Goal: Information Seeking & Learning: Learn about a topic

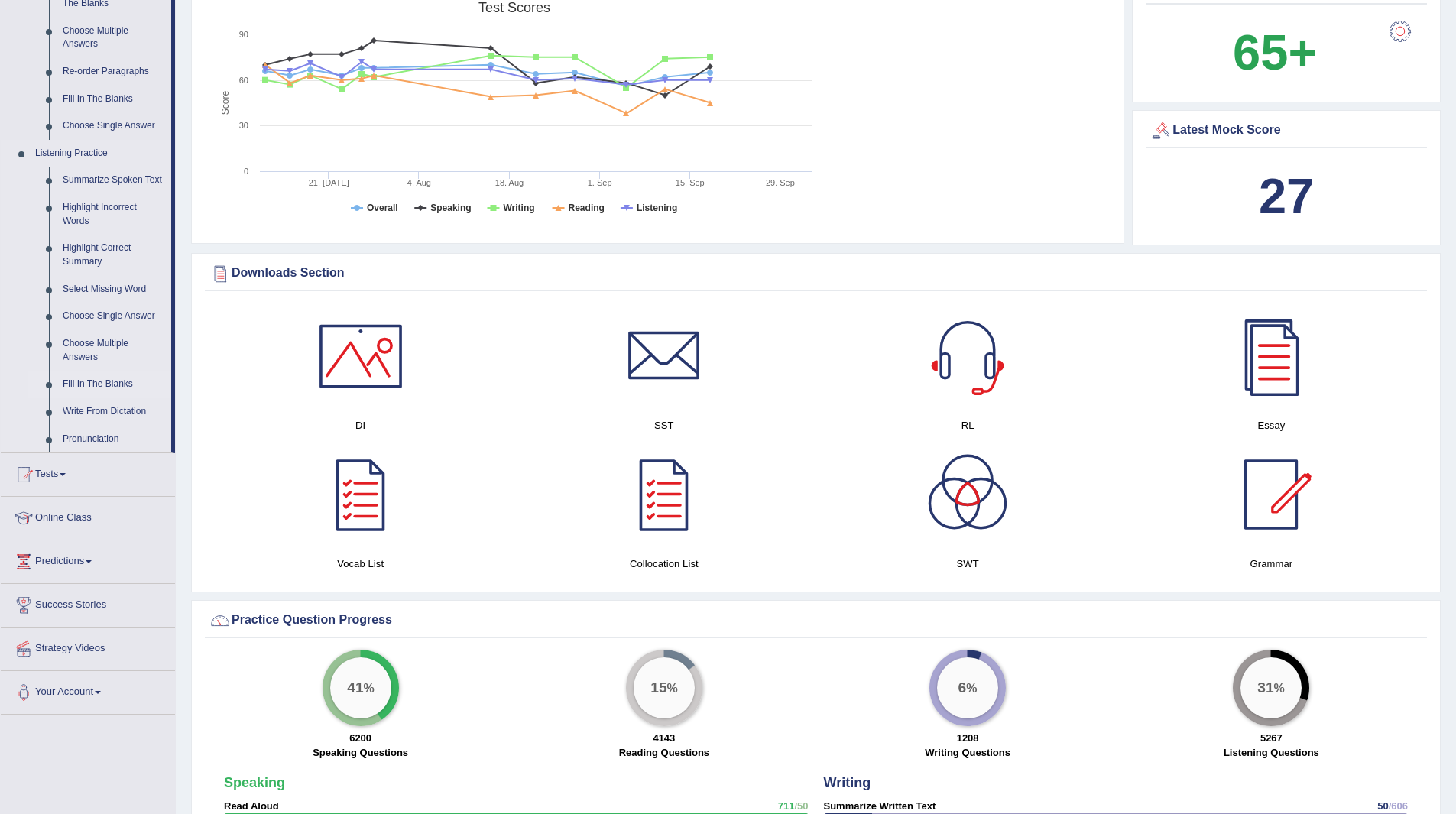
scroll to position [305, 0]
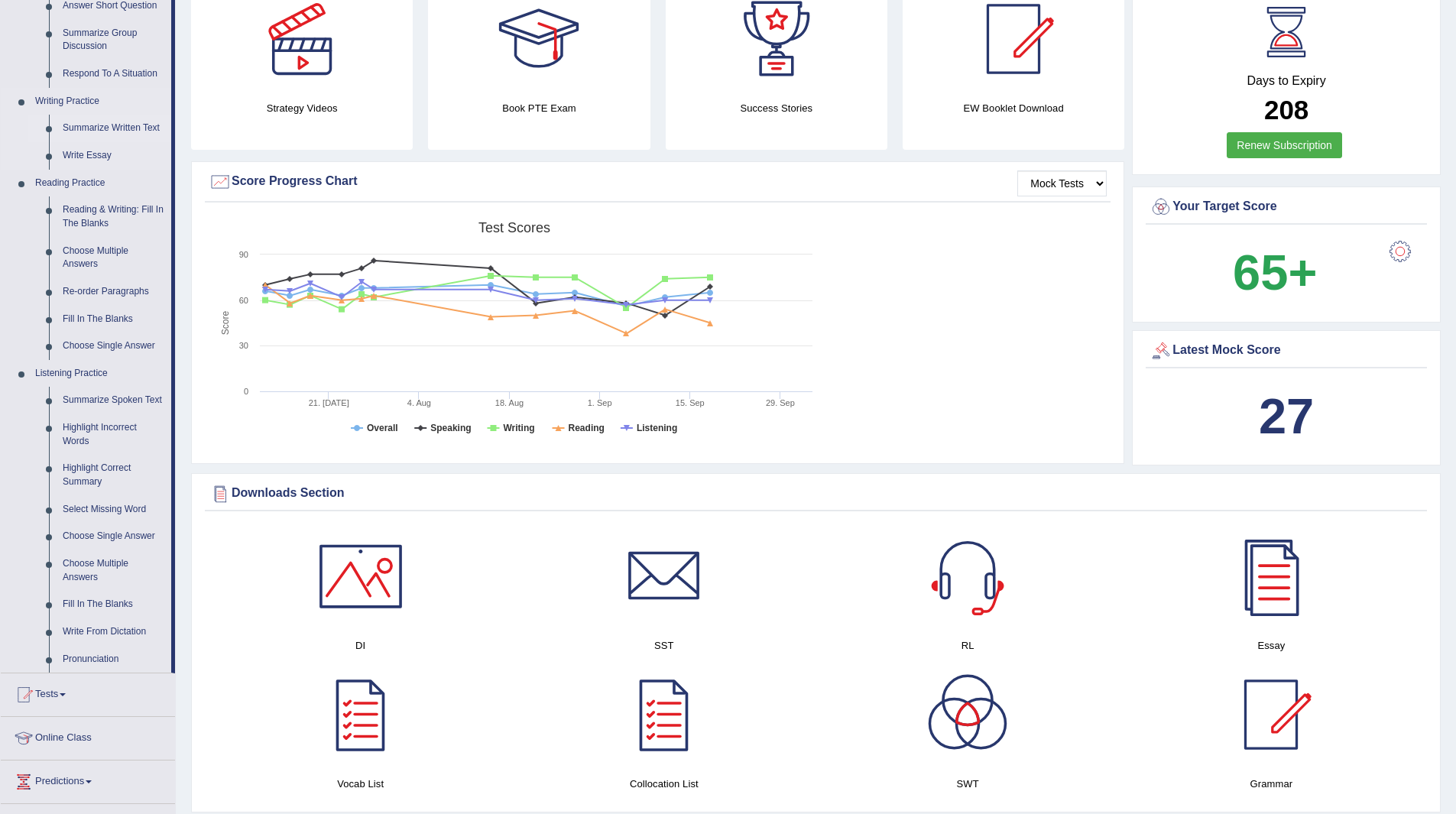
click at [114, 125] on link "Summarize Written Text" at bounding box center [113, 129] width 115 height 28
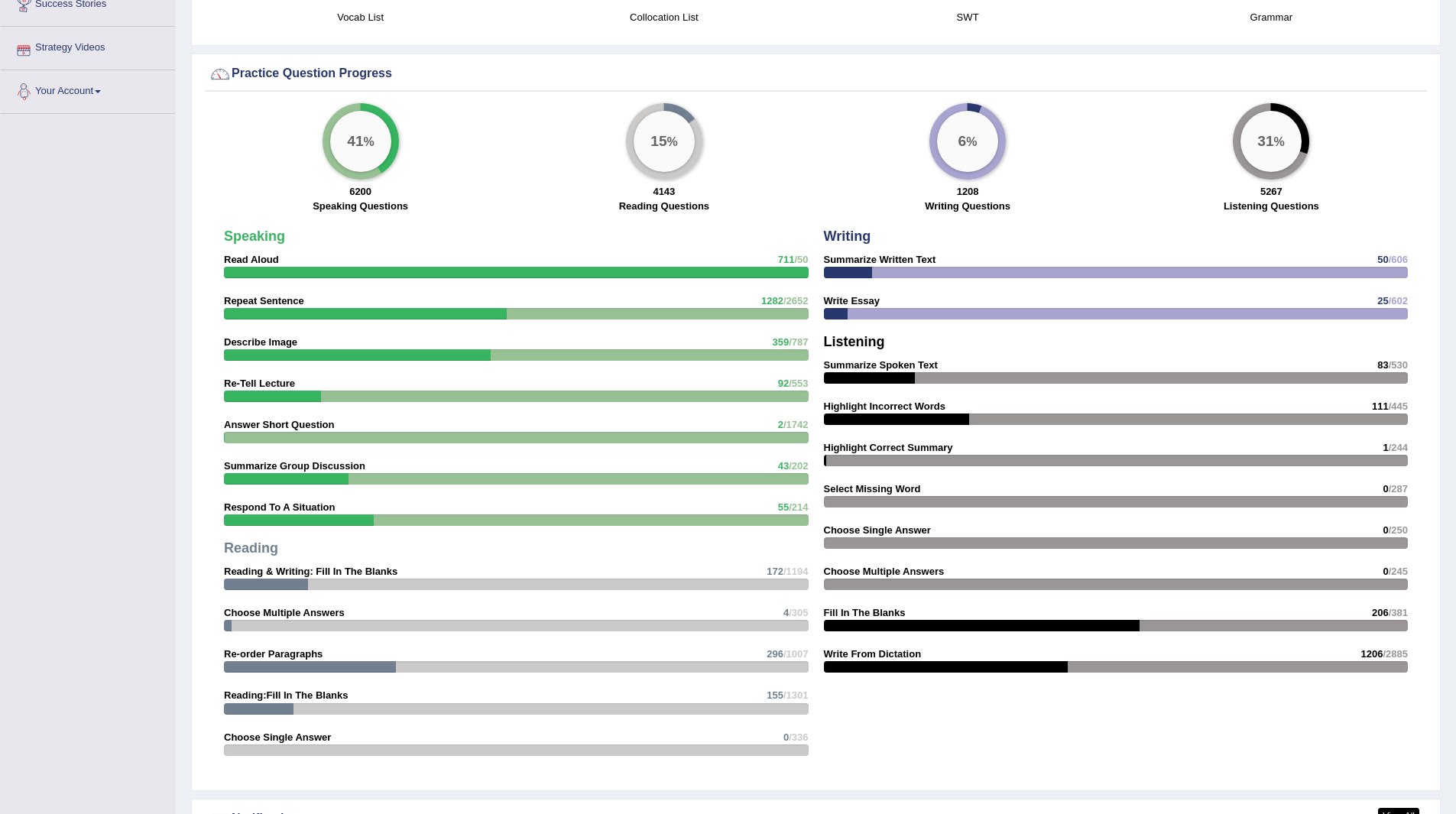
scroll to position [1088, 0]
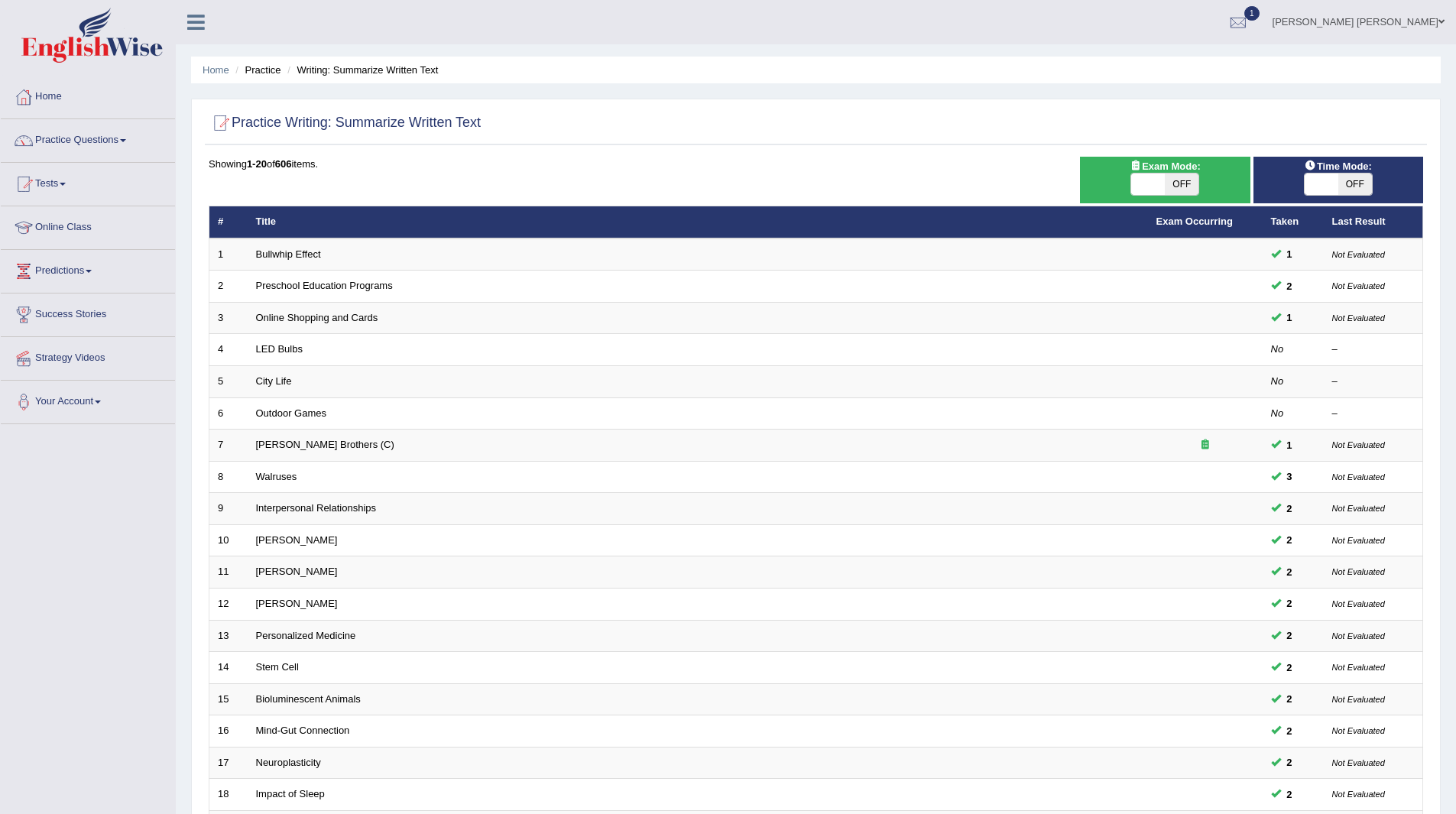
click at [1349, 176] on span "OFF" at bounding box center [1355, 184] width 34 height 22
checkbox input "true"
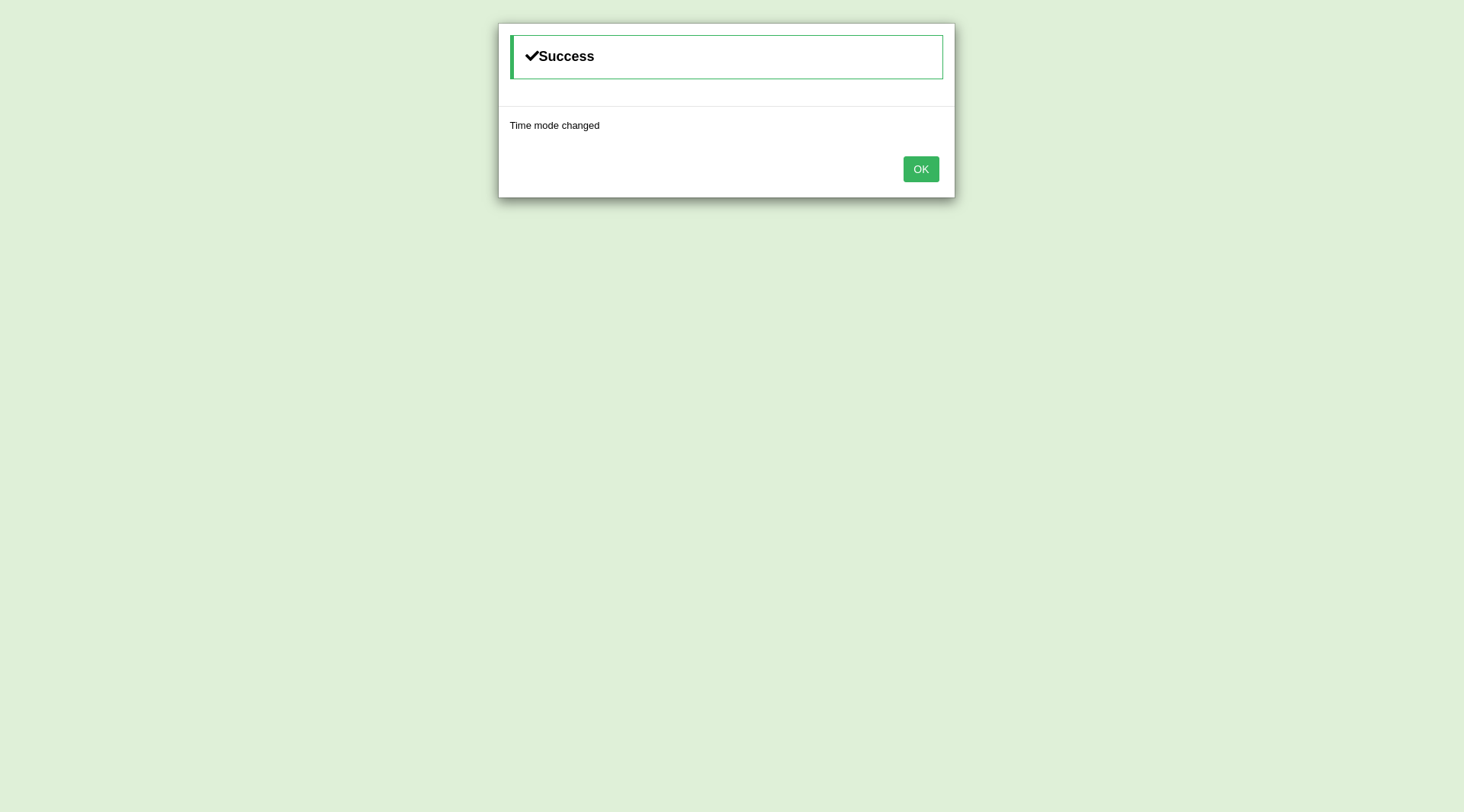
click at [922, 168] on button "OK" at bounding box center [921, 169] width 35 height 26
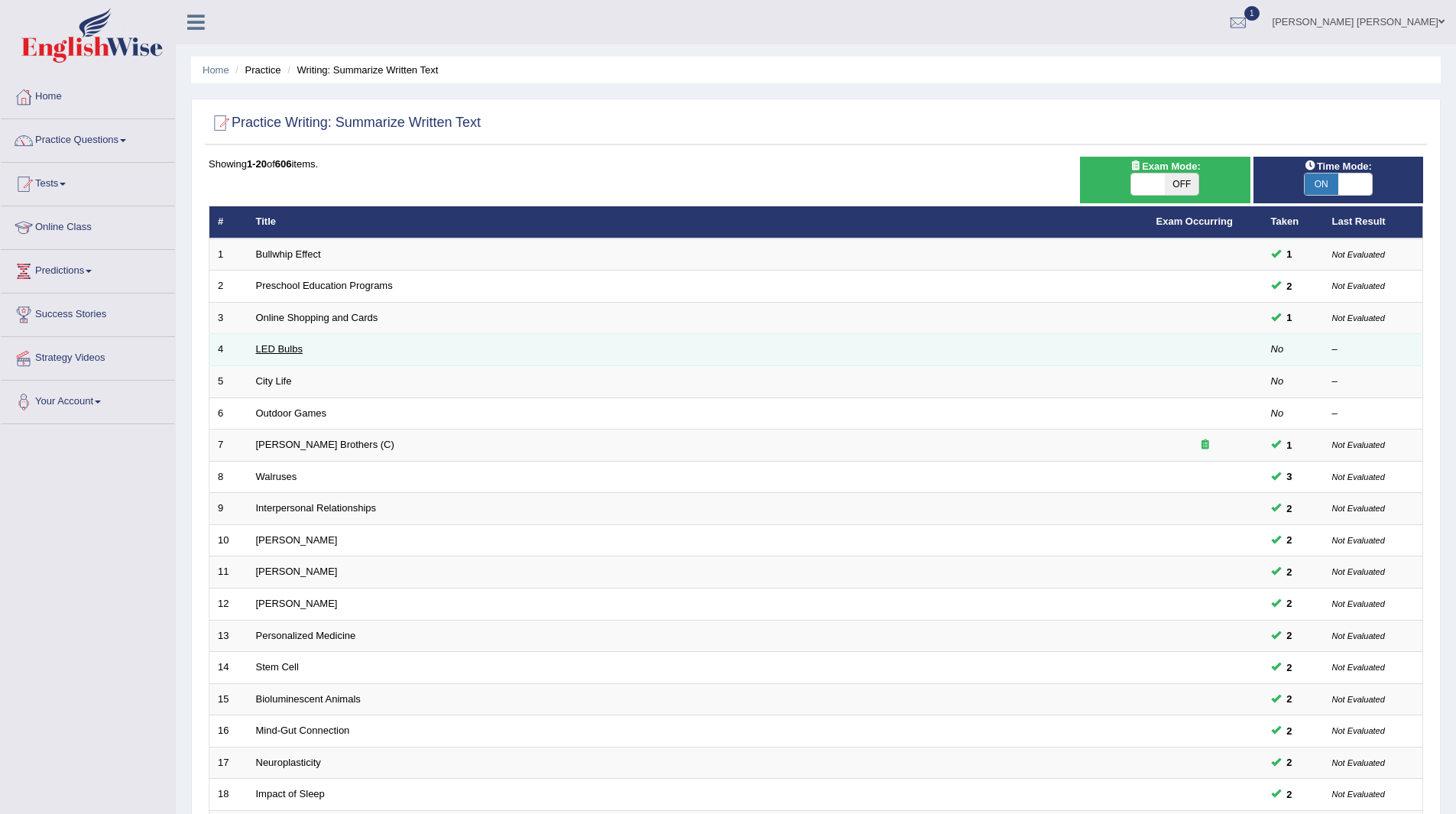
click at [278, 345] on link "LED Bulbs" at bounding box center [279, 349] width 47 height 12
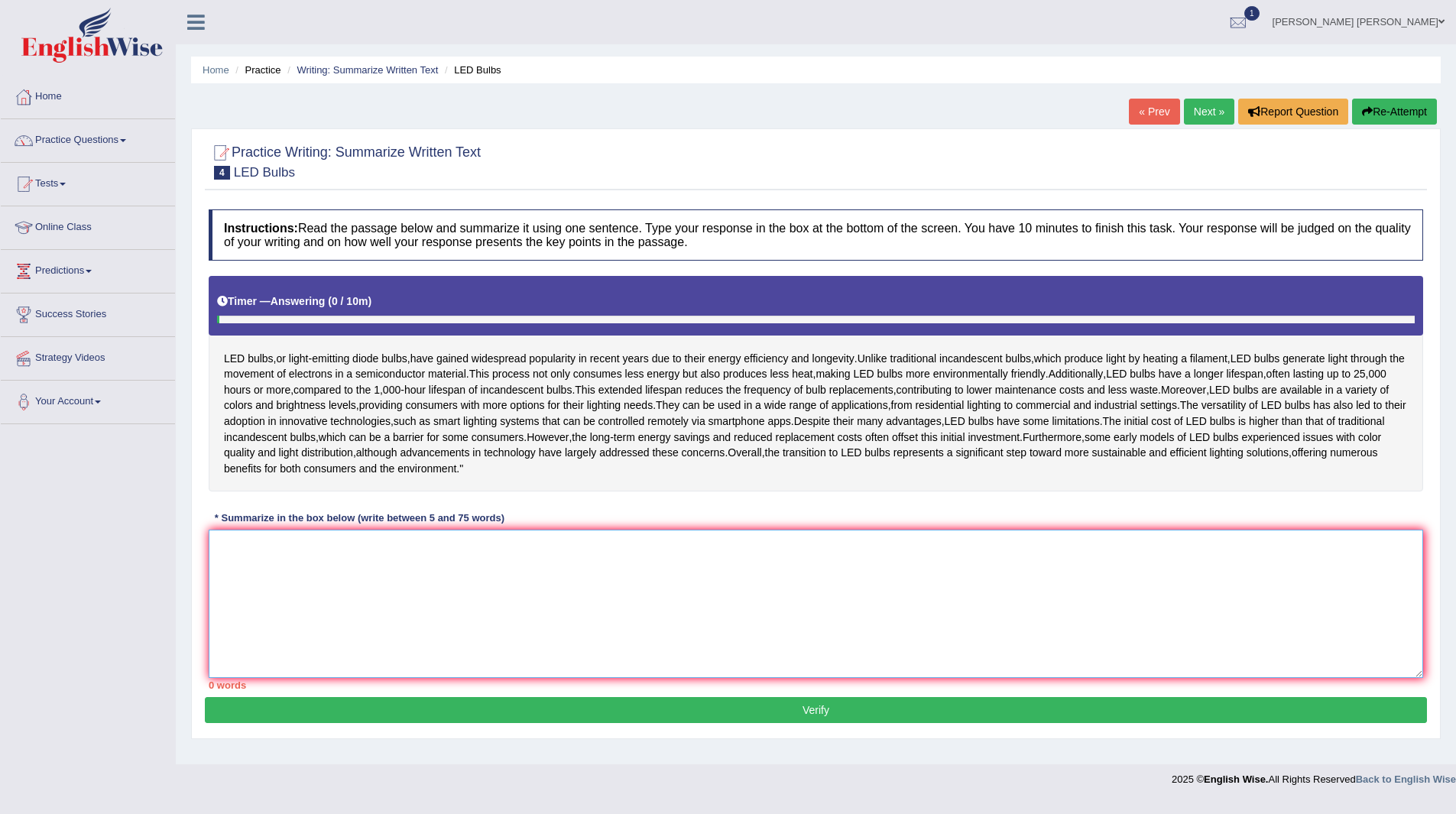
click at [684, 626] on textarea at bounding box center [815, 604] width 1214 height 149
click at [542, 605] on textarea at bounding box center [815, 604] width 1214 height 149
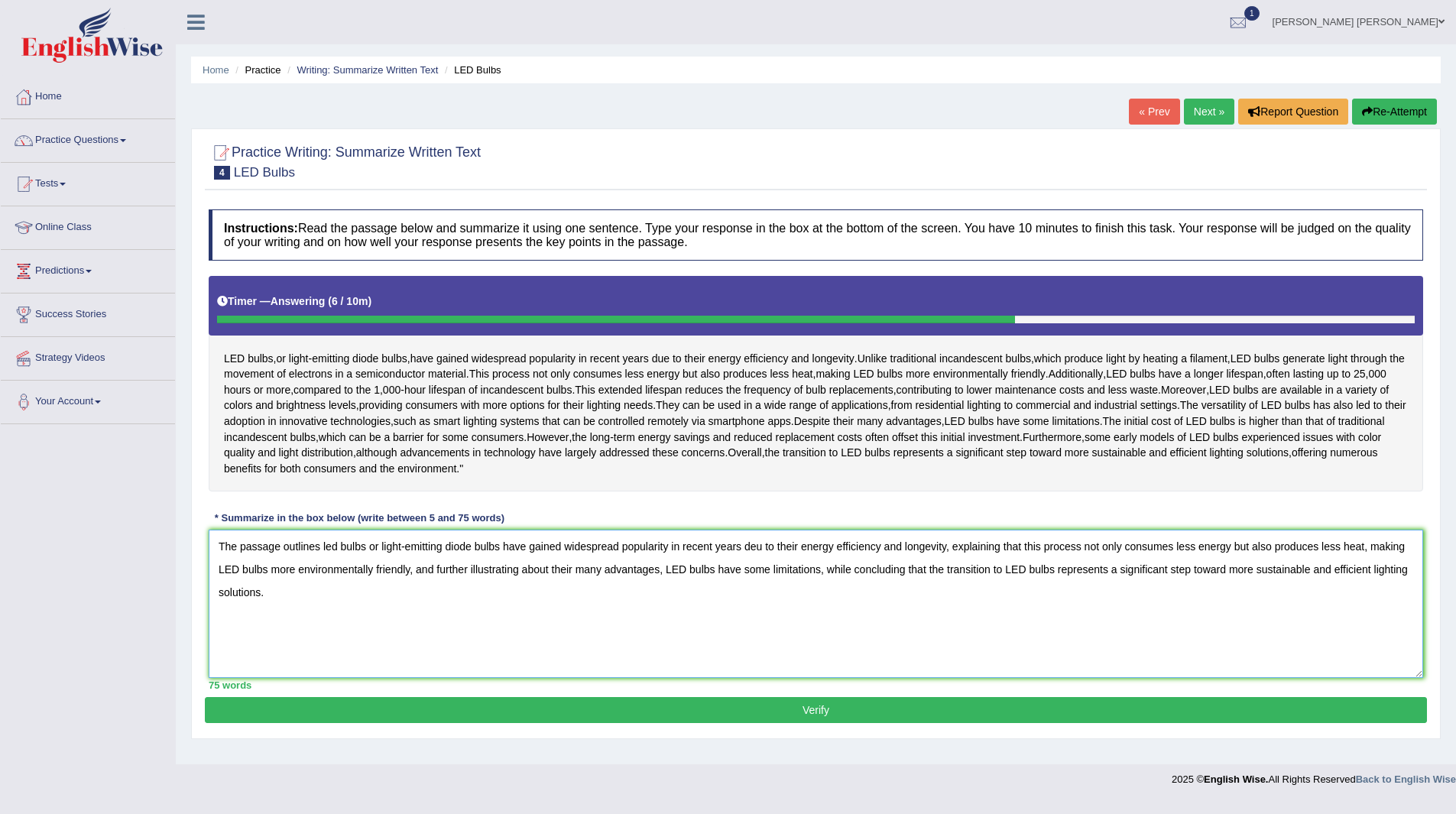
type textarea "The passage outlines led bulbs or light-emitting diode bulbs have gained widesp…"
click at [703, 723] on button "Verify" at bounding box center [816, 710] width 1222 height 26
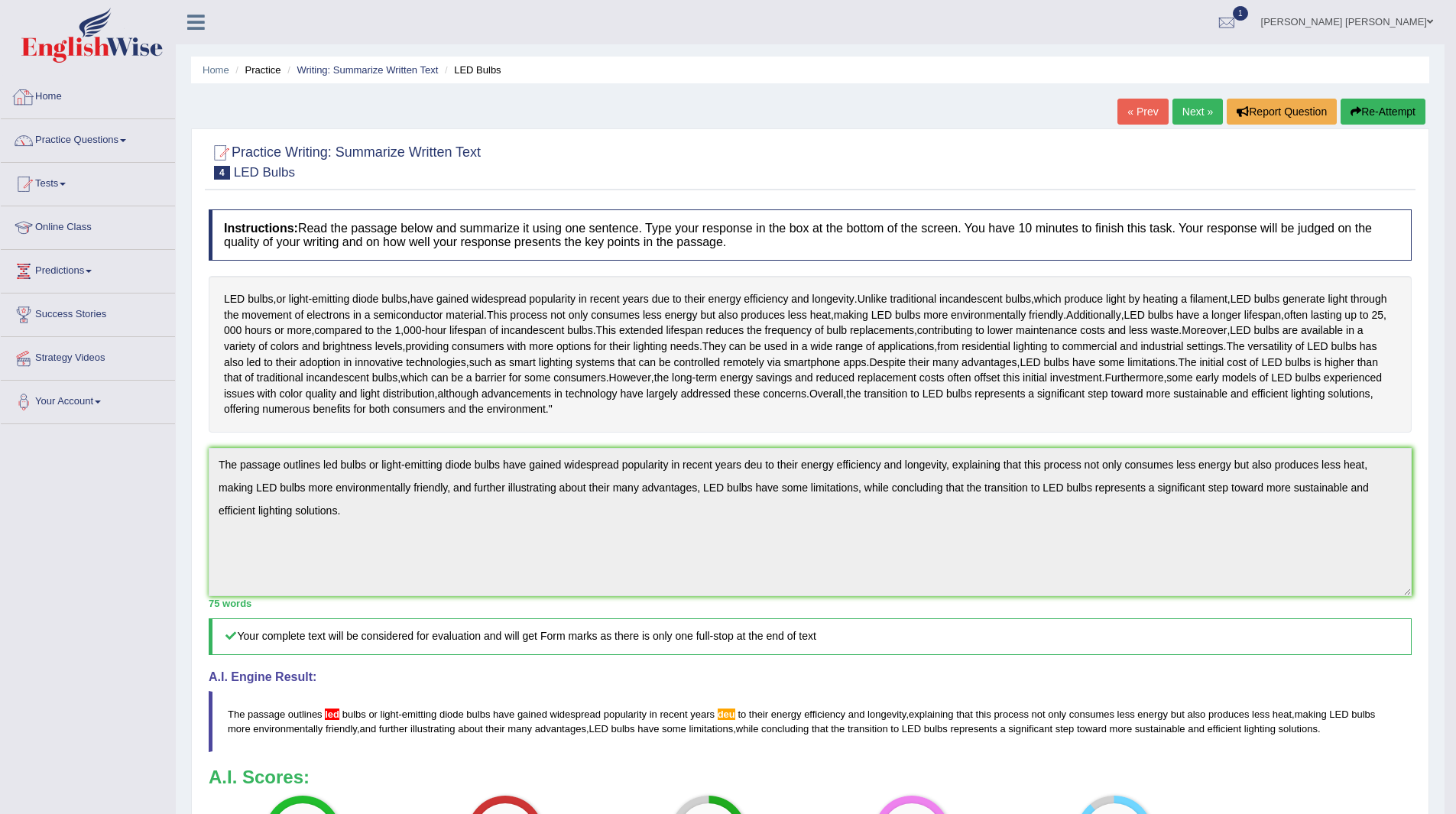
click at [43, 92] on link "Home" at bounding box center [88, 94] width 174 height 39
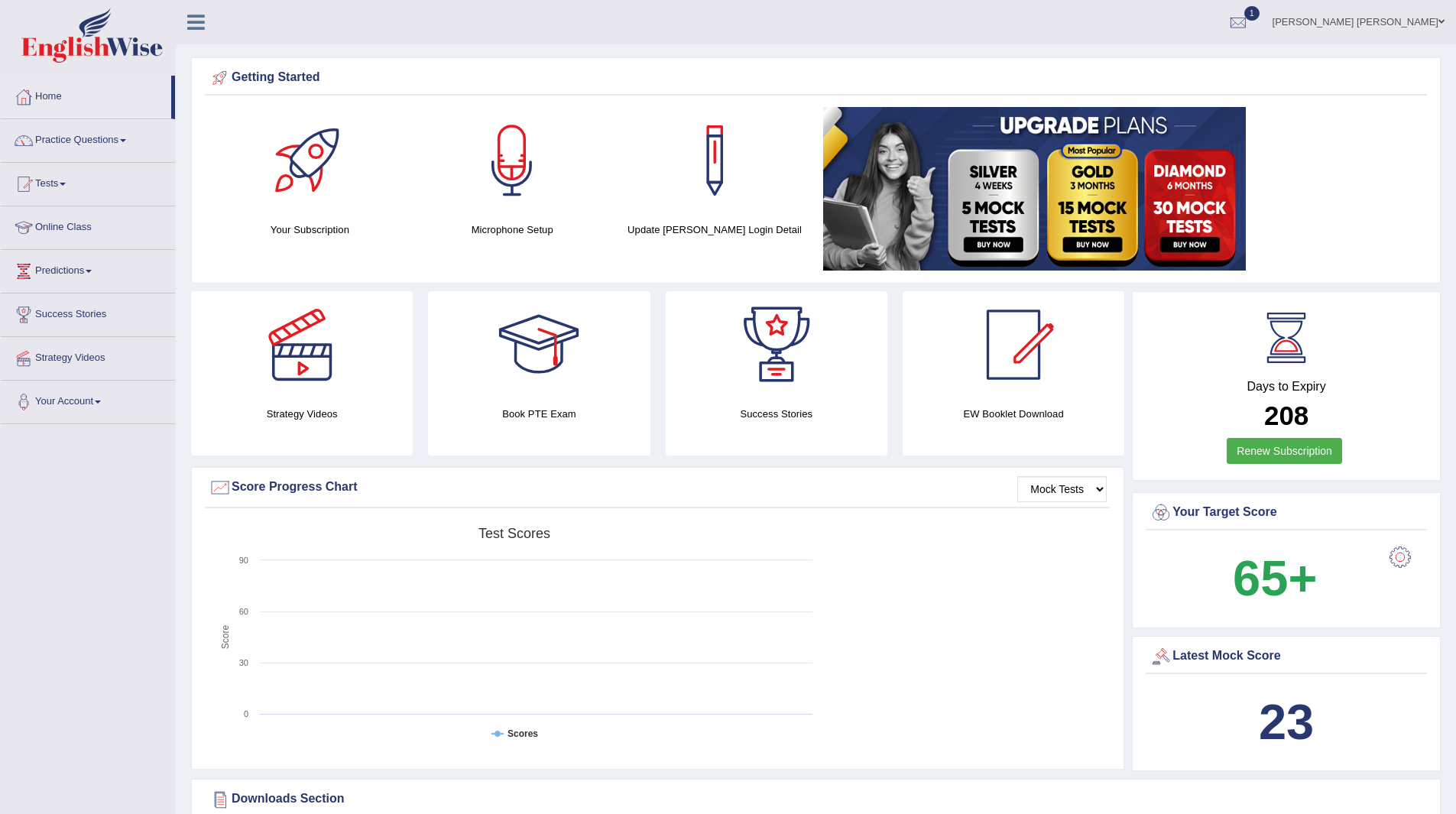
click at [1259, 15] on span "1" at bounding box center [1251, 13] width 15 height 15
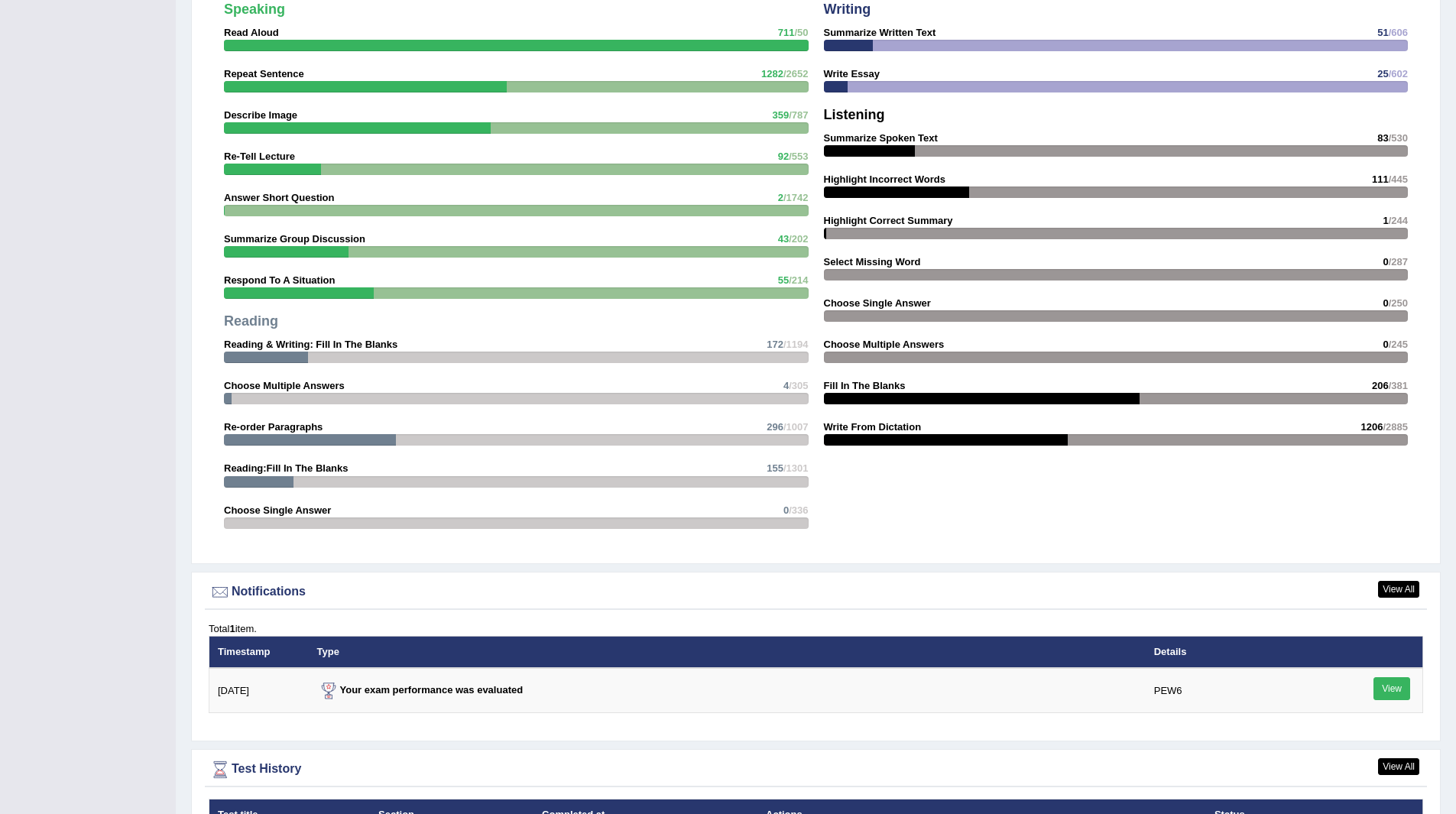
scroll to position [1682, 0]
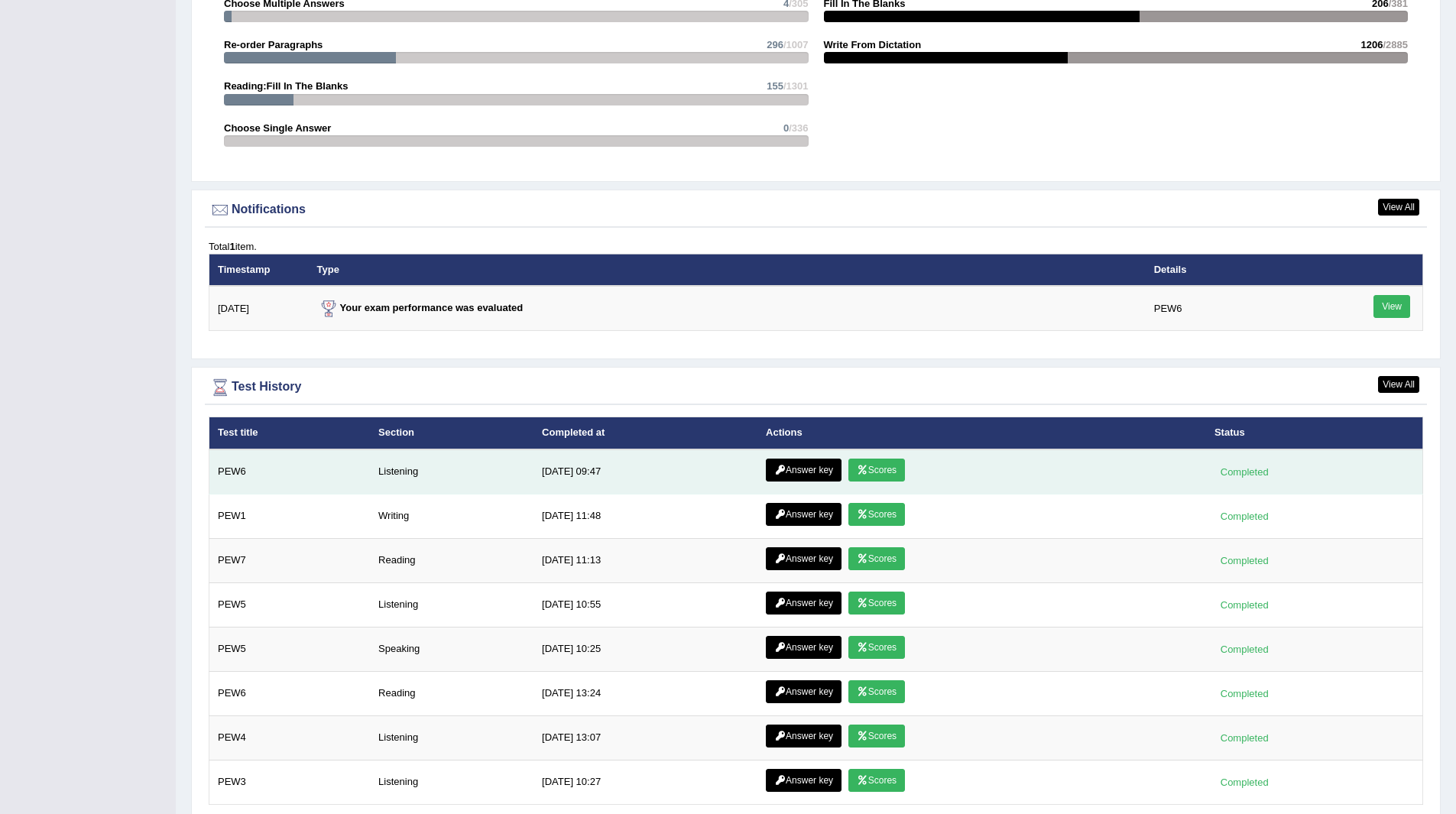
click at [875, 472] on link "Scores" at bounding box center [876, 470] width 56 height 23
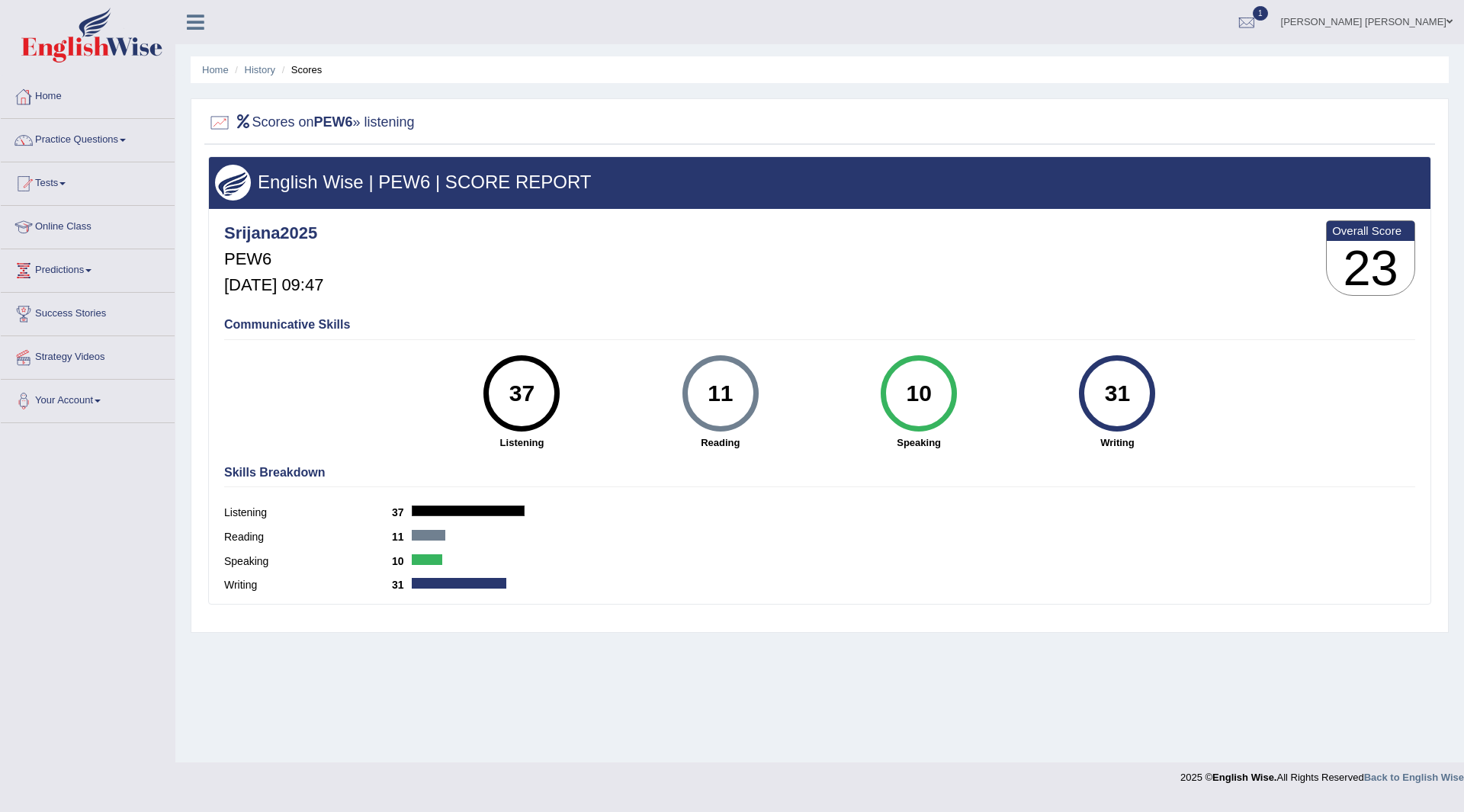
click at [51, 91] on link "Home" at bounding box center [88, 94] width 174 height 39
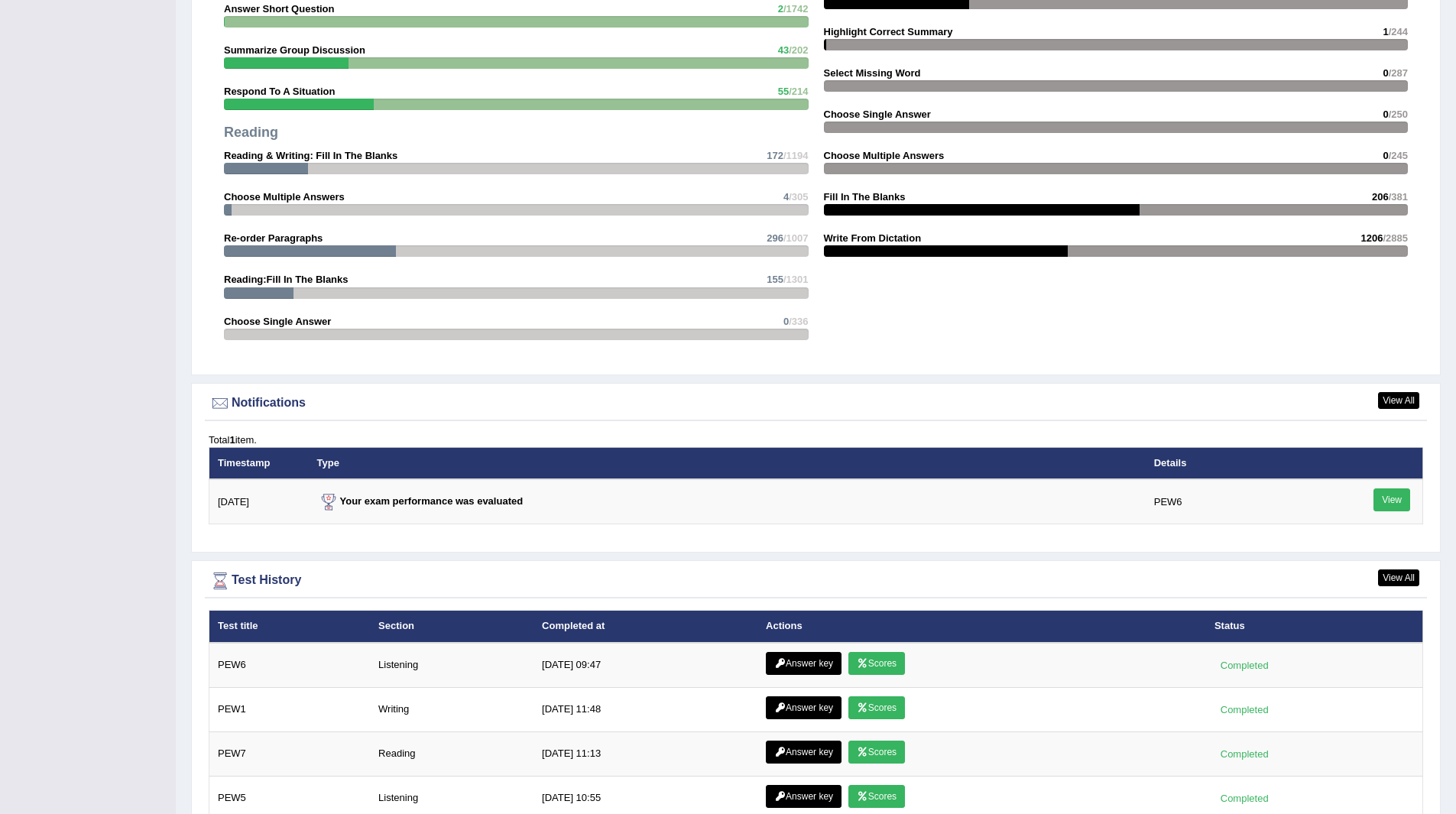
scroll to position [1682, 0]
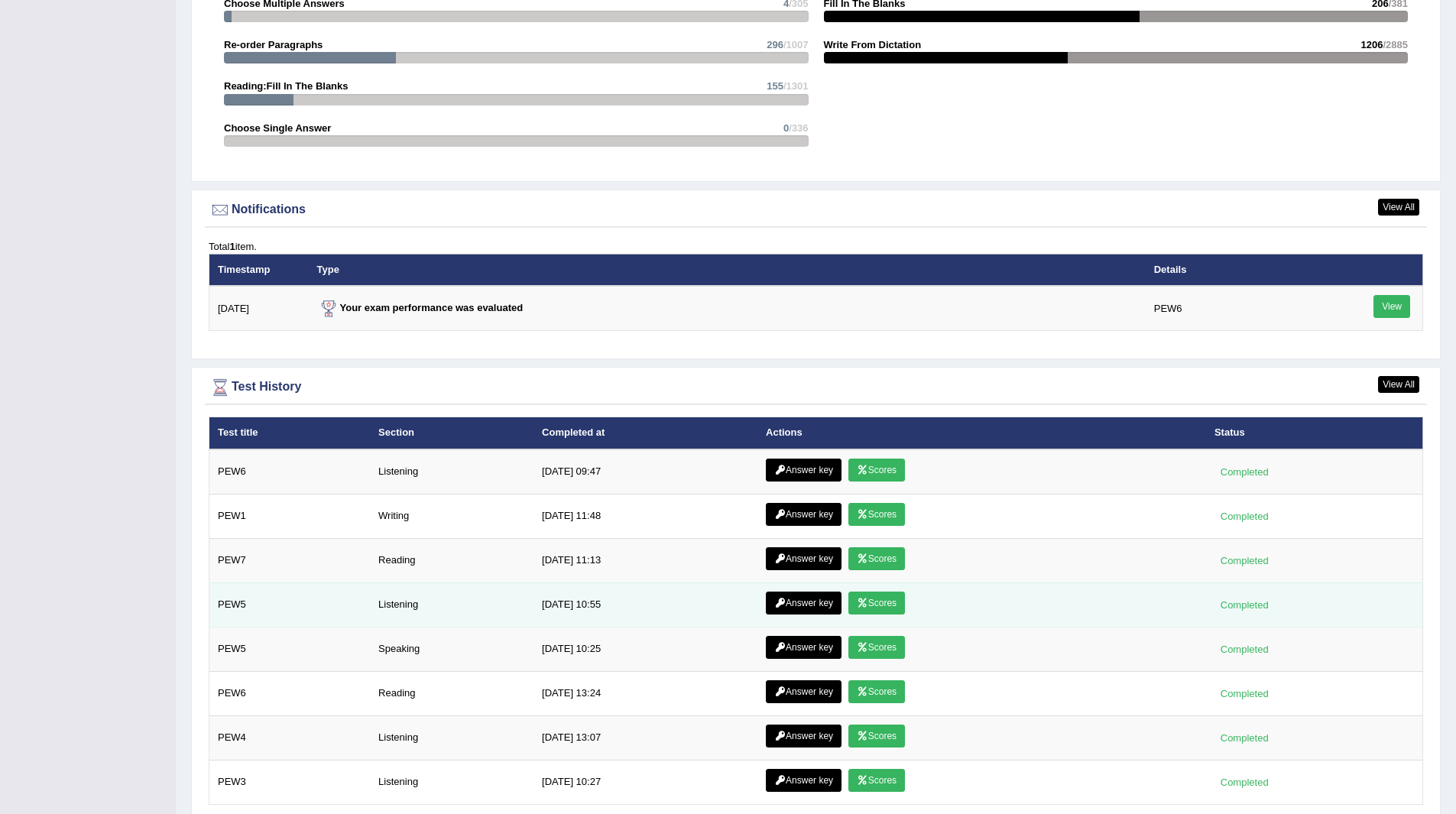
click at [786, 595] on link "Answer key" at bounding box center [803, 603] width 75 height 23
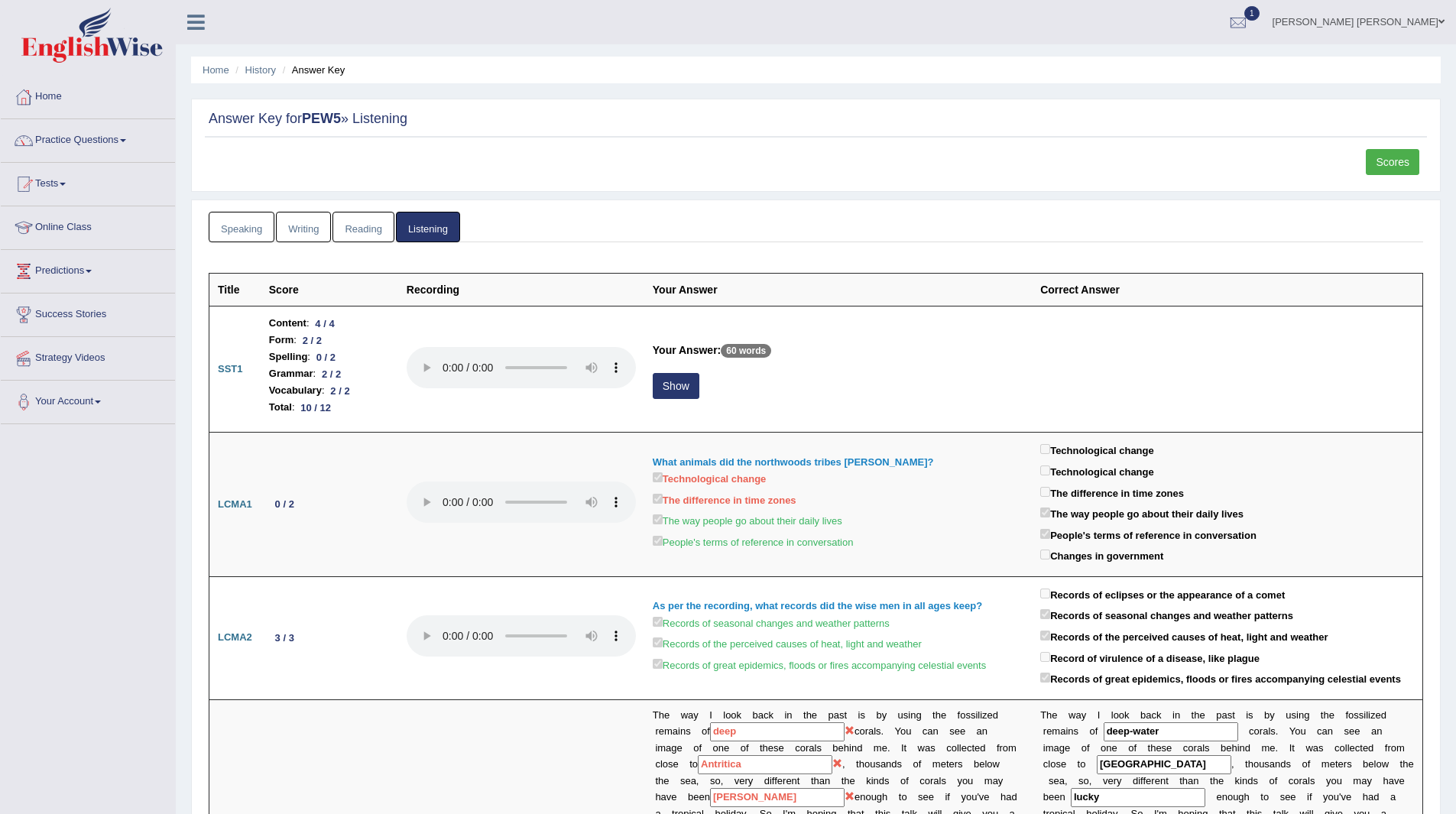
click at [1396, 162] on link "Scores" at bounding box center [1393, 162] width 54 height 26
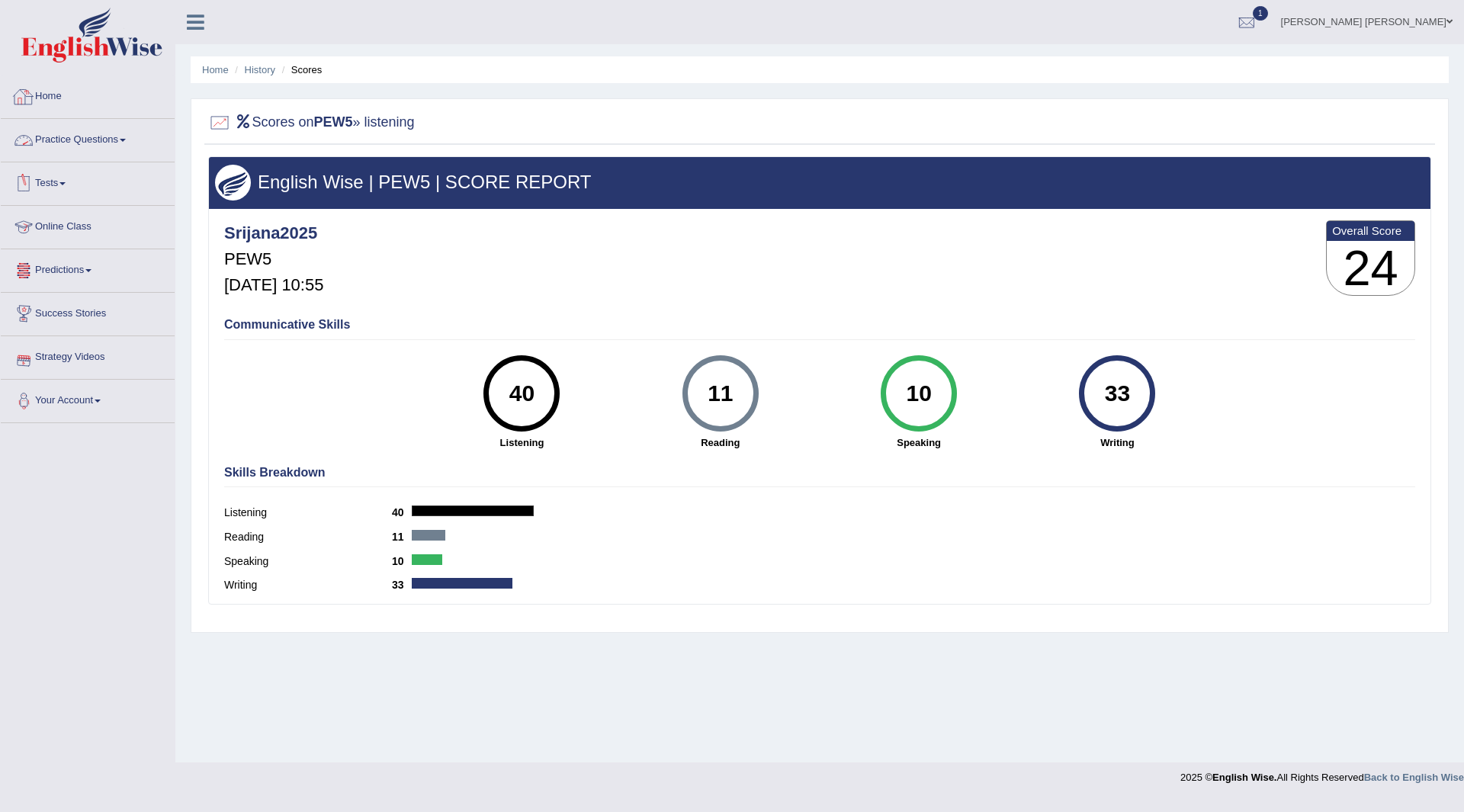
click at [46, 95] on link "Home" at bounding box center [88, 94] width 174 height 39
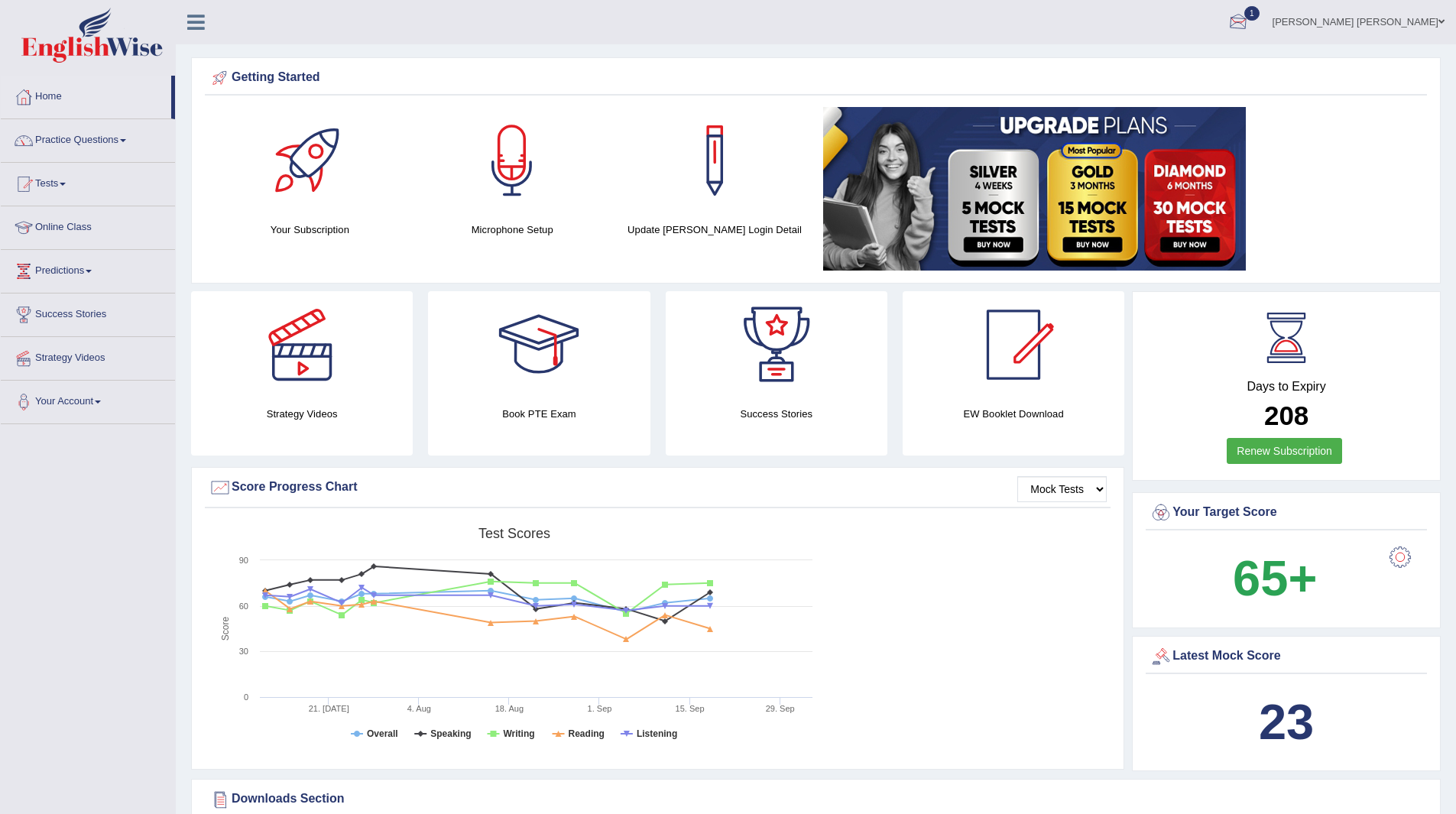
click at [1259, 14] on span "1" at bounding box center [1251, 13] width 15 height 15
click at [1143, 65] on link "PEW6 [DATE] Exam evaluated" at bounding box center [1145, 68] width 211 height 32
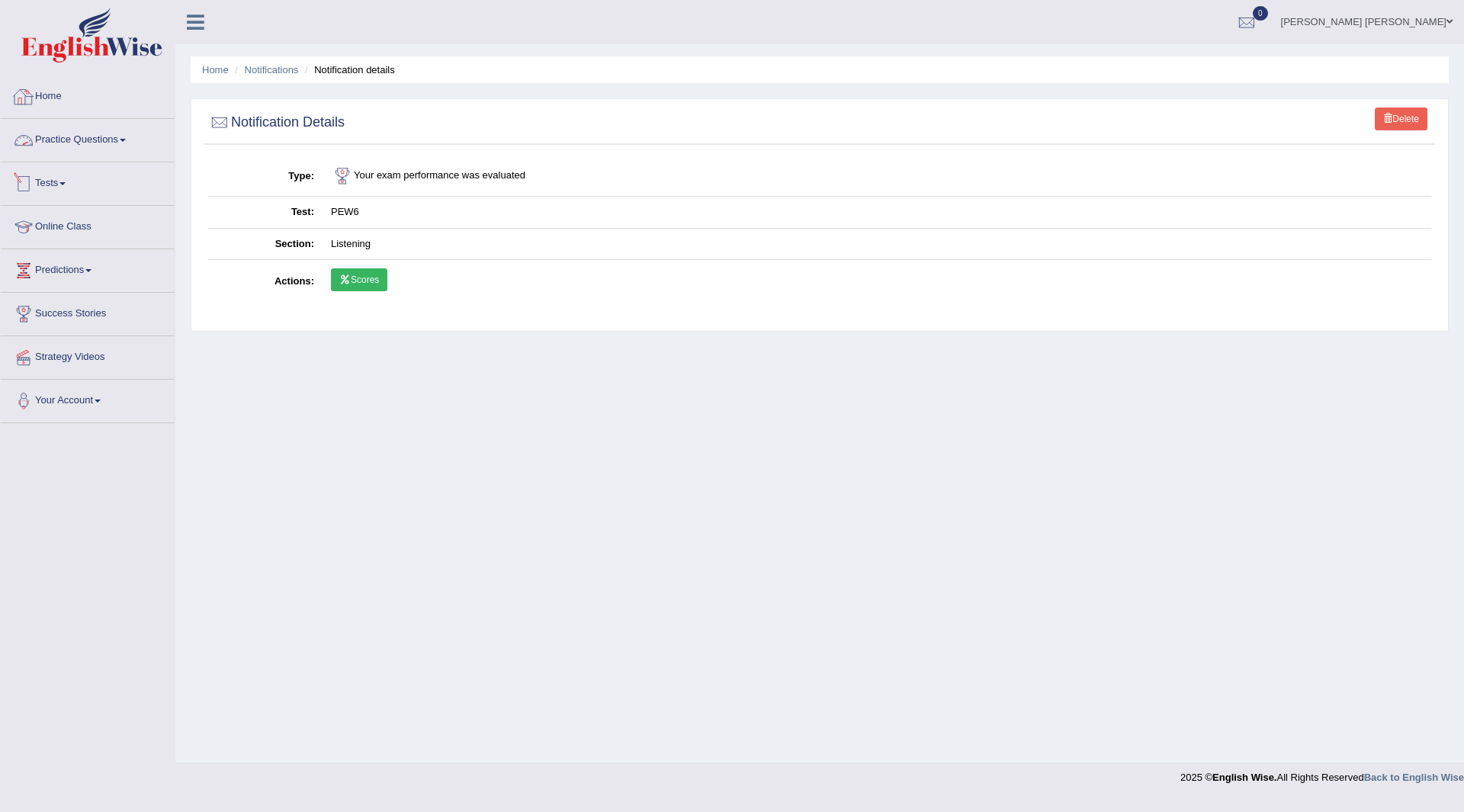
click at [38, 88] on link "Home" at bounding box center [88, 94] width 174 height 39
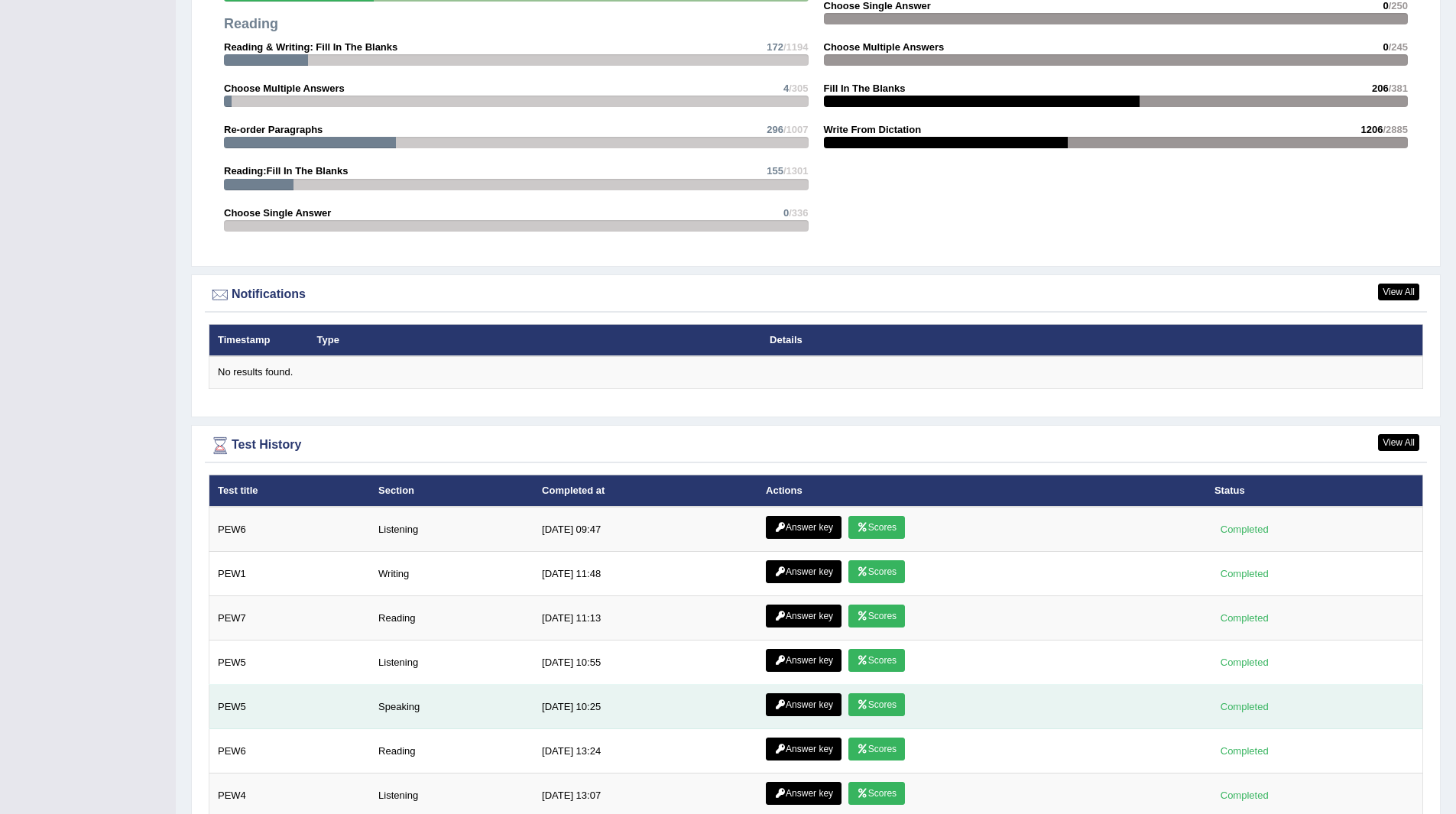
scroll to position [1682, 0]
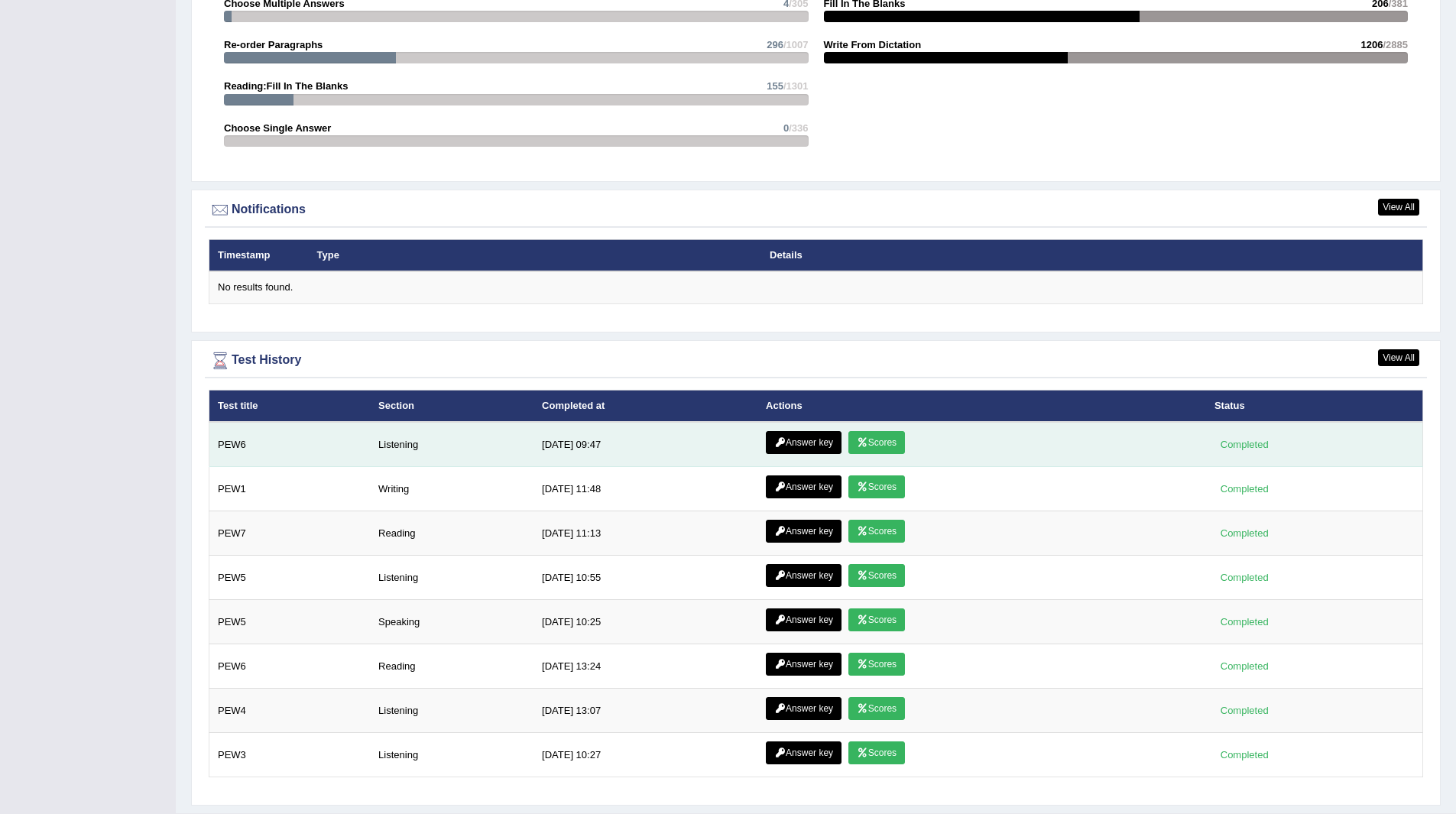
click at [870, 440] on link "Scores" at bounding box center [876, 442] width 56 height 23
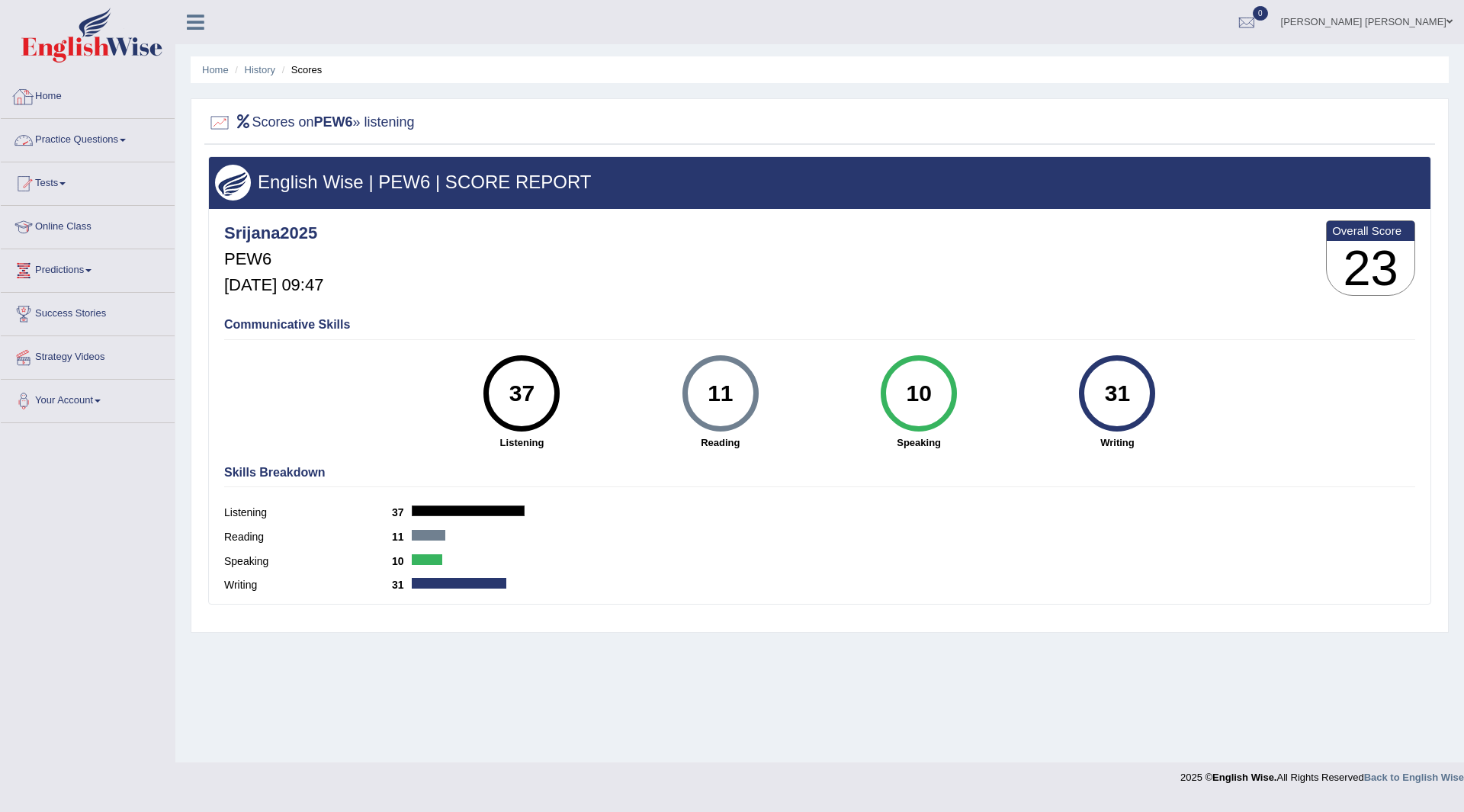
click at [51, 94] on link "Home" at bounding box center [88, 94] width 174 height 39
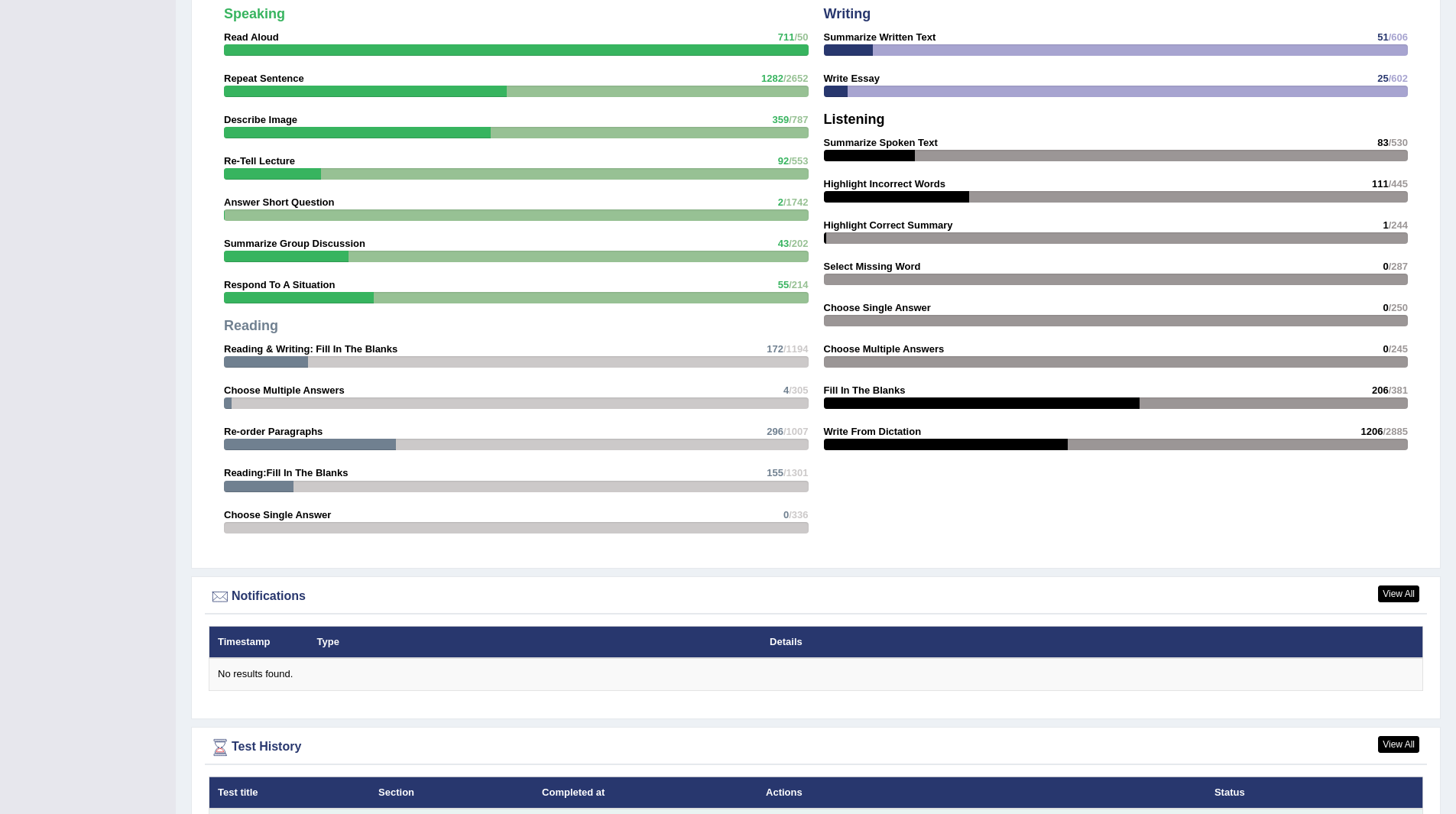
scroll to position [1529, 0]
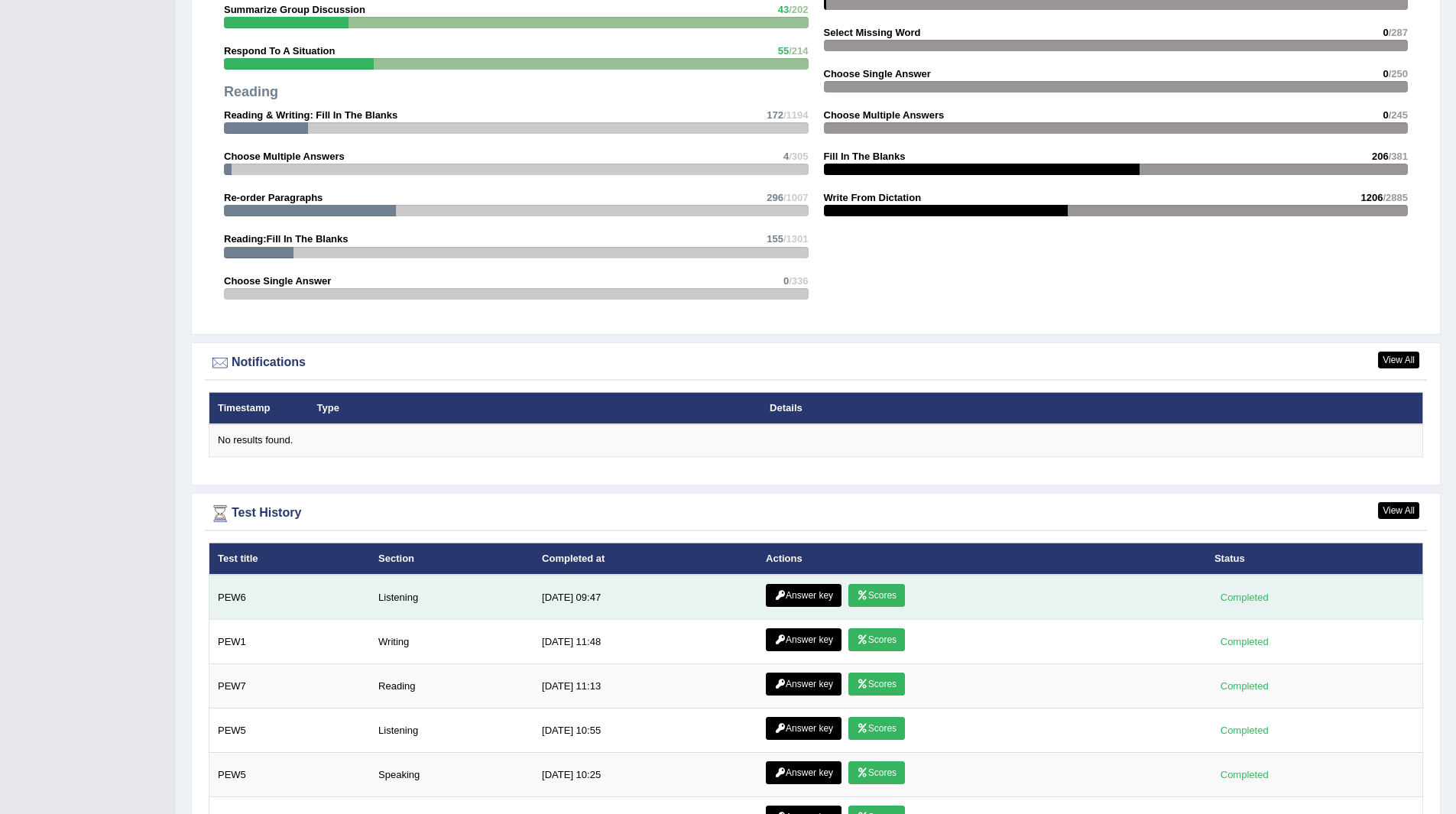
click at [790, 598] on link "Answer key" at bounding box center [803, 595] width 75 height 23
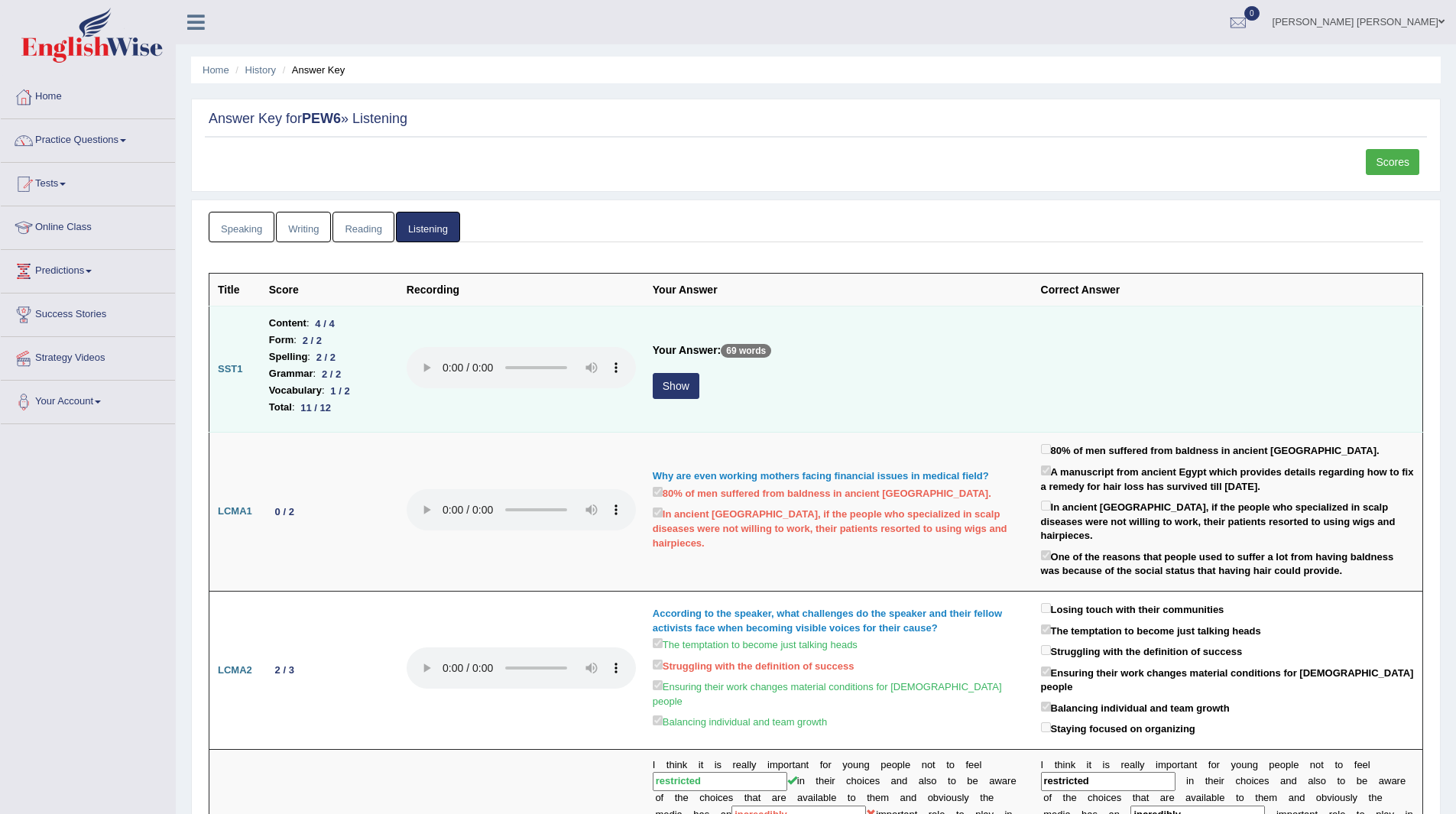
click at [672, 379] on button "Show" at bounding box center [675, 386] width 47 height 26
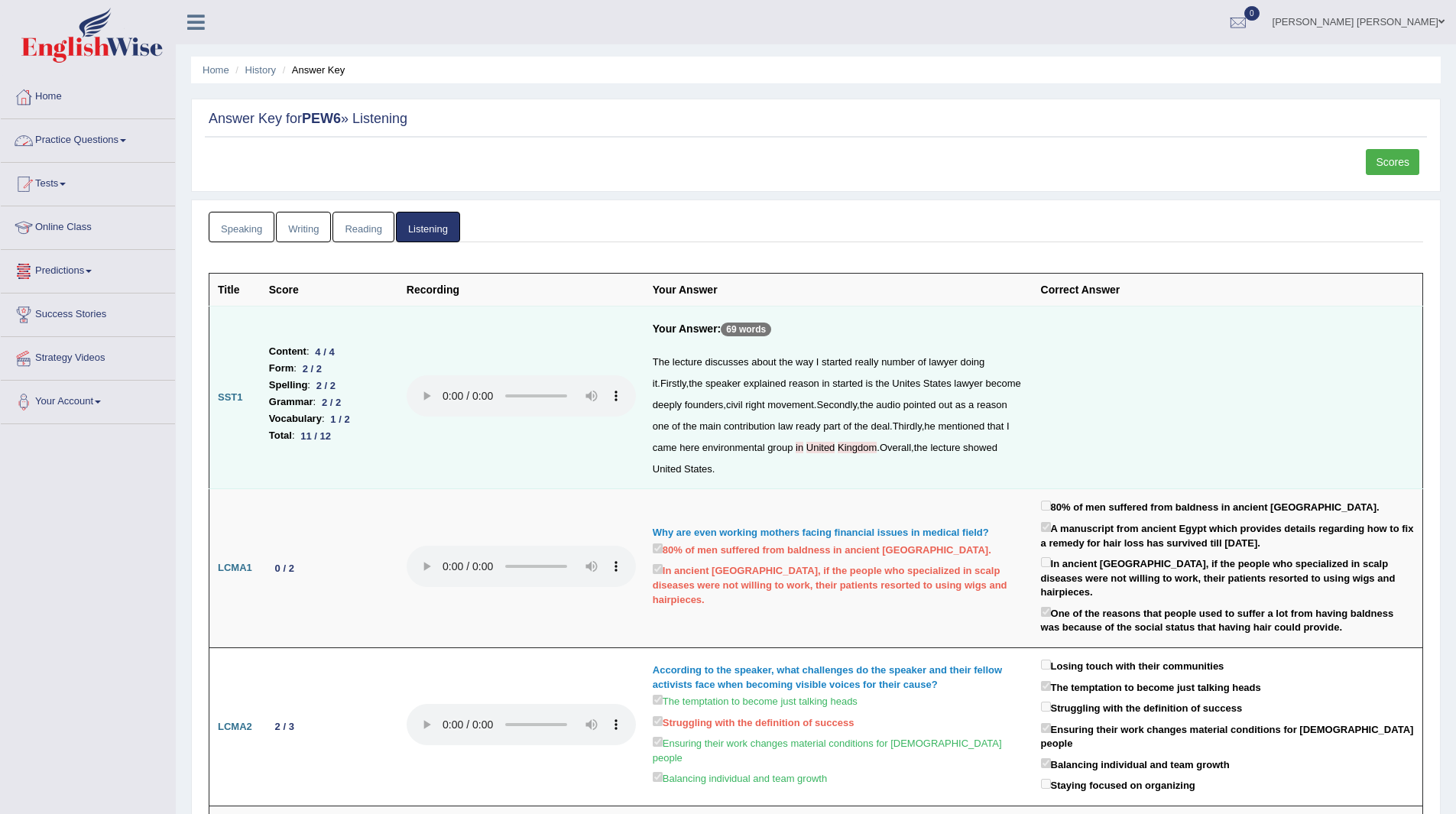
click at [78, 136] on link "Practice Questions" at bounding box center [88, 138] width 174 height 39
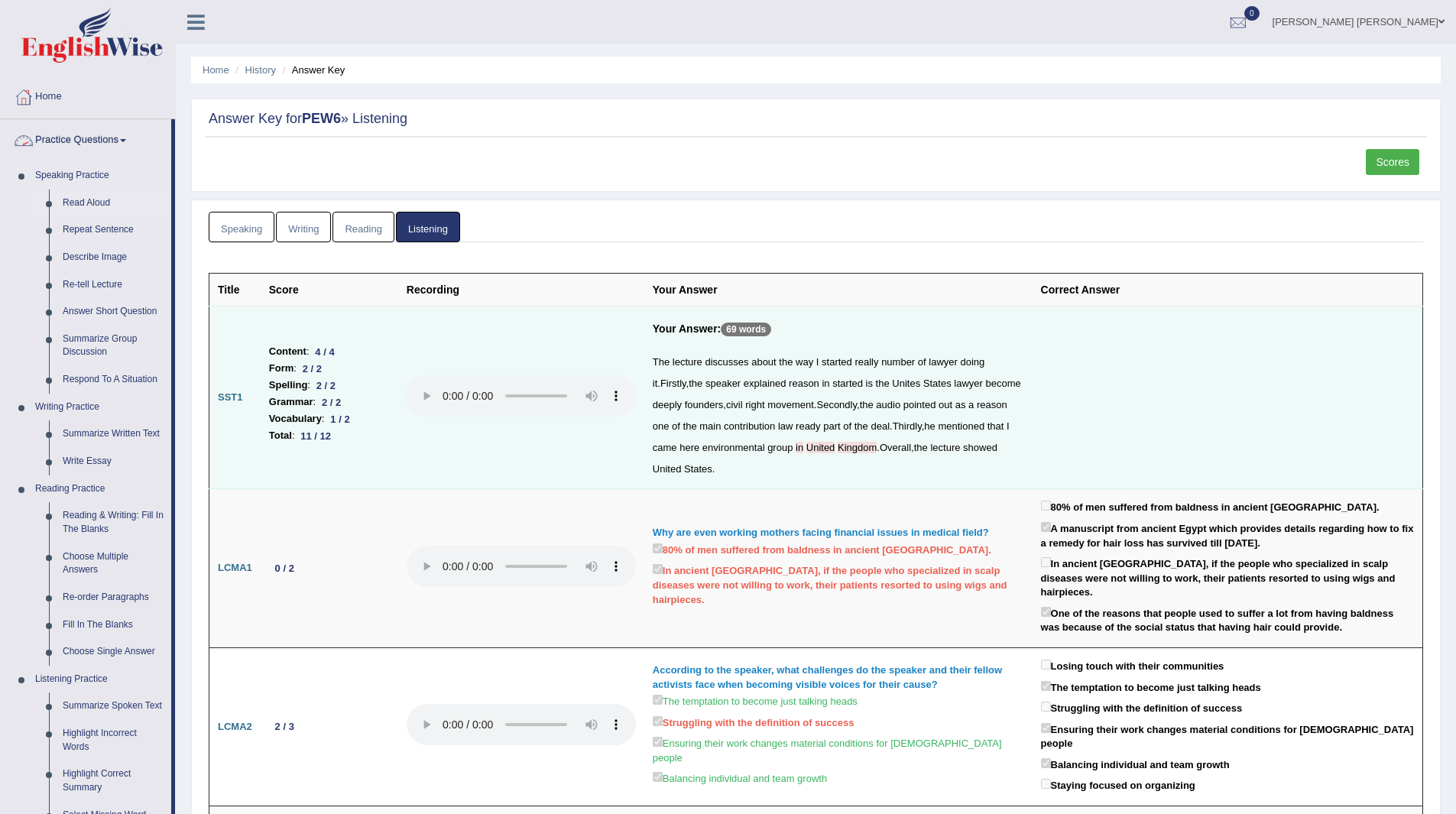
click at [80, 200] on link "Read Aloud" at bounding box center [113, 203] width 115 height 28
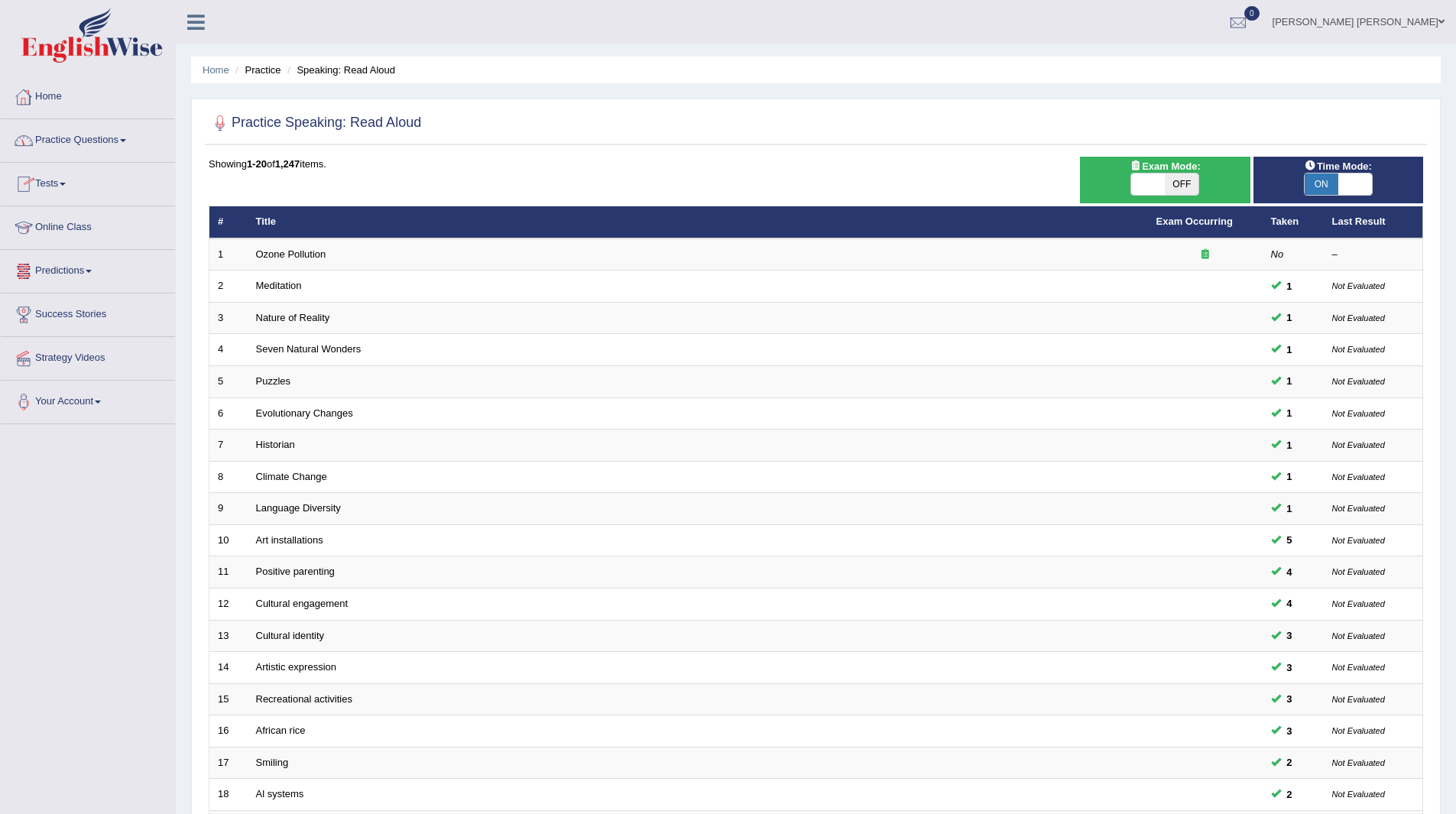
click at [68, 139] on link "Practice Questions" at bounding box center [88, 138] width 174 height 39
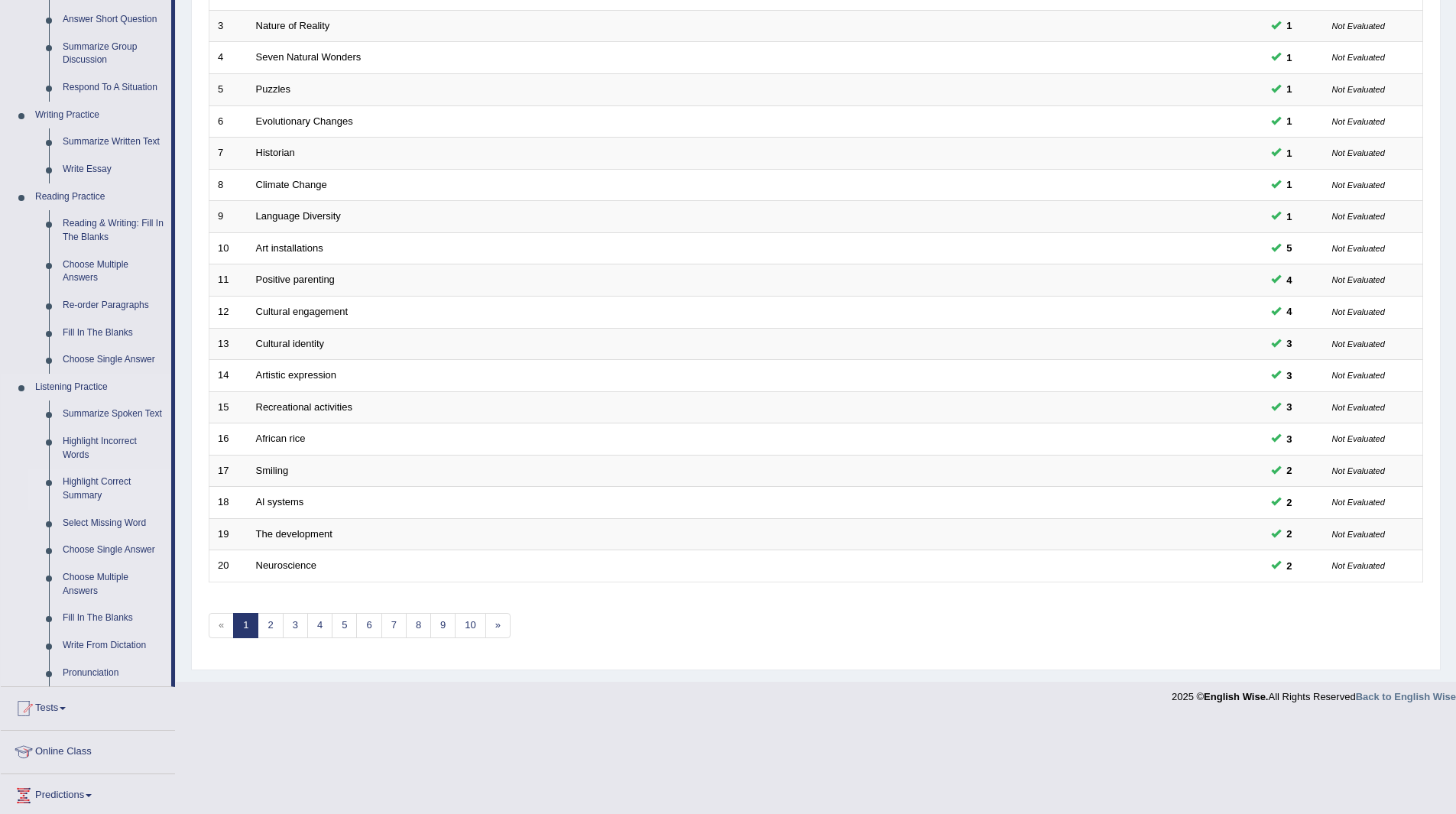
scroll to position [305, 0]
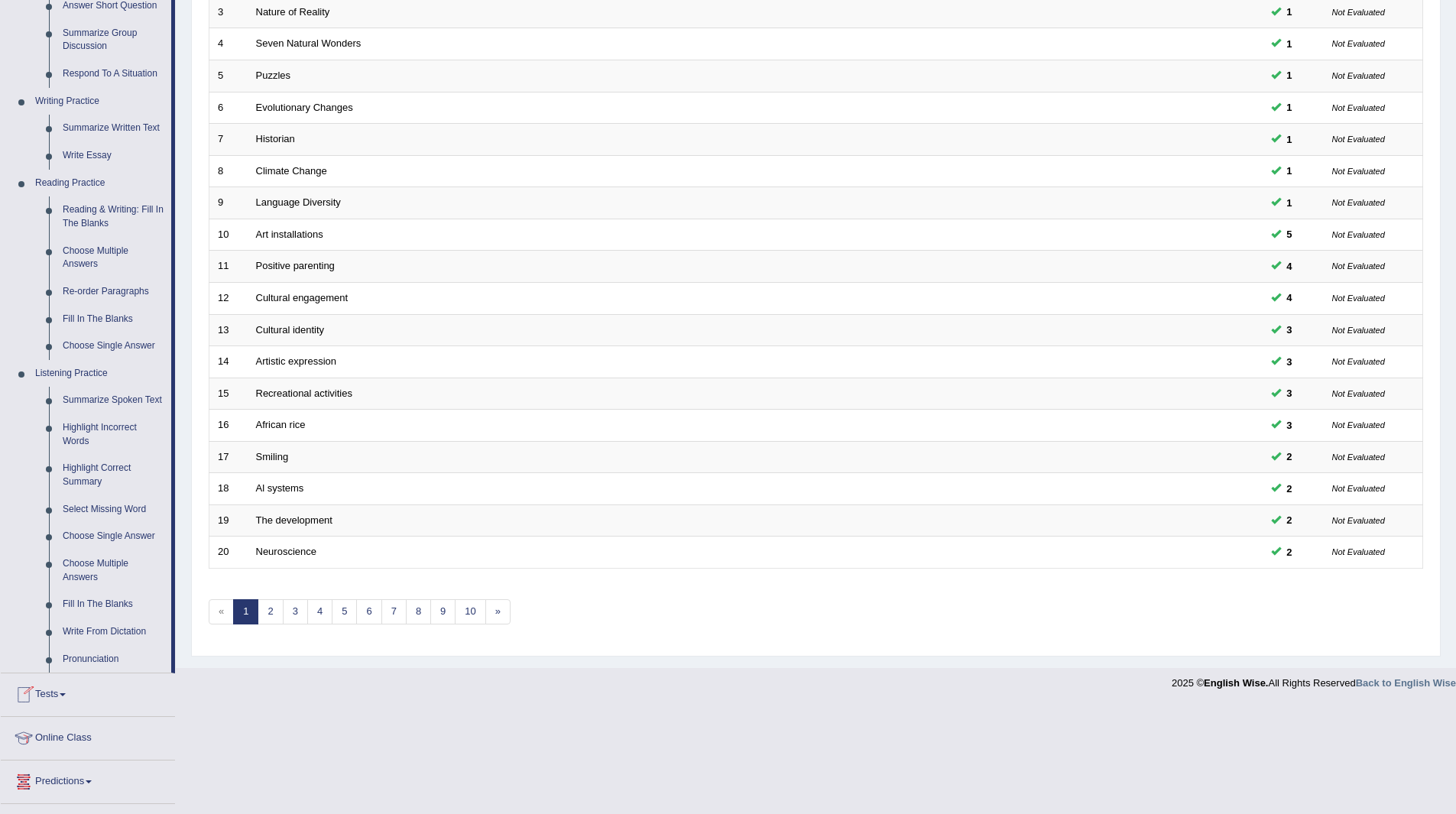
click at [54, 694] on link "Tests" at bounding box center [88, 692] width 174 height 39
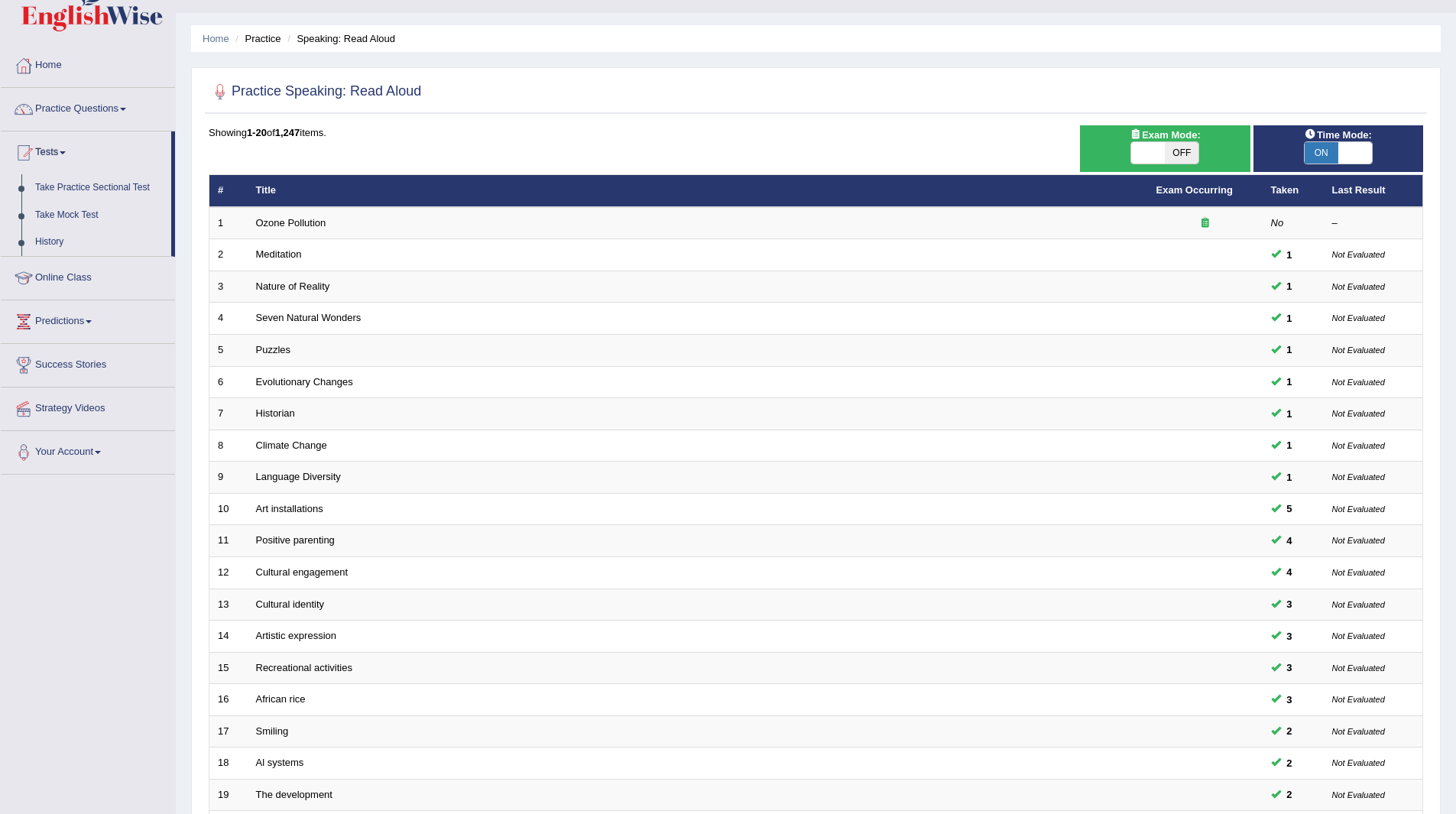
scroll to position [0, 0]
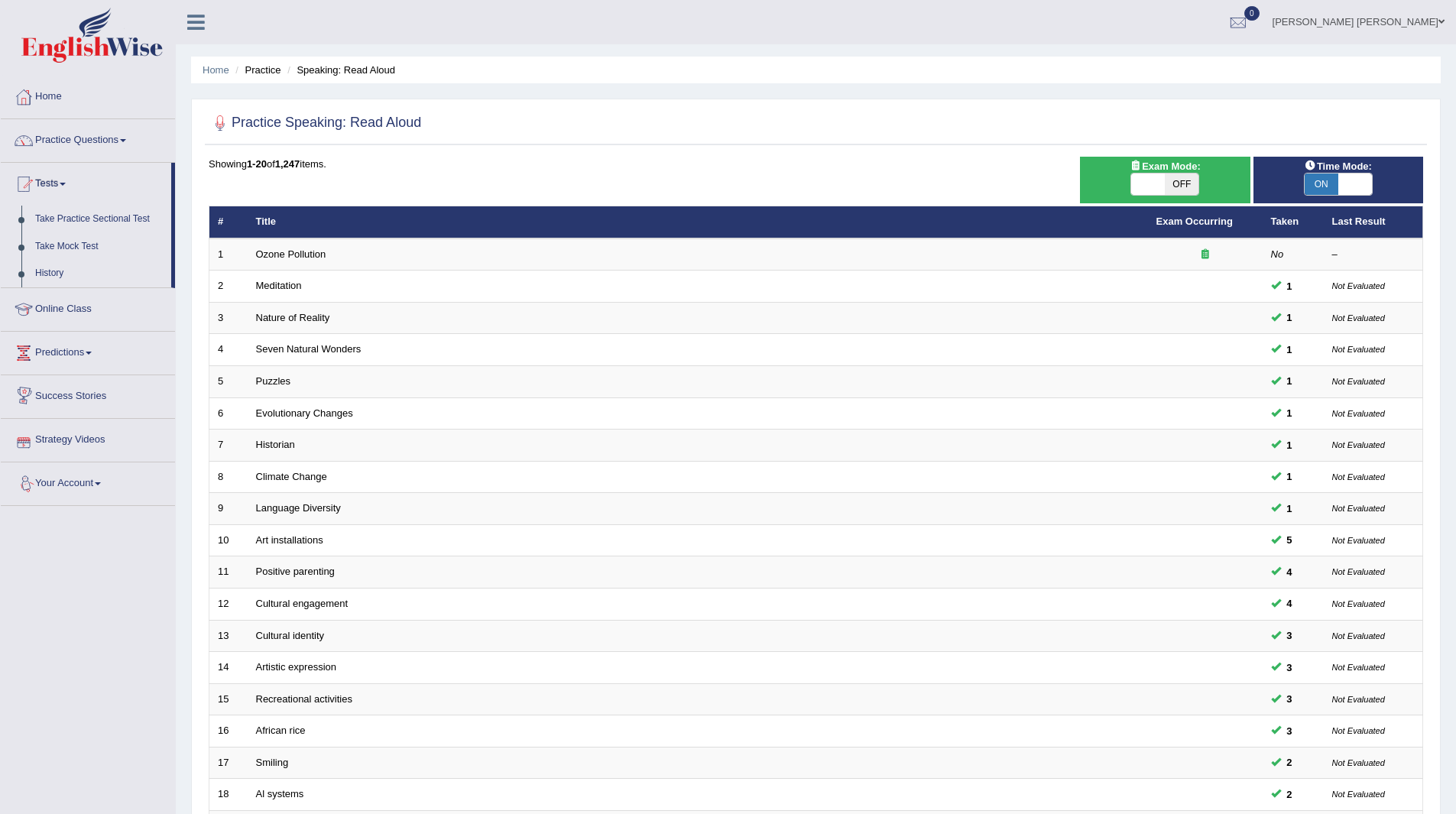
click at [66, 441] on link "Strategy Videos" at bounding box center [88, 437] width 174 height 39
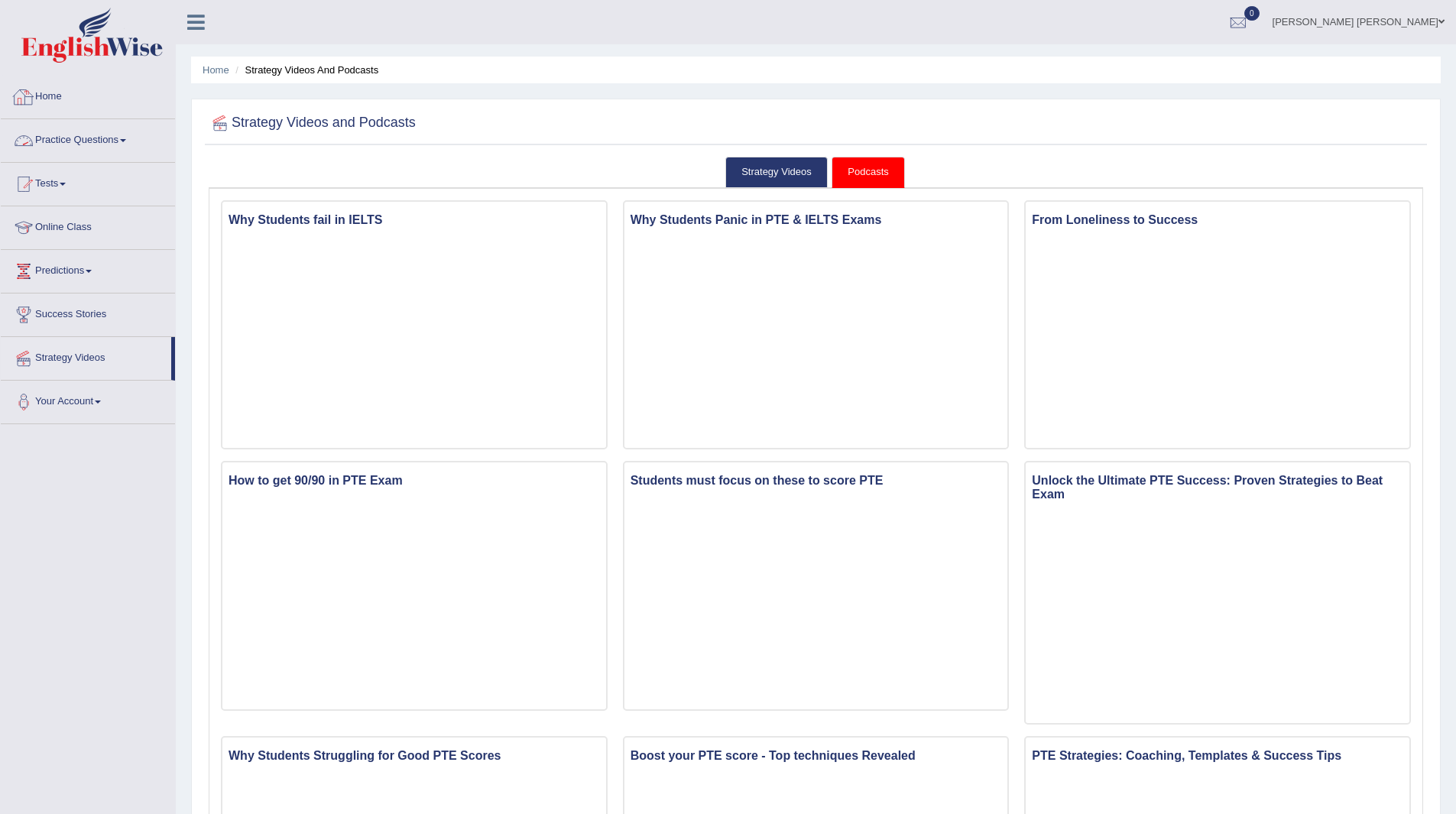
click at [93, 132] on link "Practice Questions" at bounding box center [88, 138] width 174 height 39
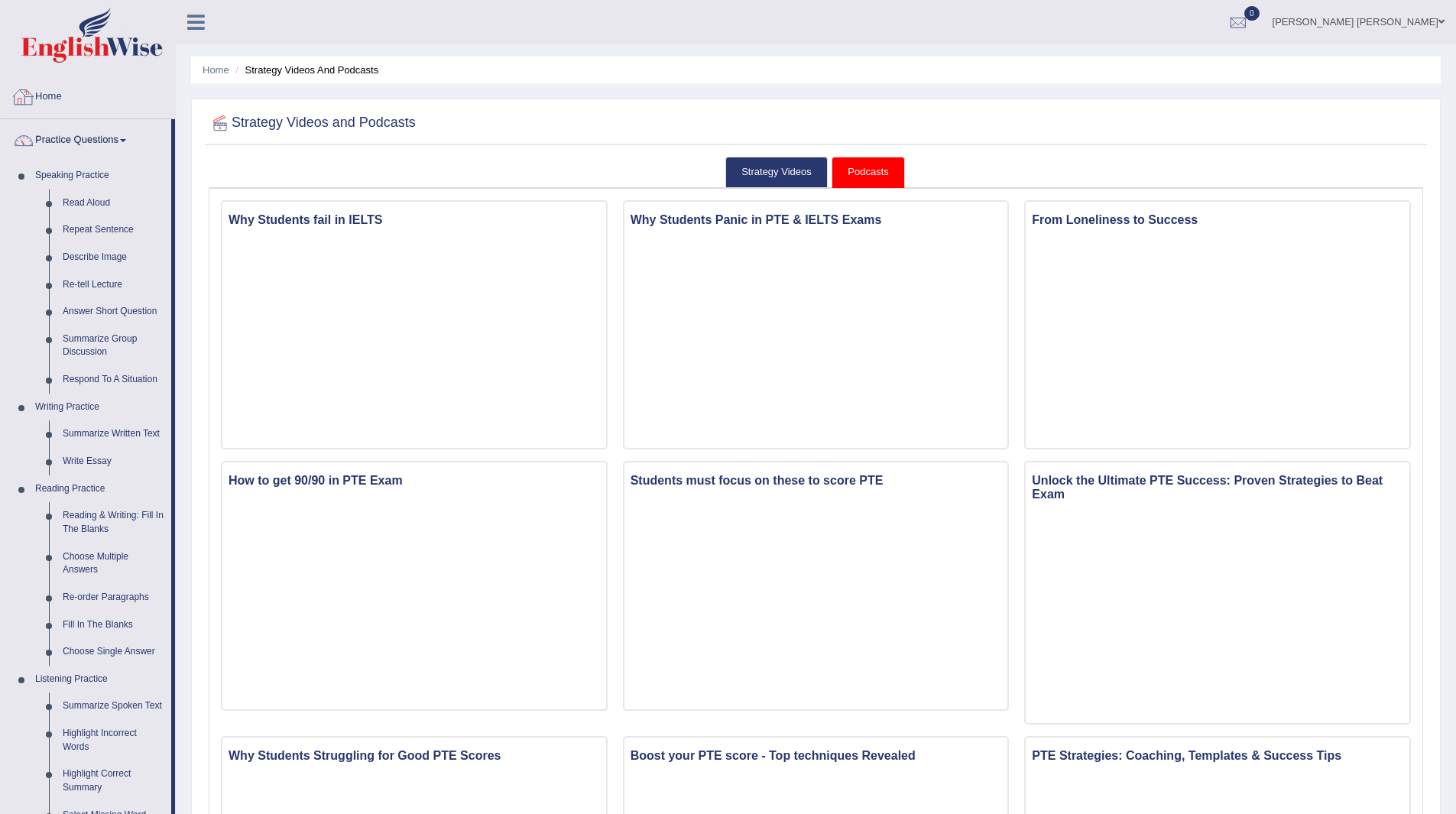
click at [48, 88] on link "Home" at bounding box center [88, 94] width 174 height 39
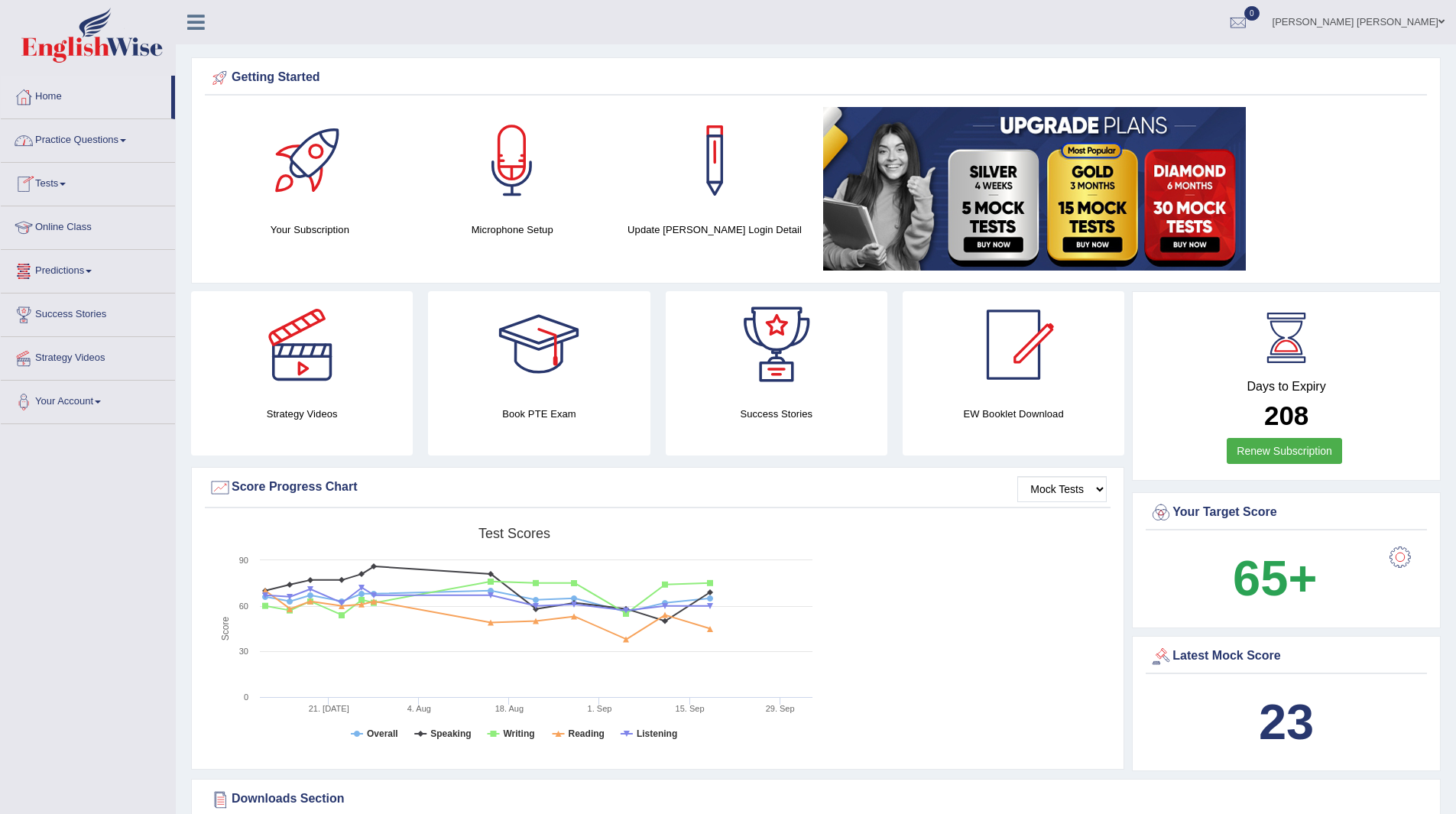
click at [88, 137] on link "Practice Questions" at bounding box center [88, 138] width 174 height 39
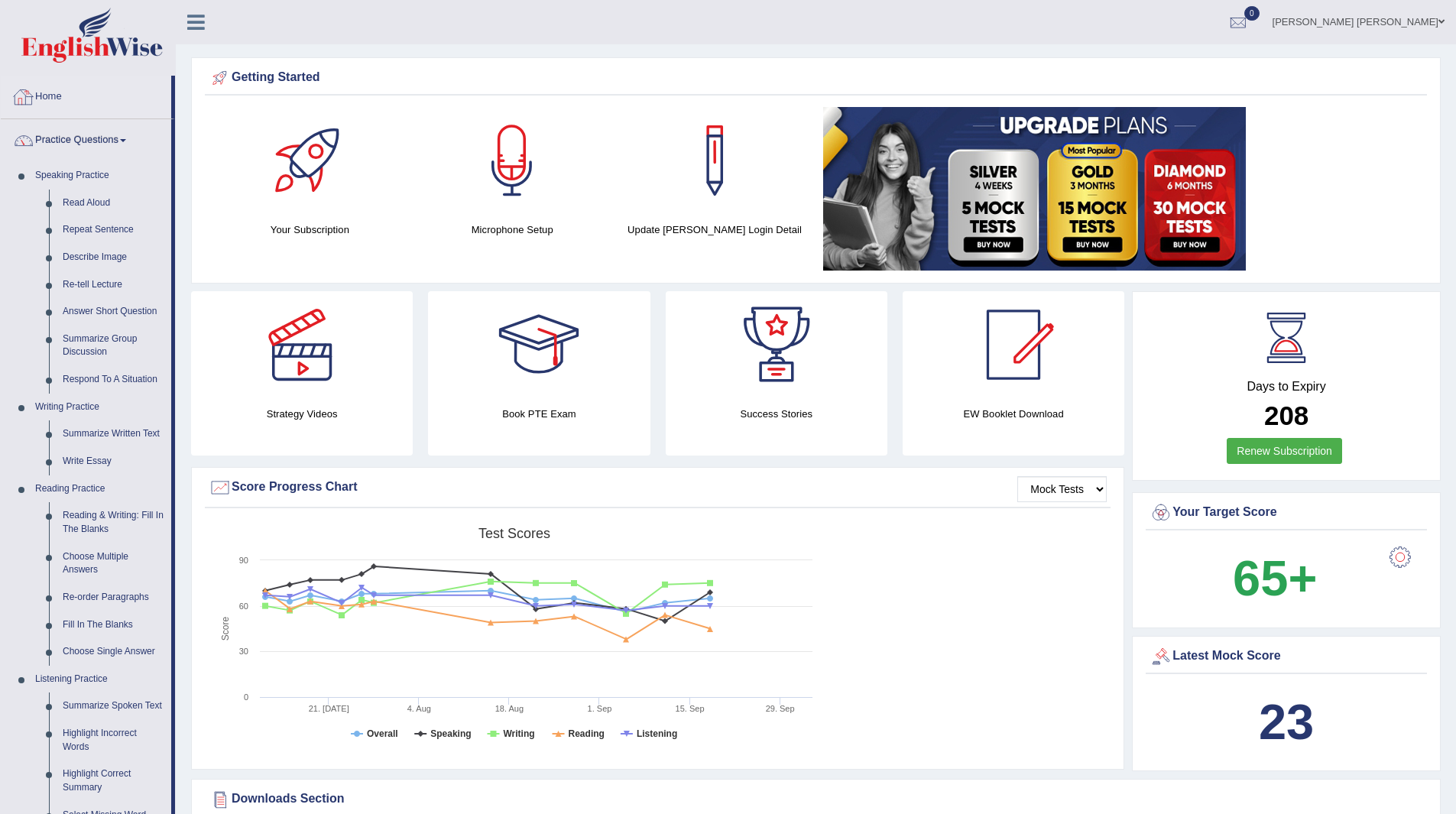
click at [56, 94] on link "Home" at bounding box center [86, 94] width 170 height 39
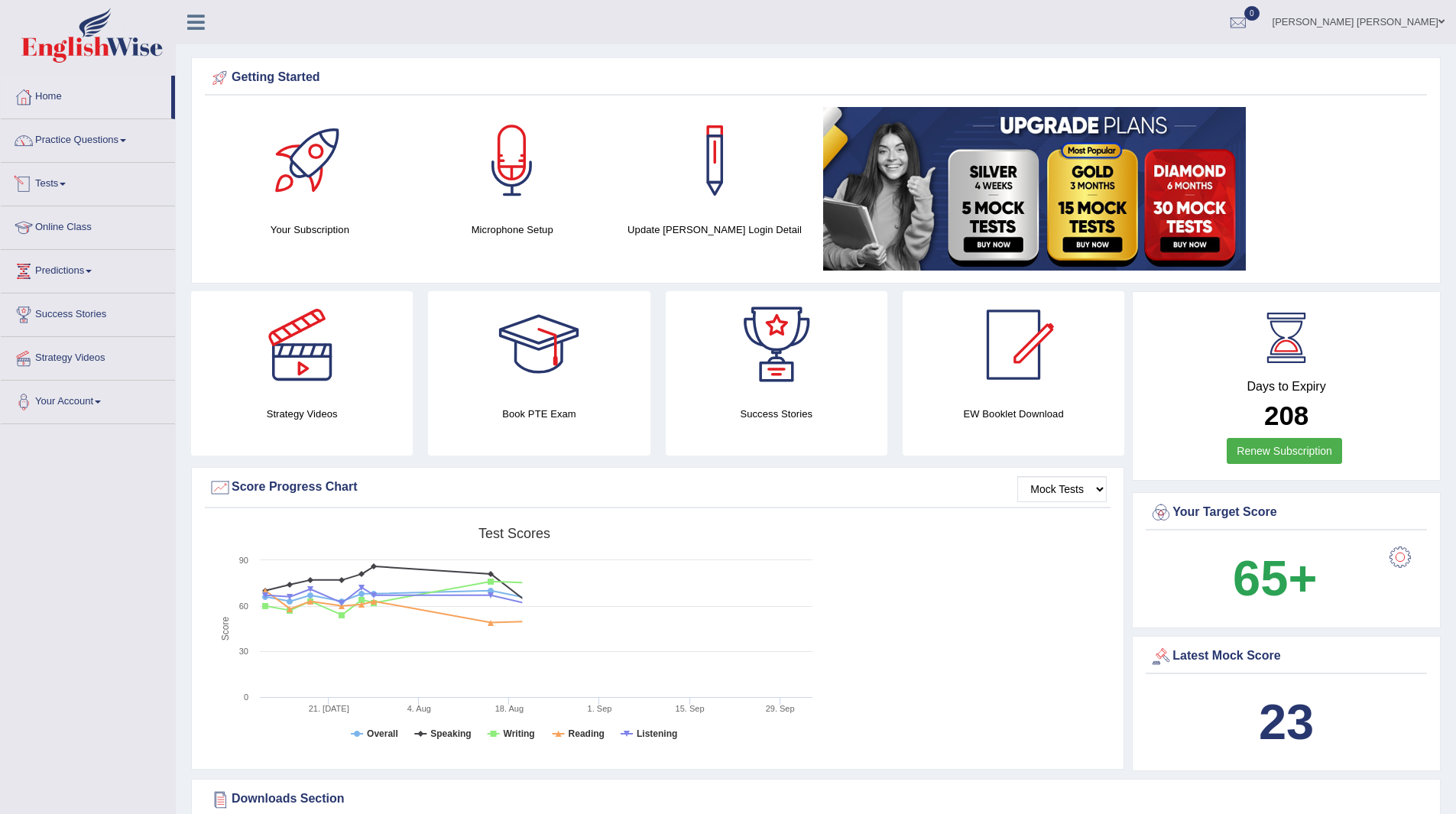
click at [61, 184] on link "Tests" at bounding box center [88, 181] width 174 height 39
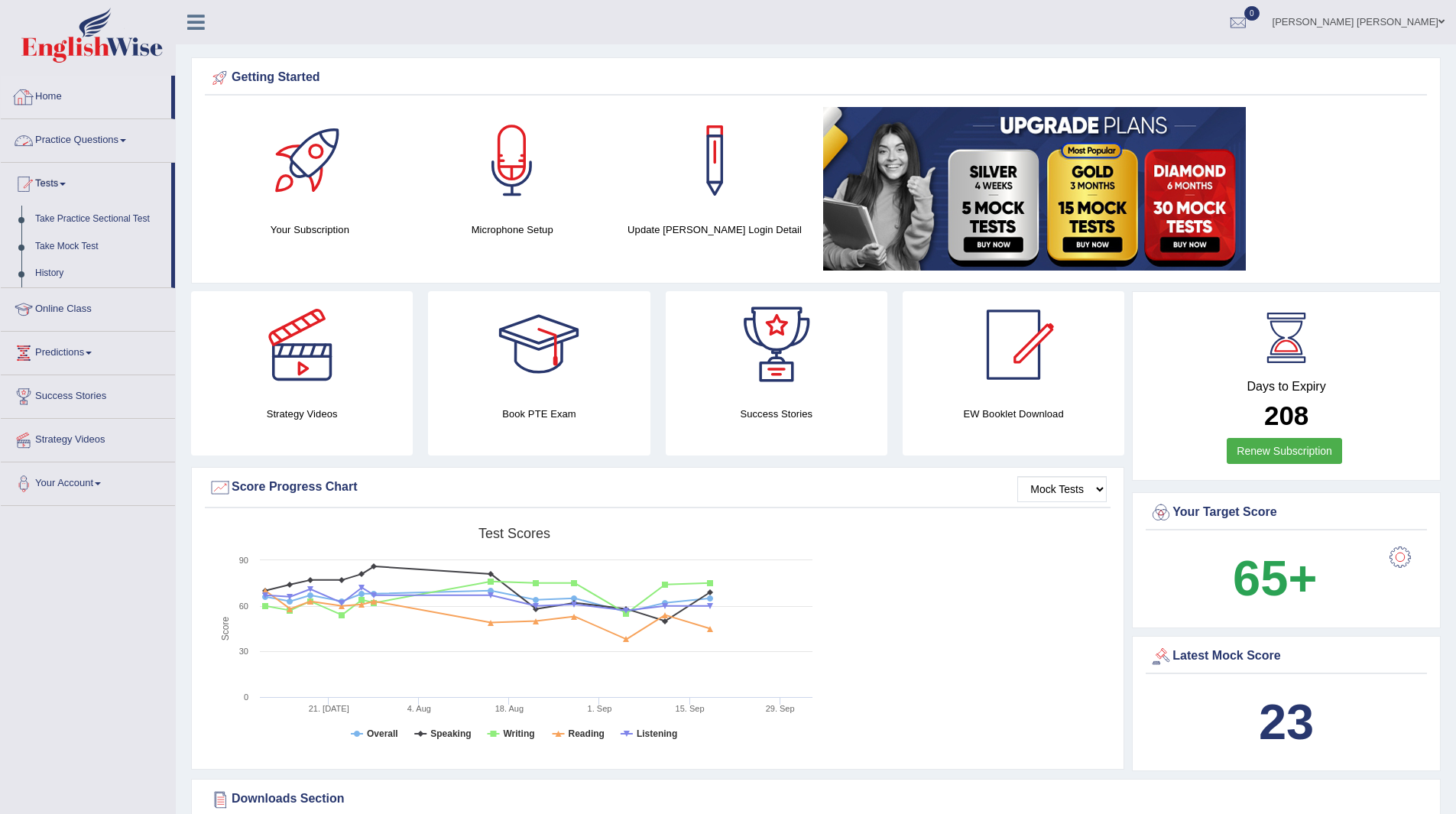
click at [82, 131] on link "Practice Questions" at bounding box center [88, 138] width 174 height 39
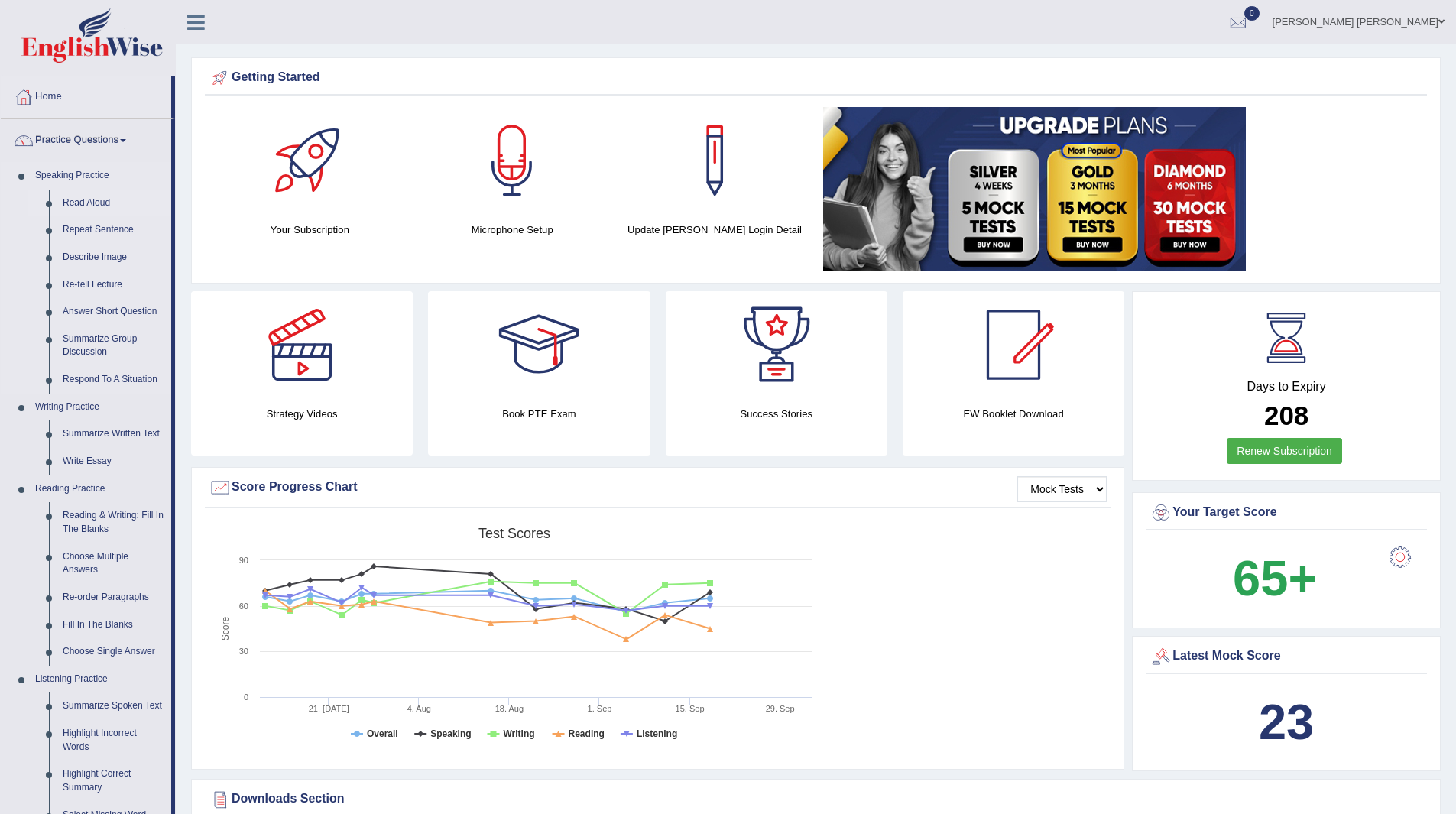
click at [92, 204] on link "Read Aloud" at bounding box center [113, 203] width 115 height 28
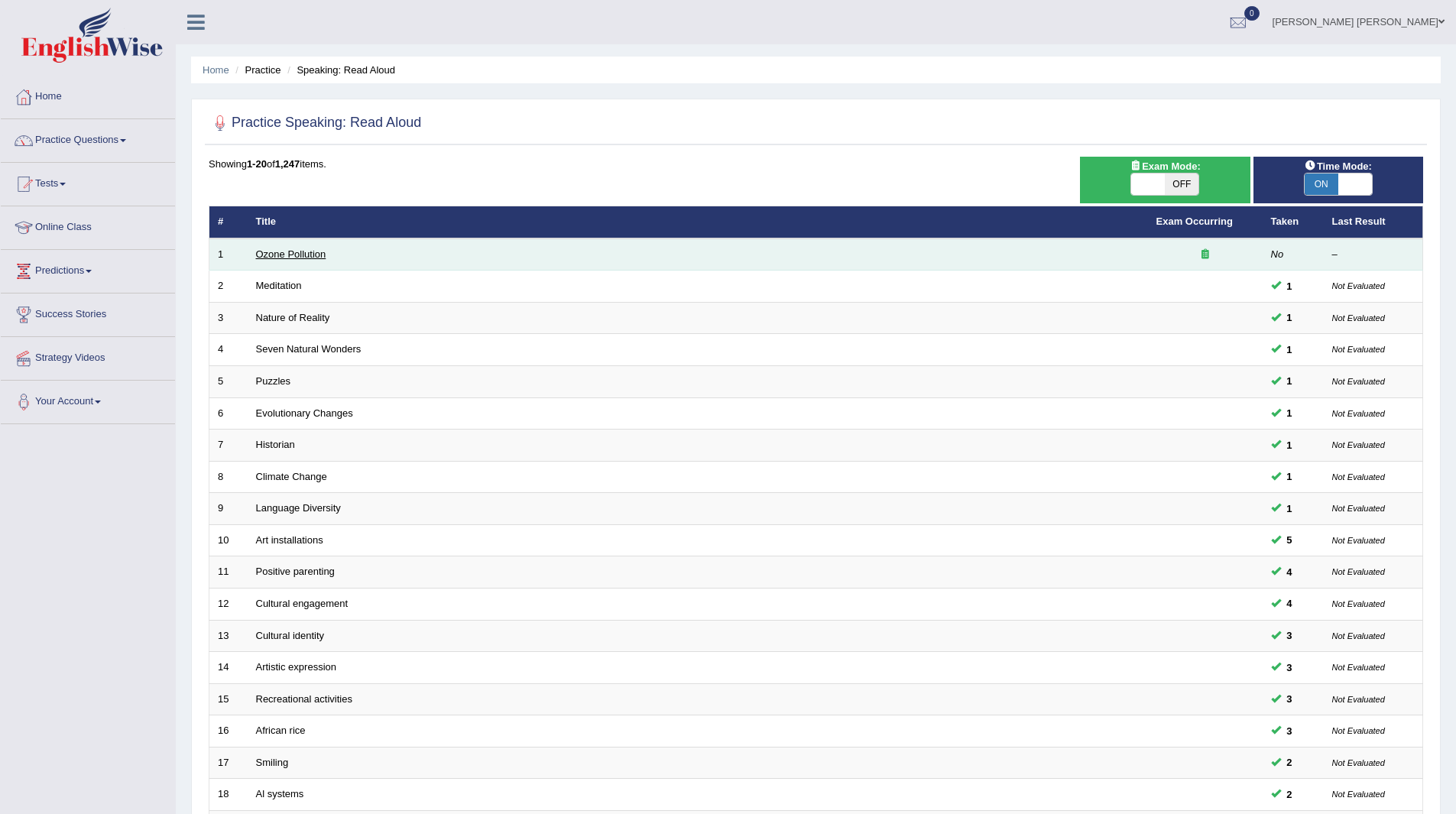
click at [288, 252] on link "Ozone Pollution" at bounding box center [290, 255] width 70 height 12
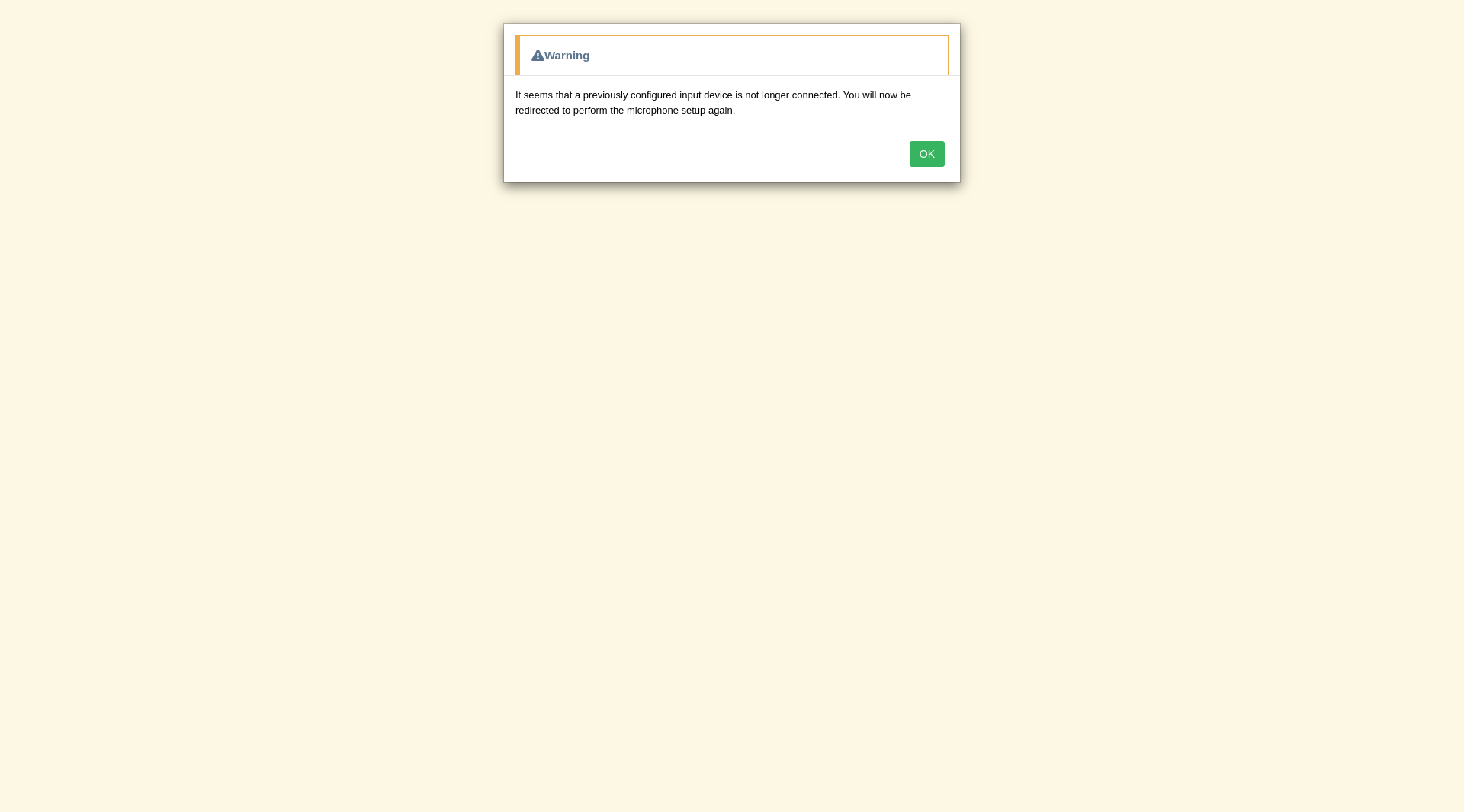
click at [944, 155] on button "OK" at bounding box center [927, 154] width 35 height 26
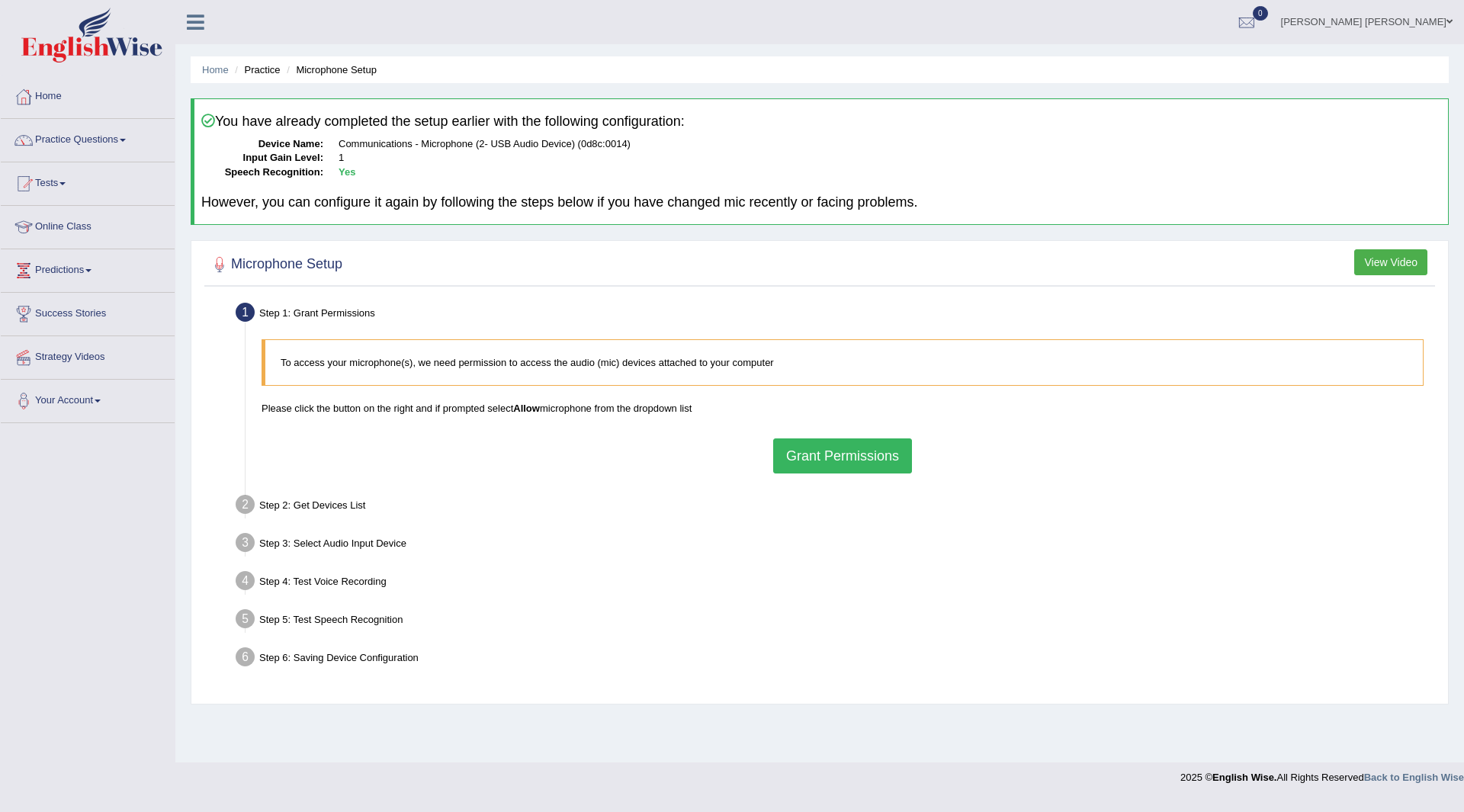
click at [837, 454] on button "Grant Permissions" at bounding box center [843, 455] width 138 height 35
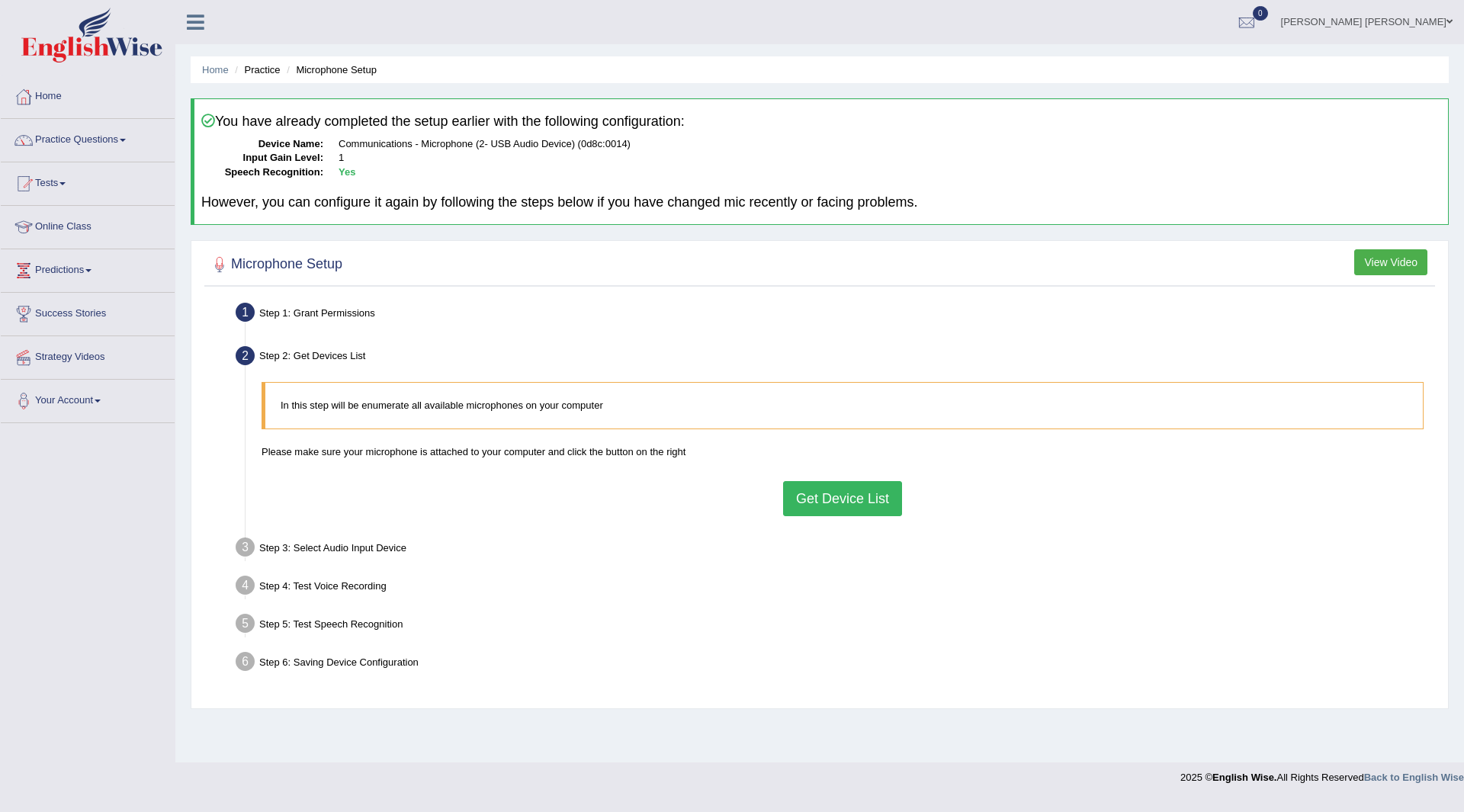
click at [852, 495] on button "Get Device List" at bounding box center [843, 497] width 119 height 35
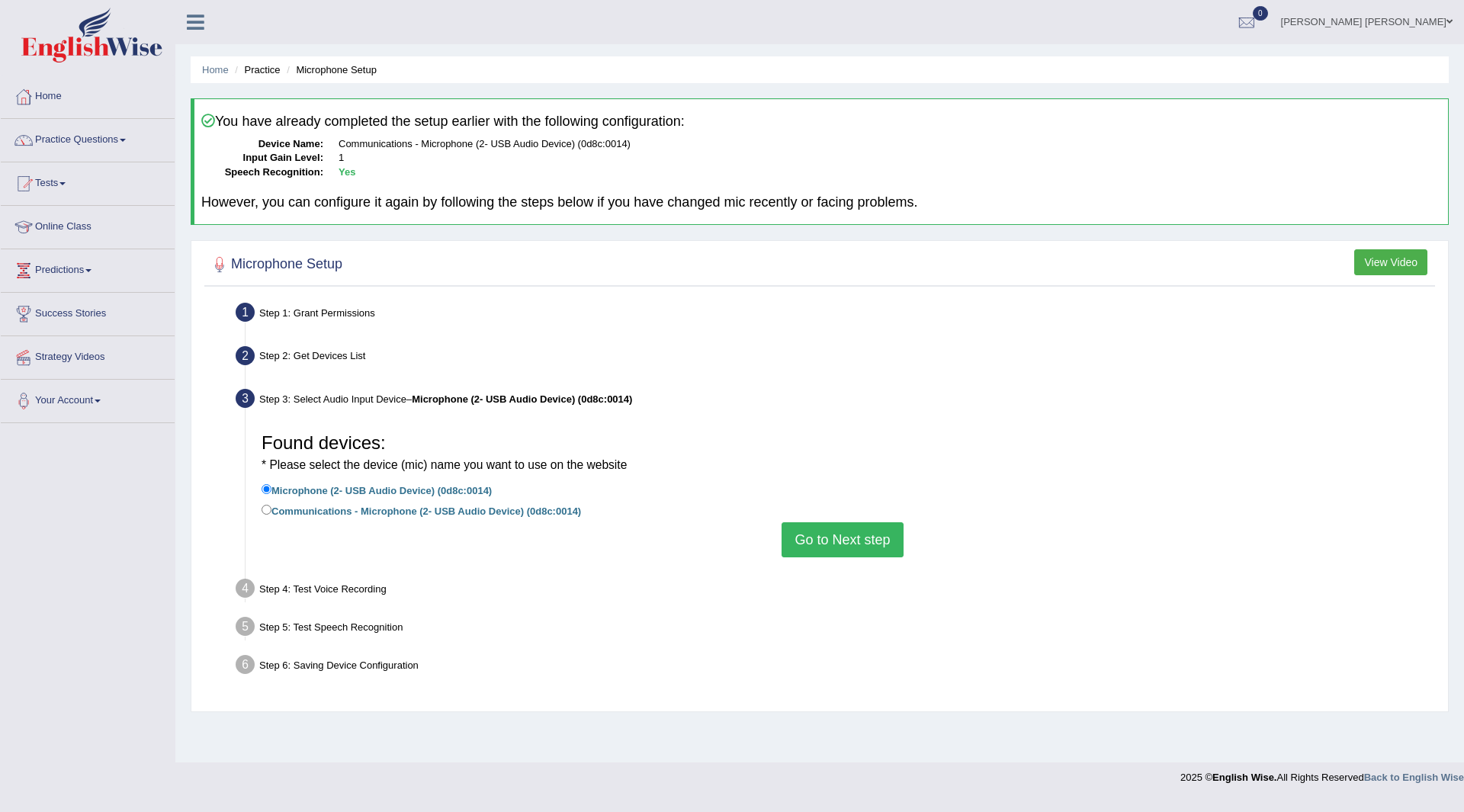
click at [817, 523] on button "Go to Next step" at bounding box center [842, 539] width 122 height 35
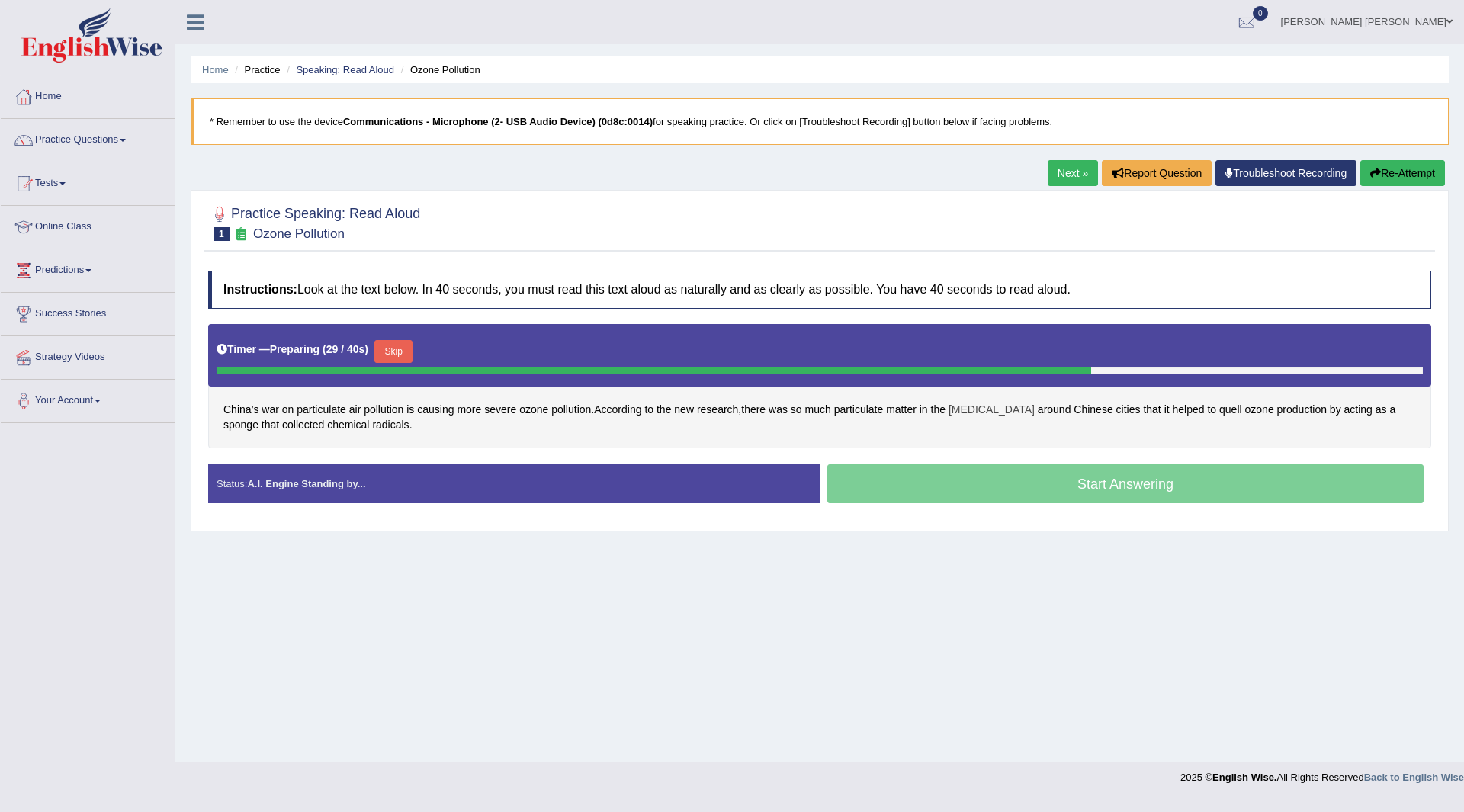
click at [968, 411] on span "[MEDICAL_DATA]" at bounding box center [991, 409] width 86 height 16
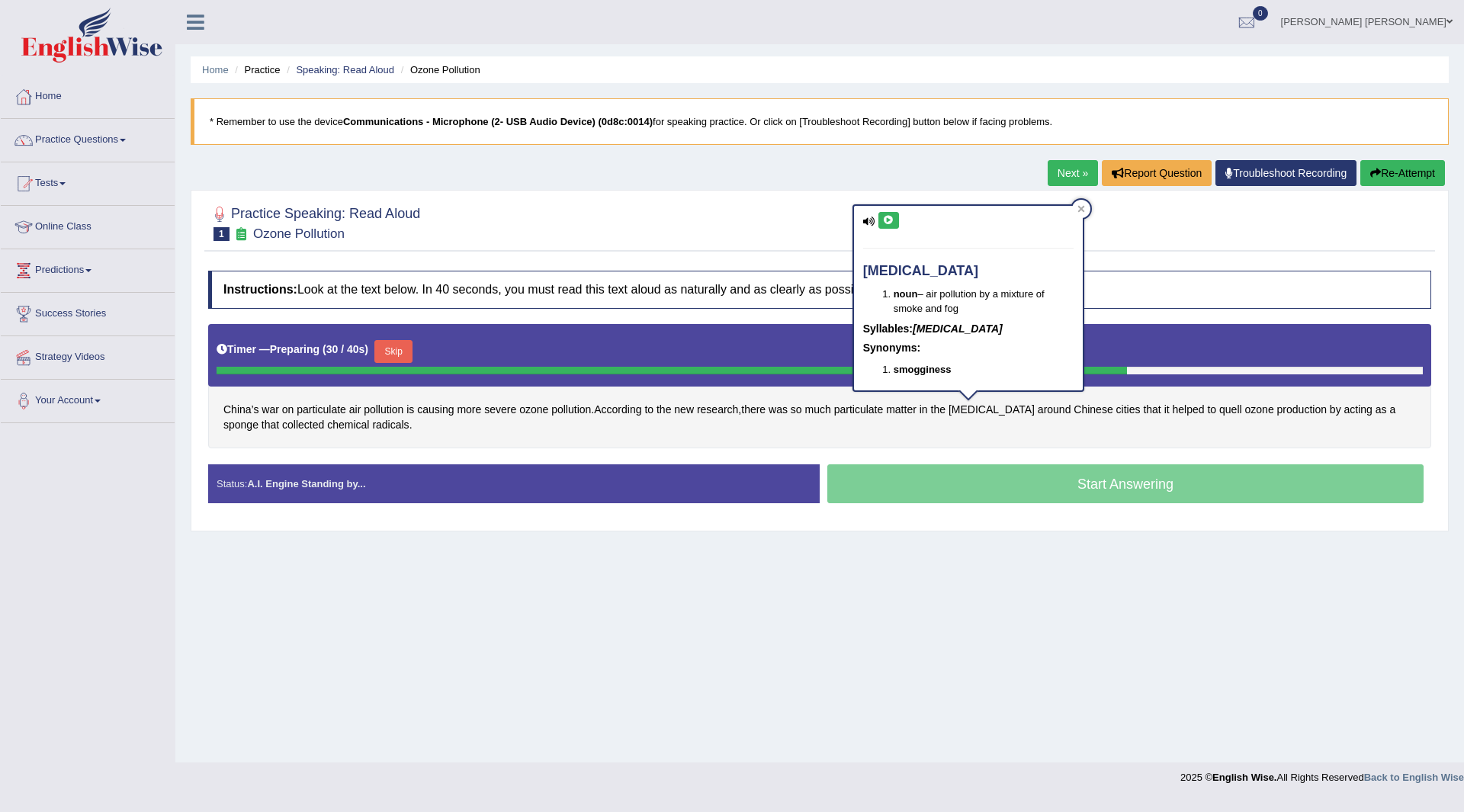
click at [887, 215] on button at bounding box center [888, 220] width 21 height 17
click at [395, 351] on button "Skip" at bounding box center [394, 351] width 39 height 23
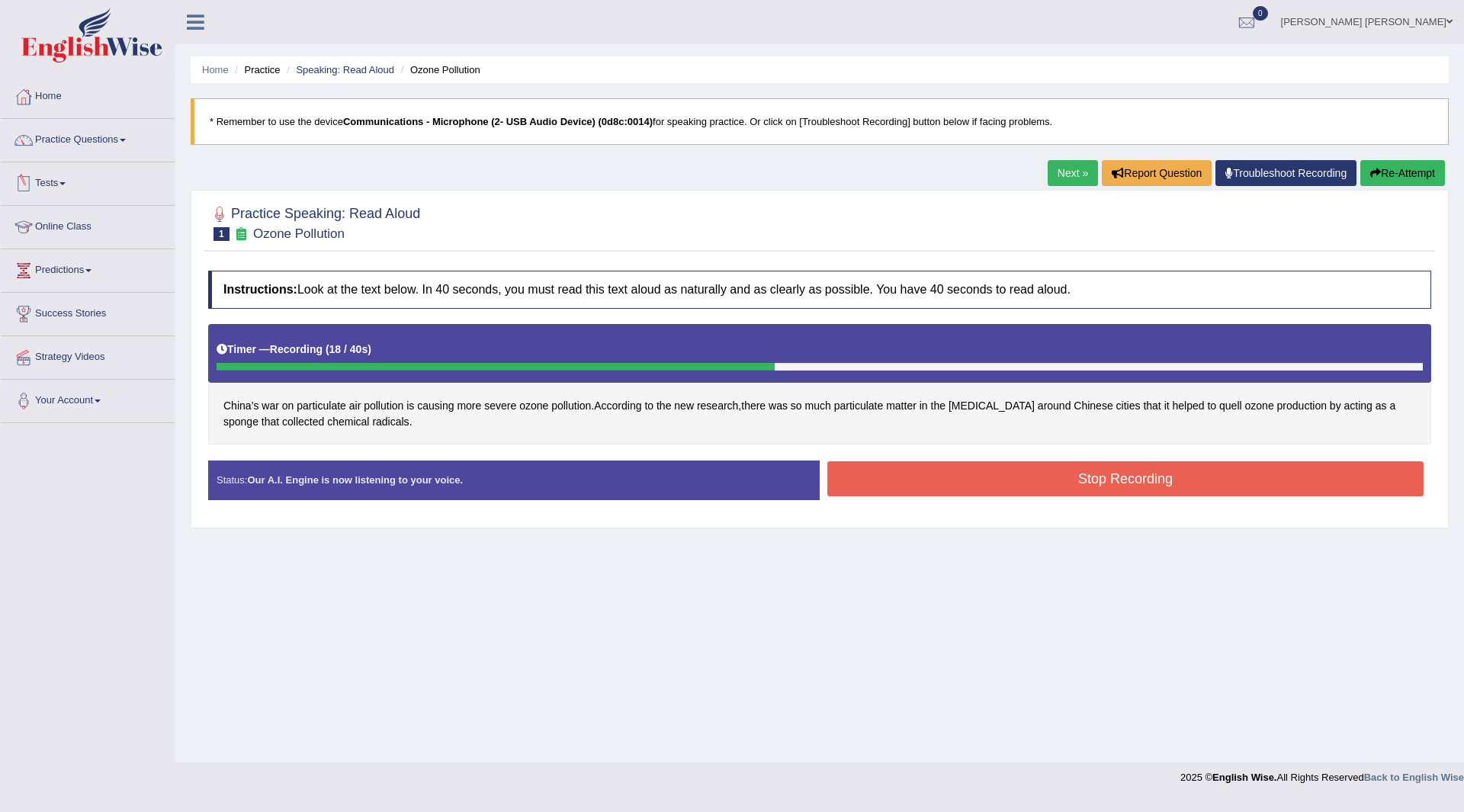
click at [909, 481] on button "Stop Recording" at bounding box center [1125, 478] width 596 height 35
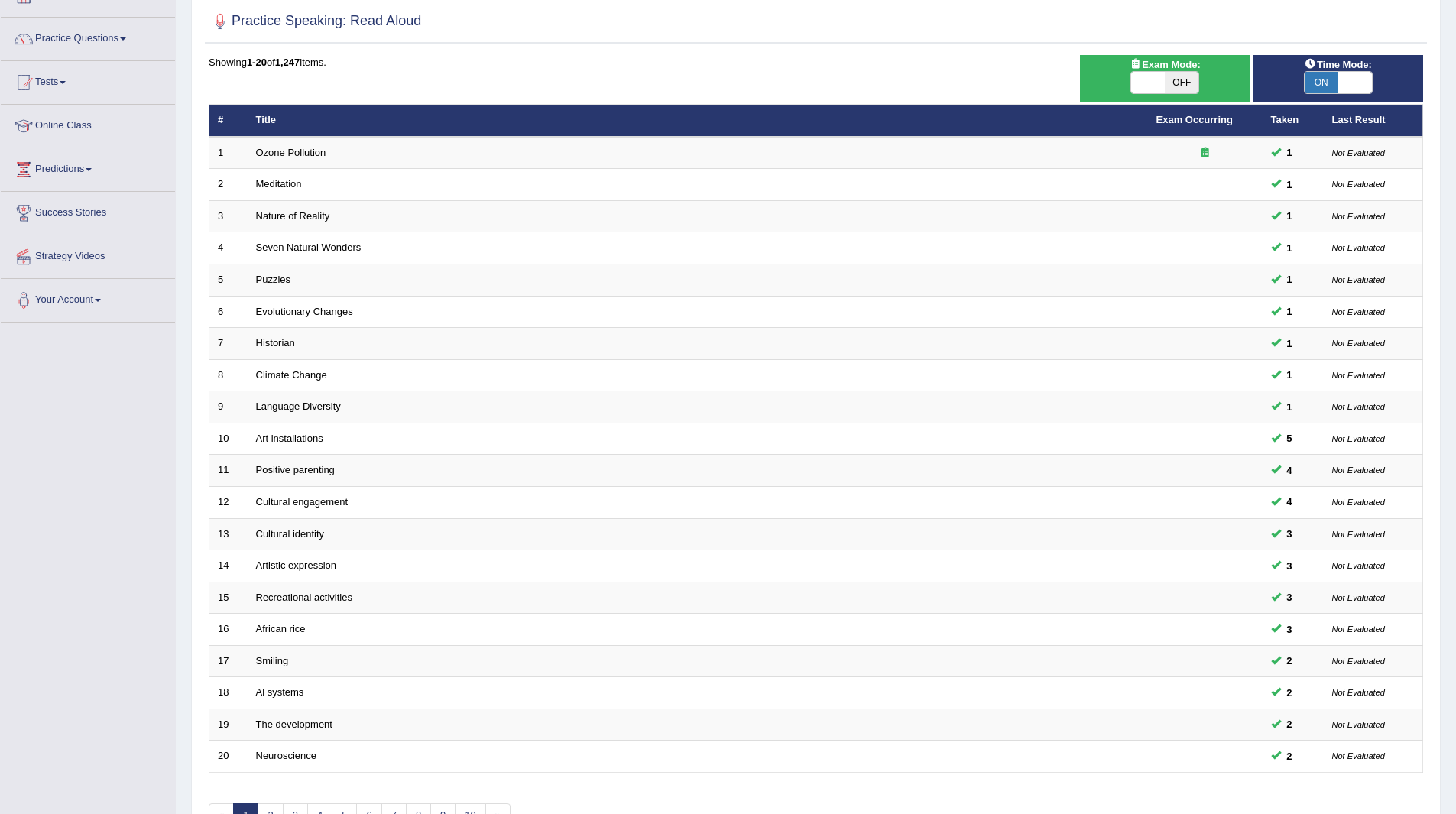
scroll to position [198, 0]
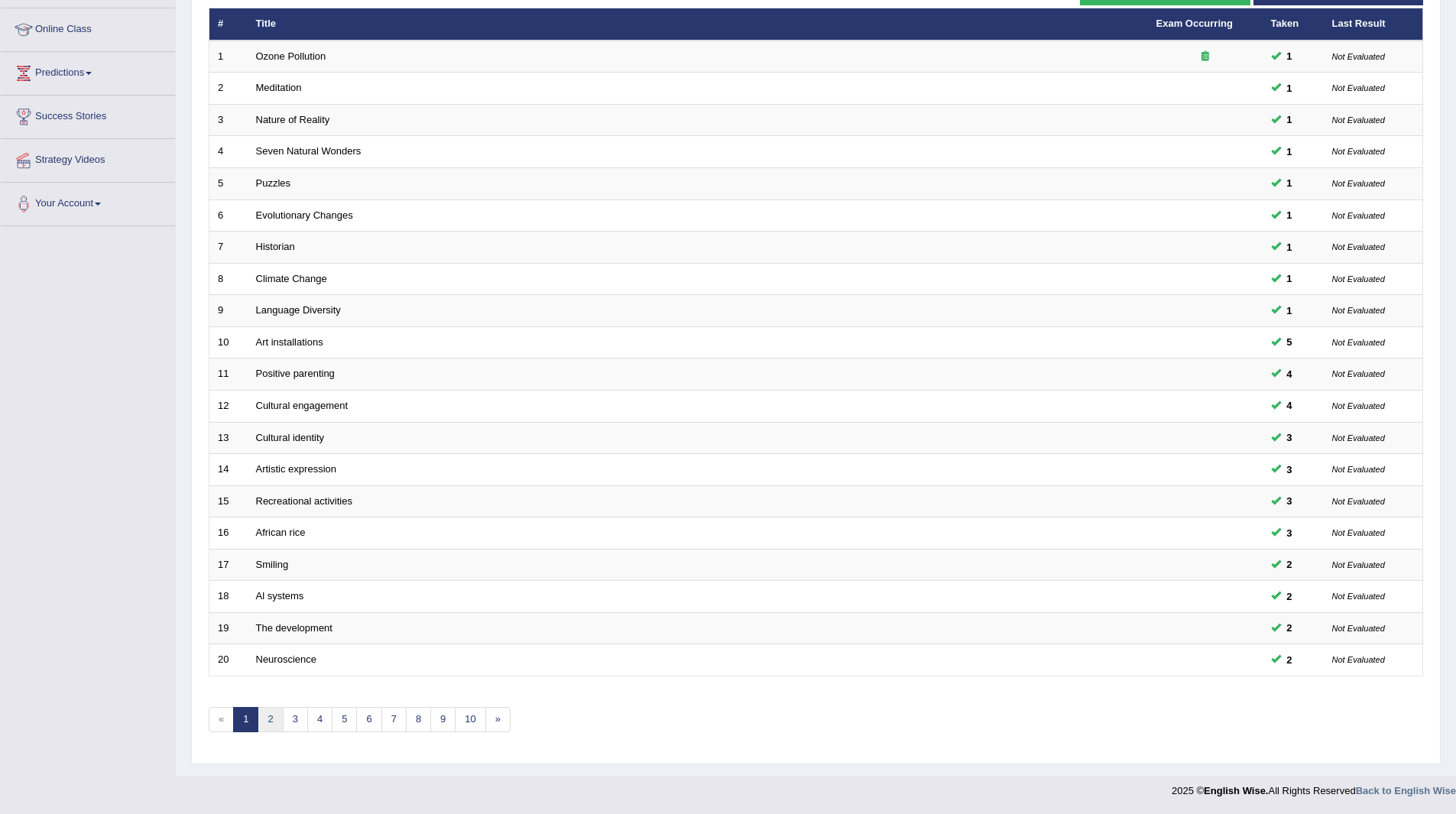
click at [266, 717] on link "2" at bounding box center [270, 719] width 25 height 25
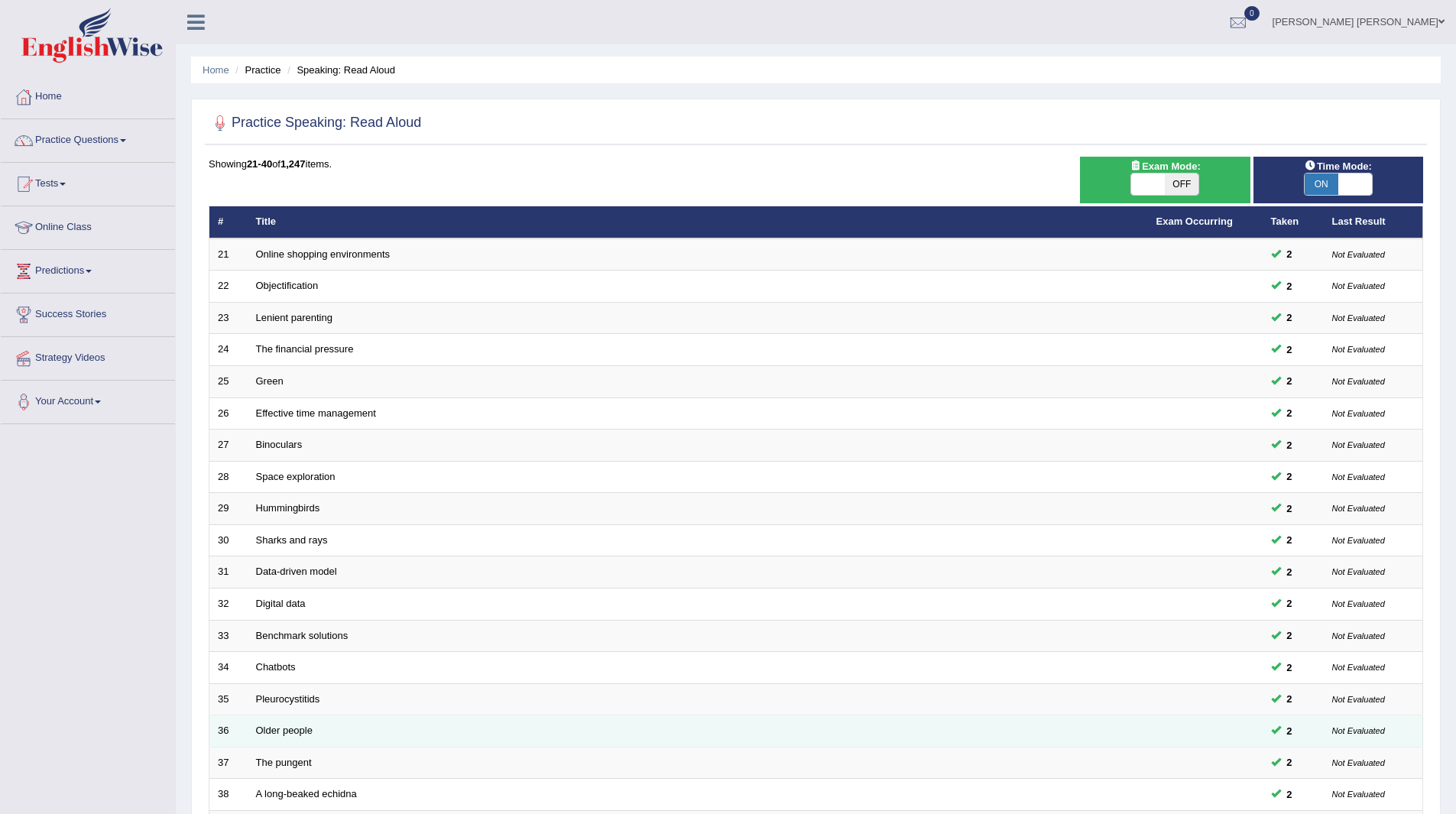
scroll to position [198, 0]
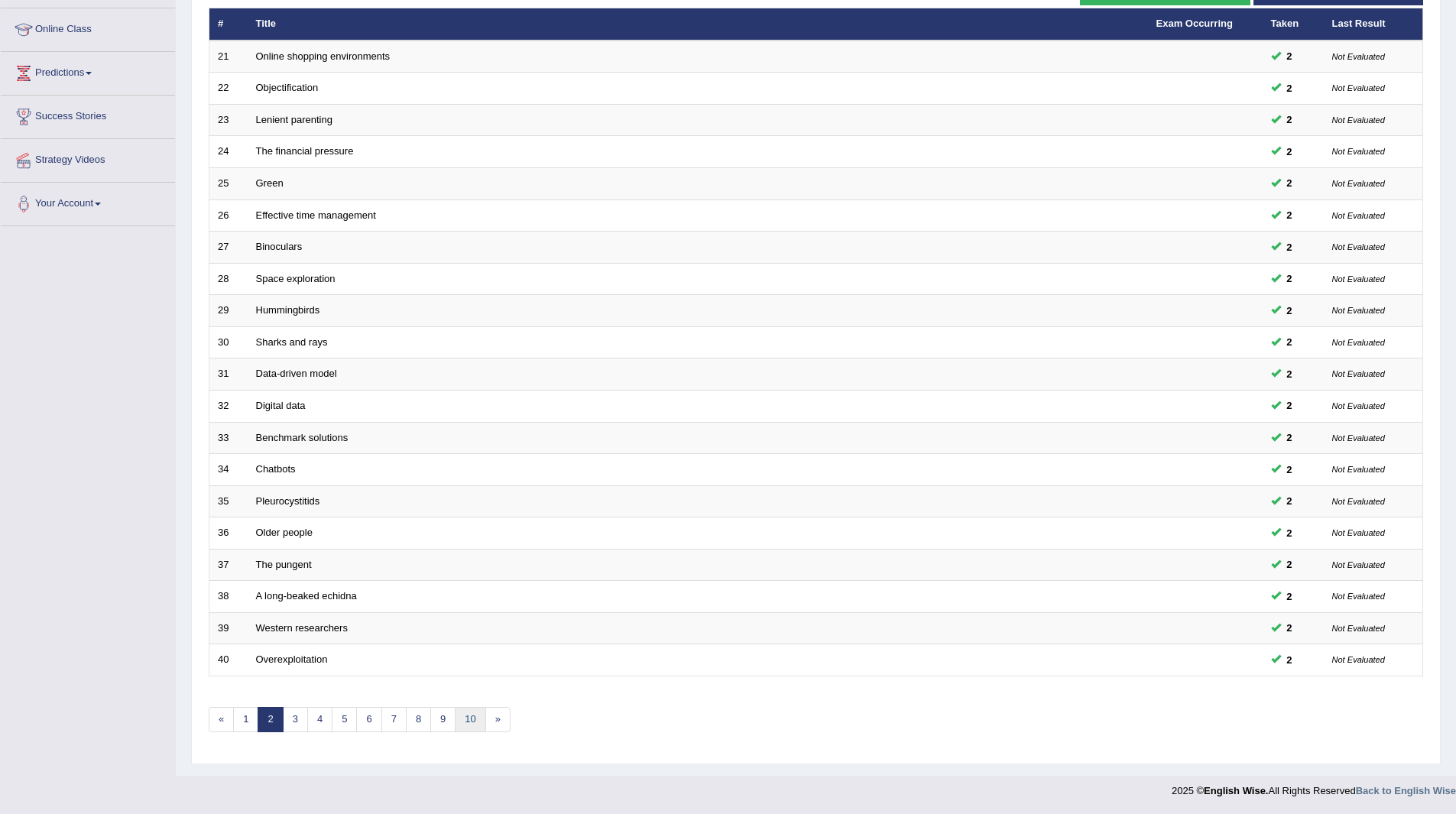
click at [464, 716] on link "10" at bounding box center [470, 719] width 31 height 25
click at [492, 715] on link "14" at bounding box center [492, 719] width 31 height 25
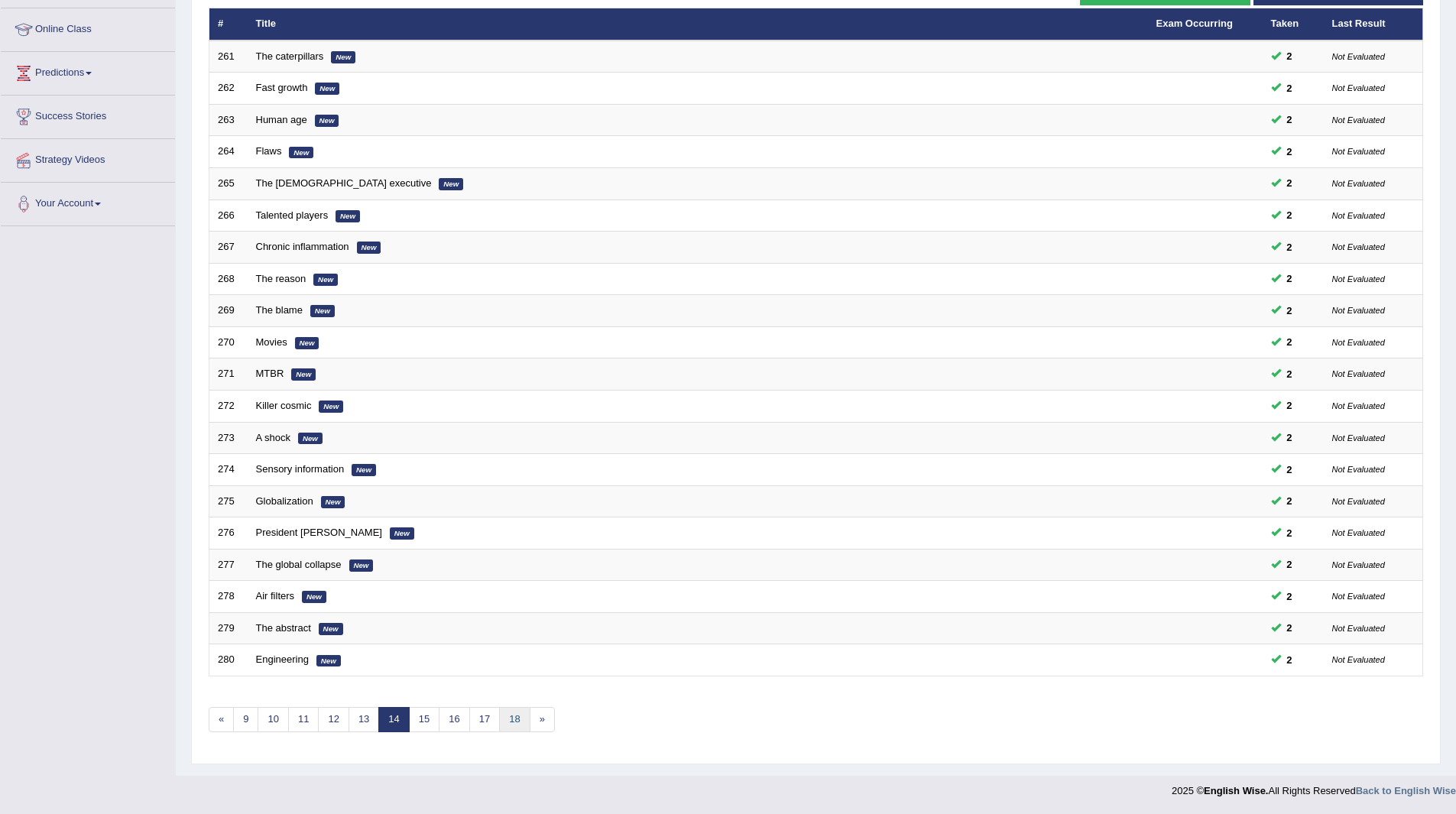
click at [523, 713] on link "18" at bounding box center [513, 719] width 31 height 25
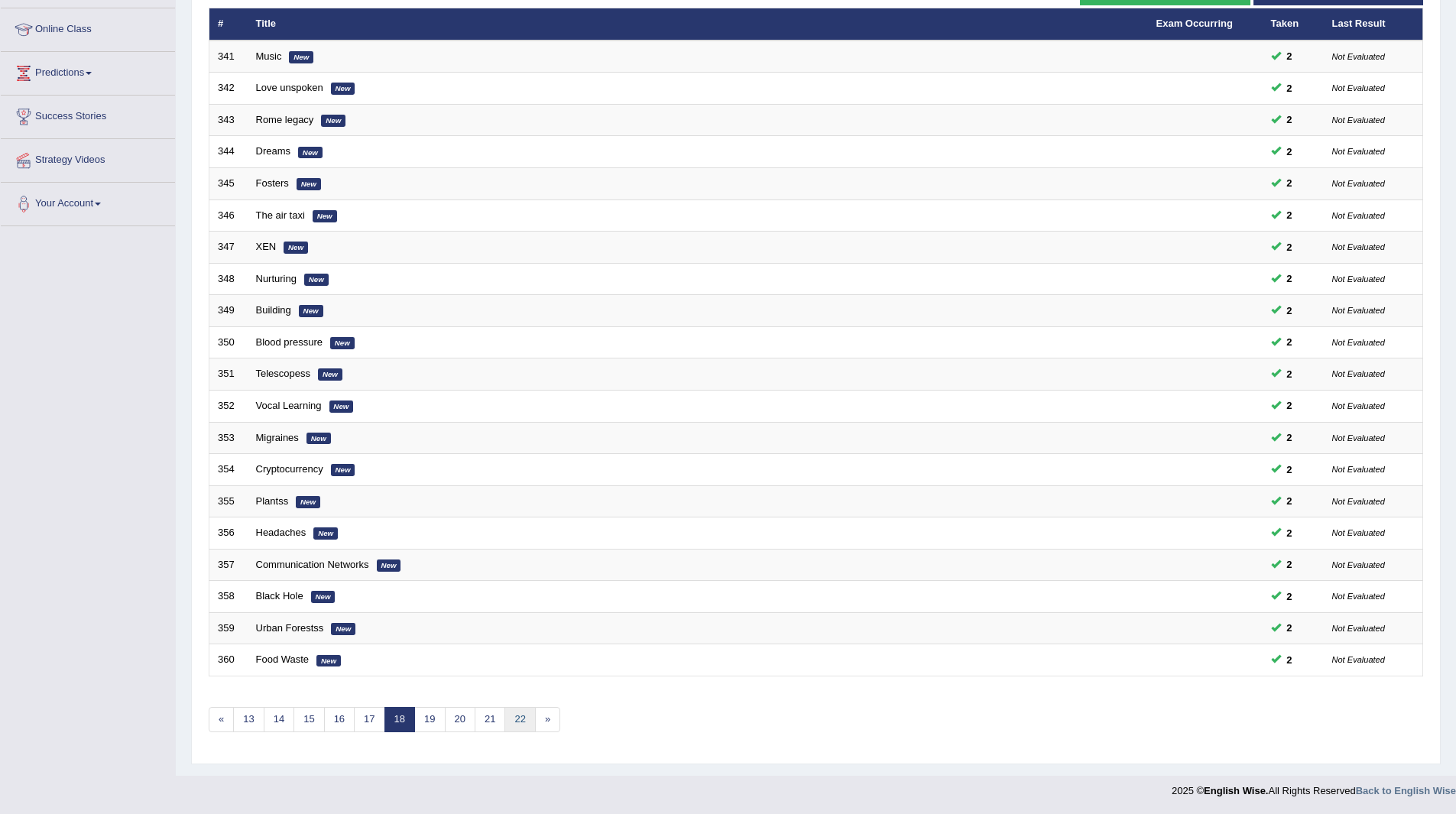
click at [523, 713] on link "22" at bounding box center [519, 719] width 31 height 25
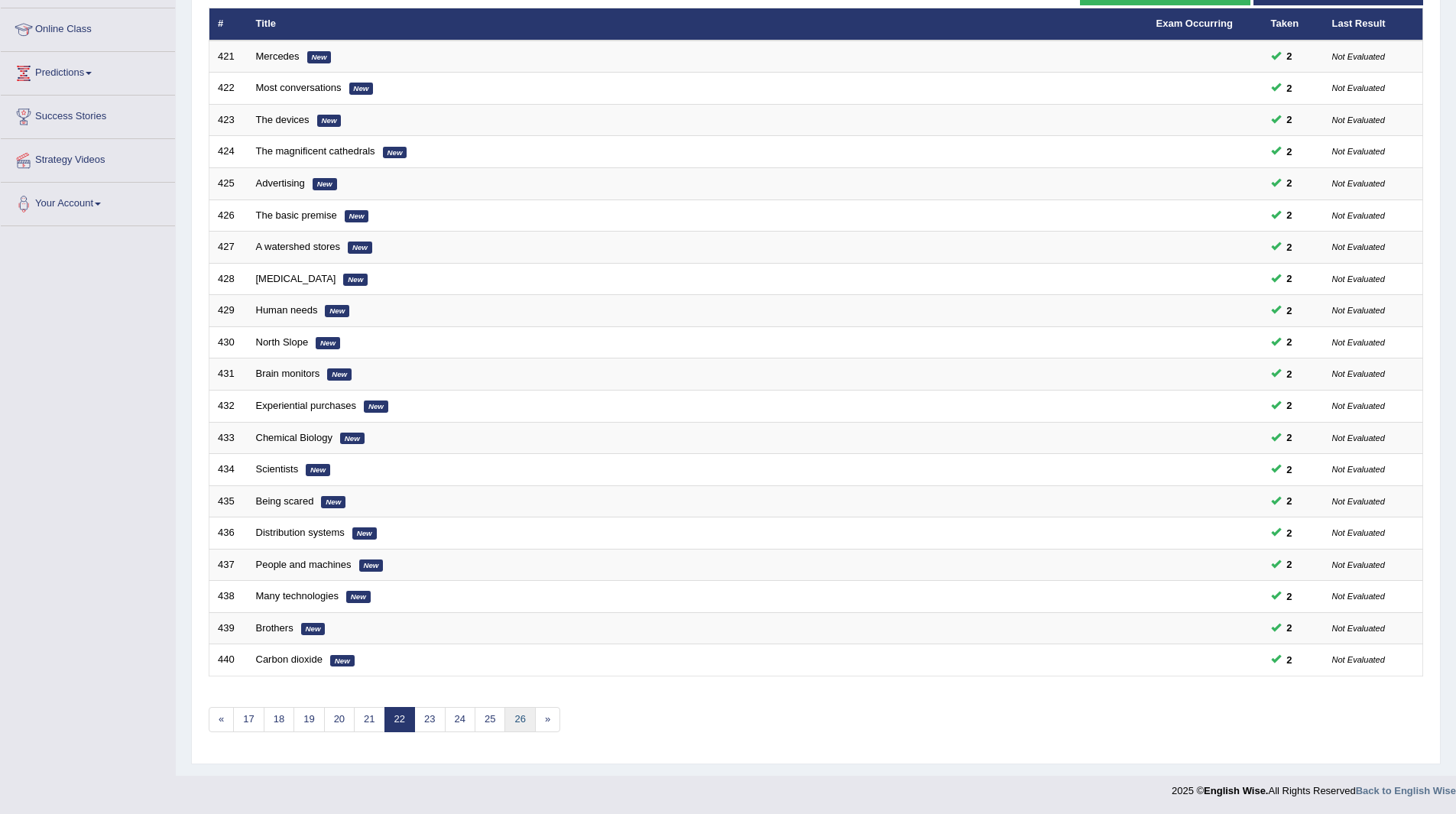
click at [523, 713] on link "26" at bounding box center [519, 719] width 31 height 25
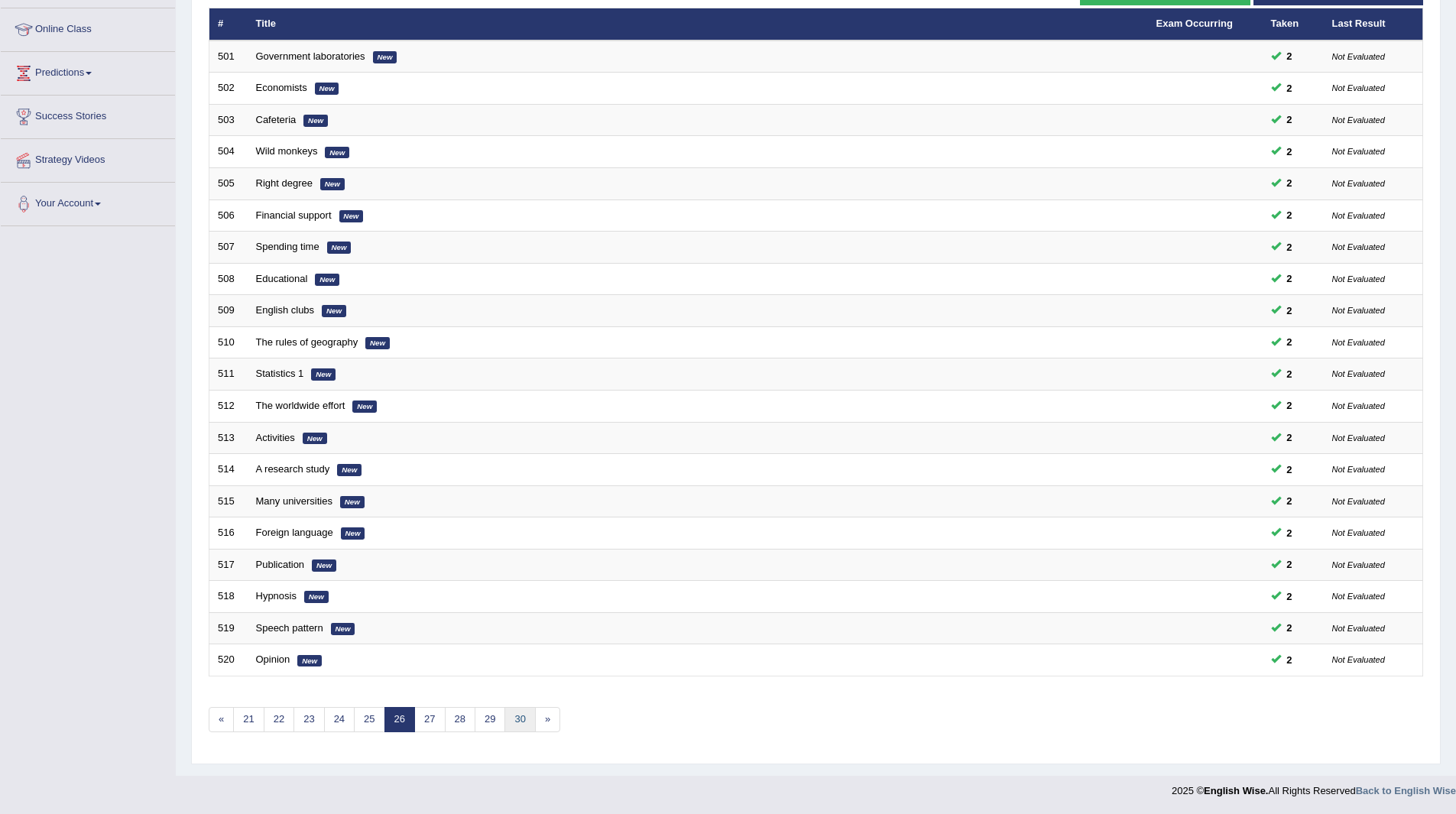
click at [523, 713] on link "30" at bounding box center [519, 719] width 31 height 25
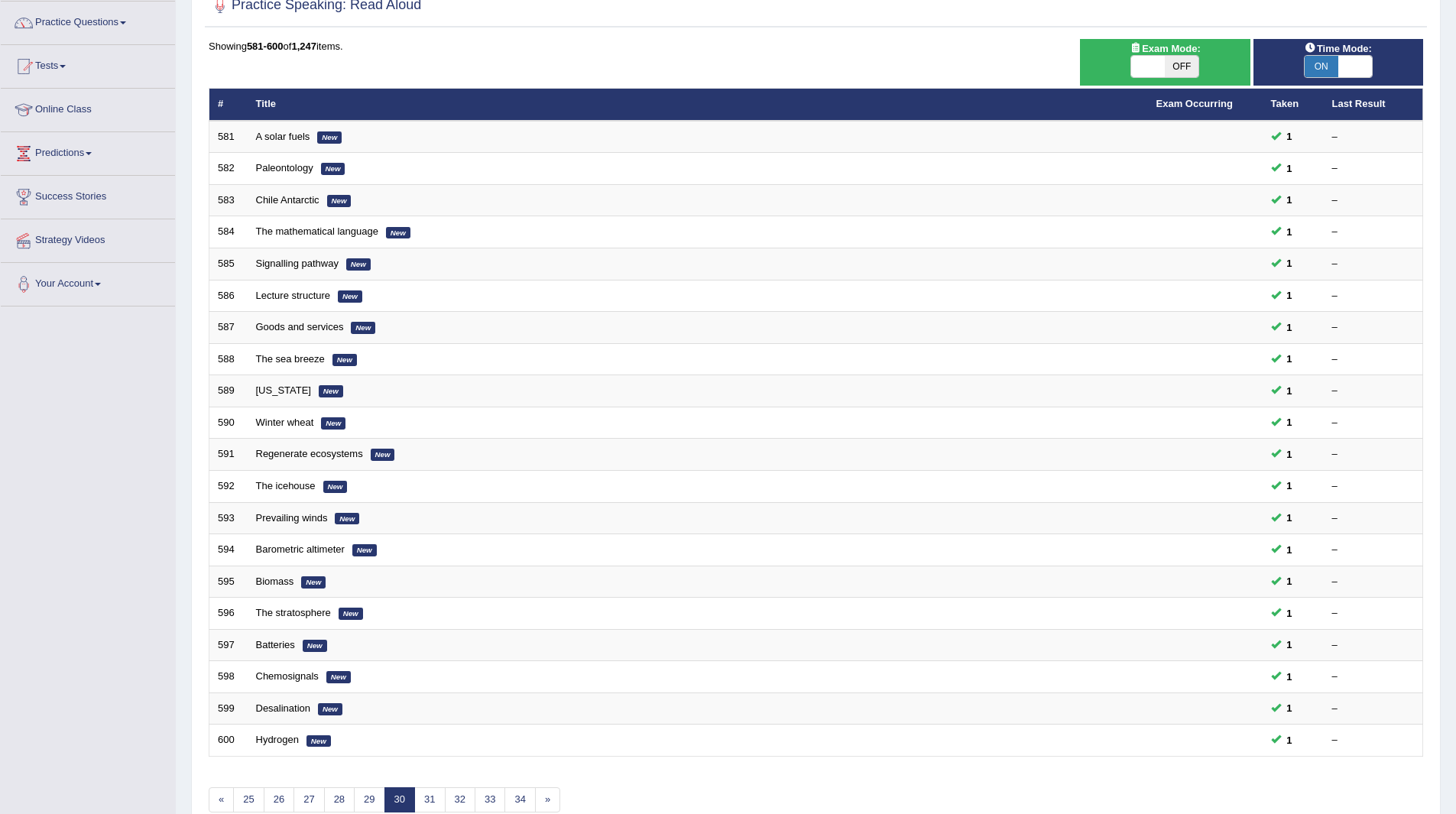
scroll to position [198, 0]
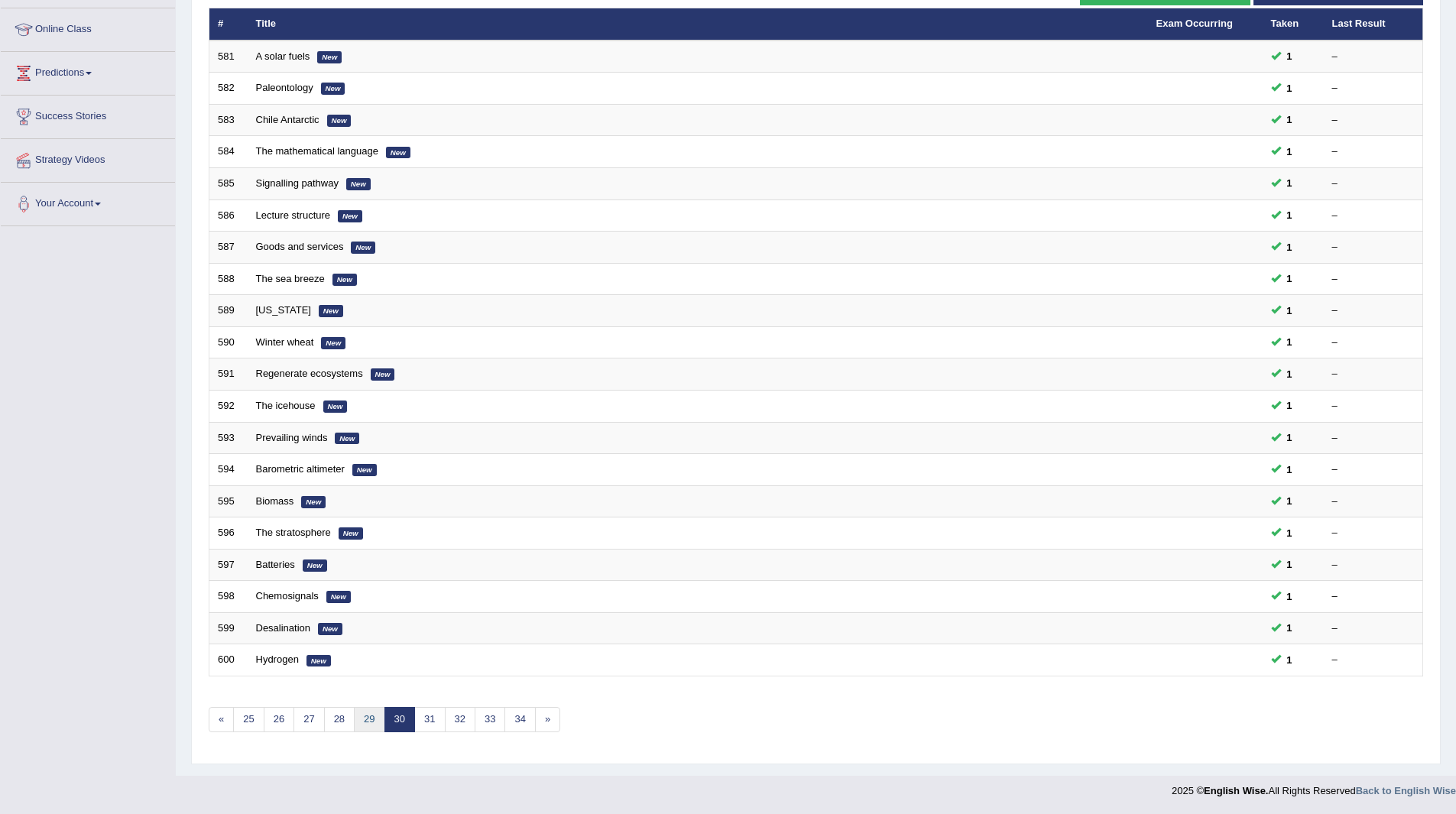
click at [371, 719] on link "29" at bounding box center [369, 719] width 31 height 25
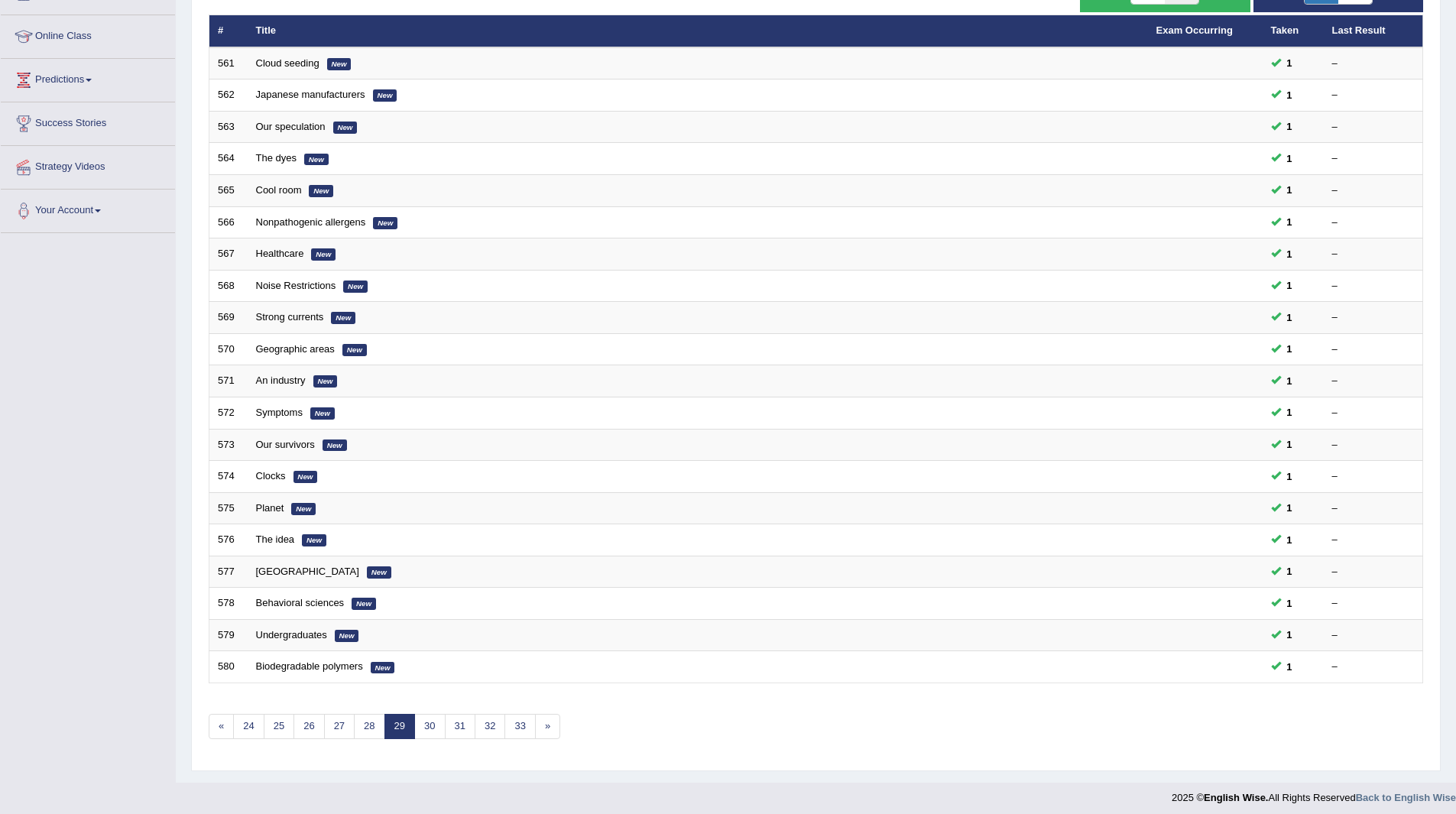
scroll to position [198, 0]
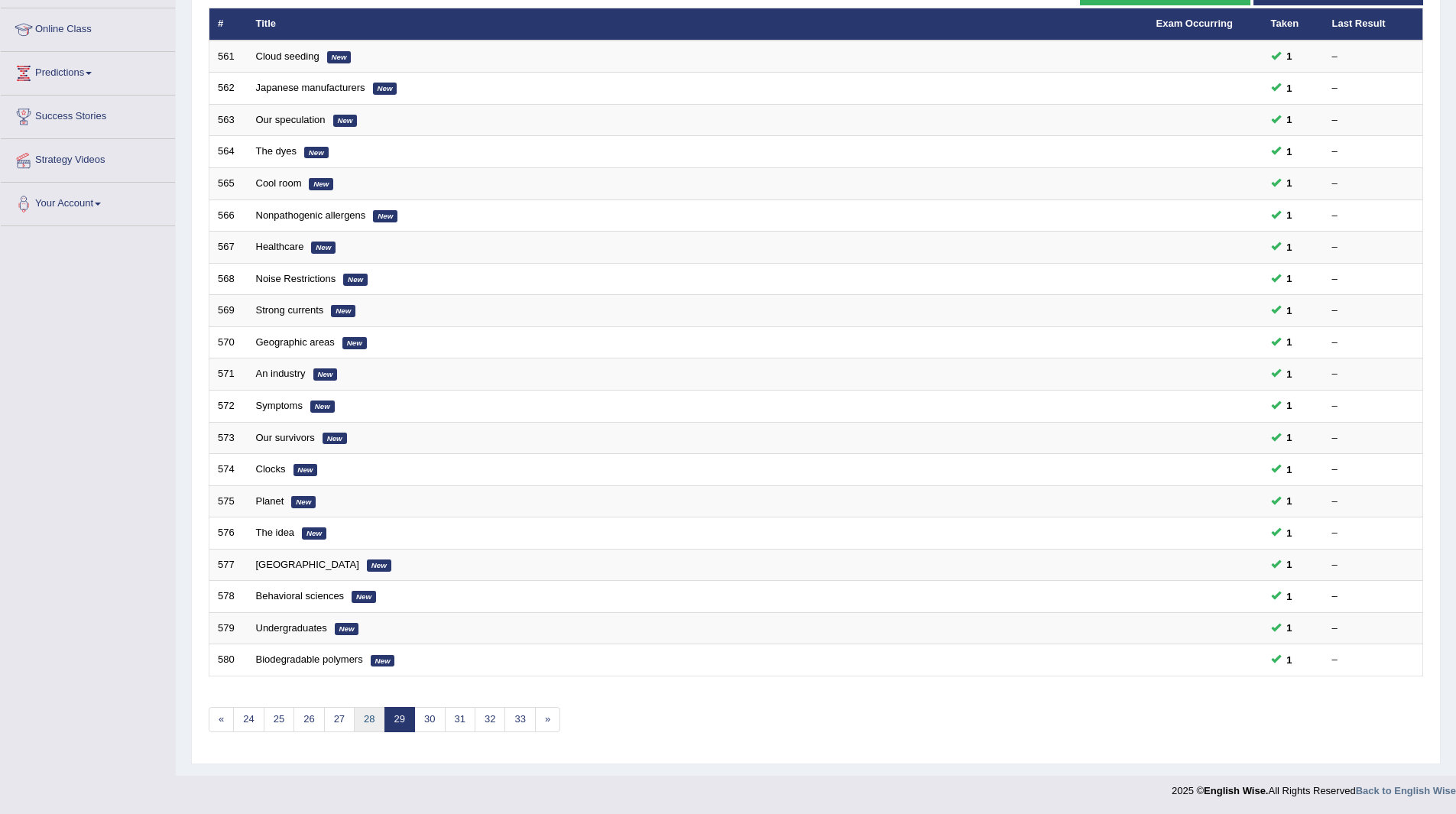
click at [371, 719] on link "28" at bounding box center [369, 719] width 31 height 25
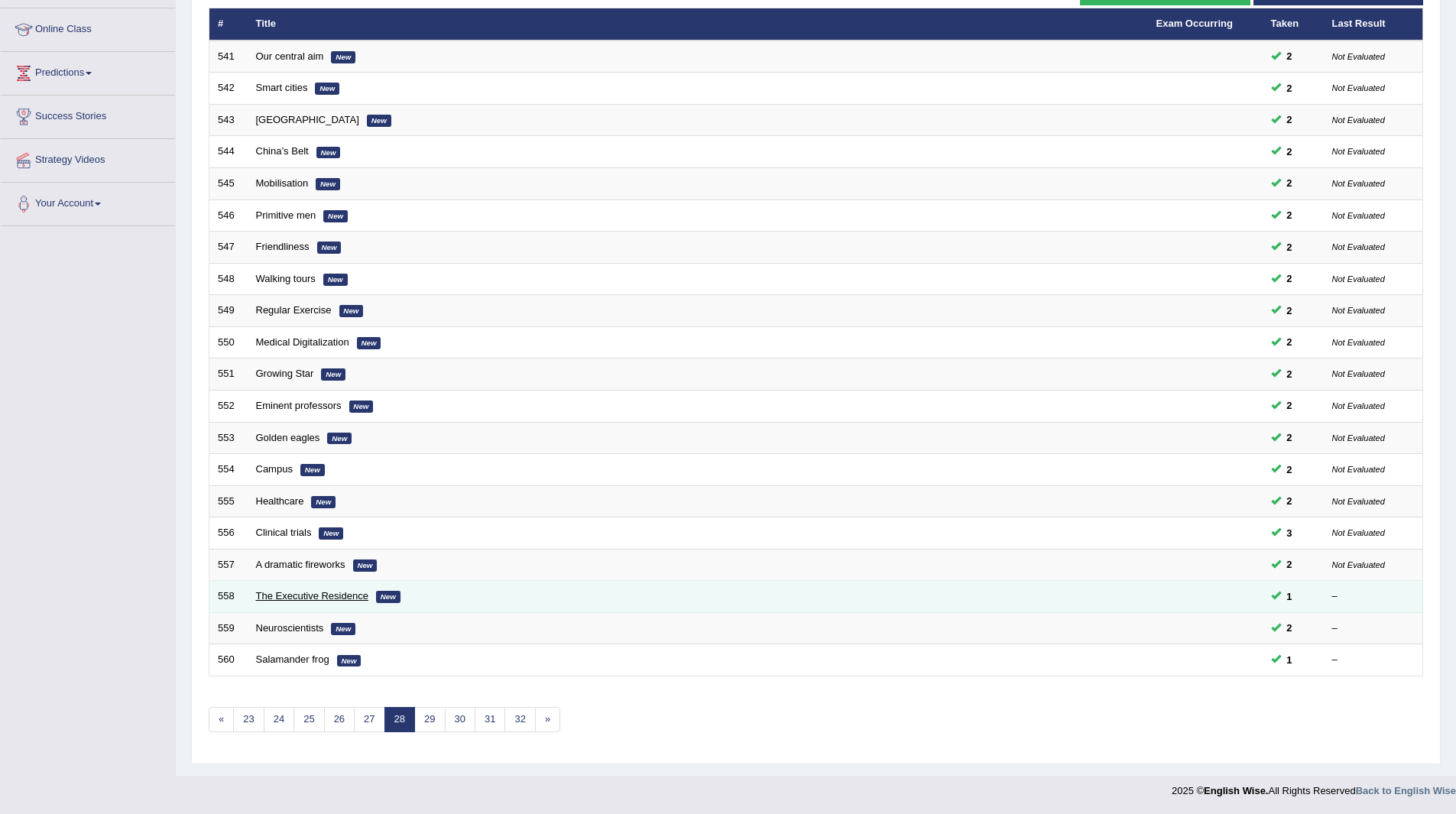
click at [286, 596] on link "The Executive Residence" at bounding box center [311, 596] width 112 height 12
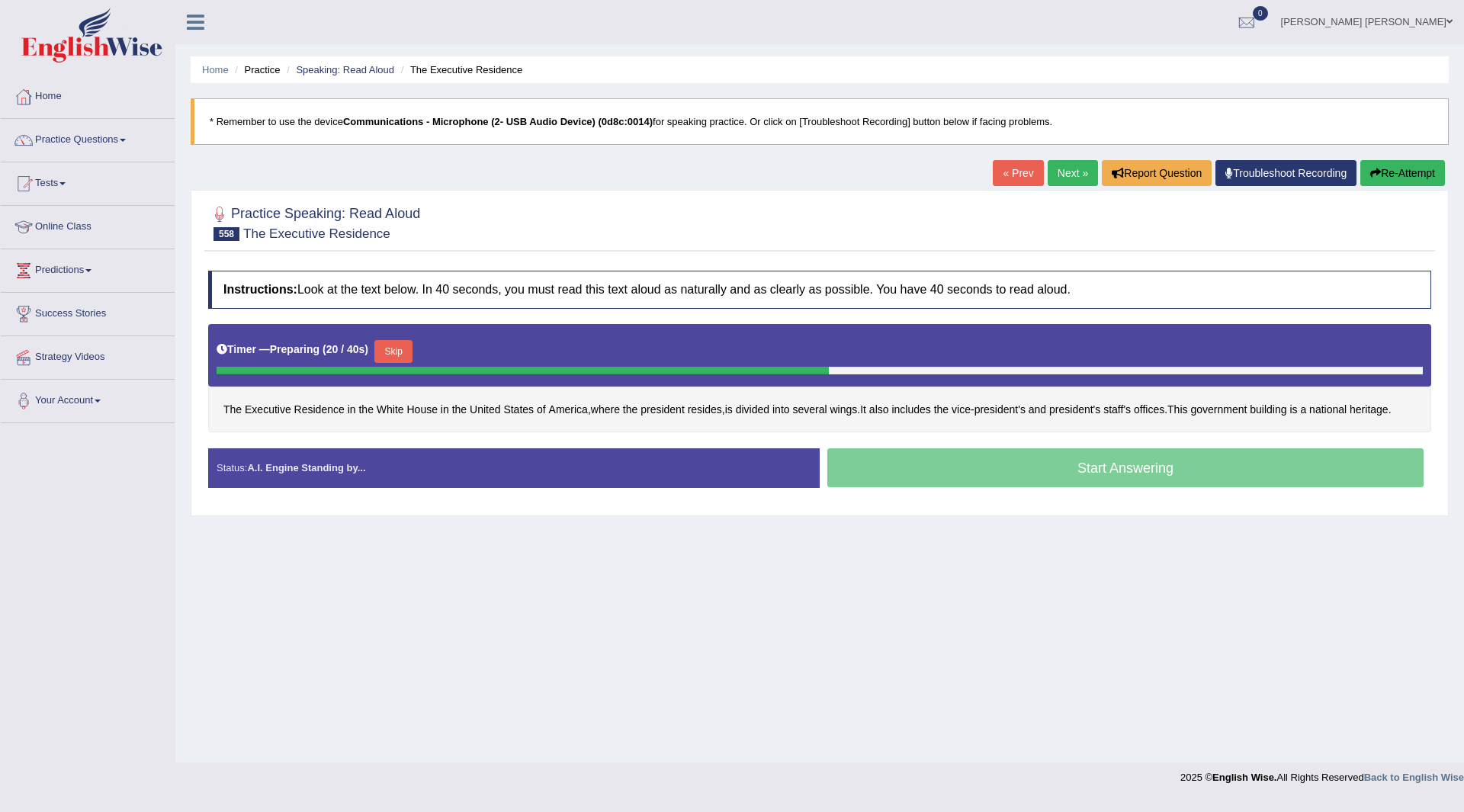
click at [395, 351] on button "Skip" at bounding box center [394, 351] width 39 height 23
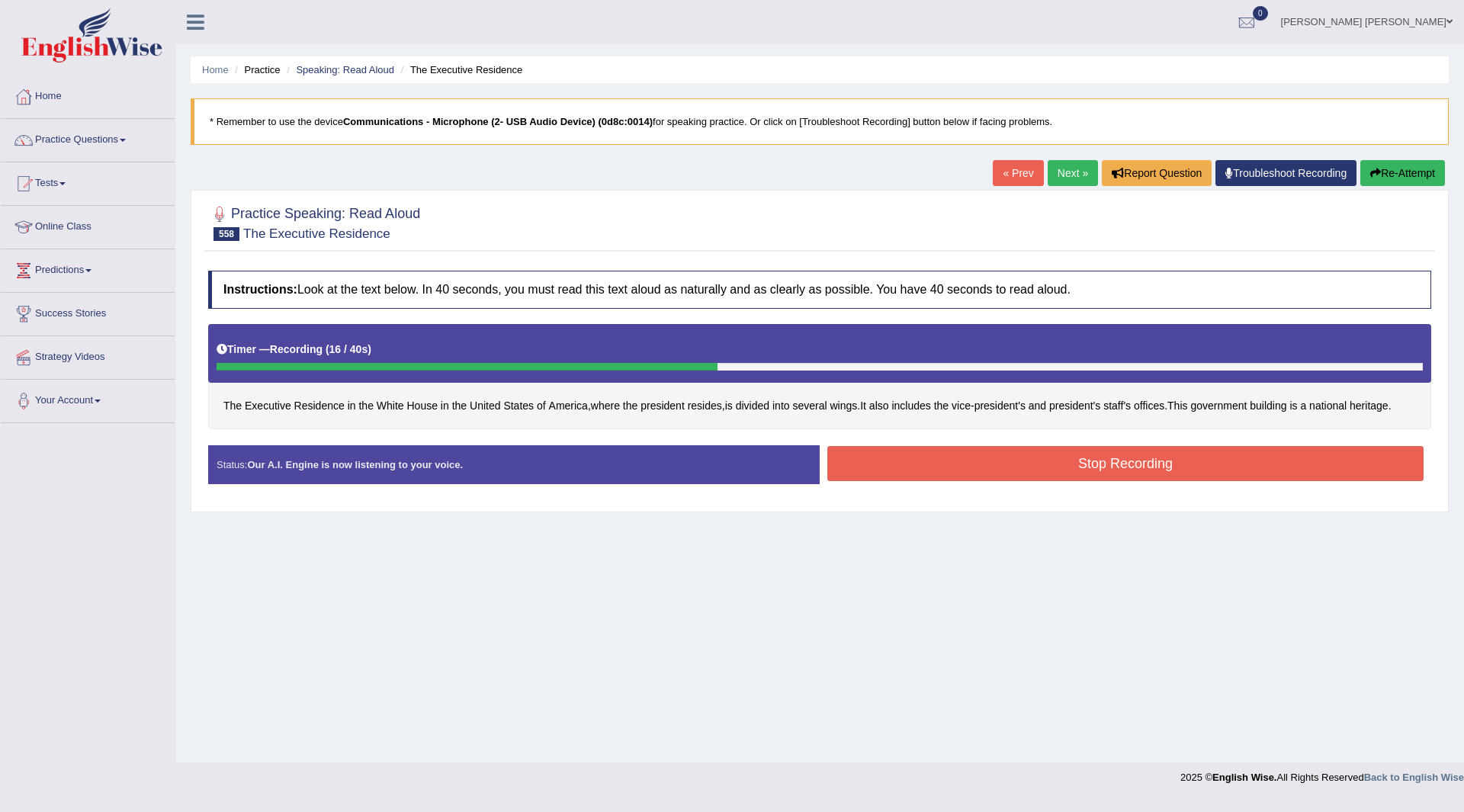
click at [920, 461] on button "Stop Recording" at bounding box center [1125, 463] width 596 height 35
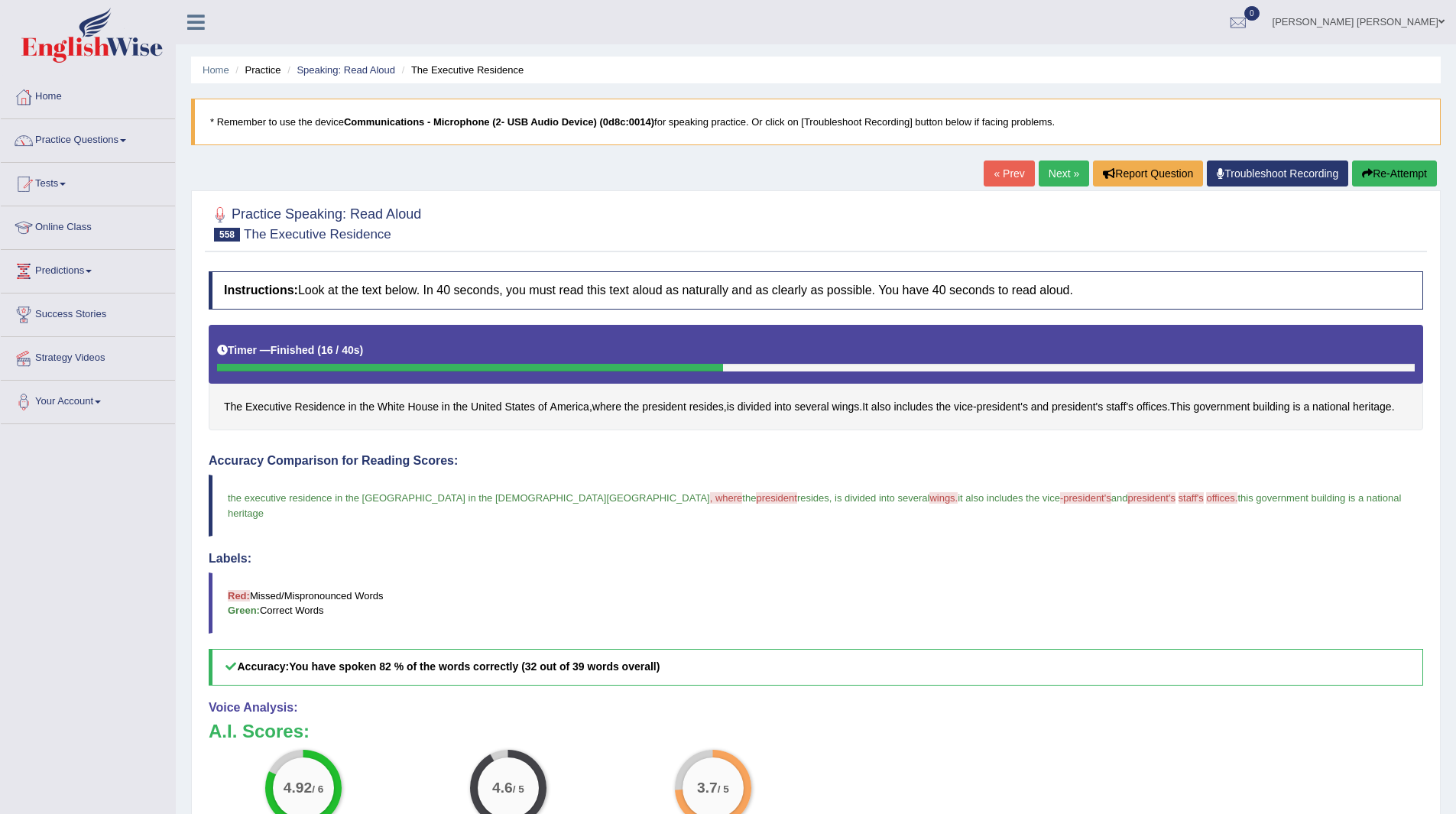
click at [1060, 163] on link "Next »" at bounding box center [1064, 174] width 51 height 26
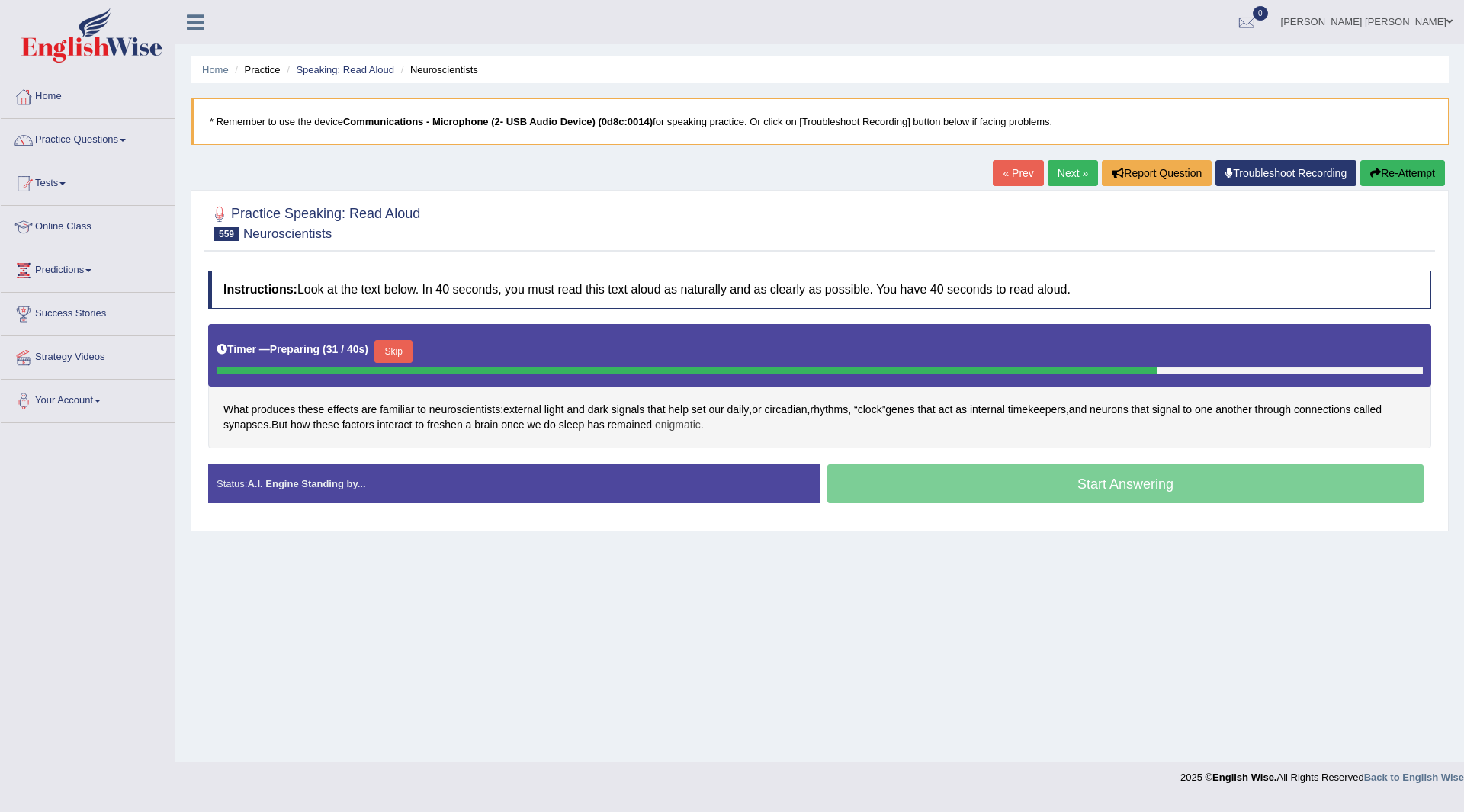
click at [675, 425] on span "enigmatic" at bounding box center [678, 425] width 46 height 16
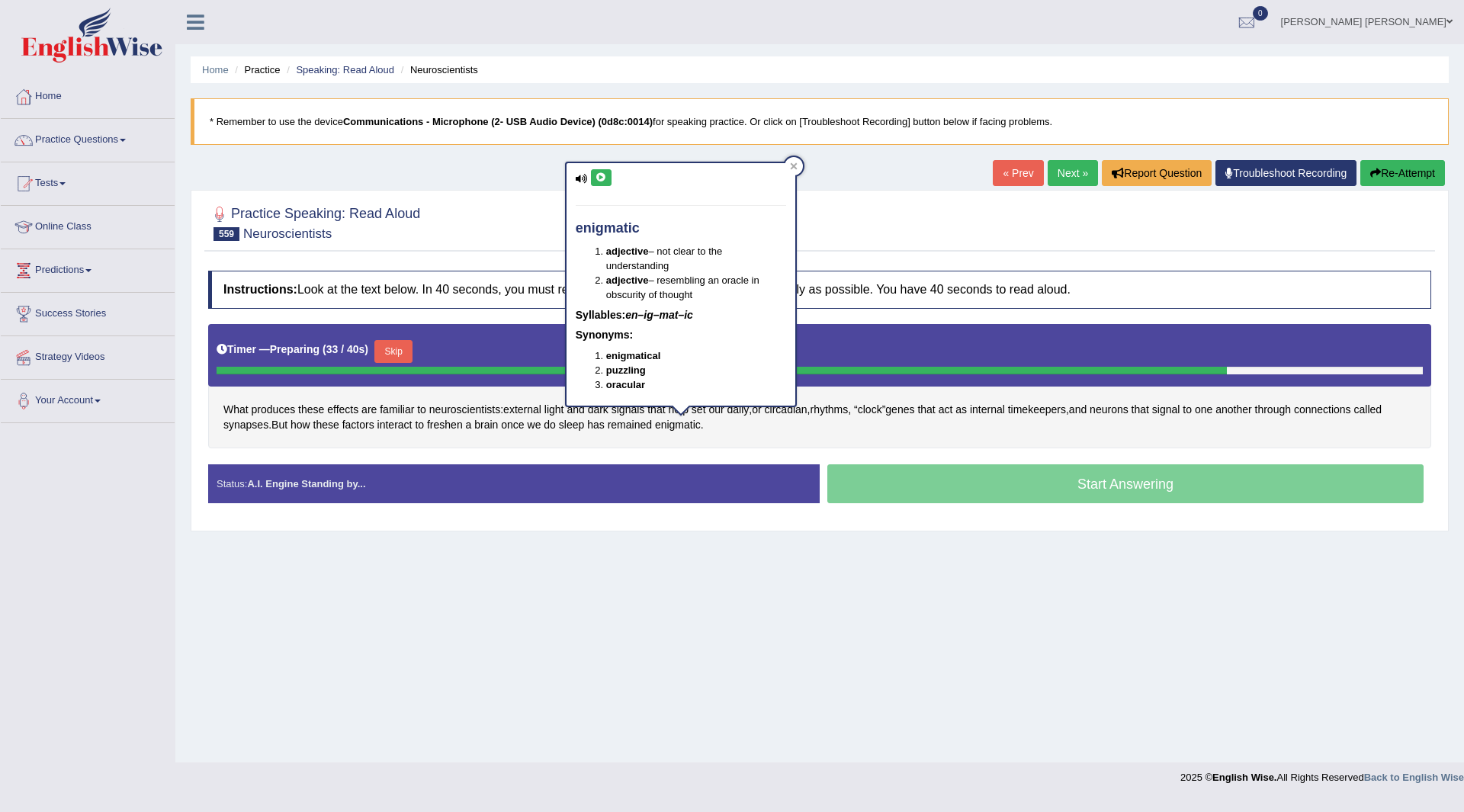
click at [602, 177] on icon at bounding box center [601, 177] width 12 height 9
click at [391, 690] on div "Home Practice Speaking: Read Aloud Neuroscientists * Remember to use the device…" at bounding box center [819, 381] width 1289 height 763
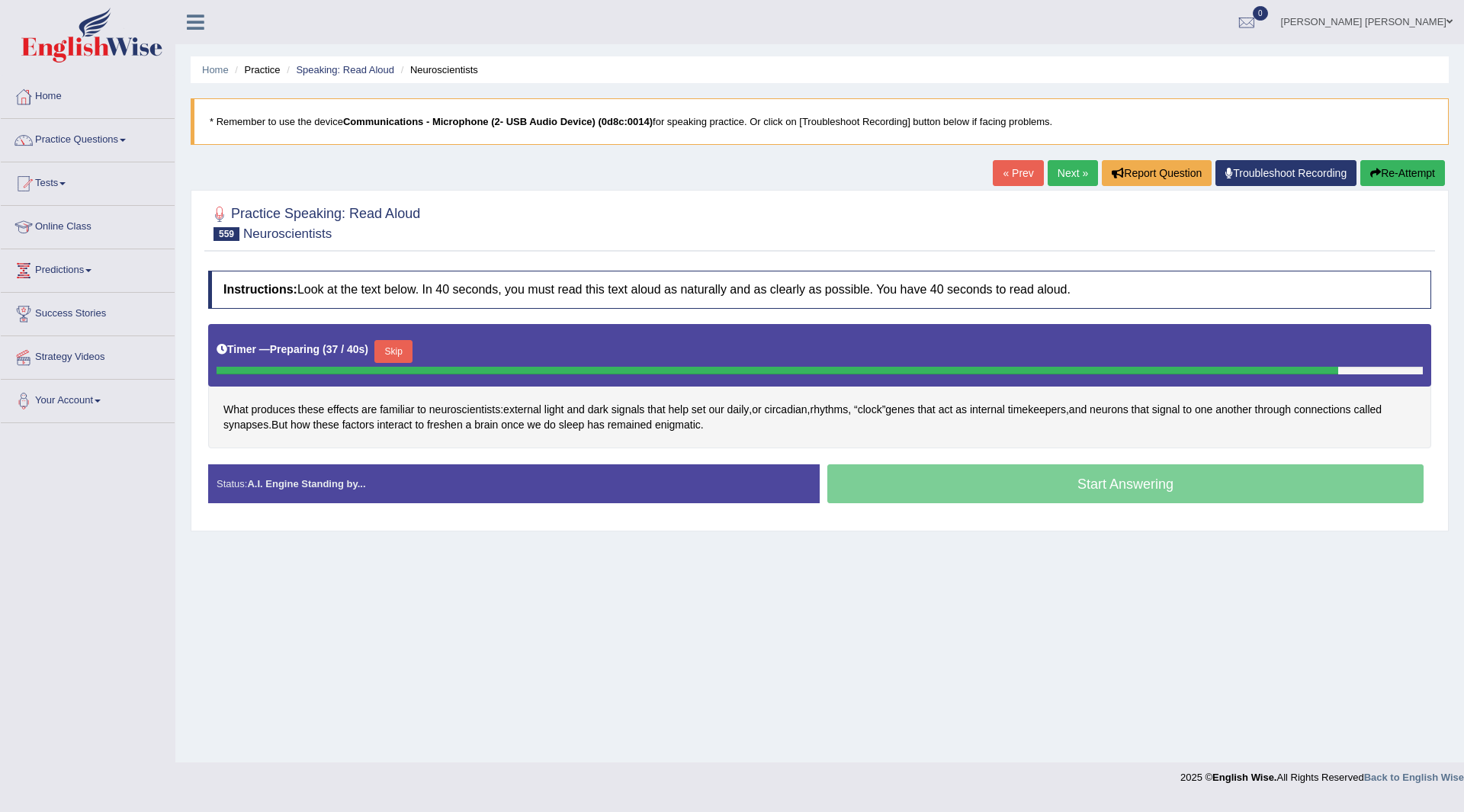
click at [389, 357] on button "Skip" at bounding box center [394, 351] width 39 height 23
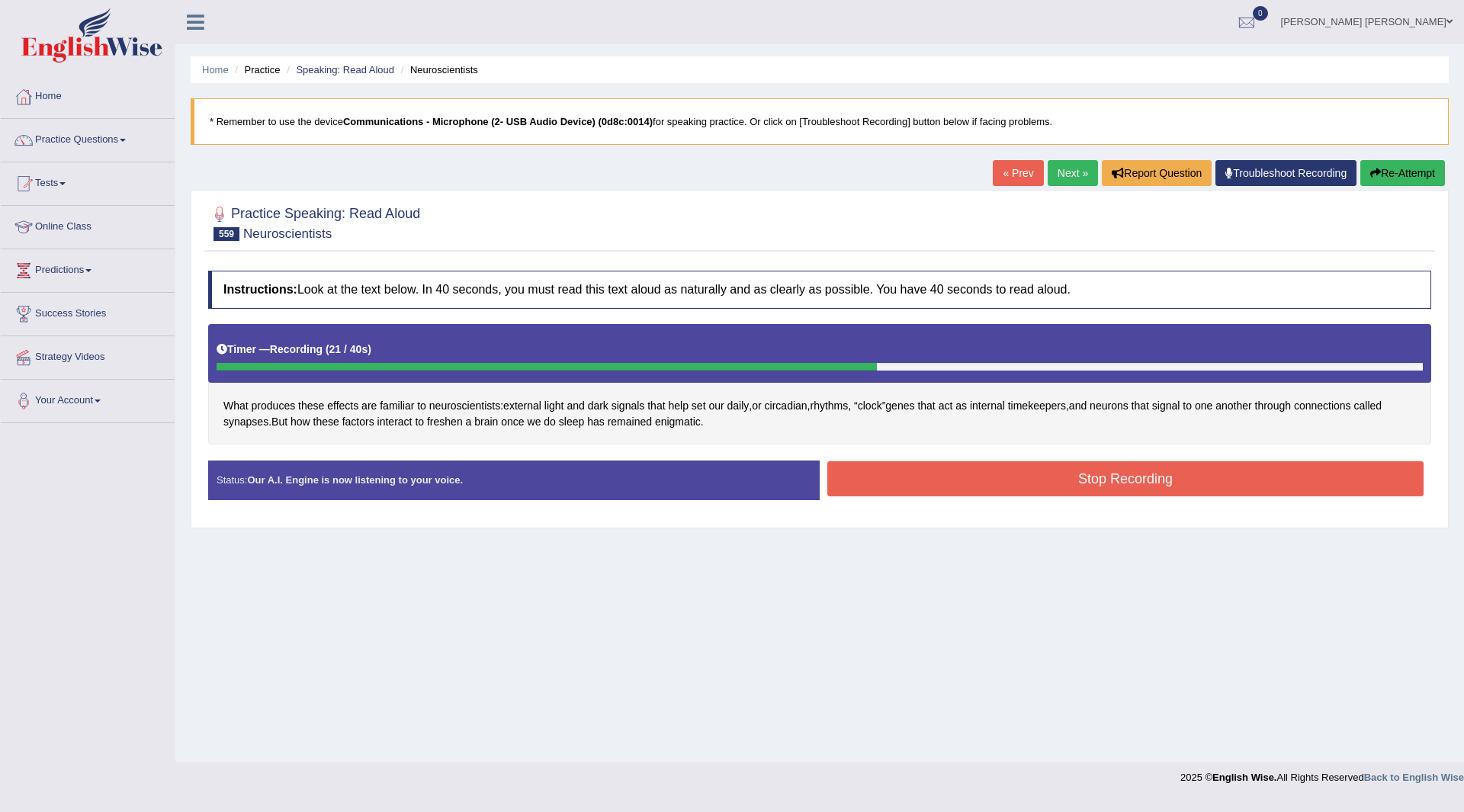
click at [998, 473] on button "Stop Recording" at bounding box center [1125, 478] width 596 height 35
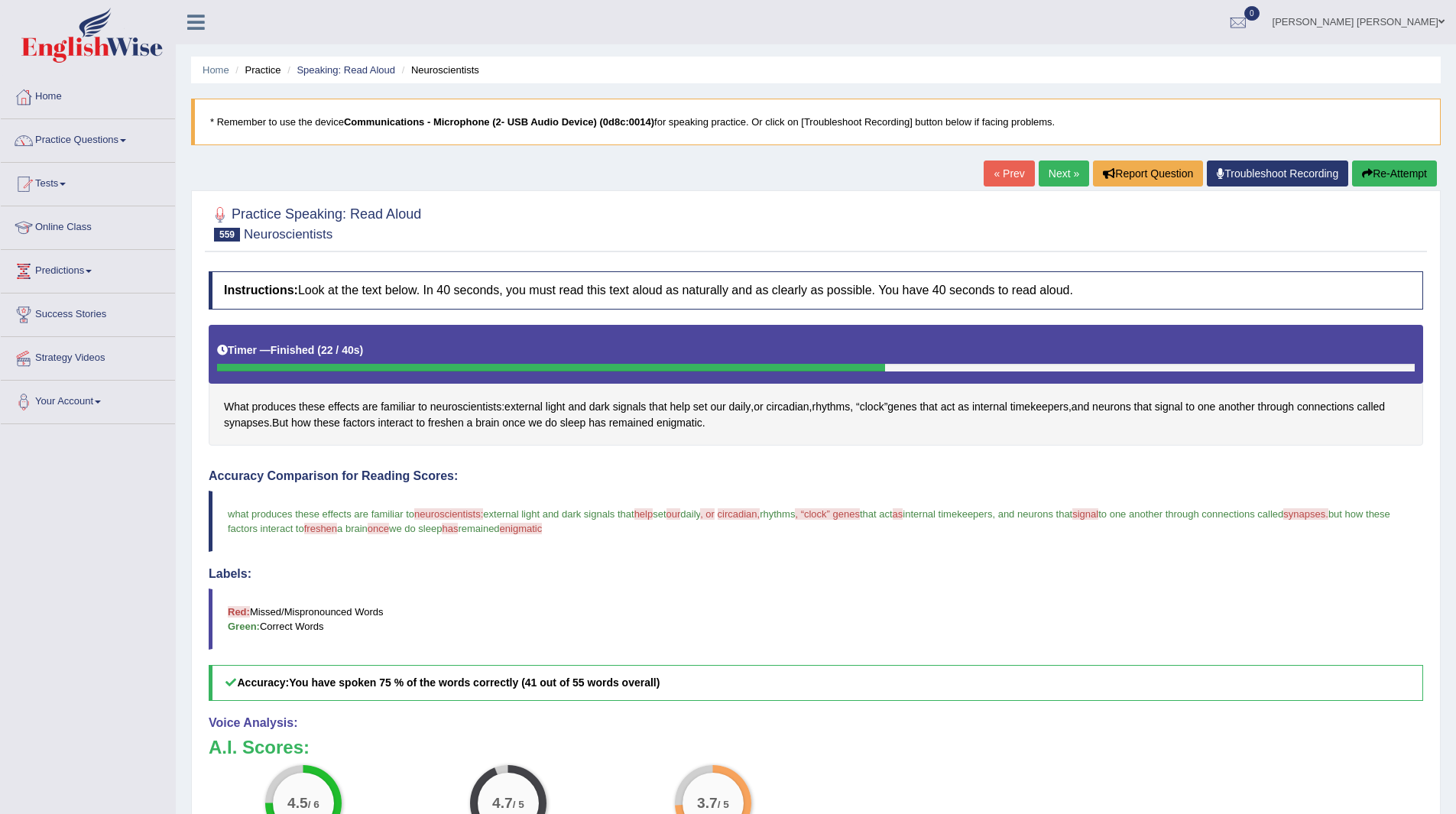
drag, startPoint x: 1051, startPoint y: 169, endPoint x: 988, endPoint y: 152, distance: 65.3
click at [1051, 169] on link "Next »" at bounding box center [1064, 174] width 51 height 26
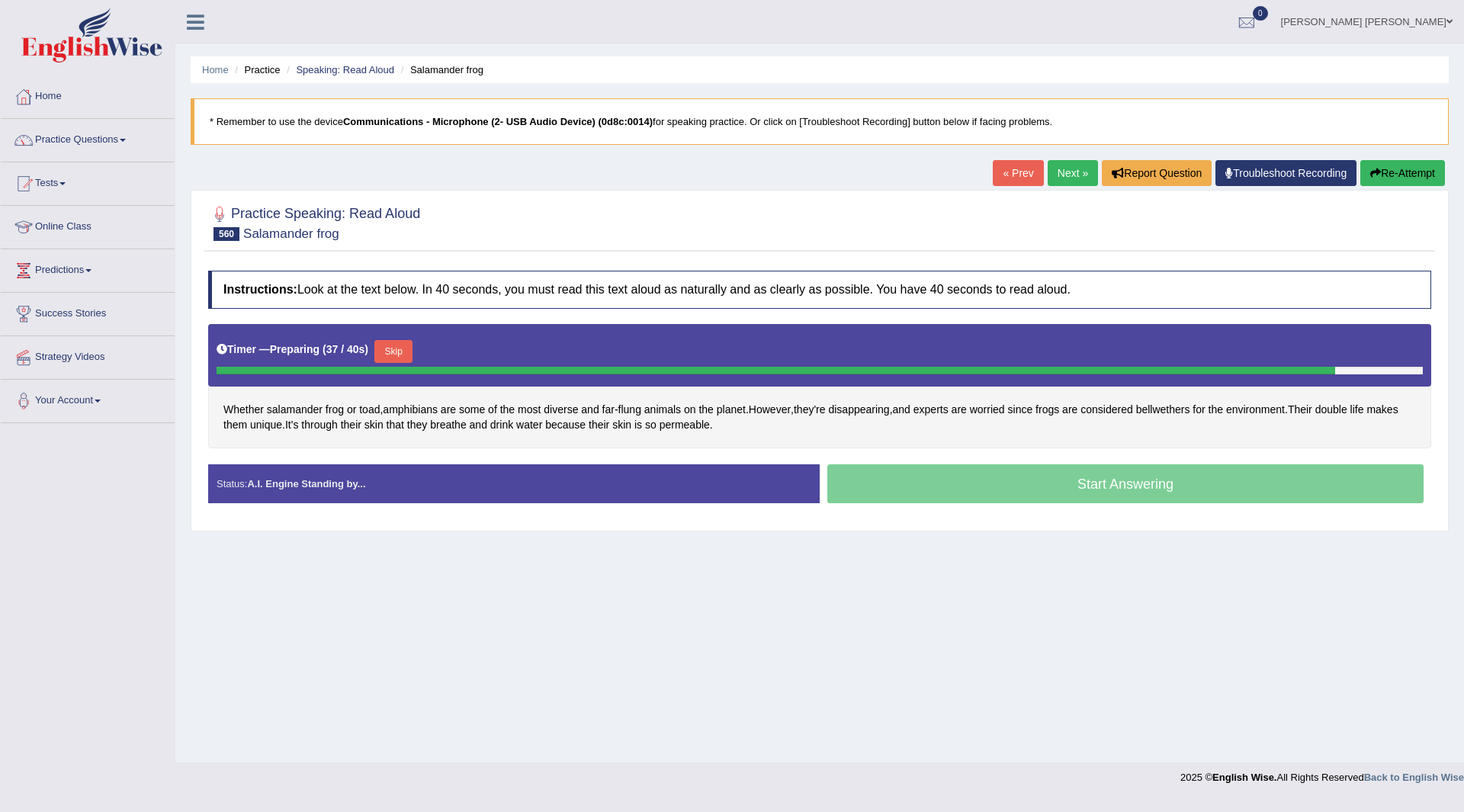
click at [397, 353] on button "Skip" at bounding box center [394, 351] width 39 height 23
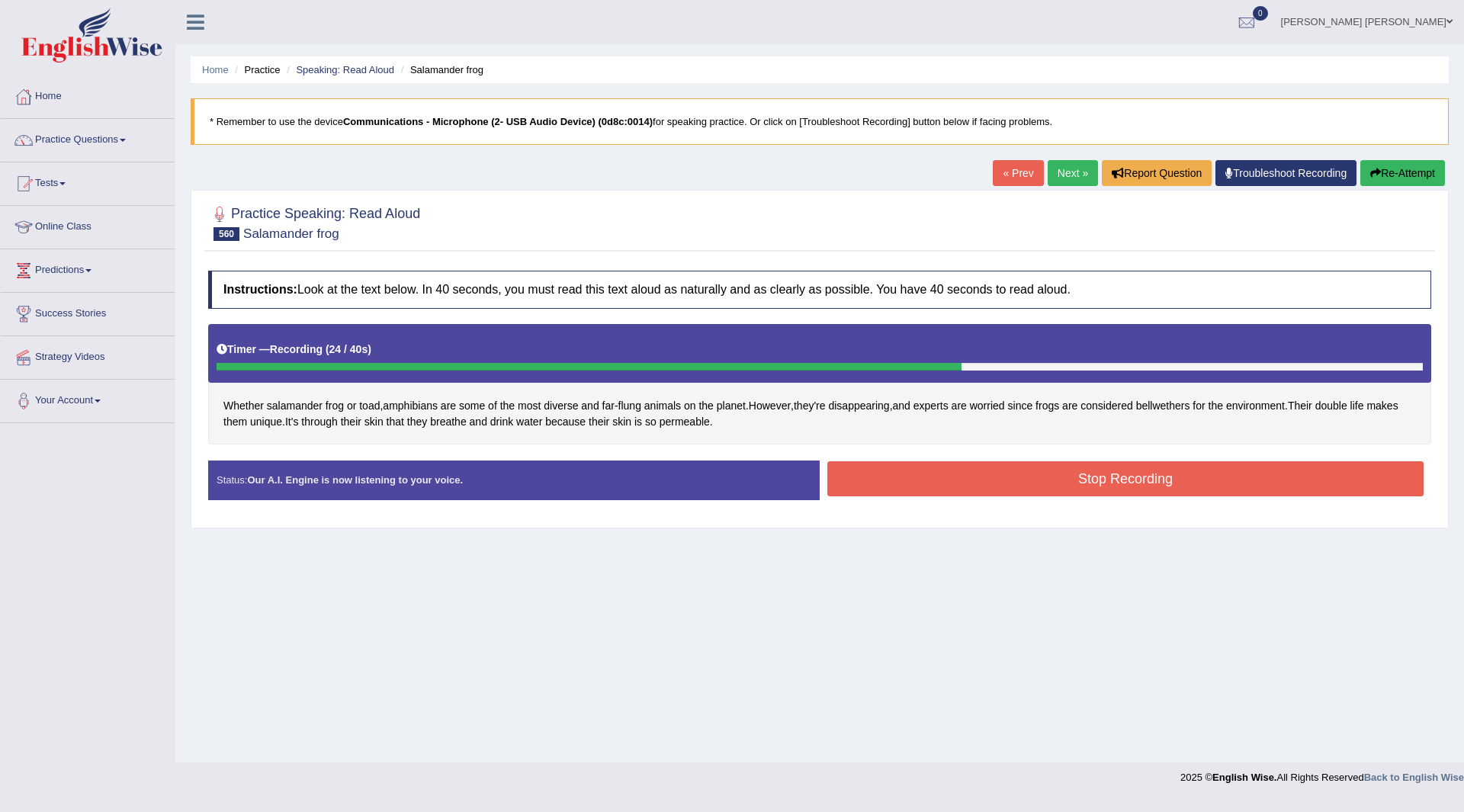
click at [939, 482] on button "Stop Recording" at bounding box center [1125, 478] width 596 height 35
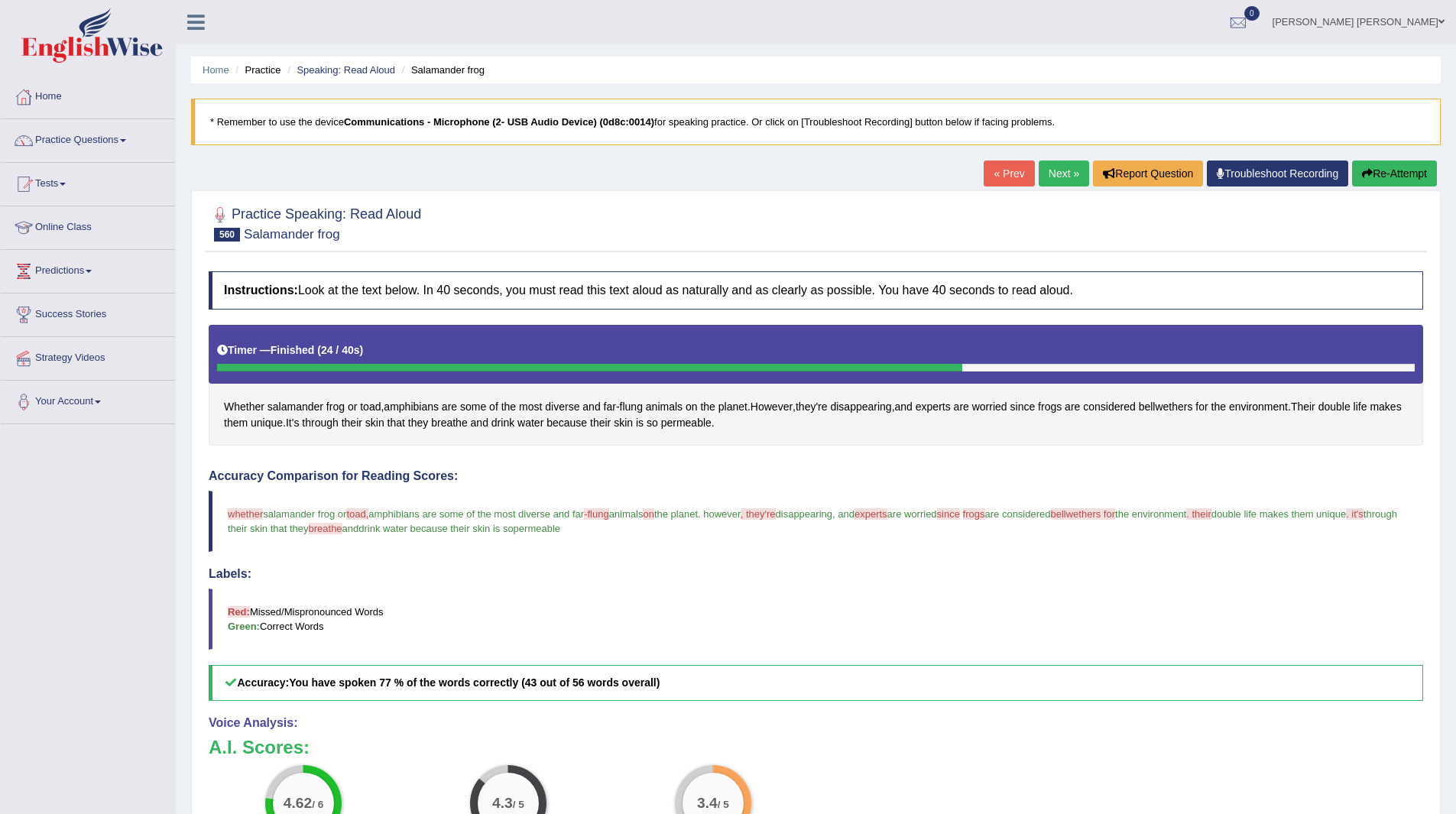
click at [1063, 178] on link "Next »" at bounding box center [1064, 174] width 51 height 26
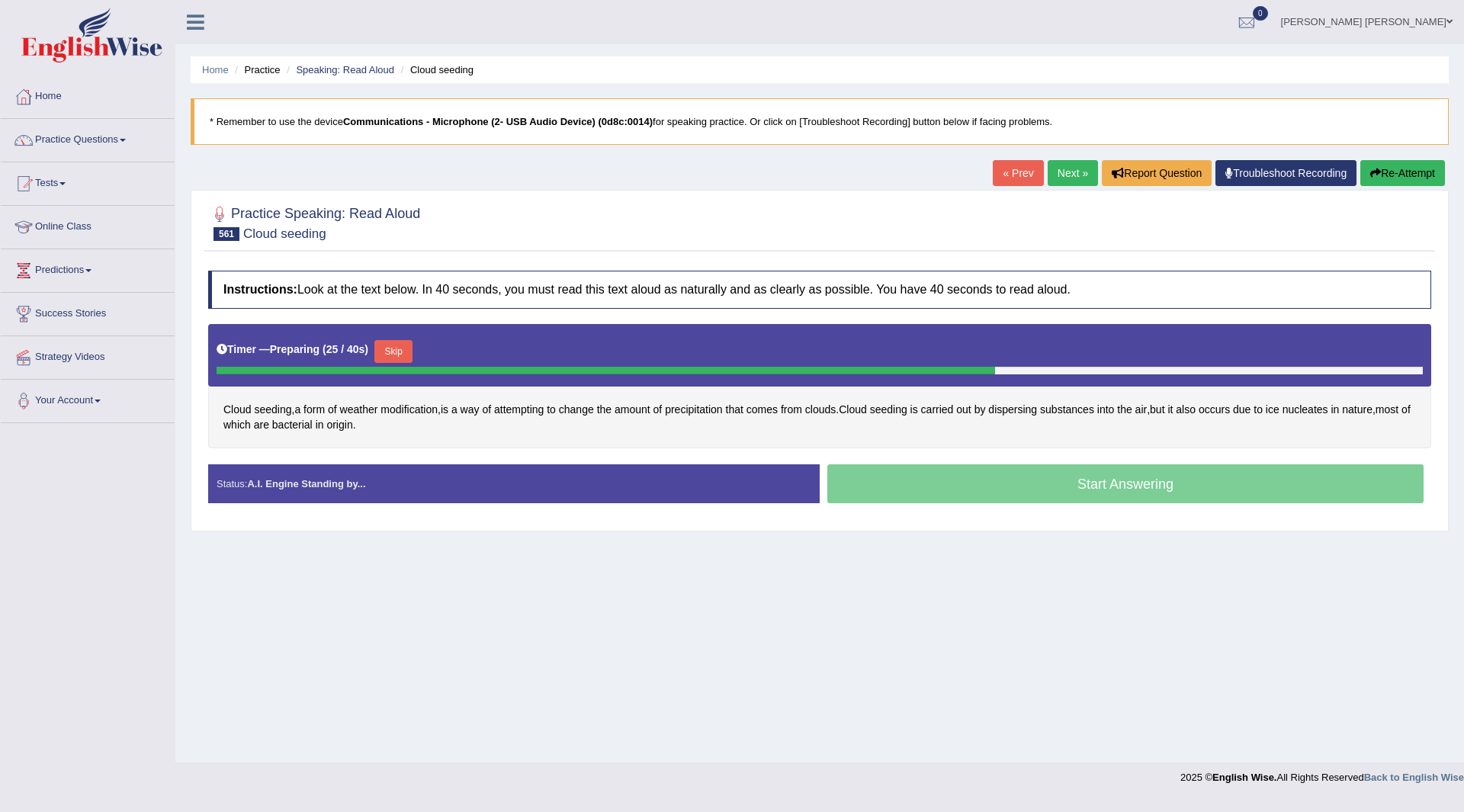
click at [401, 353] on button "Skip" at bounding box center [394, 351] width 39 height 23
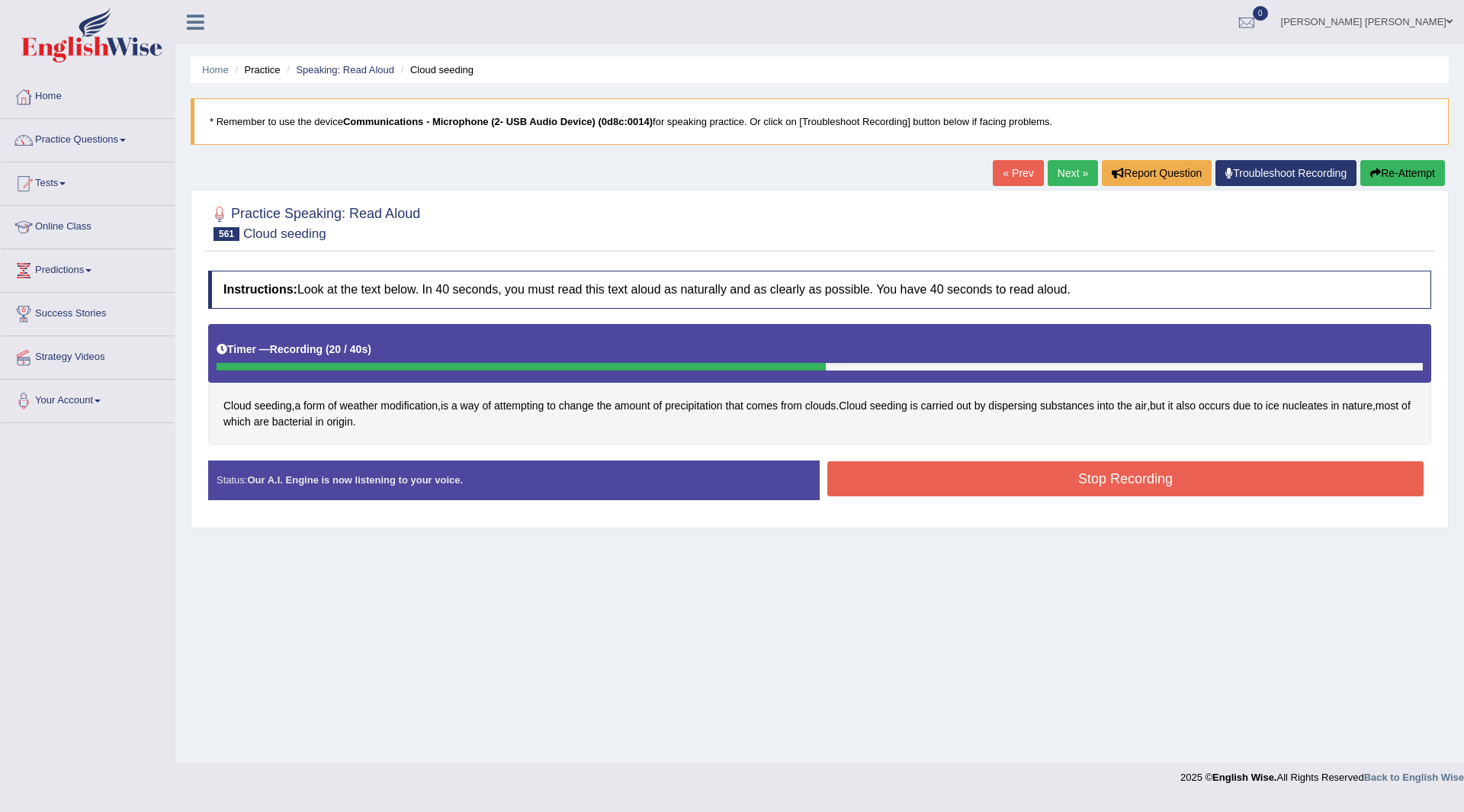
click at [868, 465] on button "Stop Recording" at bounding box center [1125, 478] width 596 height 35
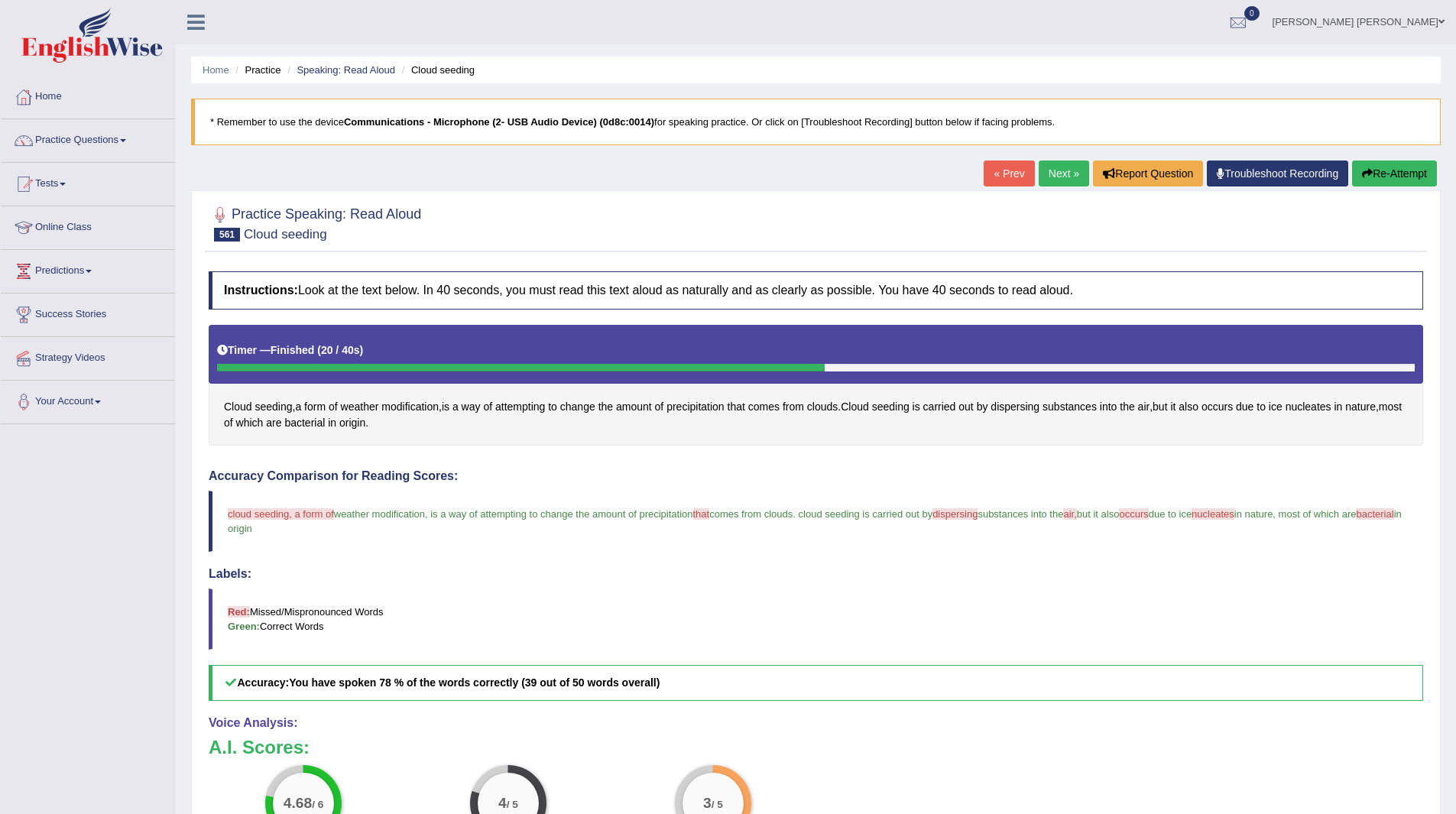
click at [1046, 167] on link "Next »" at bounding box center [1064, 174] width 51 height 26
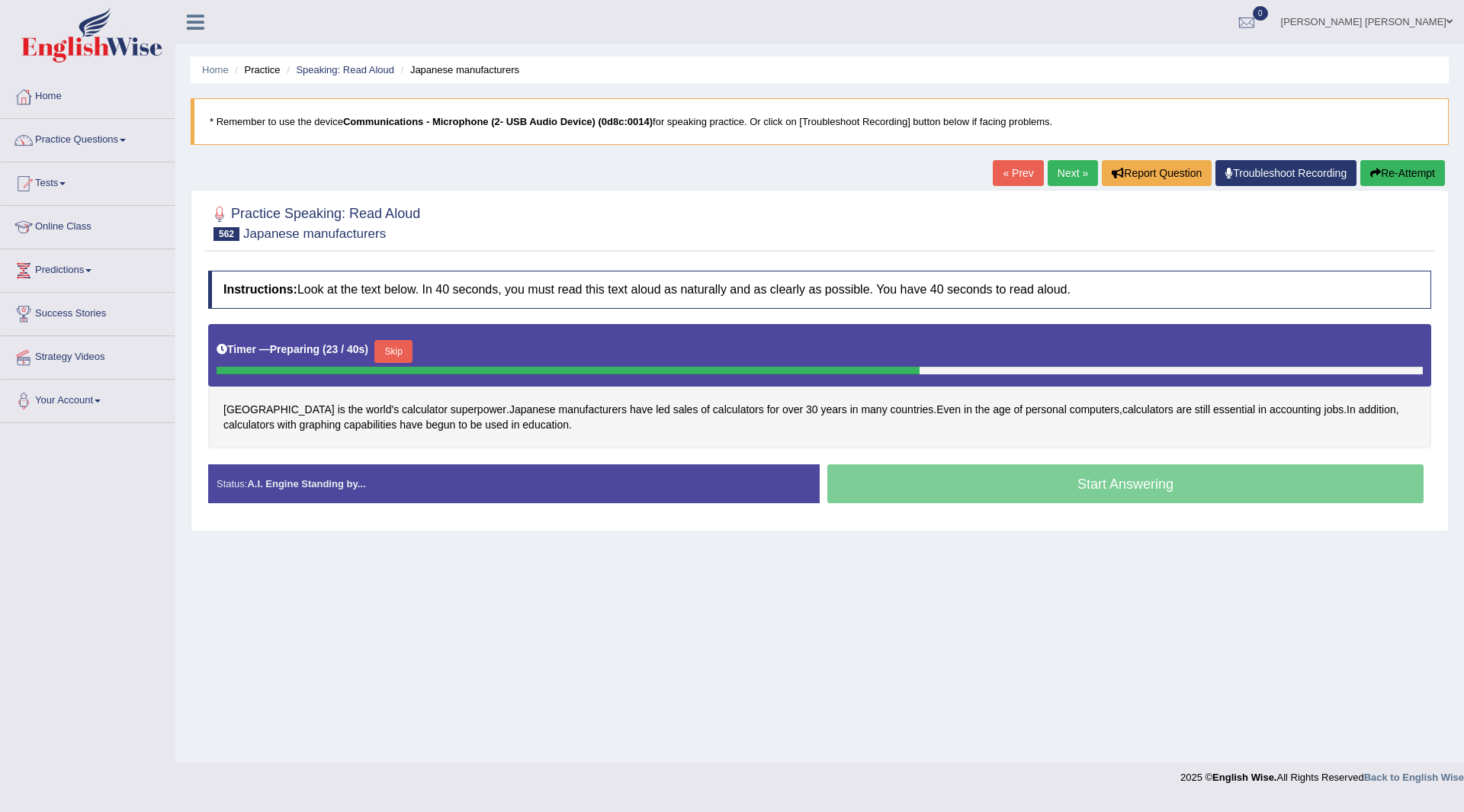
click at [395, 354] on button "Skip" at bounding box center [394, 351] width 39 height 23
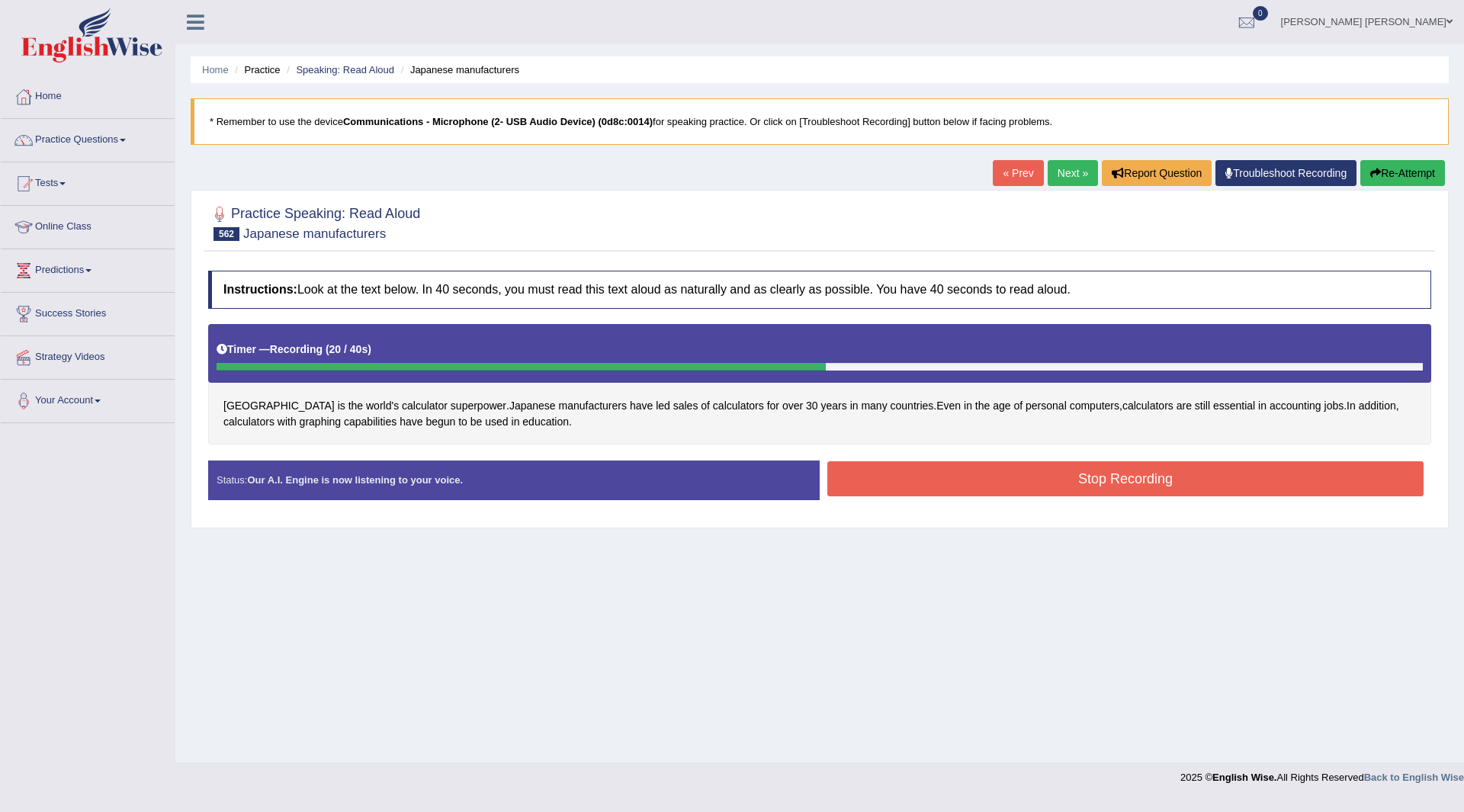
click at [961, 469] on button "Stop Recording" at bounding box center [1125, 478] width 596 height 35
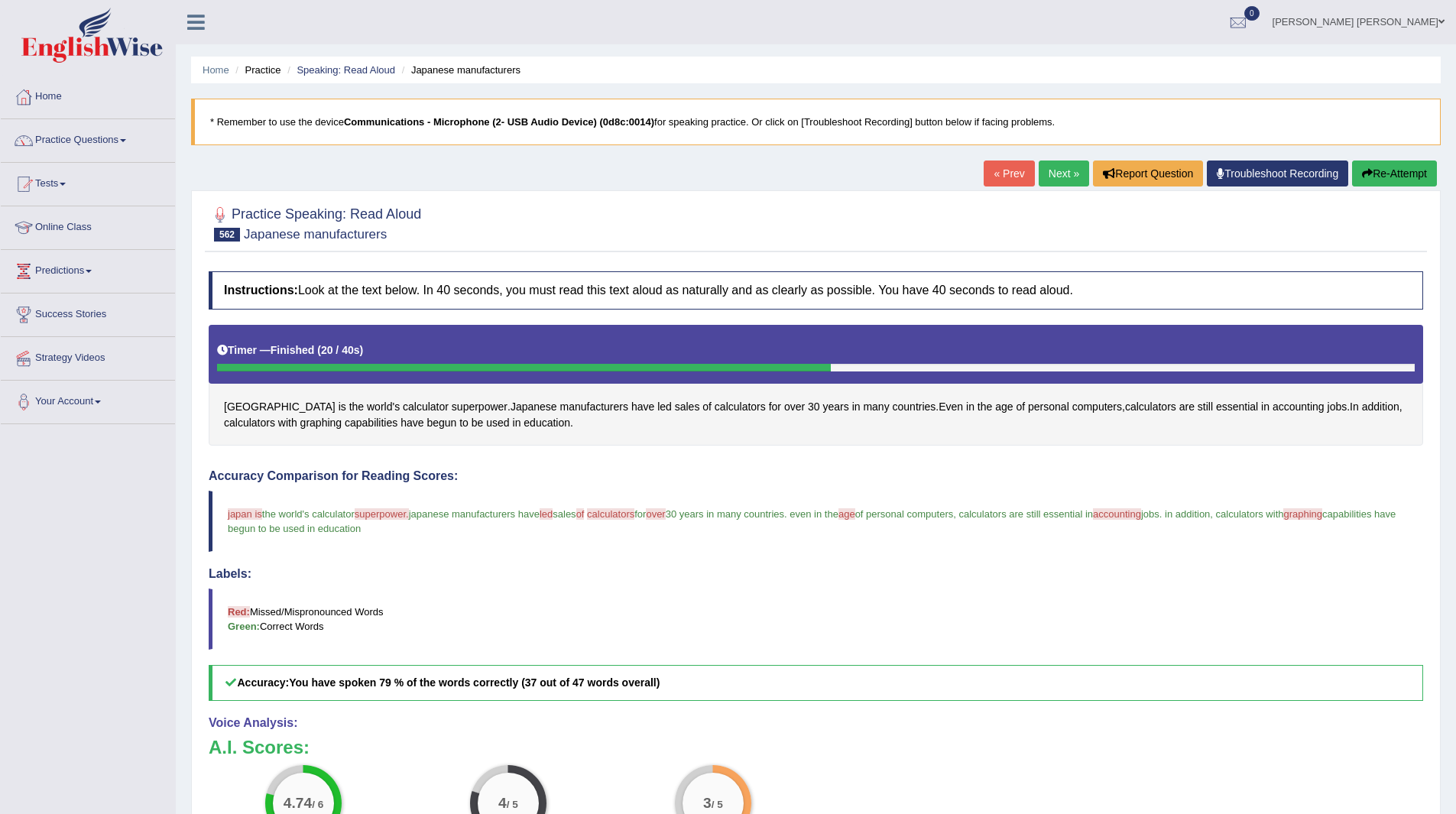
click at [1051, 169] on link "Next »" at bounding box center [1064, 174] width 51 height 26
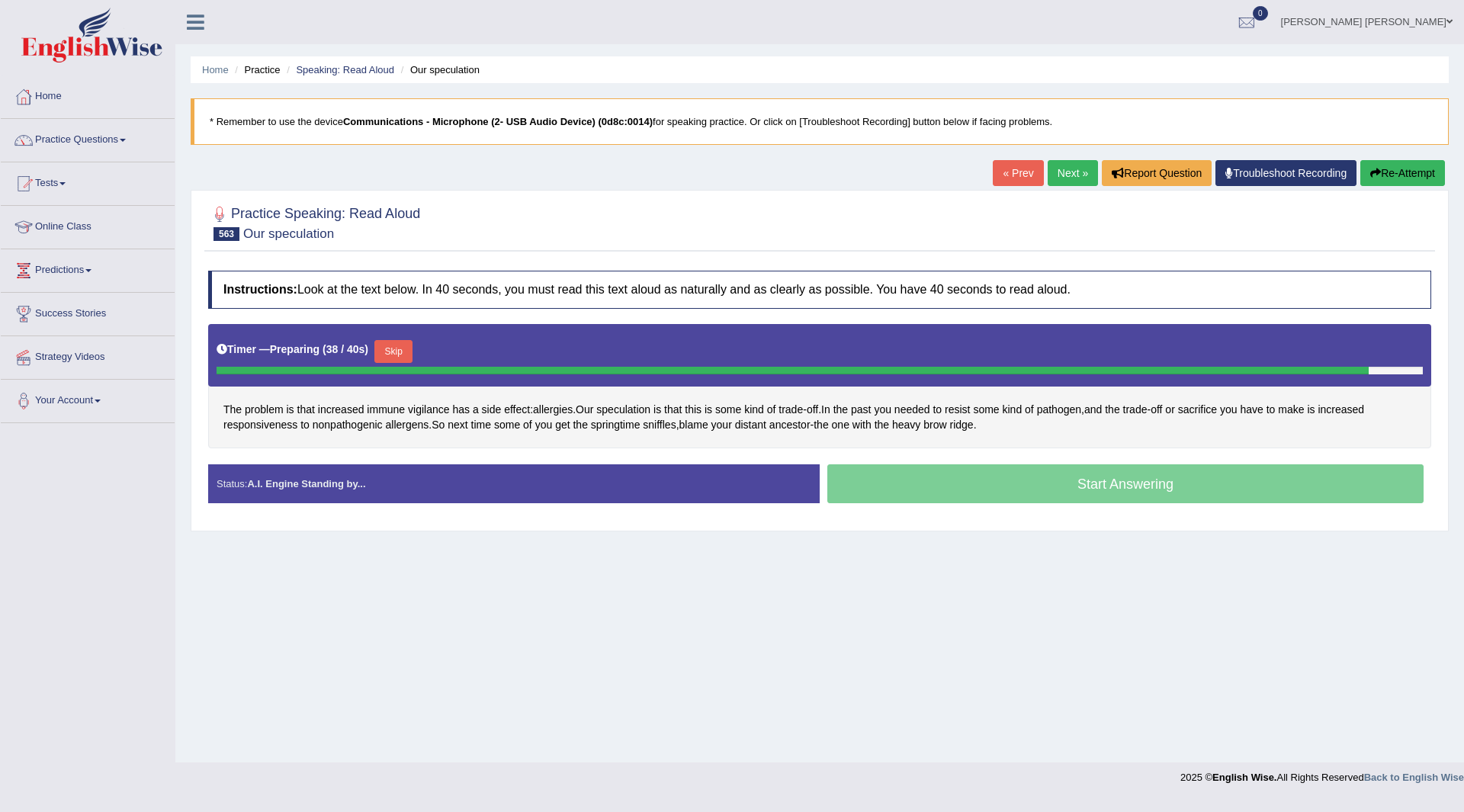
click at [880, 493] on div "Start Answering" at bounding box center [1126, 485] width 611 height 43
click at [406, 340] on button "Skip" at bounding box center [394, 351] width 39 height 23
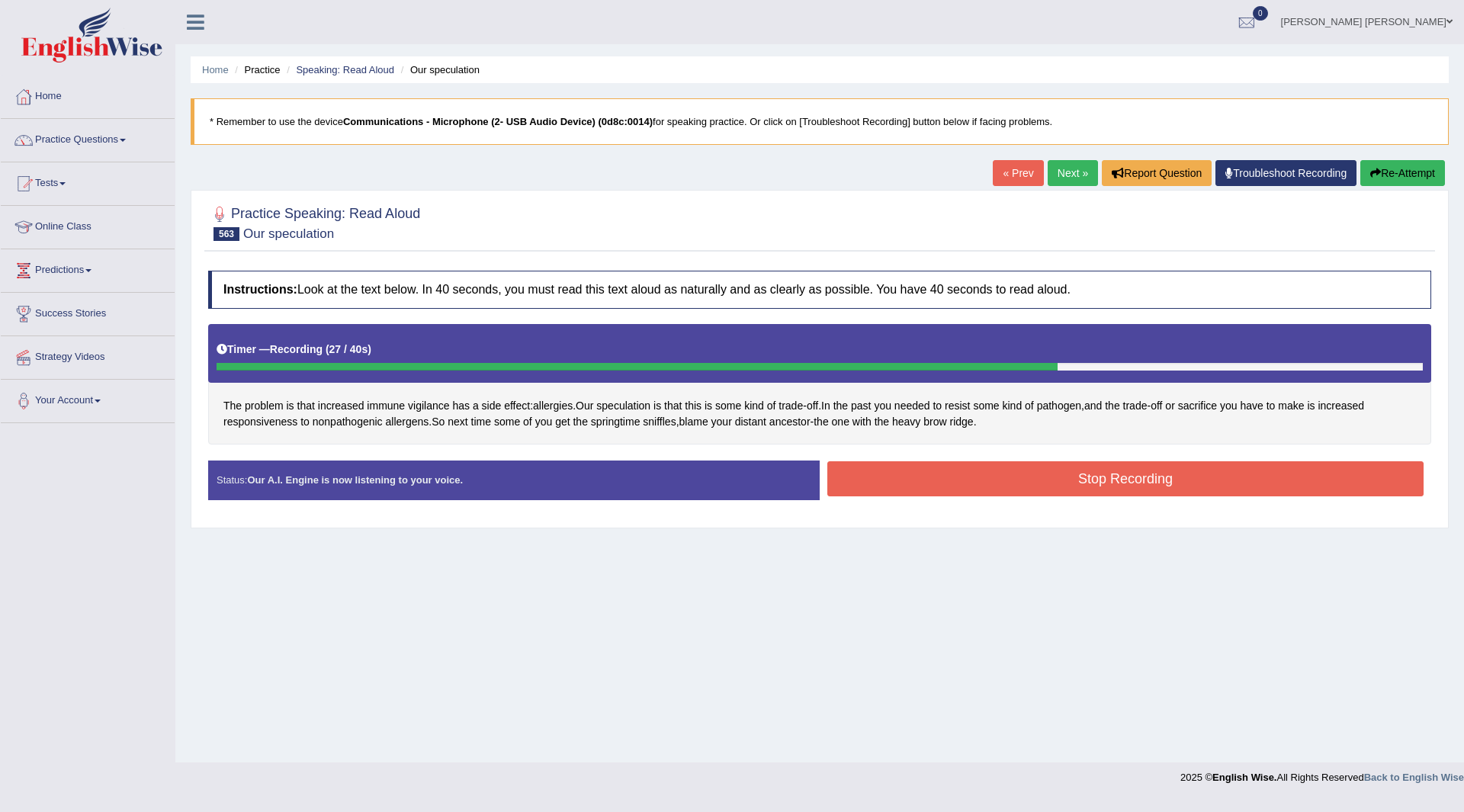
click at [1012, 471] on button "Stop Recording" at bounding box center [1125, 478] width 596 height 35
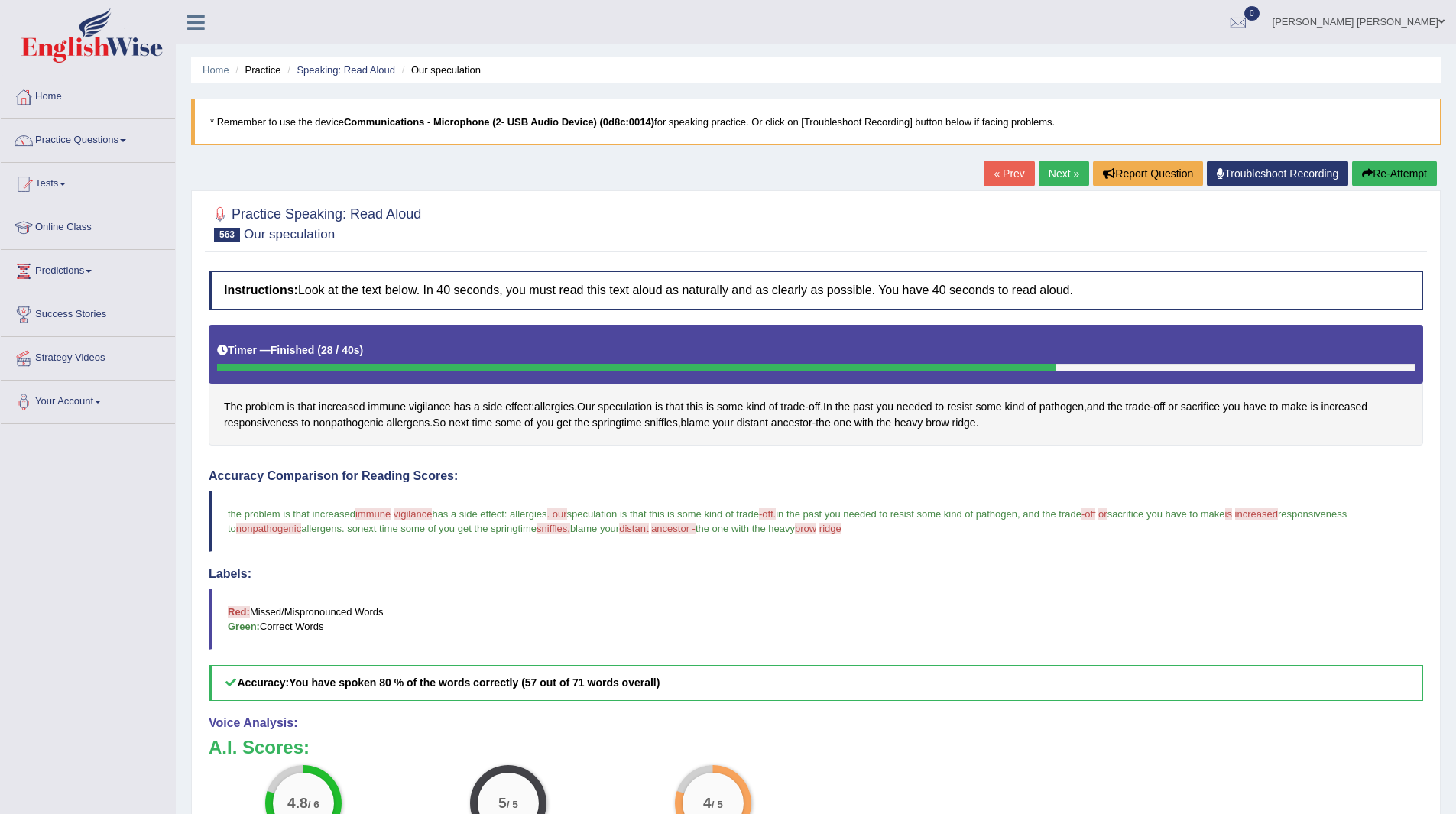
scroll to position [76, 0]
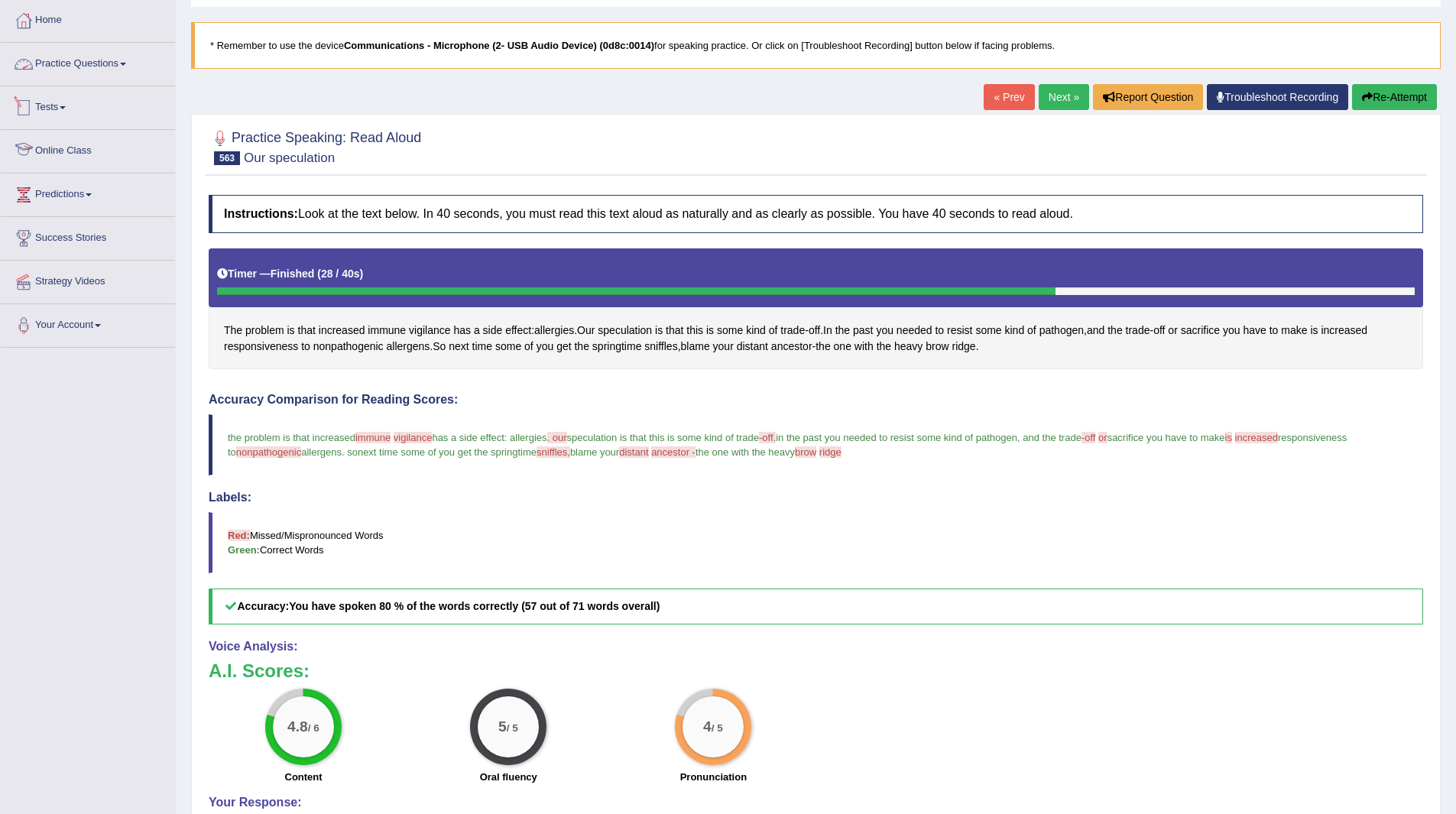
click at [81, 54] on link "Practice Questions" at bounding box center [88, 61] width 174 height 39
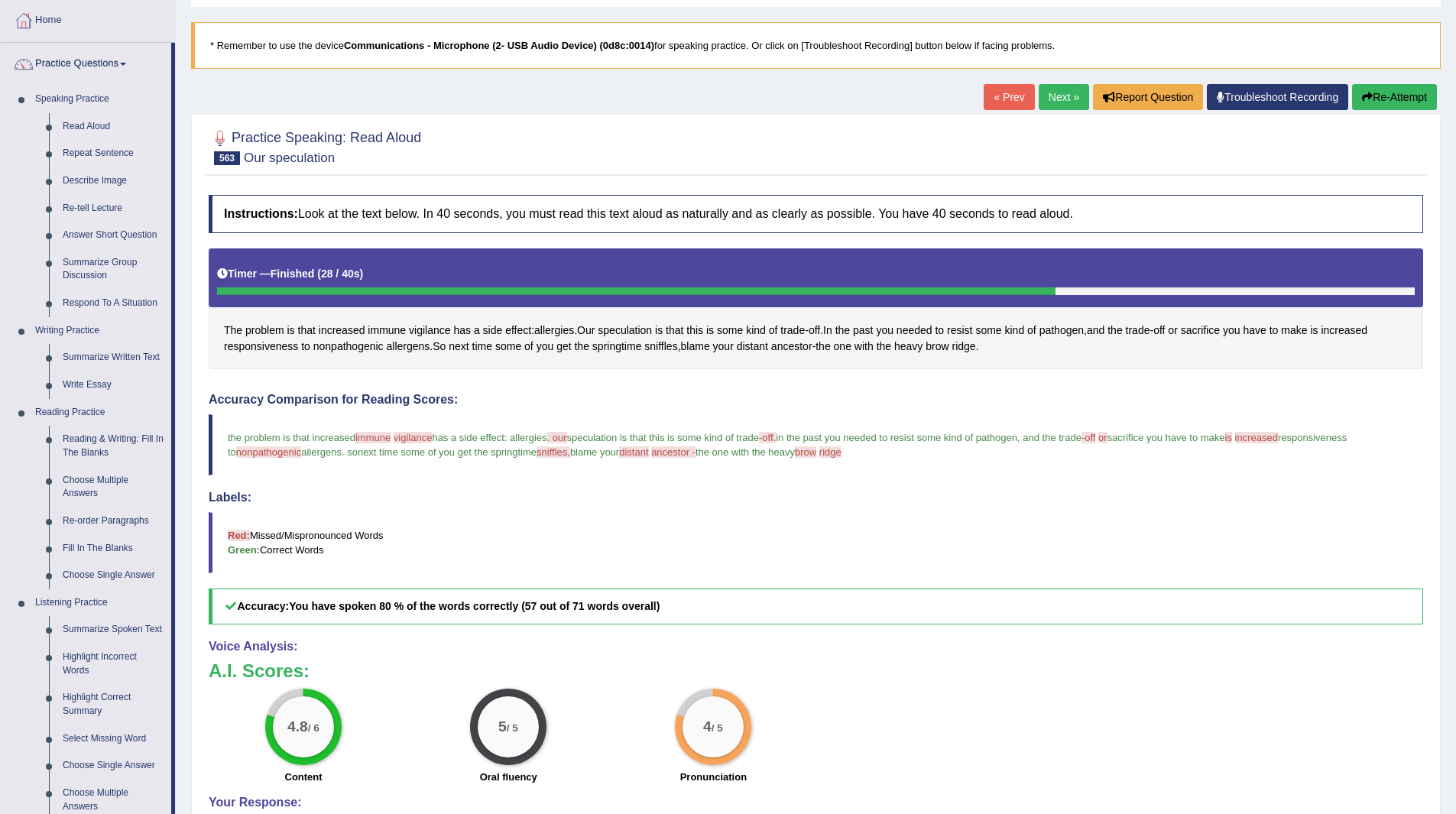
click at [96, 153] on link "Repeat Sentence" at bounding box center [113, 154] width 115 height 28
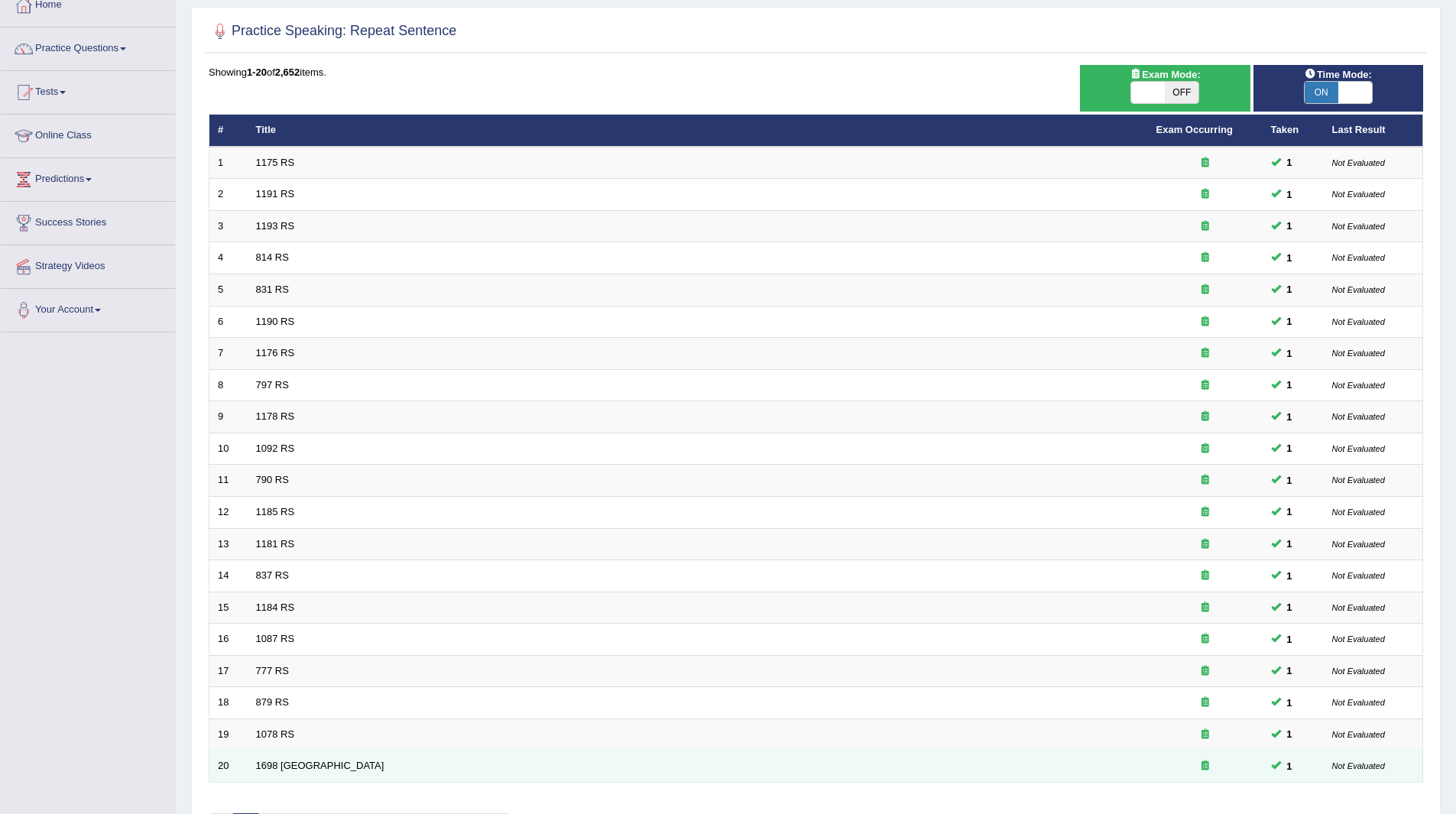
scroll to position [198, 0]
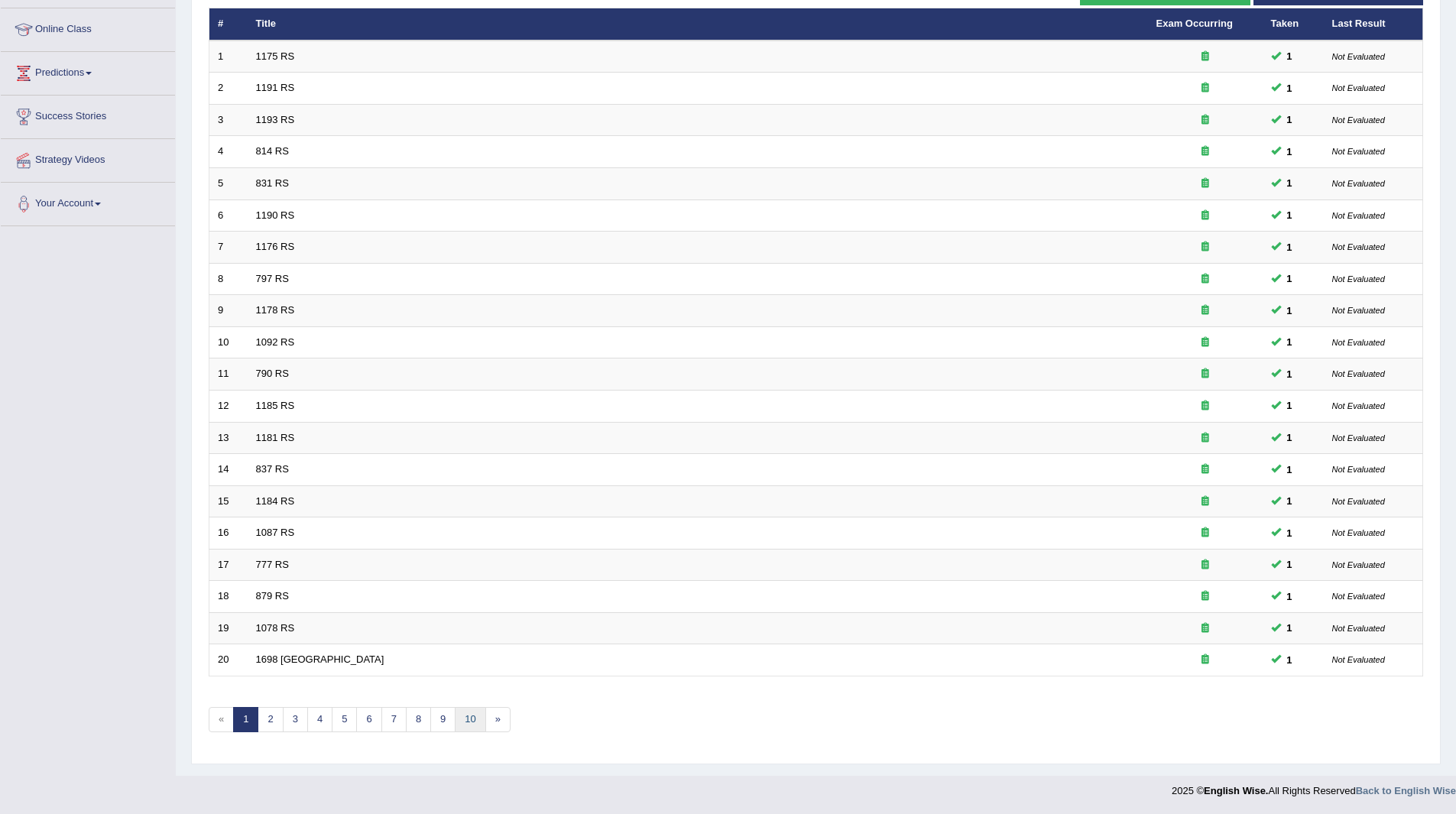
click at [466, 710] on link "10" at bounding box center [470, 719] width 31 height 25
click at [497, 716] on link "14" at bounding box center [492, 719] width 31 height 25
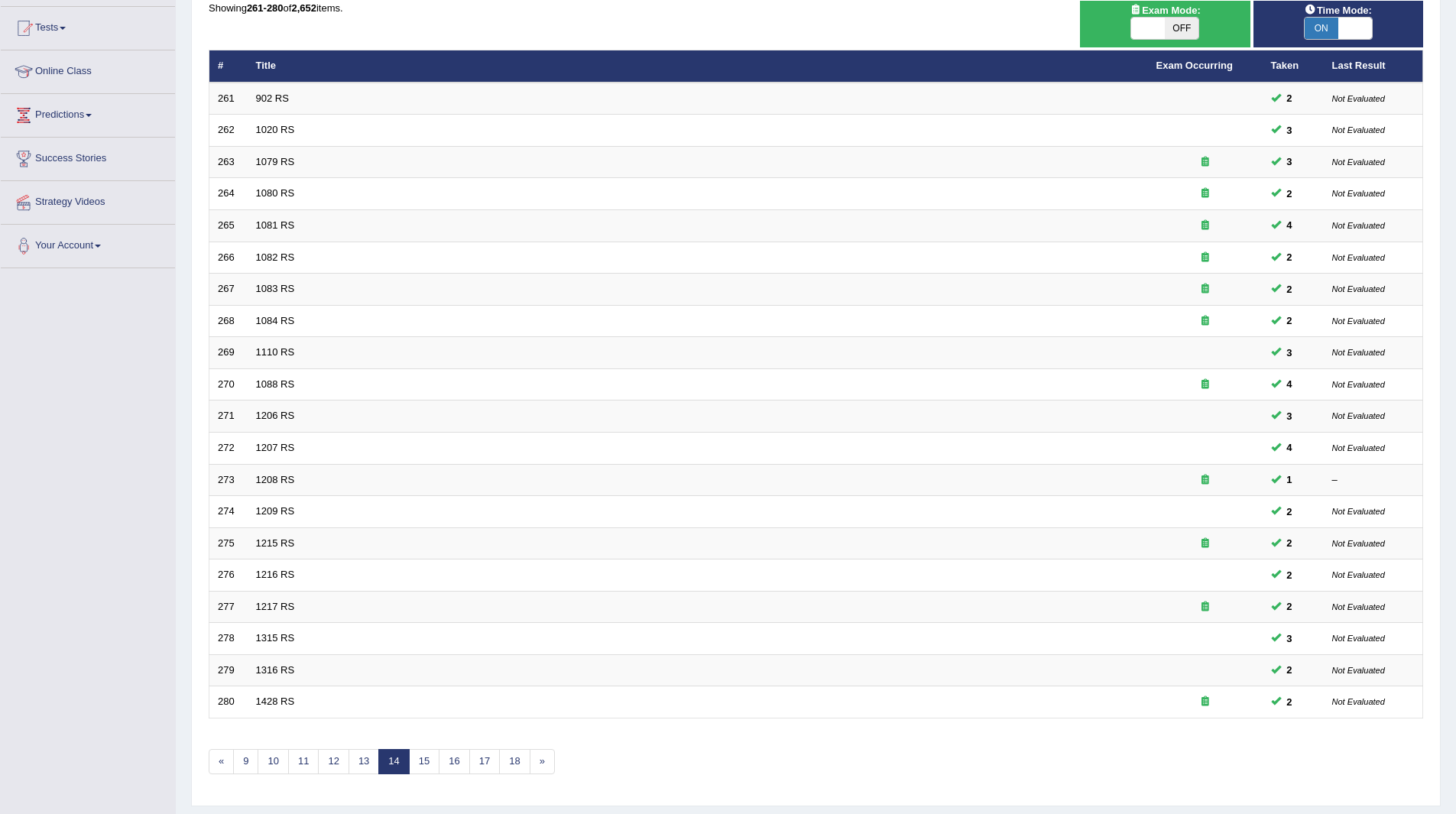
scroll to position [198, 0]
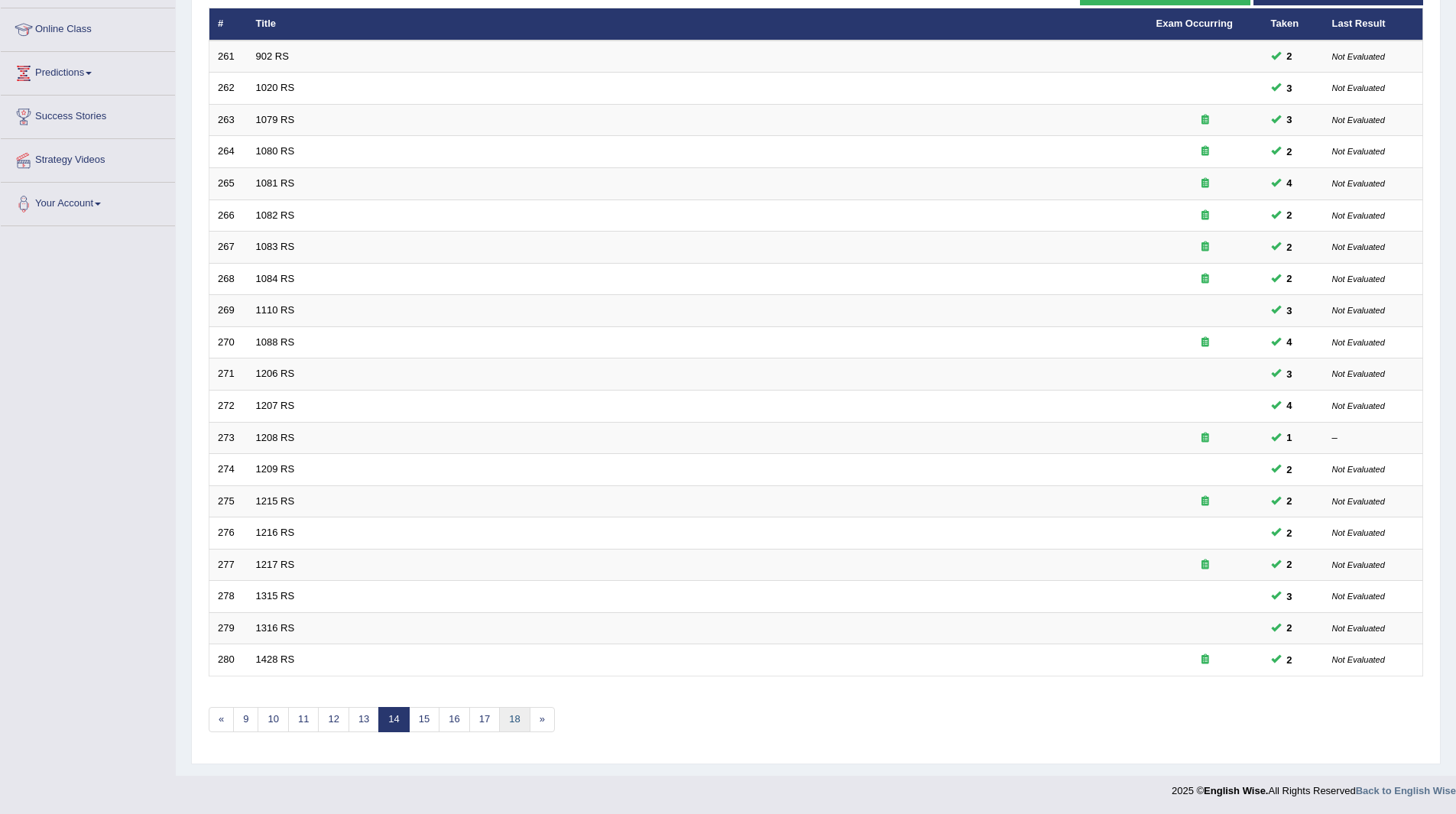
click at [517, 719] on link "18" at bounding box center [513, 719] width 31 height 25
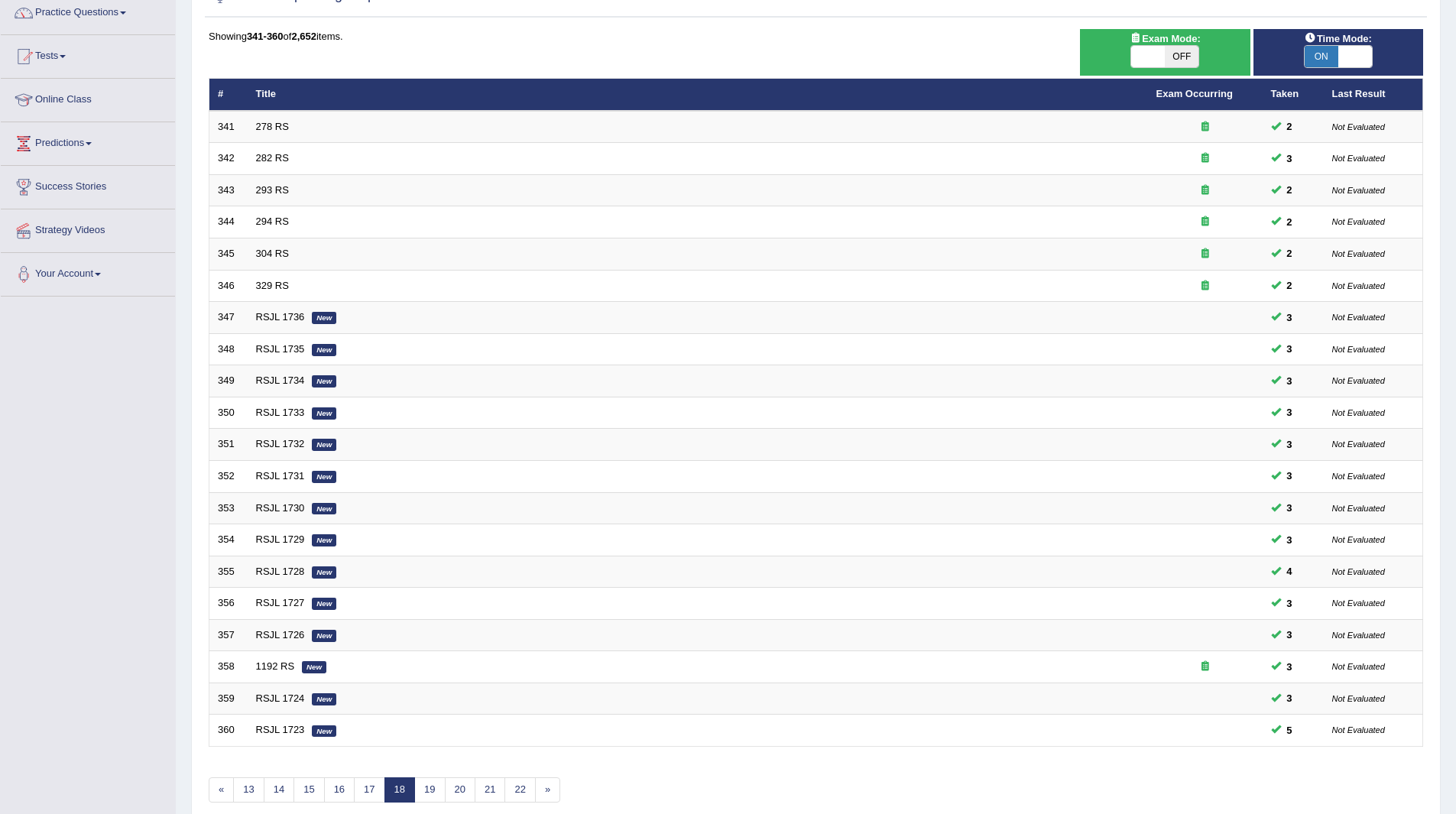
scroll to position [198, 0]
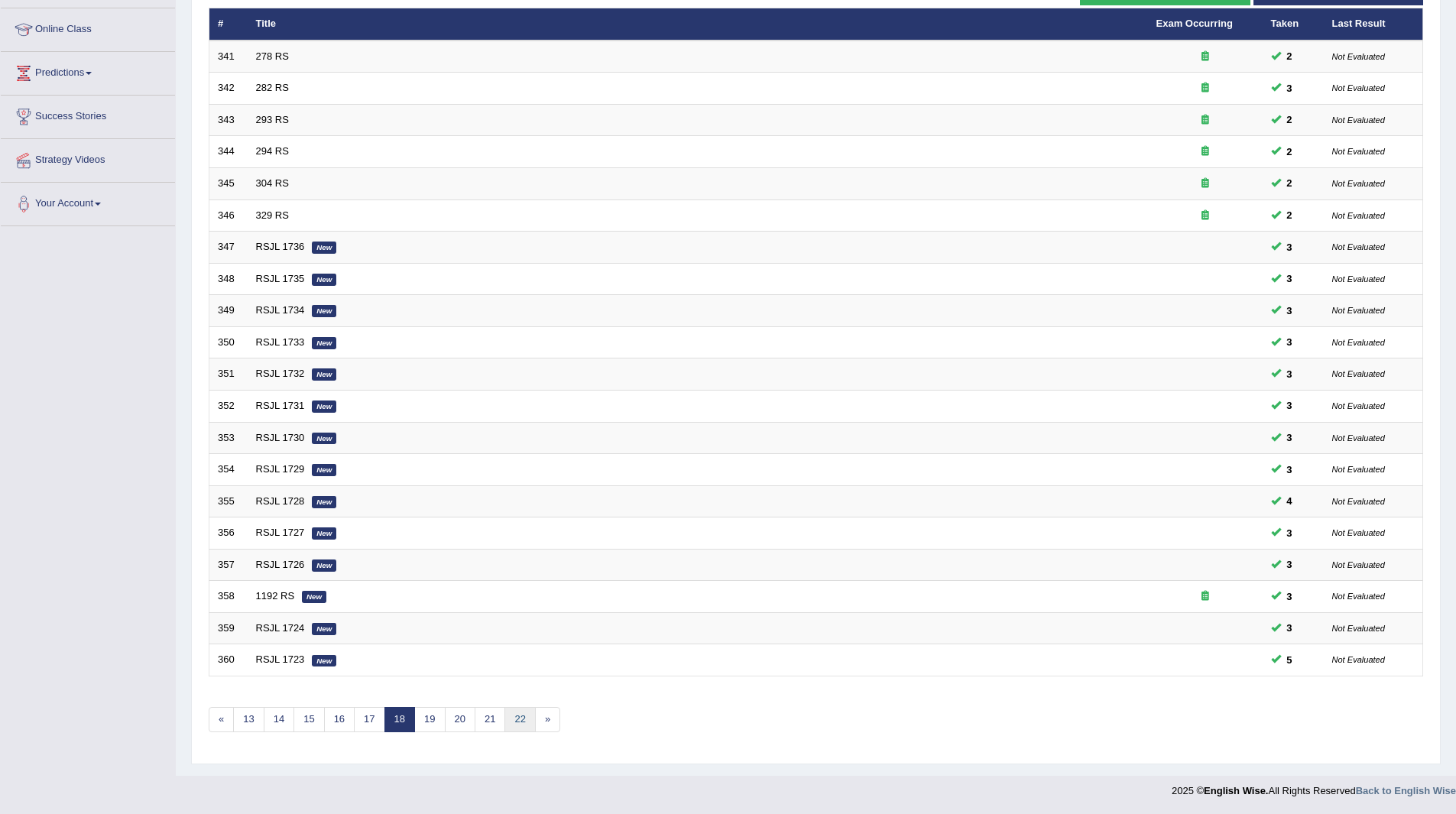
click at [517, 719] on link "22" at bounding box center [519, 719] width 31 height 25
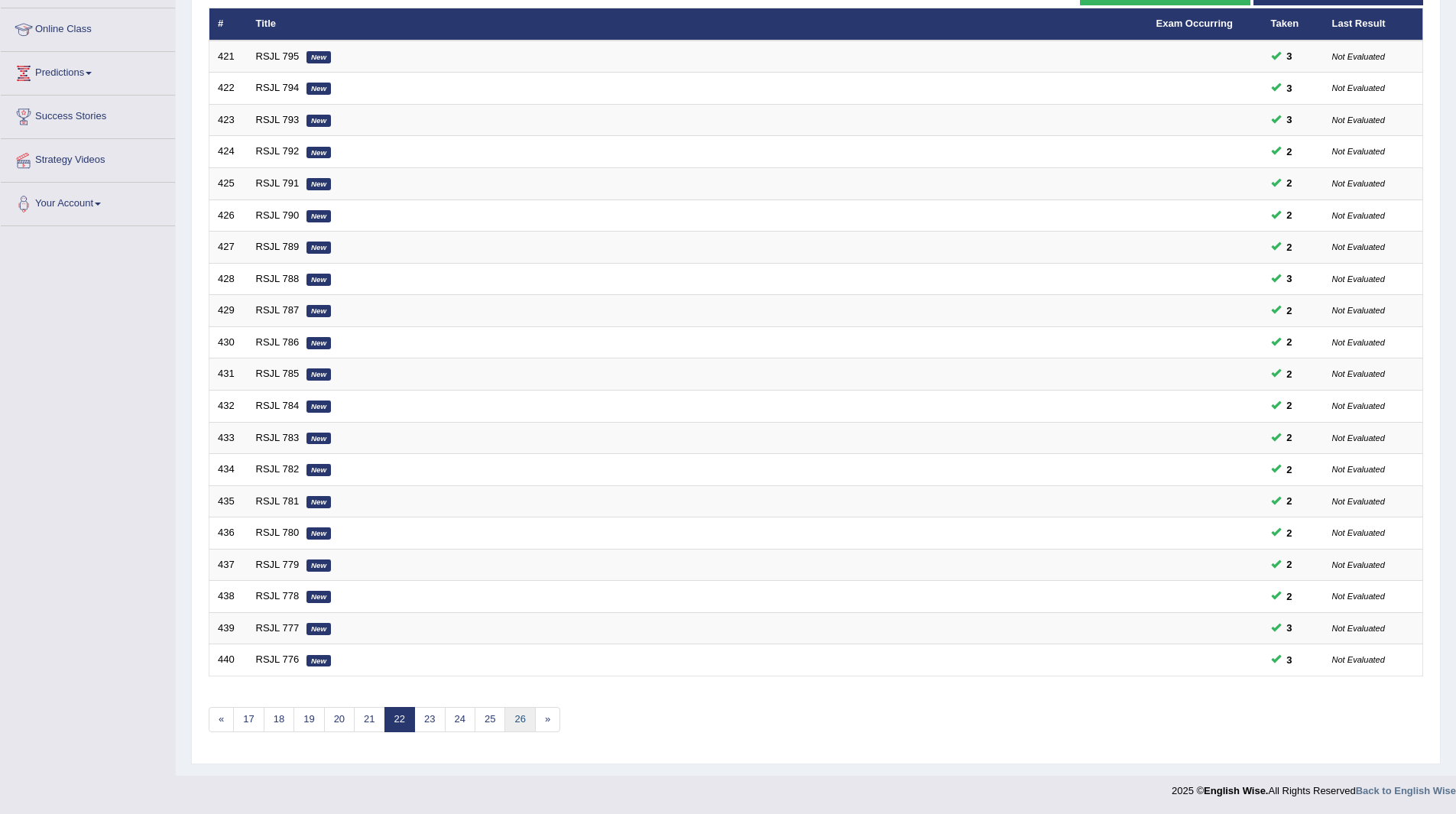
click at [517, 719] on link "26" at bounding box center [519, 719] width 31 height 25
drag, startPoint x: 0, startPoint y: 0, endPoint x: 517, endPoint y: 719, distance: 885.6
click at [517, 719] on link "30" at bounding box center [519, 719] width 31 height 25
click at [522, 716] on link "34" at bounding box center [519, 719] width 31 height 25
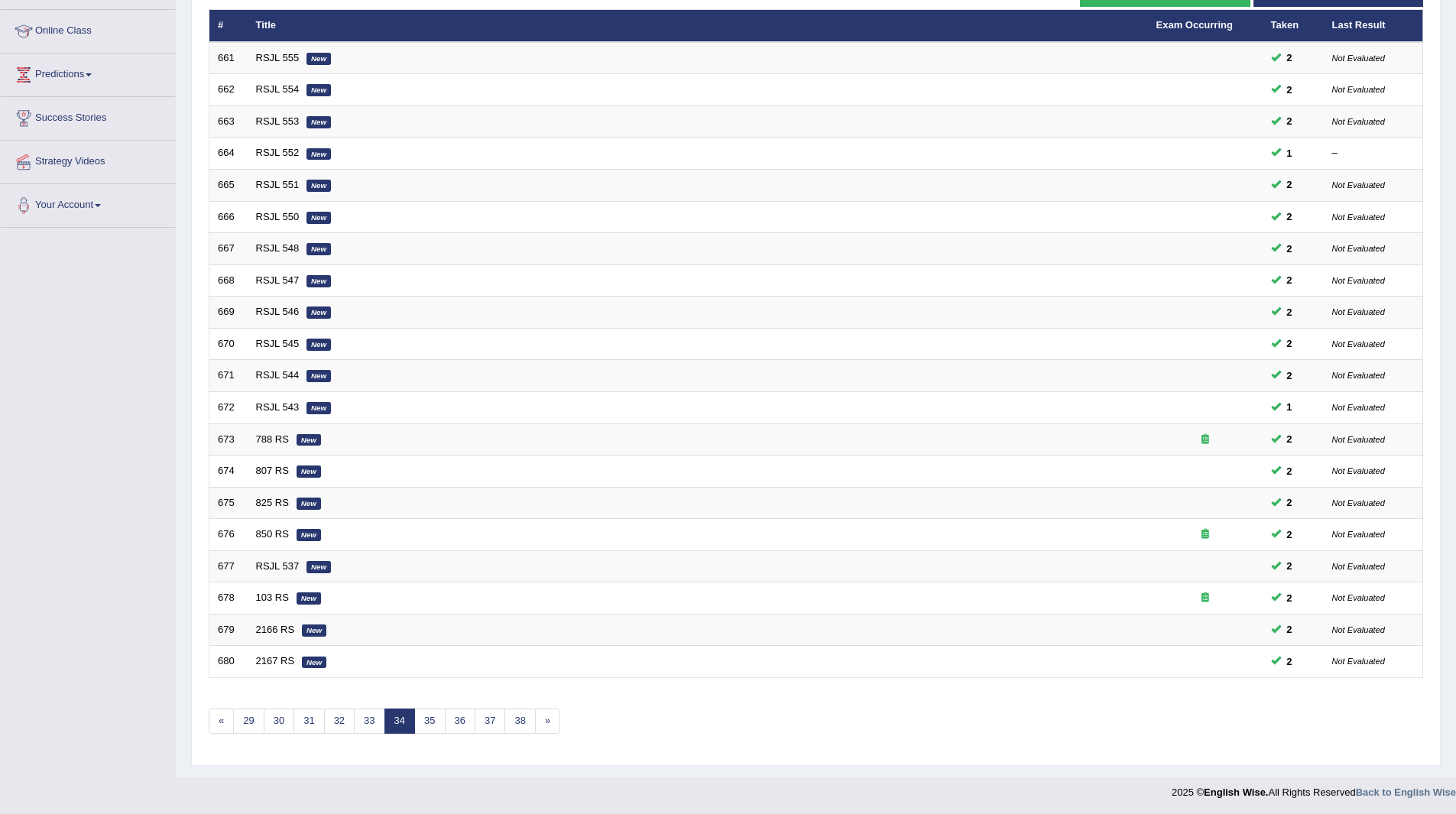
scroll to position [198, 0]
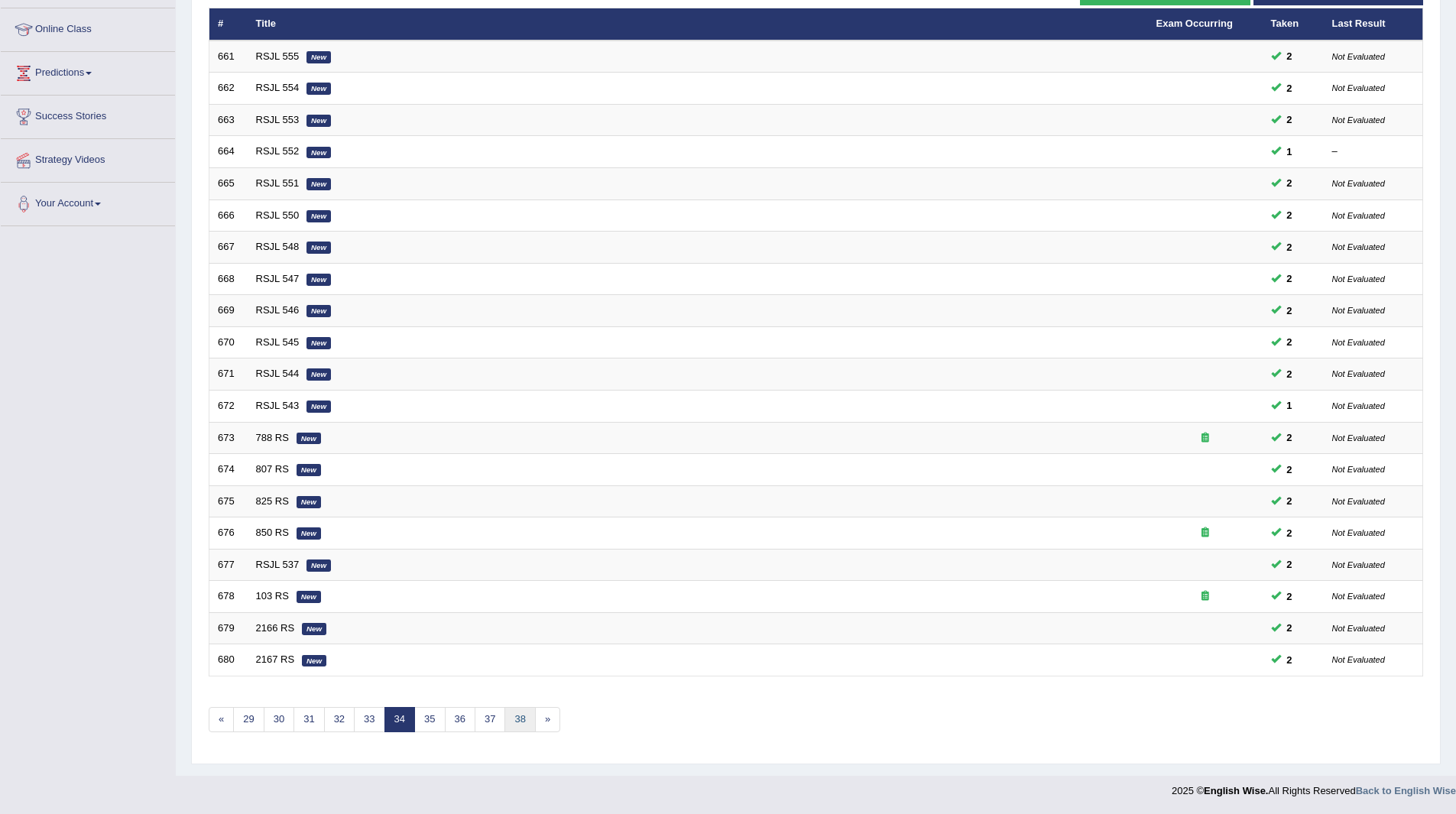
click at [522, 716] on link "38" at bounding box center [519, 719] width 31 height 25
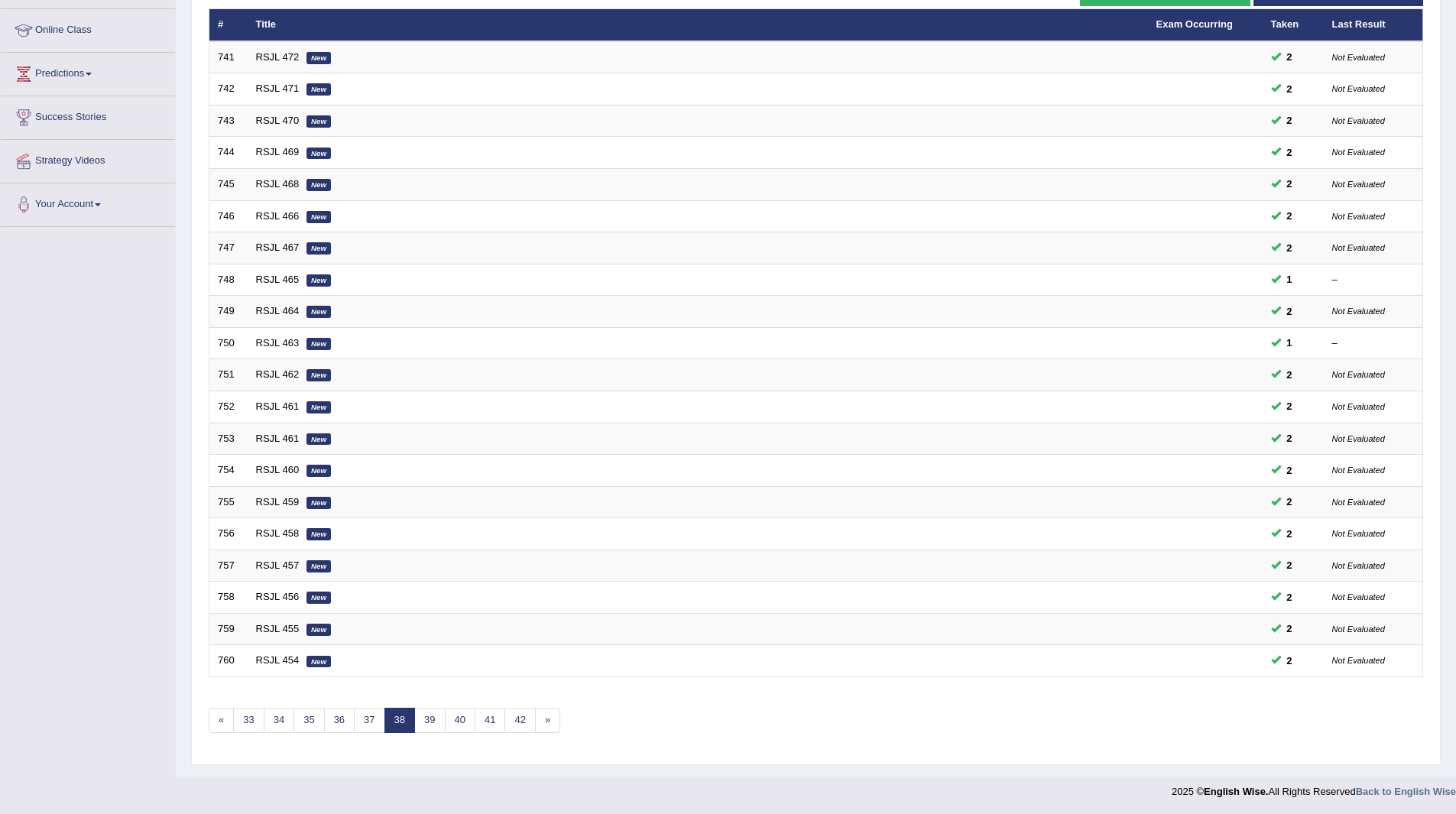
scroll to position [198, 0]
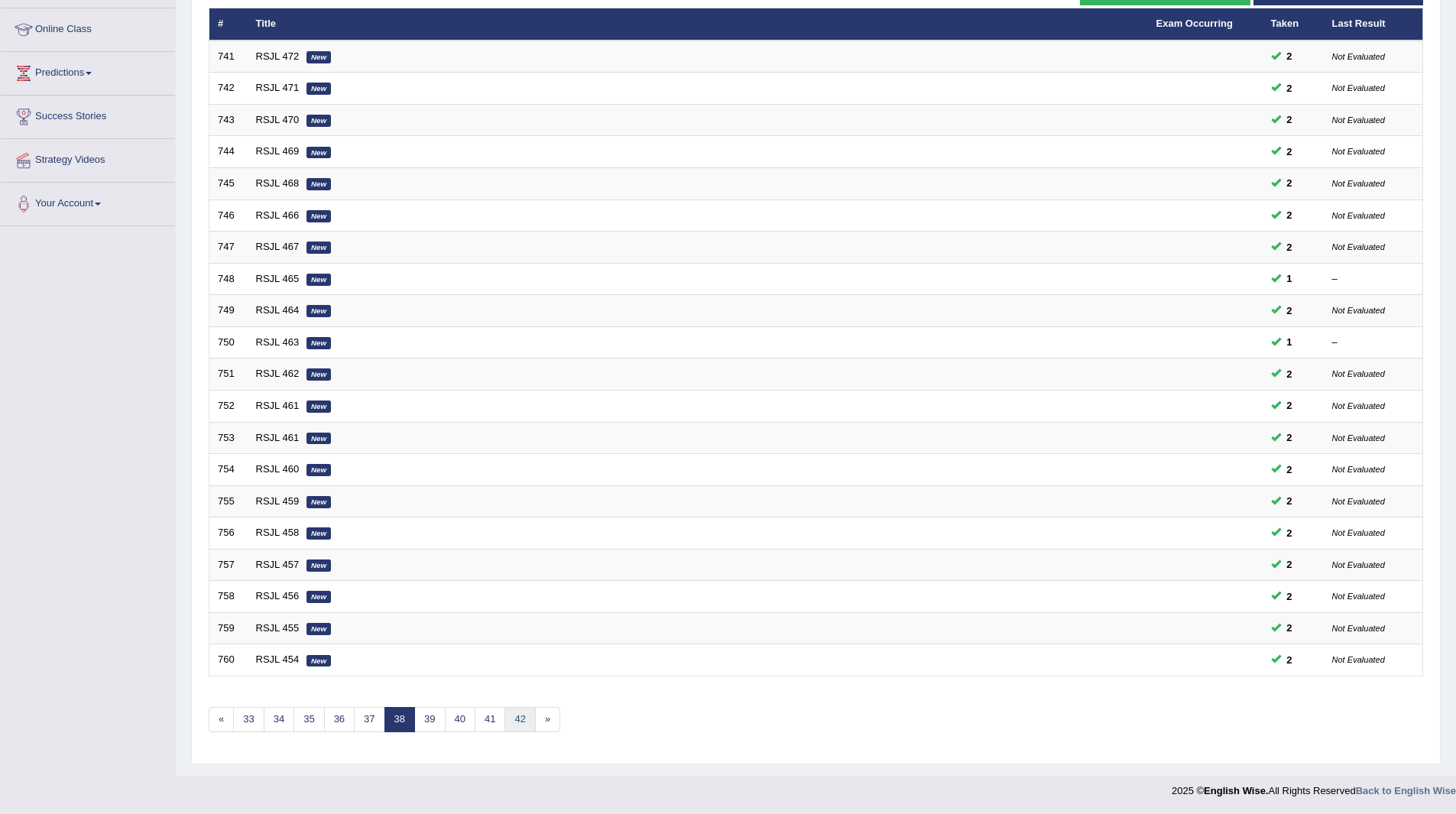
drag, startPoint x: 0, startPoint y: 0, endPoint x: 522, endPoint y: 716, distance: 886.1
click at [522, 716] on link "42" at bounding box center [519, 719] width 31 height 25
click at [522, 716] on link "46" at bounding box center [519, 719] width 31 height 25
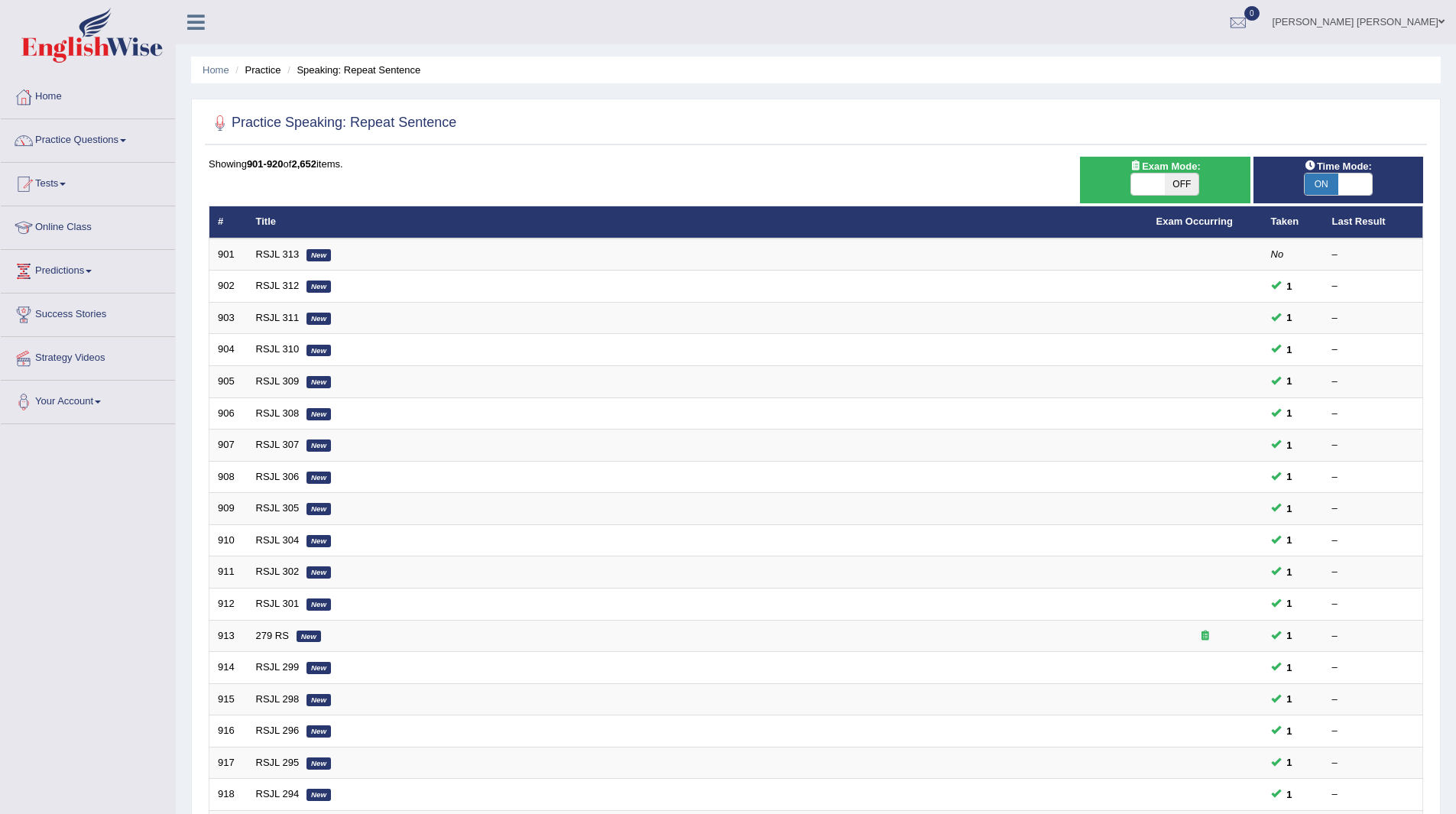
scroll to position [198, 0]
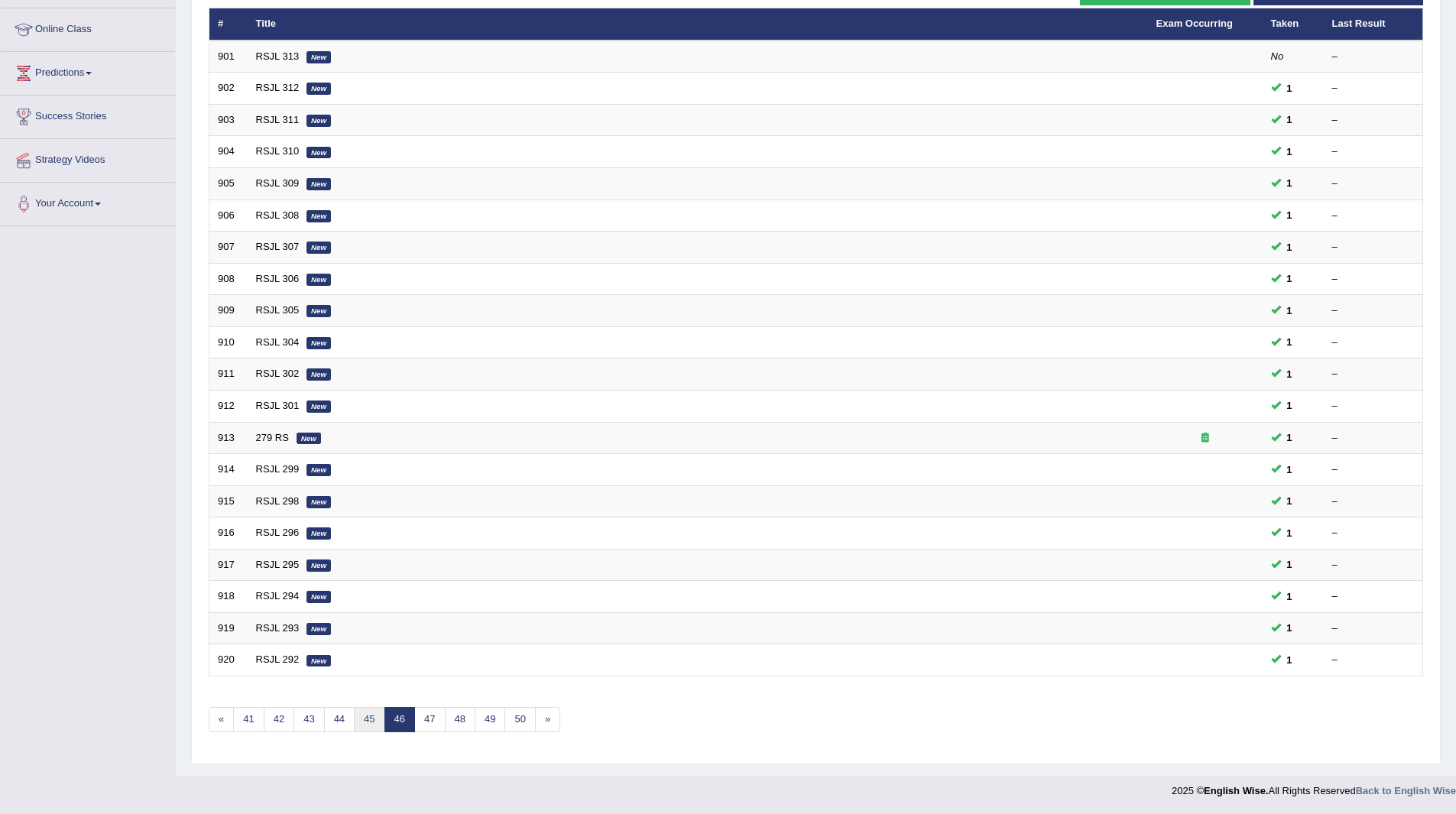
click at [370, 717] on link "45" at bounding box center [369, 719] width 31 height 25
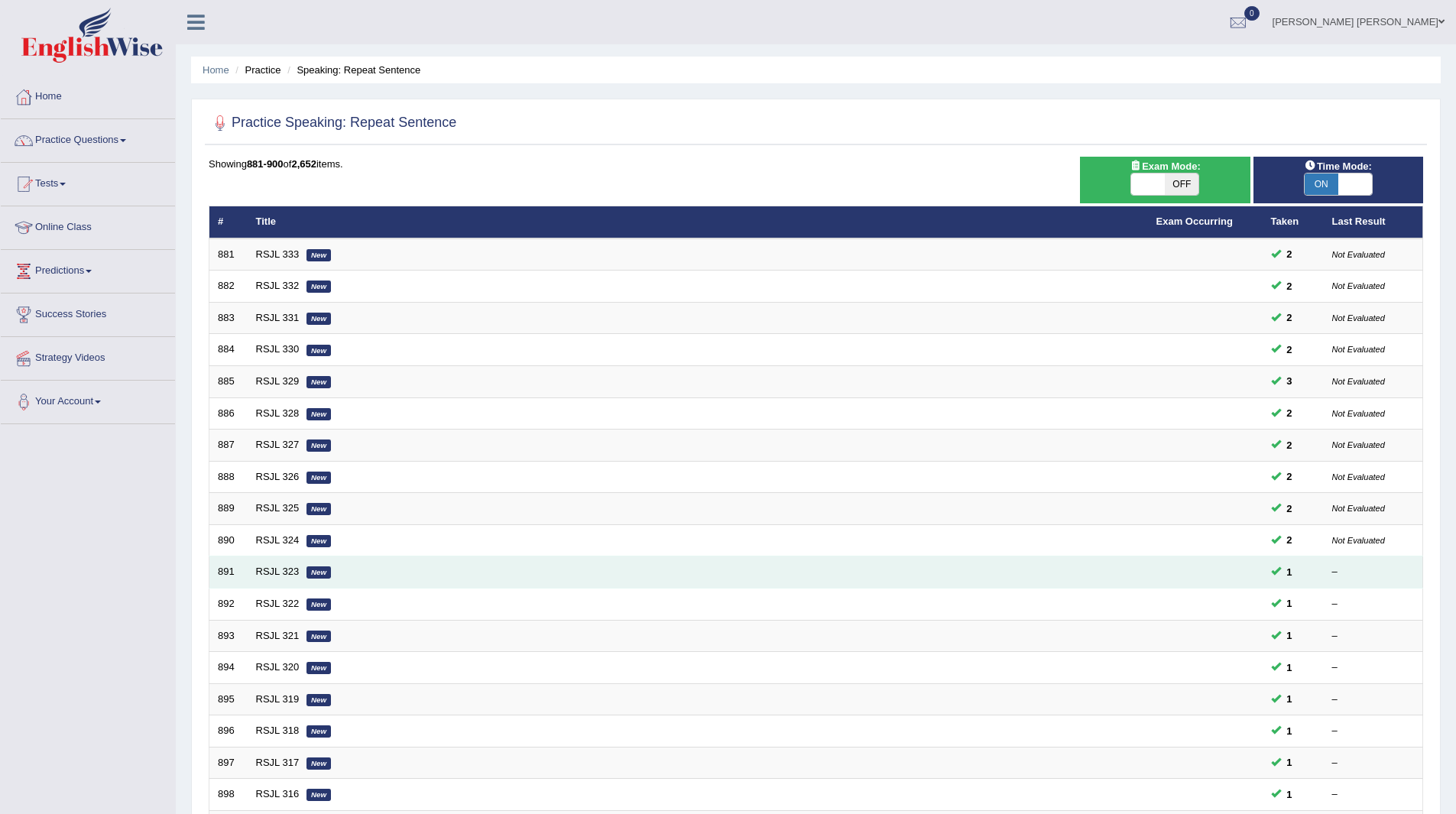
click at [269, 562] on td "RSJL 323 New" at bounding box center [698, 572] width 900 height 32
click at [265, 572] on link "RSJL 323" at bounding box center [278, 571] width 44 height 12
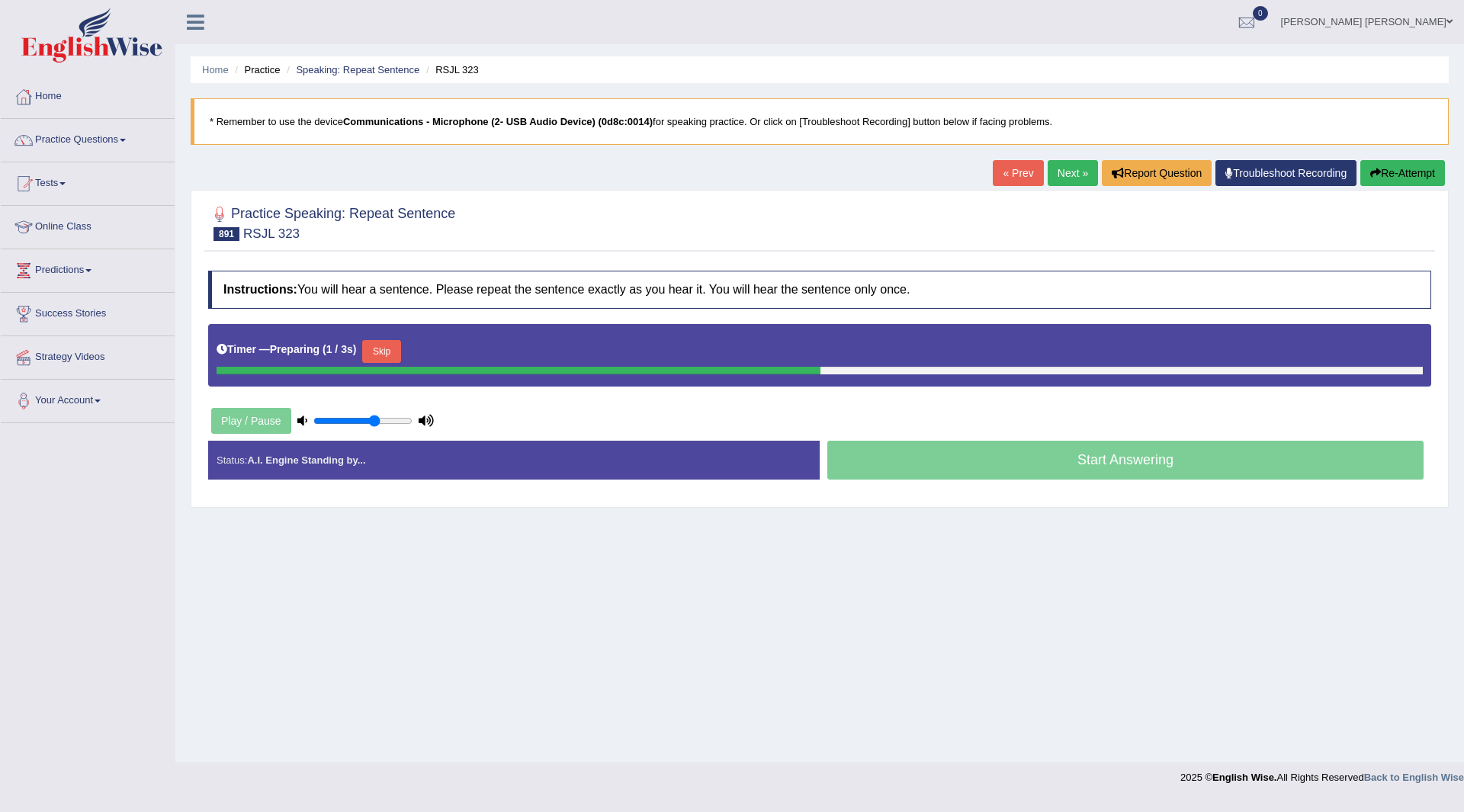
click at [383, 341] on button "Skip" at bounding box center [381, 351] width 39 height 23
click at [468, 352] on button "Skip" at bounding box center [448, 351] width 39 height 23
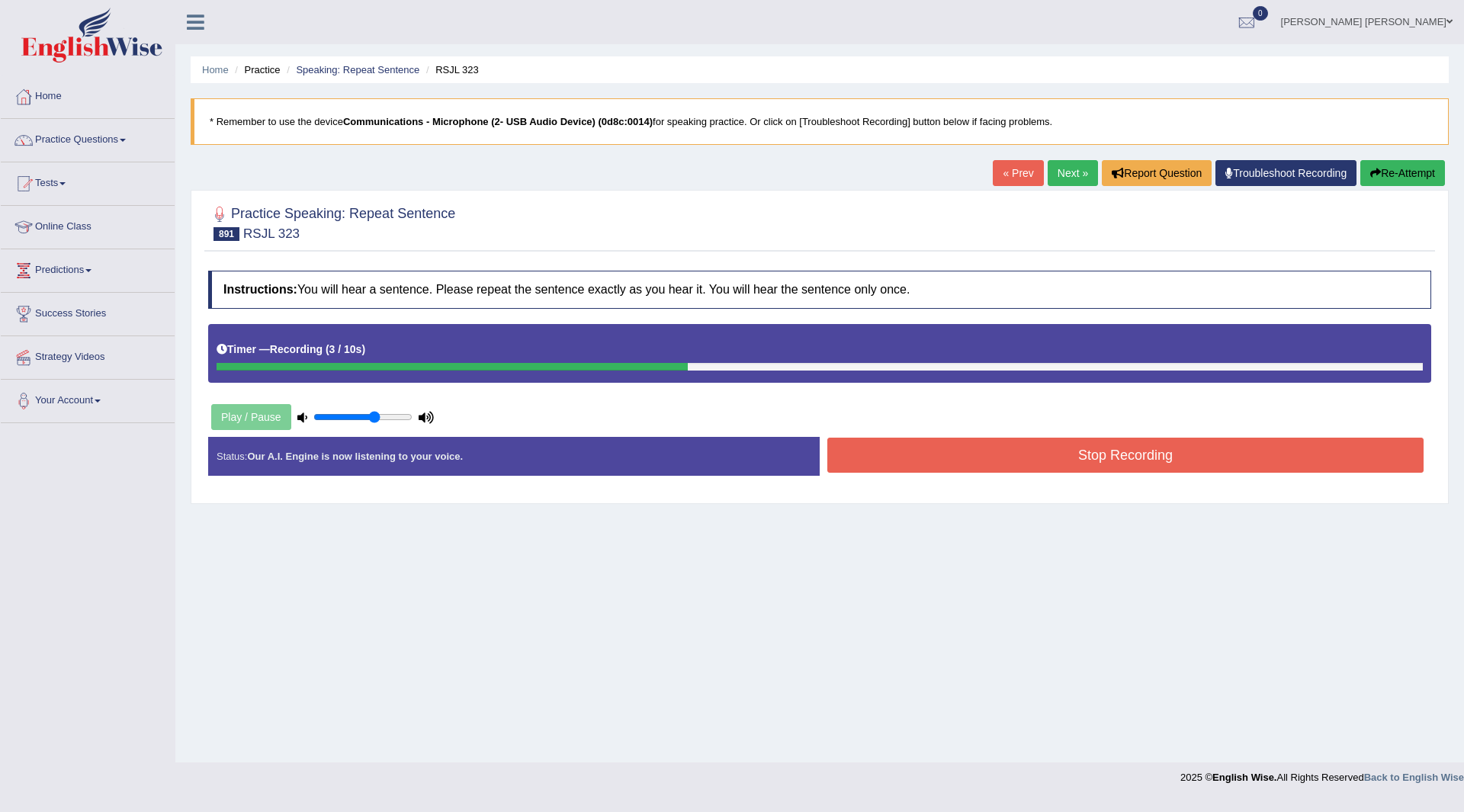
click at [951, 451] on button "Stop Recording" at bounding box center [1125, 455] width 596 height 35
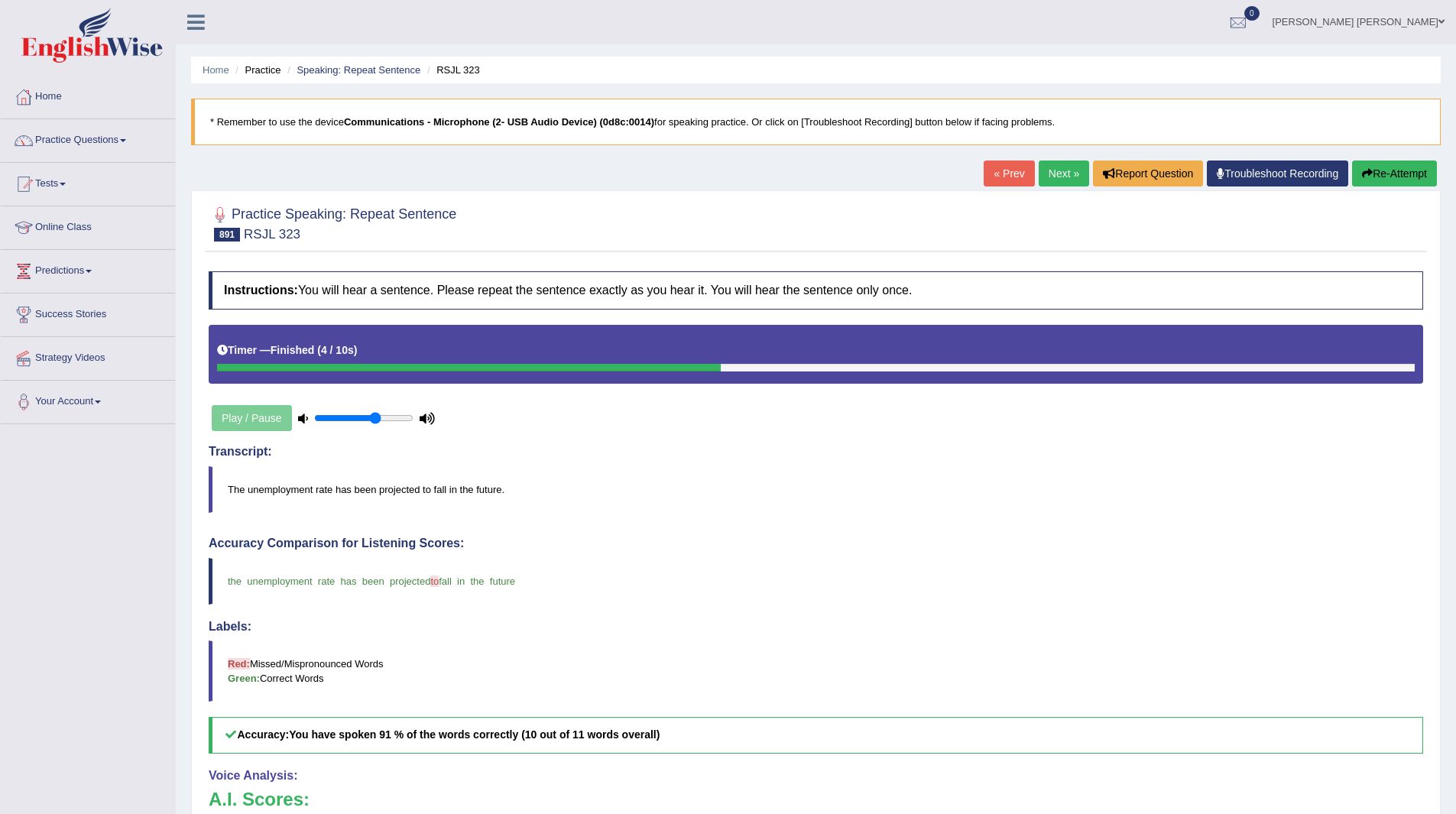
click at [1044, 173] on link "Next »" at bounding box center [1064, 174] width 51 height 26
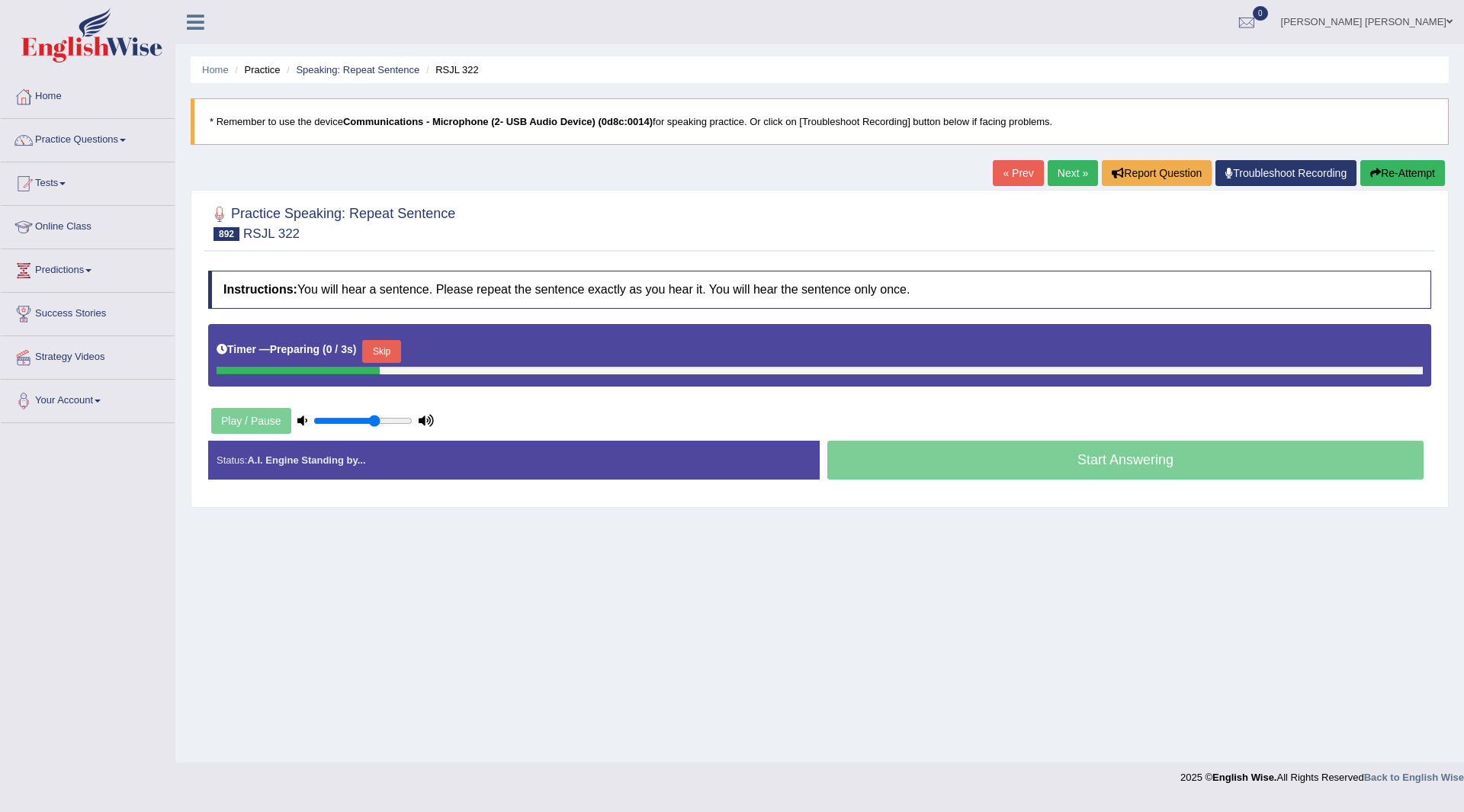
click at [402, 338] on div "Timer — Preparing ( 0 / 3s ) Skip" at bounding box center [820, 351] width 1207 height 31
click at [393, 354] on button "Skip" at bounding box center [381, 351] width 39 height 23
click at [451, 354] on button "Skip" at bounding box center [448, 351] width 39 height 23
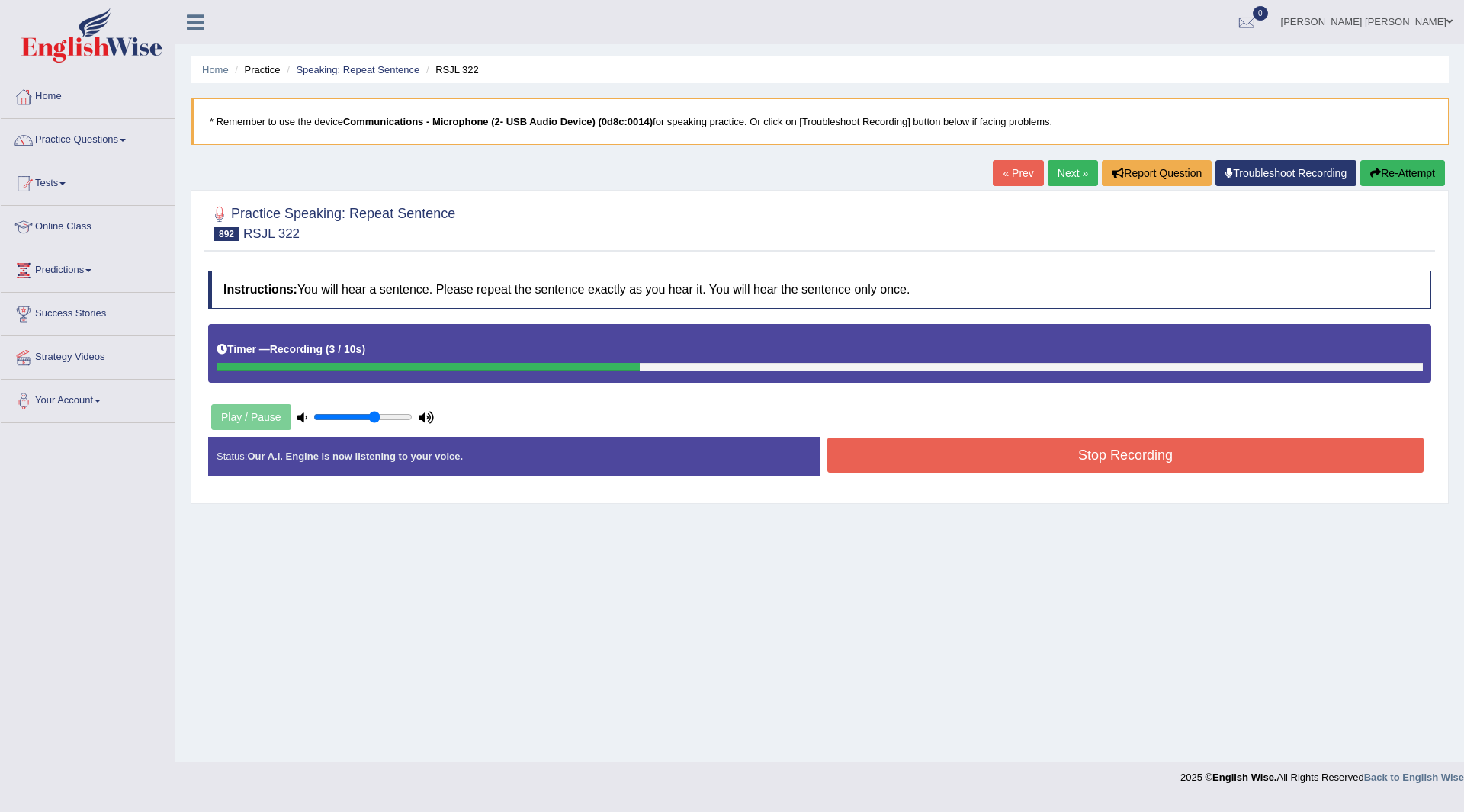
click at [888, 451] on button "Stop Recording" at bounding box center [1125, 455] width 596 height 35
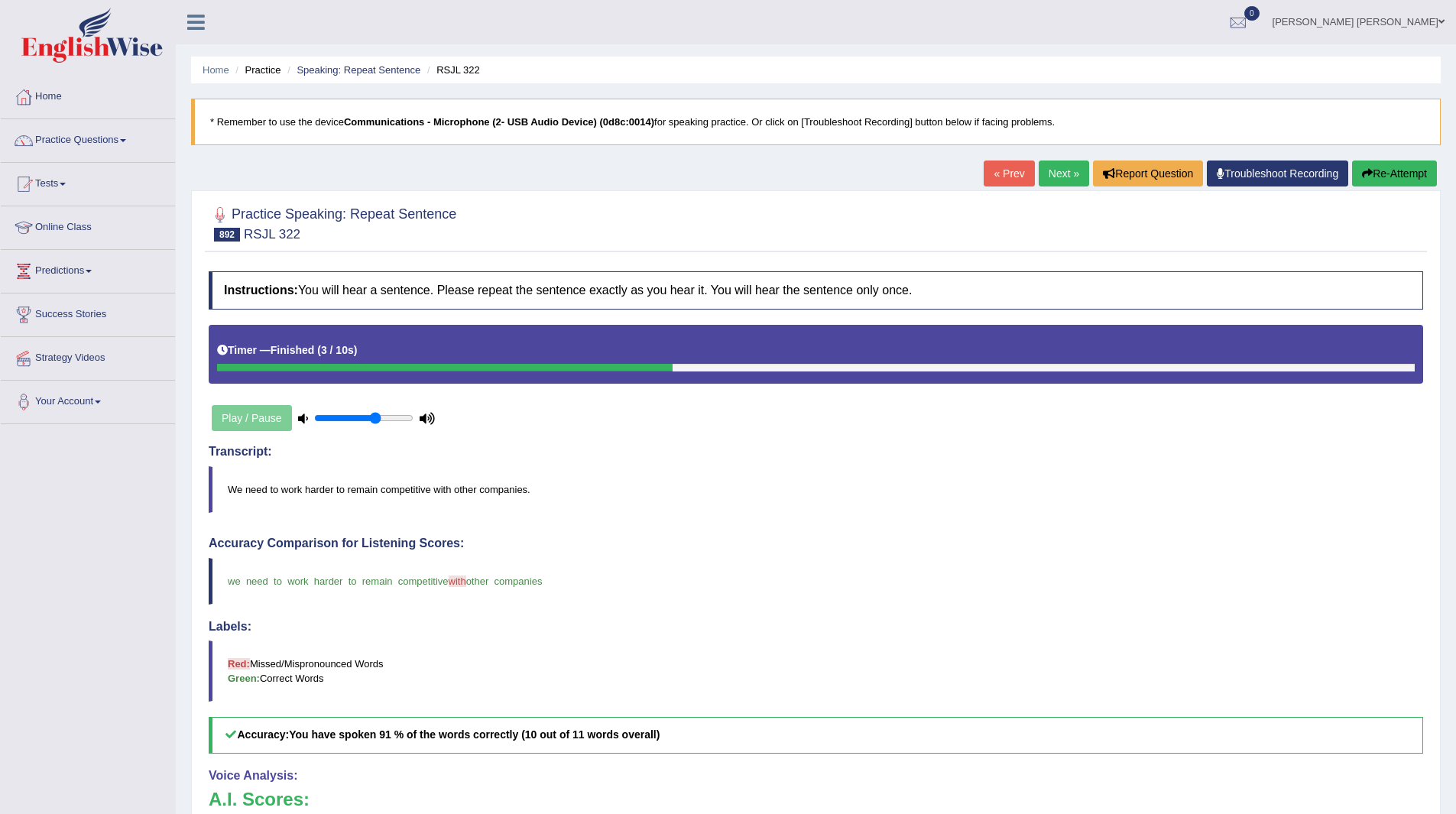
click at [1059, 172] on link "Next »" at bounding box center [1064, 174] width 51 height 26
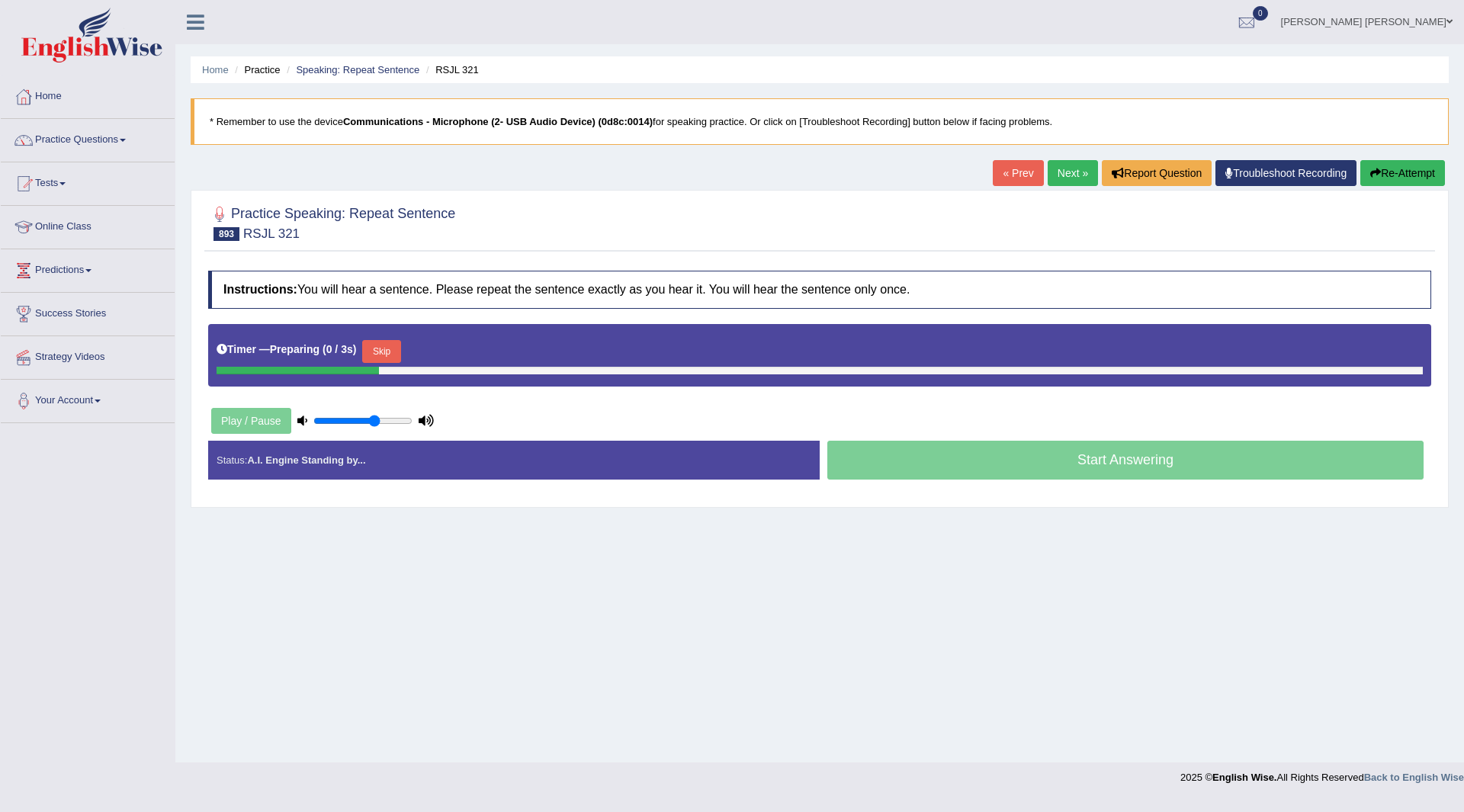
click at [380, 354] on button "Skip" at bounding box center [381, 351] width 39 height 23
click at [452, 345] on button "Skip" at bounding box center [448, 351] width 39 height 23
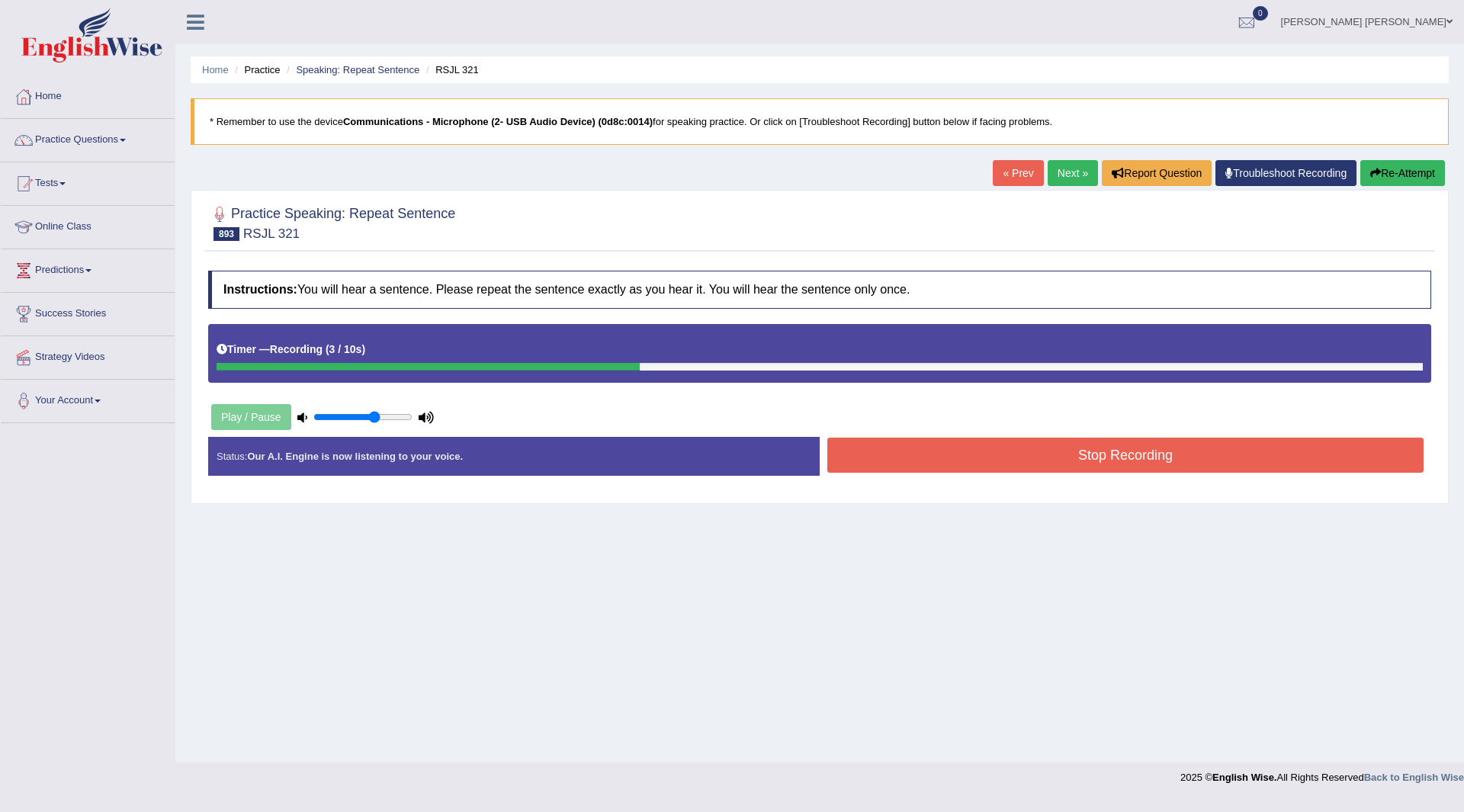
click at [921, 460] on button "Stop Recording" at bounding box center [1125, 455] width 596 height 35
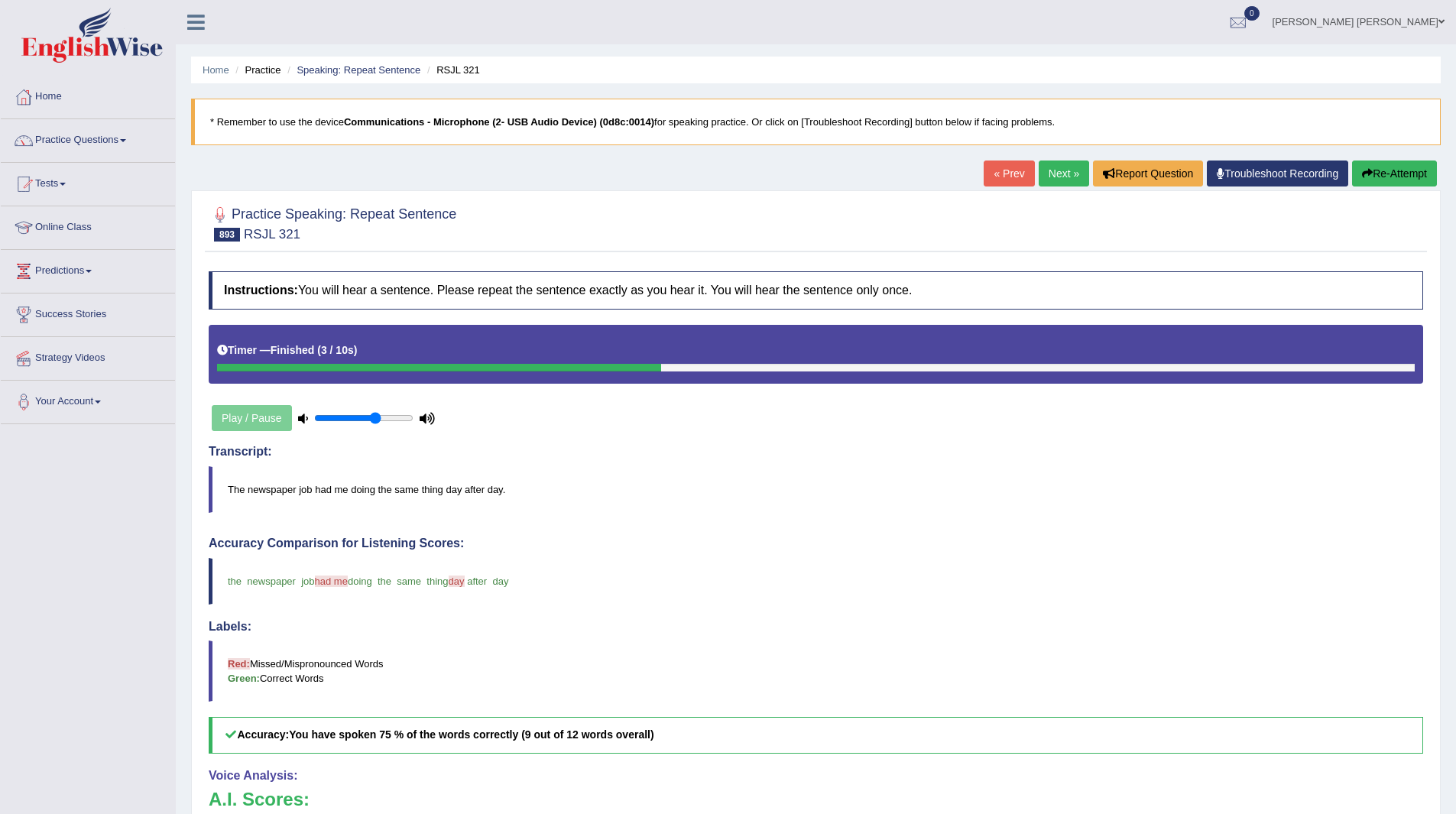
click at [1053, 168] on link "Next »" at bounding box center [1064, 174] width 51 height 26
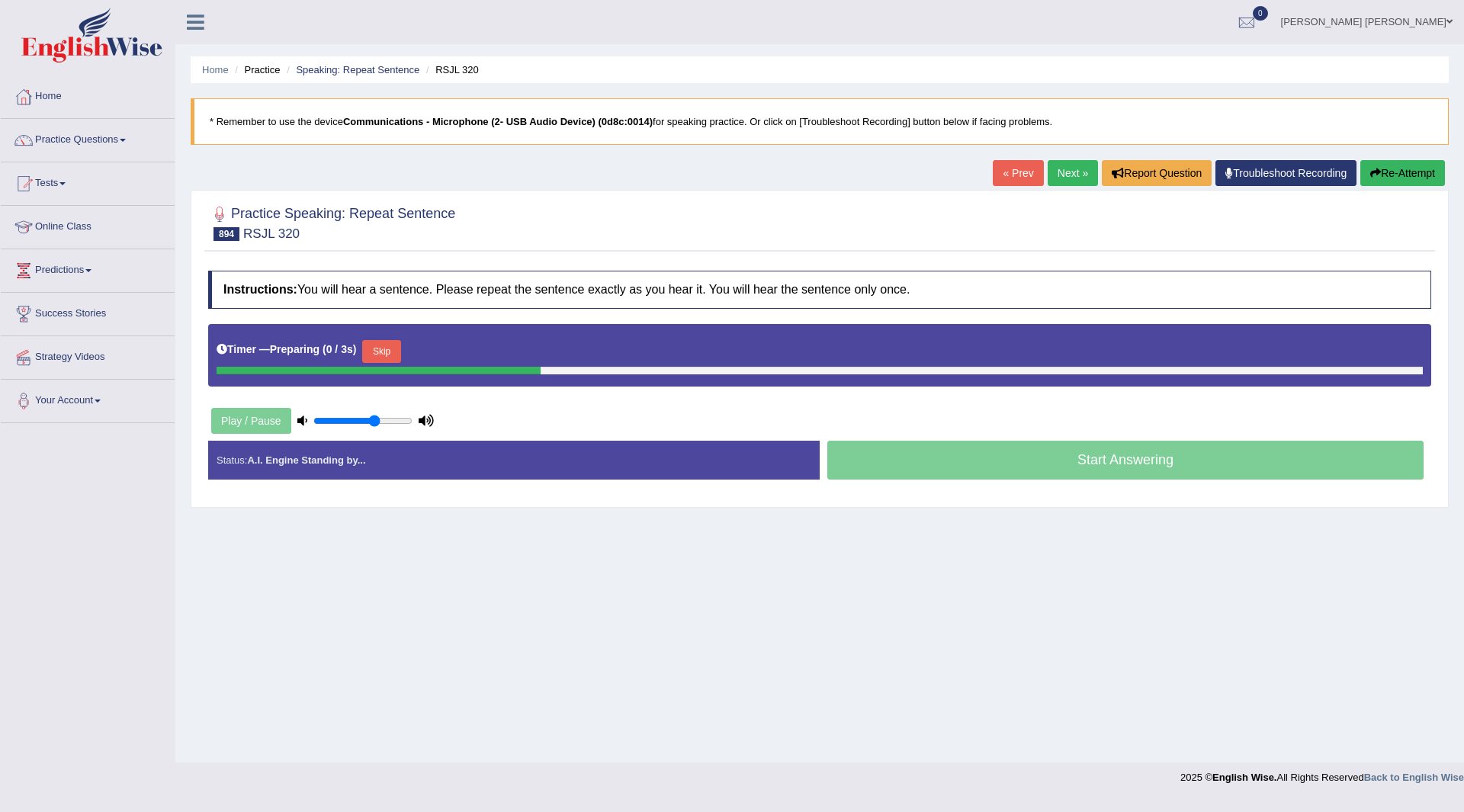
click at [389, 352] on button "Skip" at bounding box center [381, 351] width 39 height 23
click at [459, 333] on div "Timer — Pause before speaking ( 0 / 3s ) Skip" at bounding box center [819, 355] width 1224 height 62
click at [452, 353] on button "Skip" at bounding box center [448, 351] width 39 height 23
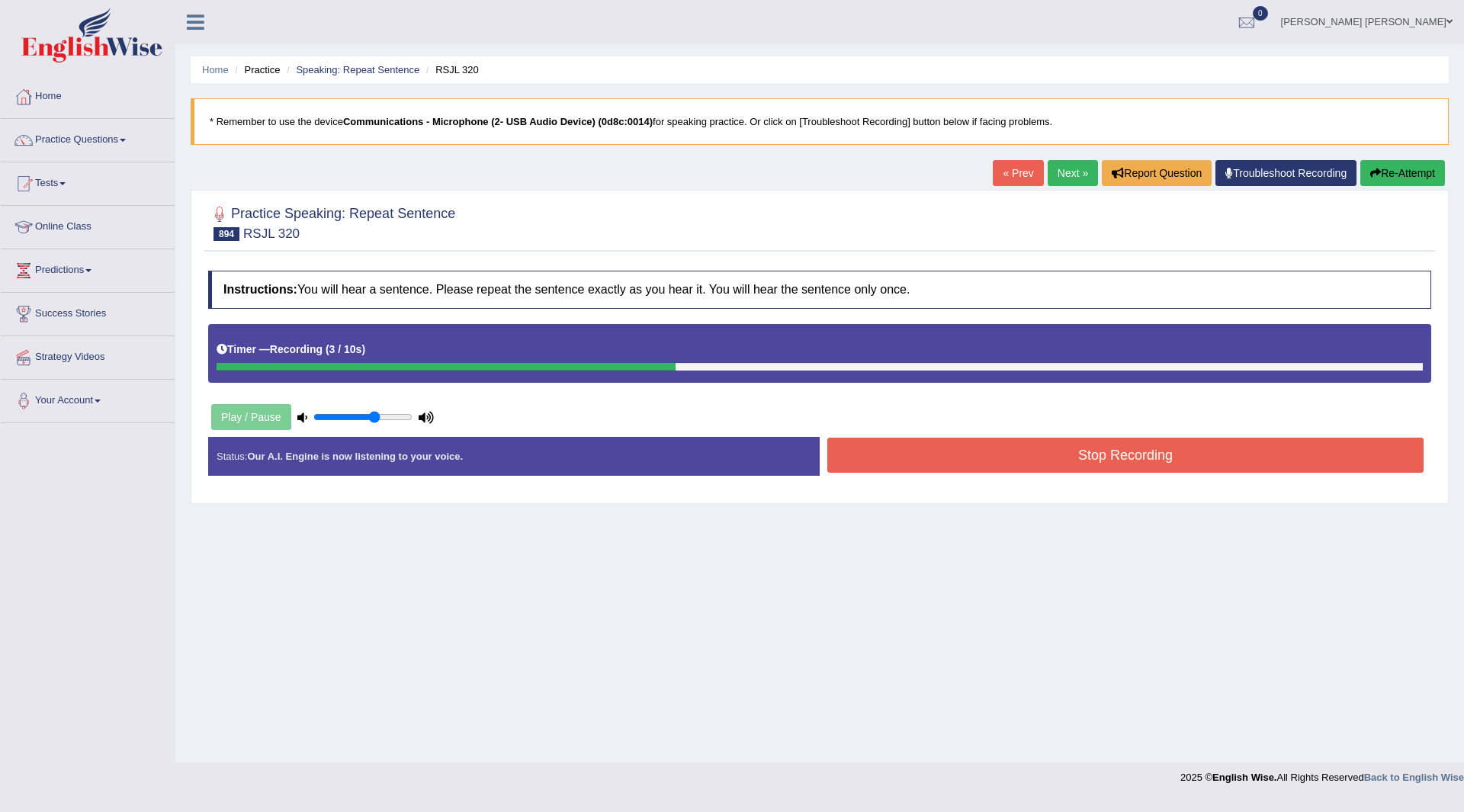
click at [921, 463] on button "Stop Recording" at bounding box center [1125, 455] width 596 height 35
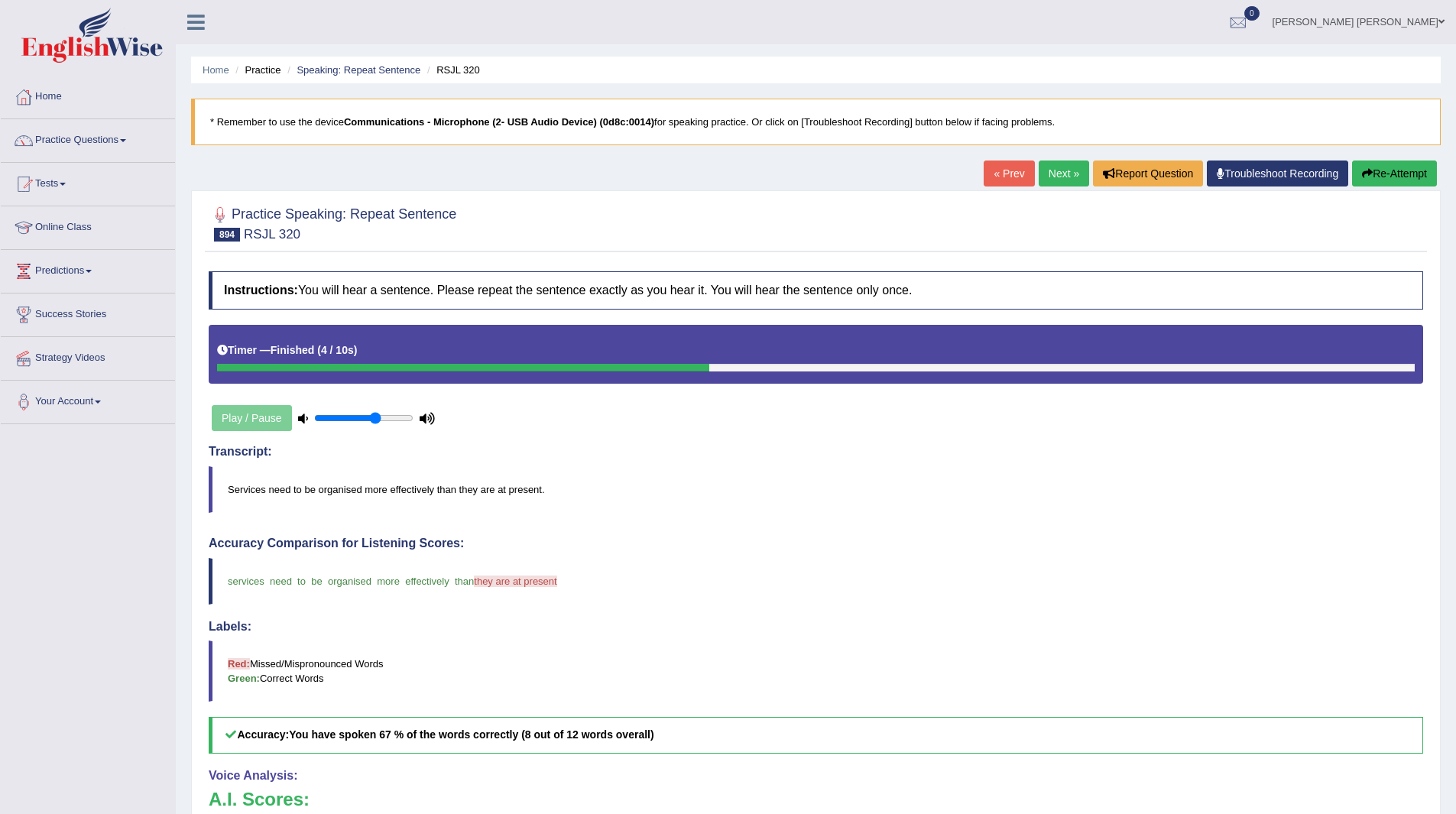
click at [1072, 175] on link "Next »" at bounding box center [1064, 174] width 51 height 26
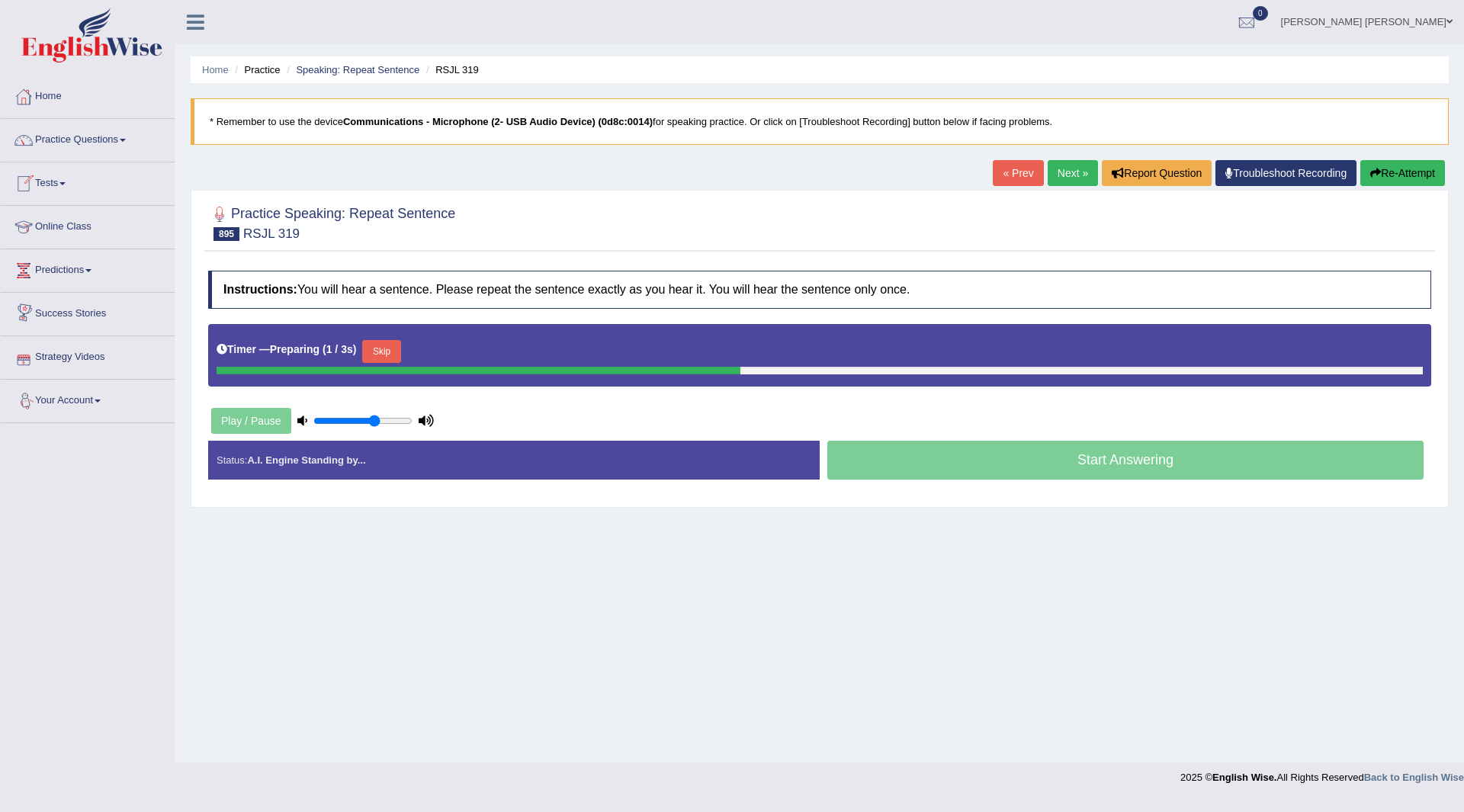
click at [392, 345] on button "Skip" at bounding box center [381, 351] width 39 height 23
click at [461, 346] on button "Skip" at bounding box center [448, 351] width 39 height 23
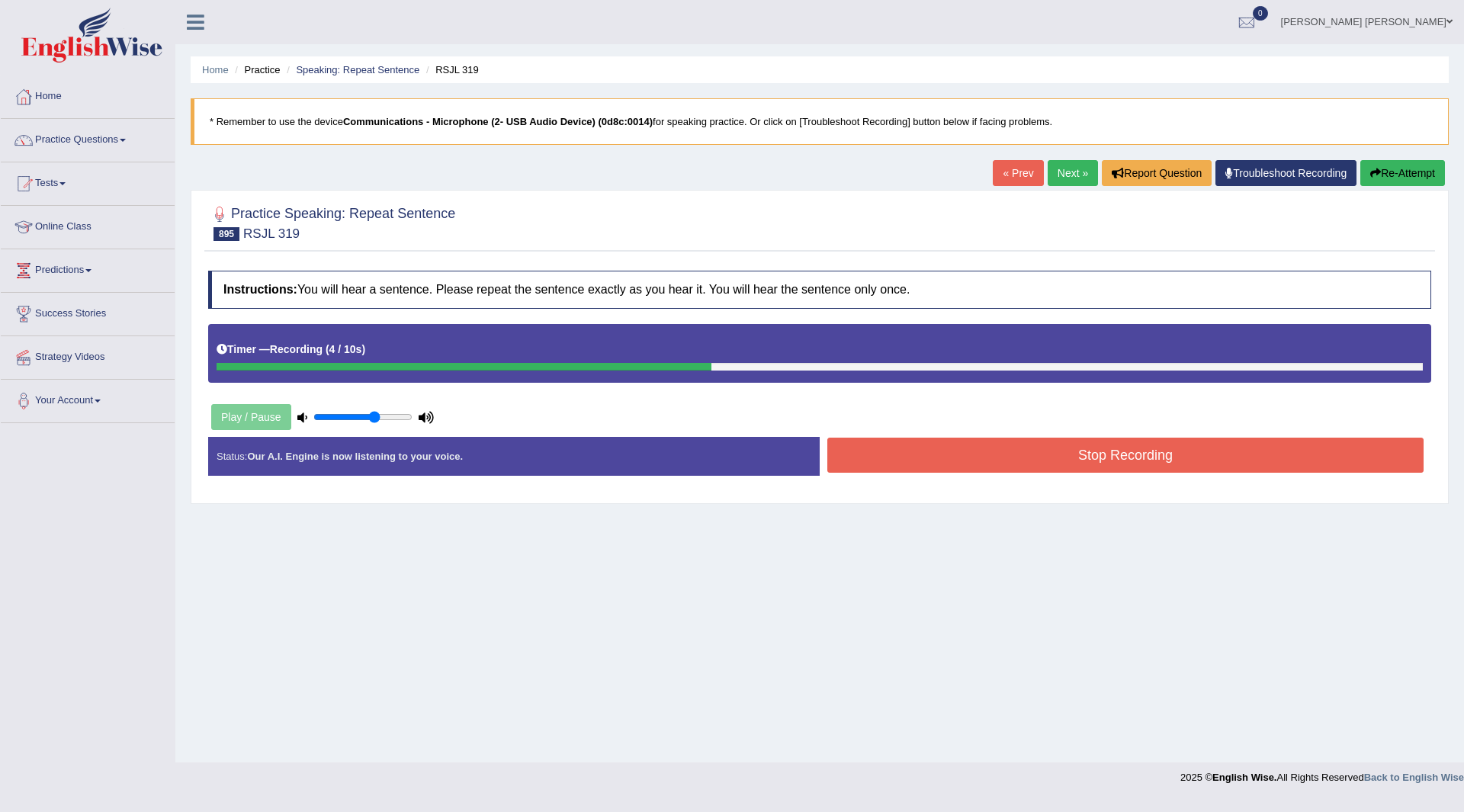
click at [927, 456] on button "Stop Recording" at bounding box center [1125, 455] width 596 height 35
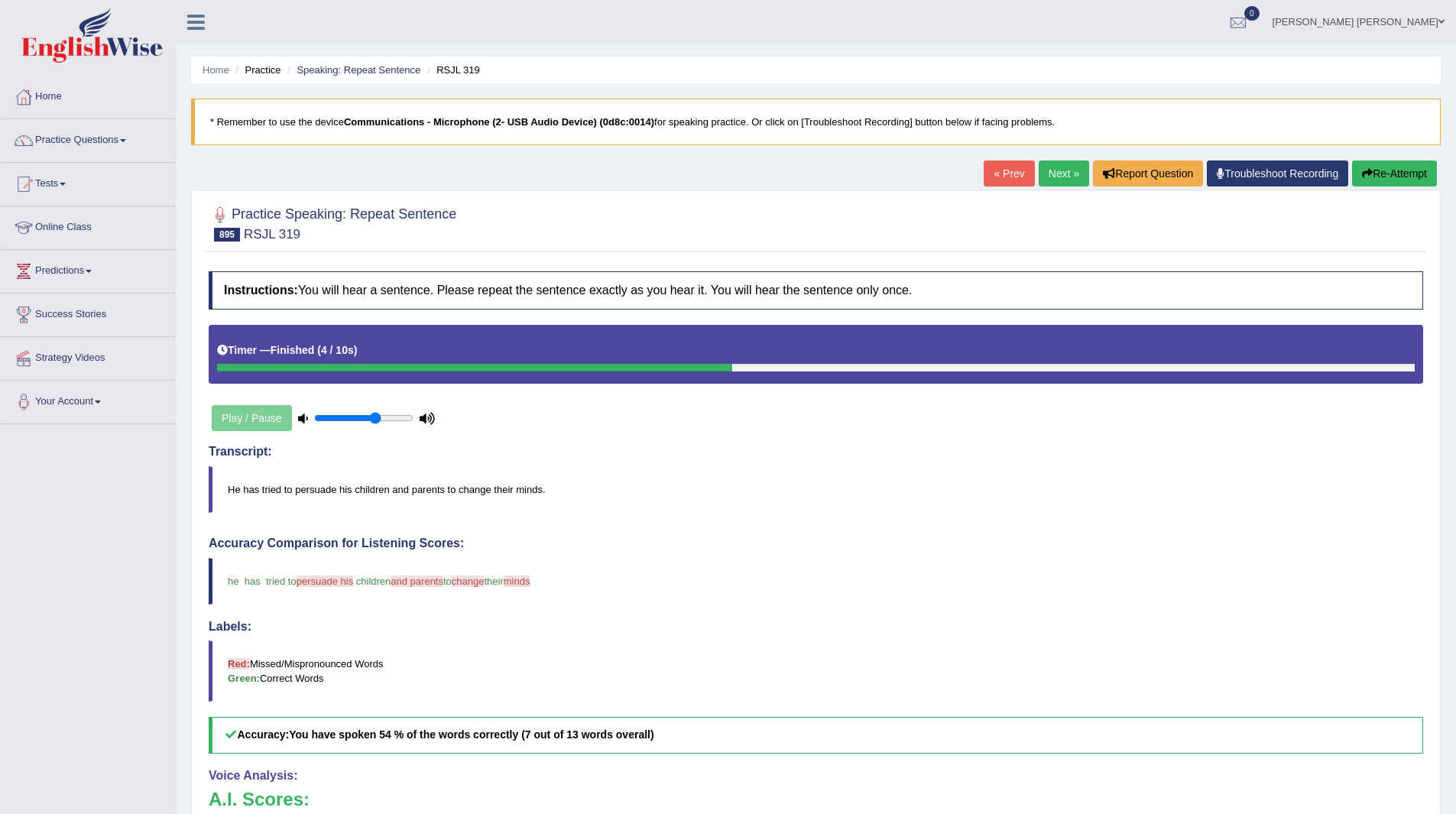
click at [1049, 178] on link "Next »" at bounding box center [1064, 174] width 51 height 26
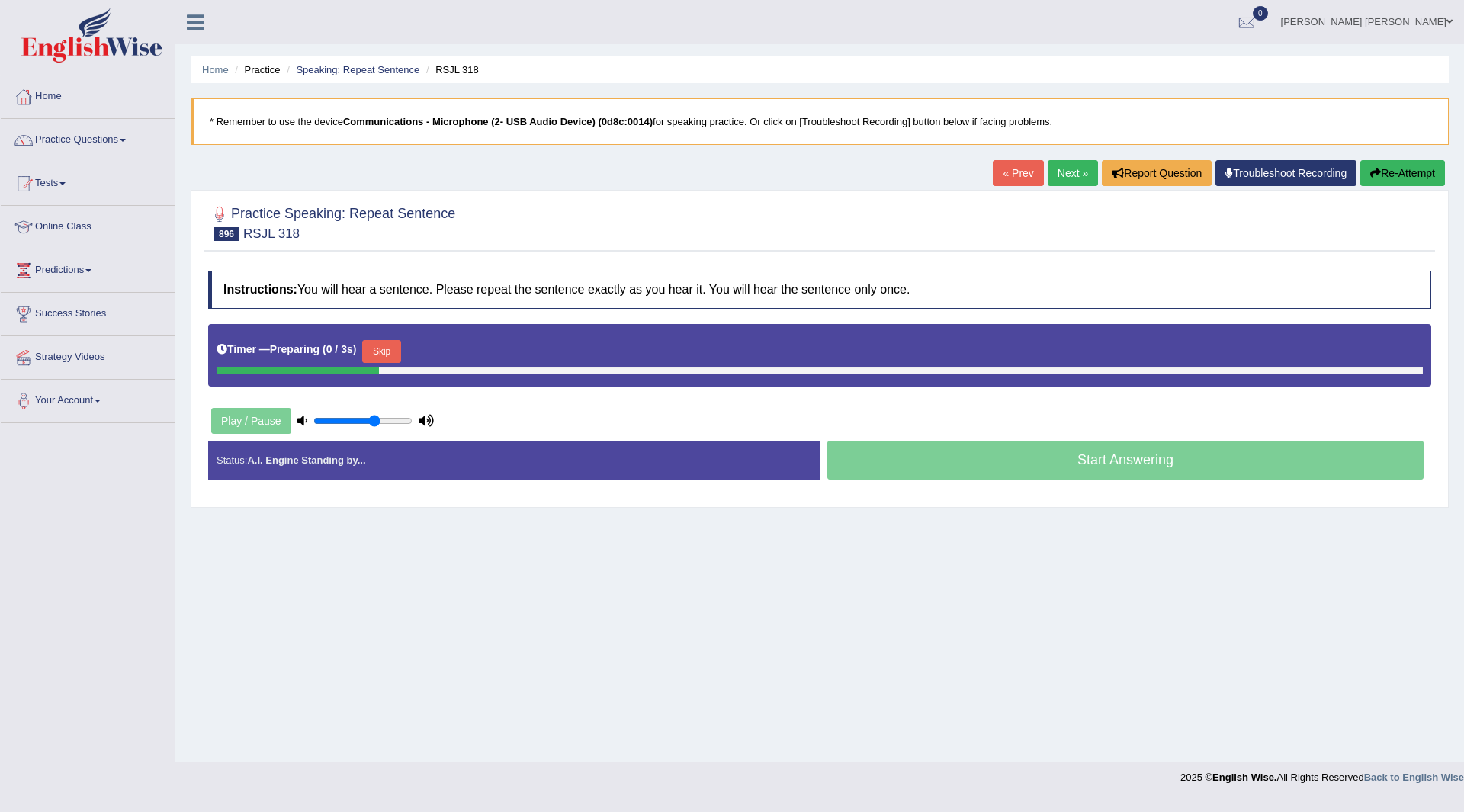
click at [389, 353] on button "Skip" at bounding box center [381, 351] width 39 height 23
click at [455, 348] on button "Skip" at bounding box center [448, 351] width 39 height 23
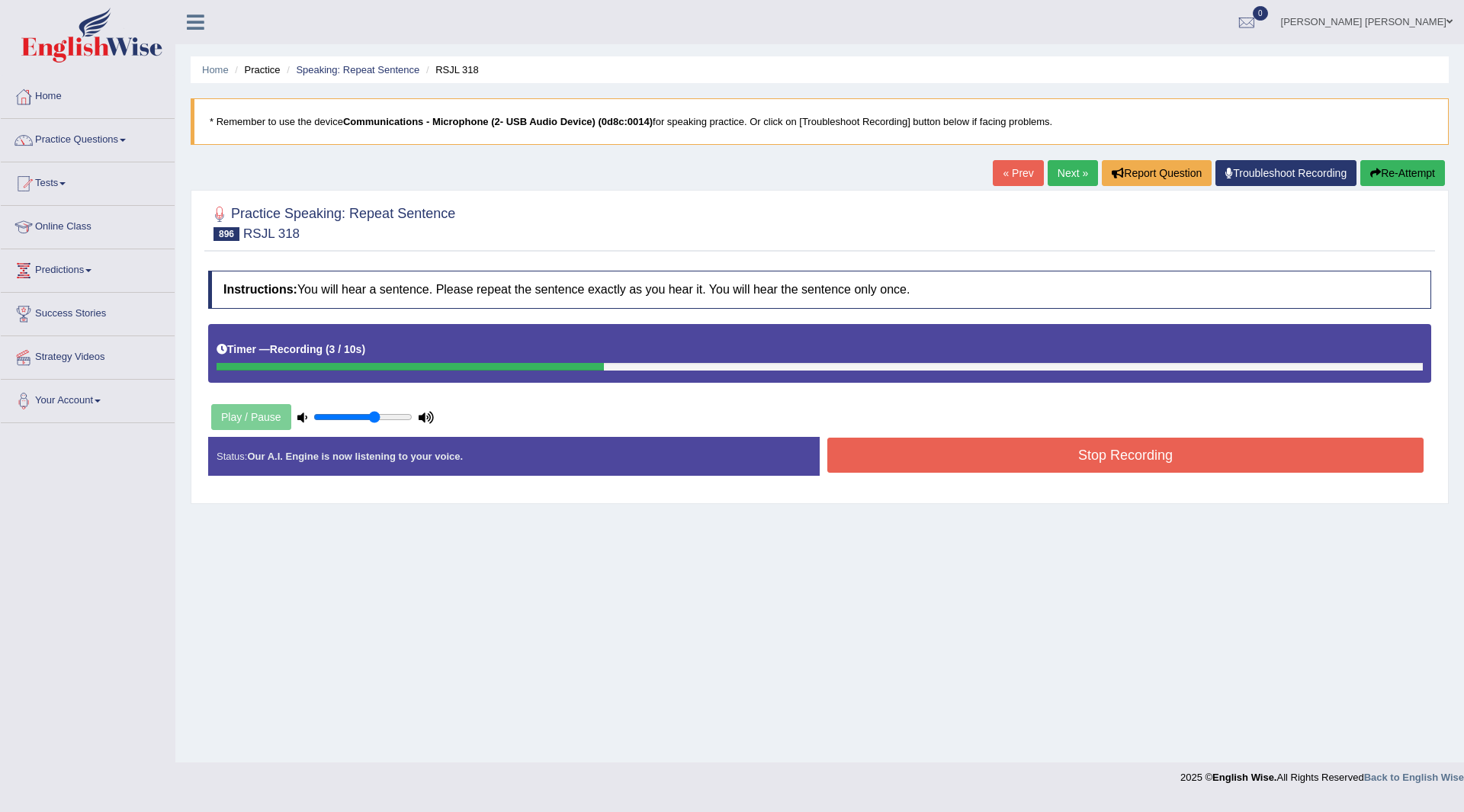
click at [896, 452] on button "Stop Recording" at bounding box center [1125, 455] width 596 height 35
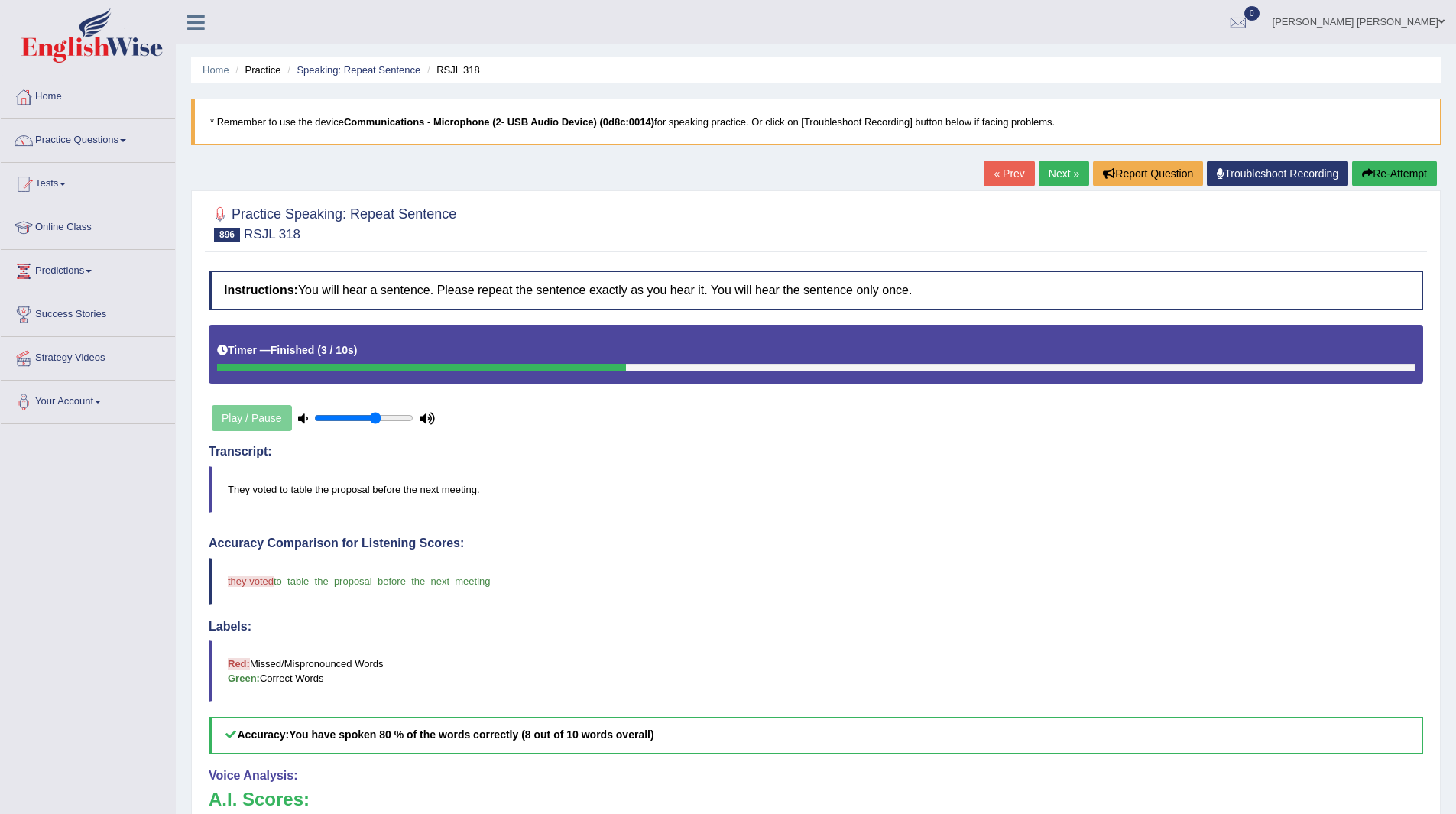
click at [1040, 179] on link "Next »" at bounding box center [1064, 174] width 51 height 26
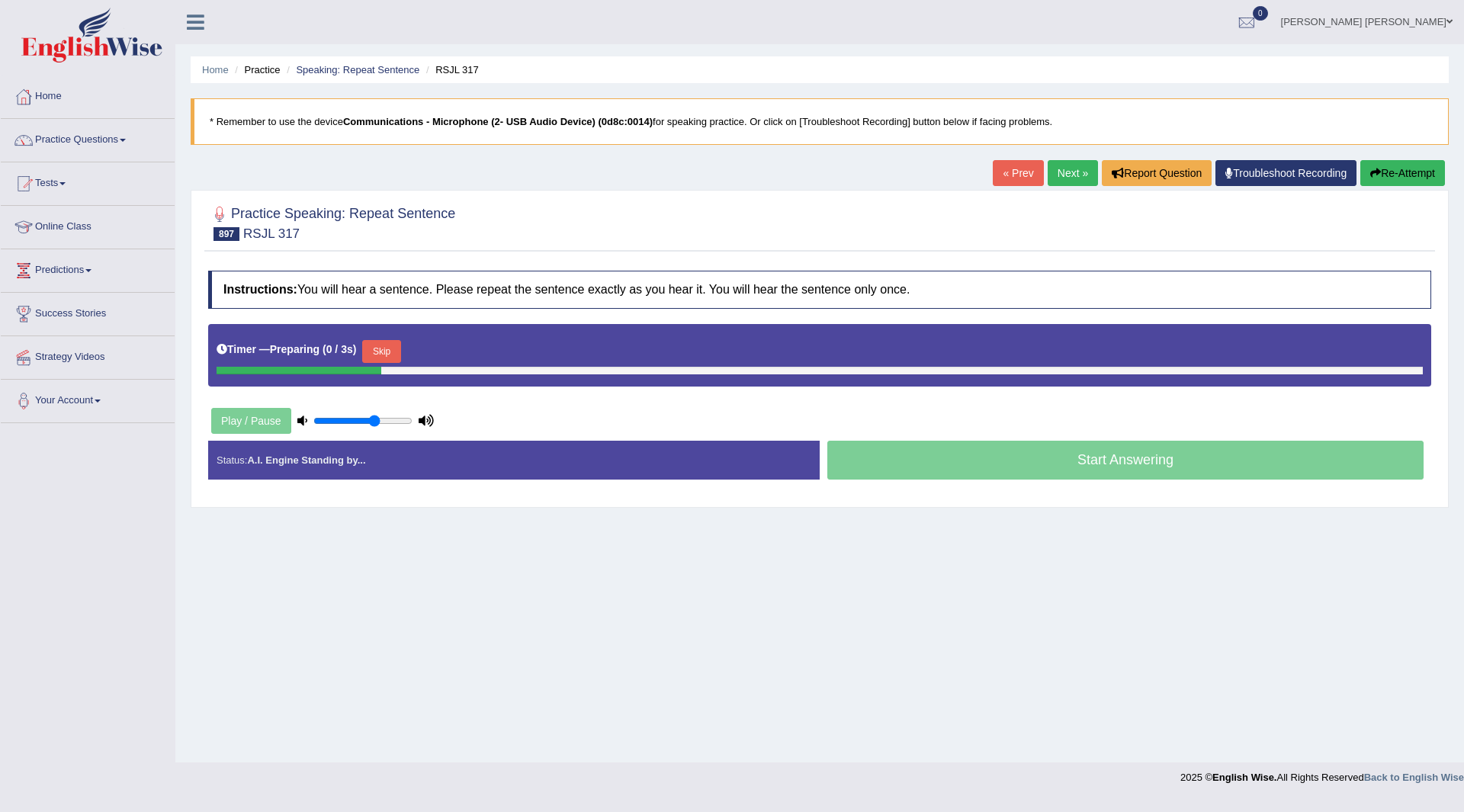
click at [389, 344] on button "Skip" at bounding box center [381, 351] width 39 height 23
click at [447, 349] on button "Skip" at bounding box center [448, 351] width 39 height 23
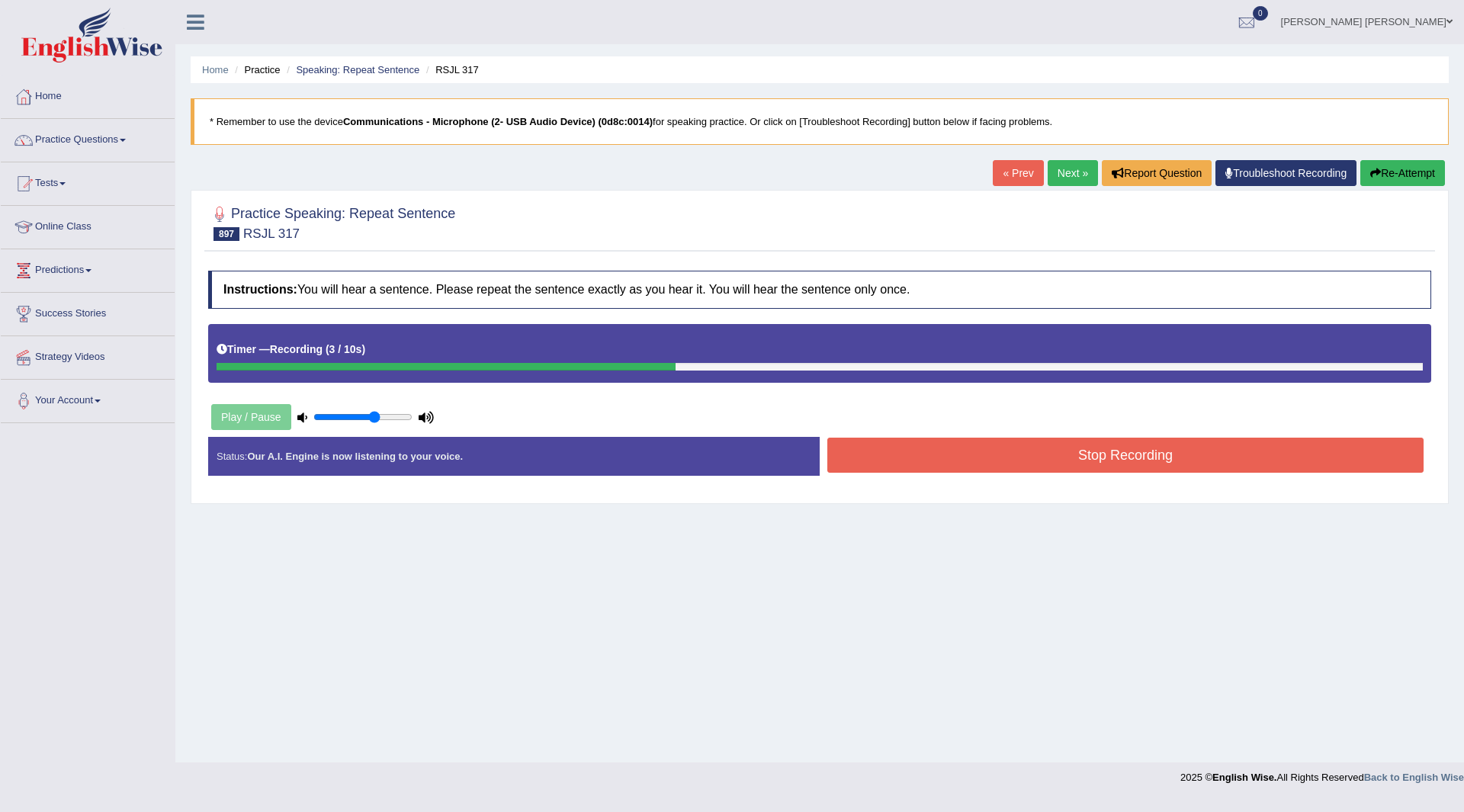
click at [910, 439] on button "Stop Recording" at bounding box center [1125, 455] width 596 height 35
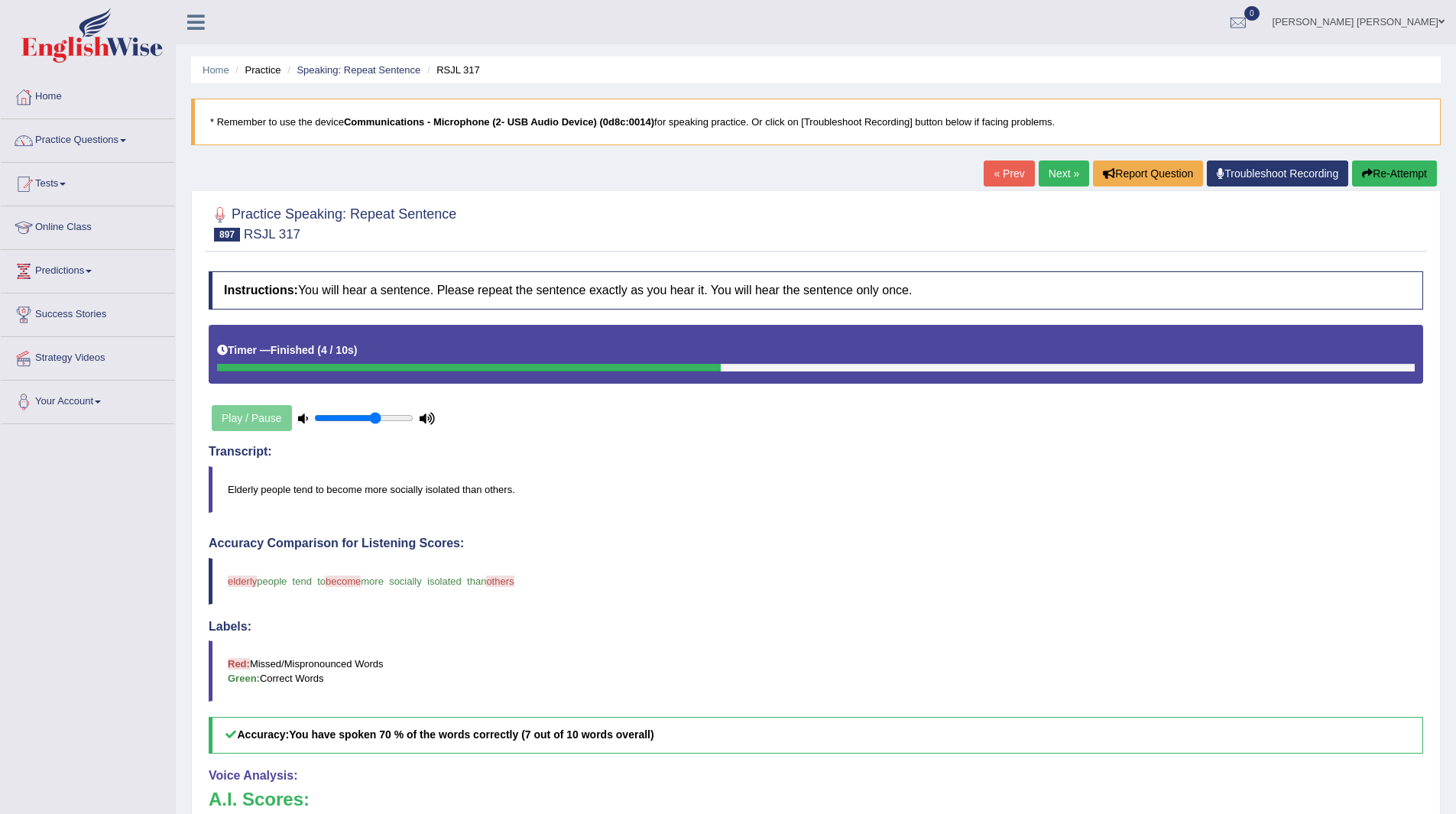
drag, startPoint x: 1039, startPoint y: 171, endPoint x: 1016, endPoint y: 197, distance: 34.7
click at [1039, 171] on link "Next »" at bounding box center [1064, 174] width 51 height 26
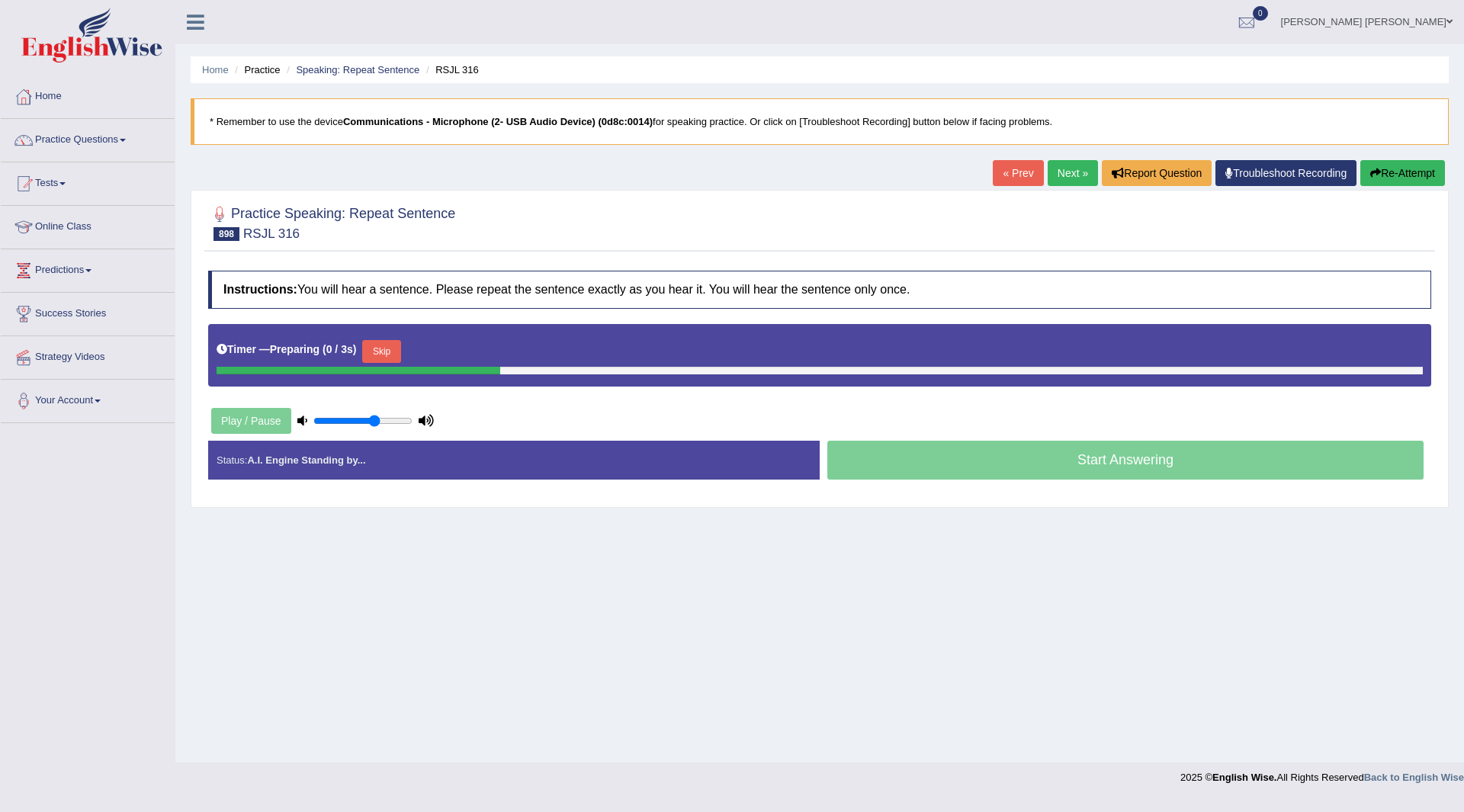
click at [388, 355] on button "Skip" at bounding box center [381, 351] width 39 height 23
click at [450, 351] on button "Skip" at bounding box center [448, 351] width 39 height 23
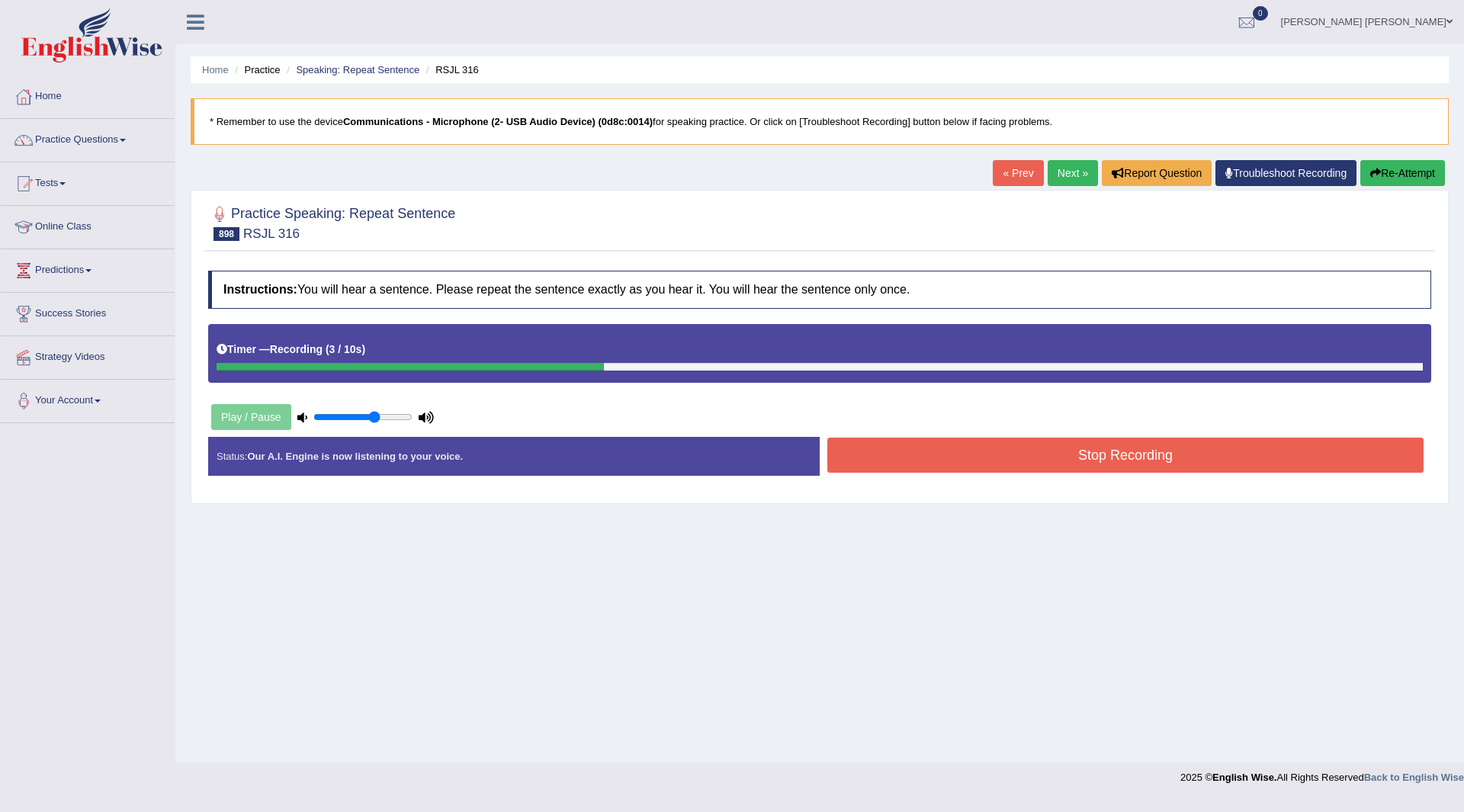
click at [895, 444] on button "Stop Recording" at bounding box center [1125, 455] width 596 height 35
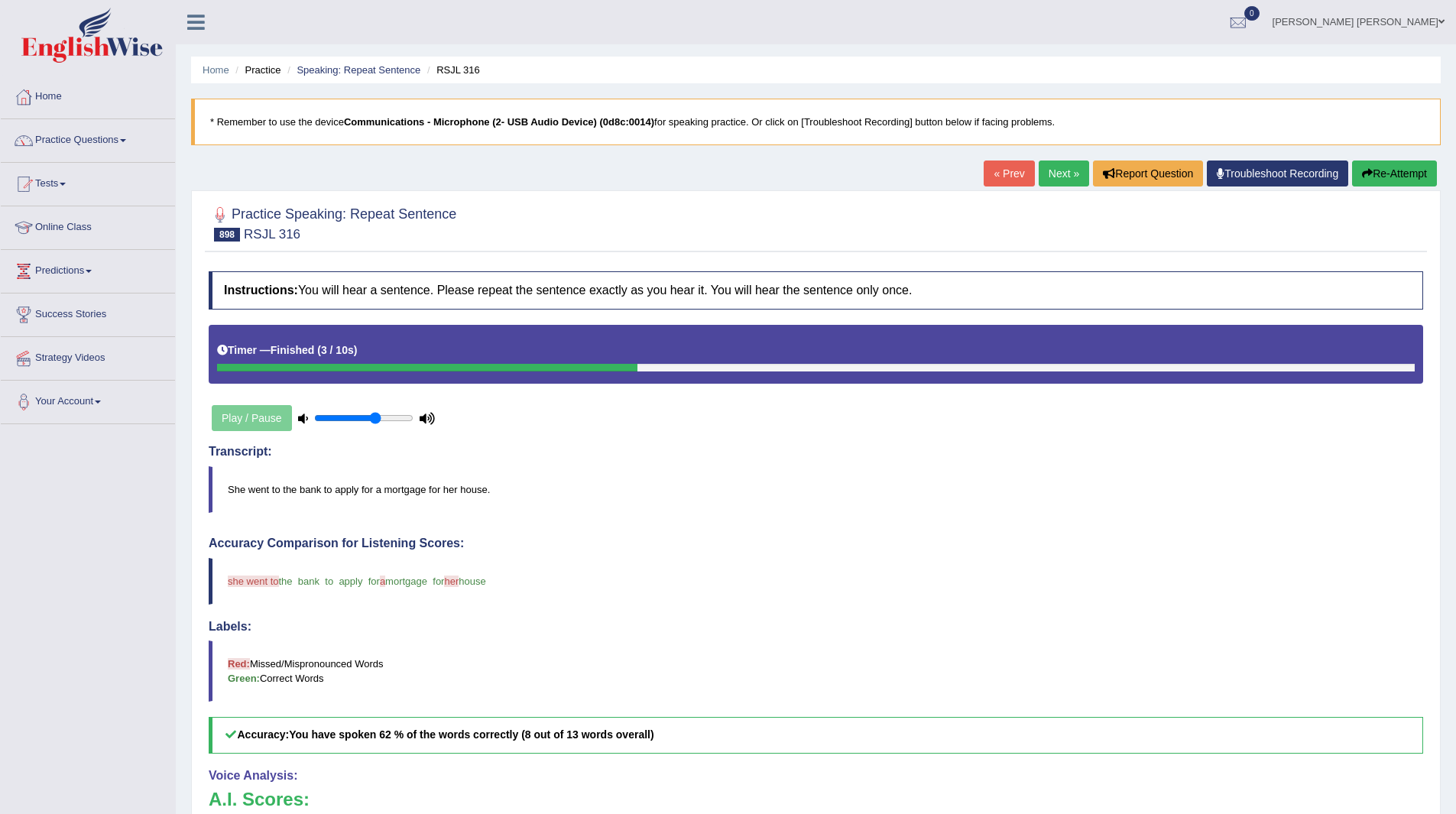
click at [1056, 167] on link "Next »" at bounding box center [1064, 174] width 51 height 26
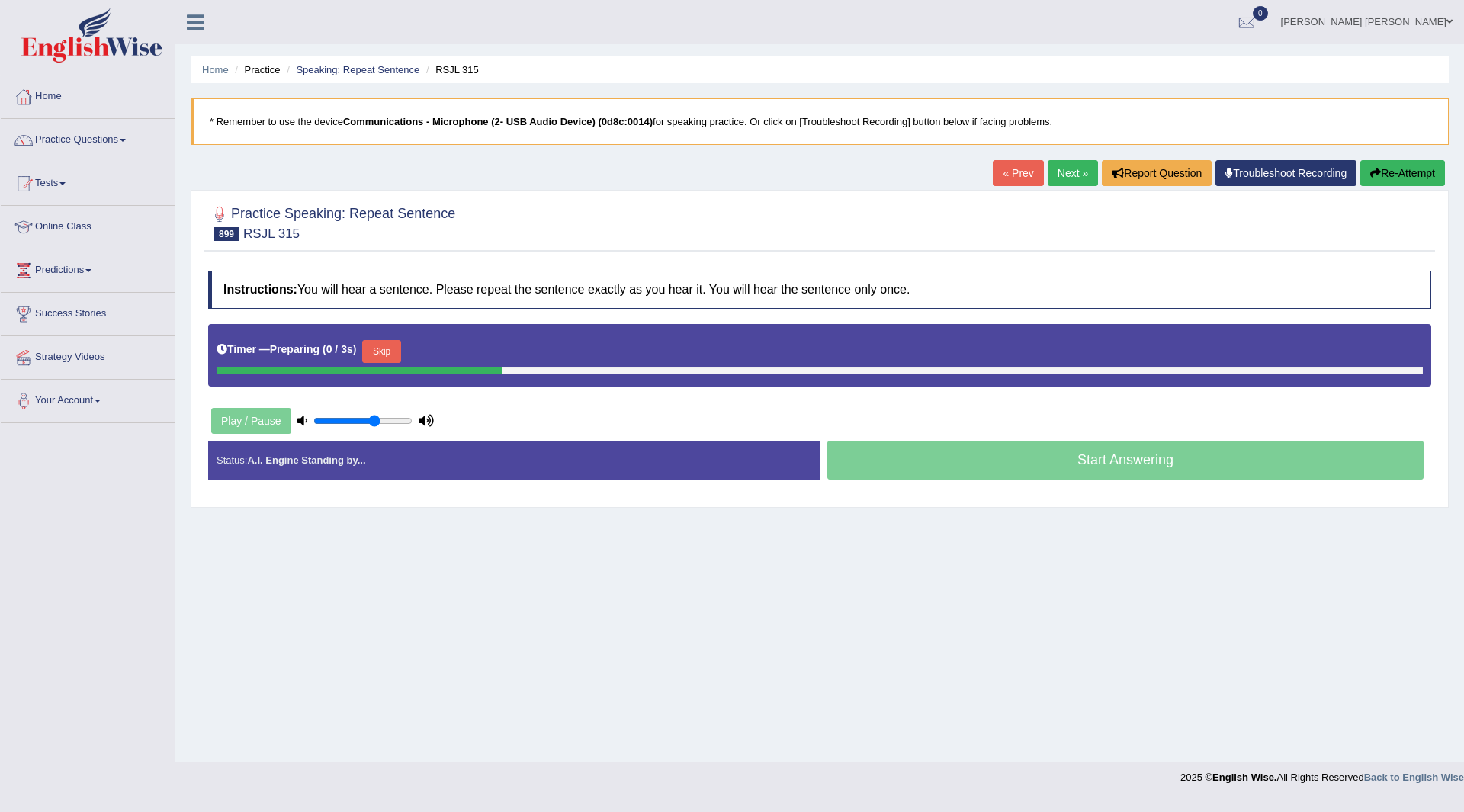
click at [384, 342] on button "Skip" at bounding box center [381, 351] width 39 height 23
click at [445, 347] on button "Skip" at bounding box center [448, 351] width 39 height 23
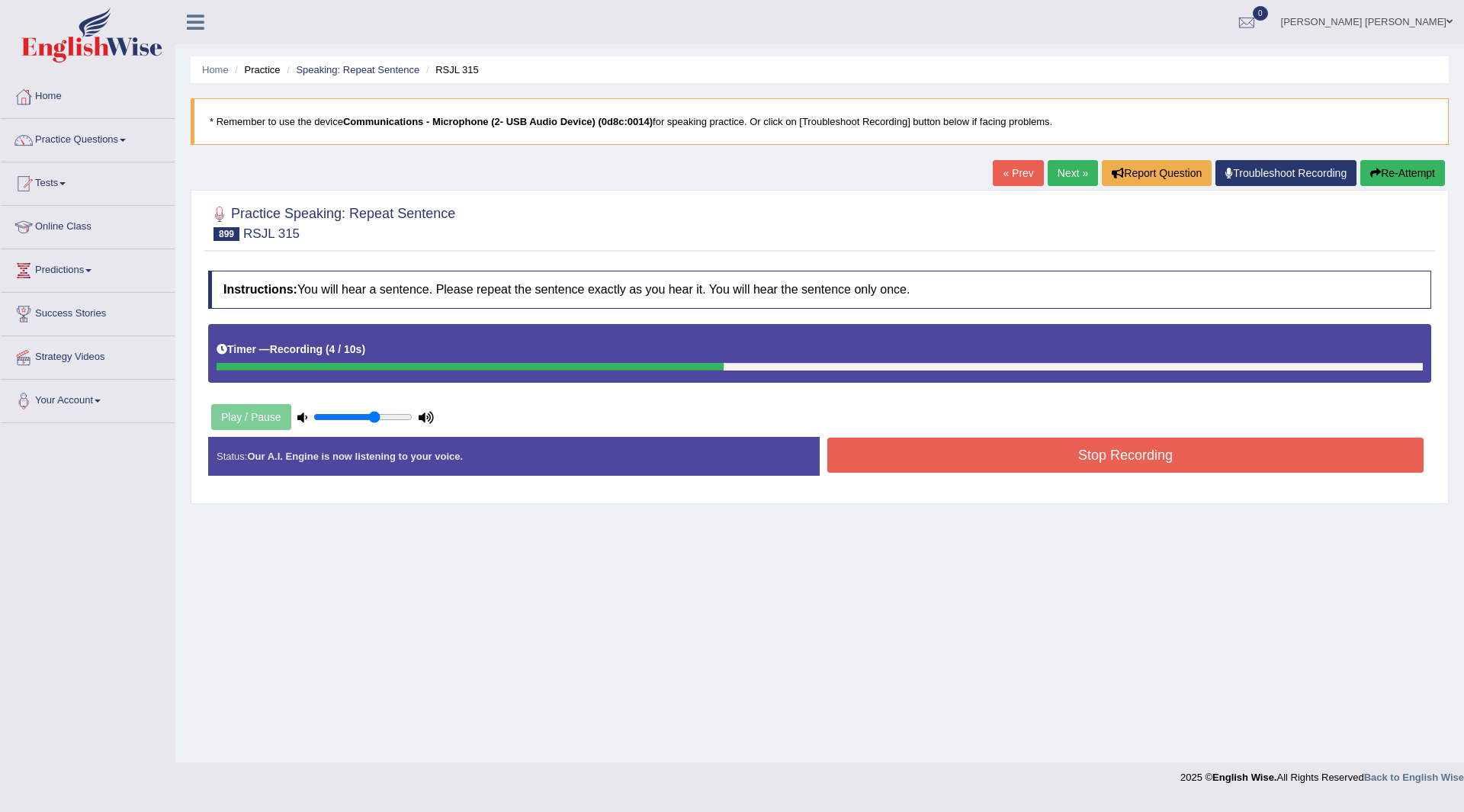
click at [852, 457] on button "Stop Recording" at bounding box center [1125, 455] width 596 height 35
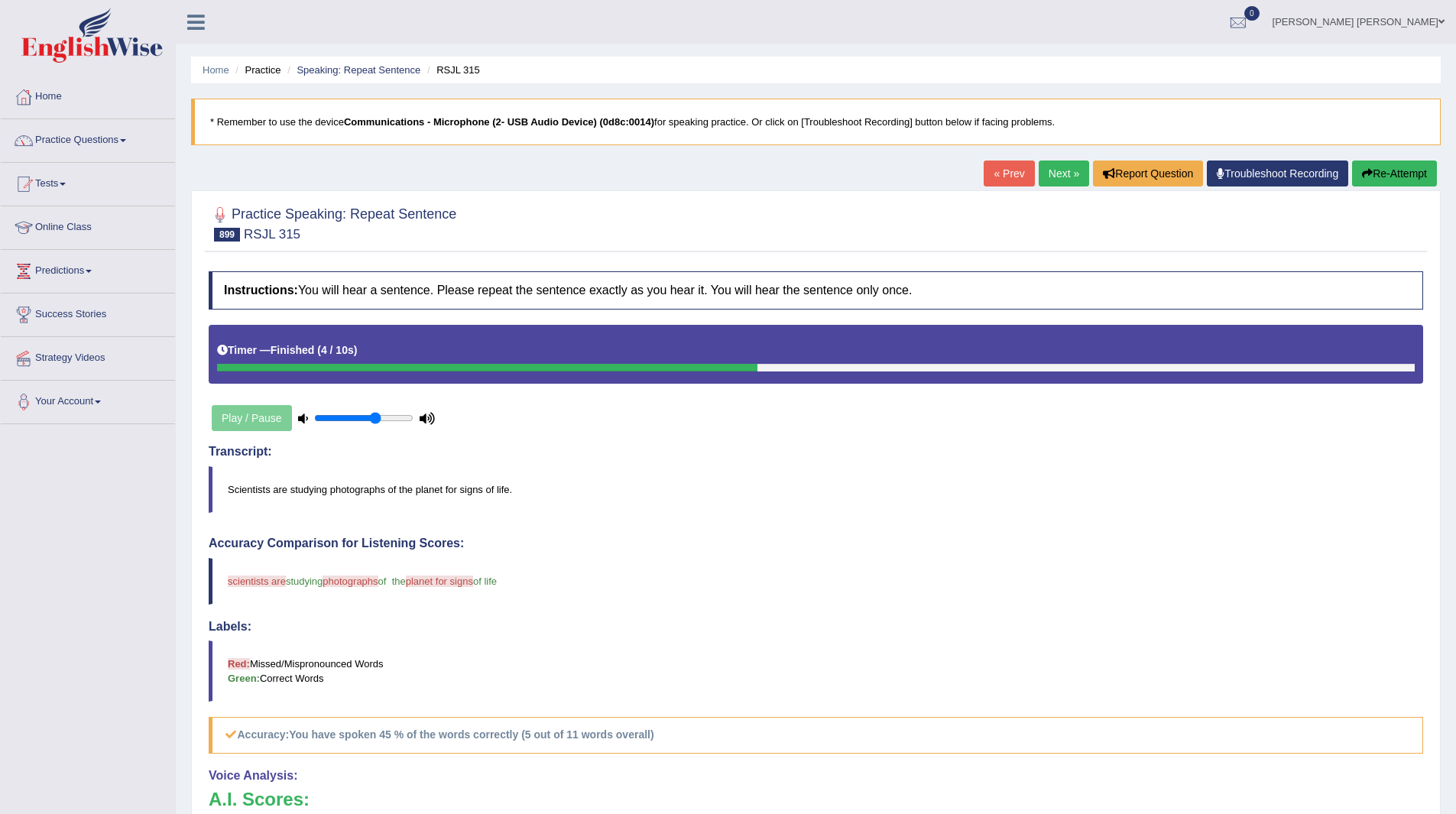
click at [1043, 172] on link "Next »" at bounding box center [1064, 174] width 51 height 26
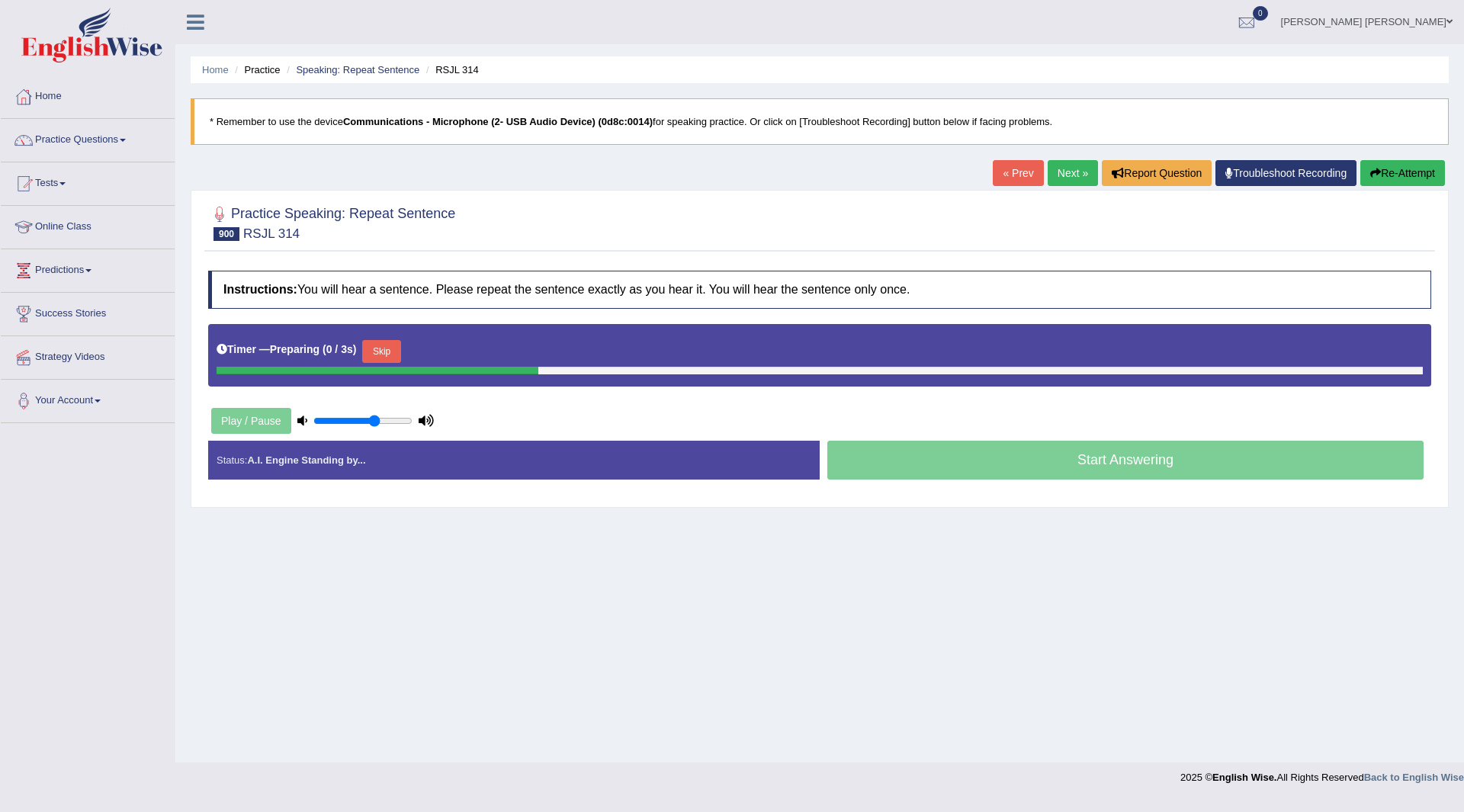
click at [387, 355] on button "Skip" at bounding box center [381, 351] width 39 height 23
click at [455, 353] on button "Skip" at bounding box center [448, 351] width 39 height 23
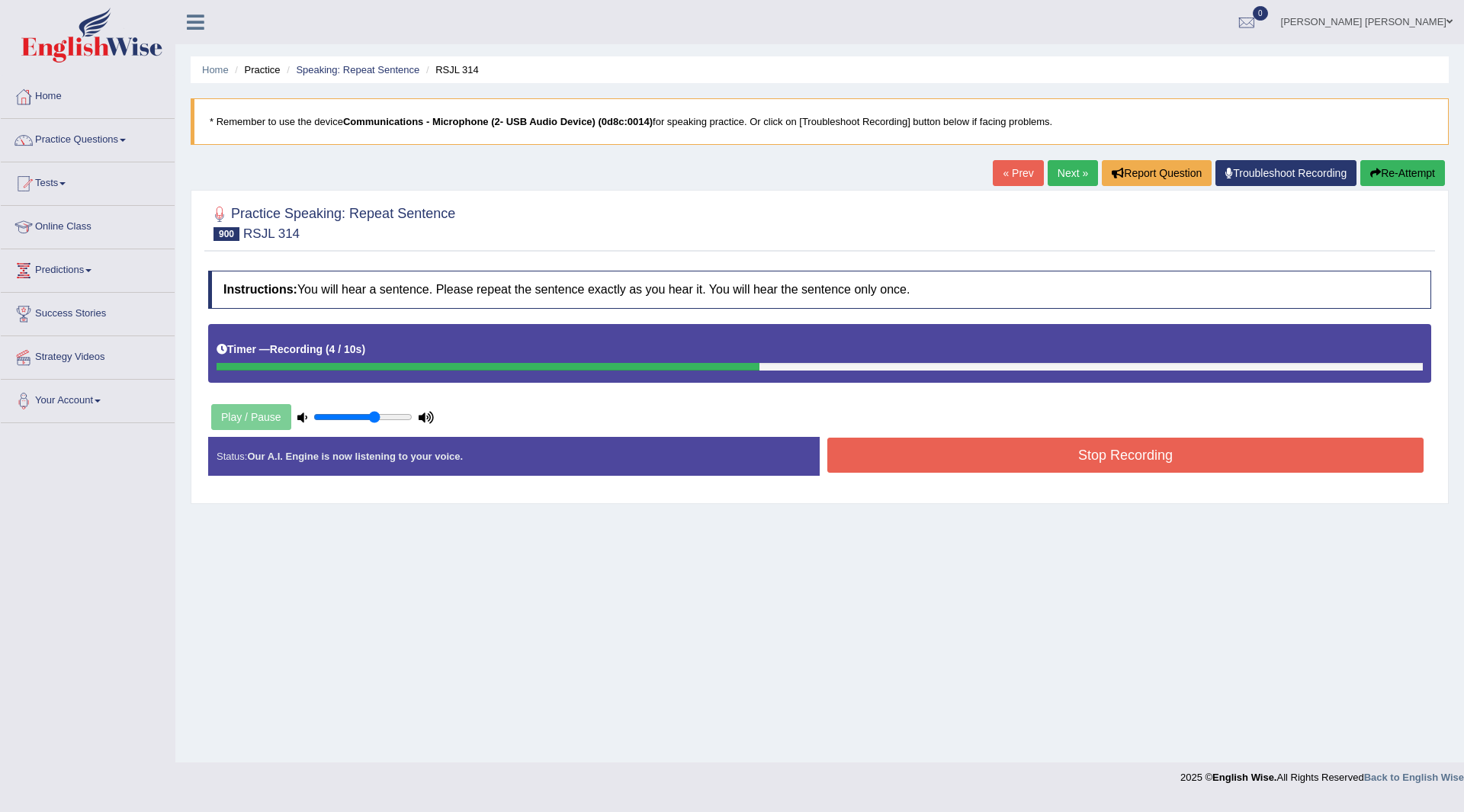
click at [915, 444] on button "Stop Recording" at bounding box center [1125, 455] width 596 height 35
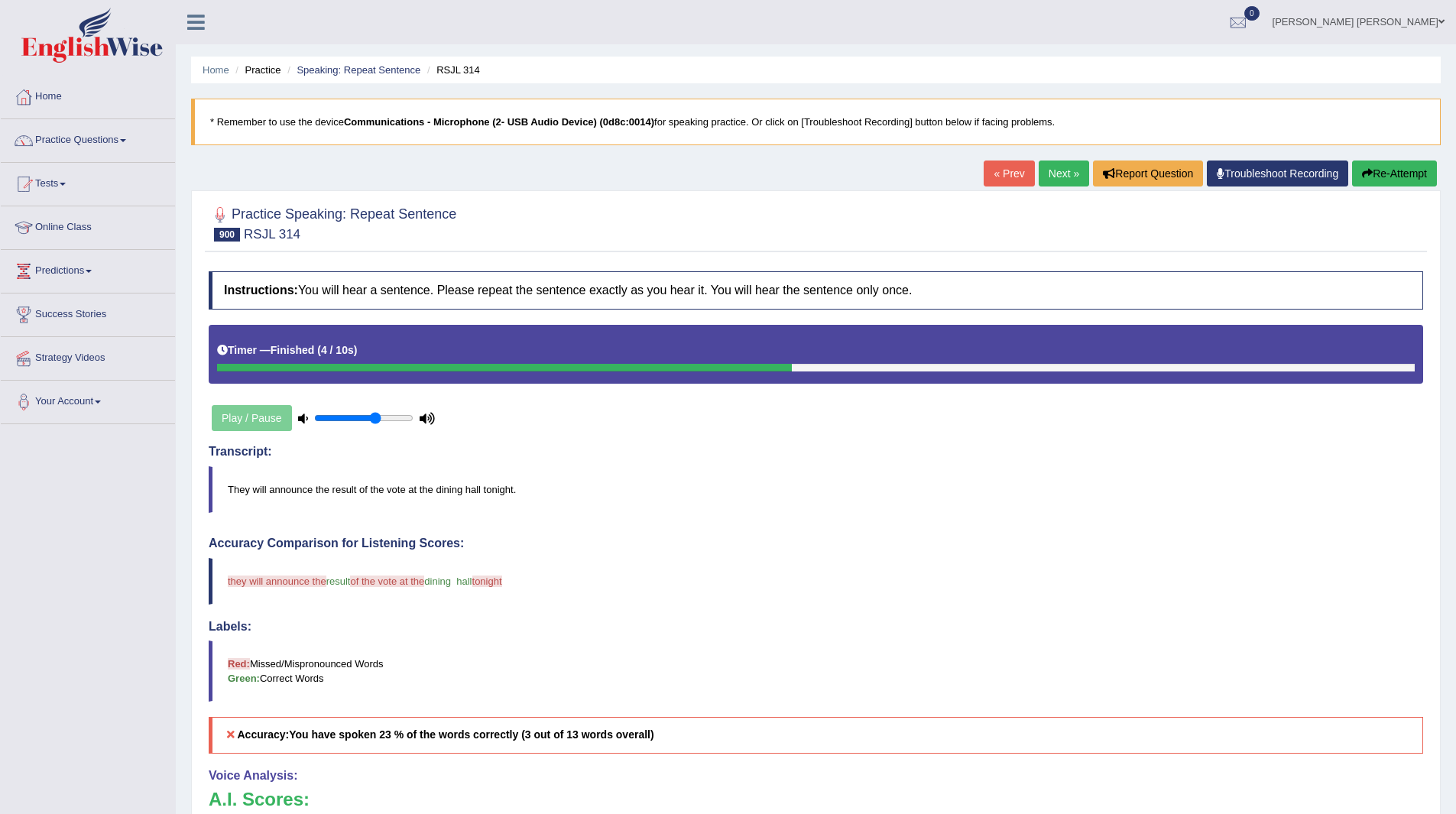
click at [1060, 180] on link "Next »" at bounding box center [1064, 174] width 51 height 26
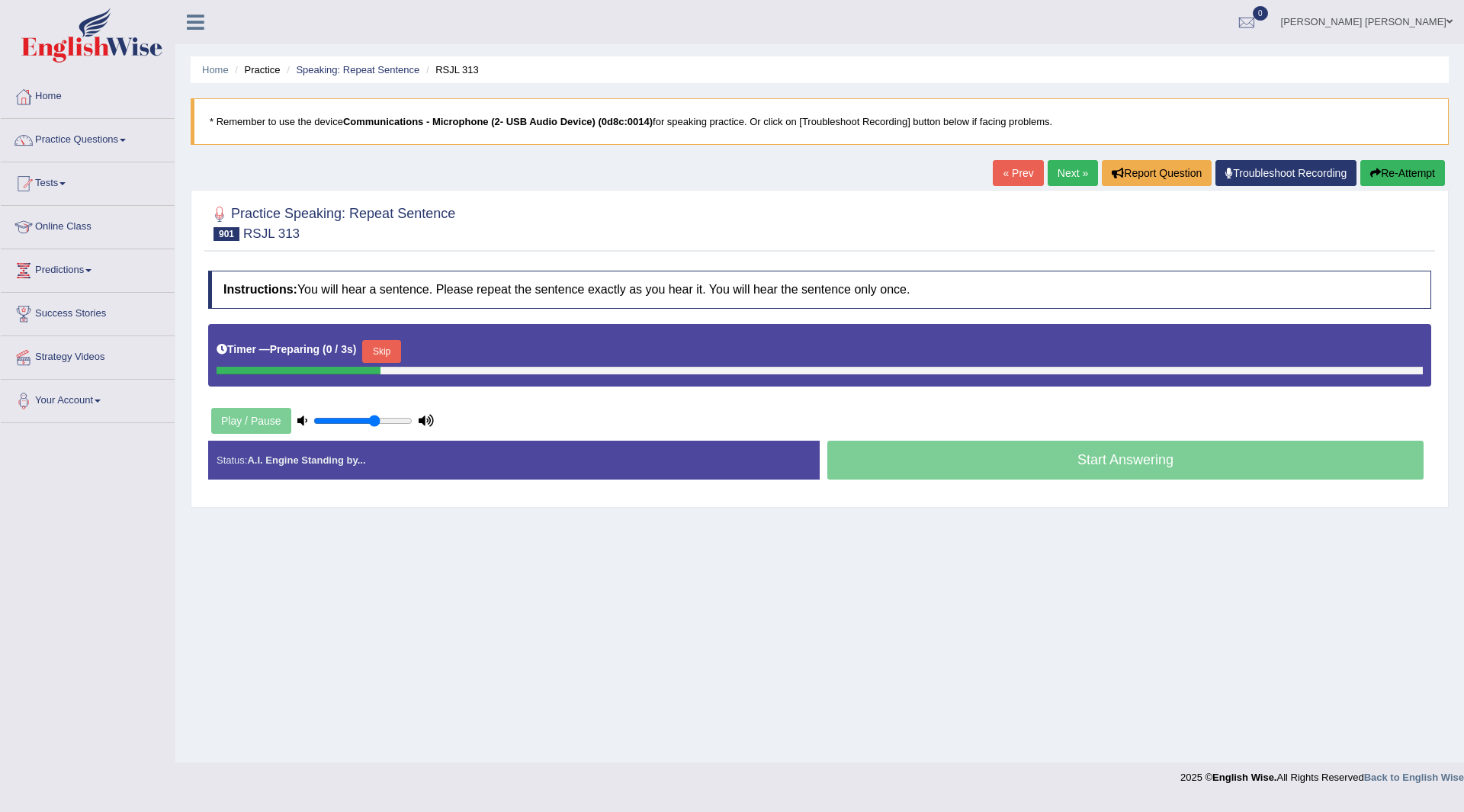
click at [394, 340] on button "Skip" at bounding box center [381, 351] width 39 height 23
click at [467, 348] on button "Skip" at bounding box center [448, 351] width 39 height 23
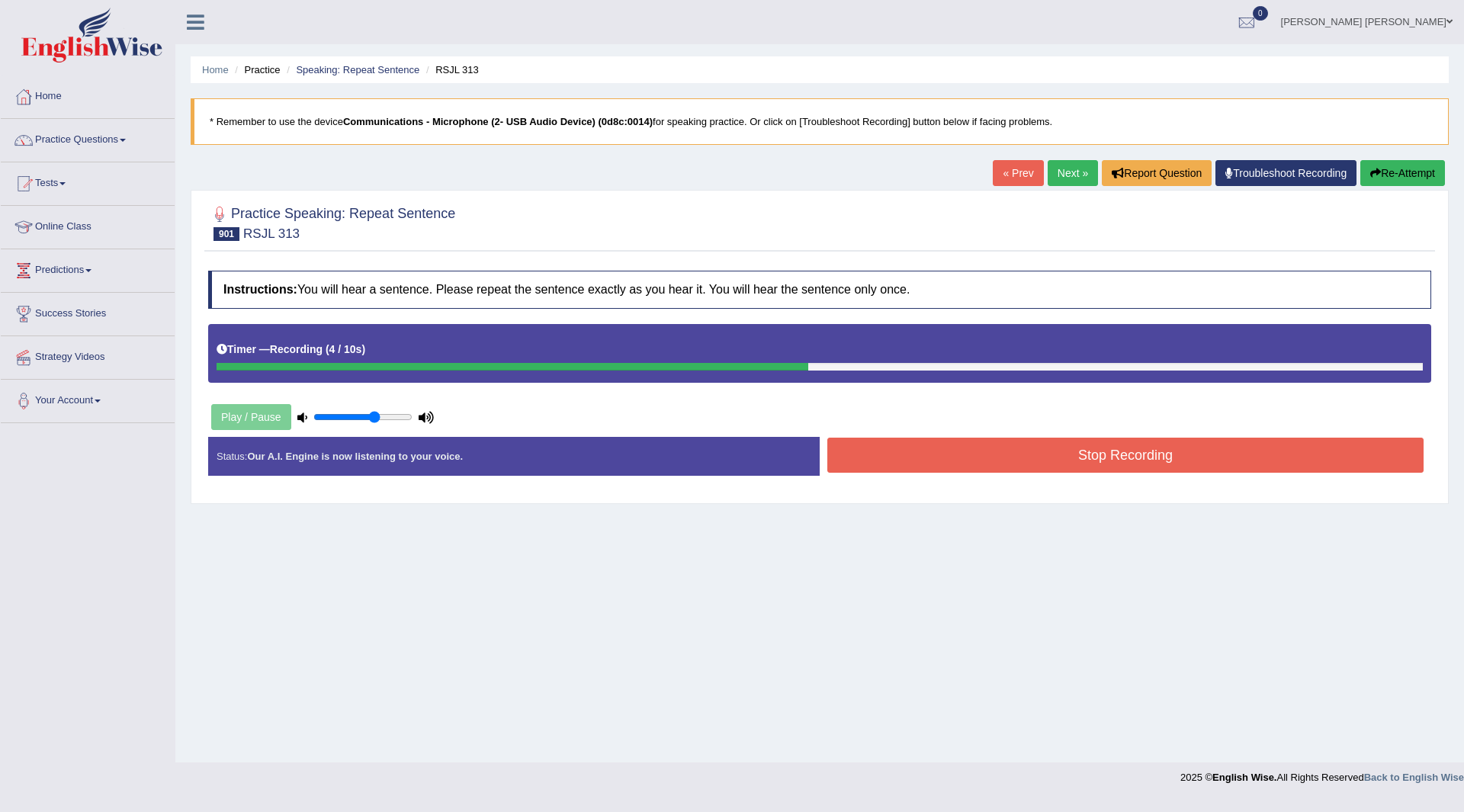
click at [902, 460] on button "Stop Recording" at bounding box center [1125, 455] width 596 height 35
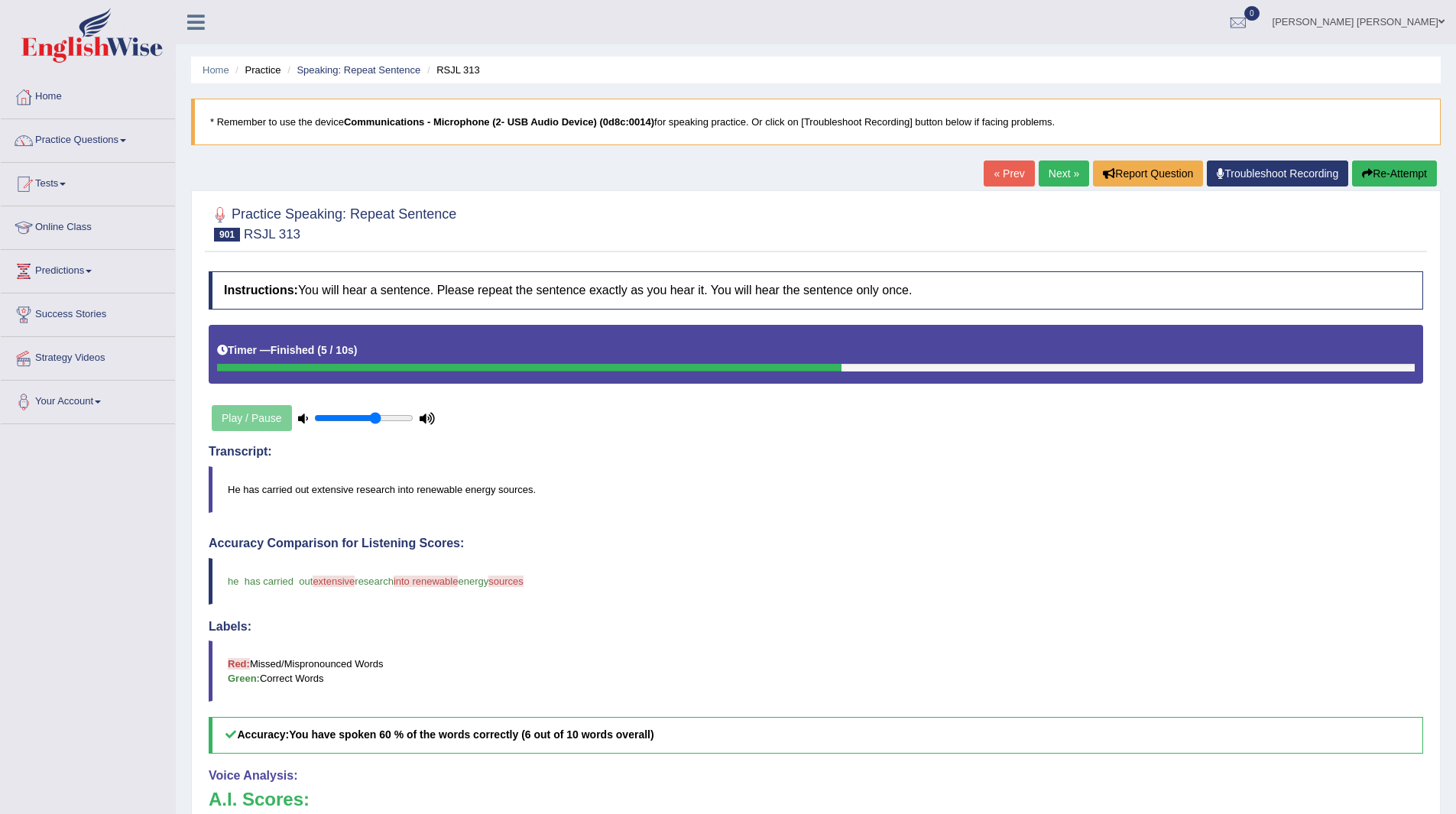
click at [1069, 166] on link "Next »" at bounding box center [1064, 174] width 51 height 26
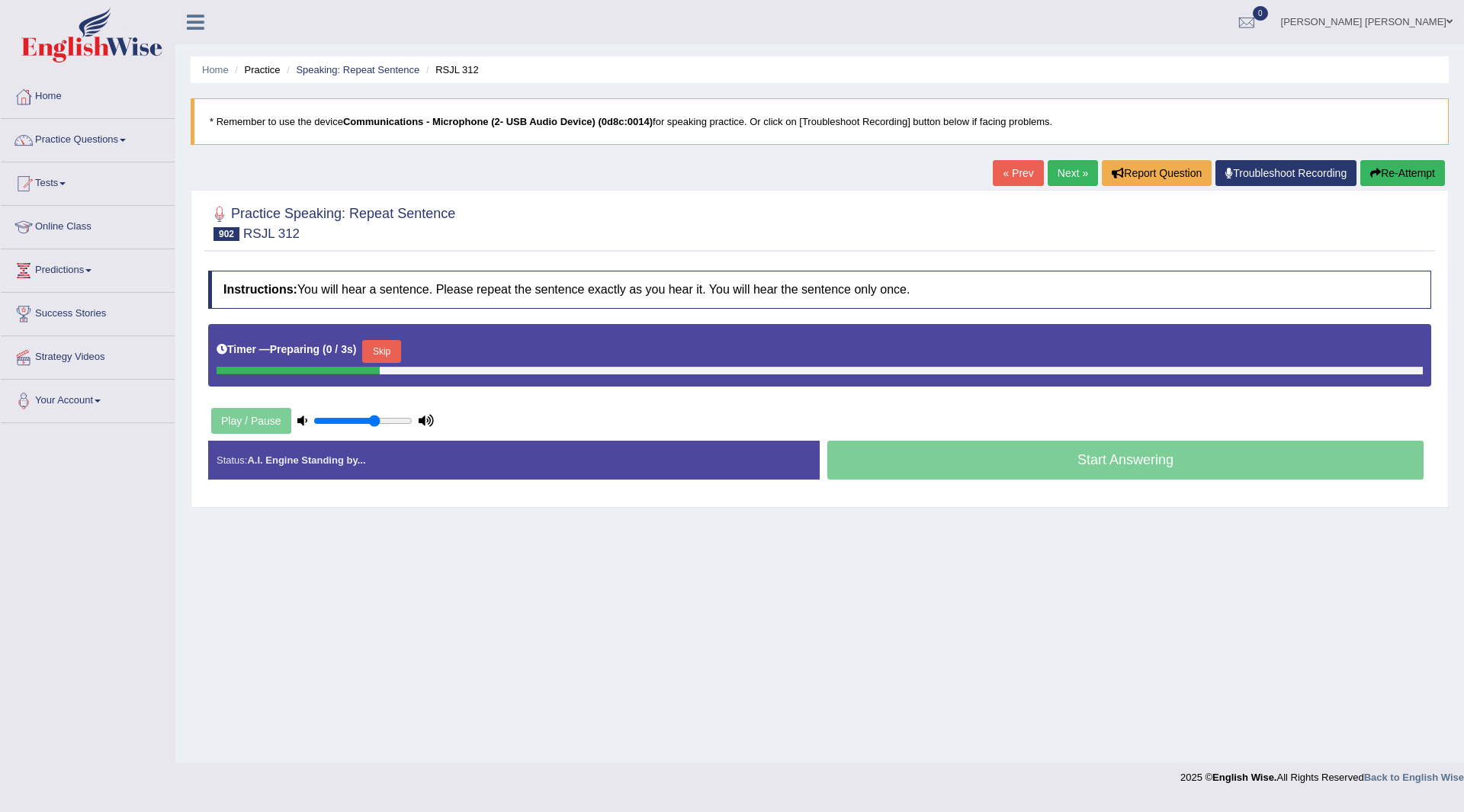
click at [378, 340] on button "Skip" at bounding box center [381, 351] width 39 height 23
click at [463, 354] on button "Skip" at bounding box center [448, 351] width 39 height 23
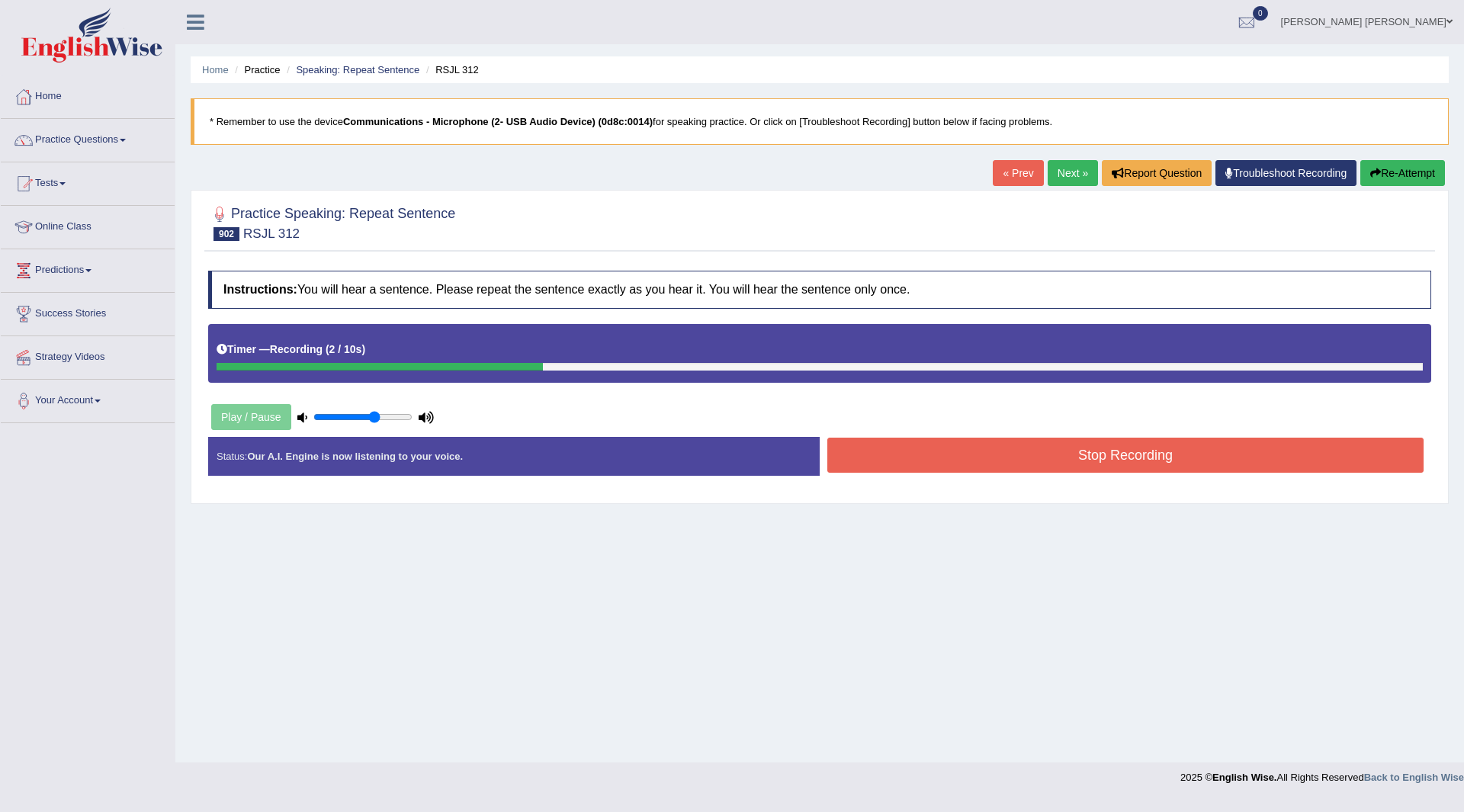
click at [931, 458] on button "Stop Recording" at bounding box center [1125, 455] width 596 height 35
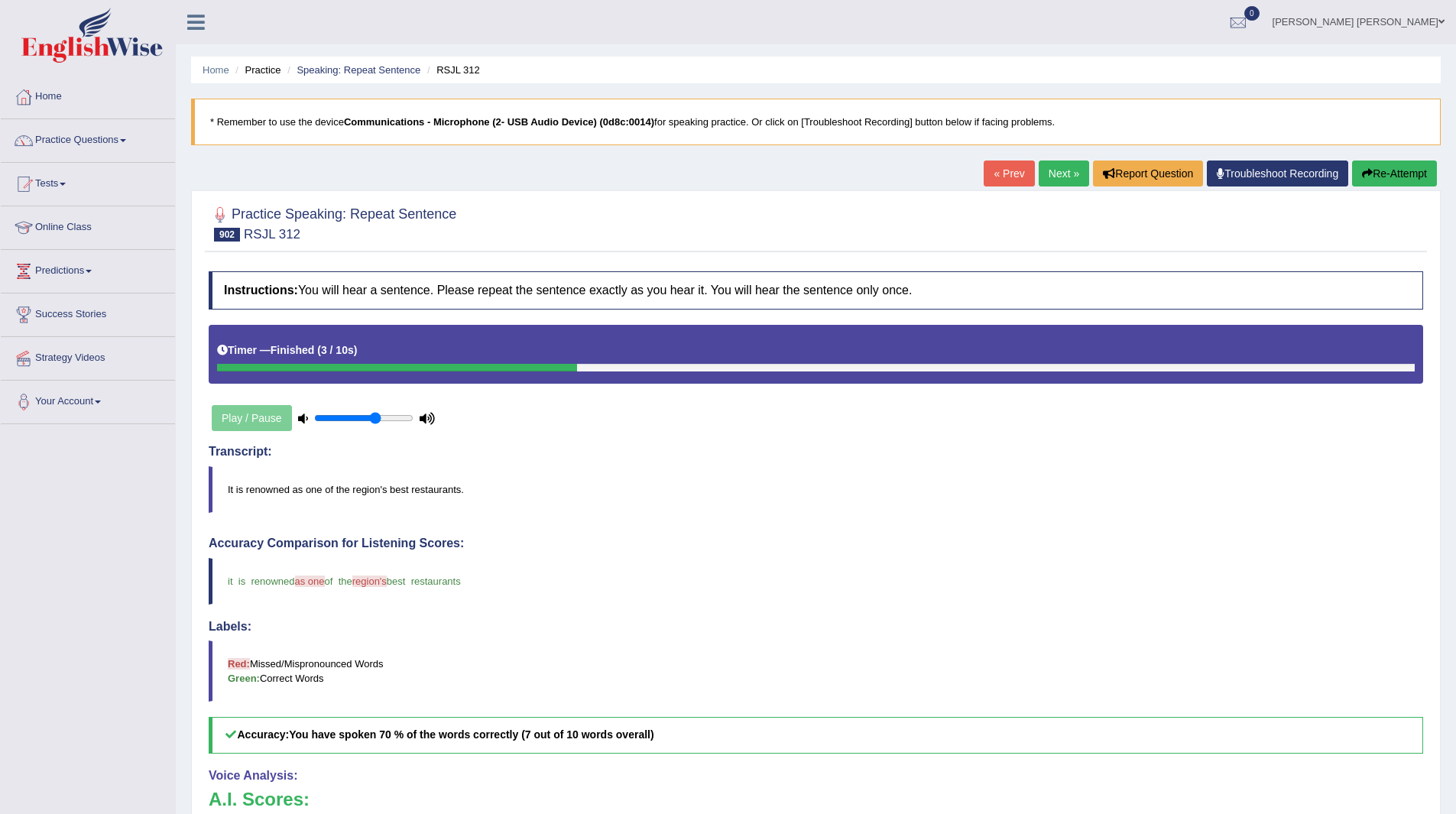
click at [1059, 173] on link "Next »" at bounding box center [1064, 174] width 51 height 26
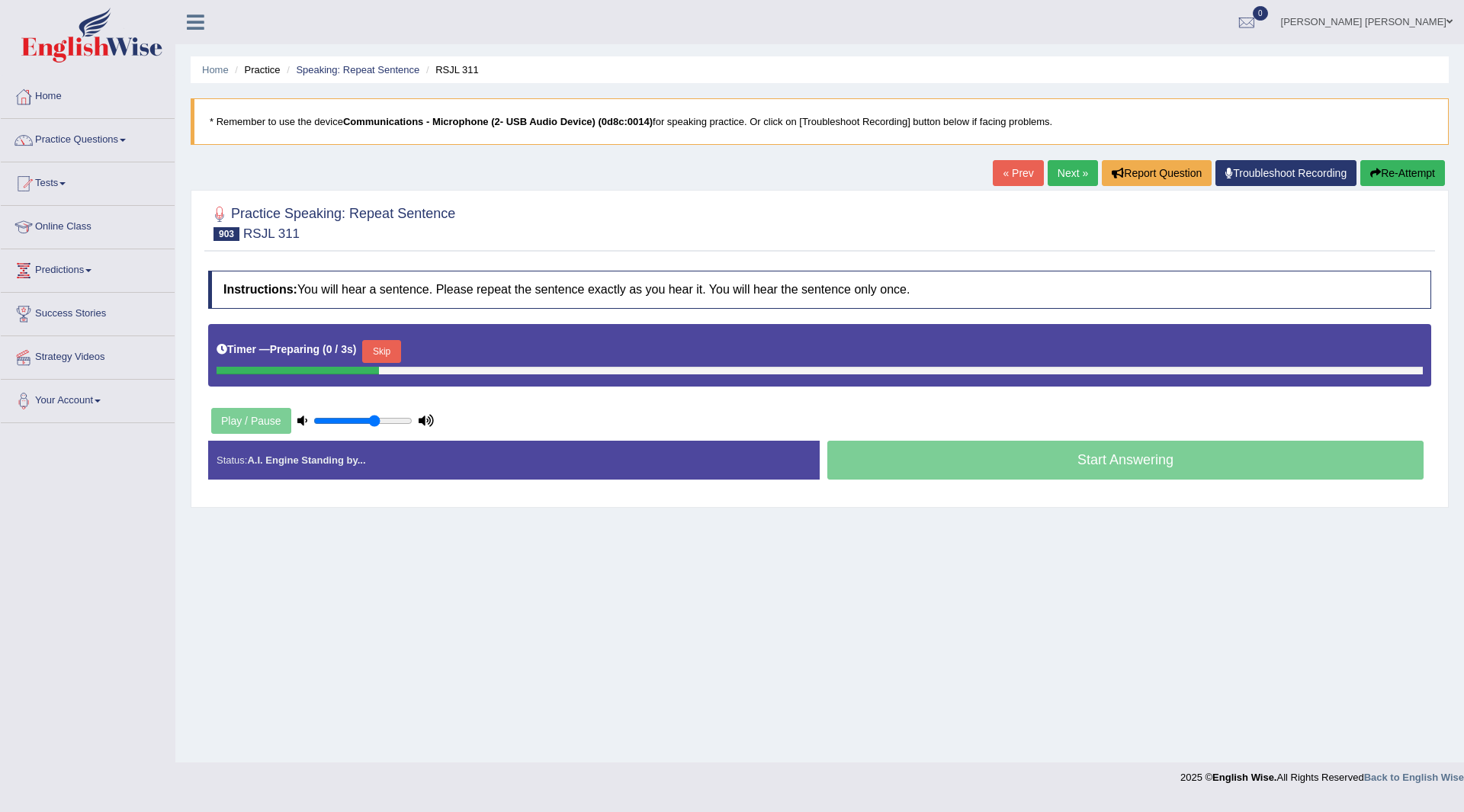
click at [396, 348] on button "Skip" at bounding box center [381, 351] width 39 height 23
click at [455, 357] on button "Skip" at bounding box center [448, 351] width 39 height 23
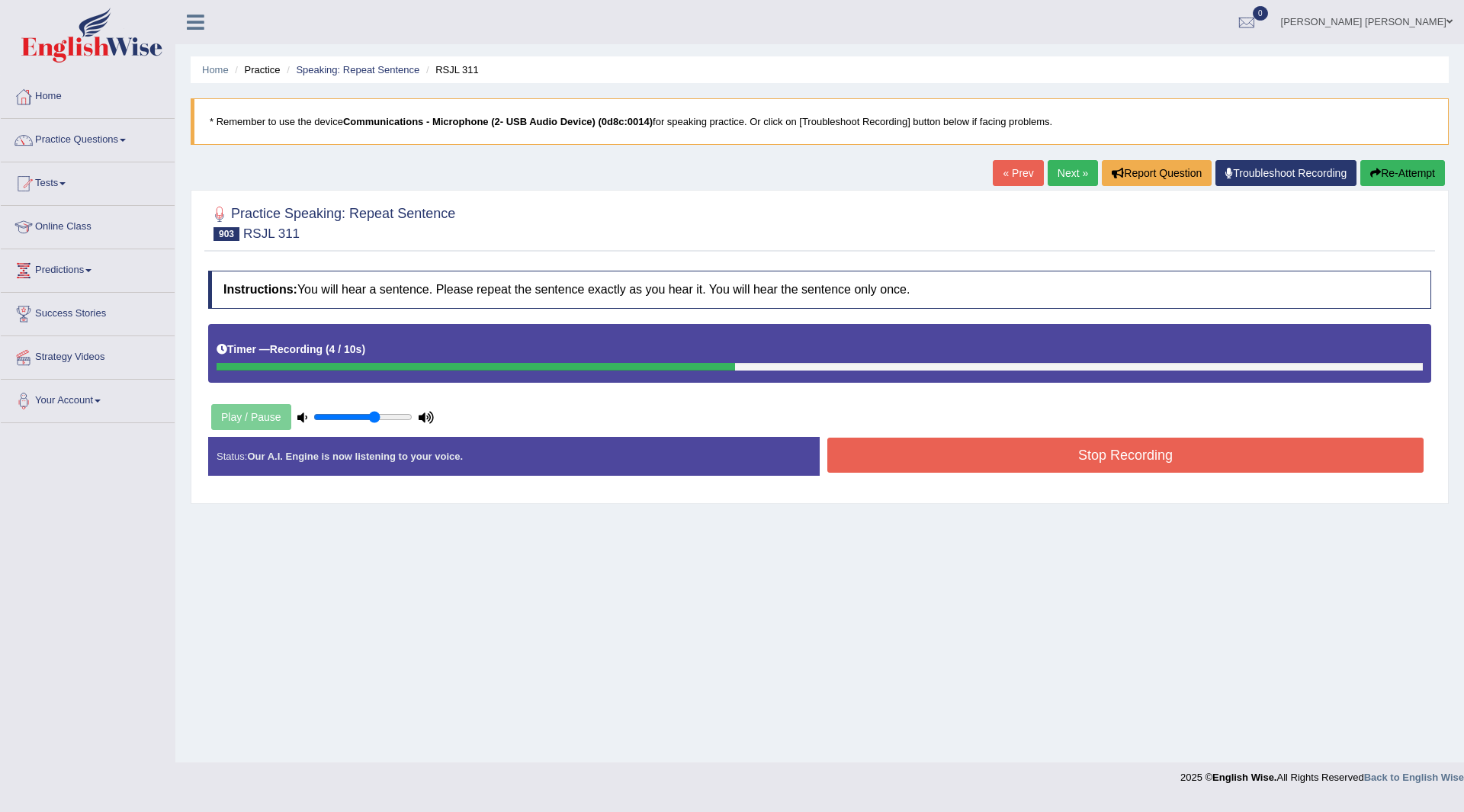
click at [882, 454] on button "Stop Recording" at bounding box center [1125, 455] width 596 height 35
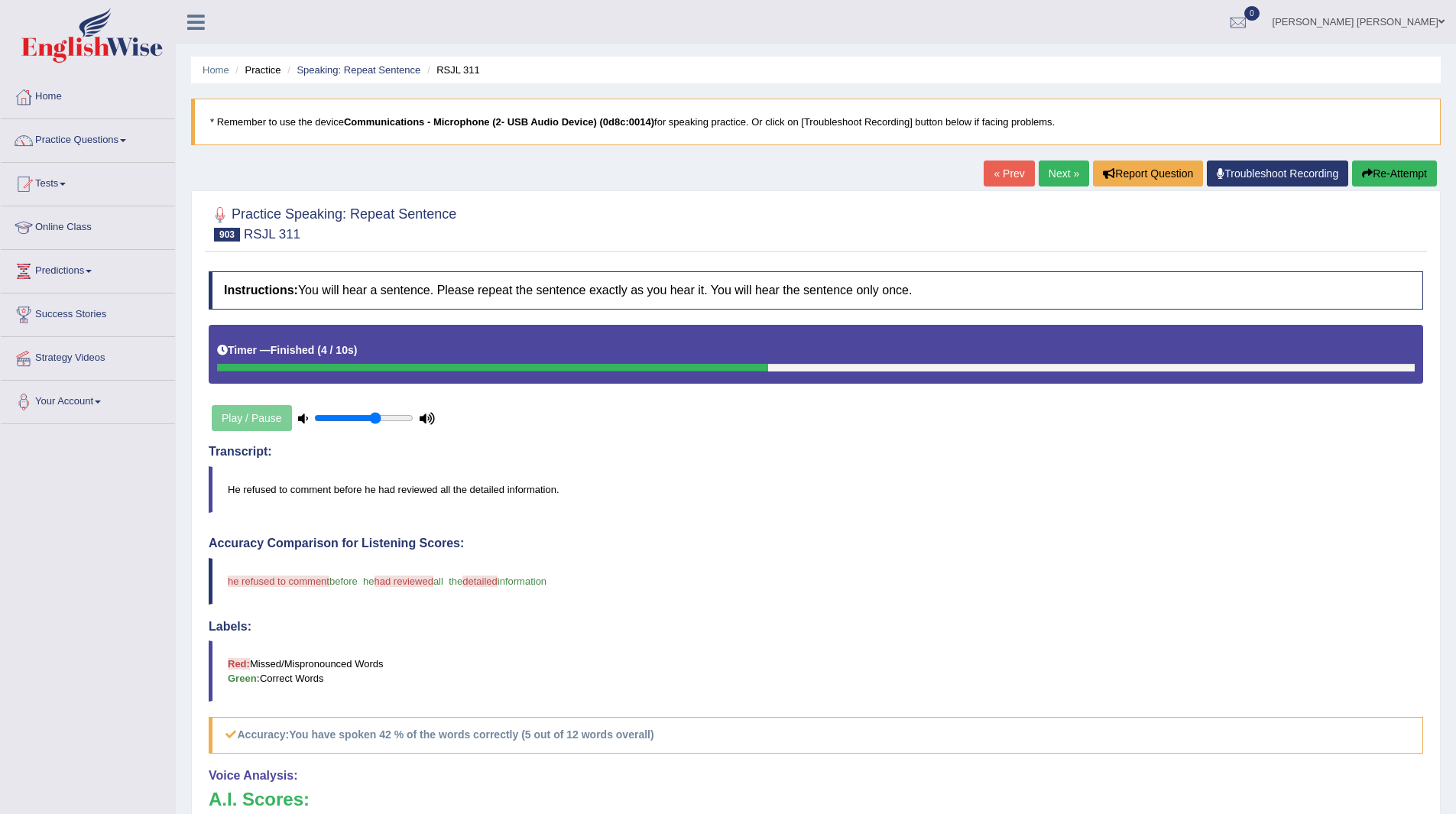
click at [1046, 166] on link "Next »" at bounding box center [1064, 174] width 51 height 26
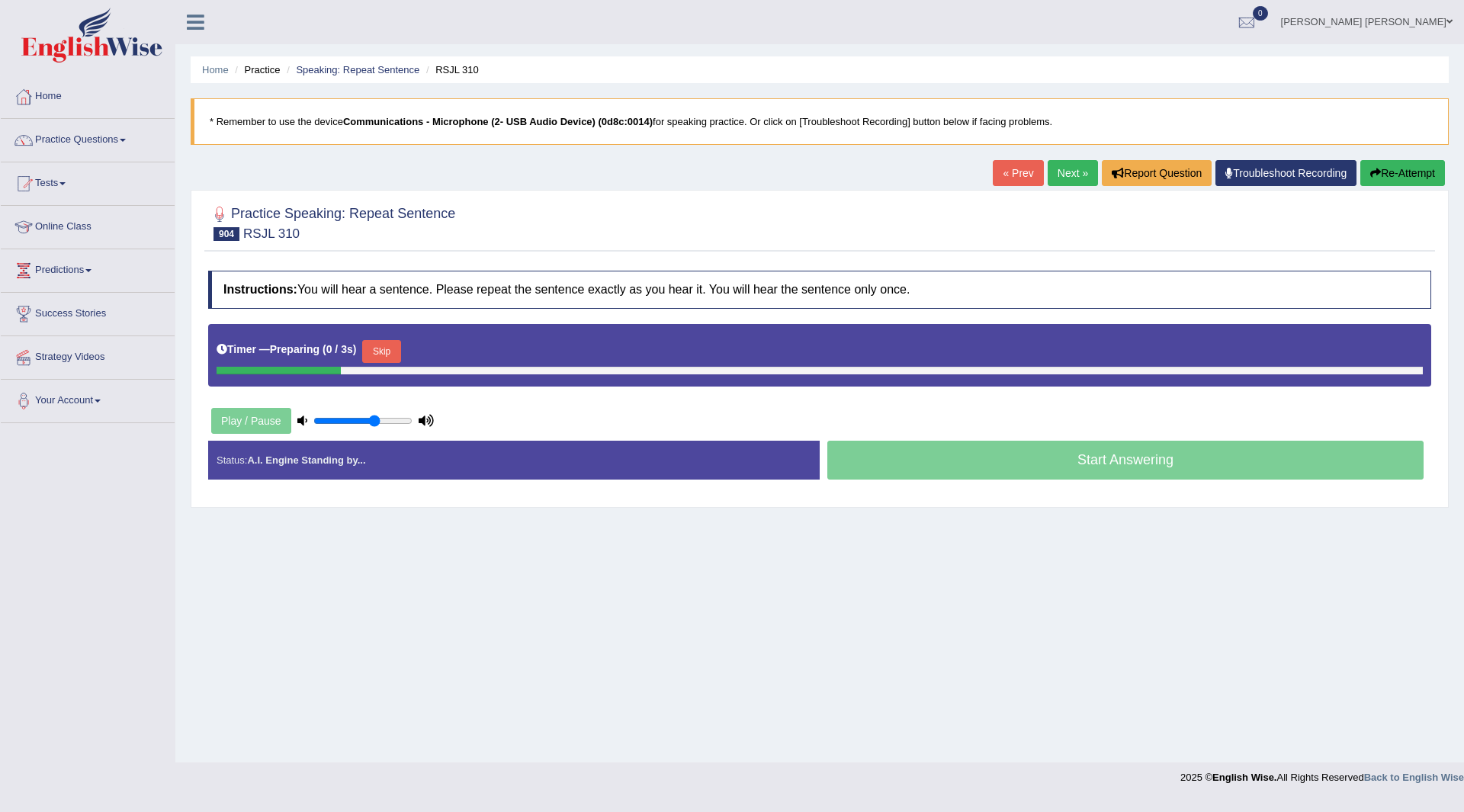
click at [377, 334] on div "Timer — Preparing ( 0 / 3s ) Skip" at bounding box center [819, 355] width 1224 height 62
click at [378, 348] on button "Skip" at bounding box center [381, 351] width 39 height 23
click at [452, 352] on button "Skip" at bounding box center [448, 351] width 39 height 23
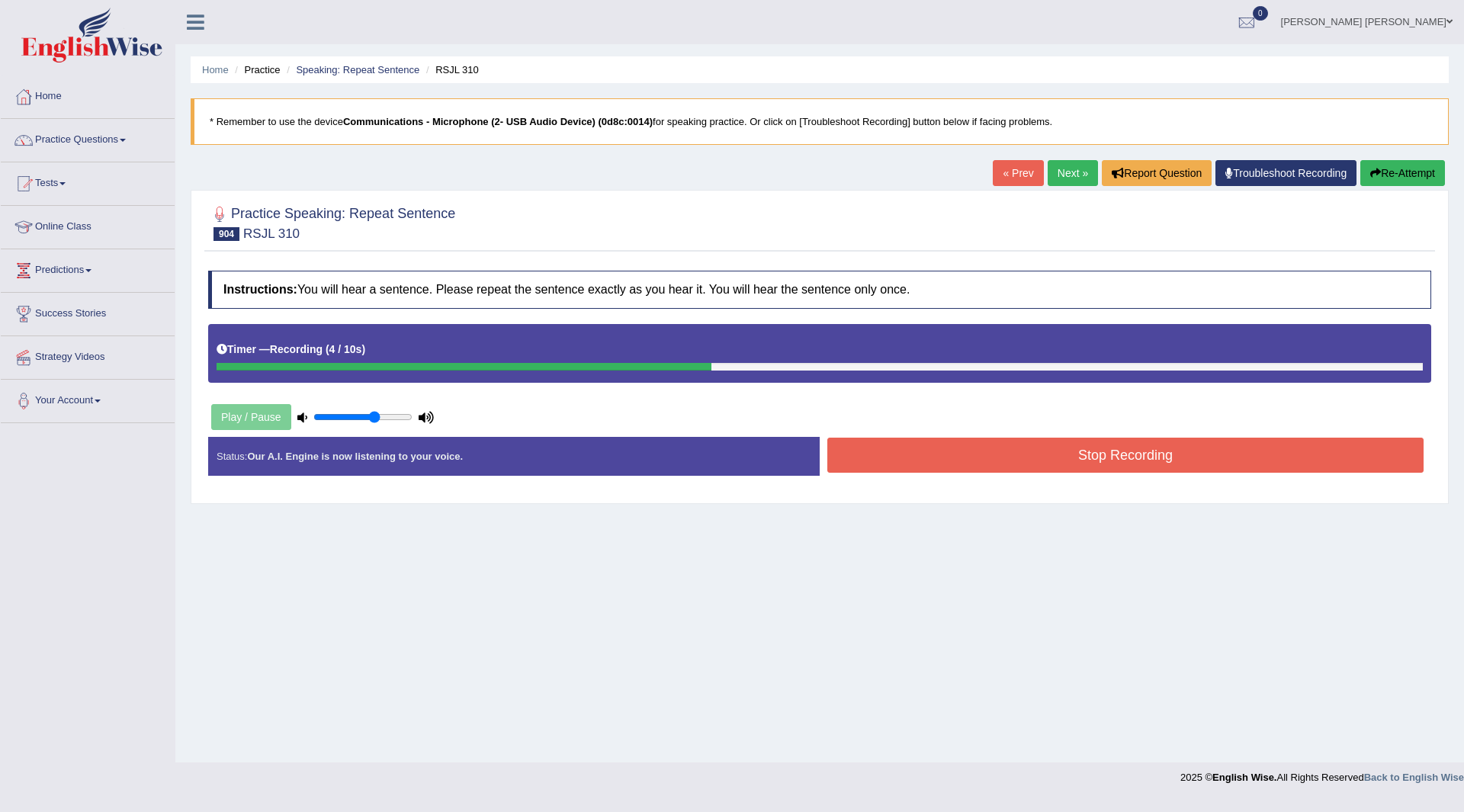
click at [875, 451] on button "Stop Recording" at bounding box center [1125, 455] width 596 height 35
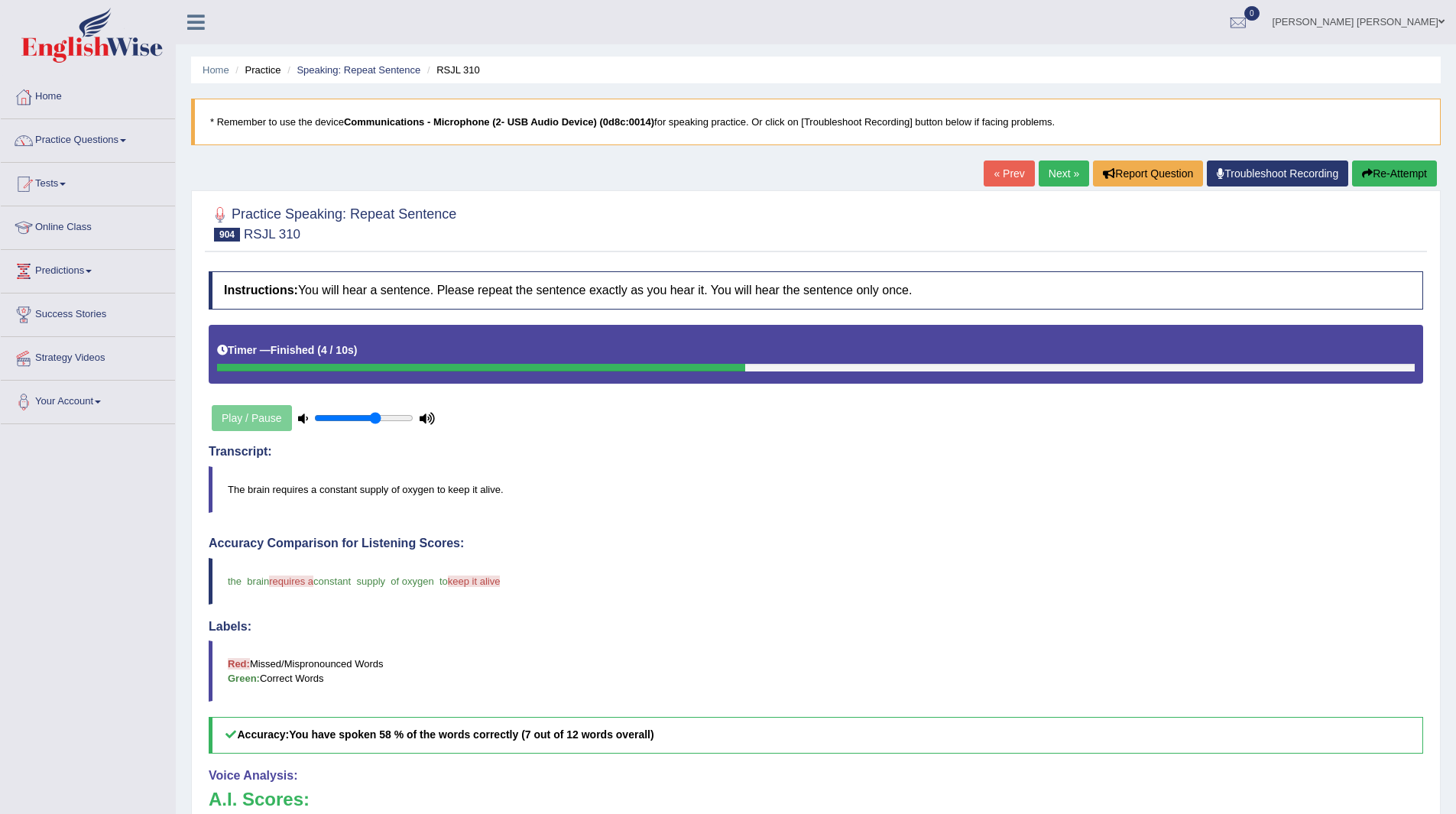
click at [1053, 163] on link "Next »" at bounding box center [1064, 174] width 51 height 26
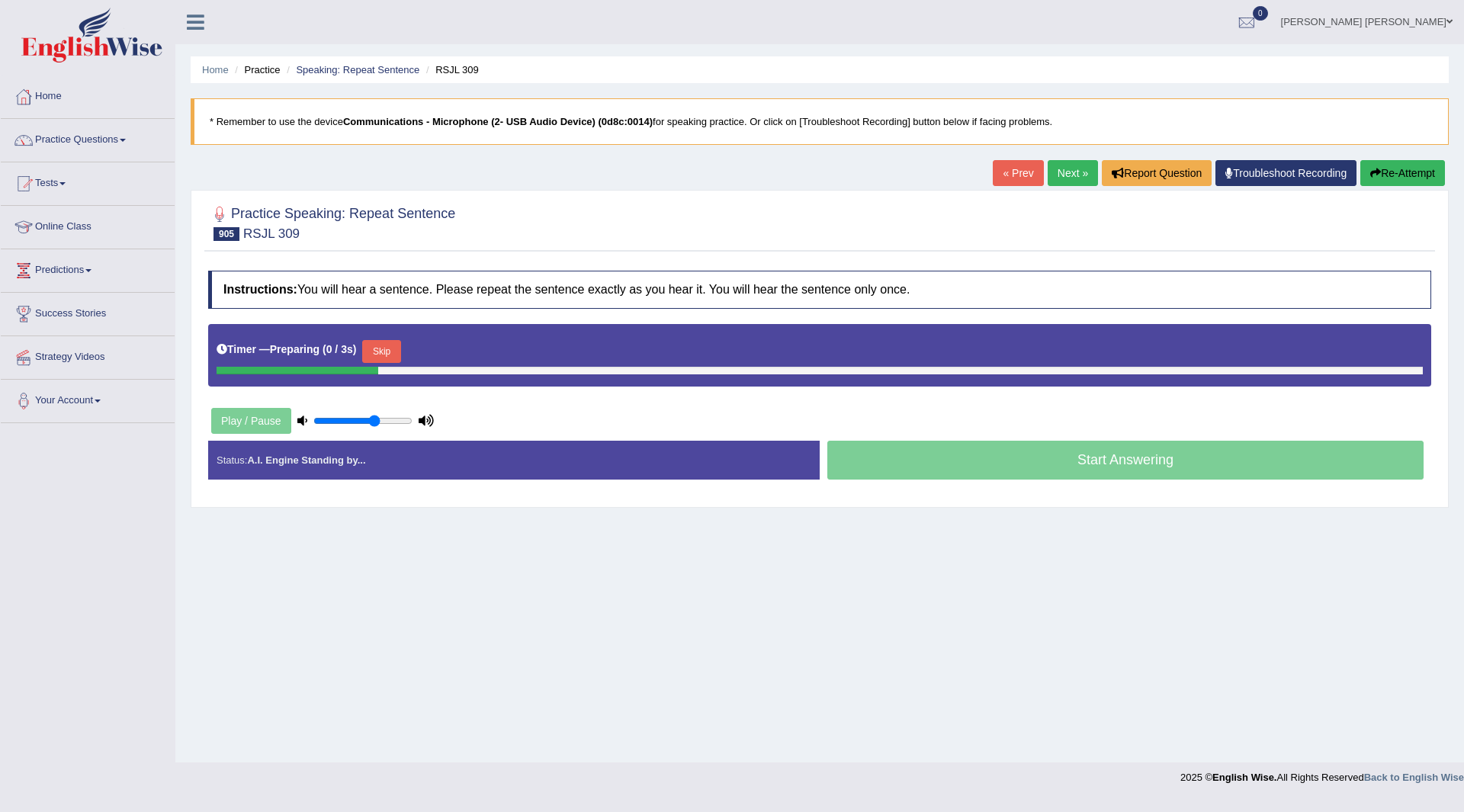
click at [386, 354] on button "Skip" at bounding box center [381, 351] width 39 height 23
click at [449, 351] on button "Skip" at bounding box center [448, 351] width 39 height 23
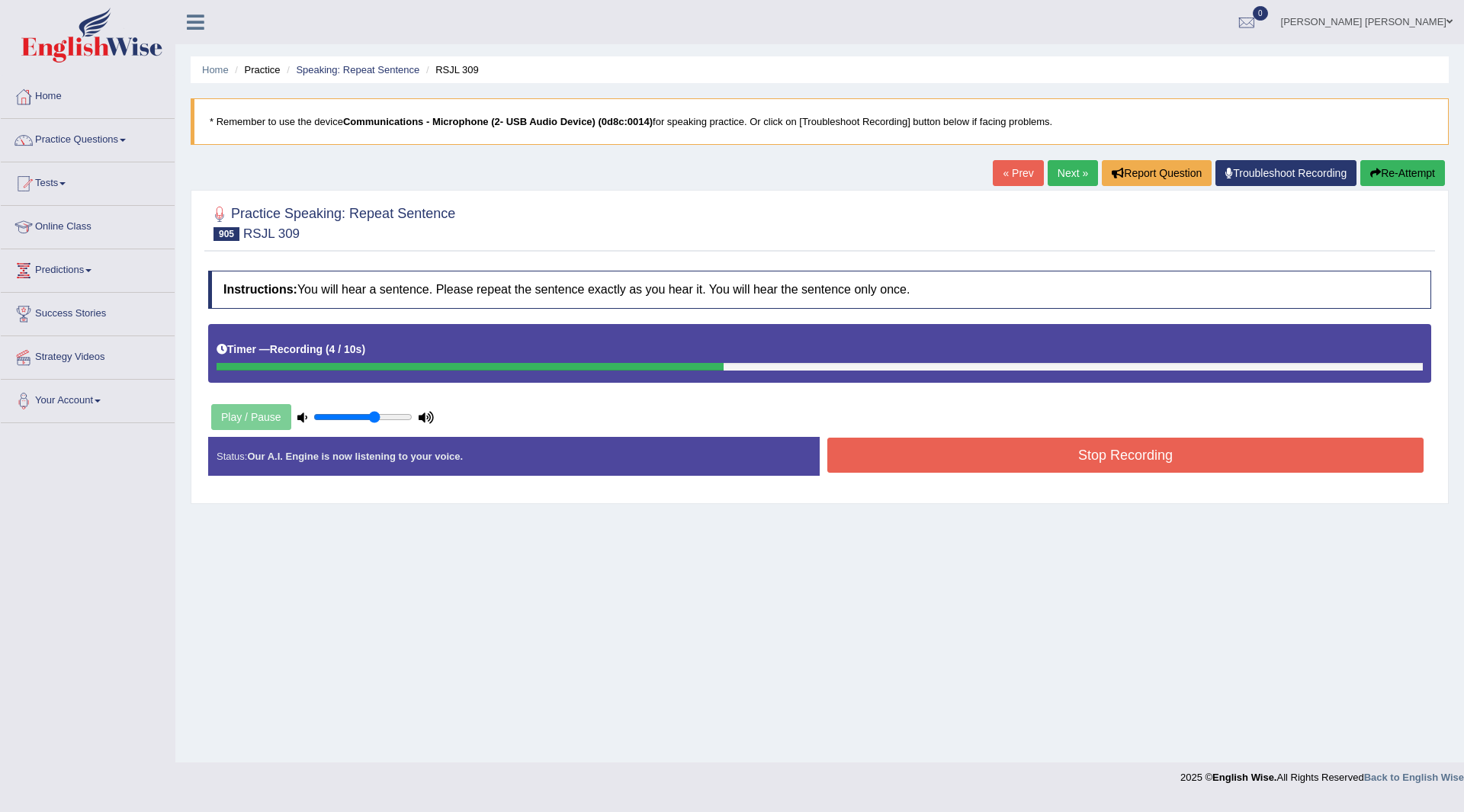
click at [923, 458] on button "Stop Recording" at bounding box center [1125, 455] width 596 height 35
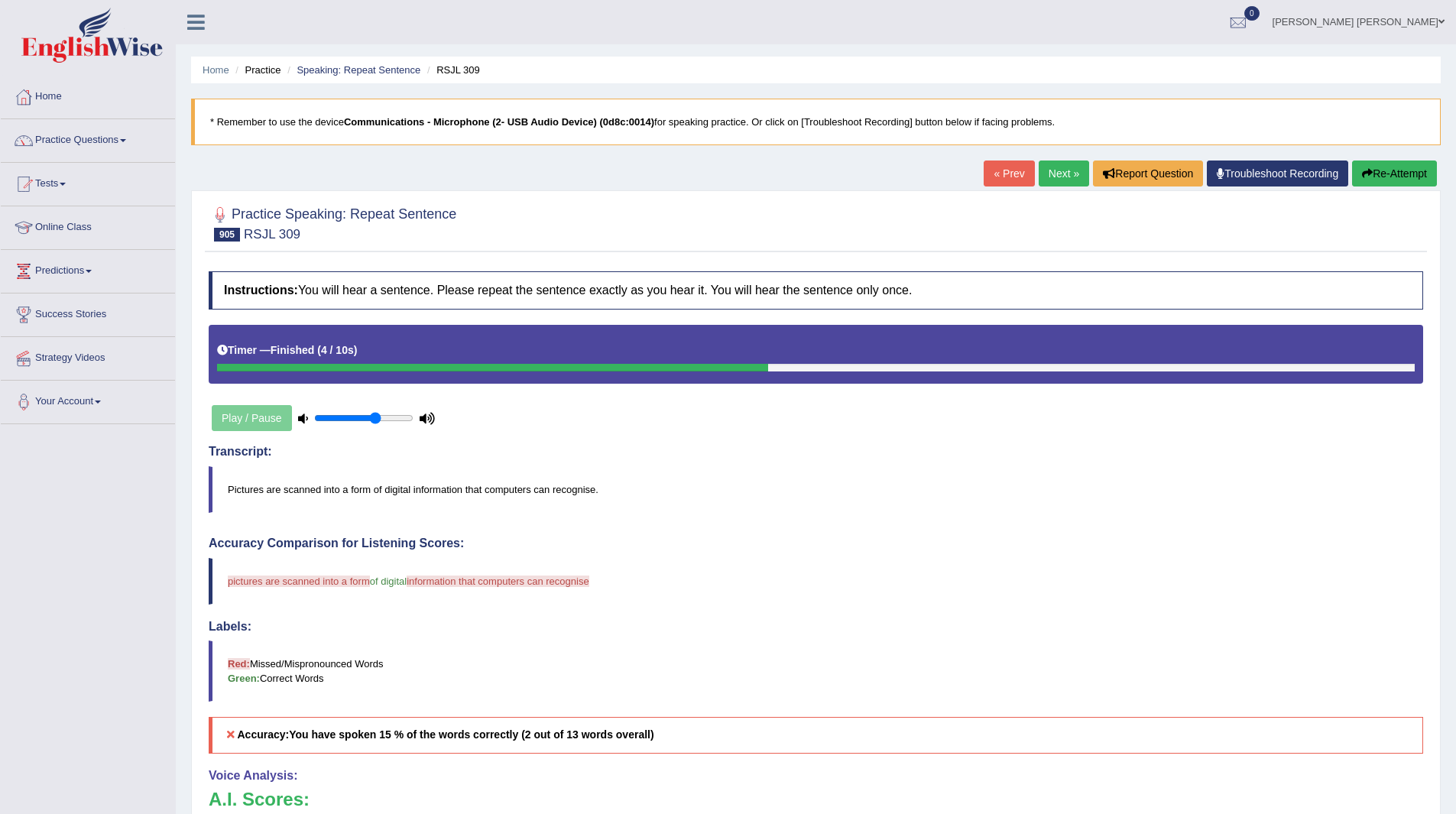
click at [1046, 175] on link "Next »" at bounding box center [1064, 174] width 51 height 26
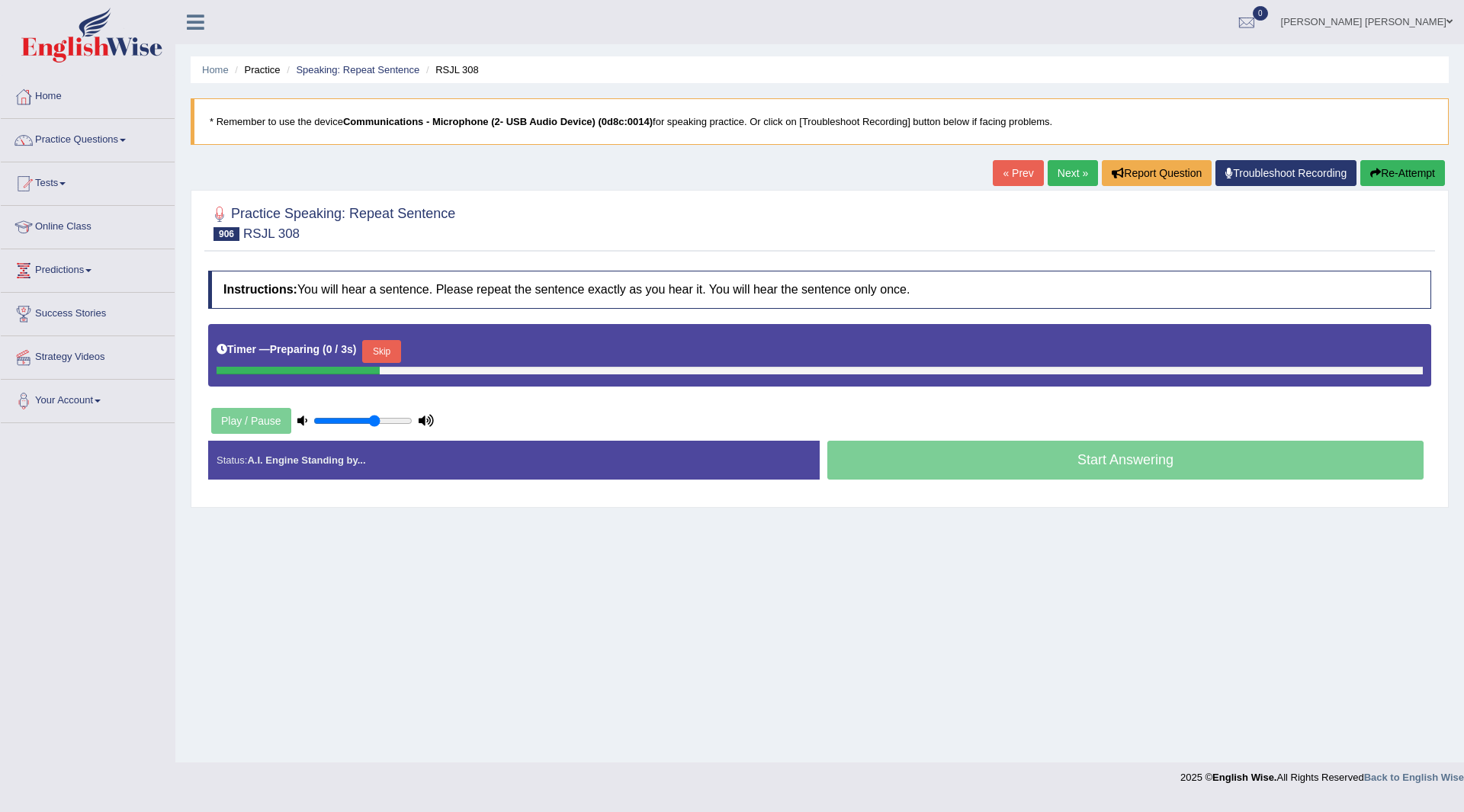
click at [366, 338] on div "Timer — Preparing ( 0 / 3s ) Skip" at bounding box center [820, 351] width 1207 height 31
click at [396, 351] on button "Skip" at bounding box center [381, 351] width 39 height 23
click at [451, 342] on button "Skip" at bounding box center [448, 351] width 39 height 23
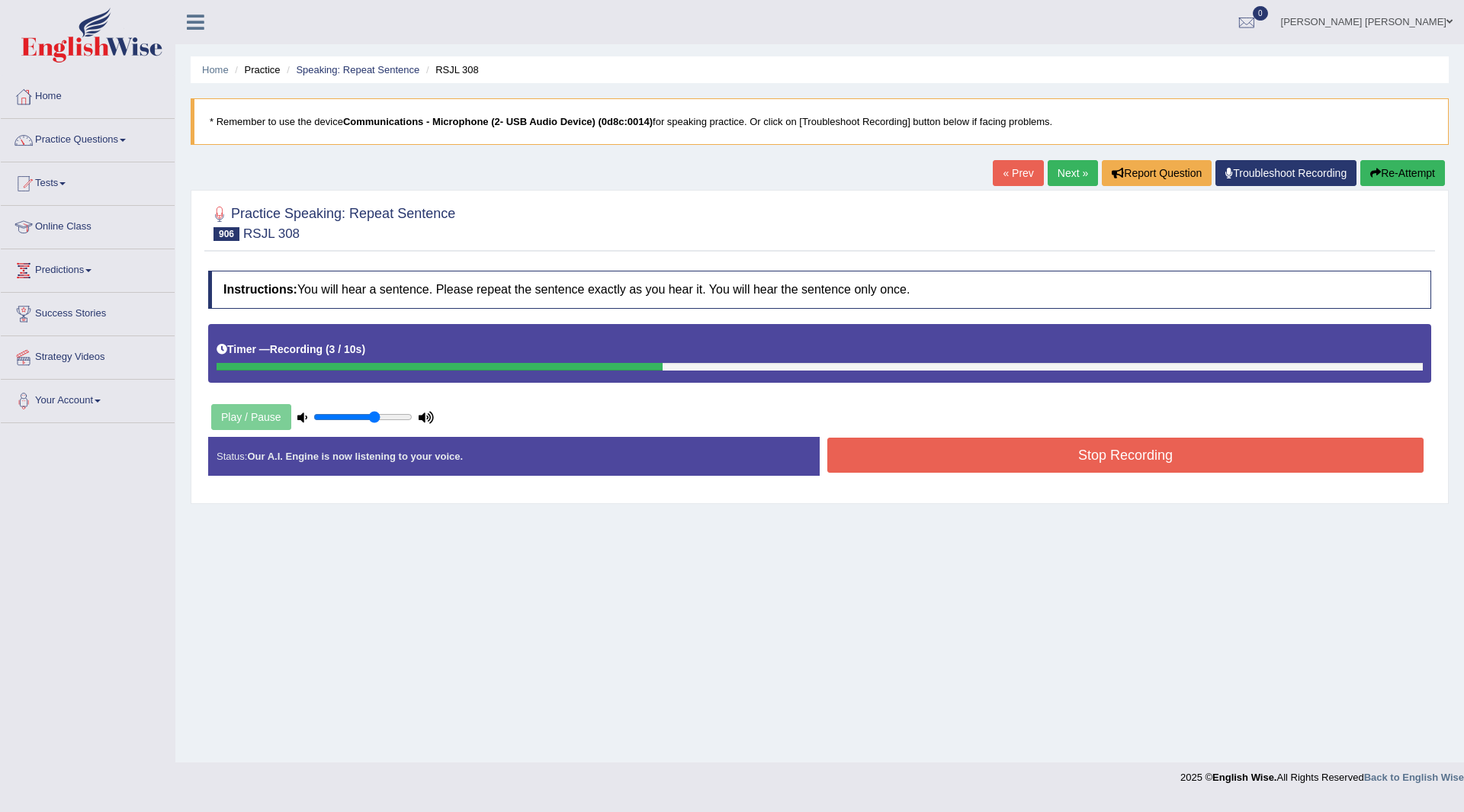
click at [897, 466] on button "Stop Recording" at bounding box center [1125, 455] width 596 height 35
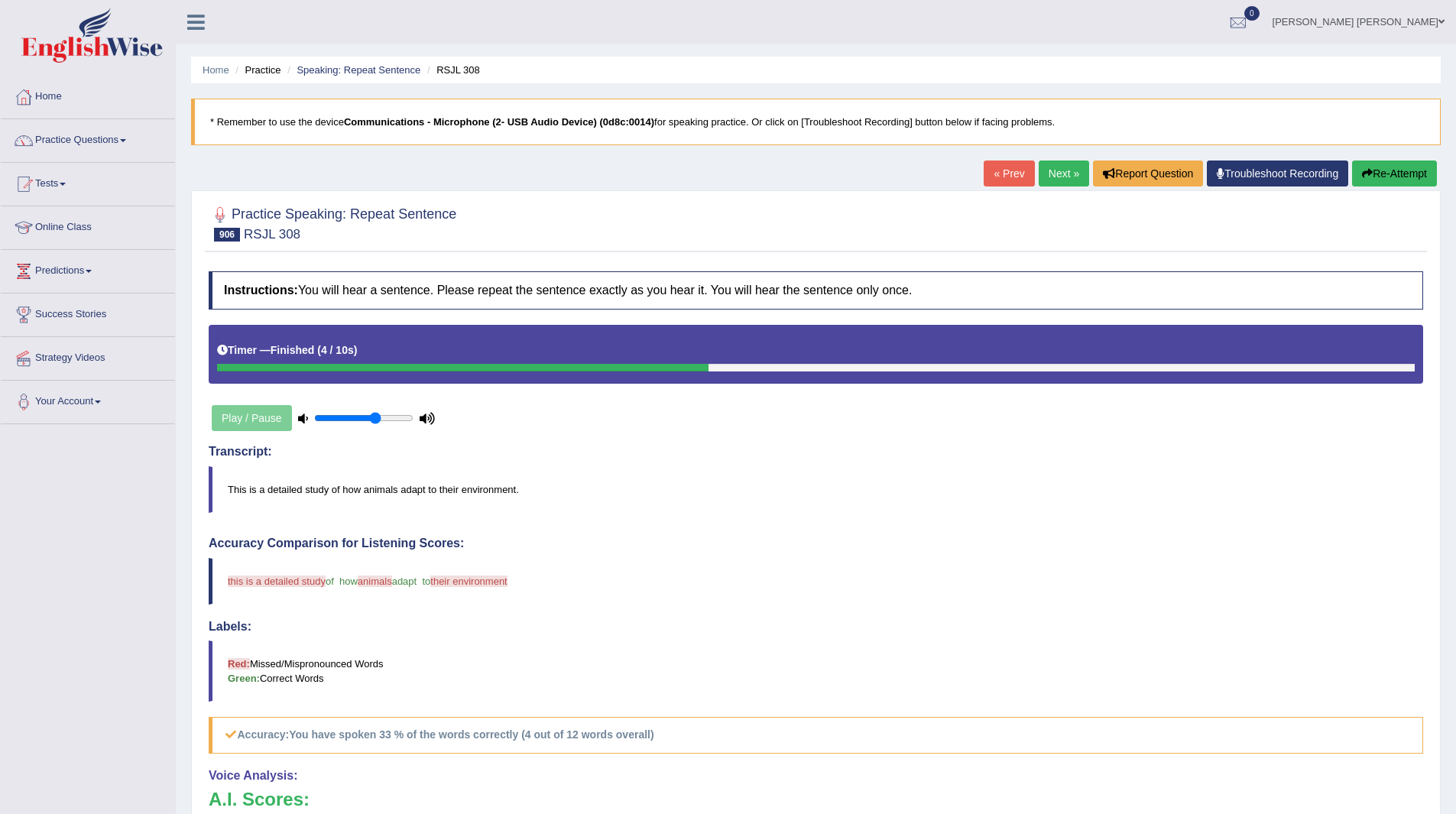
click at [1044, 169] on link "Next »" at bounding box center [1064, 174] width 51 height 26
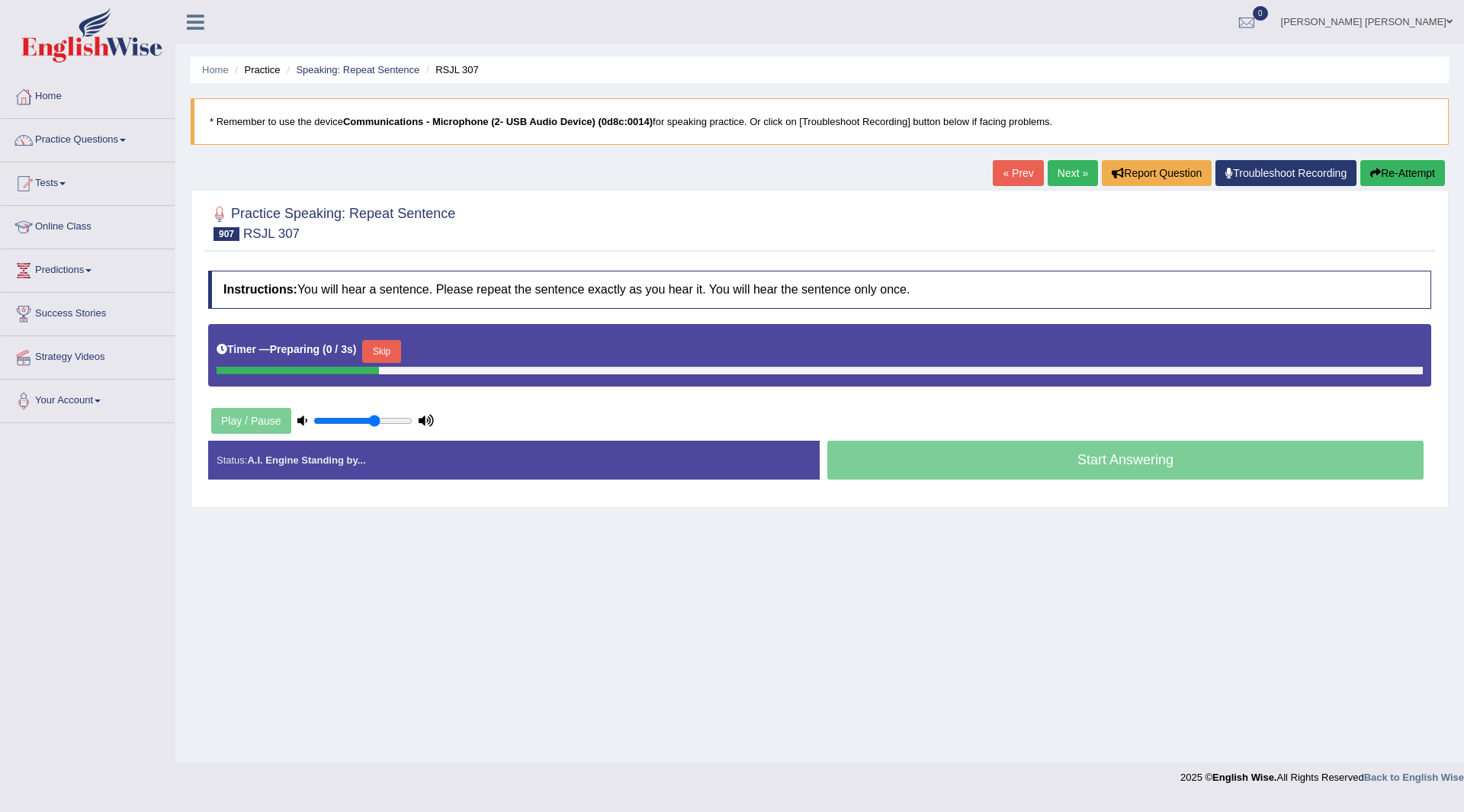
click at [391, 343] on button "Skip" at bounding box center [381, 351] width 39 height 23
click at [452, 349] on button "Skip" at bounding box center [448, 351] width 39 height 23
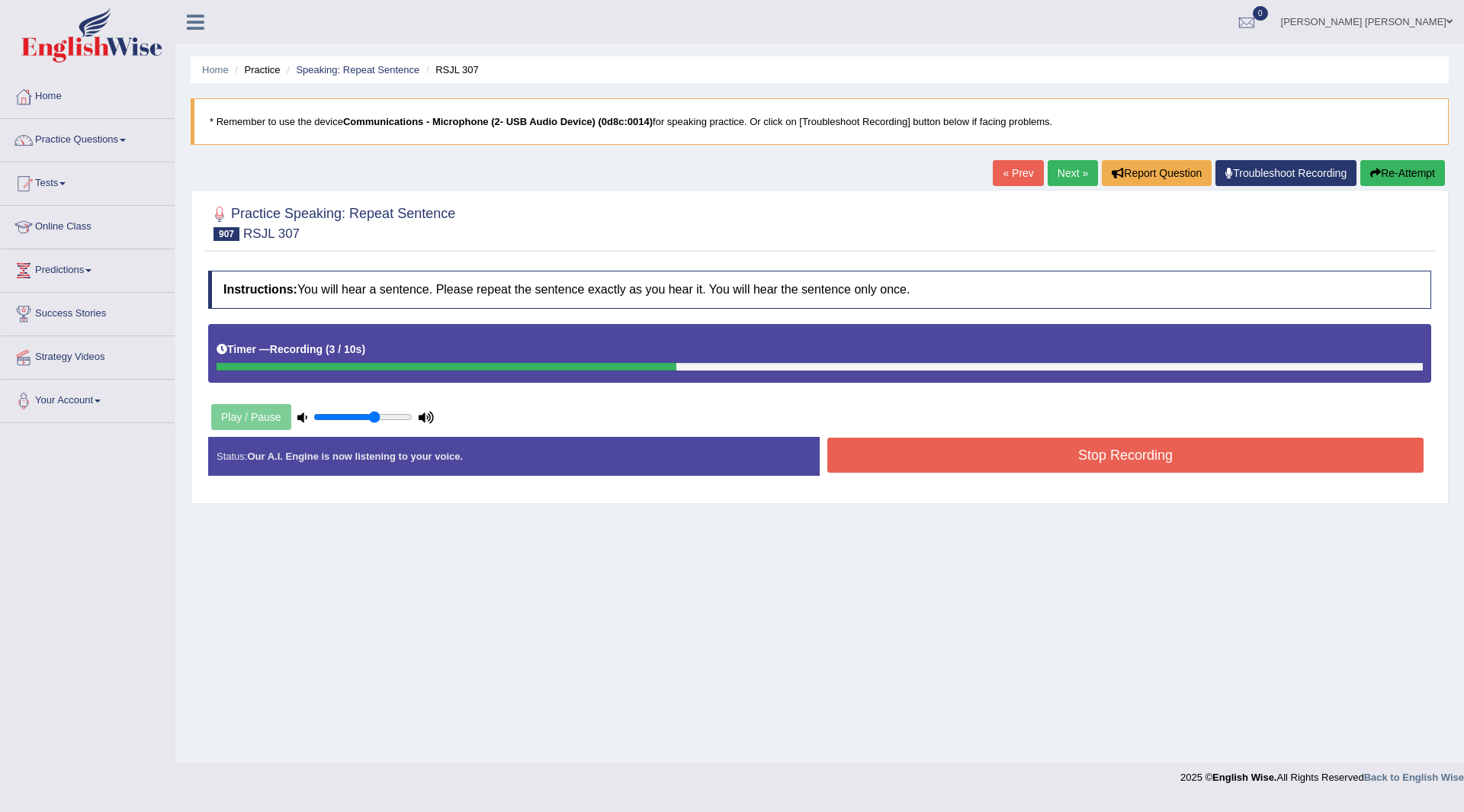
click at [913, 452] on button "Stop Recording" at bounding box center [1125, 455] width 596 height 35
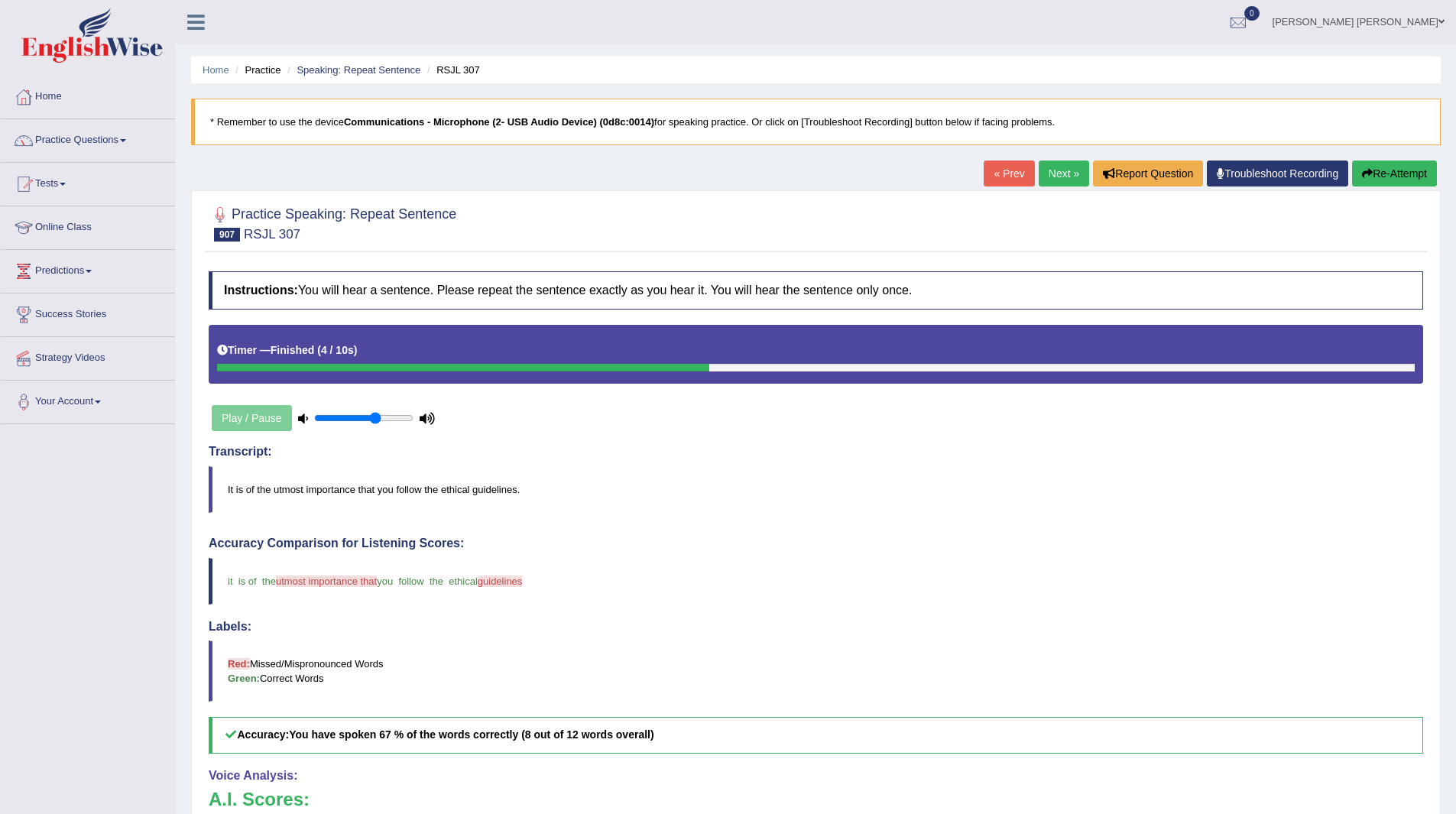
click at [1049, 166] on link "Next »" at bounding box center [1064, 174] width 51 height 26
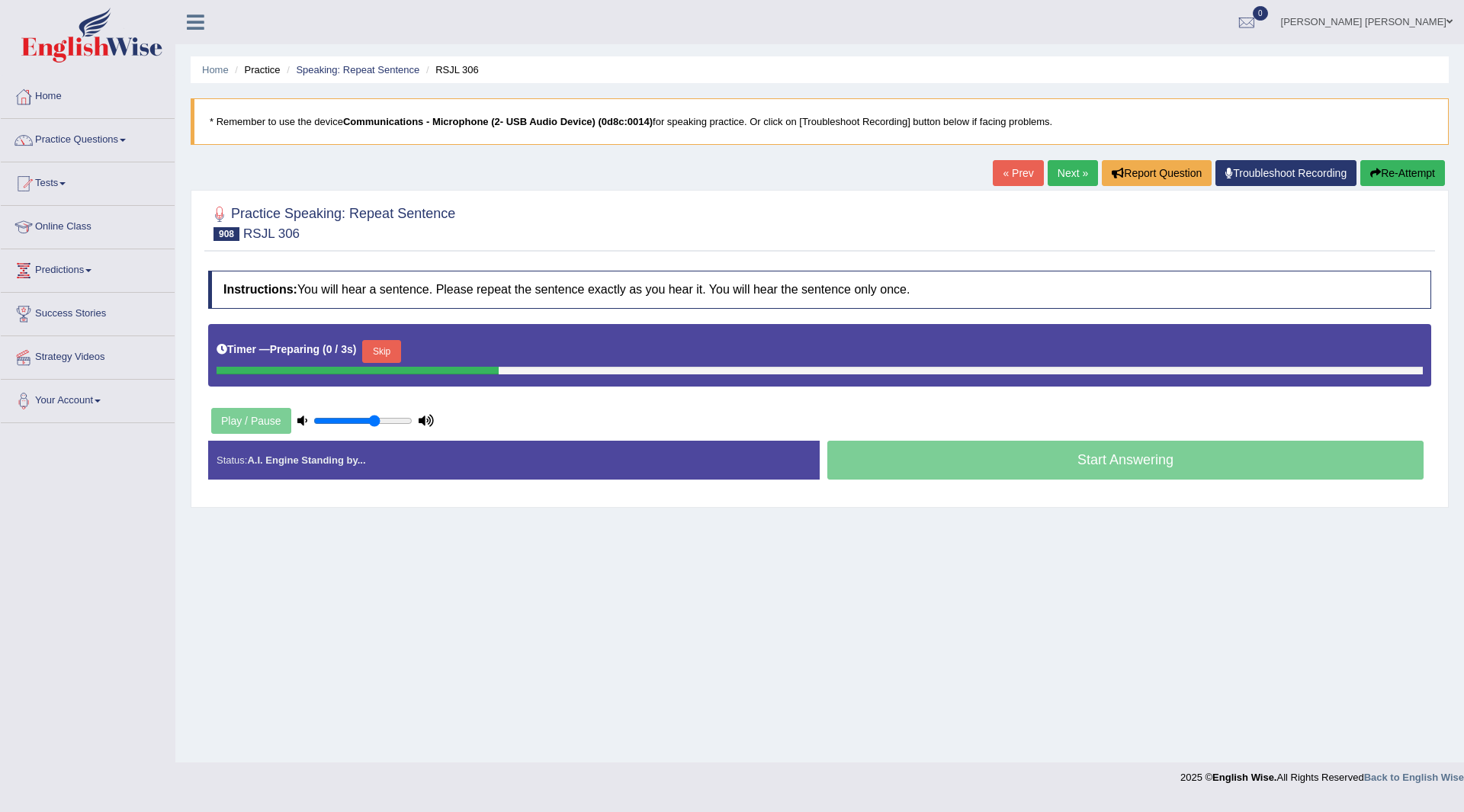
click at [386, 354] on button "Skip" at bounding box center [381, 351] width 39 height 23
click at [438, 356] on button "Skip" at bounding box center [448, 351] width 39 height 23
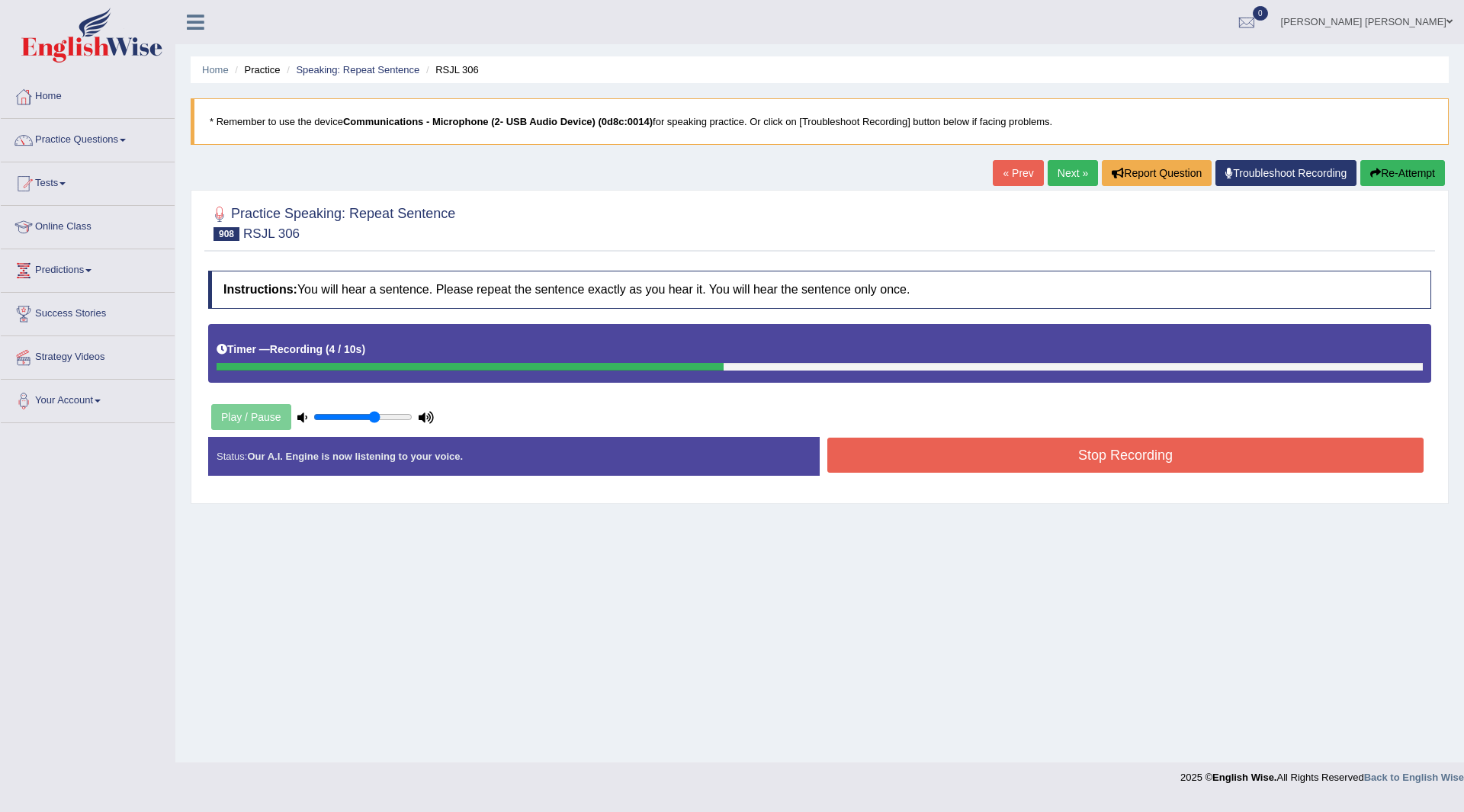
click at [873, 450] on button "Stop Recording" at bounding box center [1125, 455] width 596 height 35
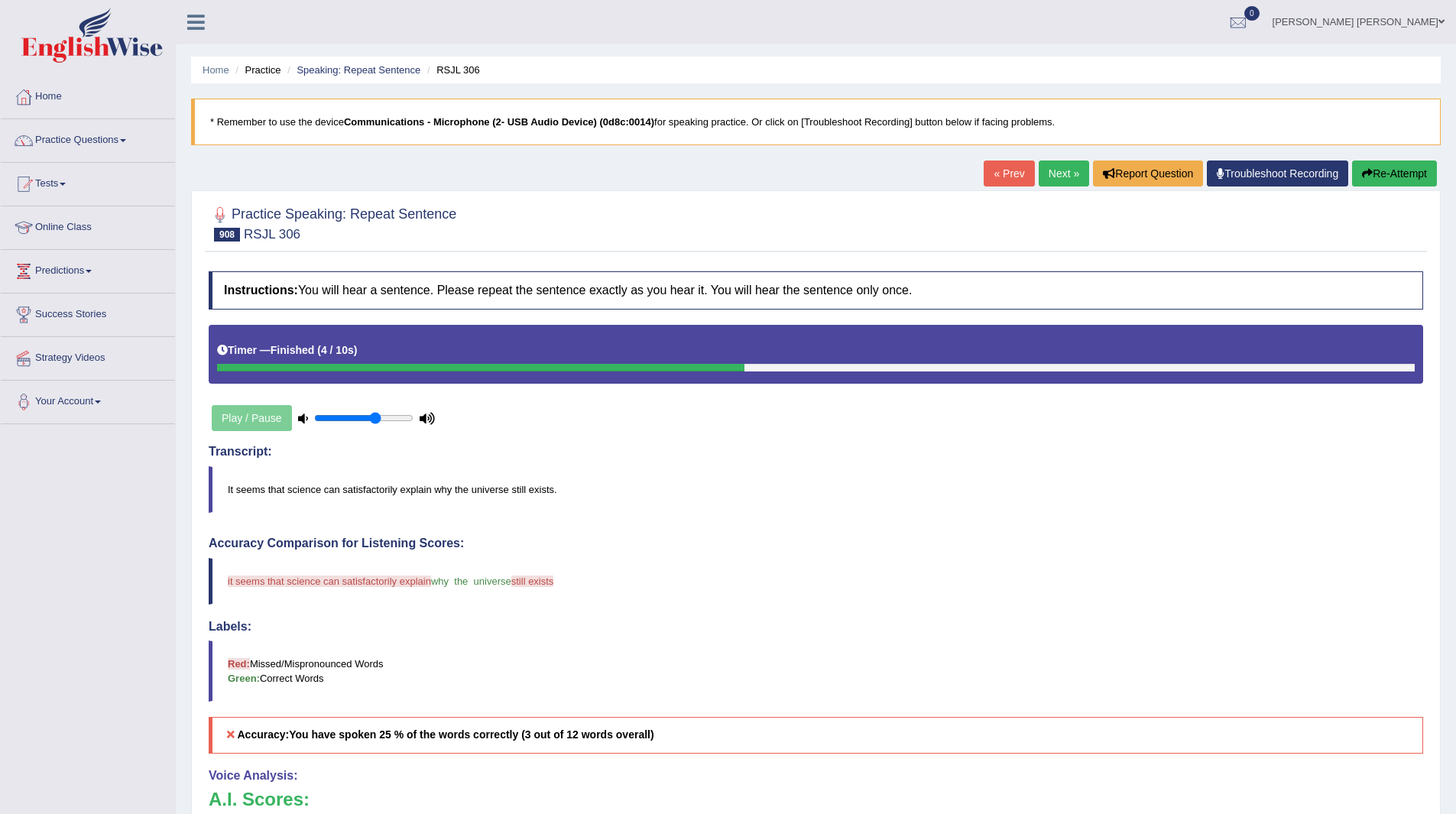
click at [1060, 178] on link "Next »" at bounding box center [1064, 174] width 51 height 26
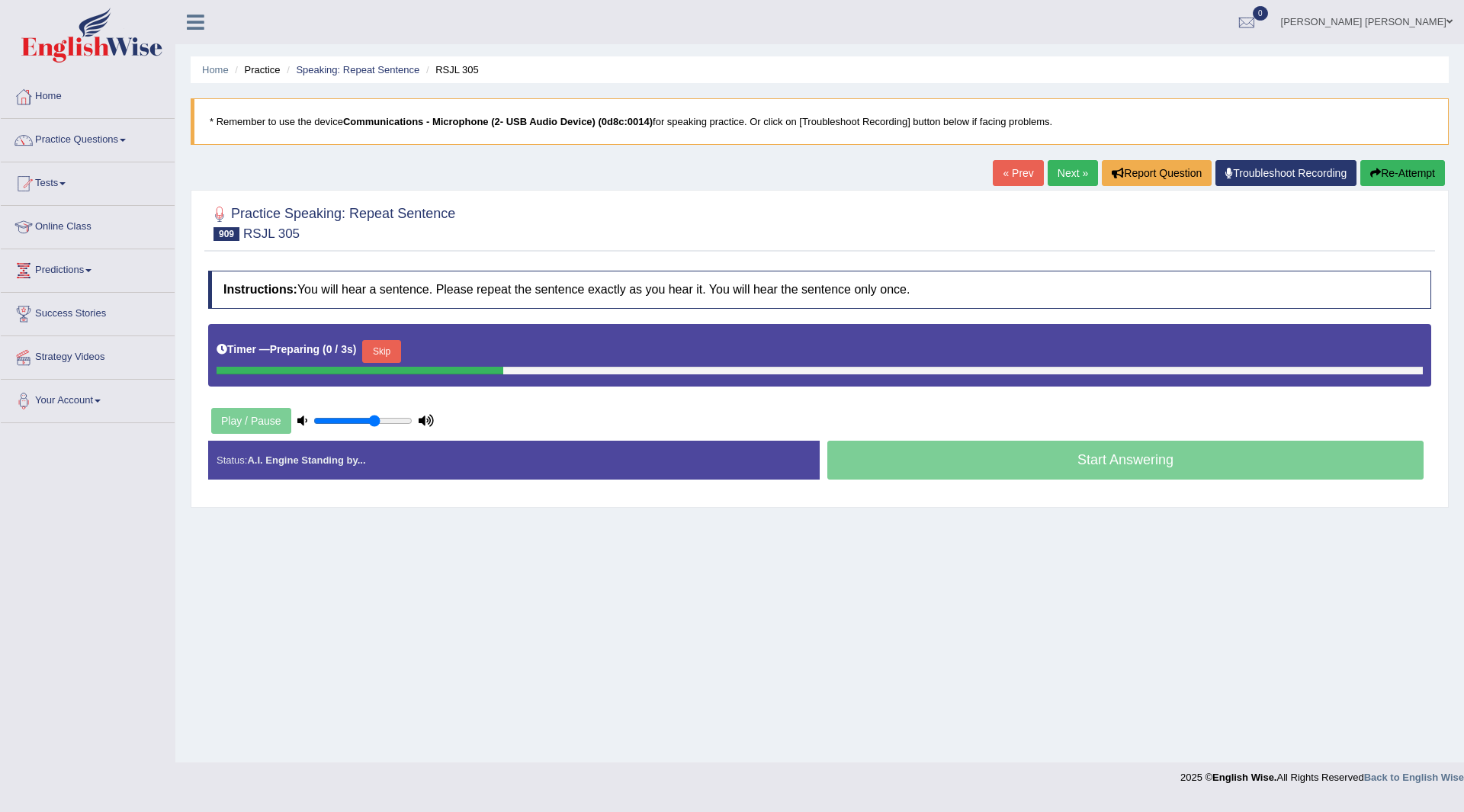
click at [381, 350] on button "Skip" at bounding box center [381, 351] width 39 height 23
click at [458, 350] on button "Skip" at bounding box center [448, 351] width 39 height 23
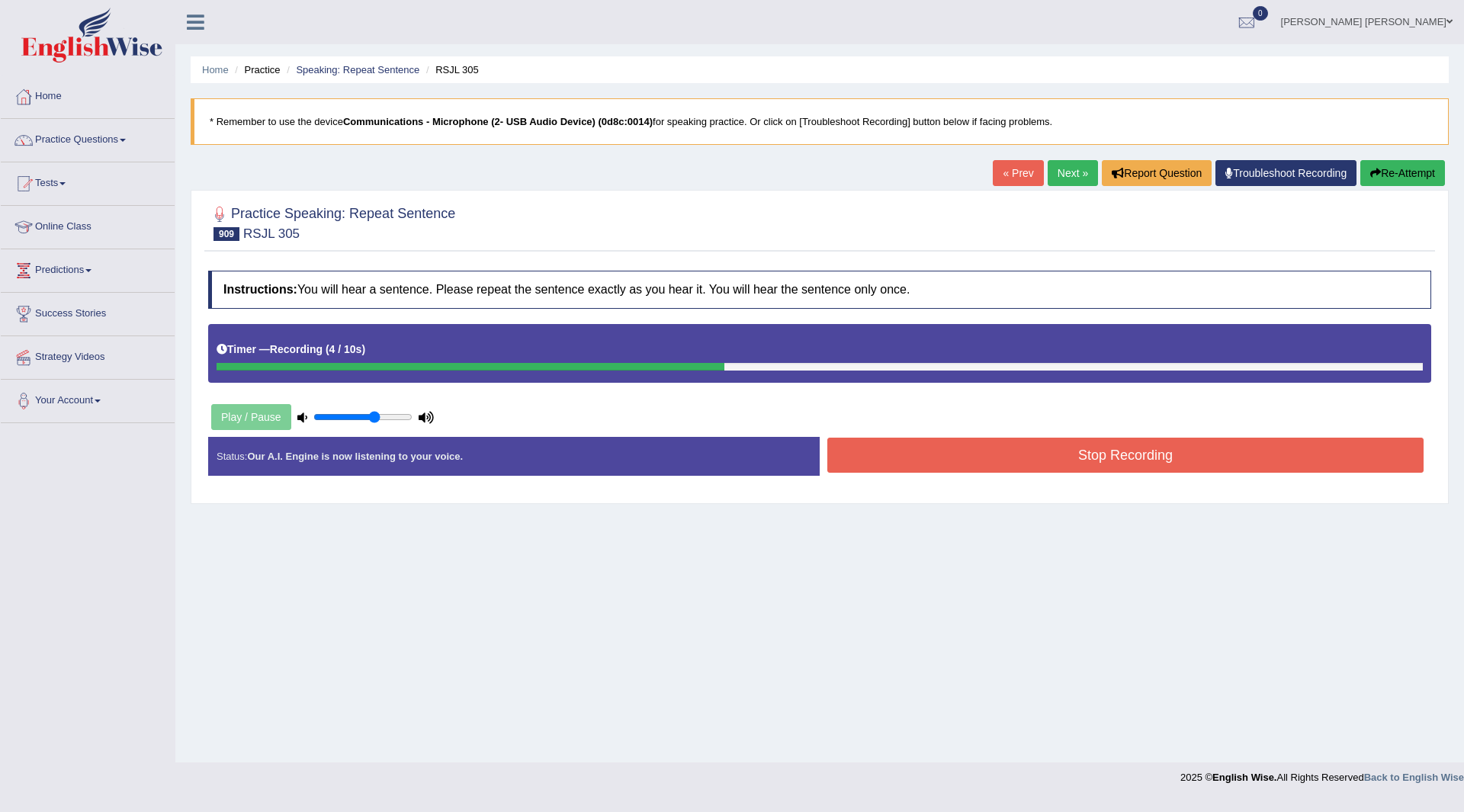
click at [894, 454] on button "Stop Recording" at bounding box center [1125, 455] width 596 height 35
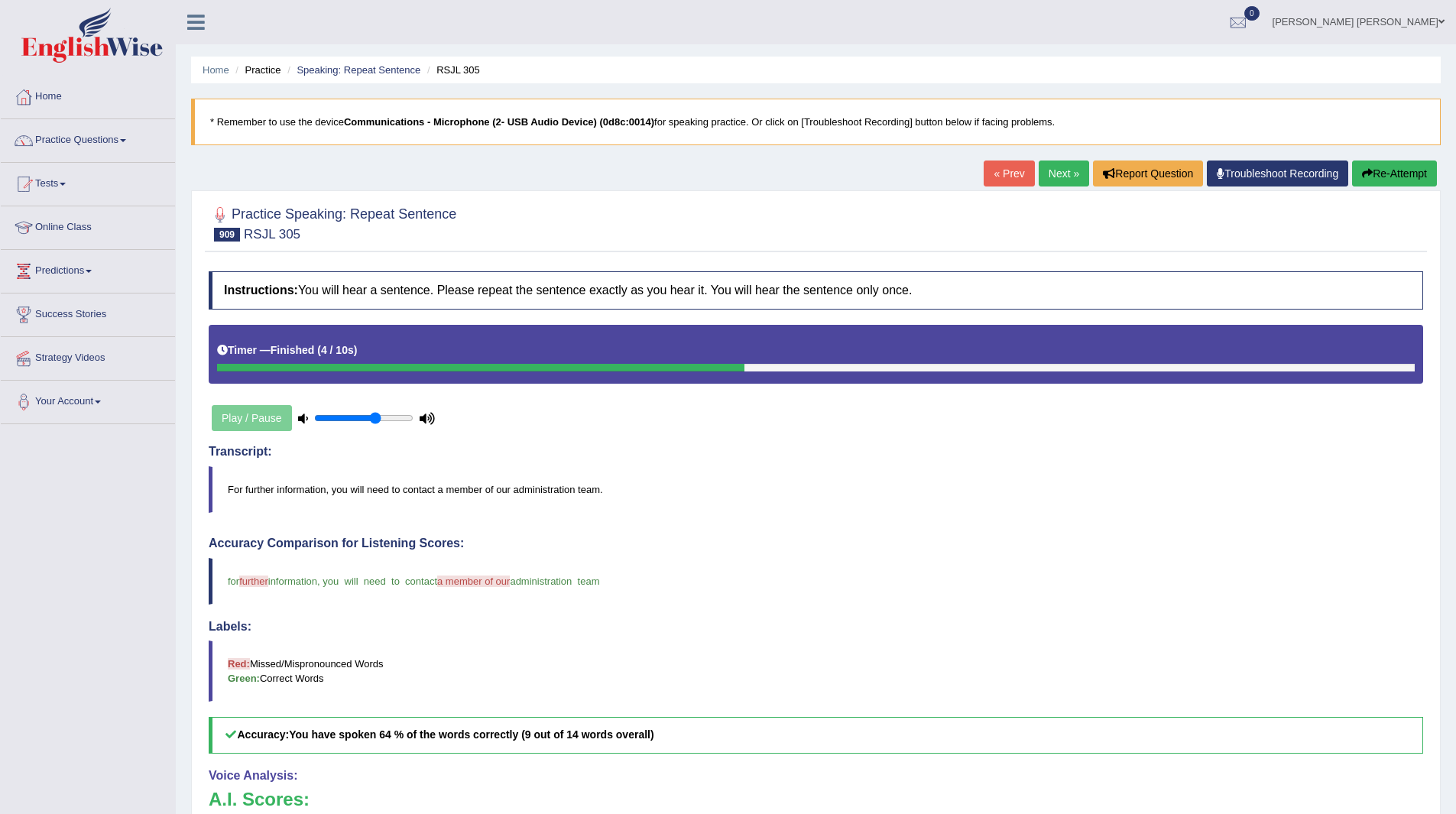
click at [1061, 168] on link "Next »" at bounding box center [1064, 174] width 51 height 26
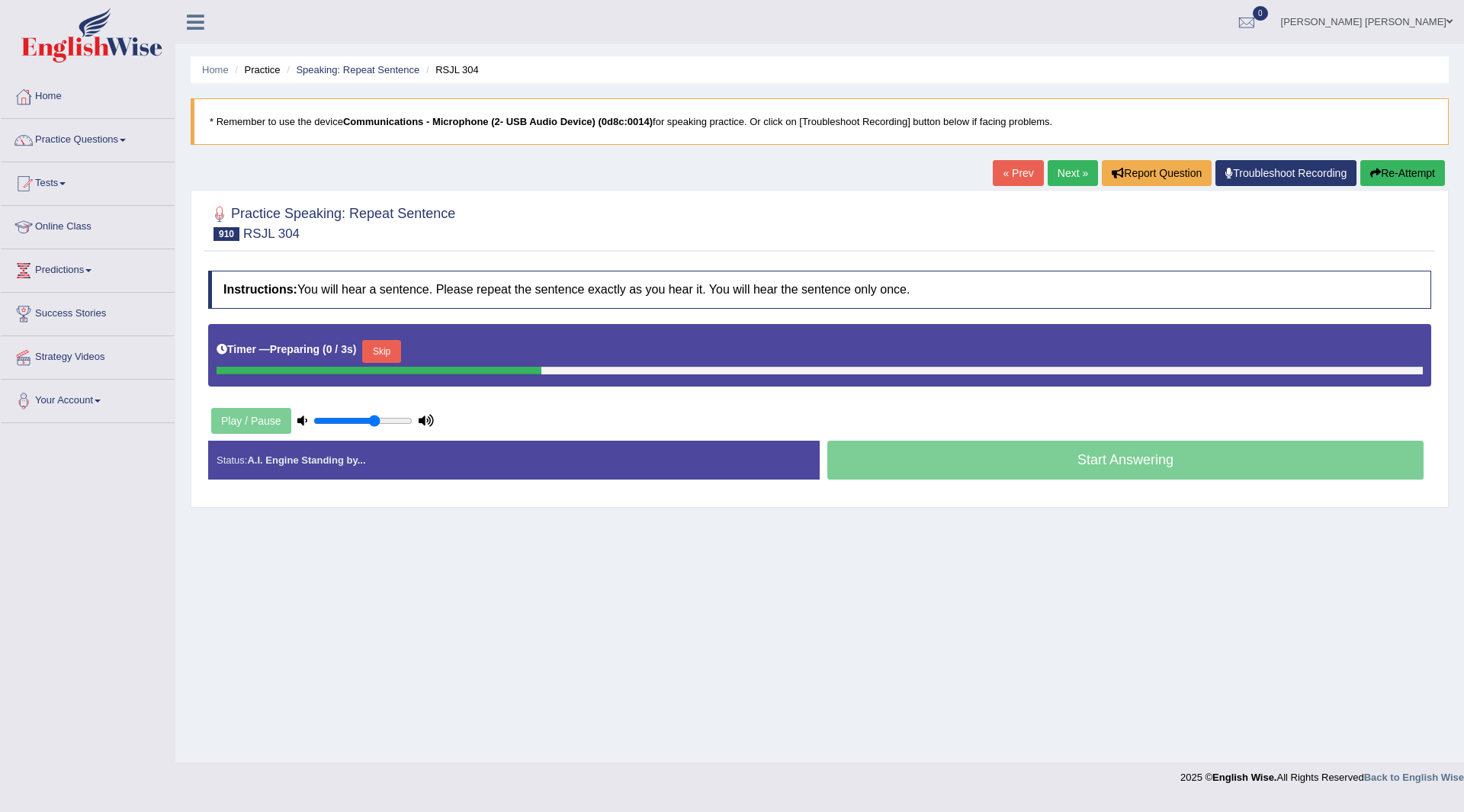
click at [360, 341] on div "Timer — Preparing ( 0 / 3s ) Skip" at bounding box center [820, 351] width 1207 height 31
click at [385, 348] on button "Skip" at bounding box center [381, 351] width 39 height 23
click at [451, 347] on button "Skip" at bounding box center [448, 351] width 39 height 23
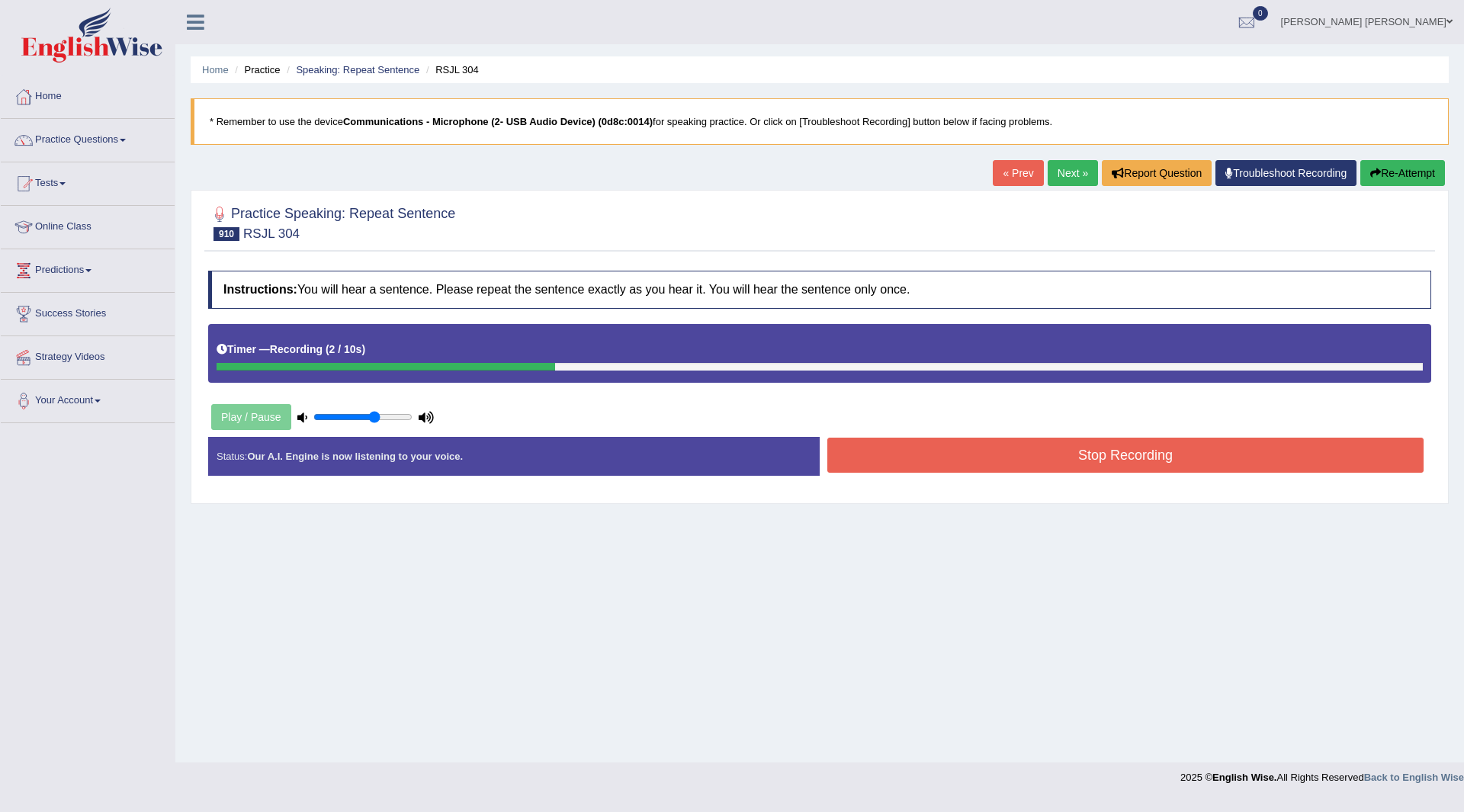
click at [977, 440] on button "Stop Recording" at bounding box center [1125, 455] width 596 height 35
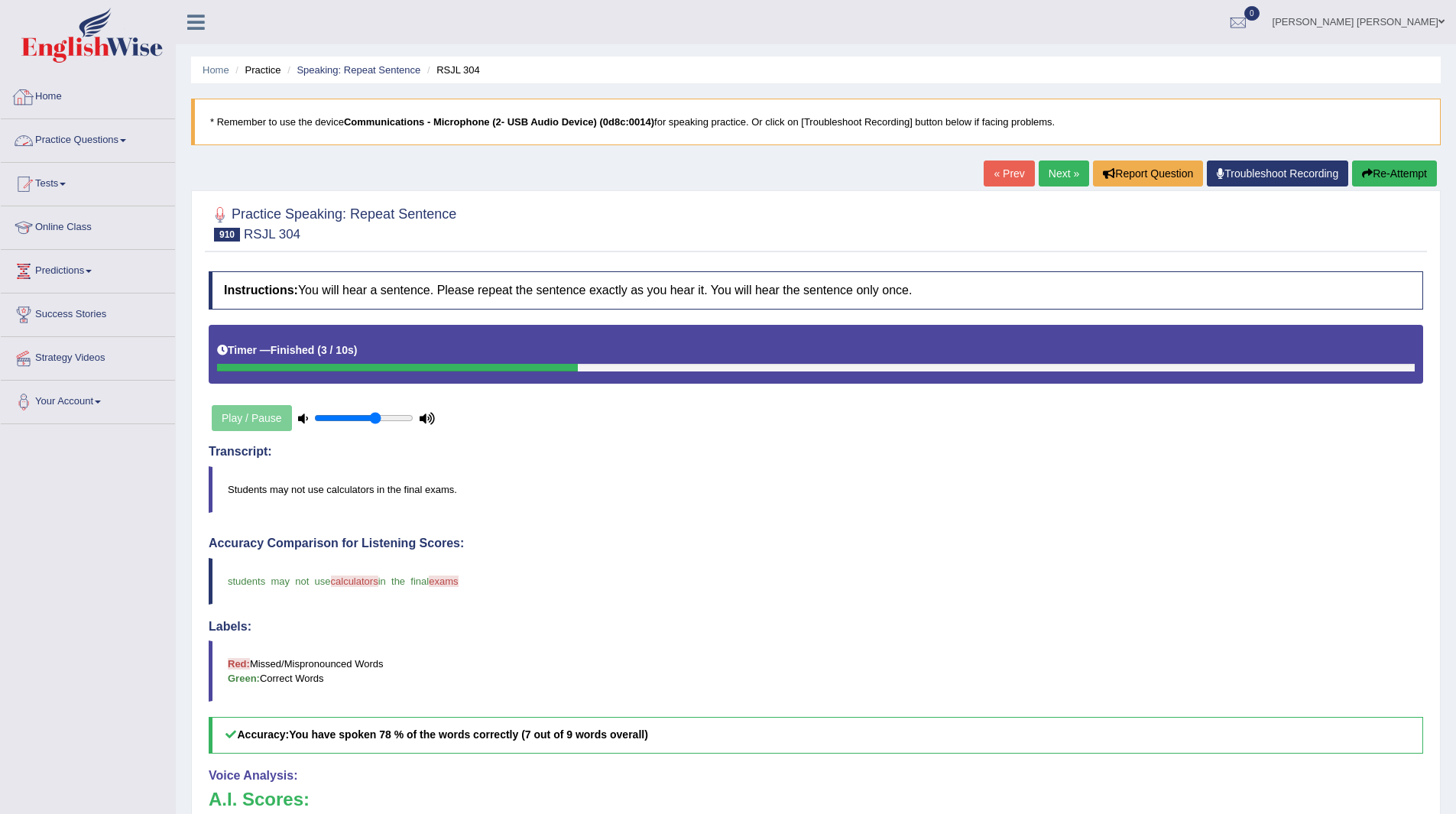
click at [68, 138] on link "Practice Questions" at bounding box center [88, 138] width 174 height 39
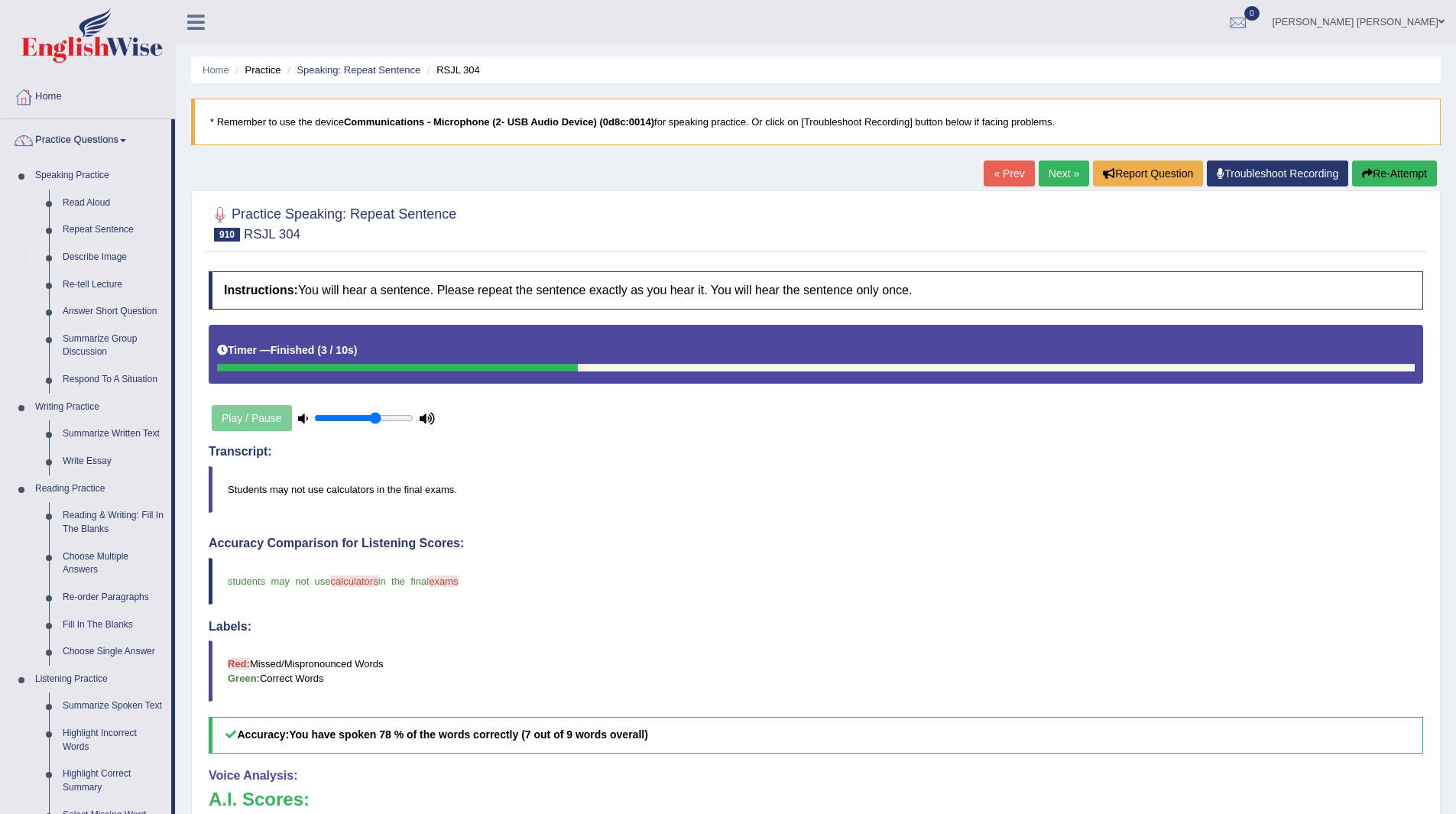
click at [96, 262] on link "Describe Image" at bounding box center [113, 258] width 115 height 28
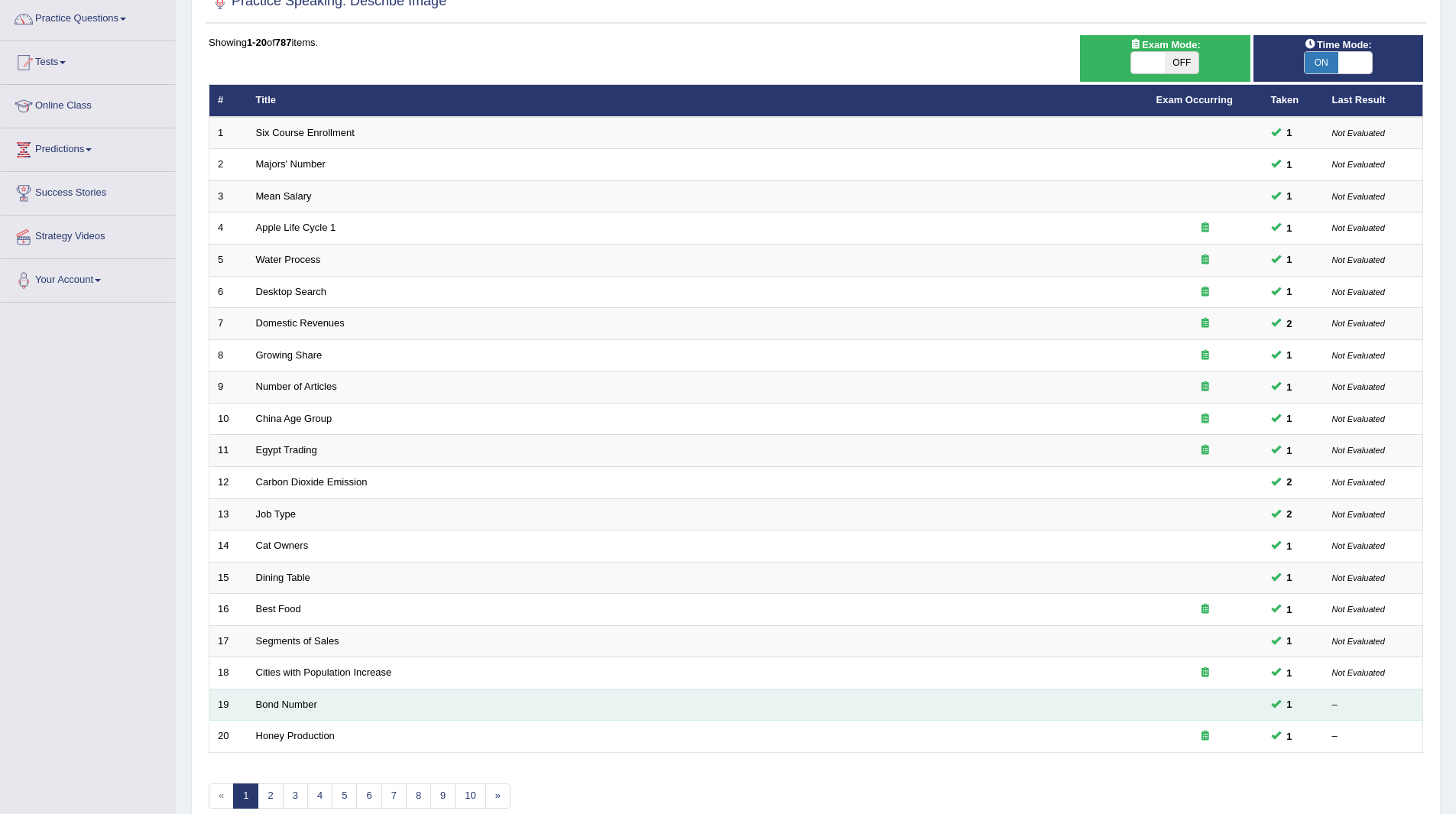
scroll to position [198, 0]
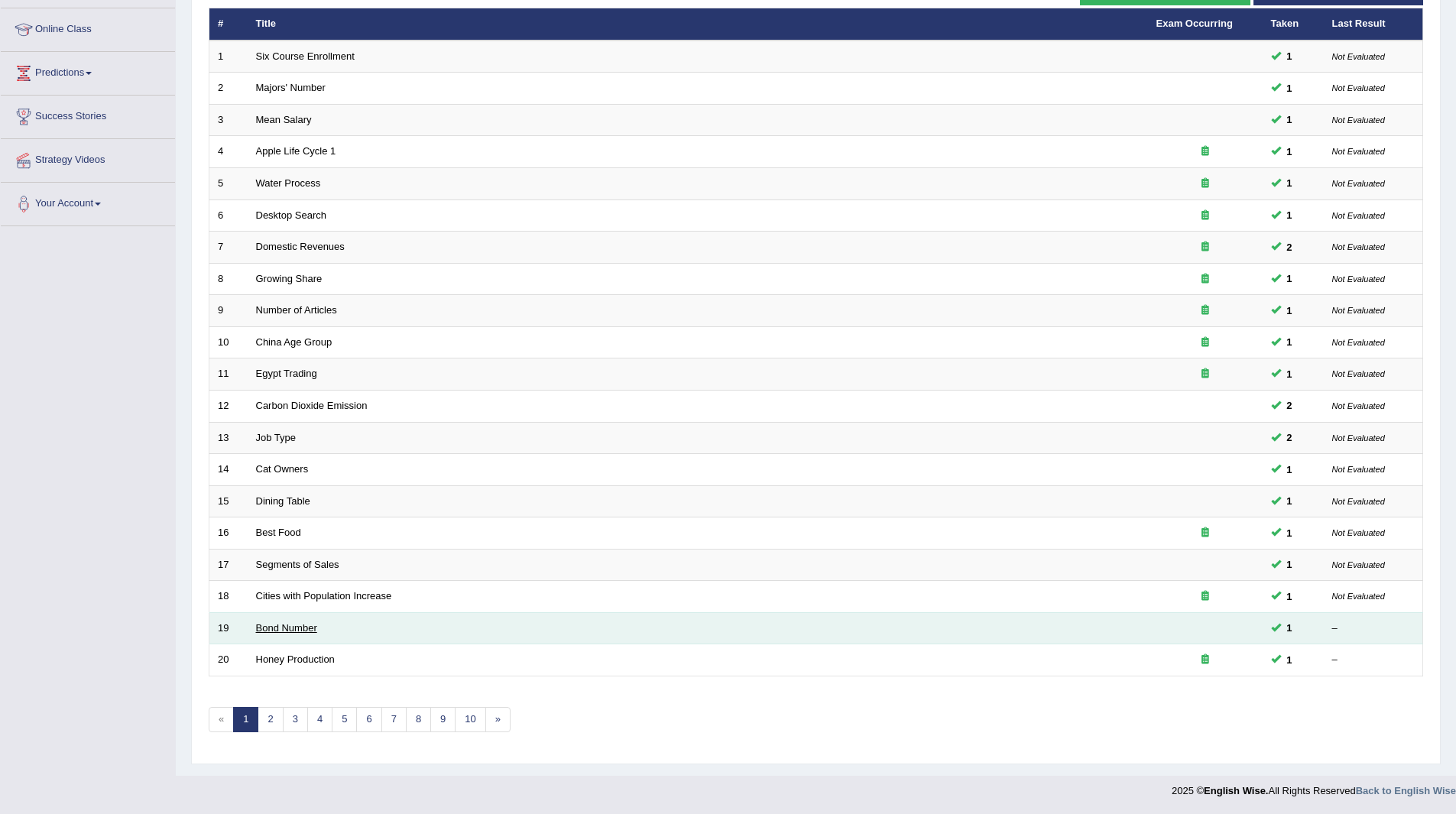
click at [295, 629] on link "Bond Number" at bounding box center [286, 629] width 61 height 12
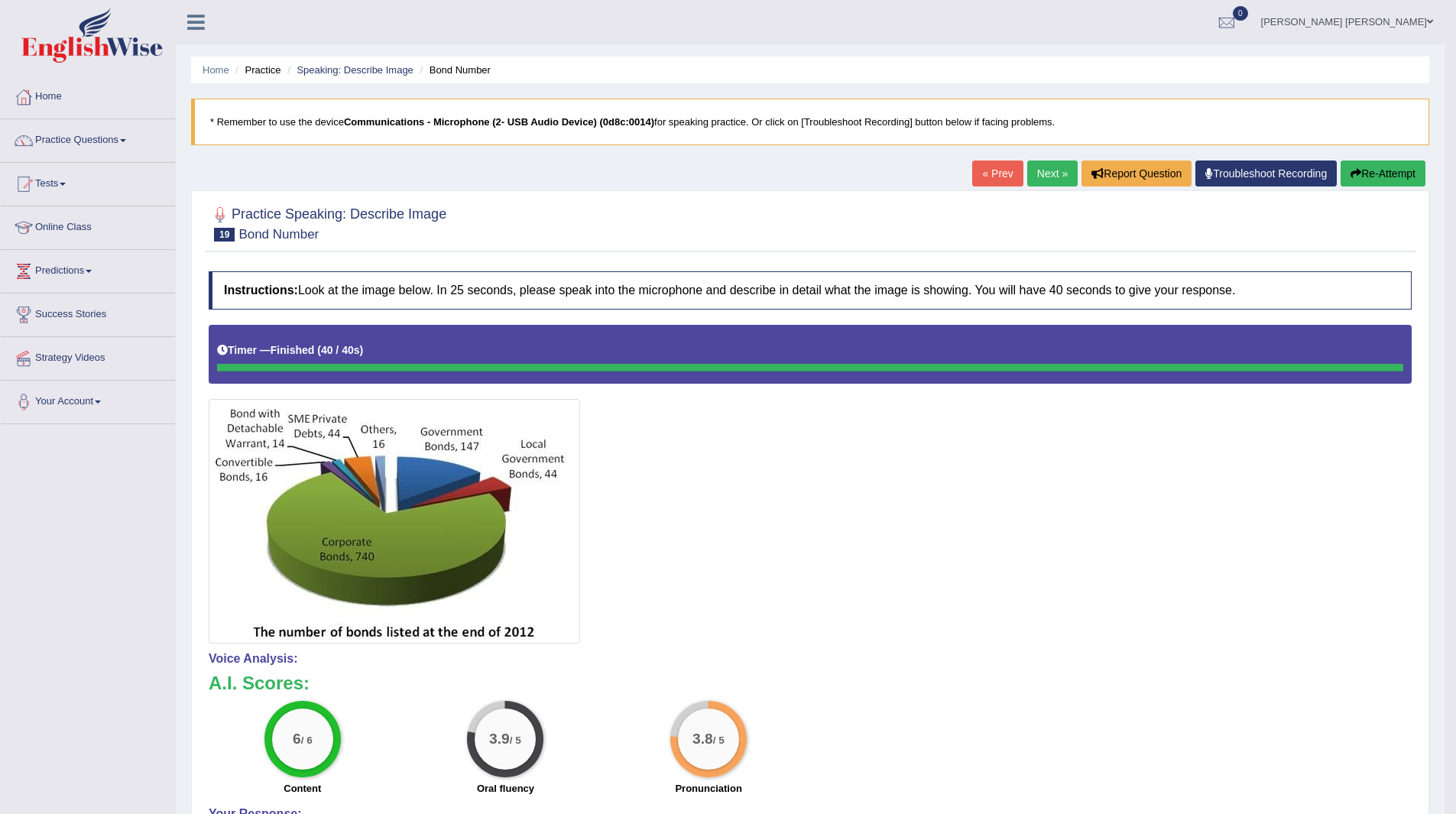
click at [1042, 172] on link "Next »" at bounding box center [1052, 174] width 51 height 26
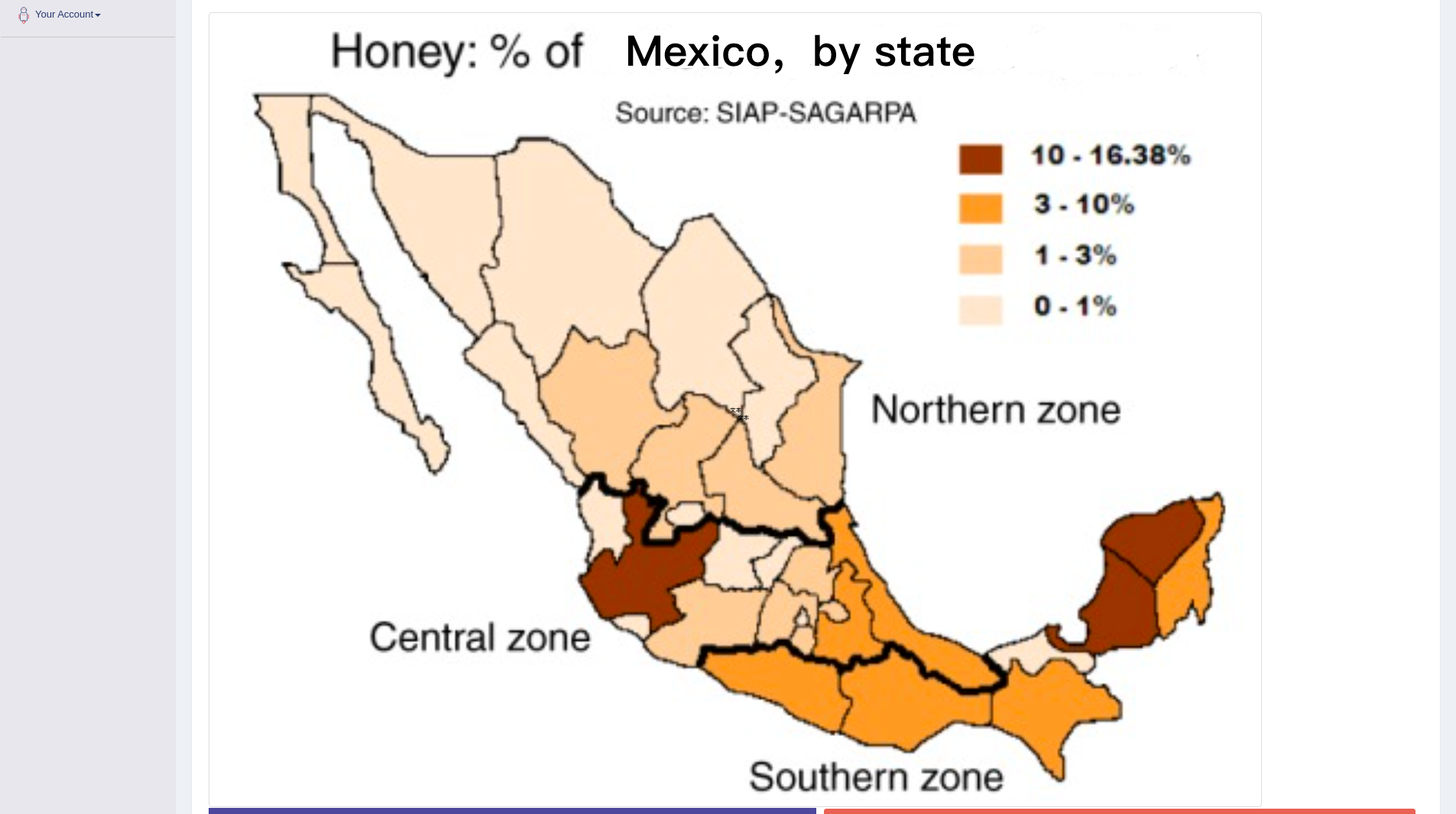
scroll to position [498, 0]
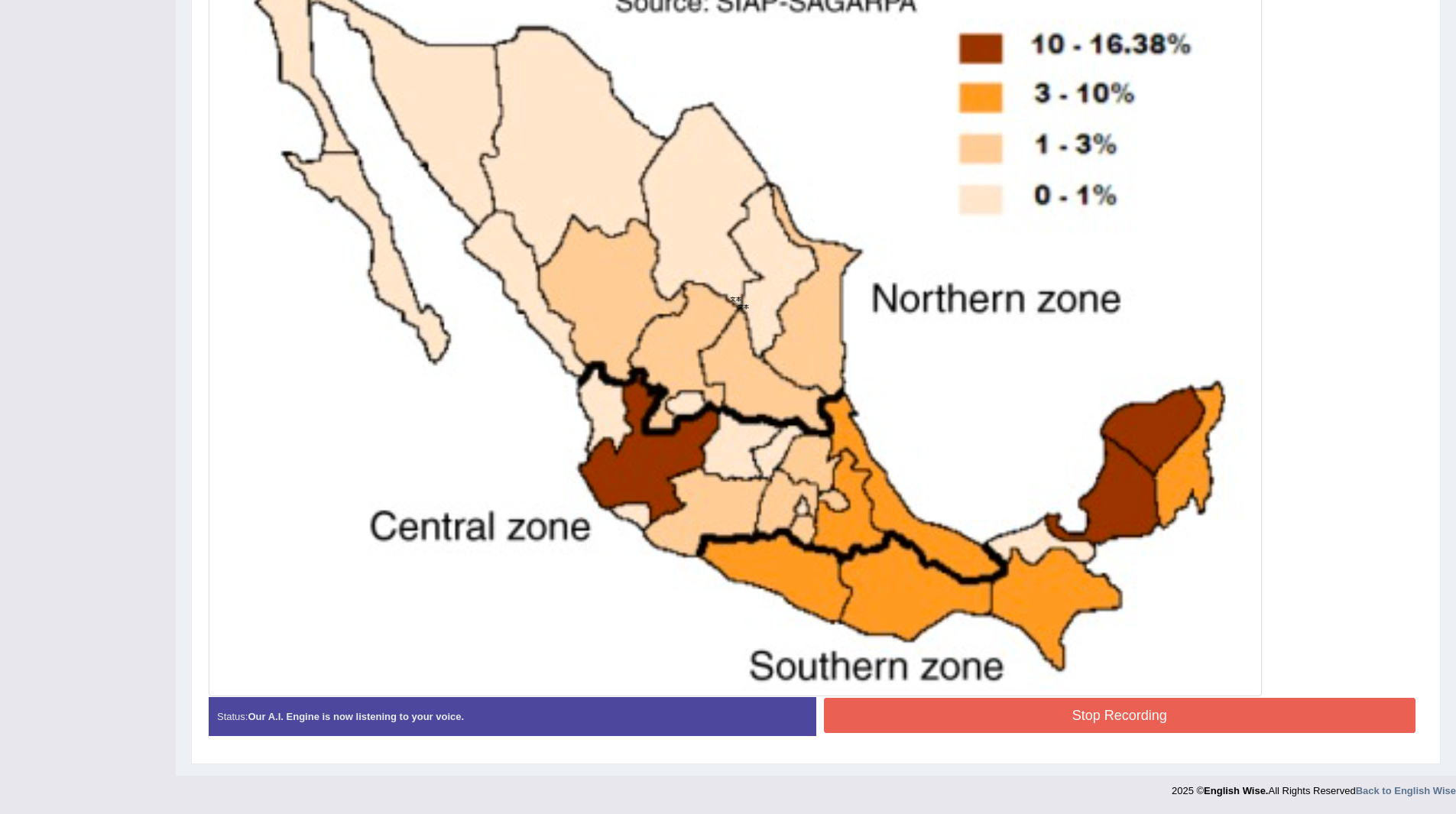
click at [972, 713] on button "Stop Recording" at bounding box center [1119, 715] width 592 height 35
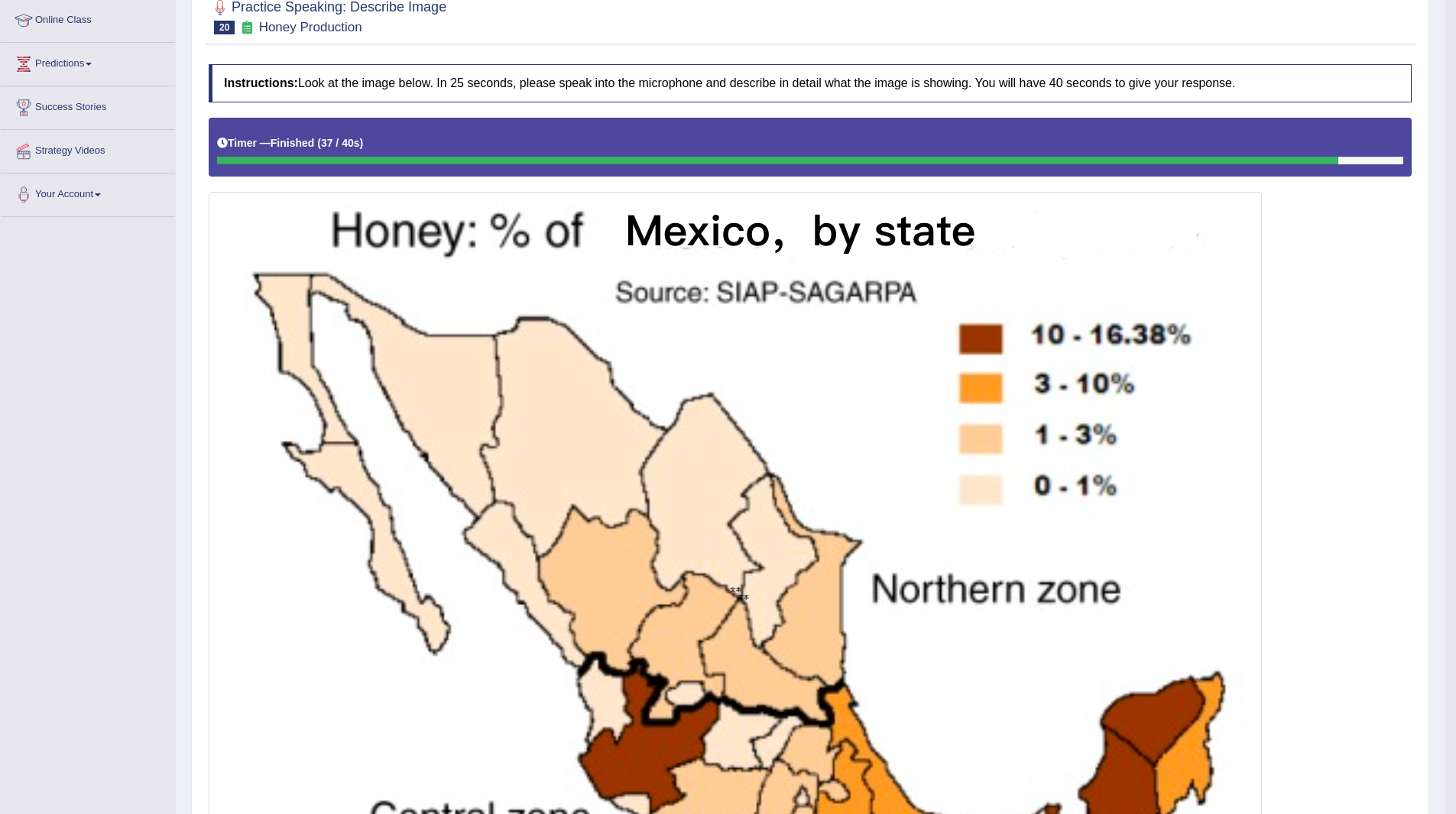
scroll to position [0, 0]
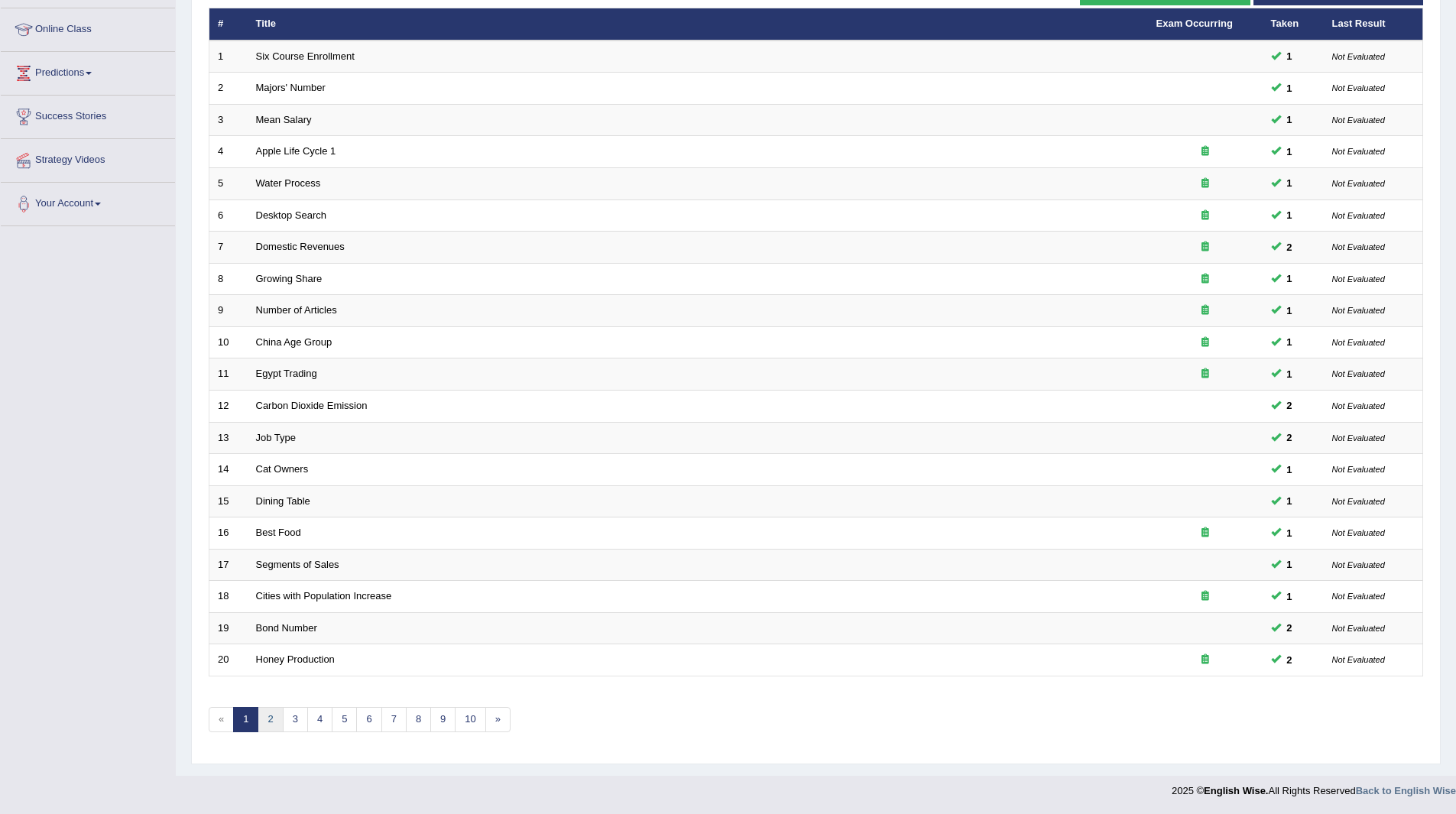
click at [263, 718] on link "2" at bounding box center [270, 719] width 25 height 25
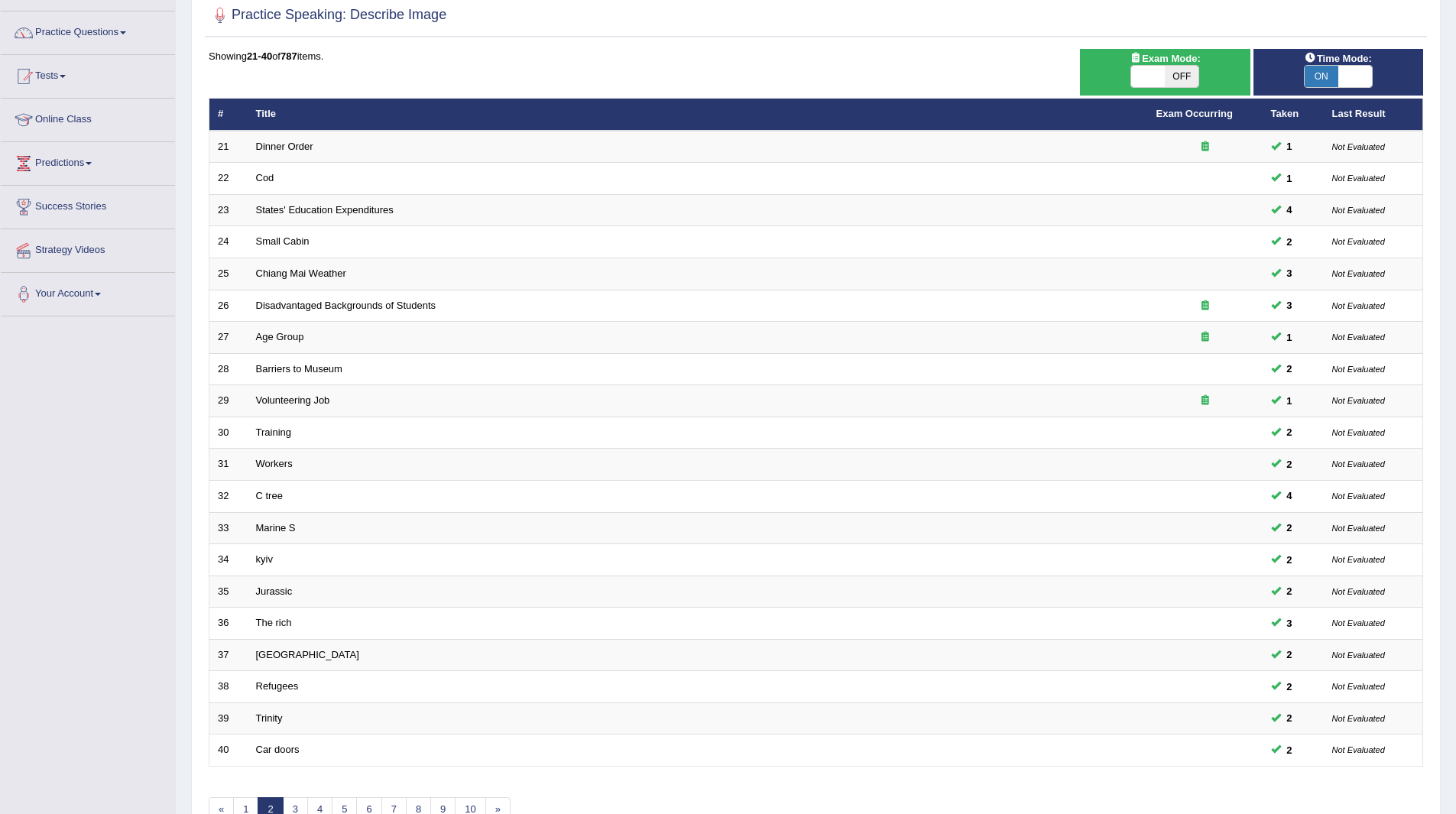
scroll to position [198, 0]
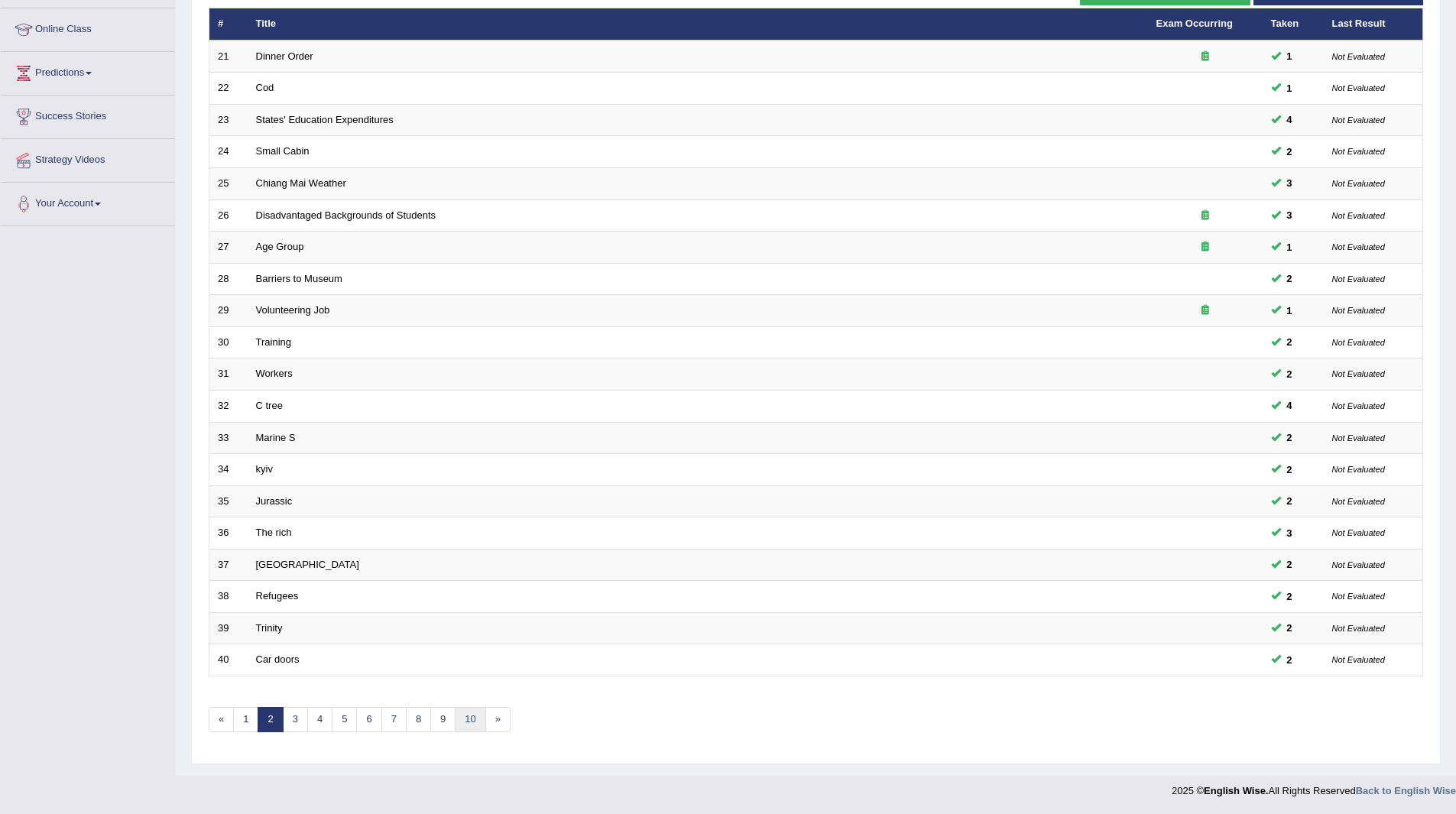
click at [469, 716] on link "10" at bounding box center [470, 719] width 31 height 25
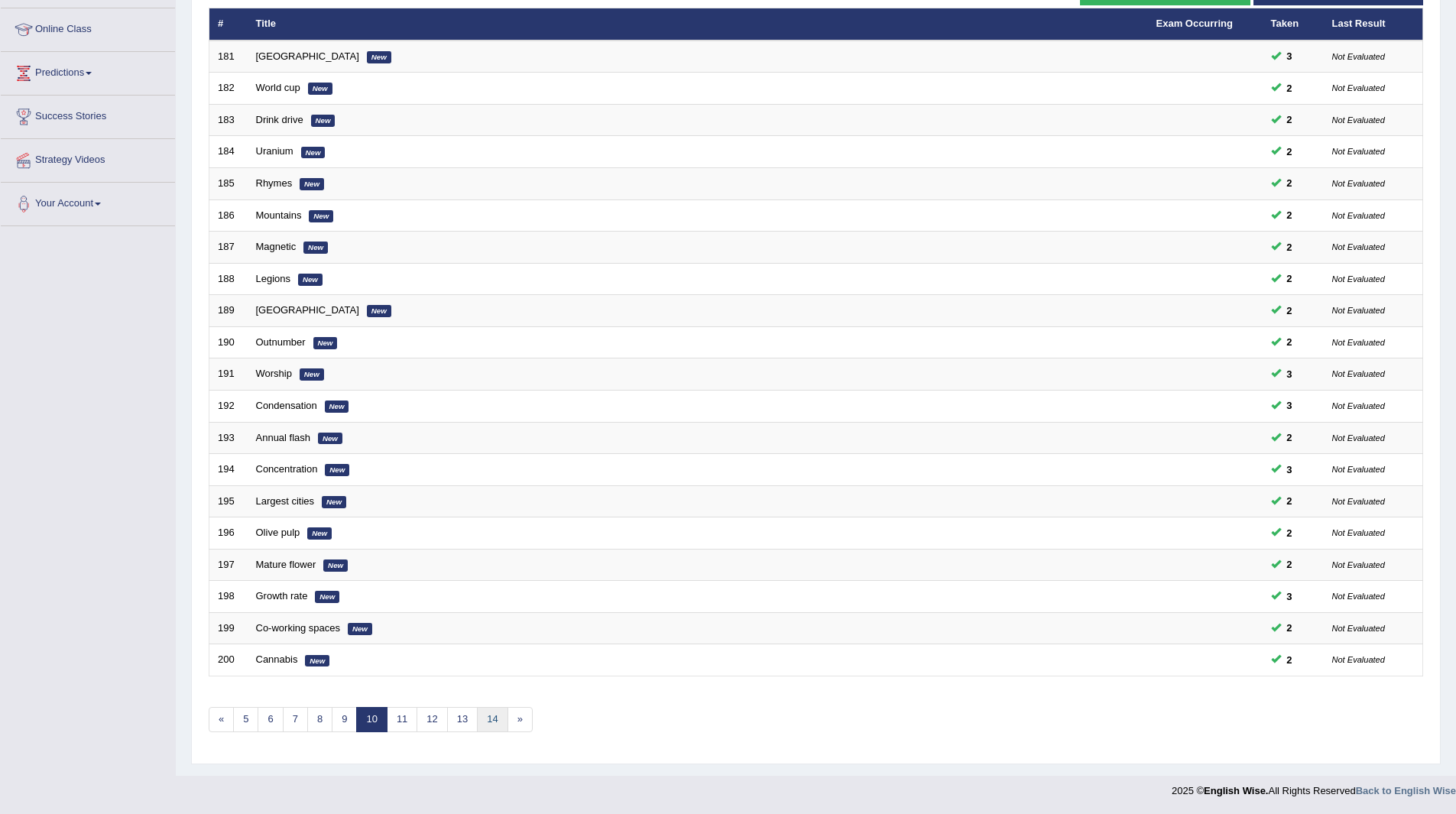
click at [499, 723] on link "14" at bounding box center [492, 719] width 31 height 25
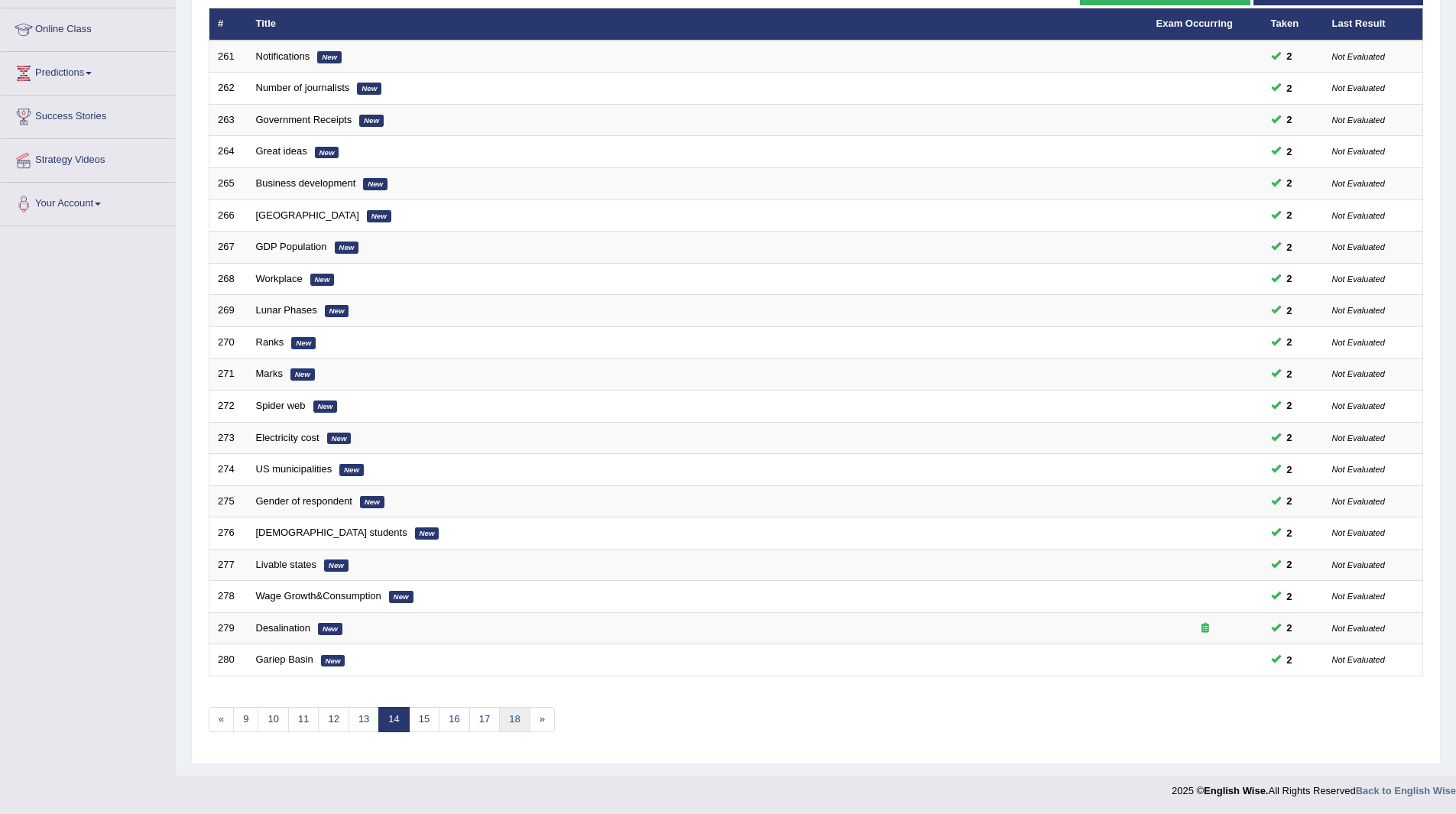
click at [499, 723] on link "18" at bounding box center [513, 719] width 31 height 25
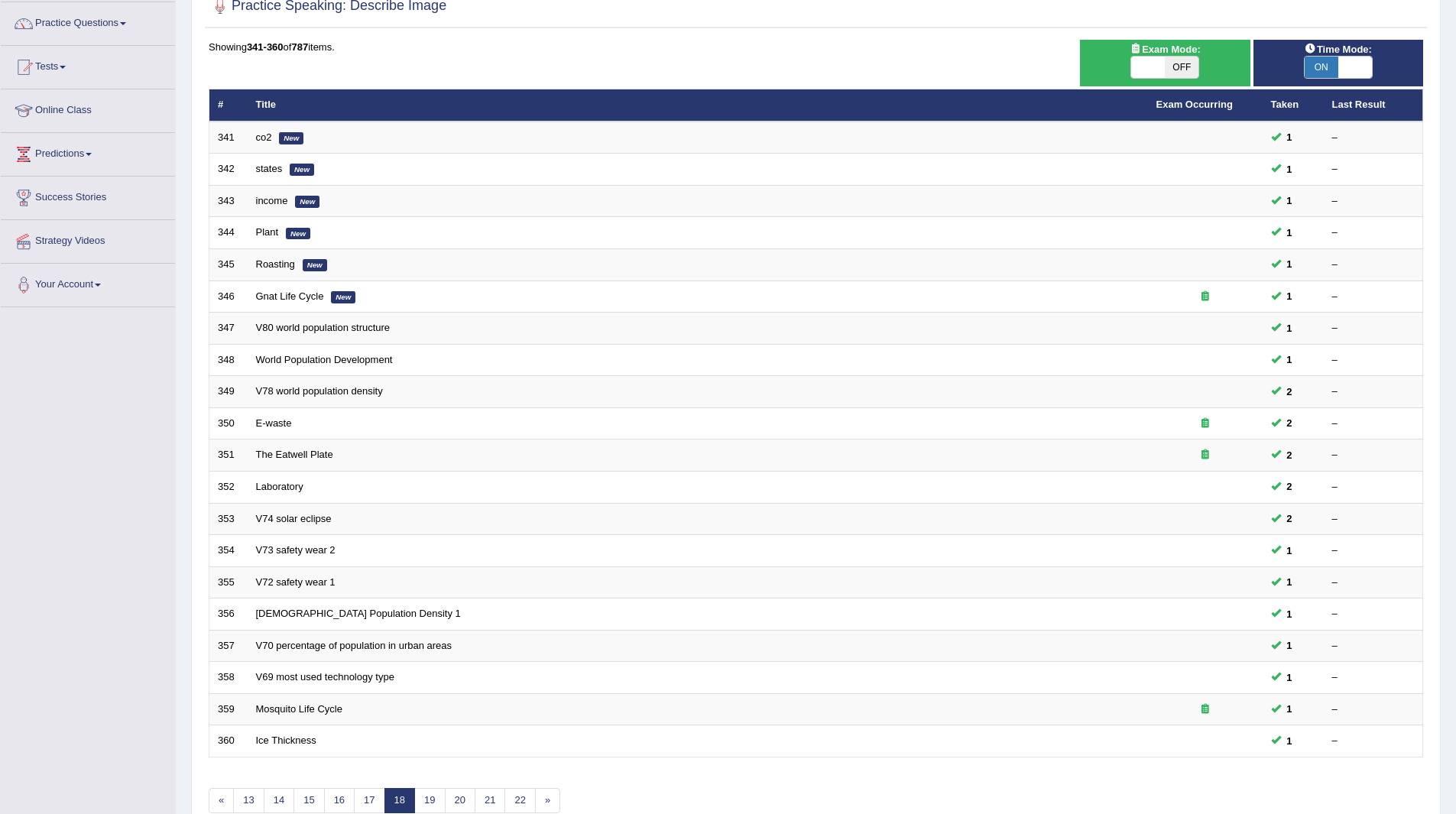
scroll to position [198, 0]
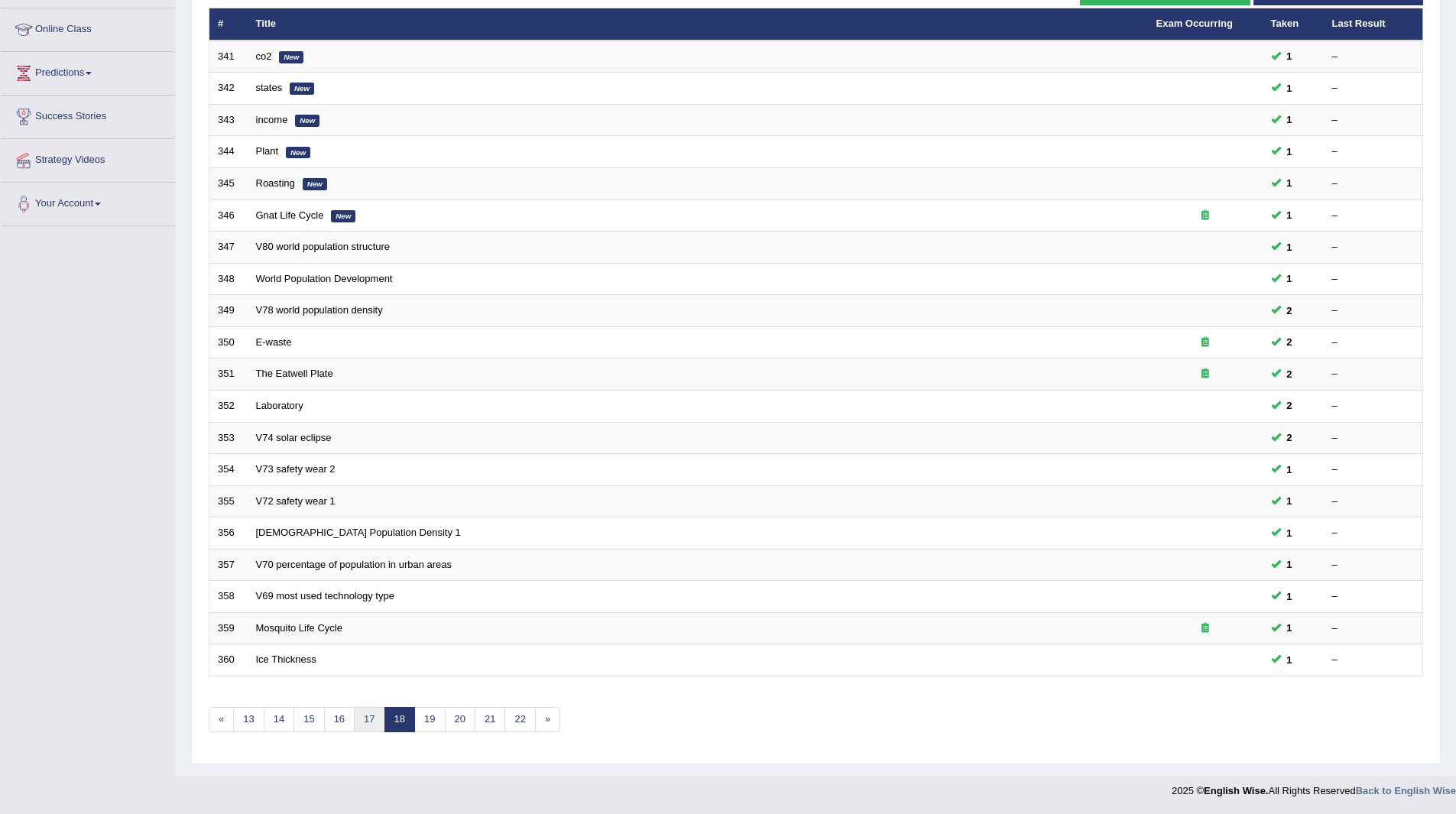
click at [359, 714] on link "17" at bounding box center [369, 719] width 31 height 25
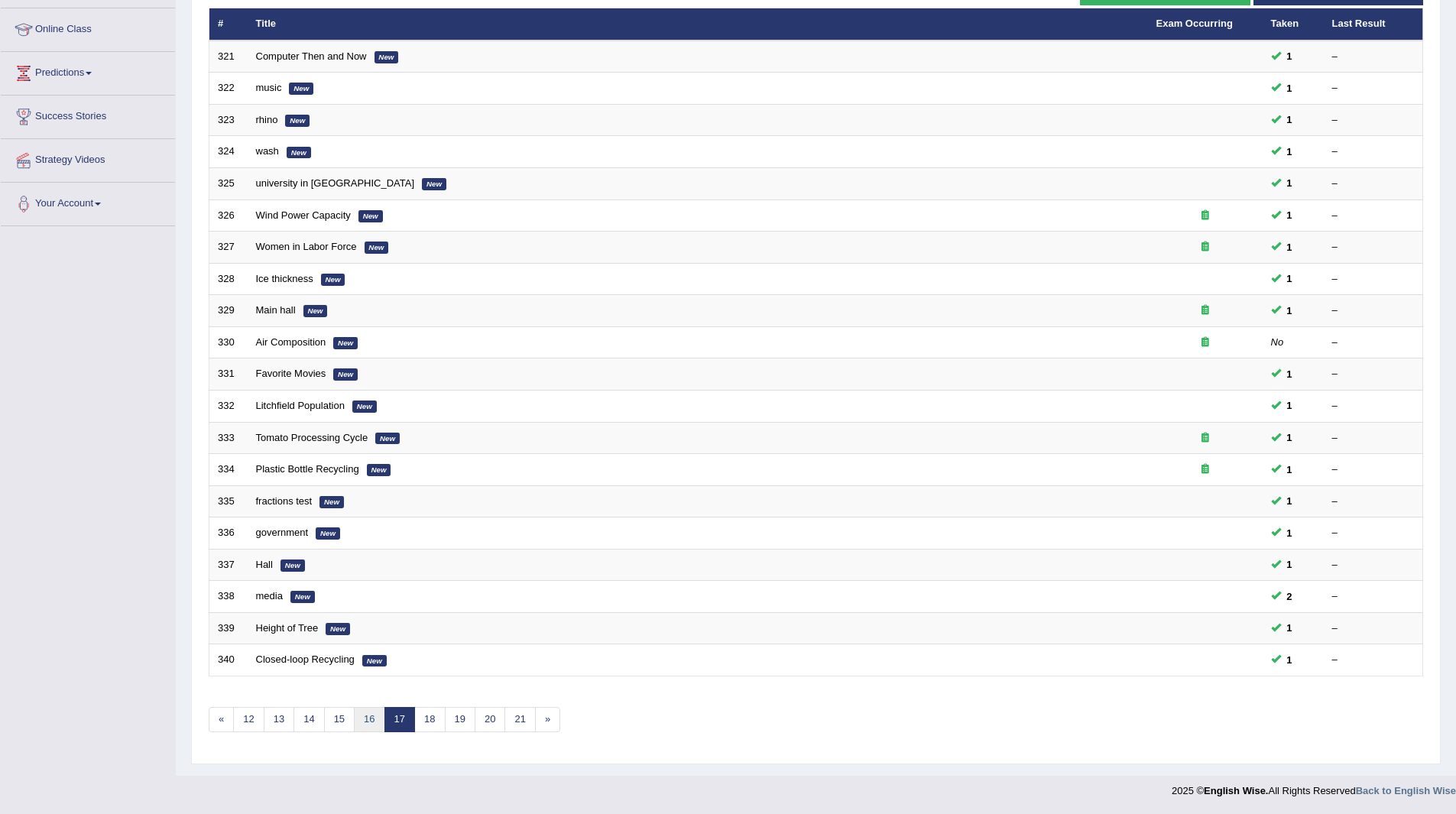
click at [359, 714] on link "16" at bounding box center [369, 719] width 31 height 25
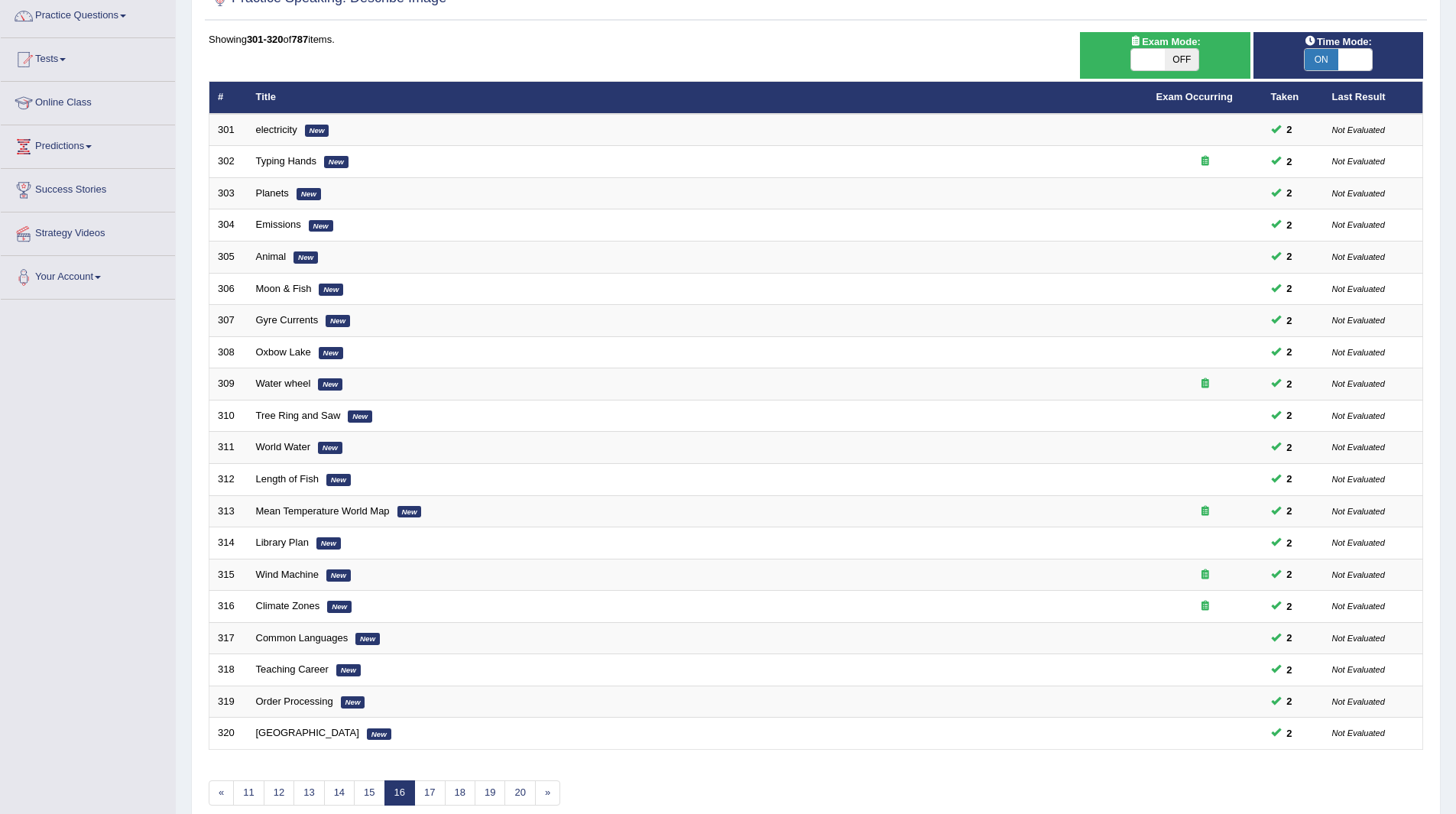
scroll to position [198, 0]
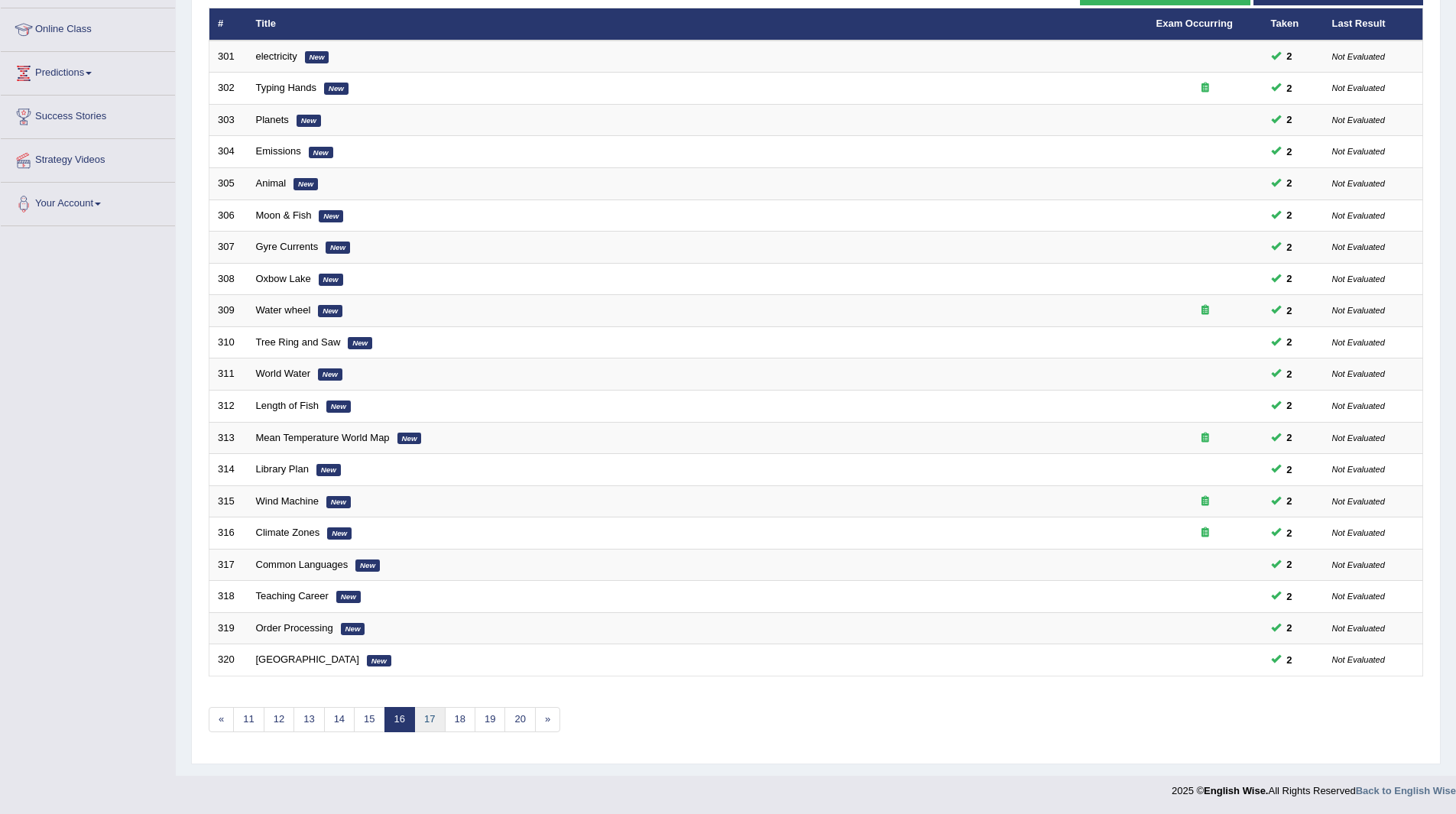
click at [427, 722] on link "17" at bounding box center [429, 719] width 31 height 25
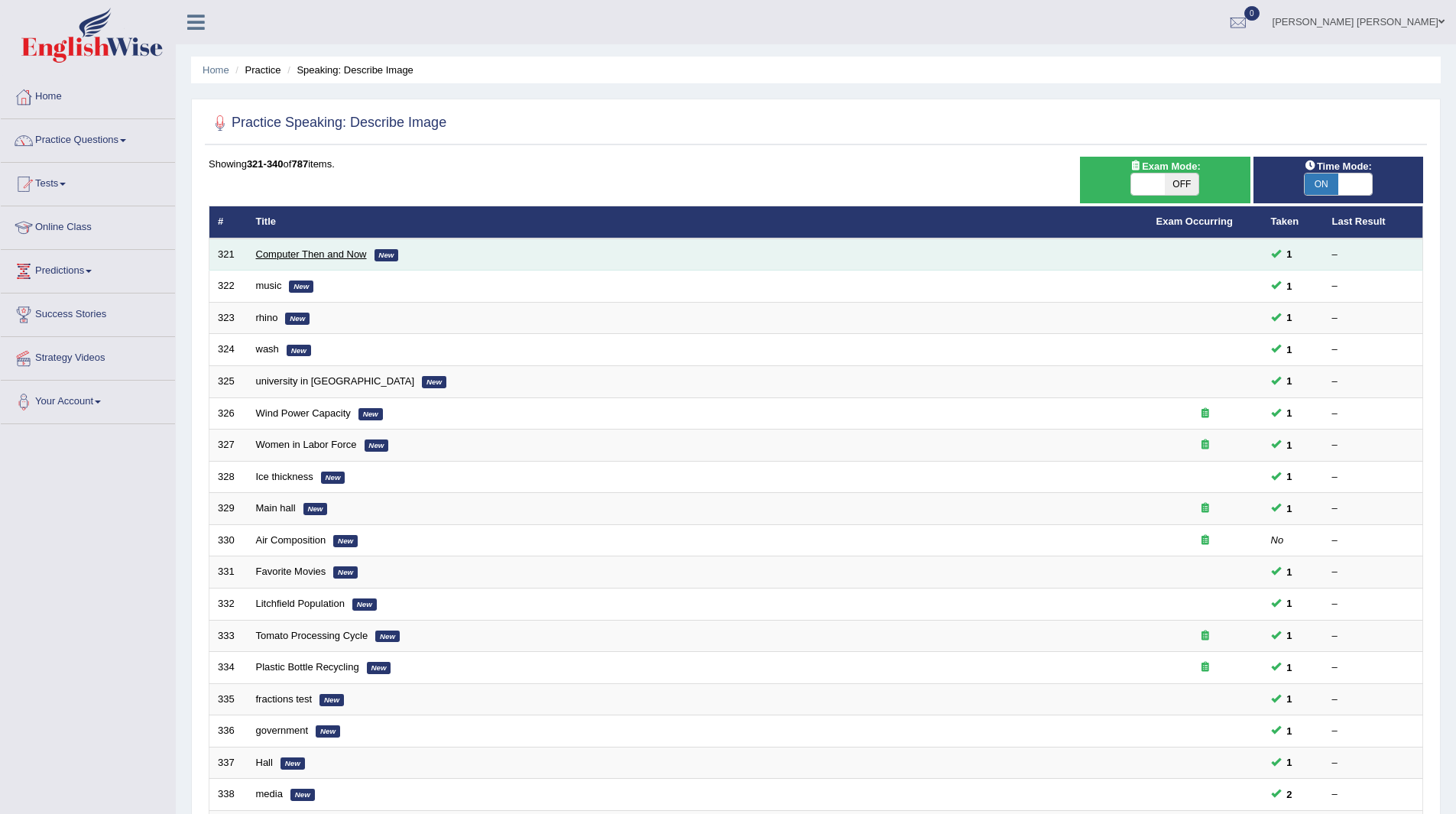
click at [314, 258] on link "Computer Then and Now" at bounding box center [311, 255] width 111 height 12
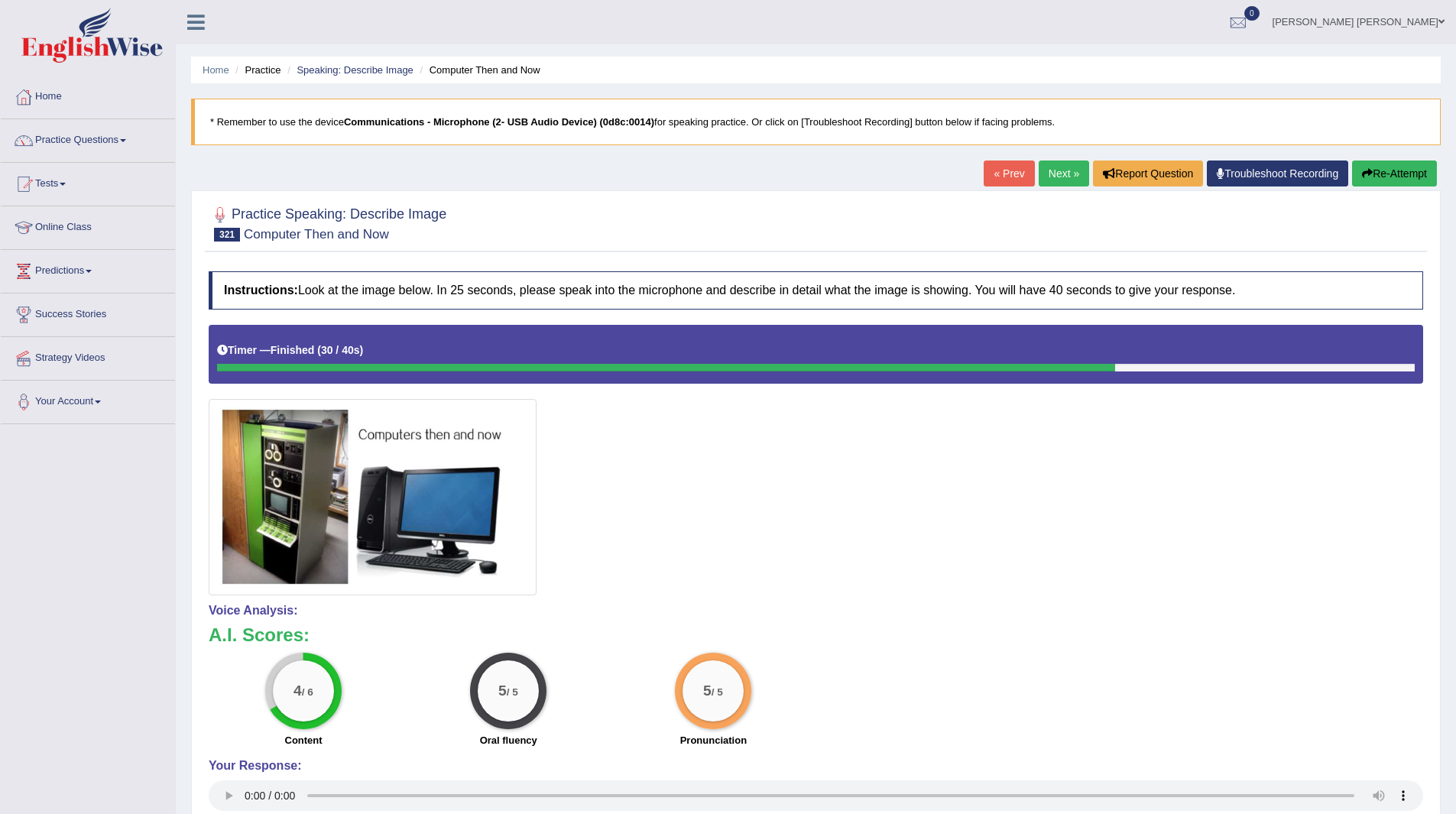
click at [1053, 169] on link "Next »" at bounding box center [1064, 174] width 51 height 26
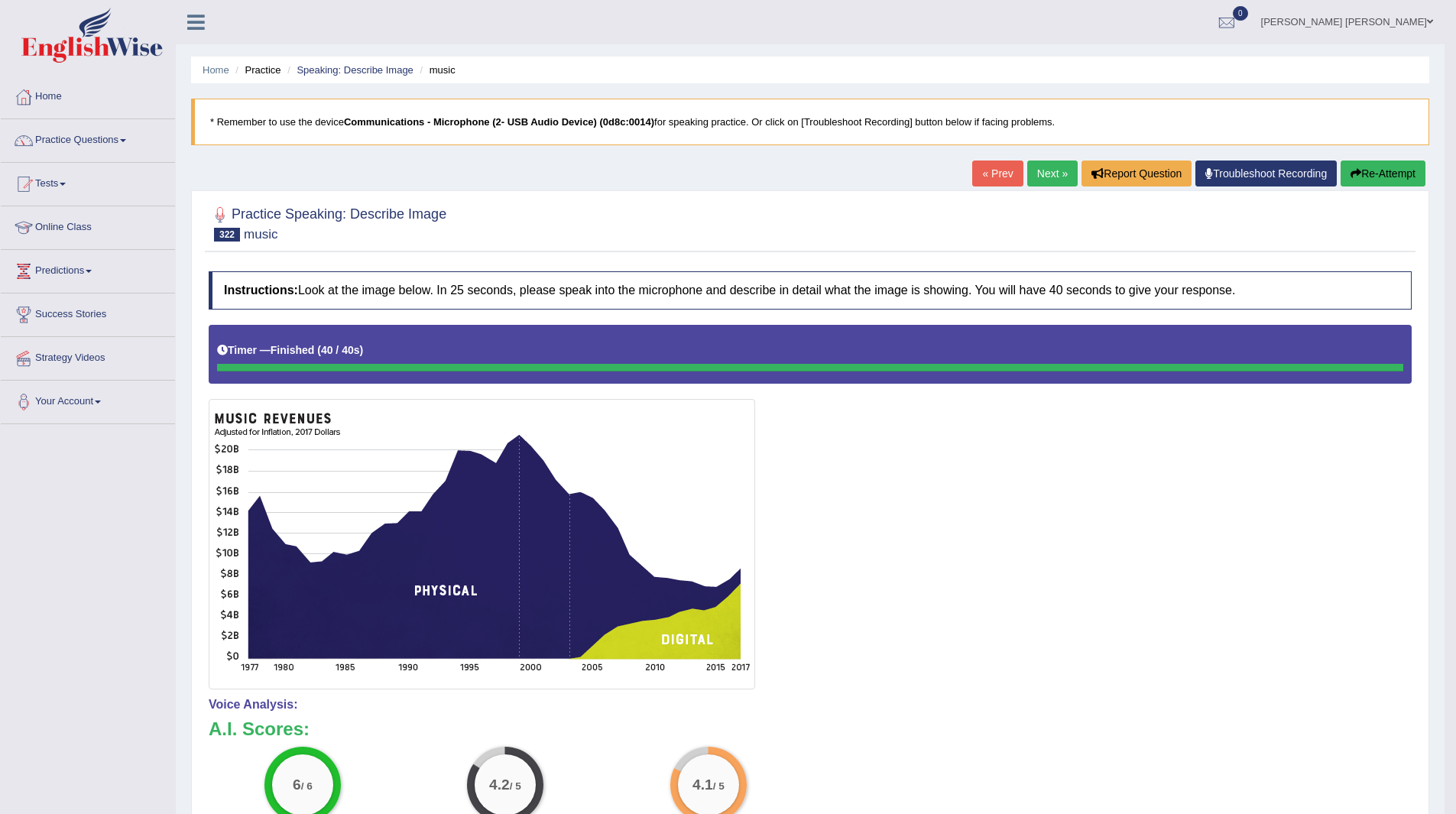
click at [1035, 167] on link "Next »" at bounding box center [1052, 174] width 51 height 26
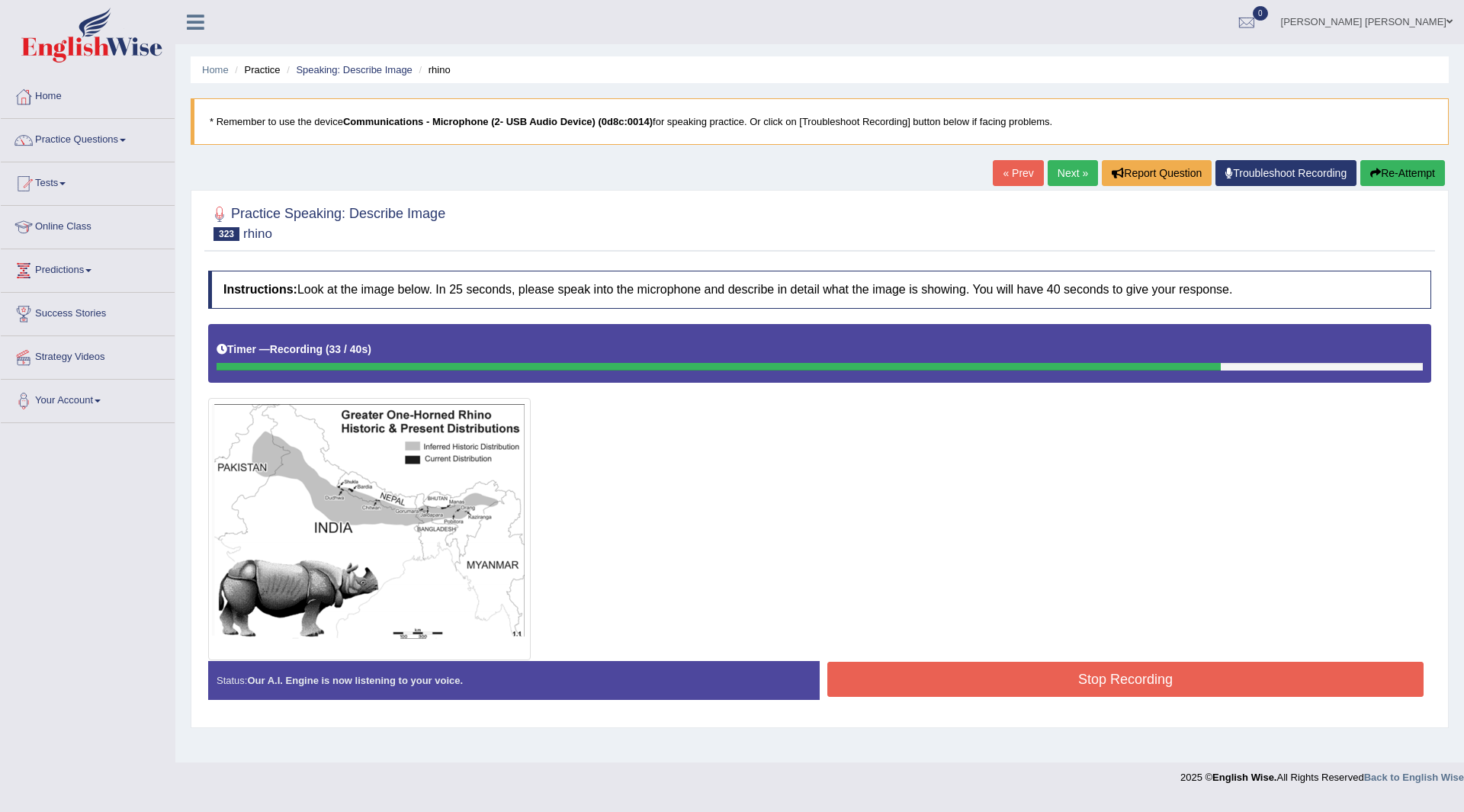
click at [988, 673] on button "Stop Recording" at bounding box center [1125, 678] width 596 height 35
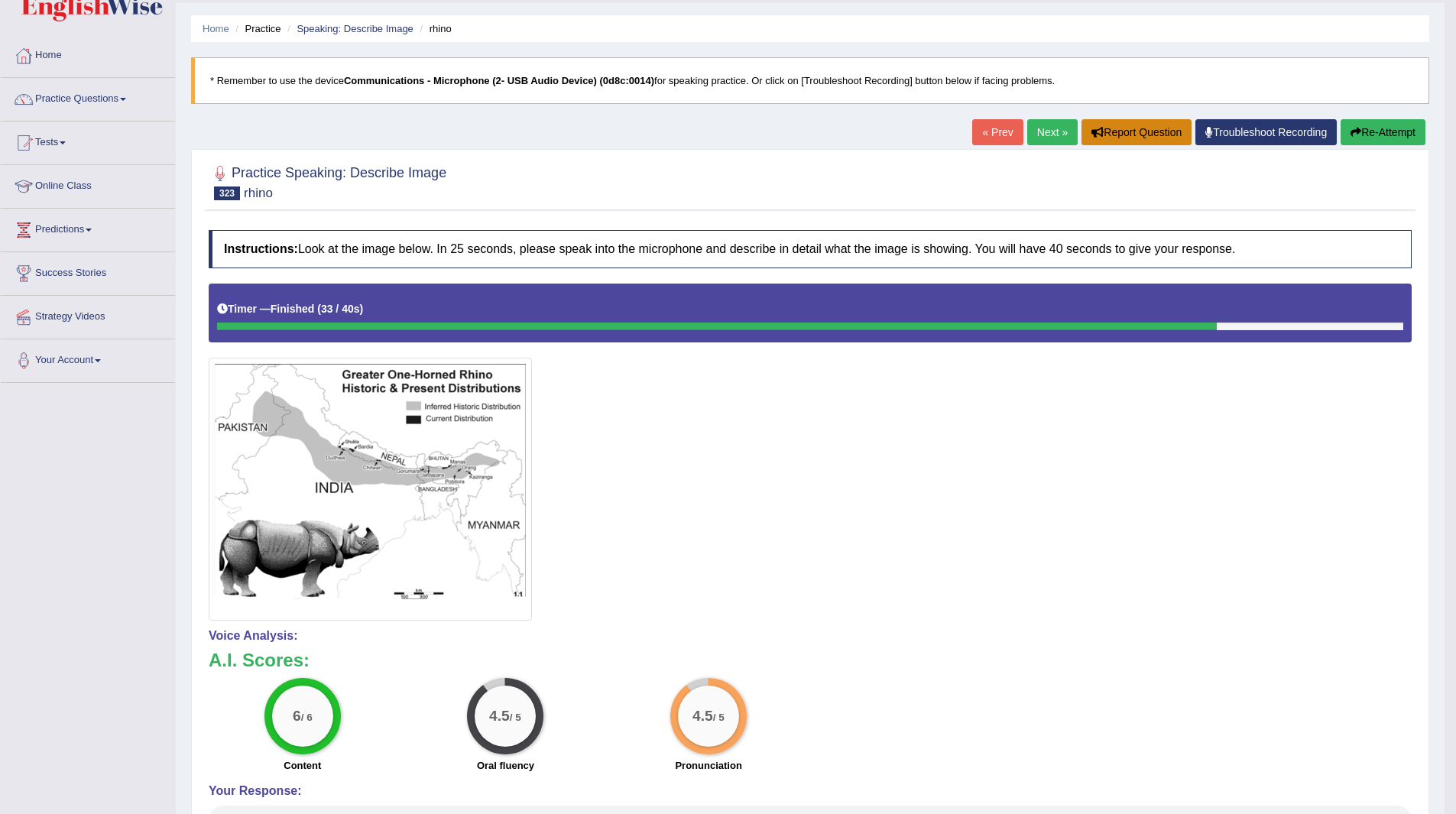
scroll to position [13, 0]
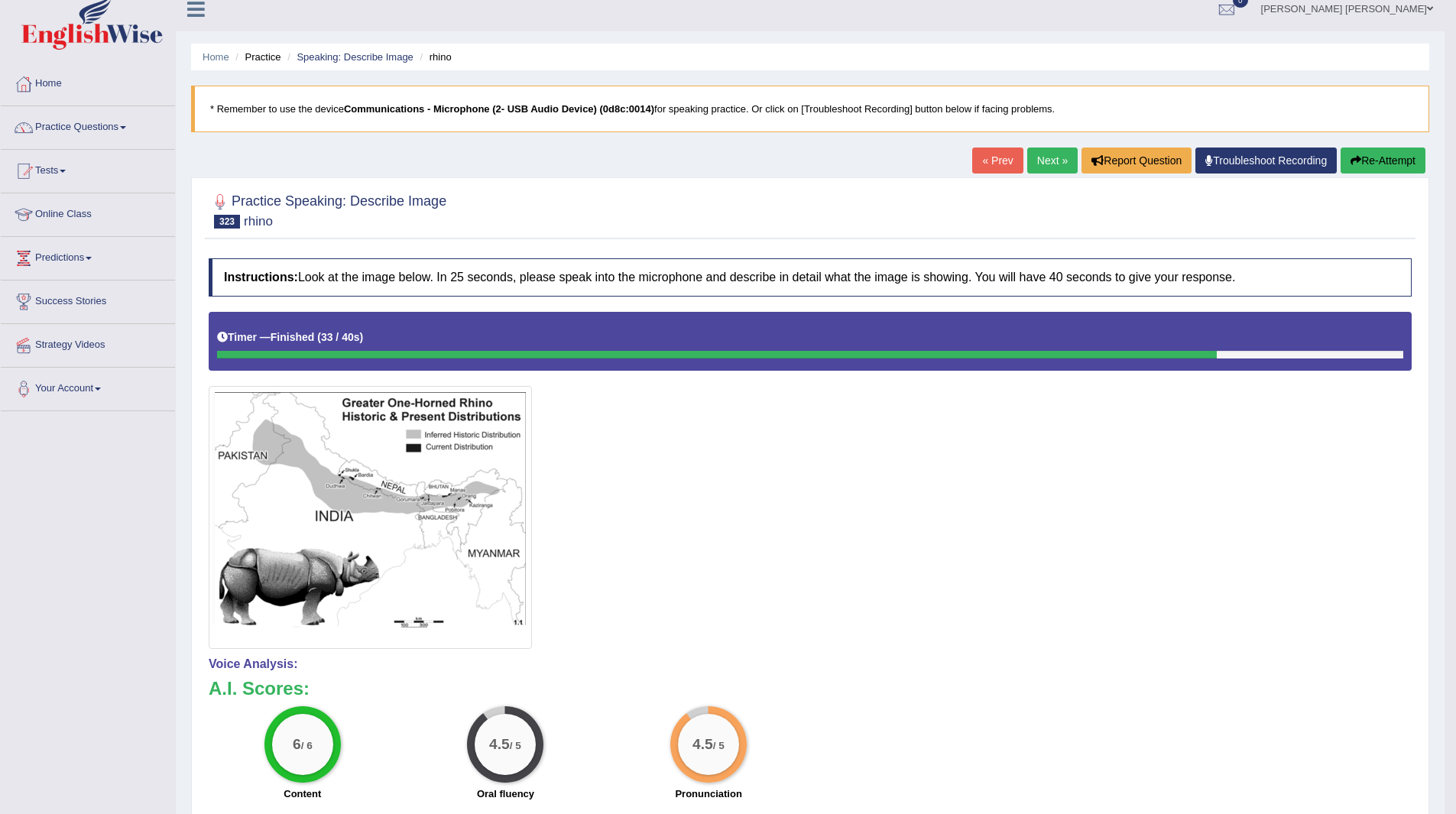
click at [1055, 160] on link "Next »" at bounding box center [1052, 161] width 51 height 26
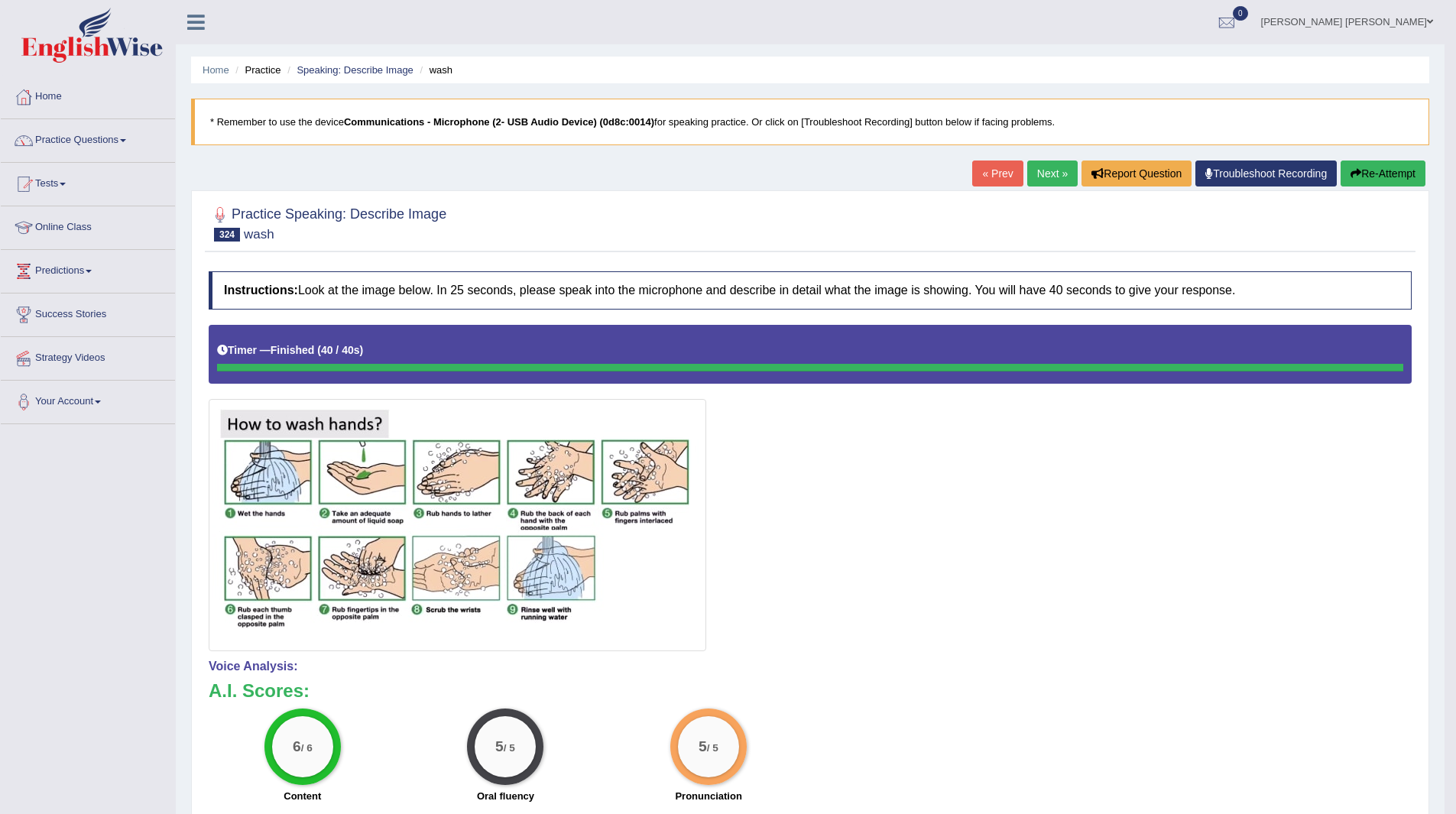
click at [1048, 172] on link "Next »" at bounding box center [1052, 174] width 51 height 26
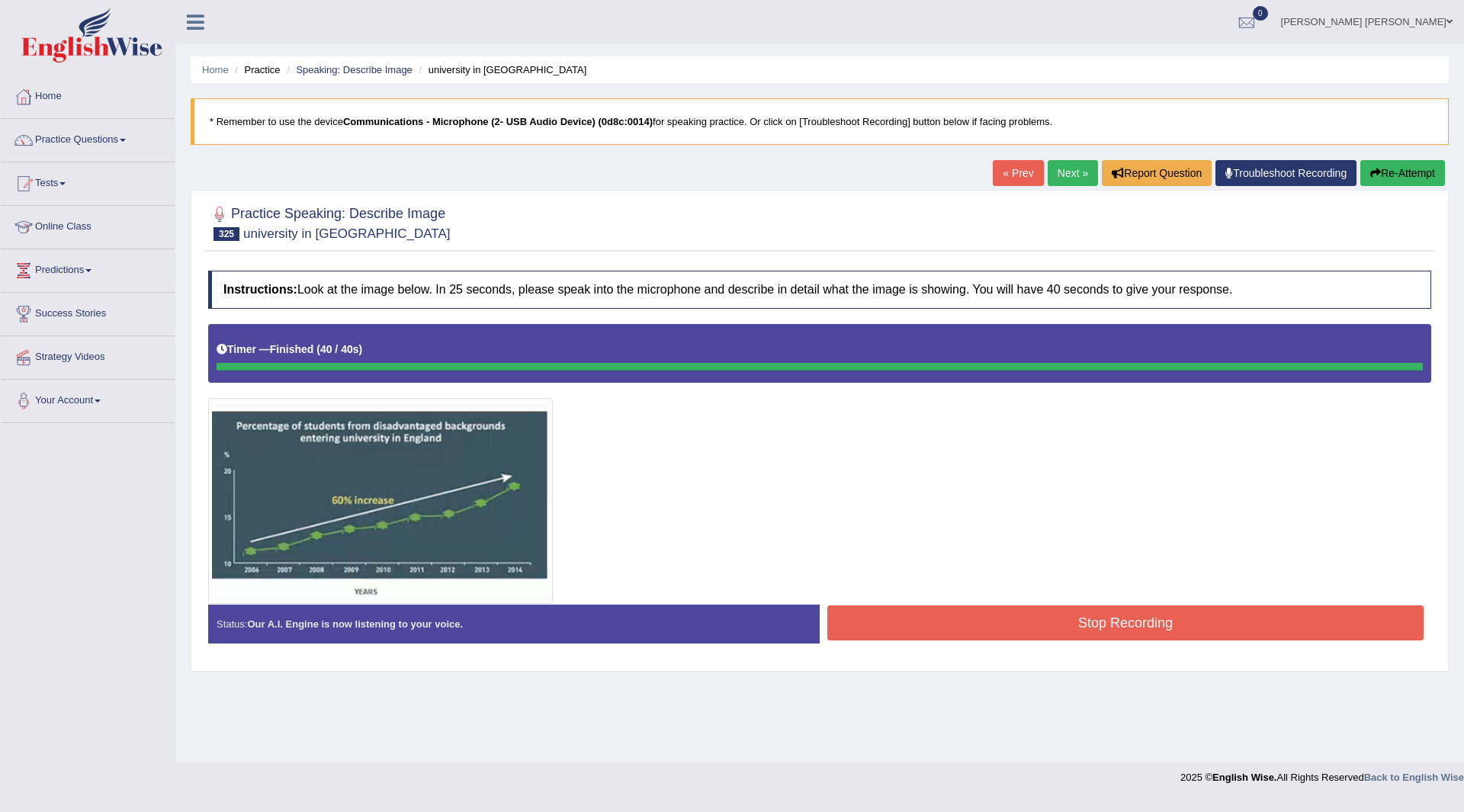
click at [1027, 628] on div "Instructions: Look at the image below. In 25 seconds, please speak into the mic…" at bounding box center [820, 463] width 1231 height 401
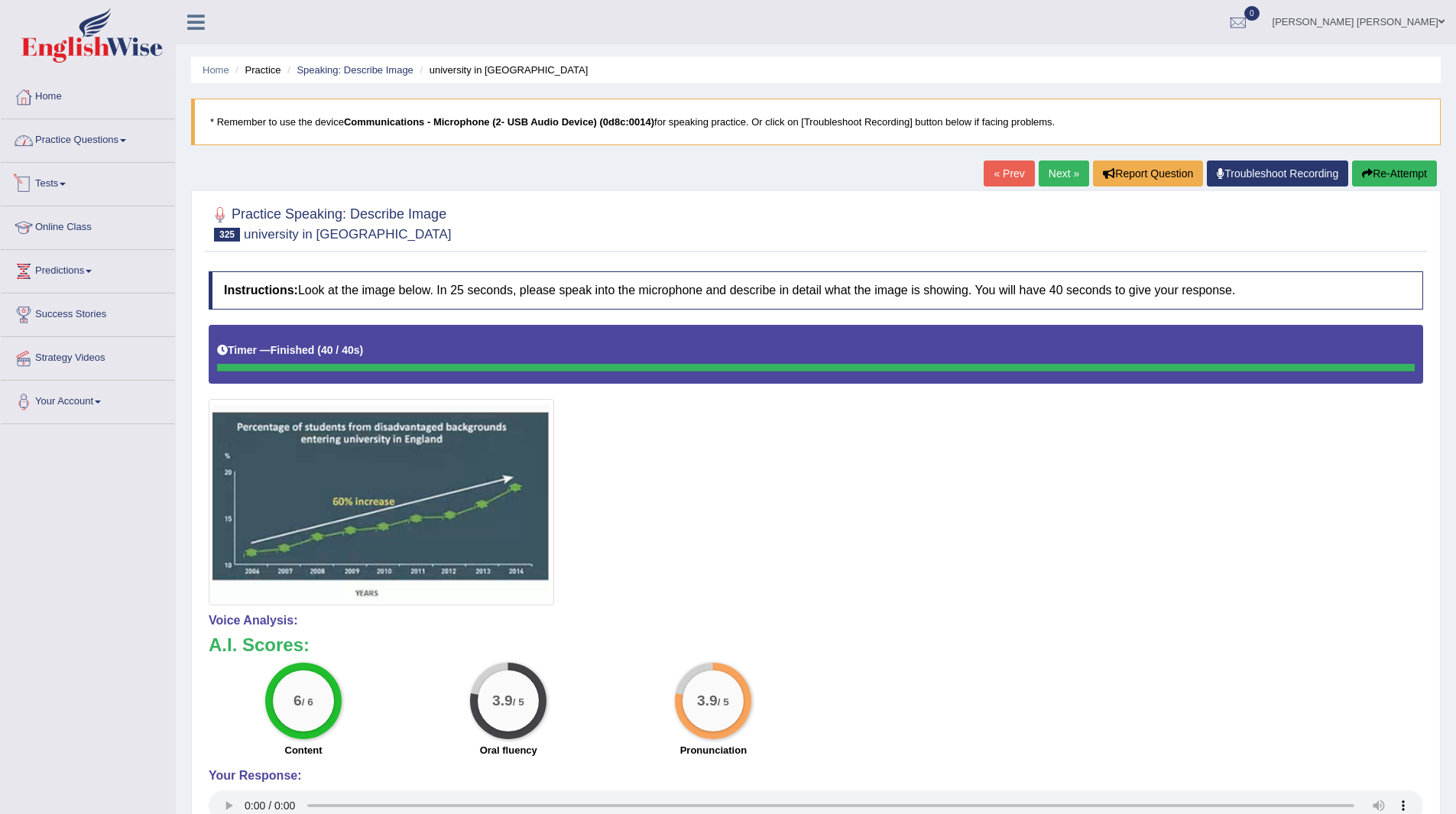
click at [78, 135] on link "Practice Questions" at bounding box center [88, 138] width 174 height 39
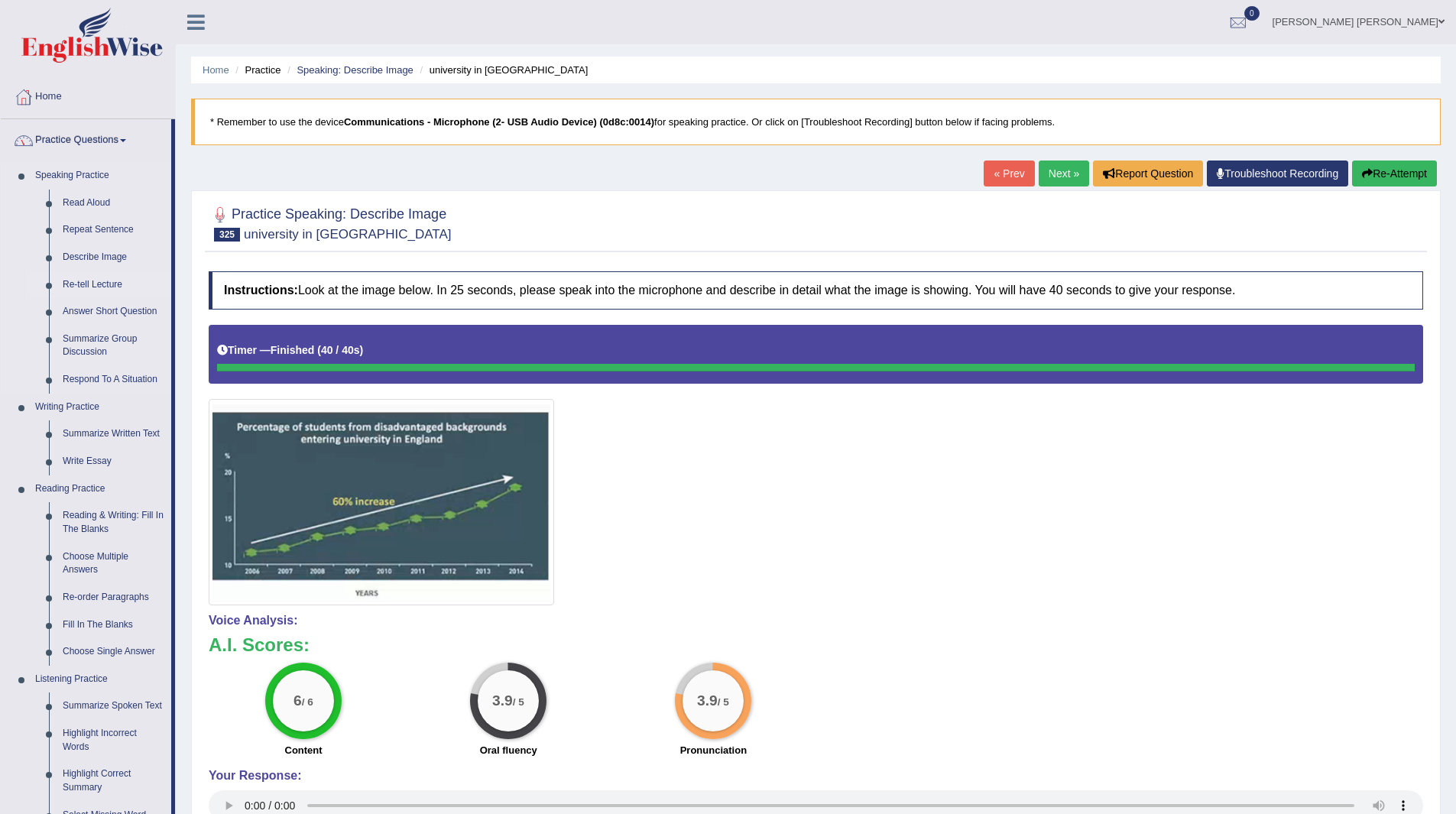
click at [88, 280] on link "Re-tell Lecture" at bounding box center [113, 286] width 115 height 28
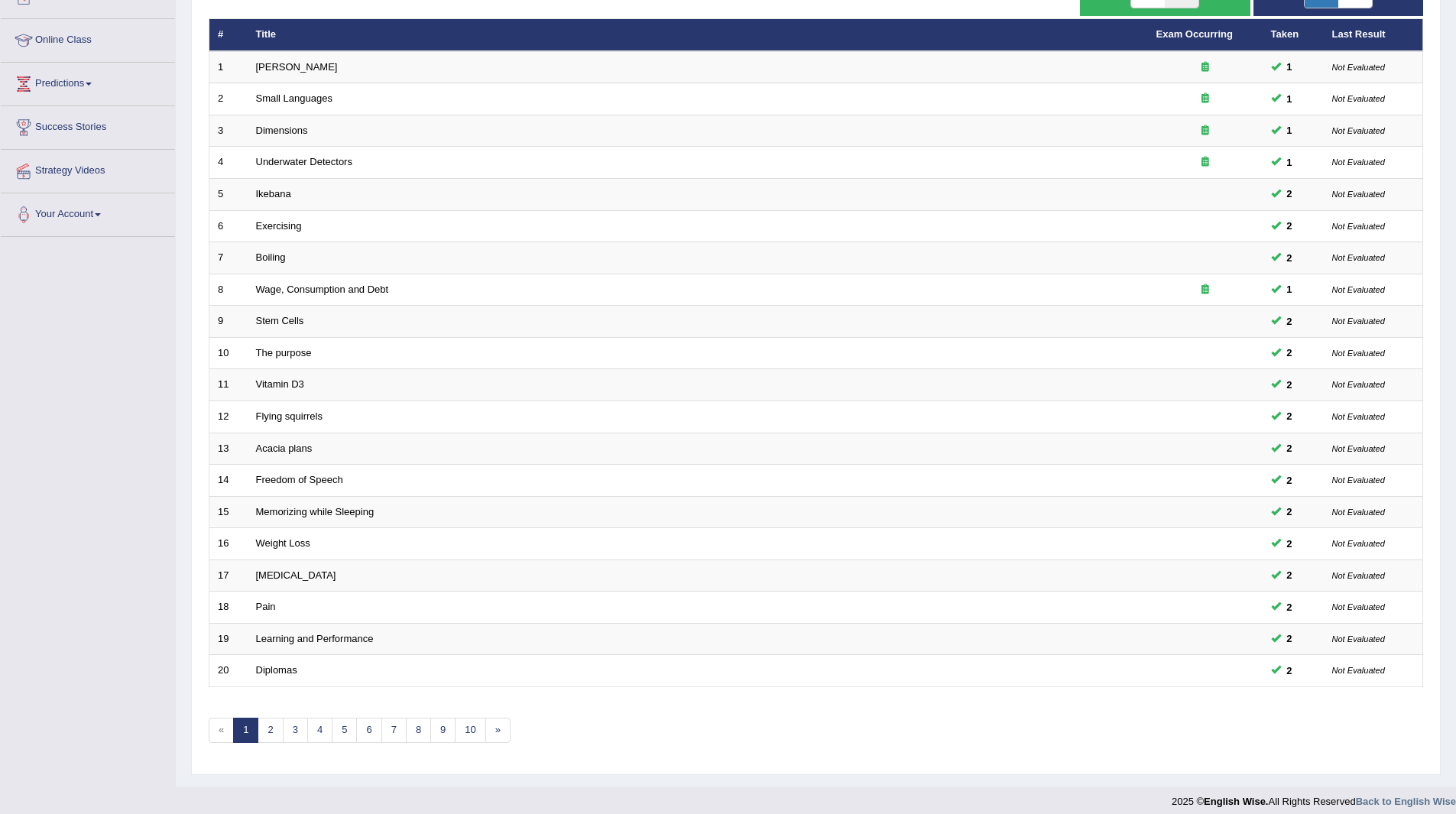
scroll to position [198, 0]
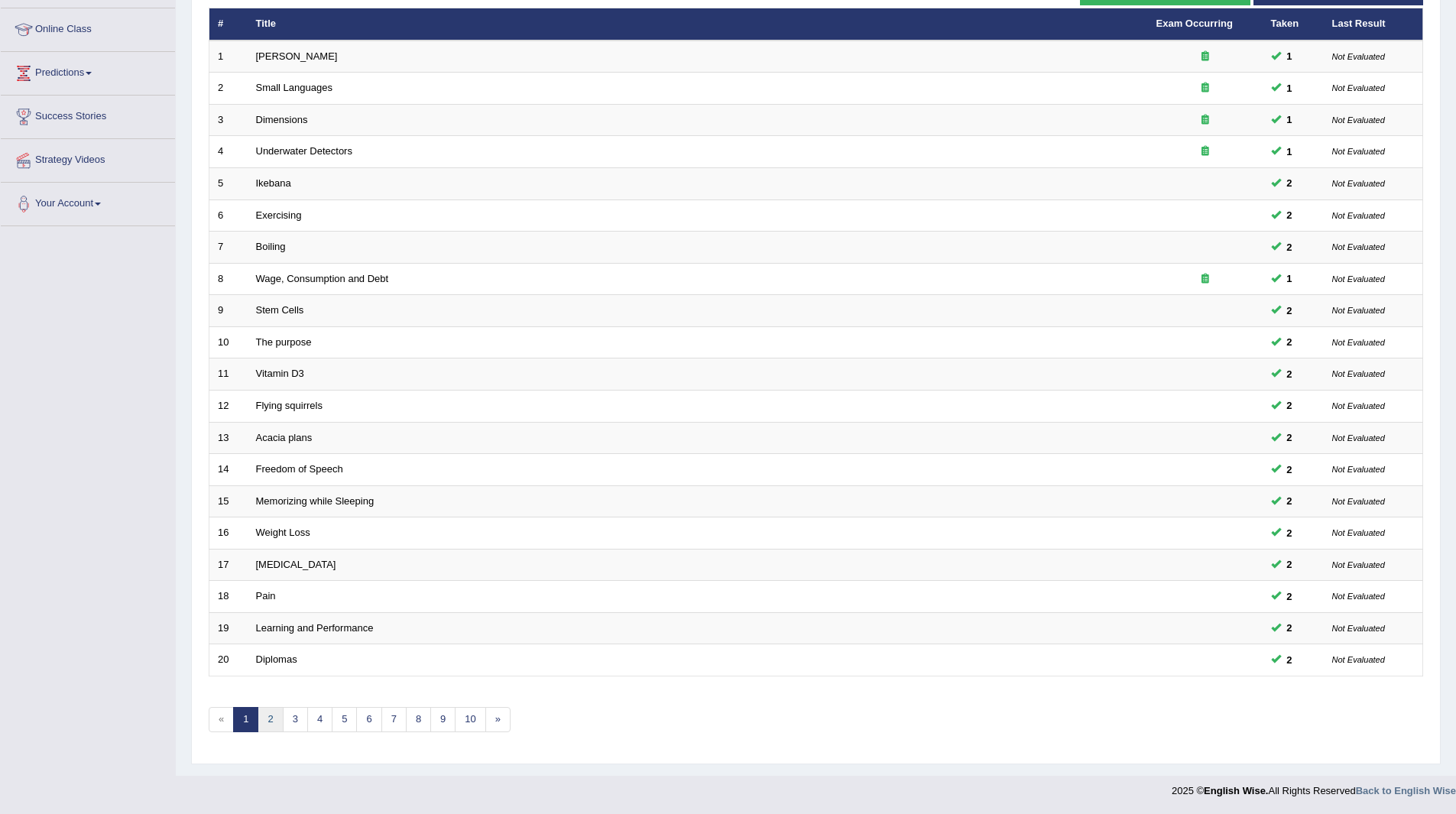
click at [269, 719] on link "2" at bounding box center [270, 719] width 25 height 25
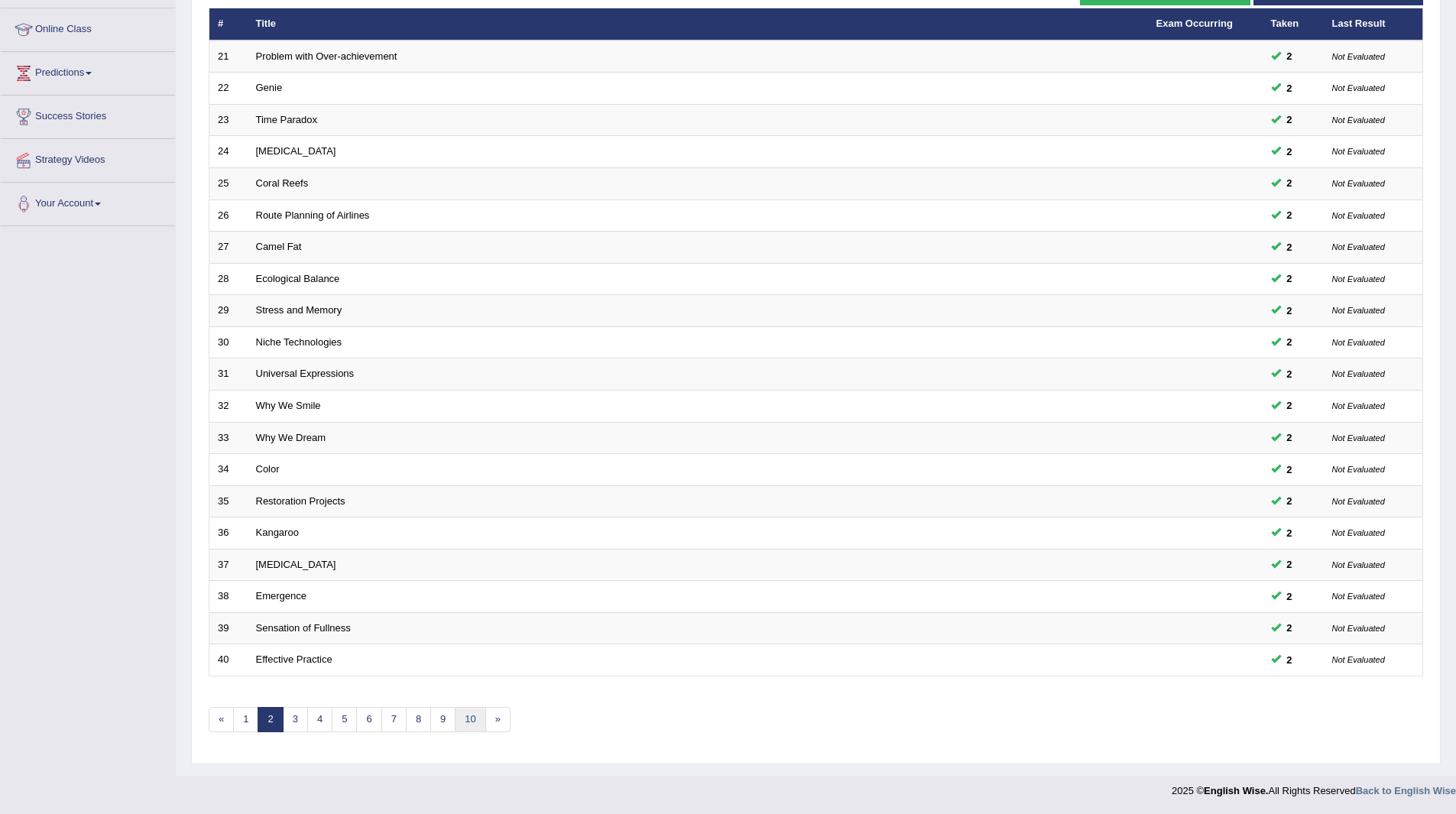
click at [471, 716] on link "10" at bounding box center [470, 719] width 31 height 25
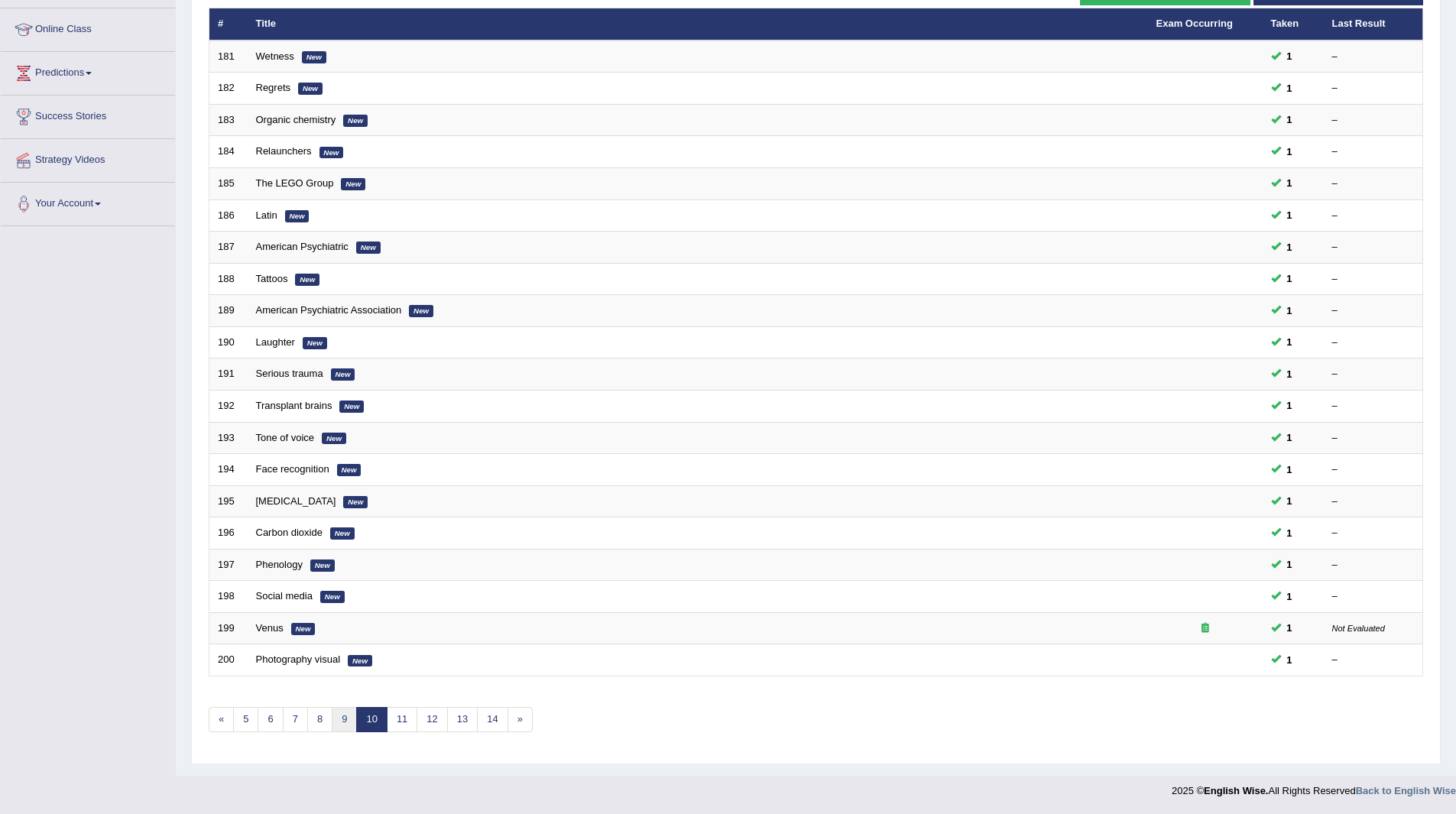
click at [342, 719] on link "9" at bounding box center [344, 719] width 25 height 25
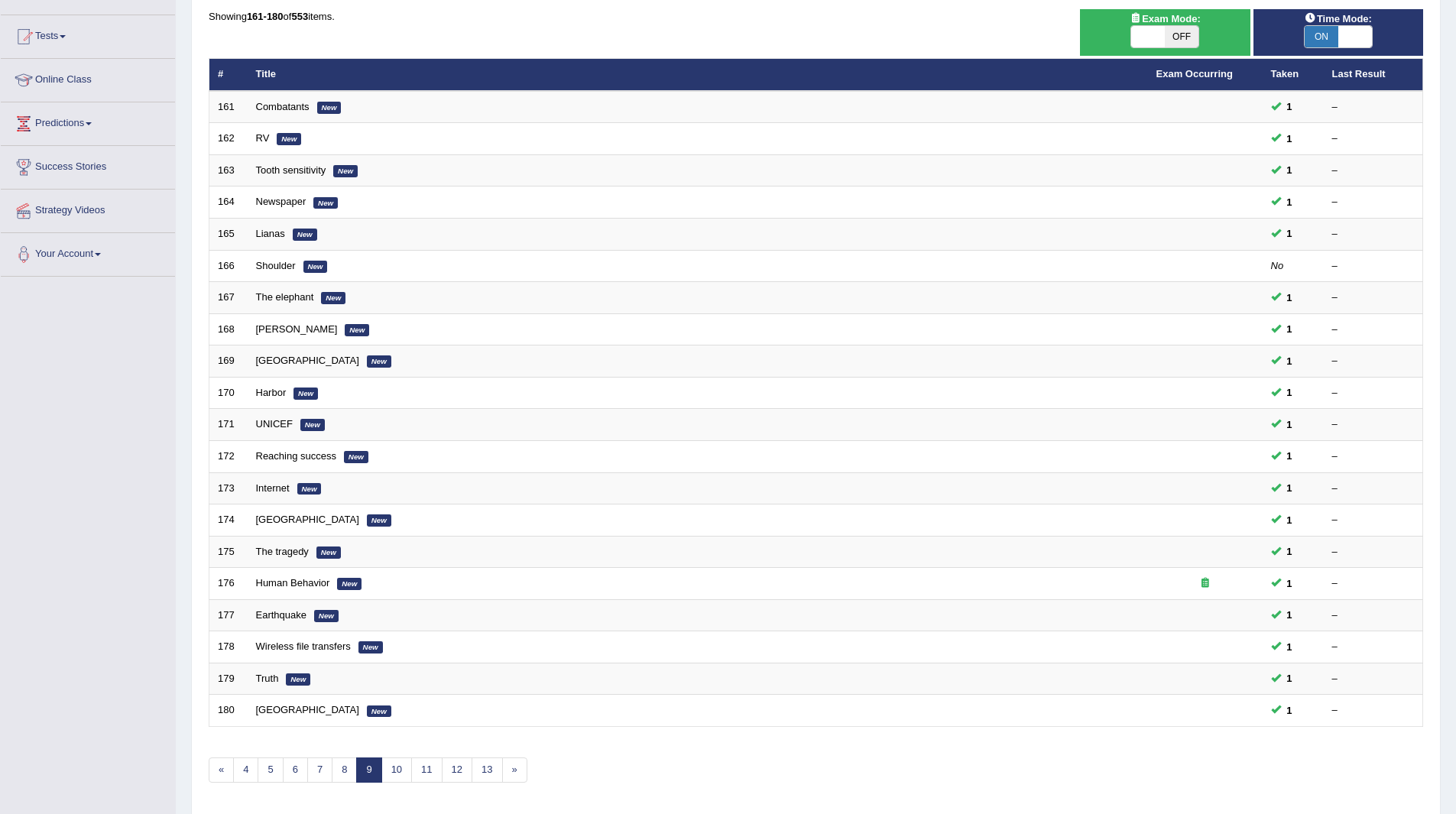
scroll to position [198, 0]
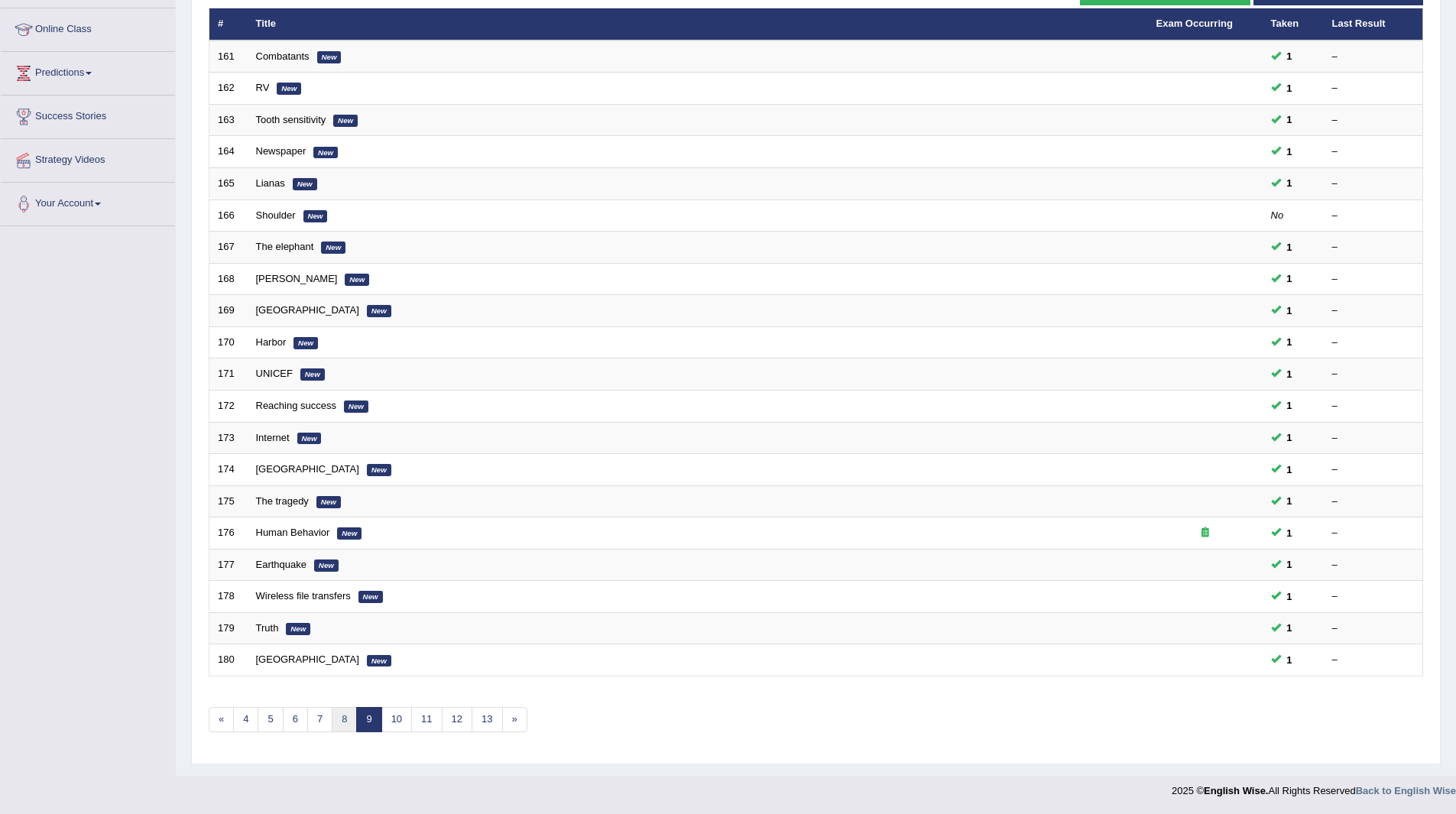
click at [341, 718] on link "8" at bounding box center [344, 719] width 25 height 25
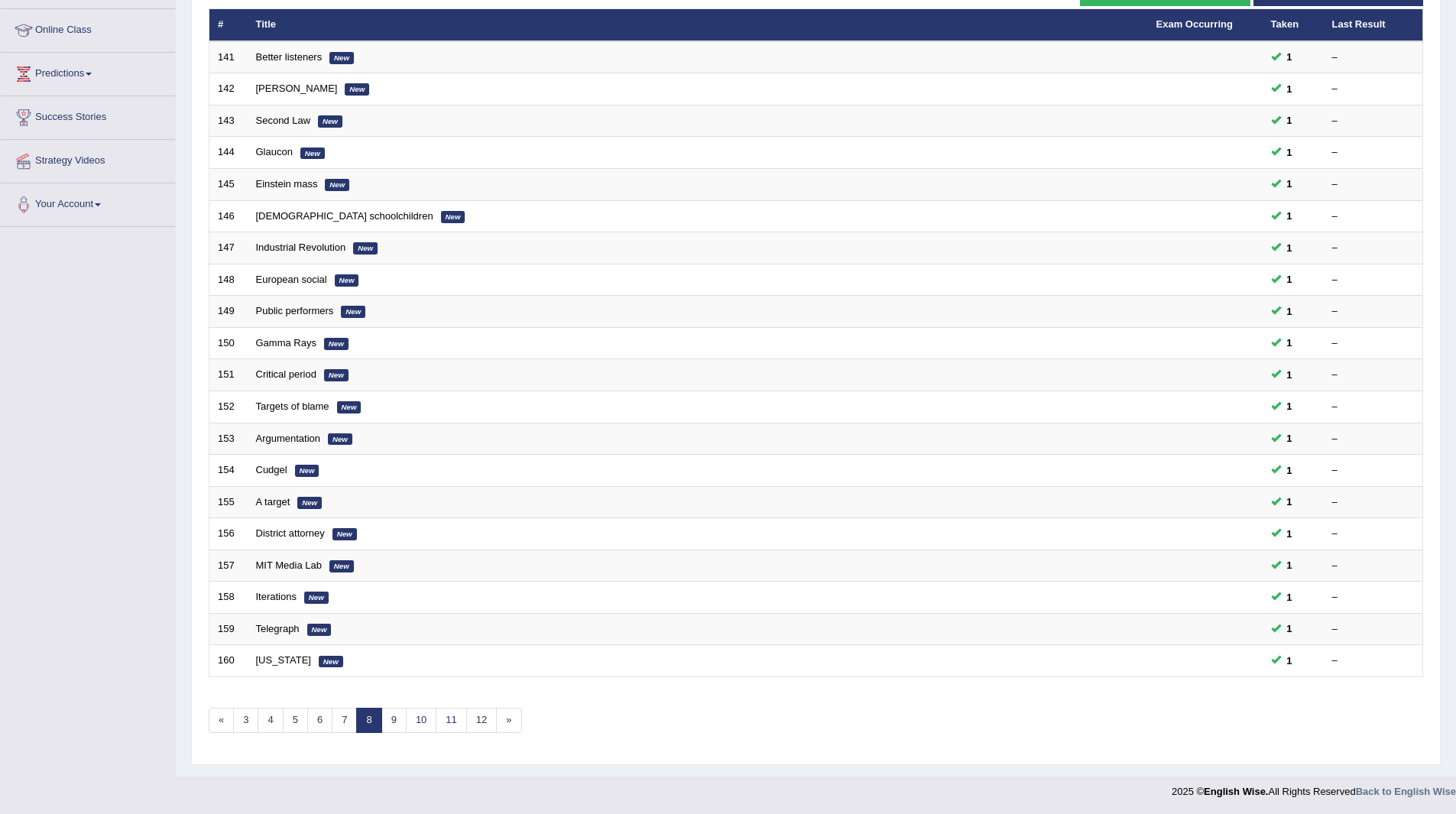
scroll to position [198, 0]
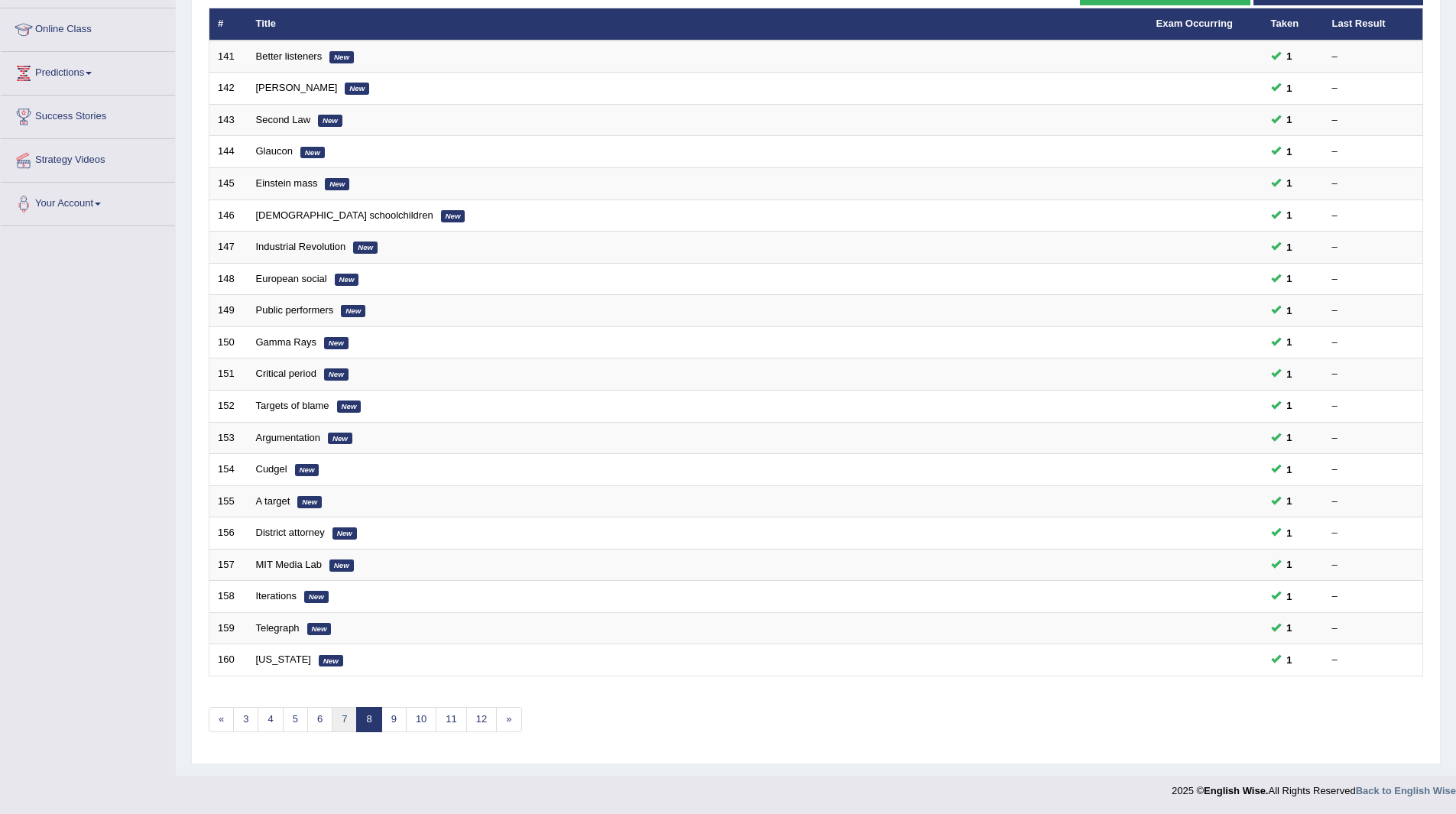
click at [341, 718] on link "7" at bounding box center [344, 719] width 25 height 25
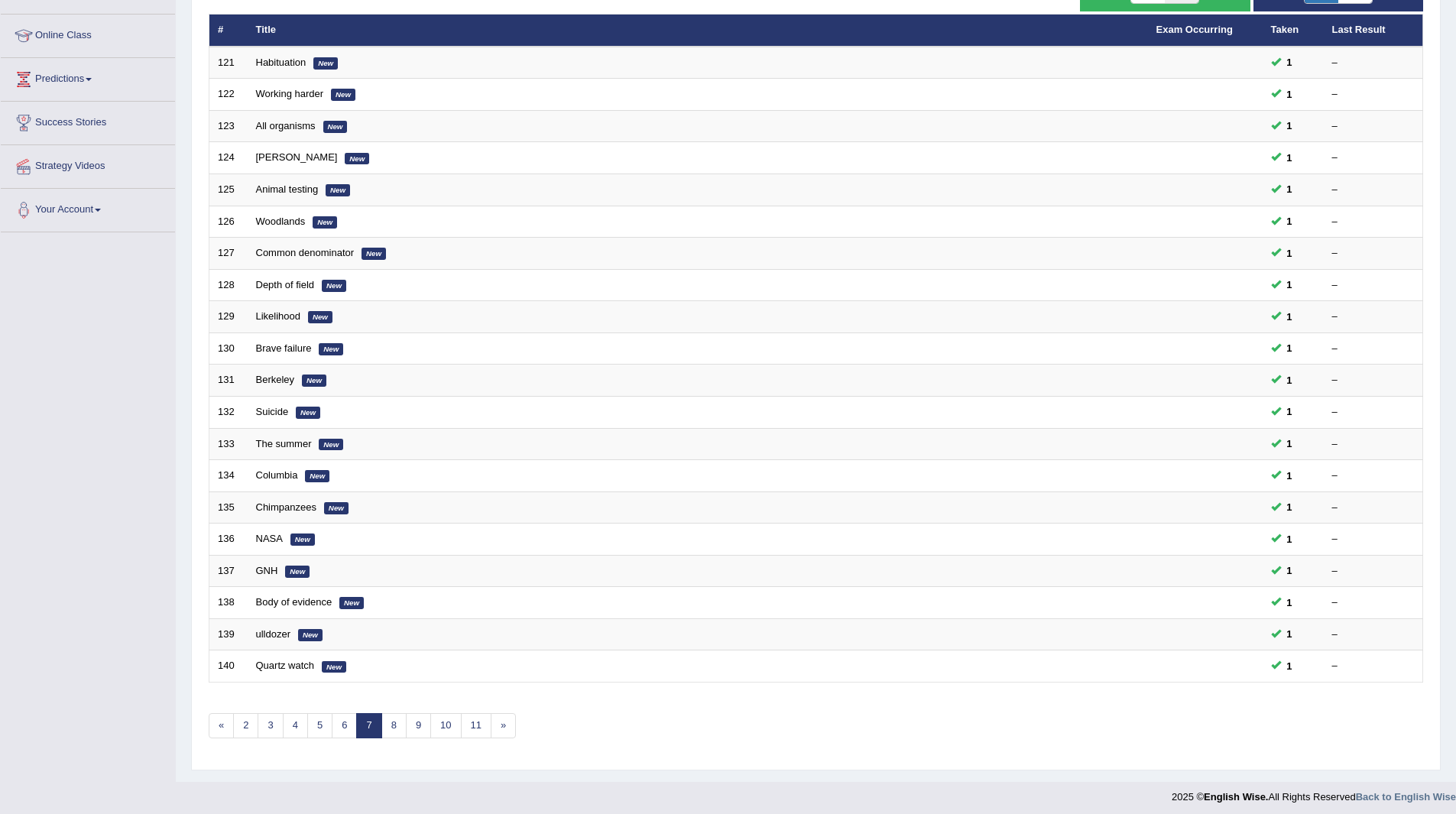
scroll to position [198, 0]
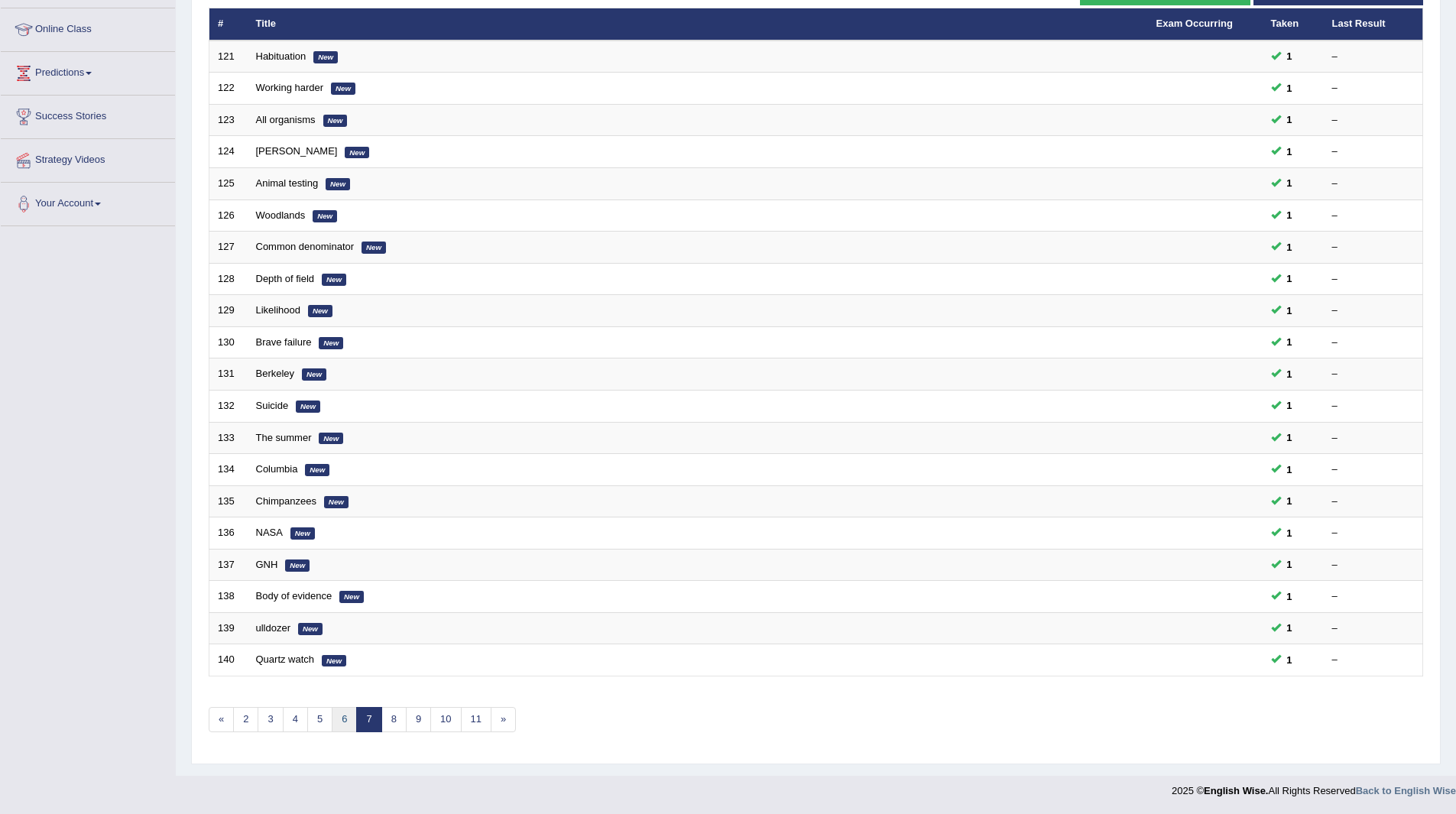
click at [341, 718] on link "6" at bounding box center [344, 719] width 25 height 25
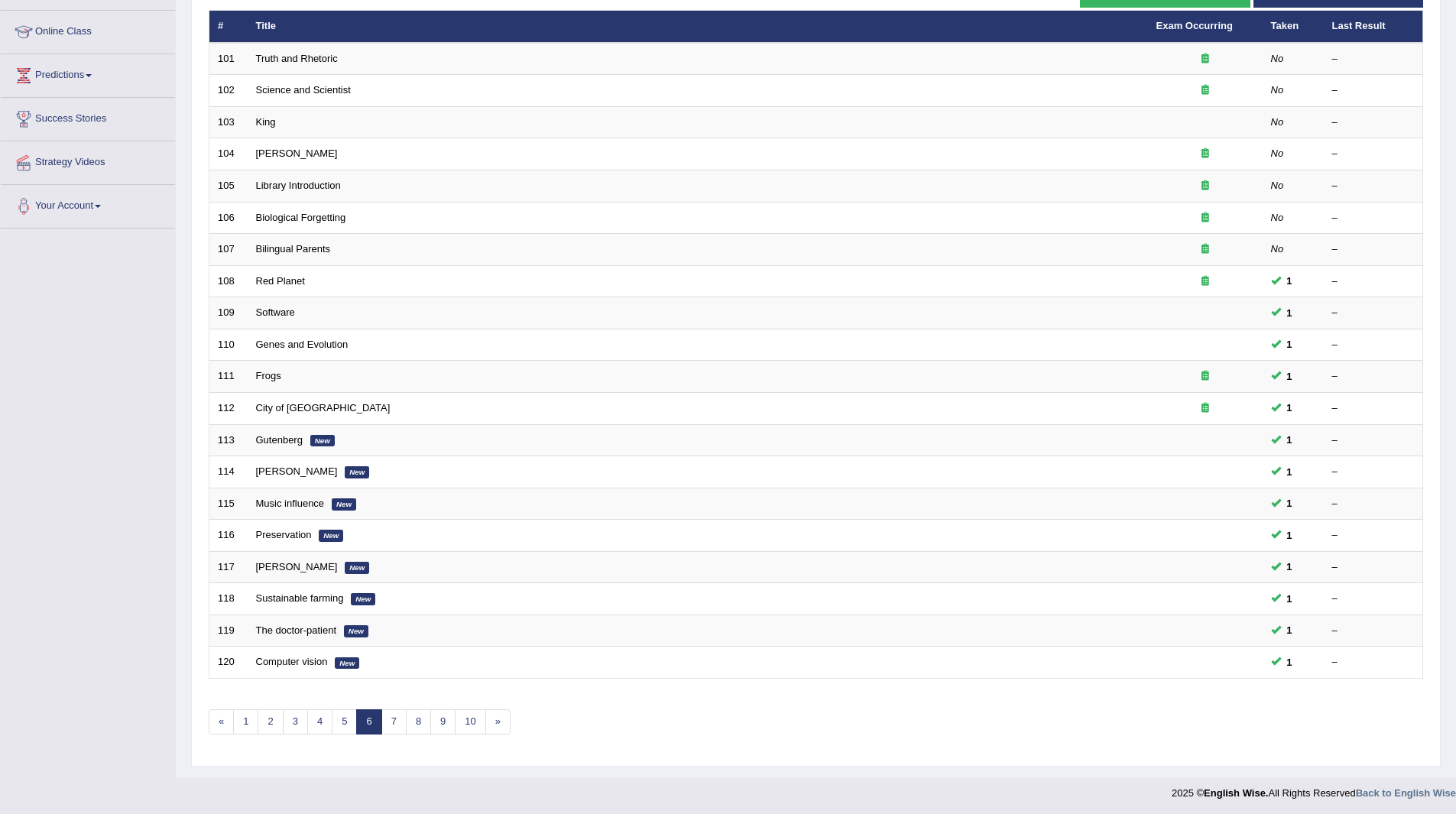
scroll to position [198, 0]
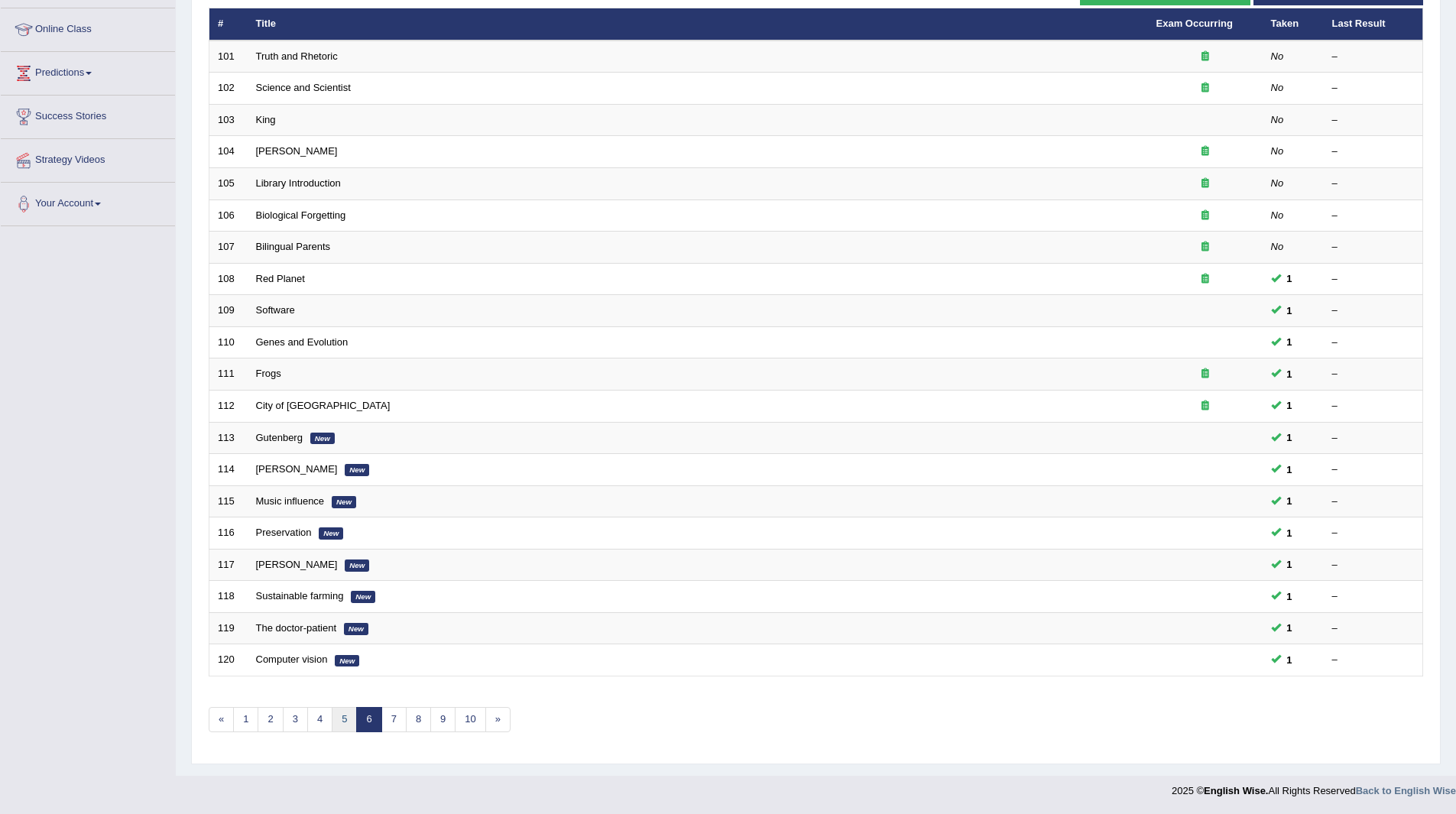
drag, startPoint x: 0, startPoint y: 0, endPoint x: 341, endPoint y: 718, distance: 794.9
click at [341, 718] on link "5" at bounding box center [344, 719] width 25 height 25
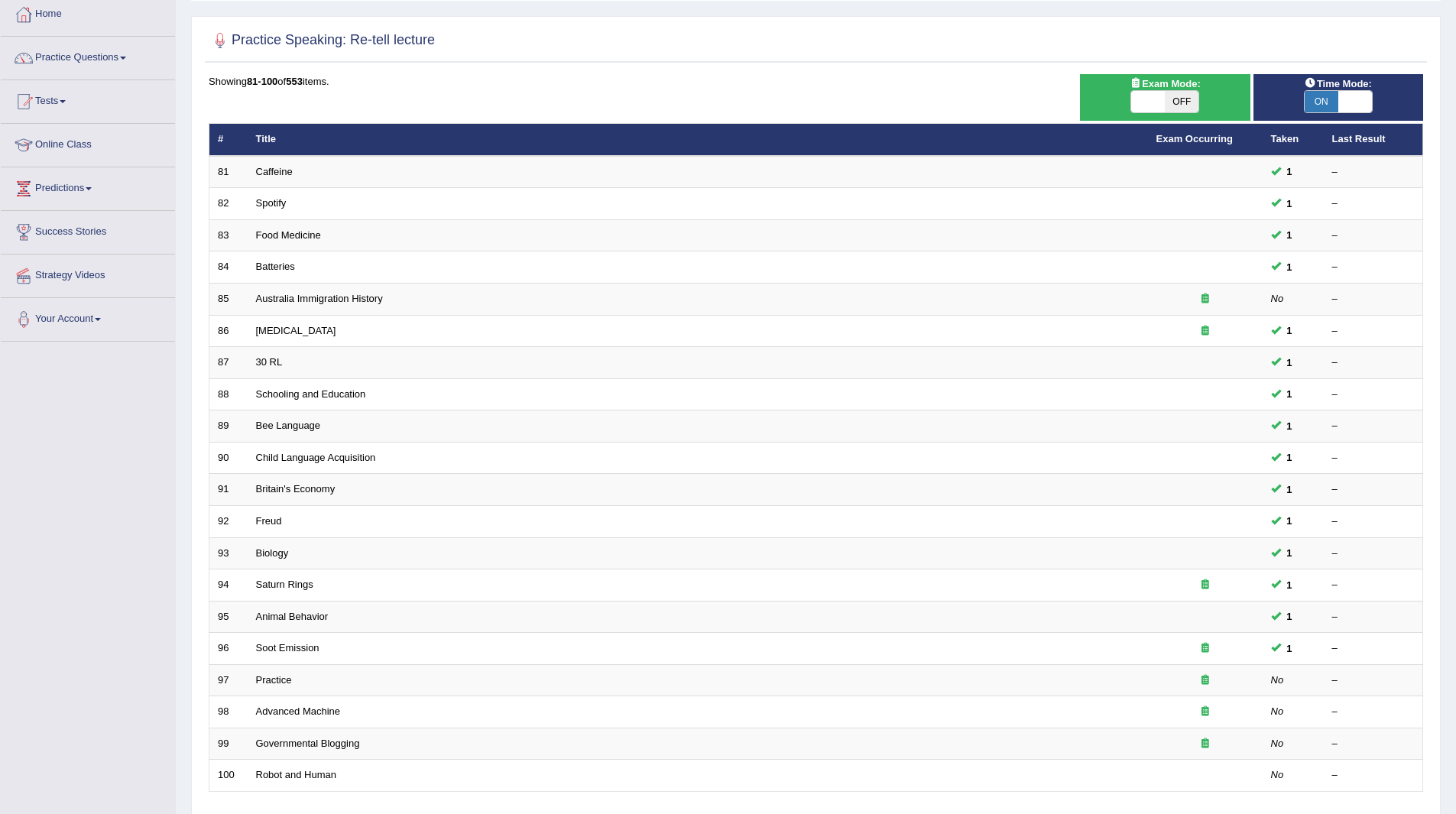
scroll to position [198, 0]
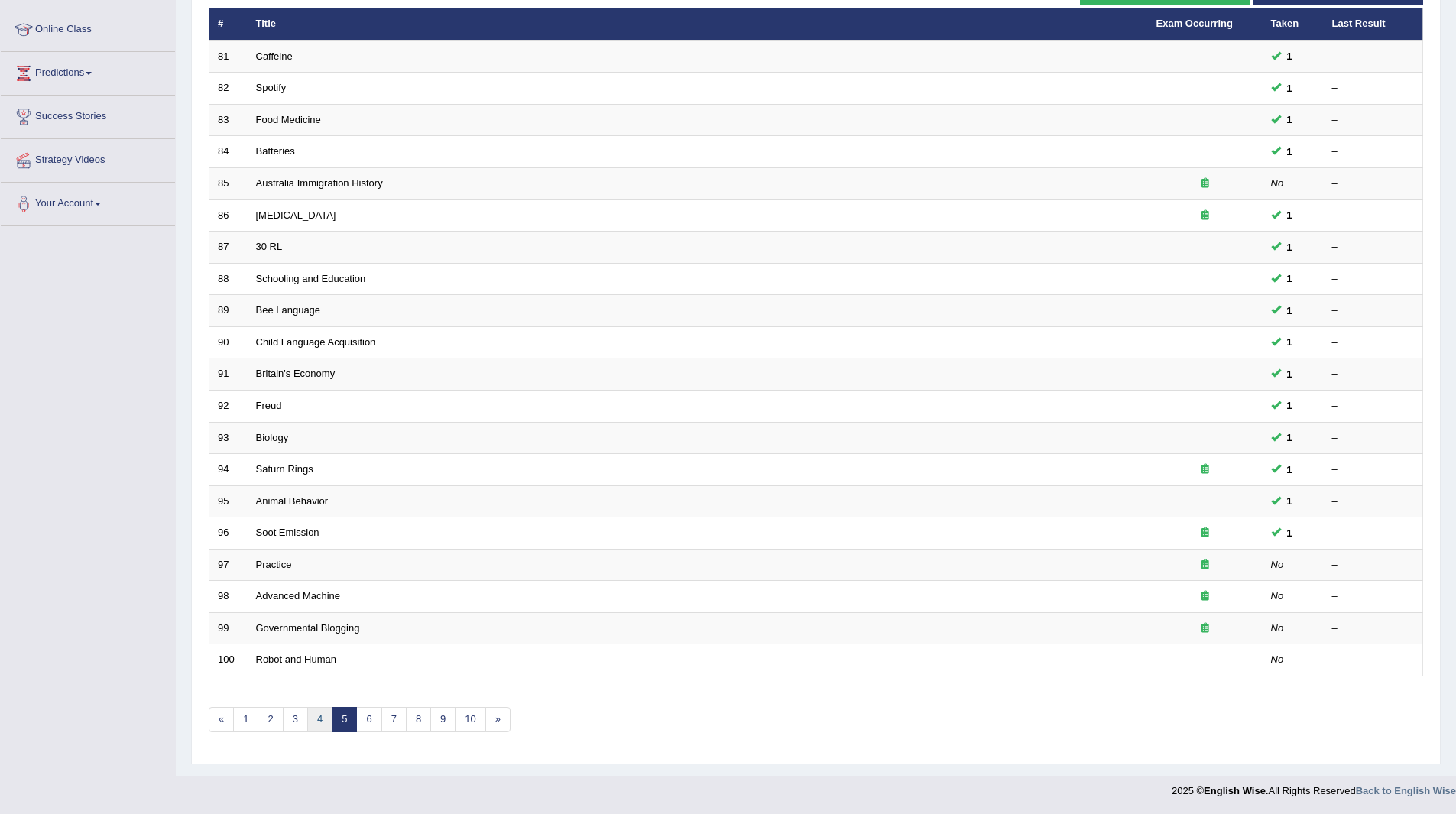
click at [320, 717] on link "4" at bounding box center [319, 719] width 25 height 25
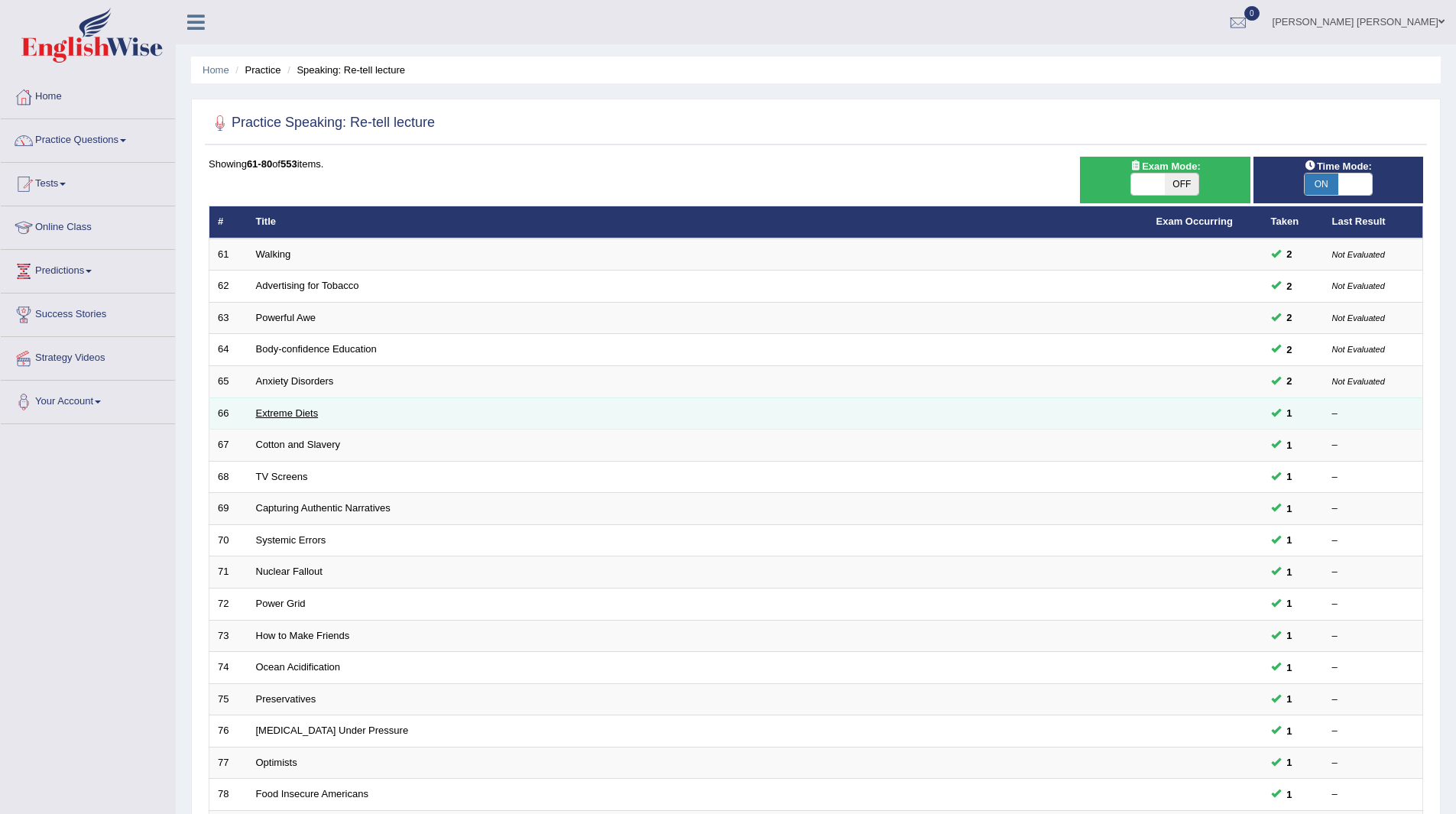
click at [280, 415] on link "Extreme Diets" at bounding box center [286, 413] width 62 height 12
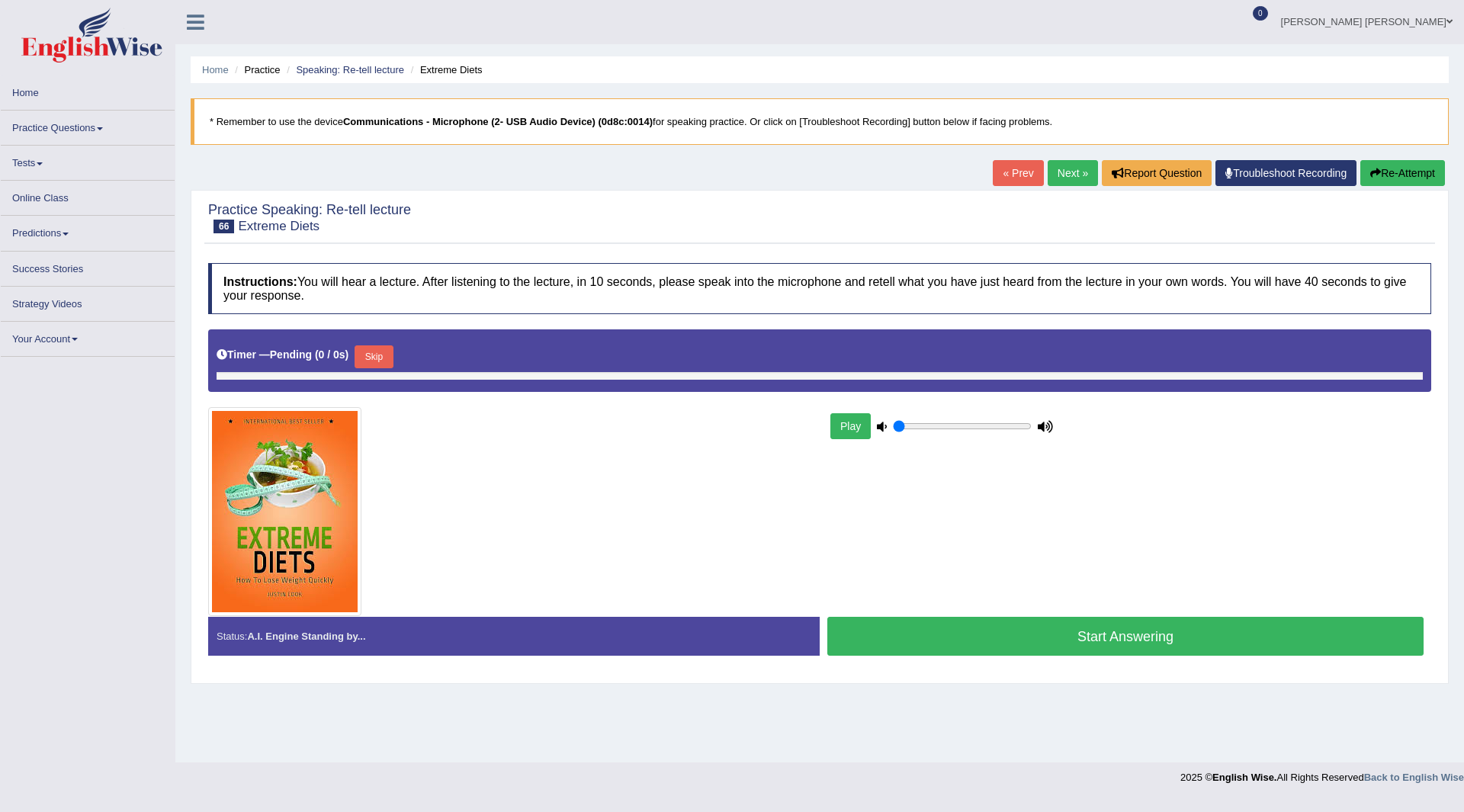
type input "0.65"
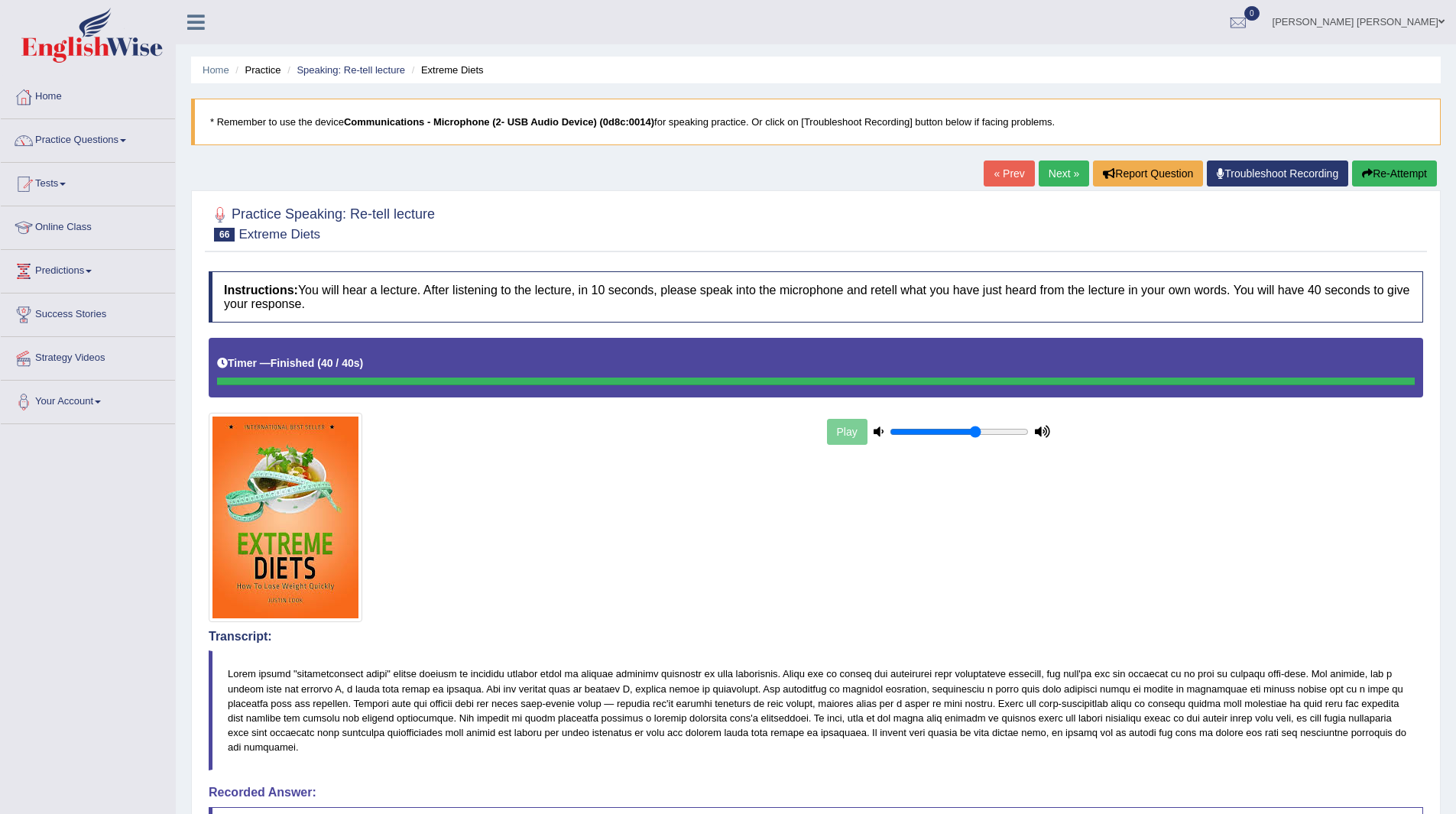
click at [1056, 175] on link "Next »" at bounding box center [1064, 174] width 51 height 26
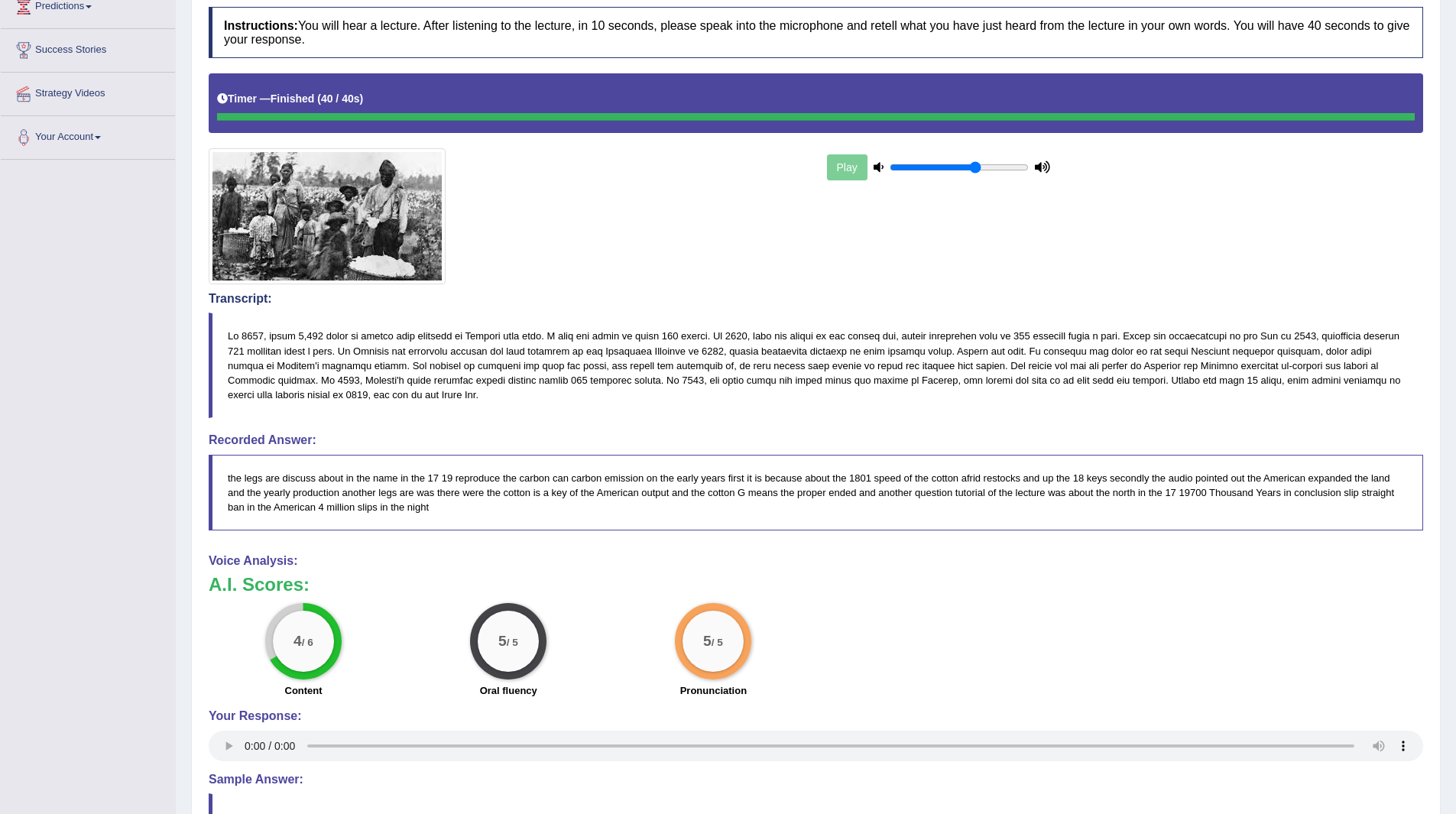
scroll to position [42, 0]
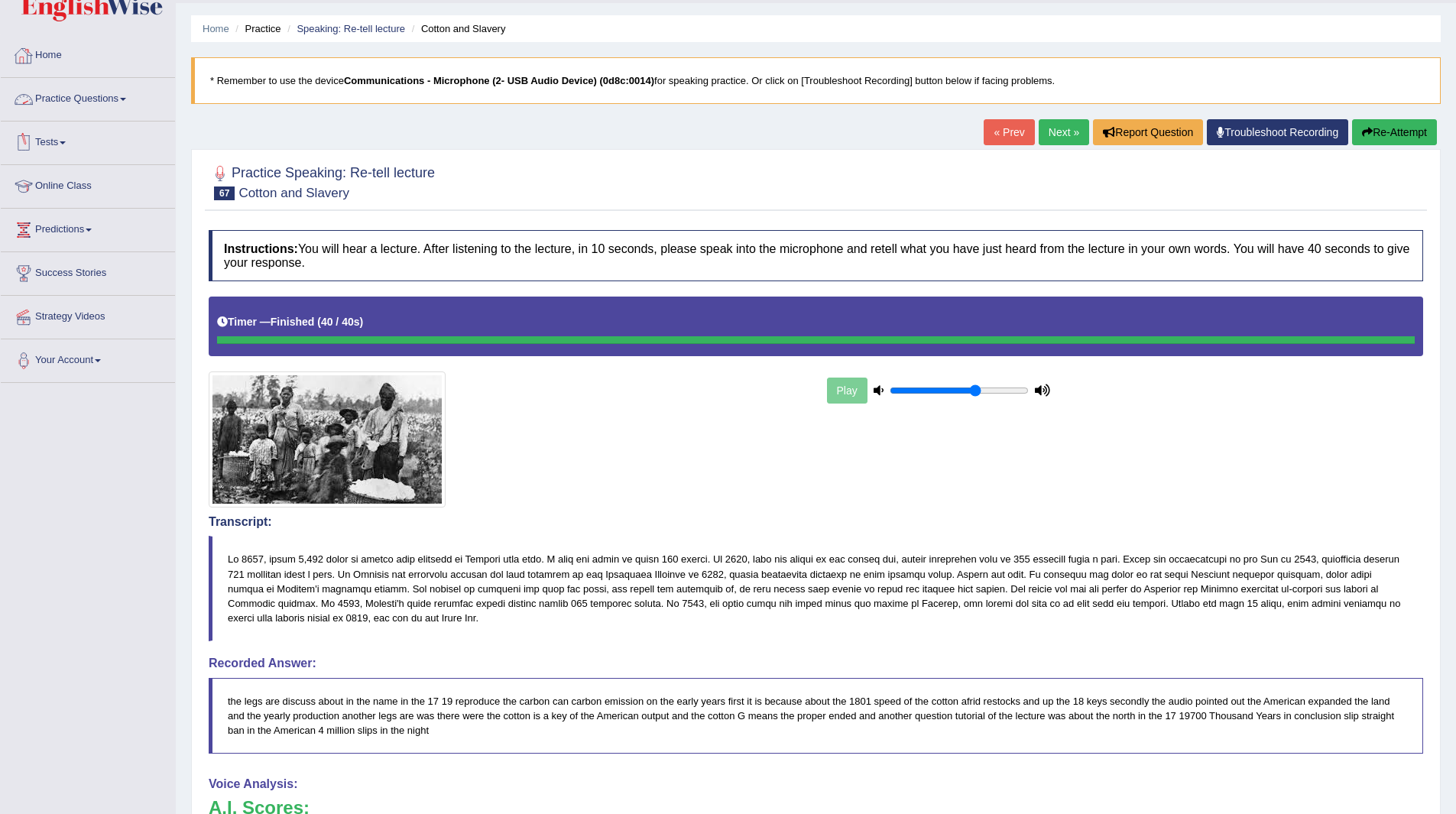
click at [82, 94] on link "Practice Questions" at bounding box center [88, 97] width 174 height 39
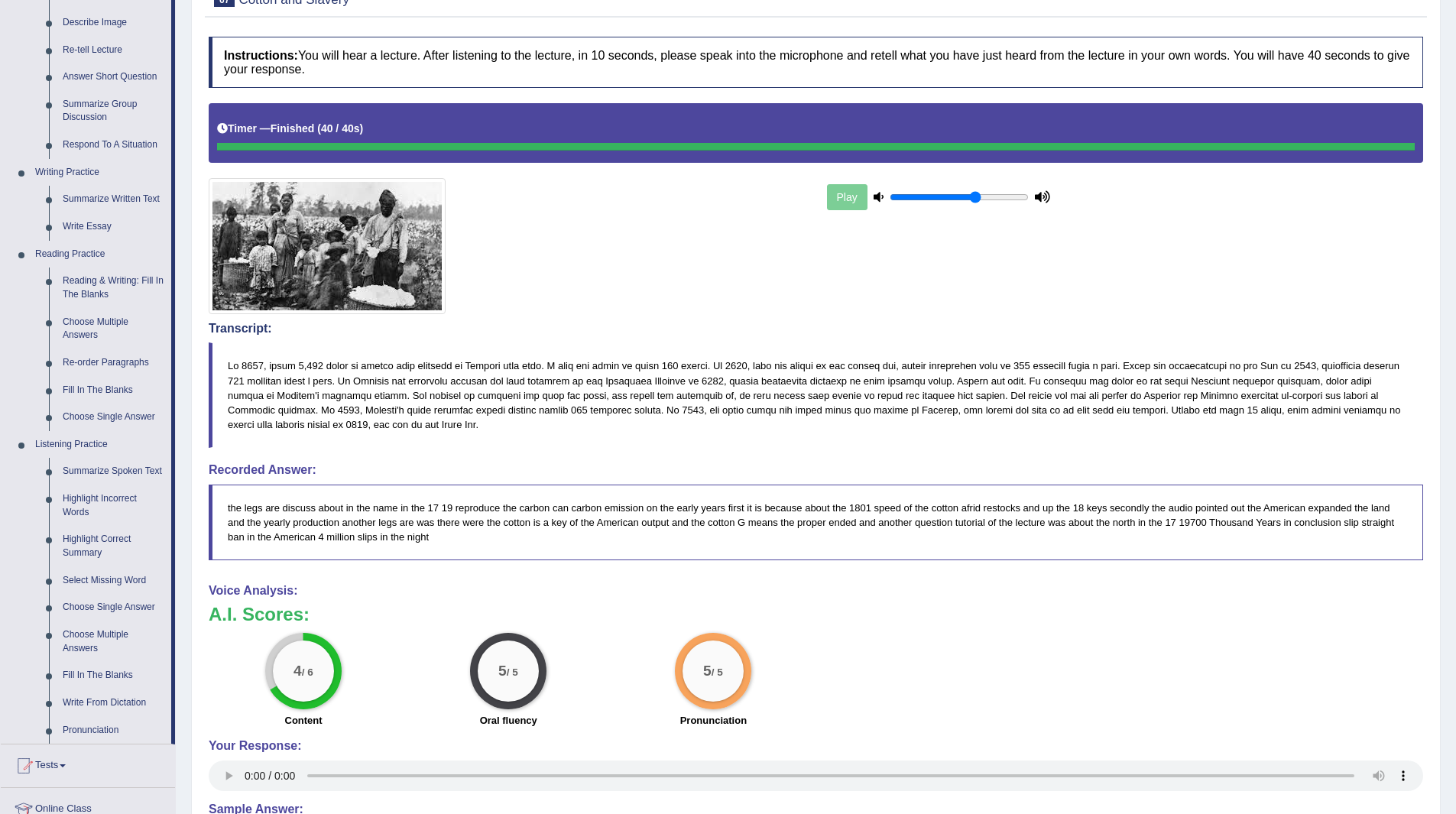
scroll to position [347, 0]
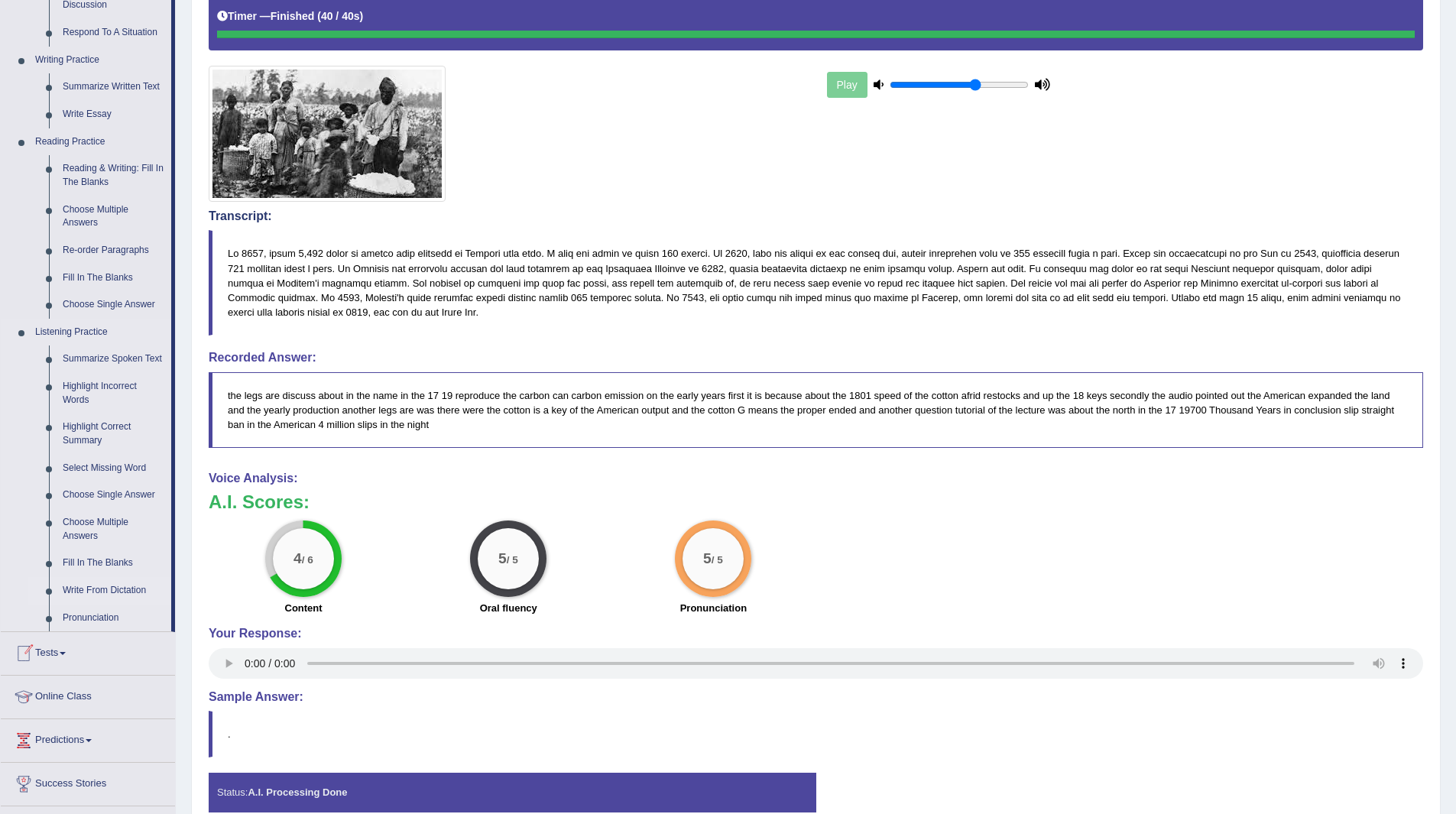
click at [114, 586] on link "Write From Dictation" at bounding box center [113, 591] width 115 height 28
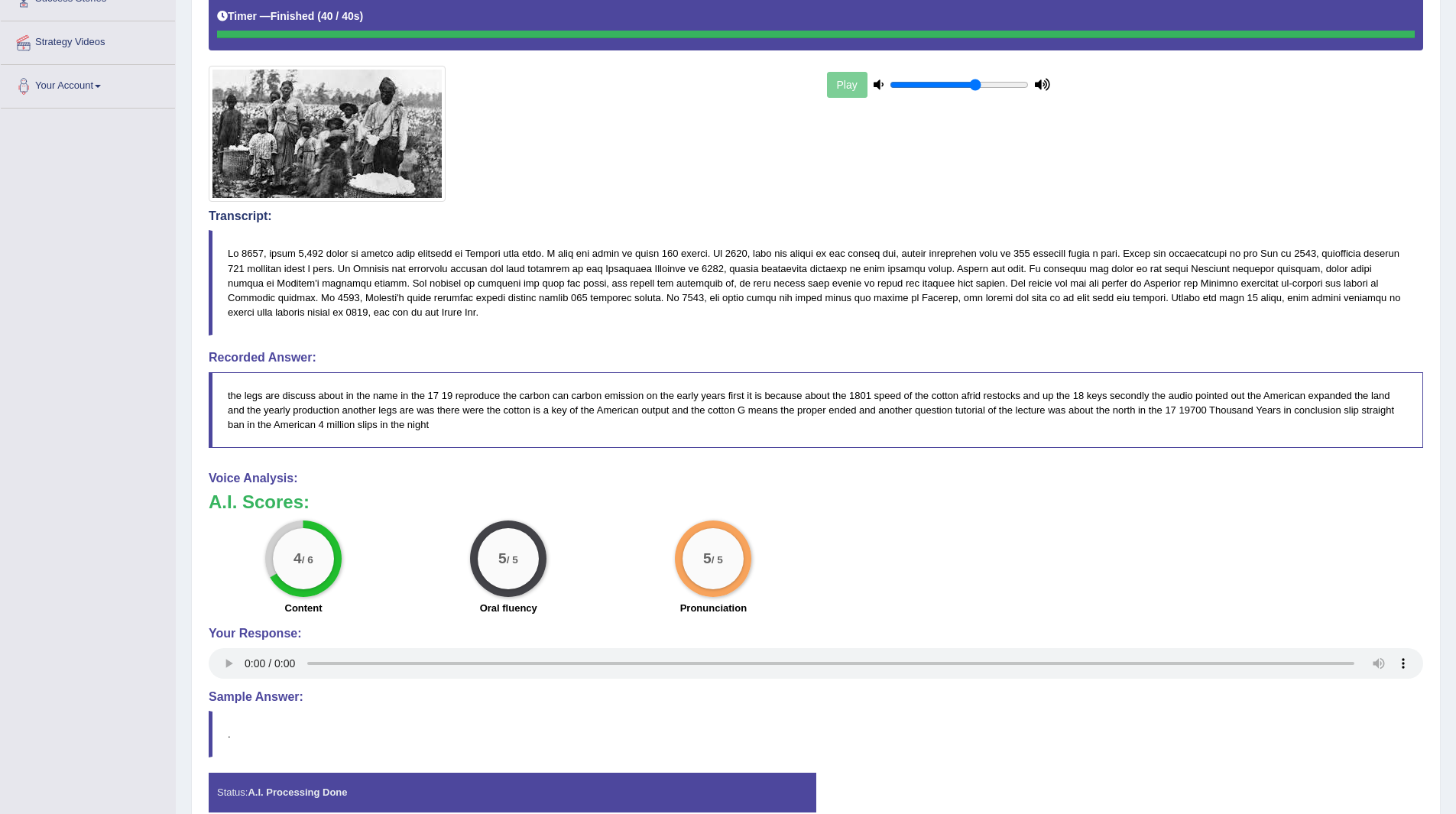
scroll to position [423, 0]
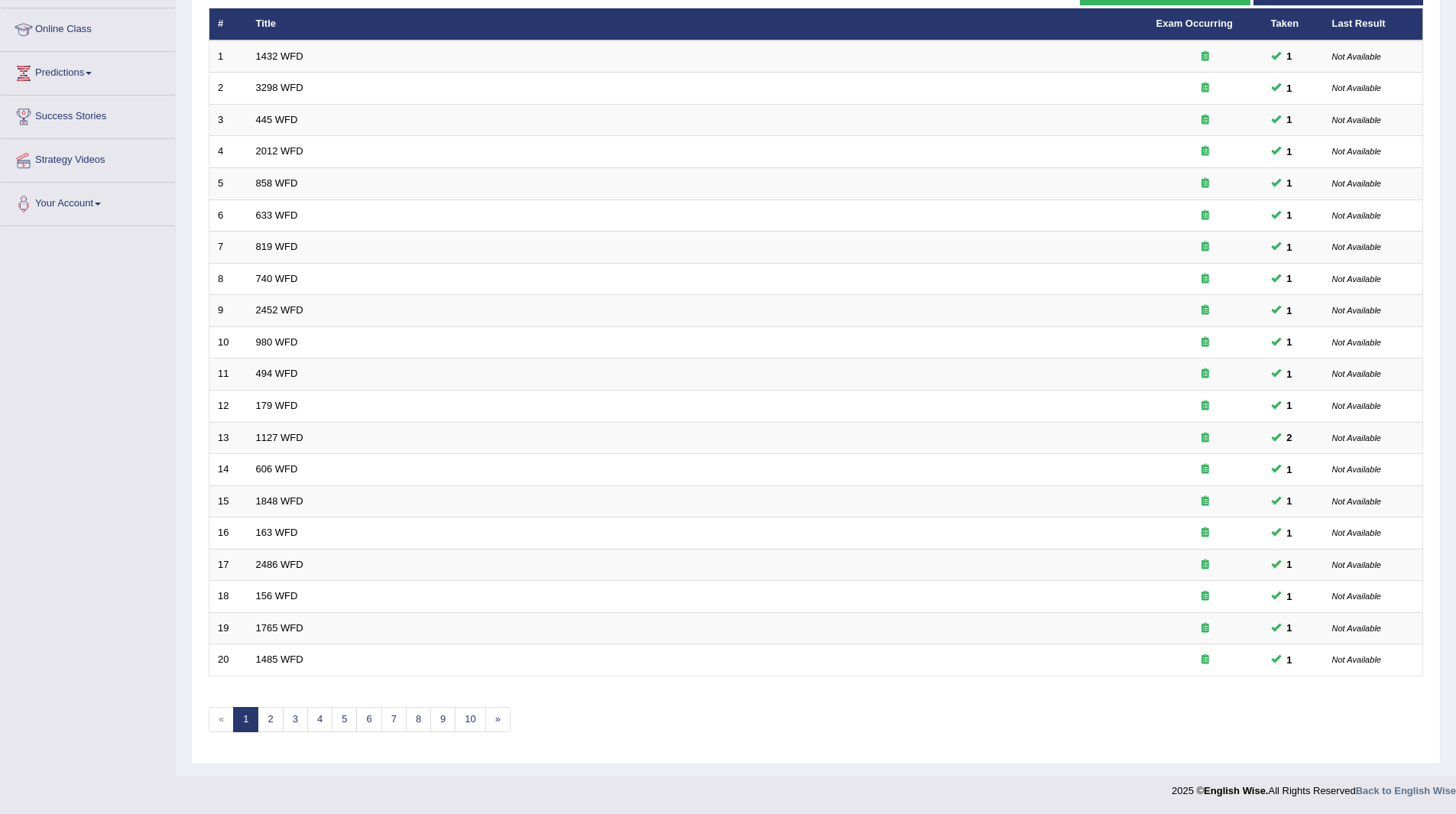
scroll to position [198, 0]
click at [467, 717] on link "10" at bounding box center [470, 719] width 31 height 25
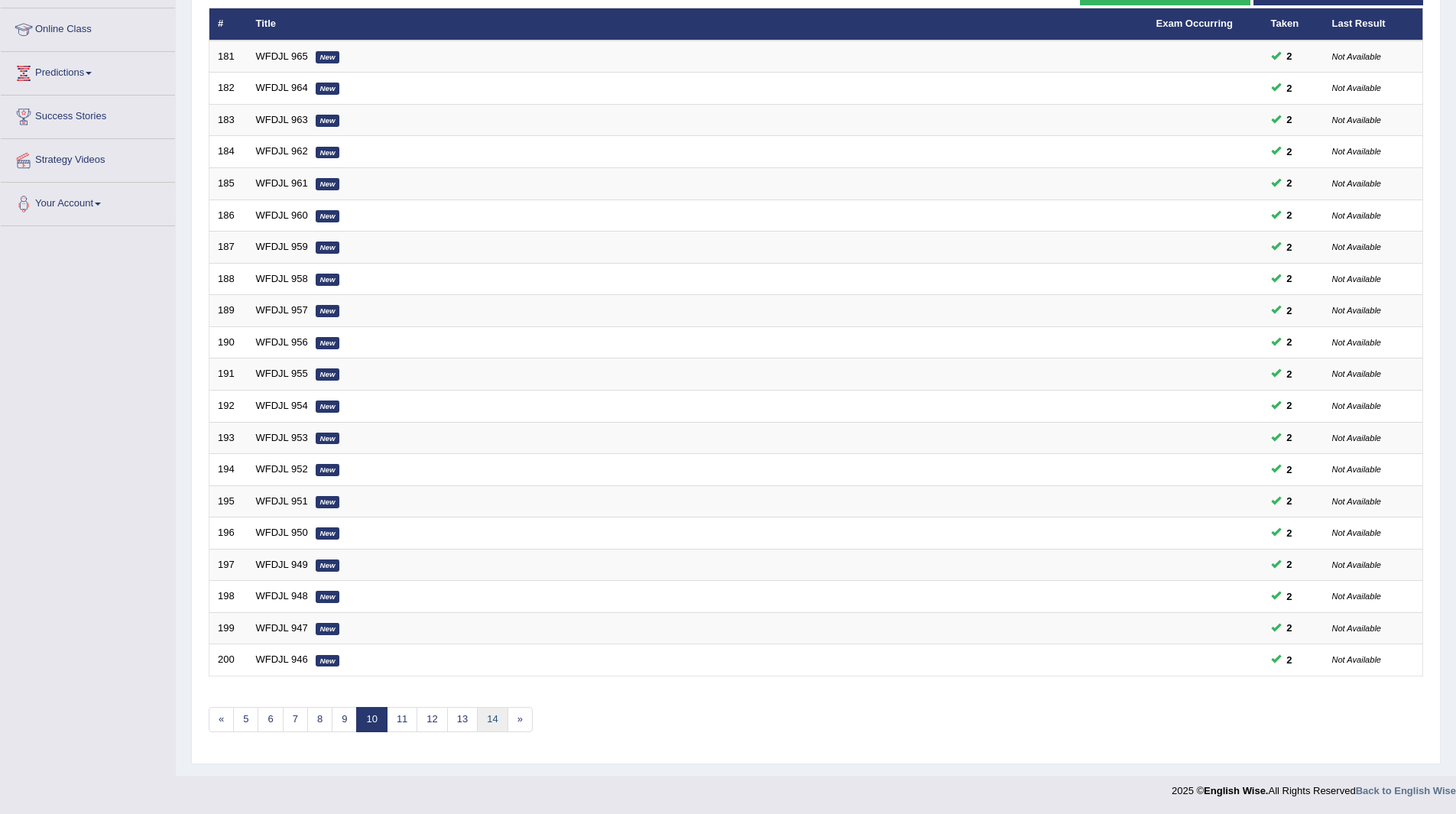
click at [489, 711] on link "14" at bounding box center [492, 719] width 31 height 25
click at [512, 715] on link "18" at bounding box center [513, 719] width 31 height 25
click at [518, 719] on link "22" at bounding box center [519, 719] width 31 height 25
drag, startPoint x: 0, startPoint y: 0, endPoint x: 520, endPoint y: 720, distance: 888.1
click at [520, 720] on link "26" at bounding box center [519, 719] width 31 height 25
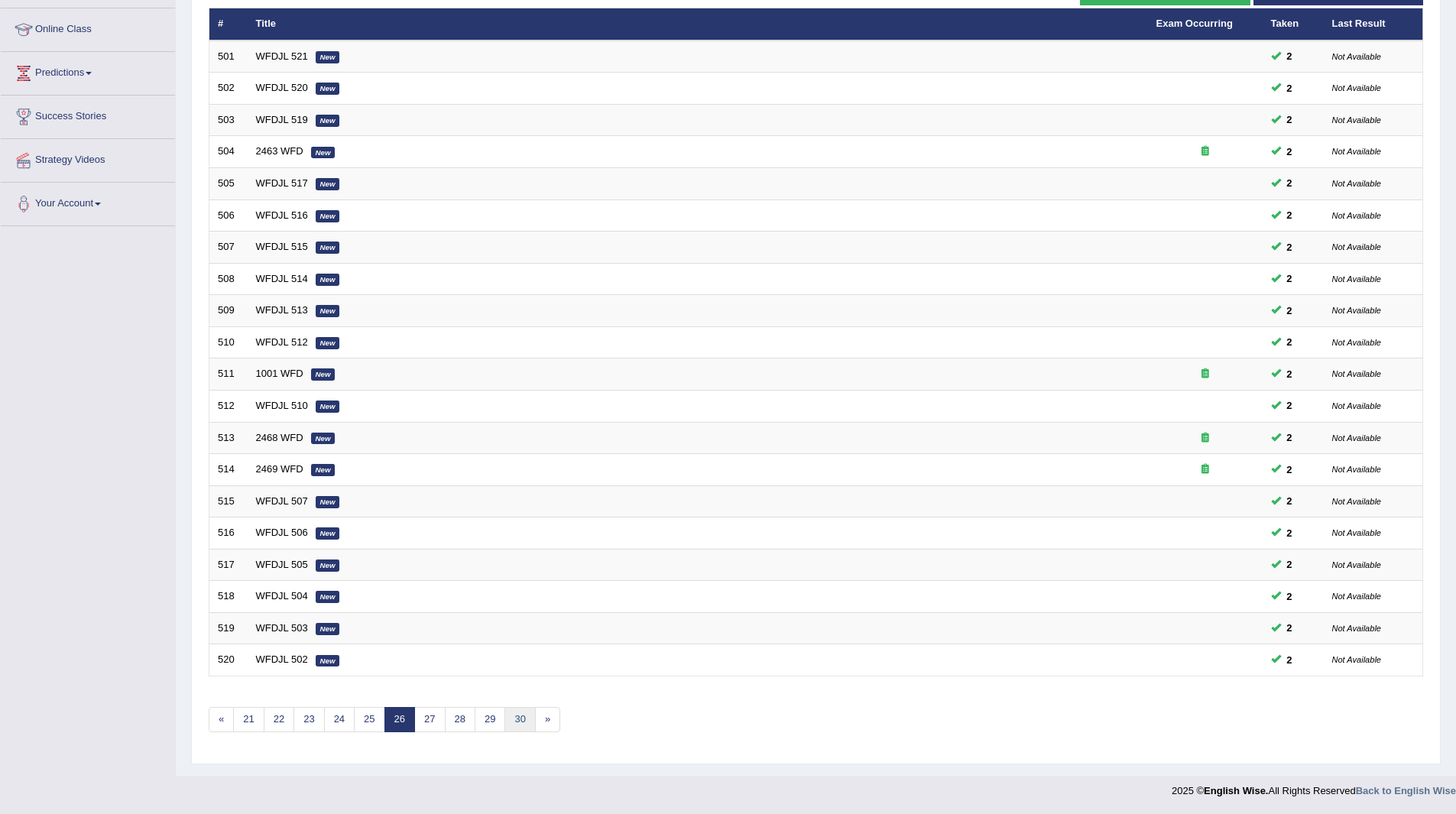
click at [520, 720] on link "30" at bounding box center [519, 719] width 31 height 25
click at [520, 720] on link "34" at bounding box center [519, 719] width 31 height 25
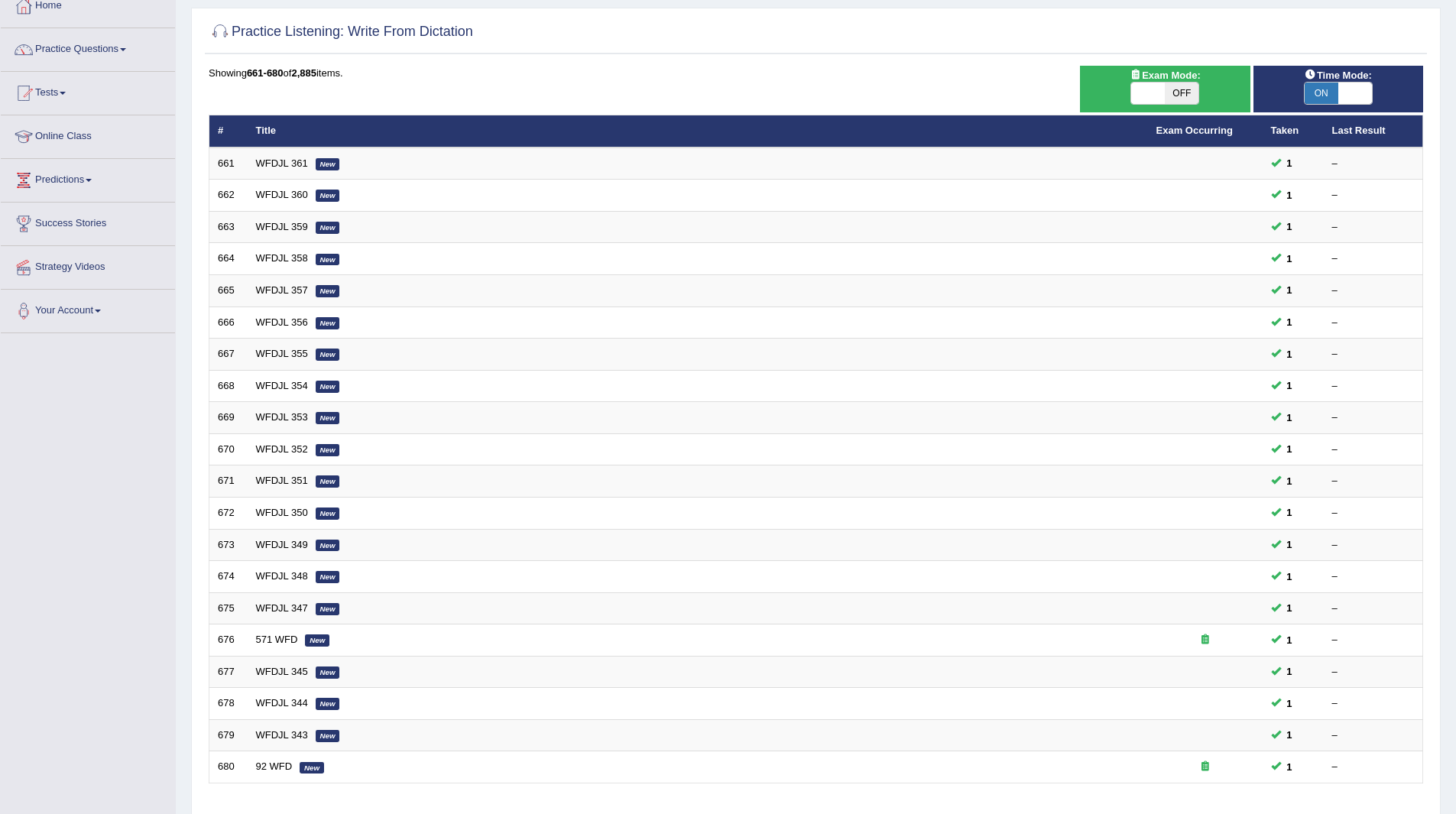
scroll to position [198, 0]
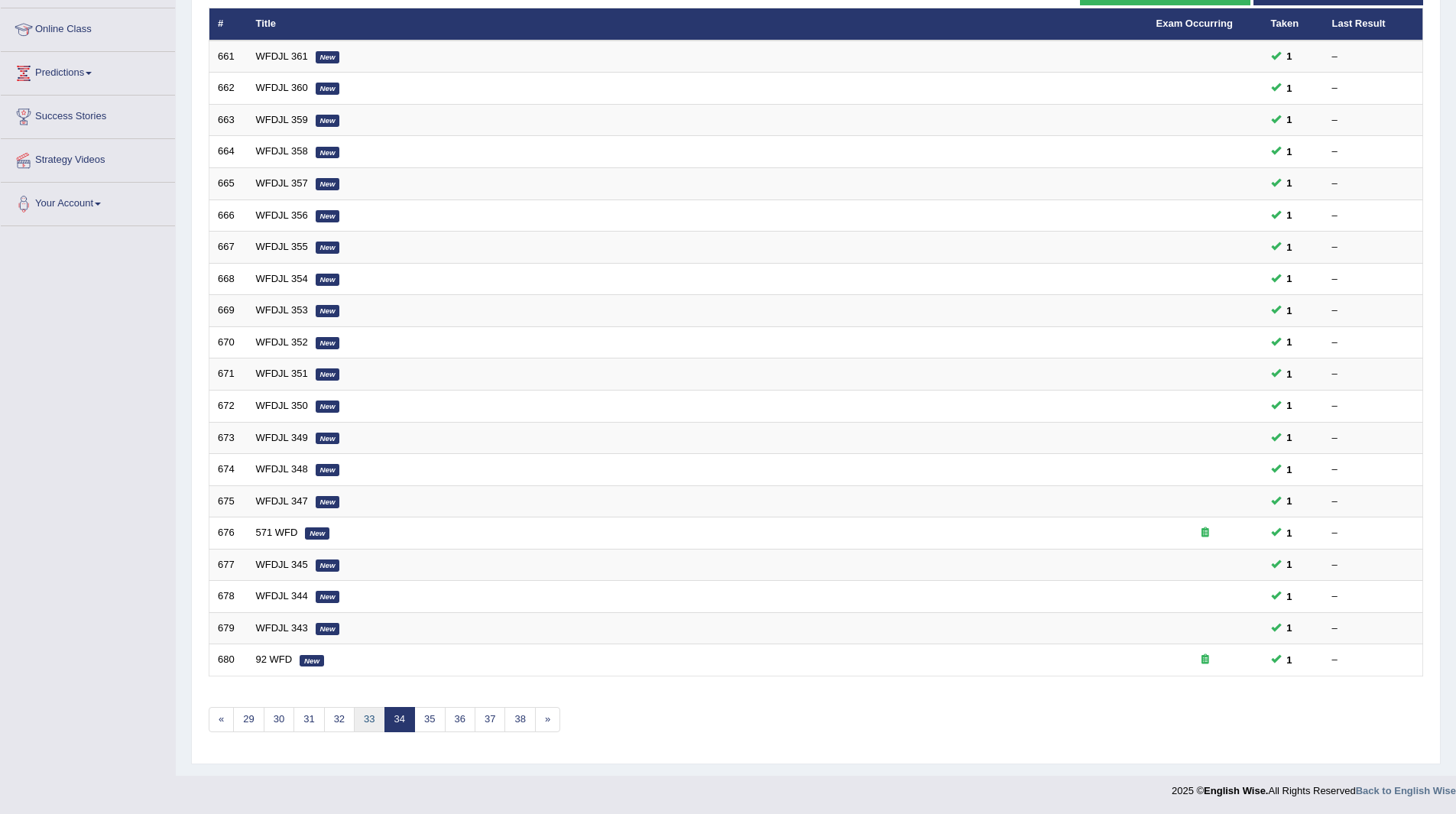
click at [366, 723] on link "33" at bounding box center [369, 719] width 31 height 25
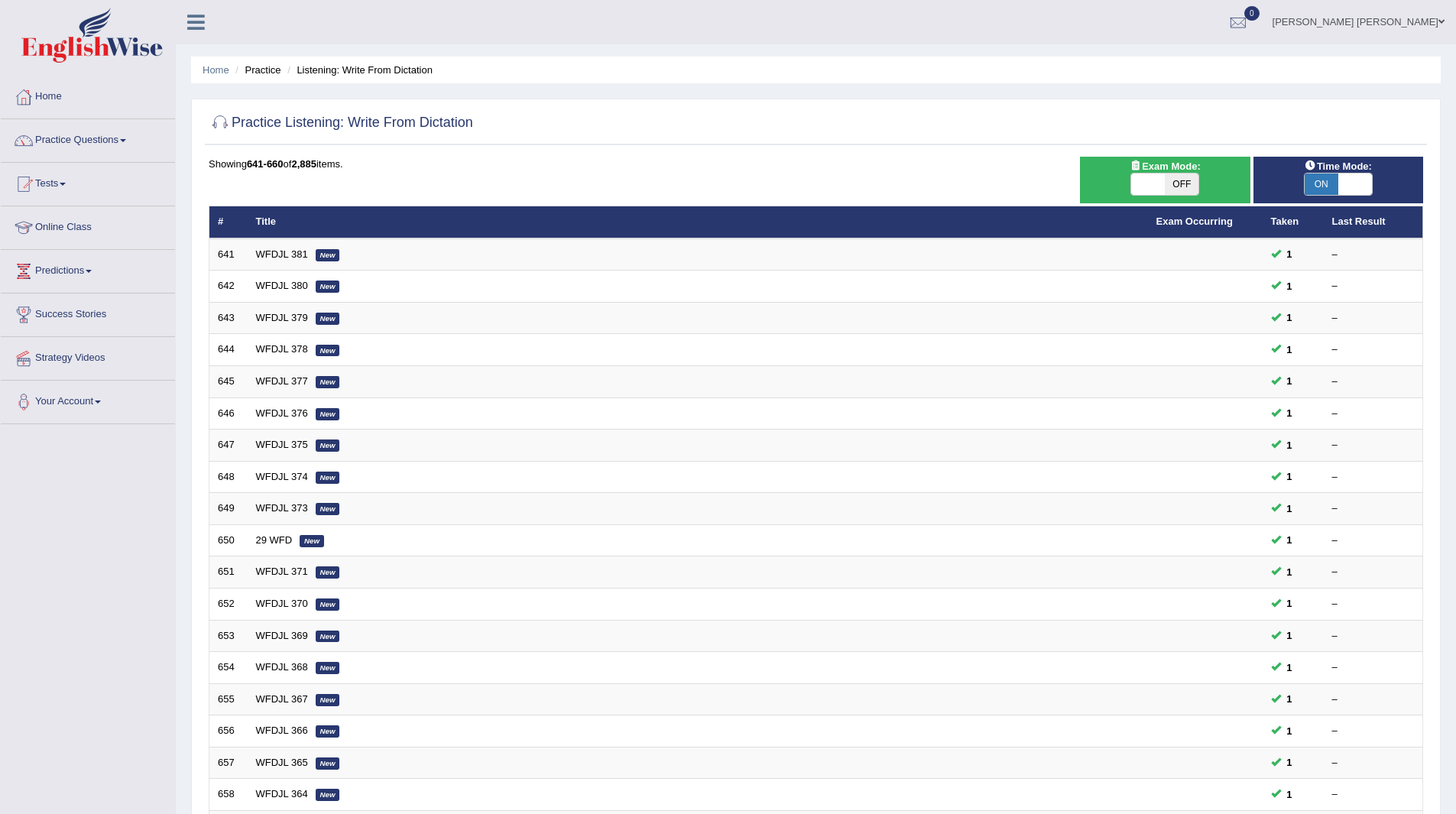
scroll to position [198, 0]
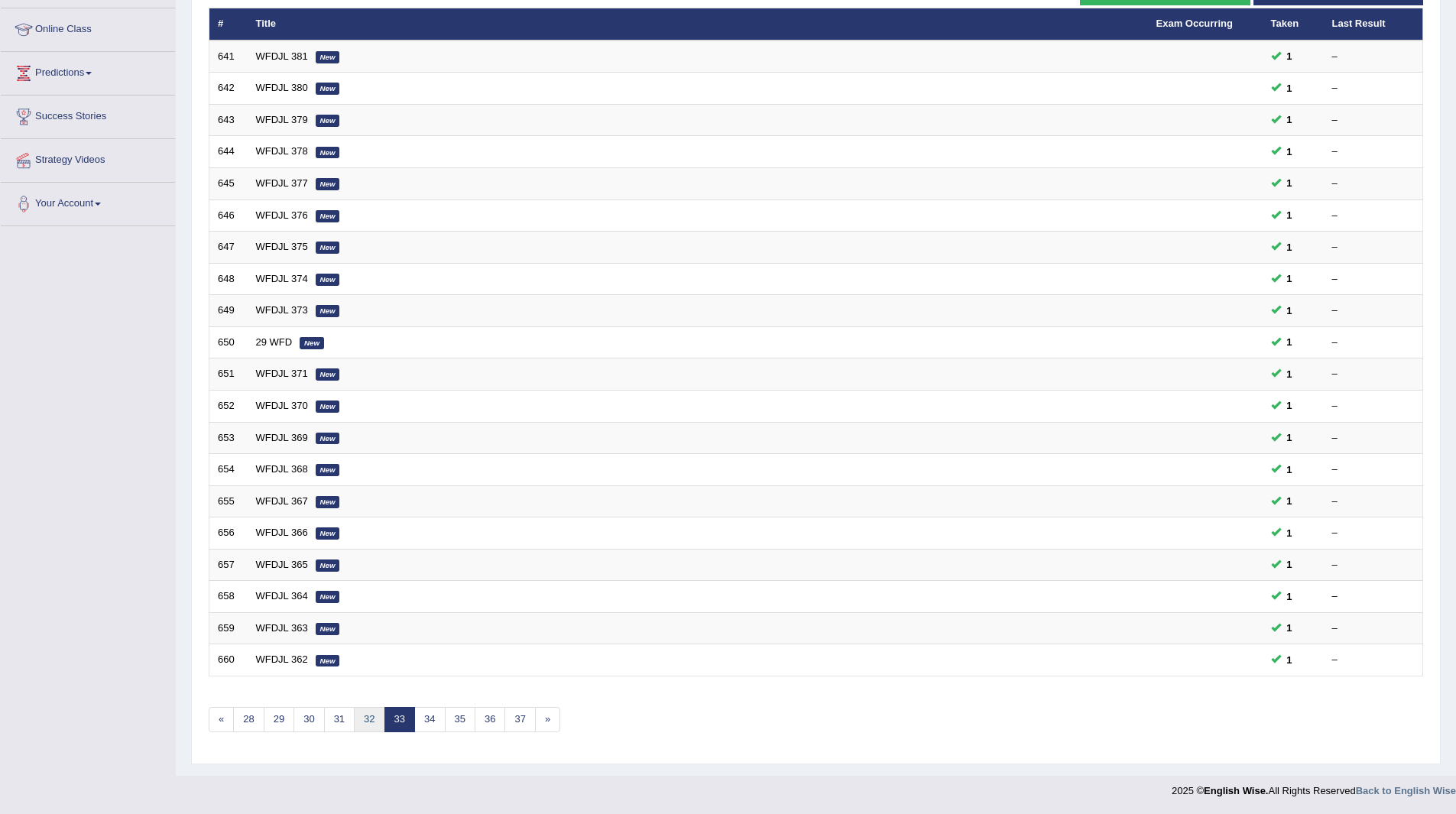
click at [366, 716] on link "32" at bounding box center [369, 719] width 31 height 25
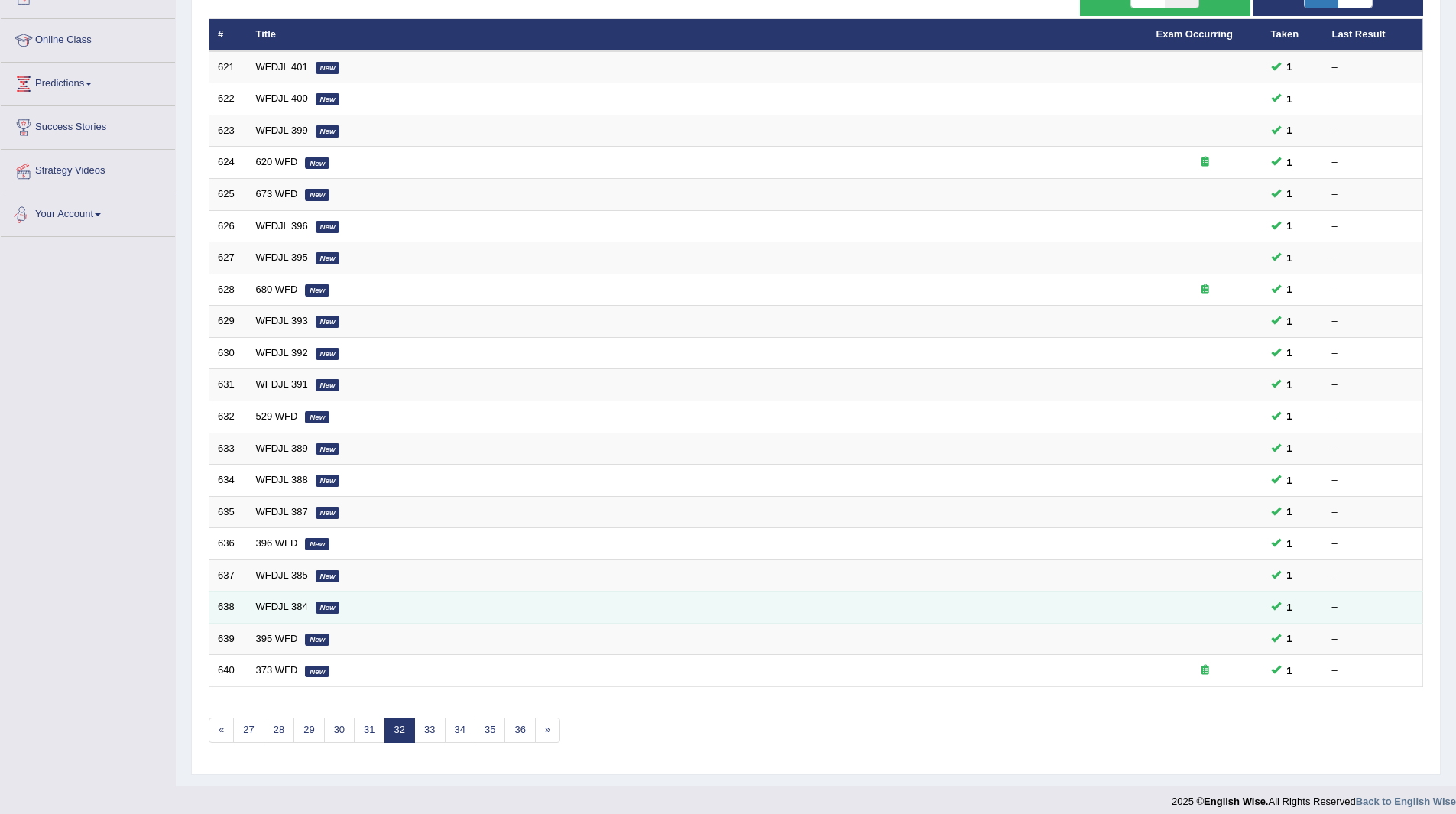
scroll to position [198, 0]
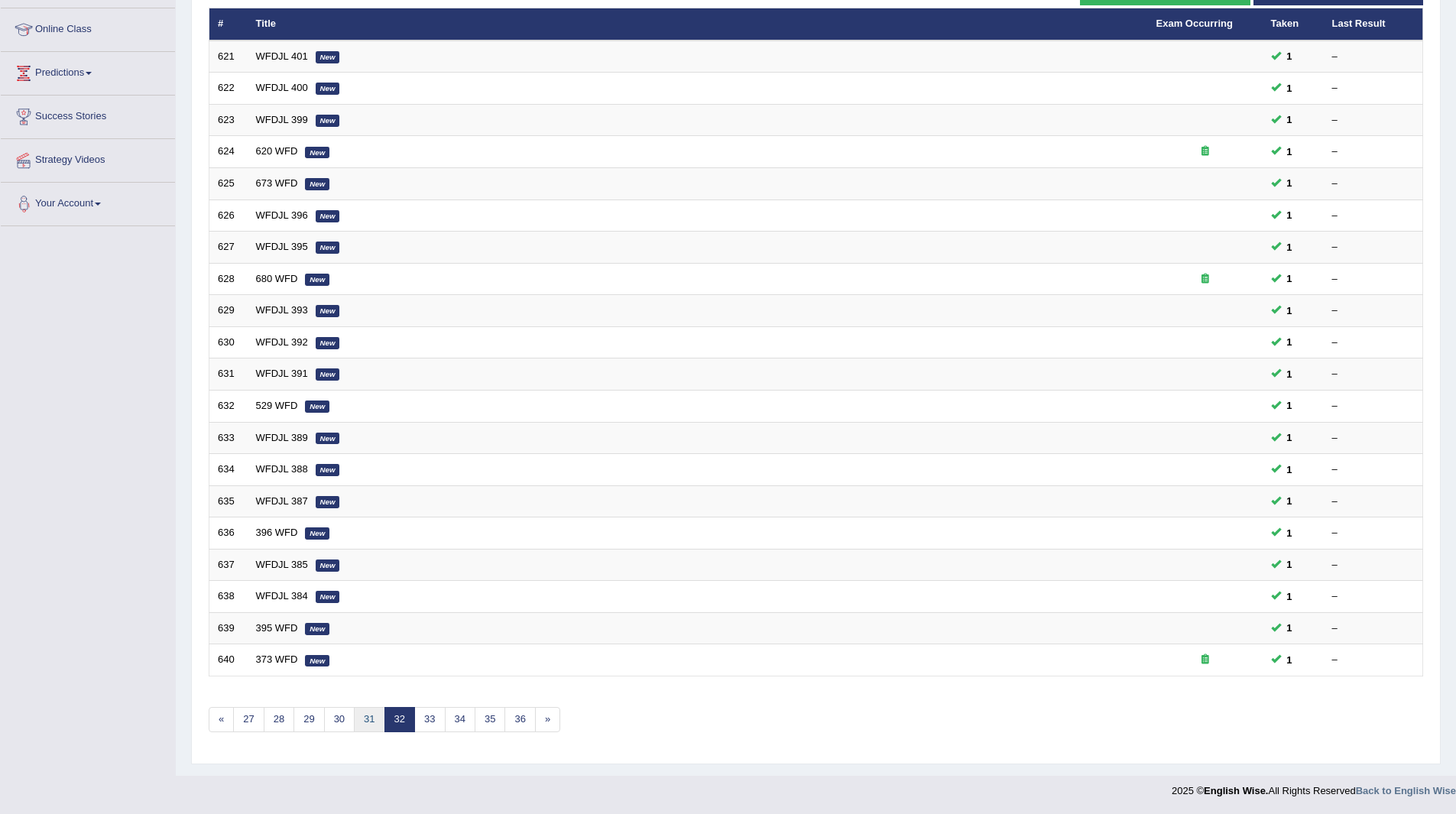
click at [370, 715] on link "31" at bounding box center [369, 719] width 31 height 25
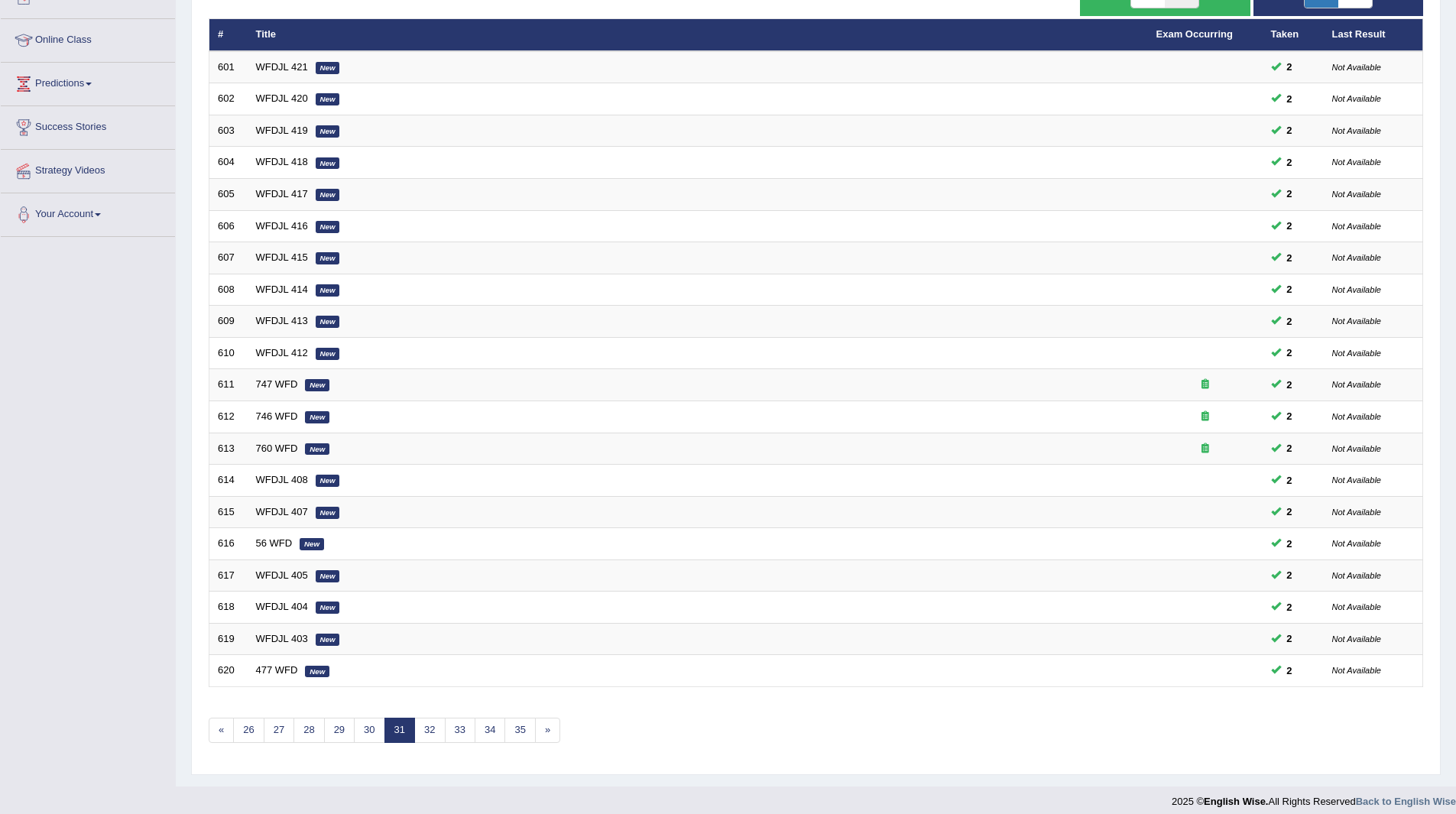
scroll to position [198, 0]
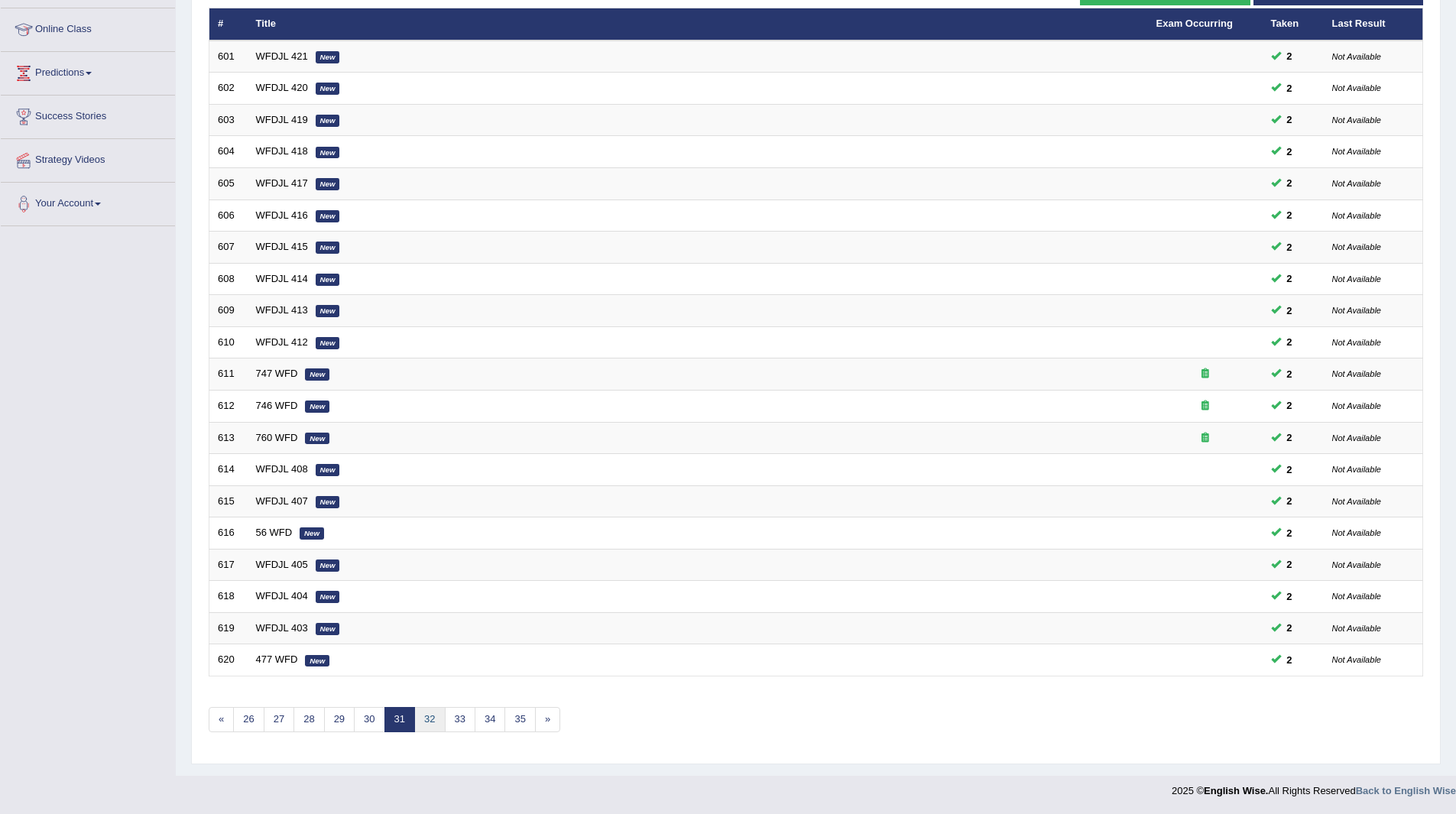
click at [428, 722] on link "32" at bounding box center [429, 719] width 31 height 25
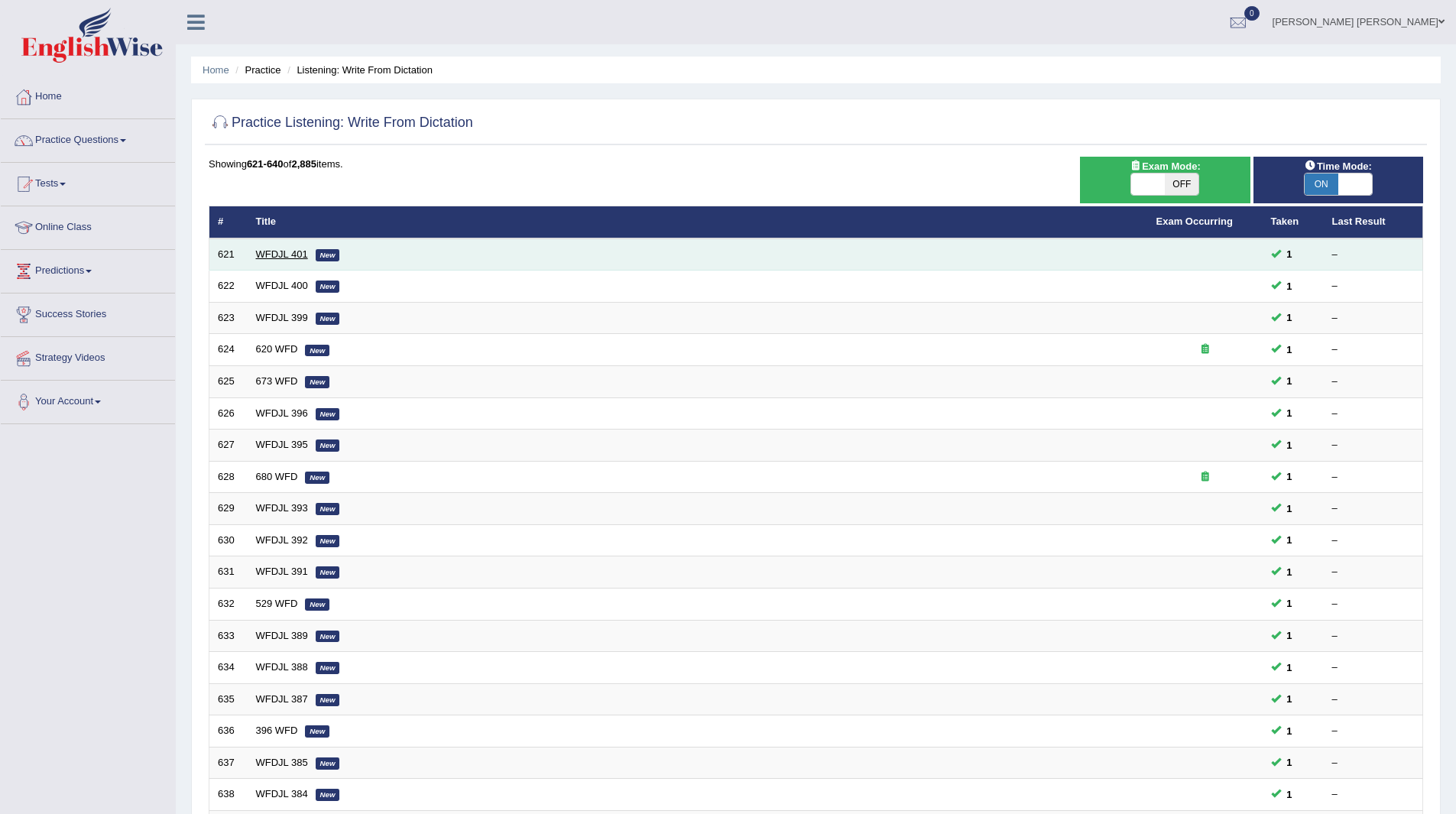
click at [286, 253] on link "WFDJL 401" at bounding box center [281, 255] width 52 height 12
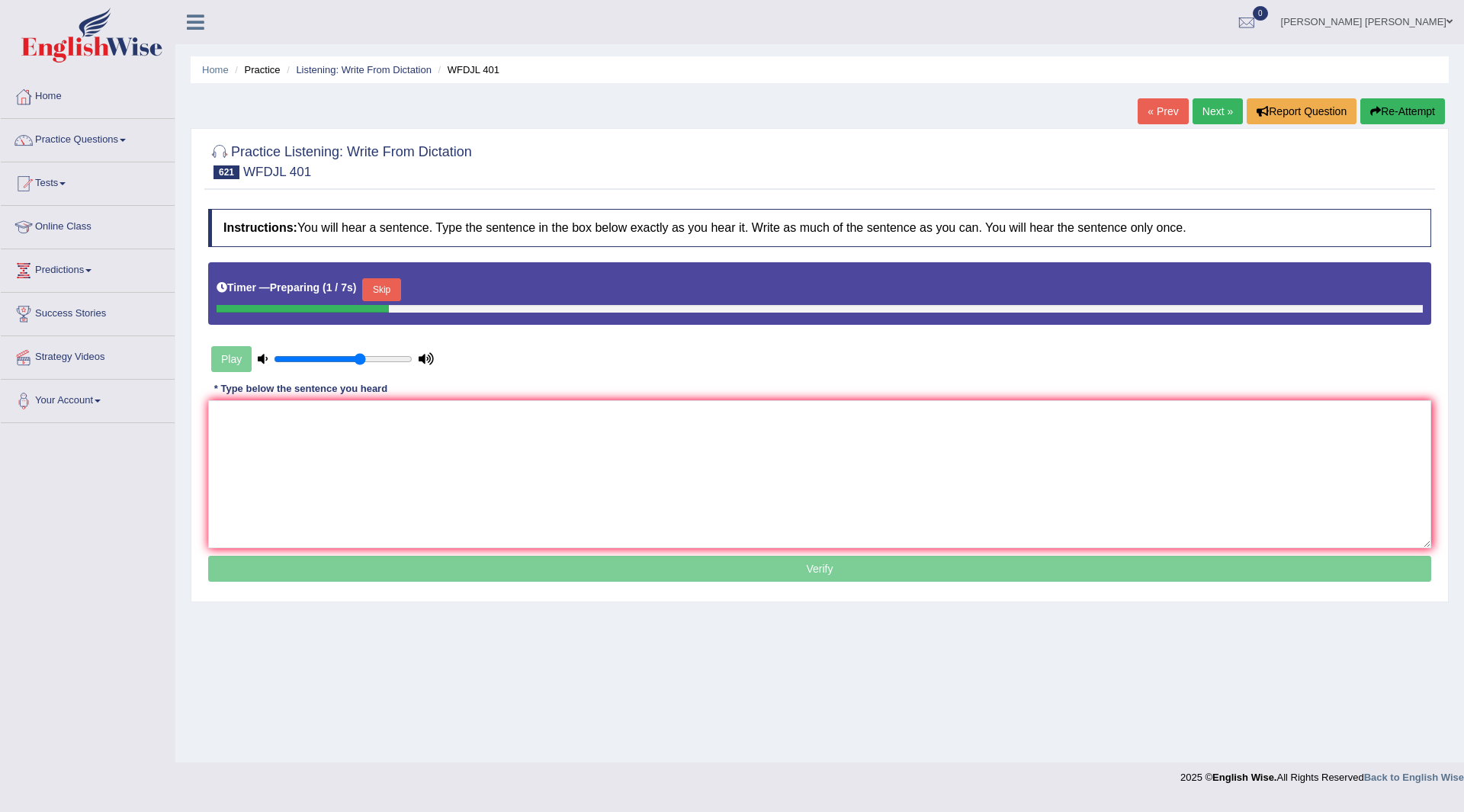
click at [389, 283] on button "Skip" at bounding box center [381, 289] width 39 height 23
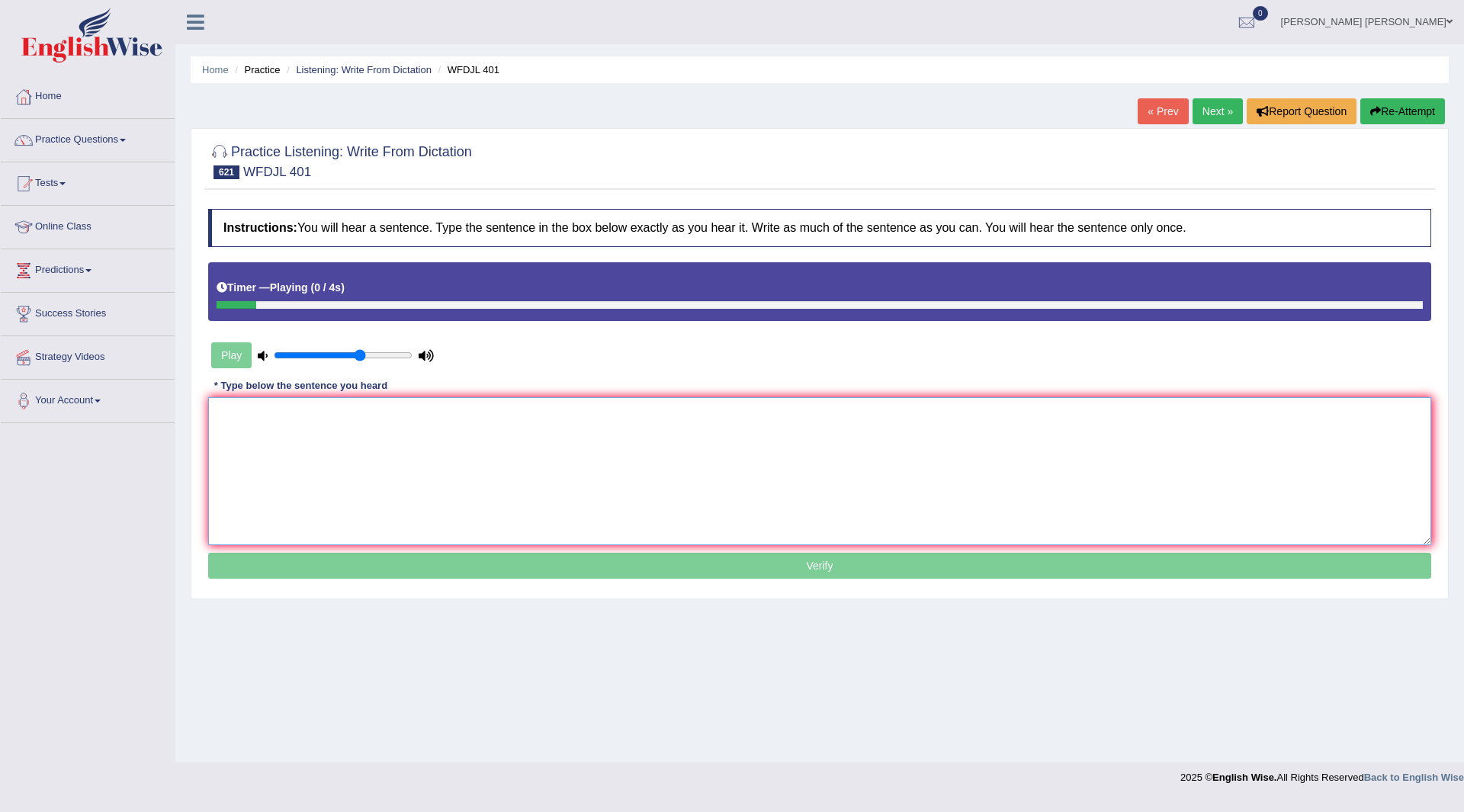
click at [431, 453] on textarea at bounding box center [819, 472] width 1224 height 148
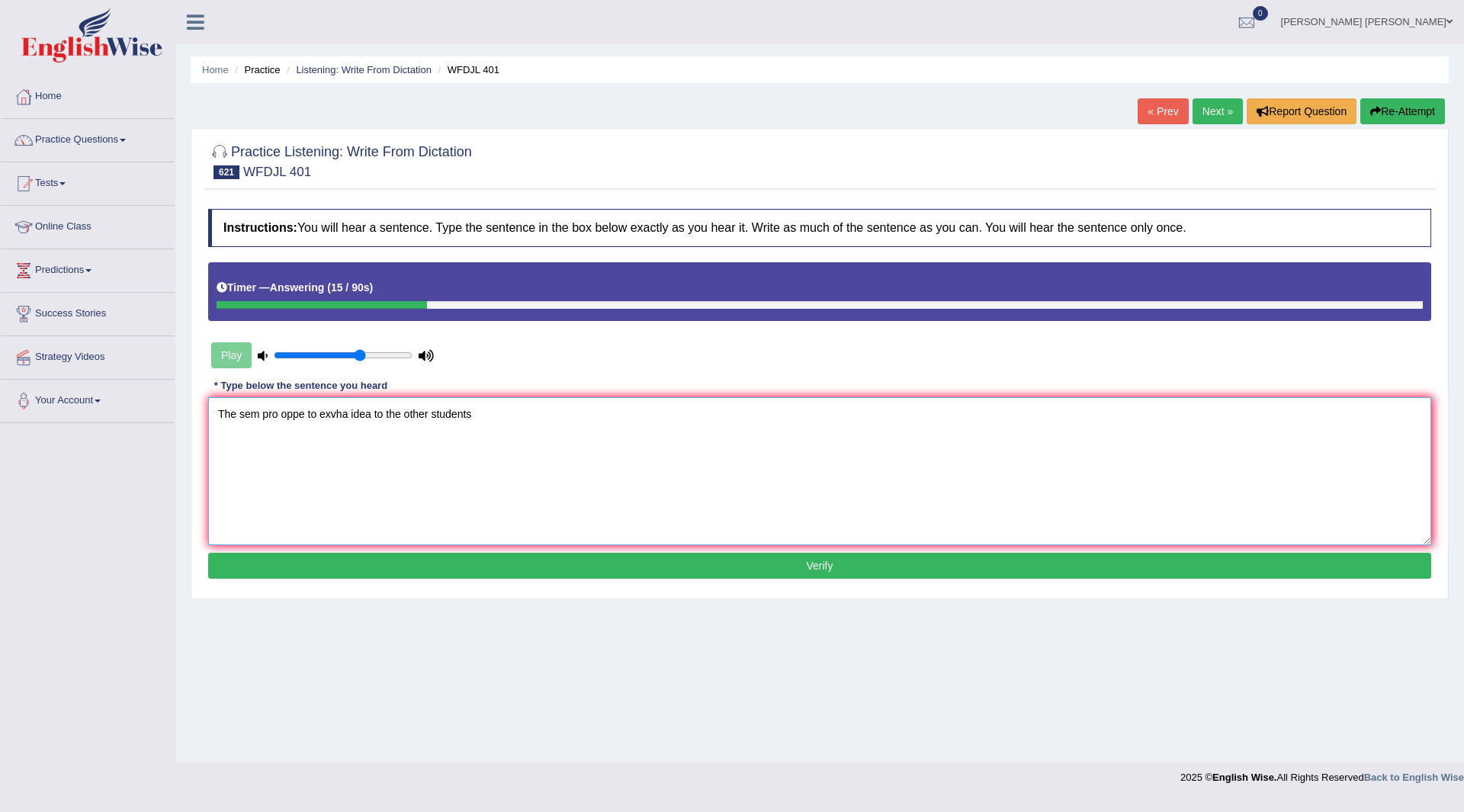
click at [238, 411] on textarea "The sem pro oppe to exvha idea to the other students" at bounding box center [819, 472] width 1224 height 148
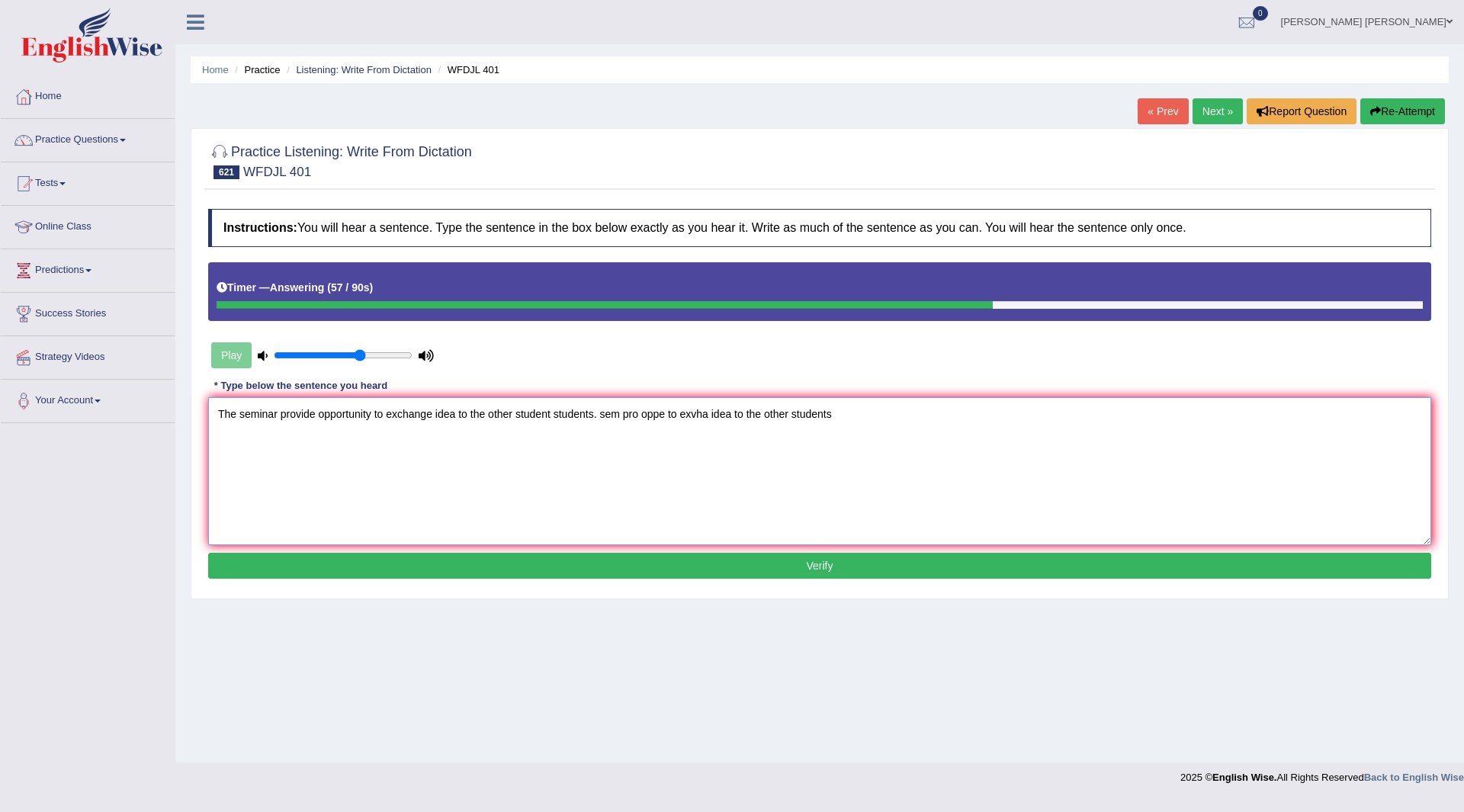
drag, startPoint x: 597, startPoint y: 414, endPoint x: 1214, endPoint y: 422, distance: 617.1
click at [1214, 422] on textarea "The seminar provide opportunity to exchange idea to the other student students.…" at bounding box center [819, 472] width 1224 height 148
click at [320, 413] on textarea "The seminar provide opportunity to exchange idea to the other student students." at bounding box center [819, 472] width 1224 height 148
click at [475, 414] on textarea "The seminar provide provides opportunity to exchange idea to the other student …" at bounding box center [819, 472] width 1224 height 148
type textarea "The seminar provide provides opportunity to exchange exchanged ideas idea to th…"
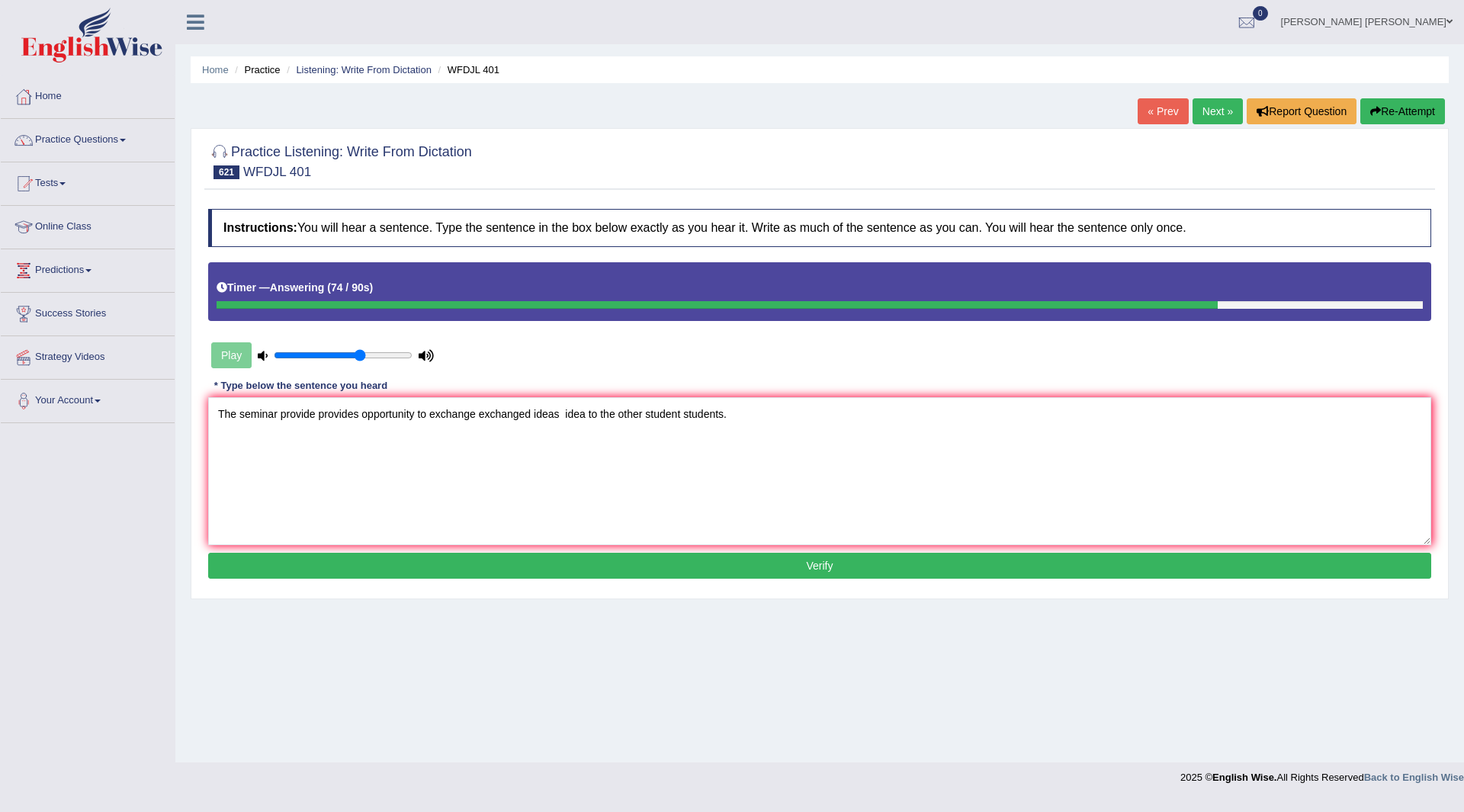
click at [699, 561] on button "Verify" at bounding box center [819, 566] width 1224 height 26
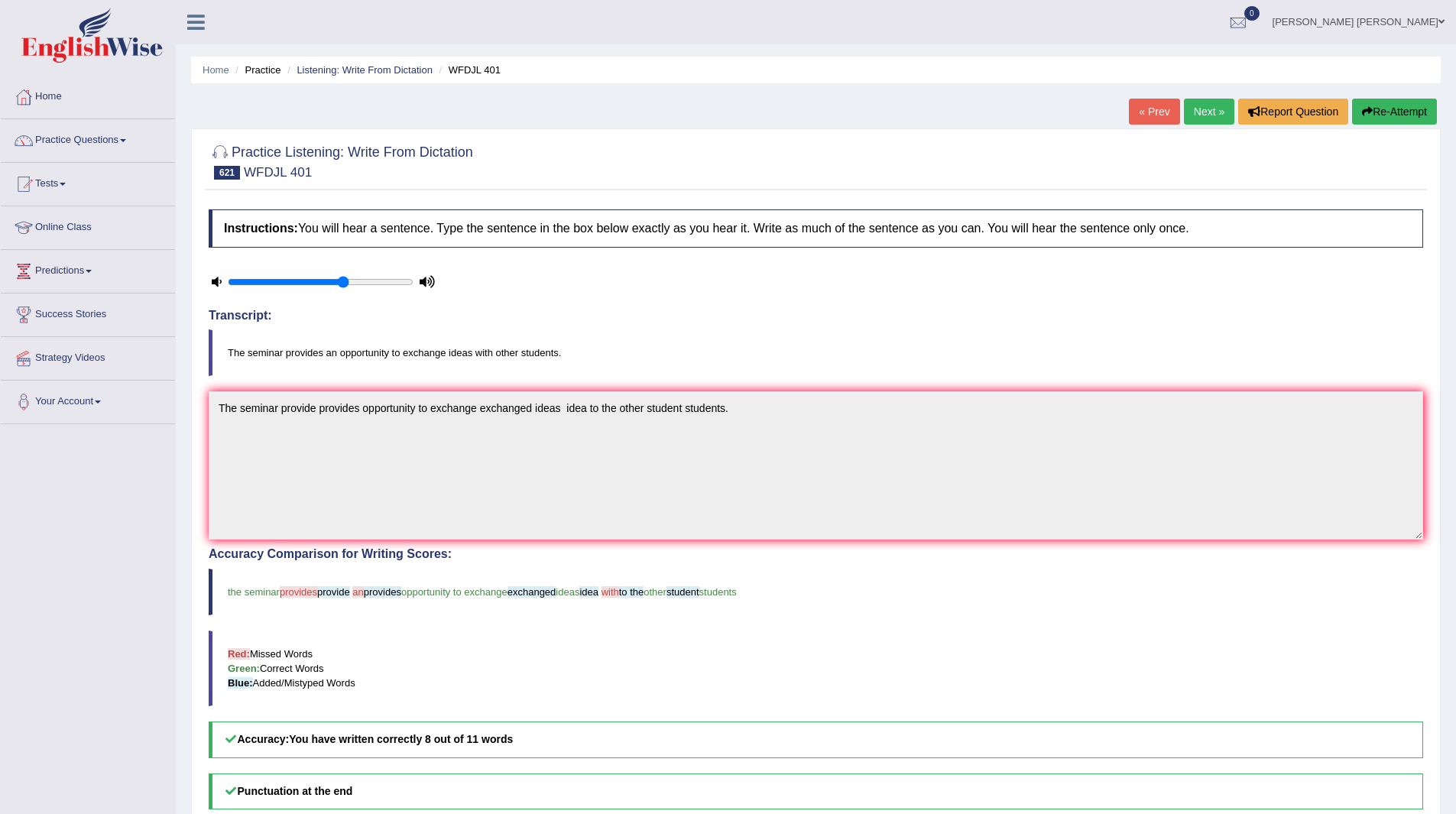
click at [1194, 112] on link "Next »" at bounding box center [1208, 111] width 51 height 26
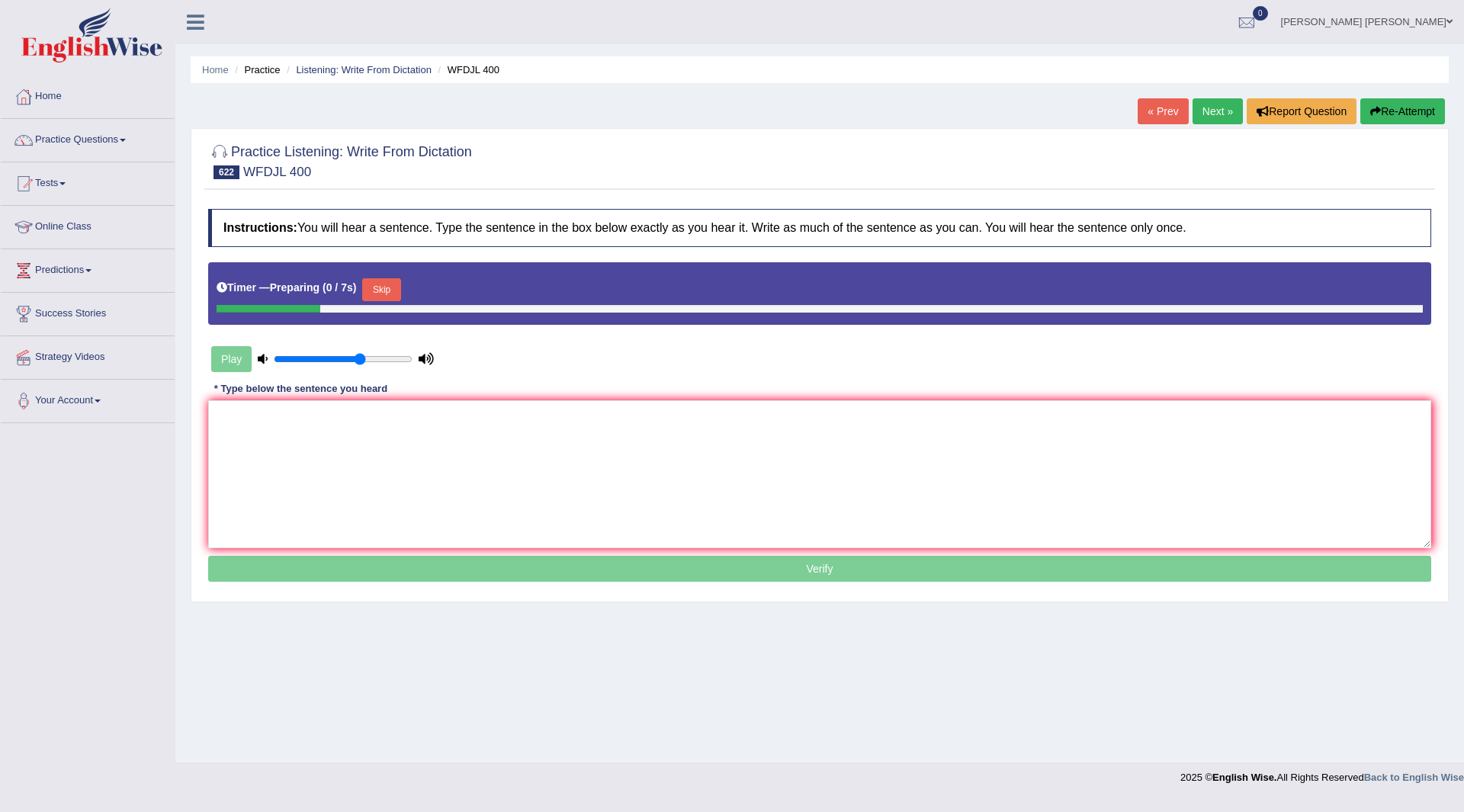
click at [380, 291] on button "Skip" at bounding box center [381, 289] width 39 height 23
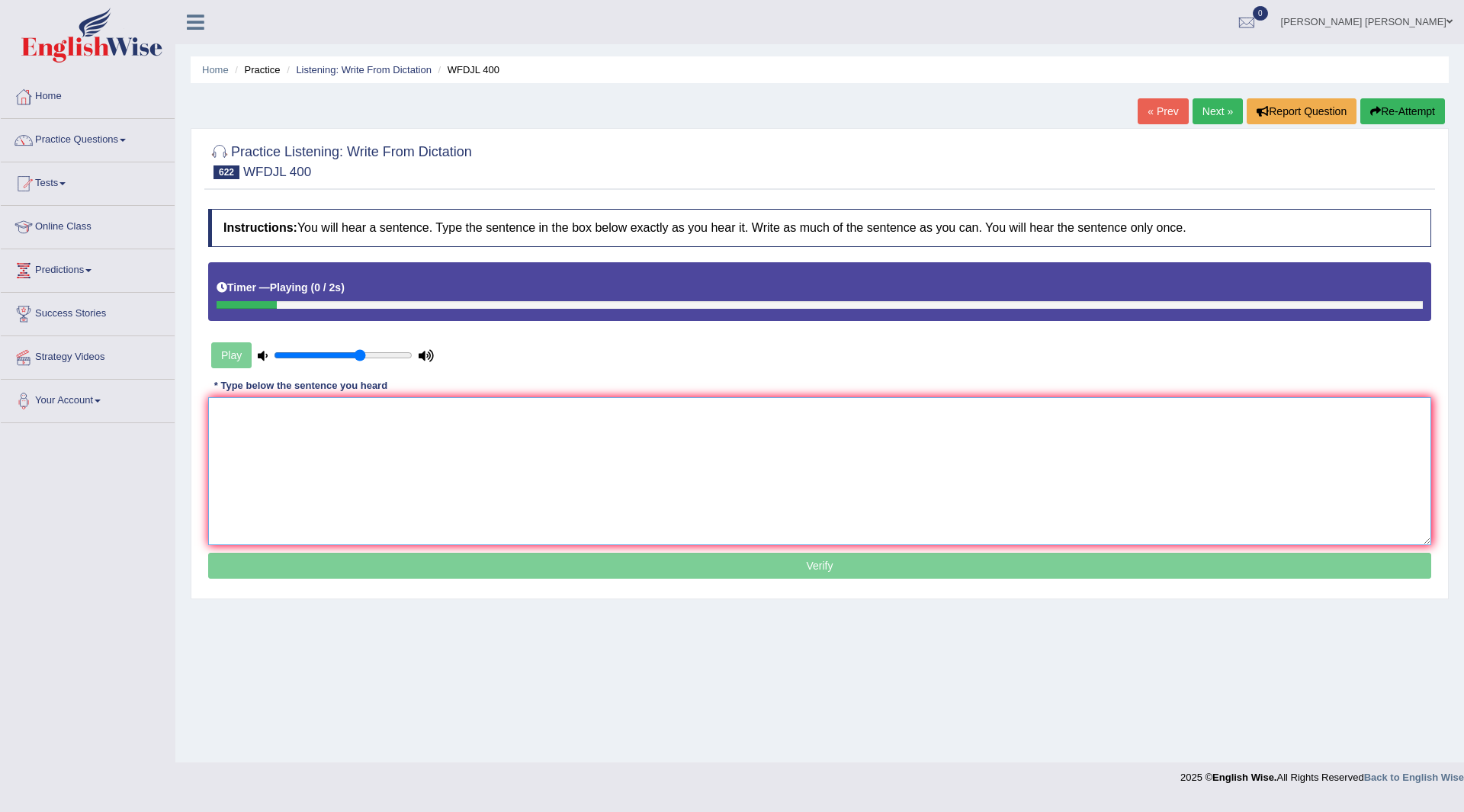
click at [308, 471] on textarea at bounding box center [819, 472] width 1224 height 148
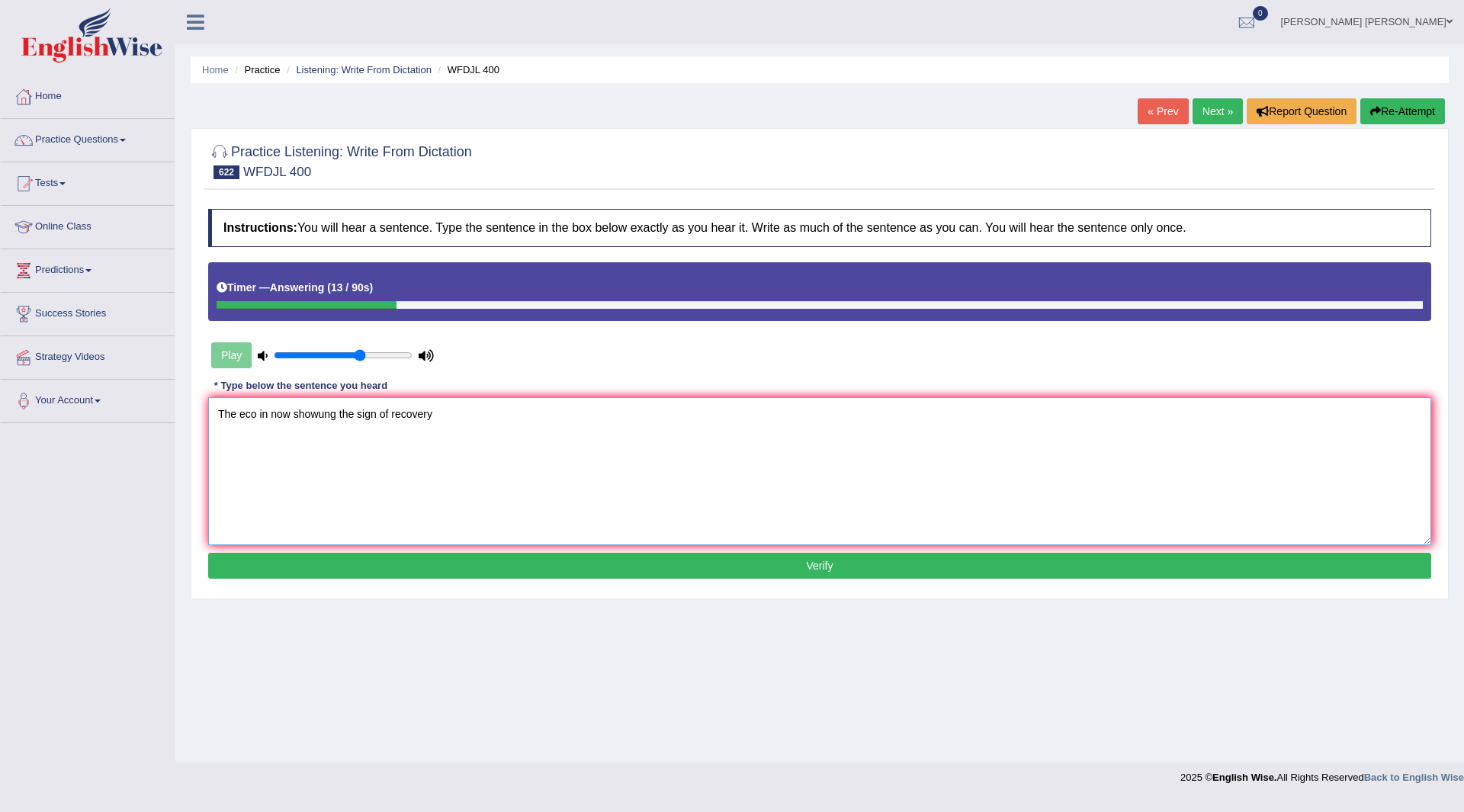
click at [258, 413] on textarea "The eco in now showung the sign of recovery" at bounding box center [819, 472] width 1224 height 148
click at [402, 413] on textarea "The economic economy in now showung the sign of recovery" at bounding box center [819, 472] width 1224 height 148
click at [538, 413] on textarea "The economic economy in now showing the sign of recovery" at bounding box center [819, 472] width 1224 height 148
type textarea "The economic economy in now showing the sign of recovery."
click at [685, 560] on button "Verify" at bounding box center [819, 566] width 1224 height 26
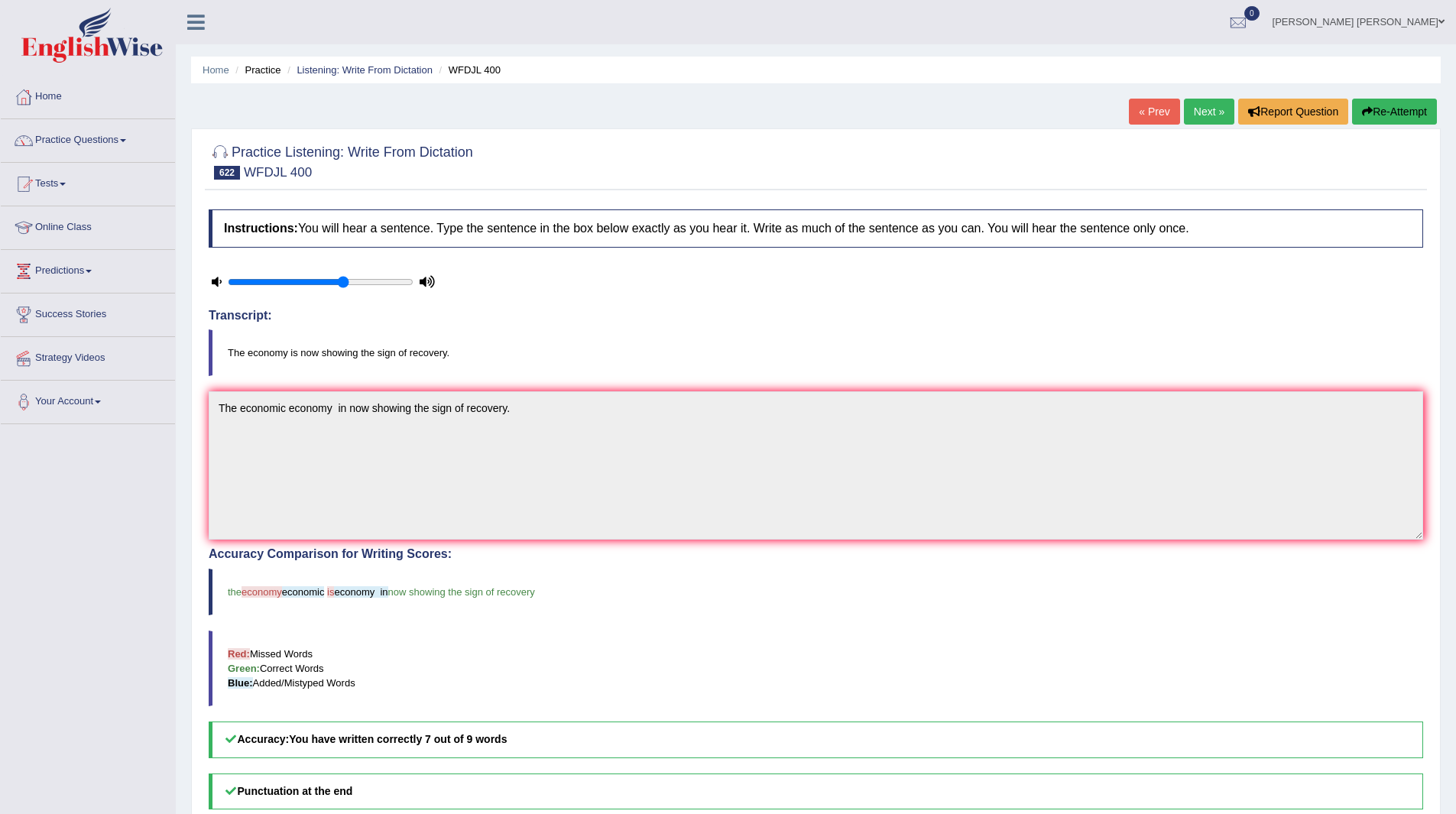
click at [1196, 107] on link "Next »" at bounding box center [1208, 111] width 51 height 26
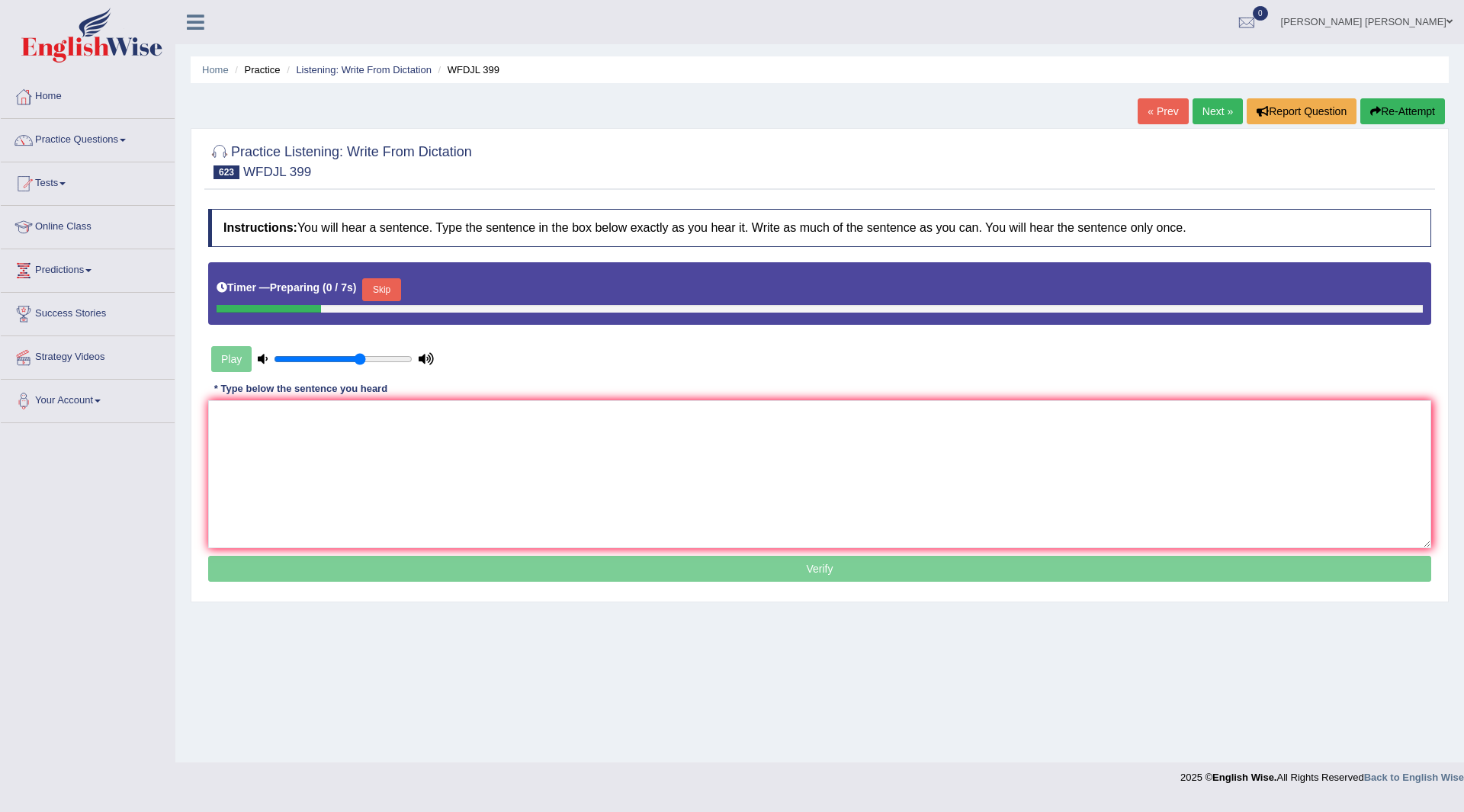
click at [387, 288] on button "Skip" at bounding box center [381, 289] width 39 height 23
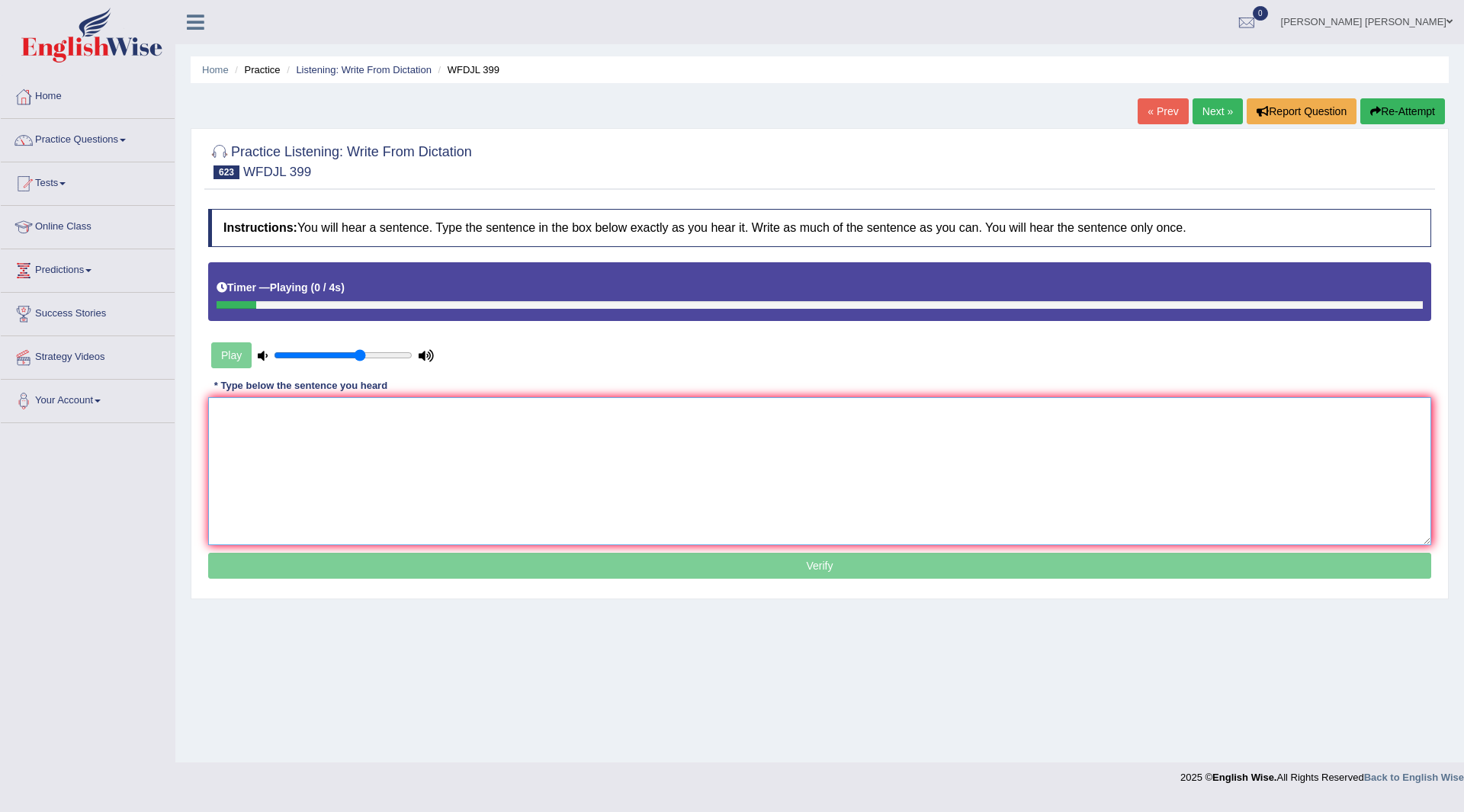
click at [329, 451] on textarea at bounding box center [819, 472] width 1224 height 148
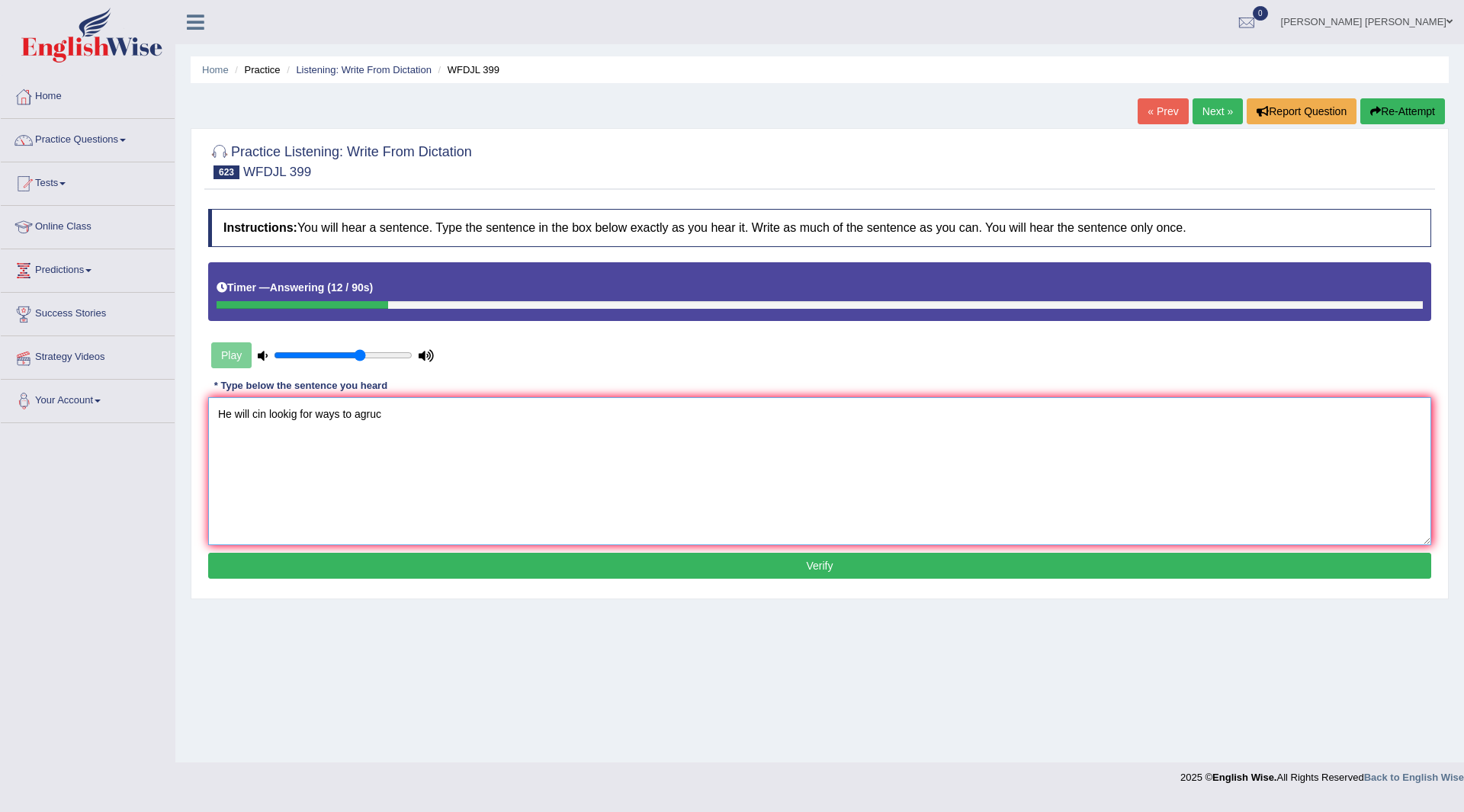
click at [251, 414] on textarea "He will cin lookig for ways to agruc" at bounding box center [819, 472] width 1224 height 148
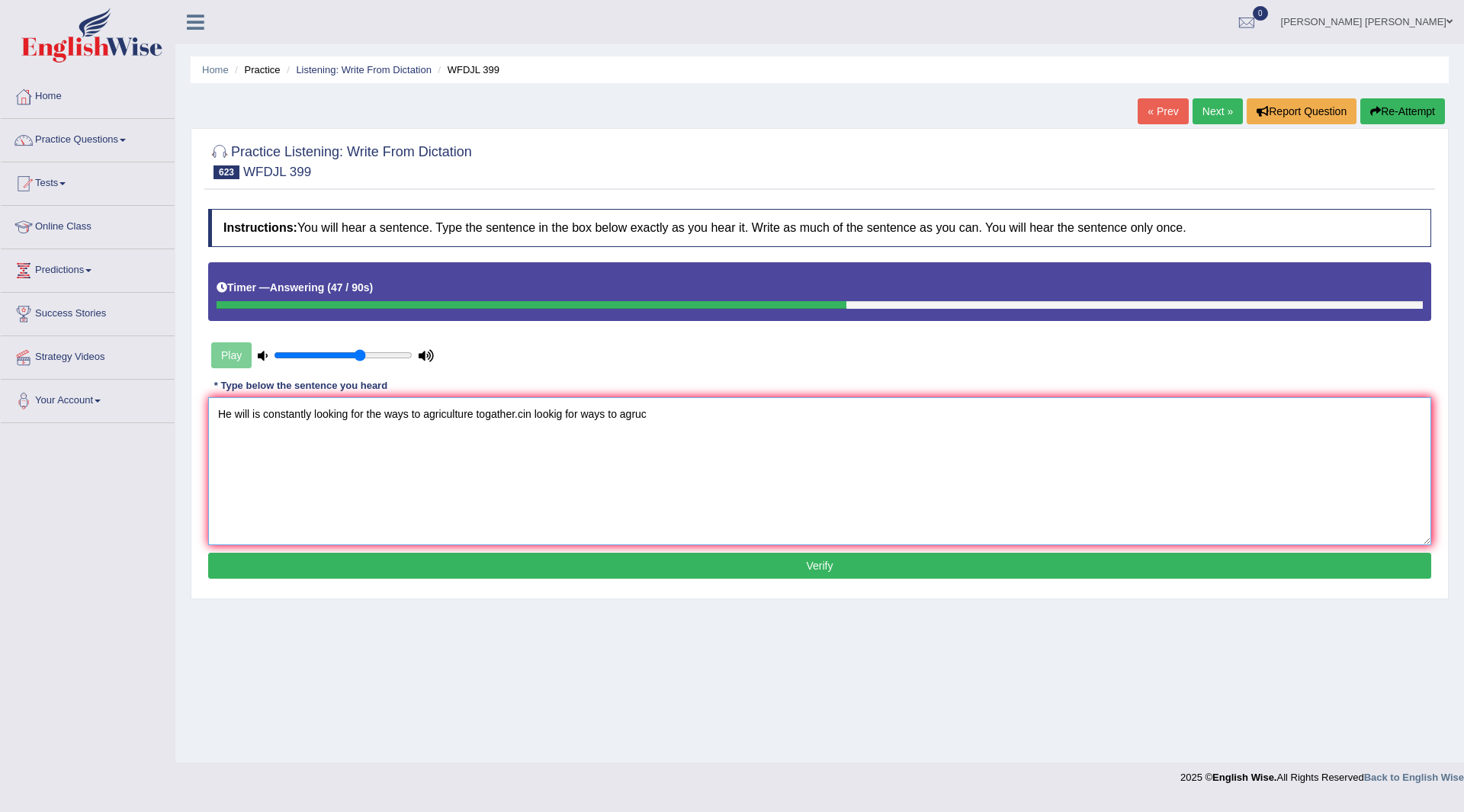
drag, startPoint x: 517, startPoint y: 414, endPoint x: 1217, endPoint y: 356, distance: 702.4
click at [1212, 371] on div "Instructions: You will hear a sentence. Type the sentence in the box below exac…" at bounding box center [820, 396] width 1231 height 389
type textarea "He will is constantly looking for the ways to agriculture togather."
click at [736, 571] on button "Verify" at bounding box center [819, 566] width 1224 height 26
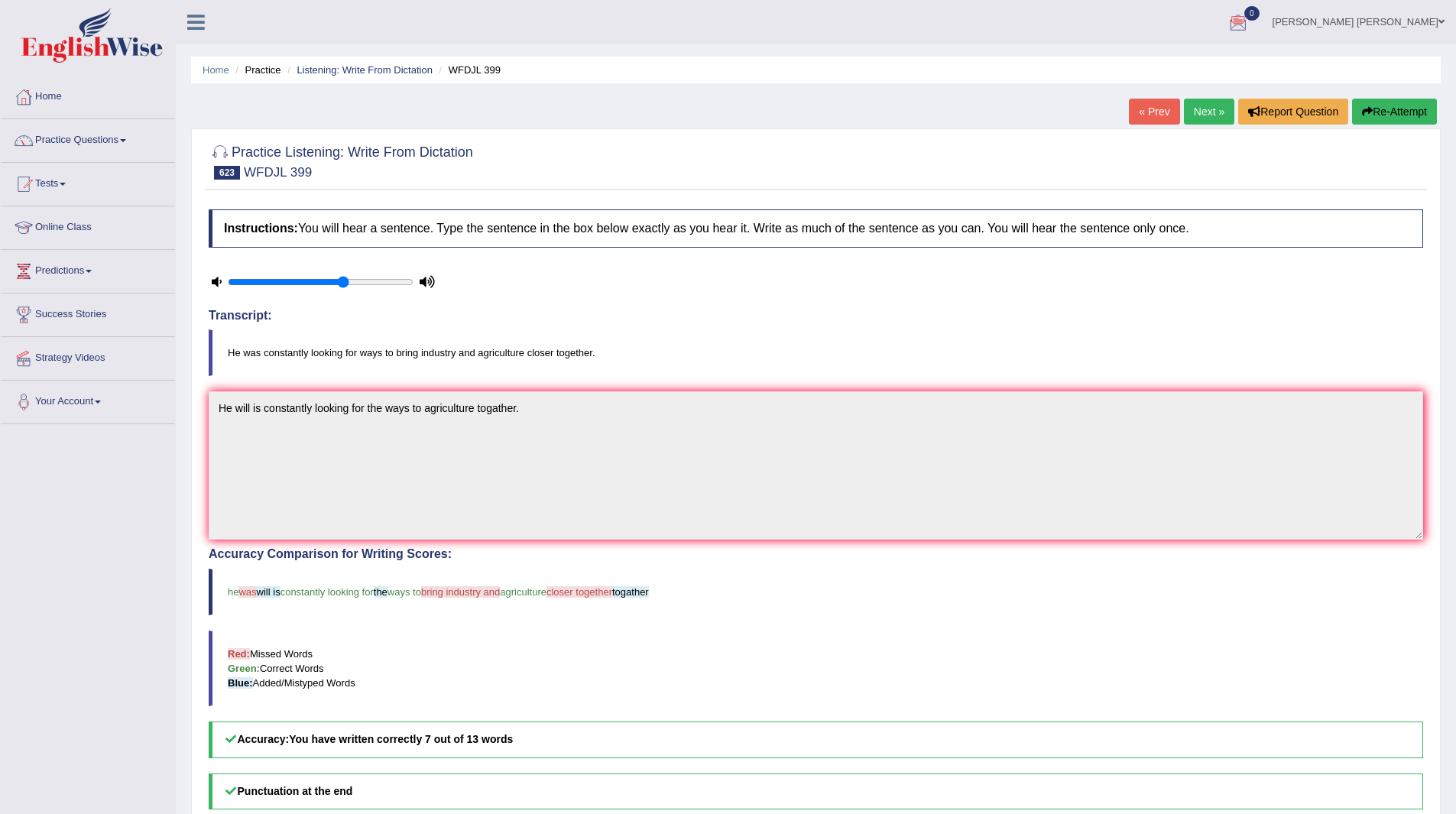
click at [1209, 115] on link "Next »" at bounding box center [1208, 111] width 51 height 26
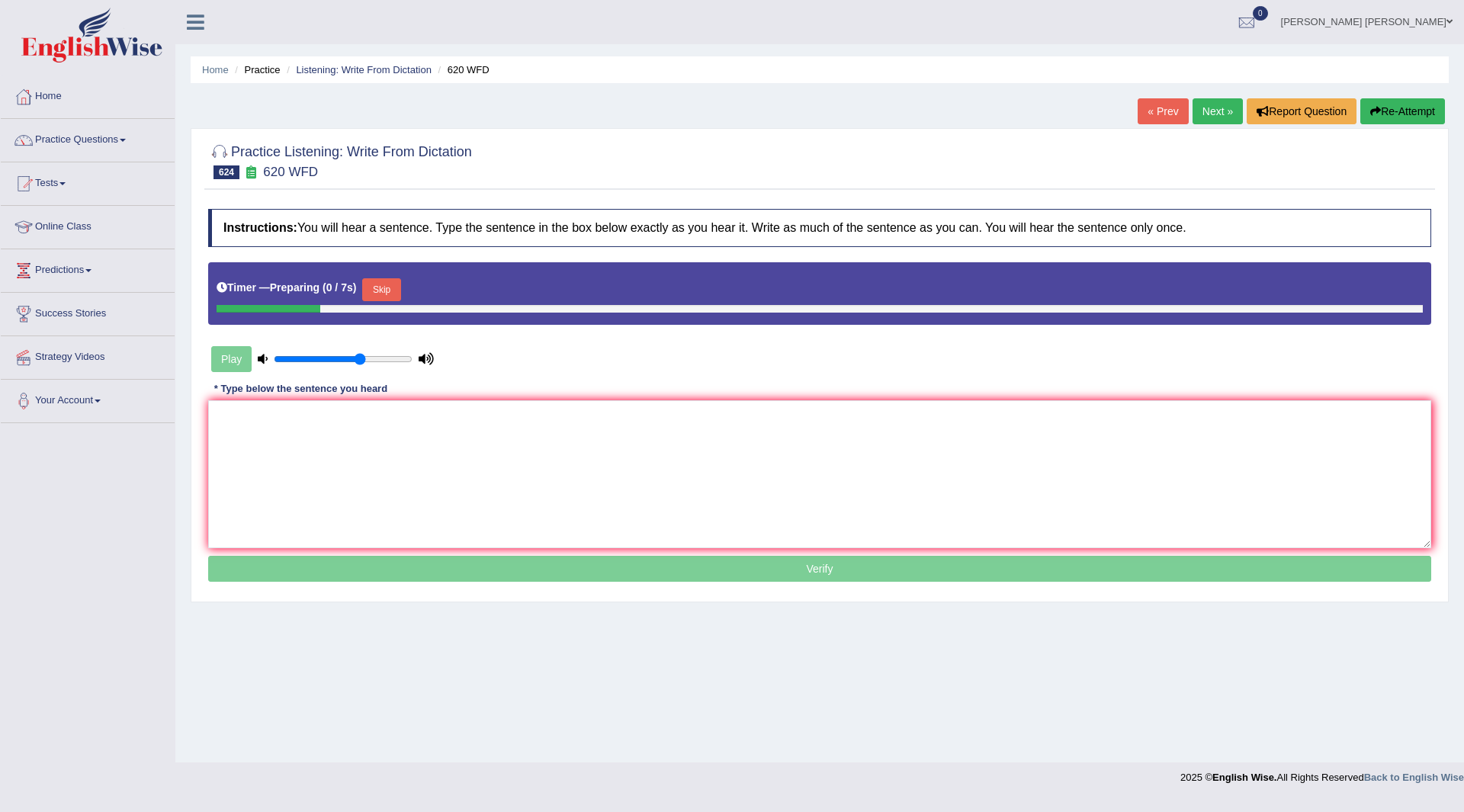
drag, startPoint x: 384, startPoint y: 286, endPoint x: 397, endPoint y: 426, distance: 140.6
click at [385, 286] on button "Skip" at bounding box center [381, 289] width 39 height 23
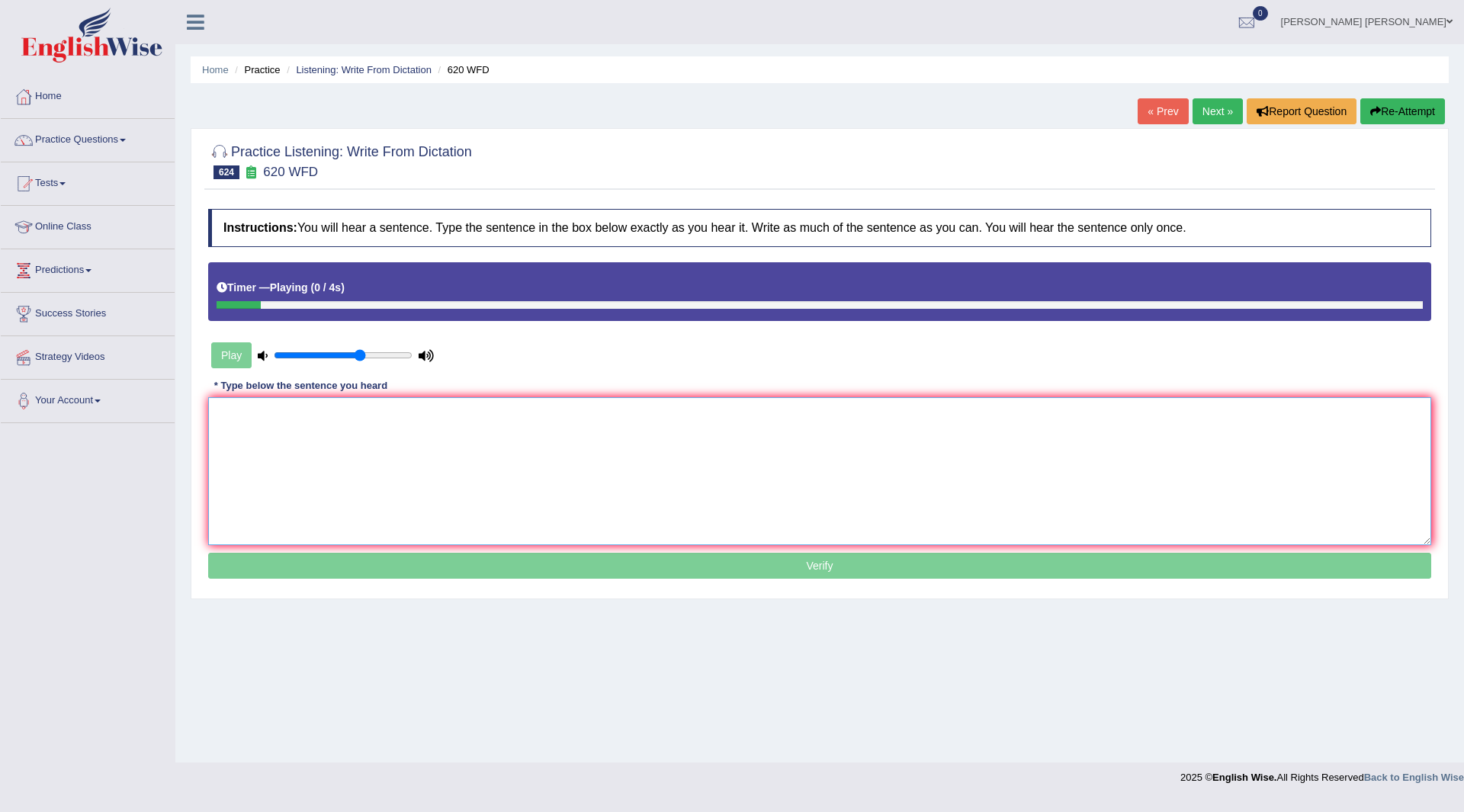
click at [389, 448] on textarea at bounding box center [819, 472] width 1224 height 148
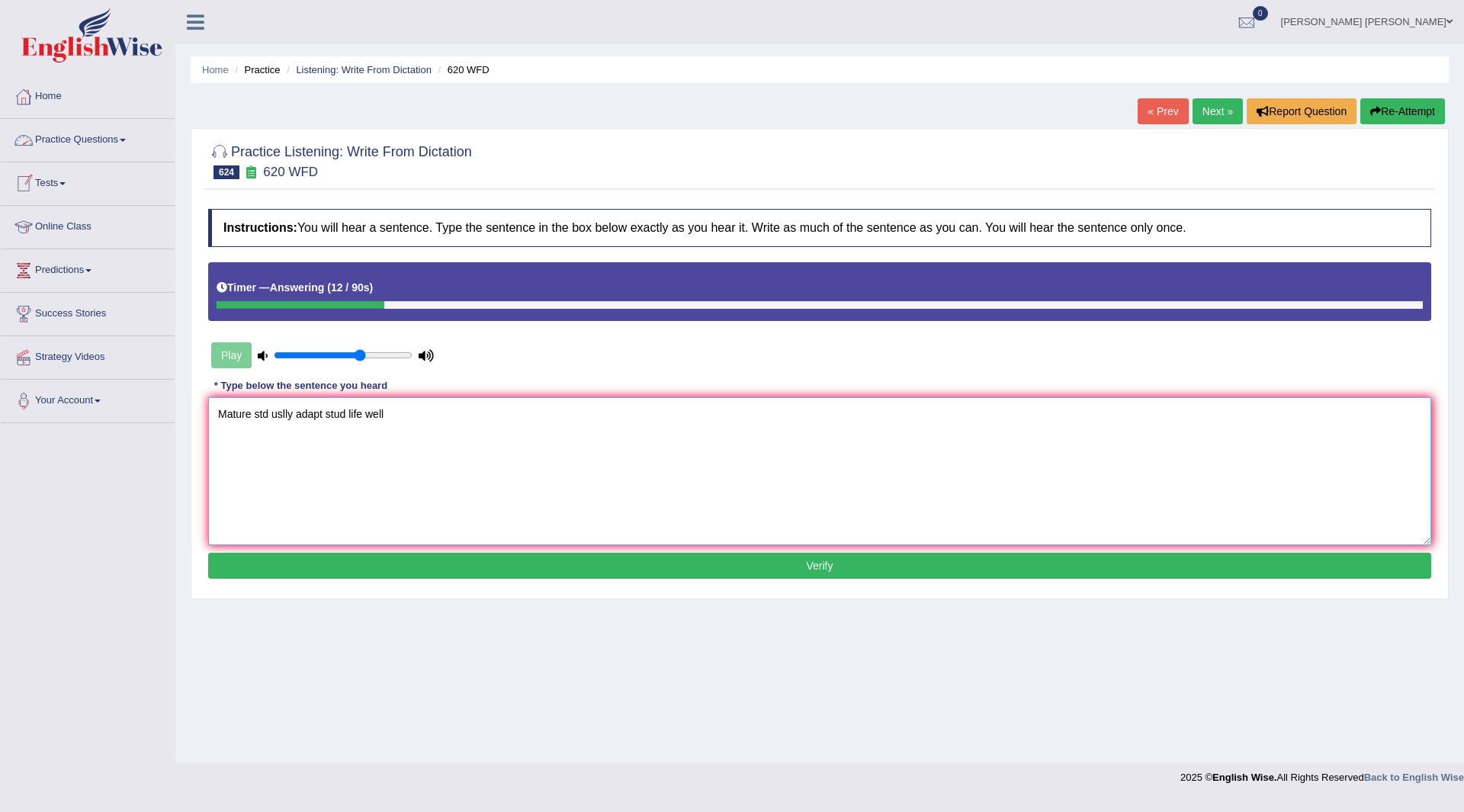
click at [253, 412] on textarea "Mature std uslly adapt stud life well" at bounding box center [819, 472] width 1224 height 148
drag, startPoint x: 521, startPoint y: 415, endPoint x: 958, endPoint y: 459, distance: 439.2
click at [958, 459] on textarea "Mature matured student students usually adapt student life well.std uslly adapt…" at bounding box center [819, 472] width 1224 height 148
type textarea "Mature matured student students usually adapt student life well."
click at [638, 570] on button "Verify" at bounding box center [819, 566] width 1224 height 26
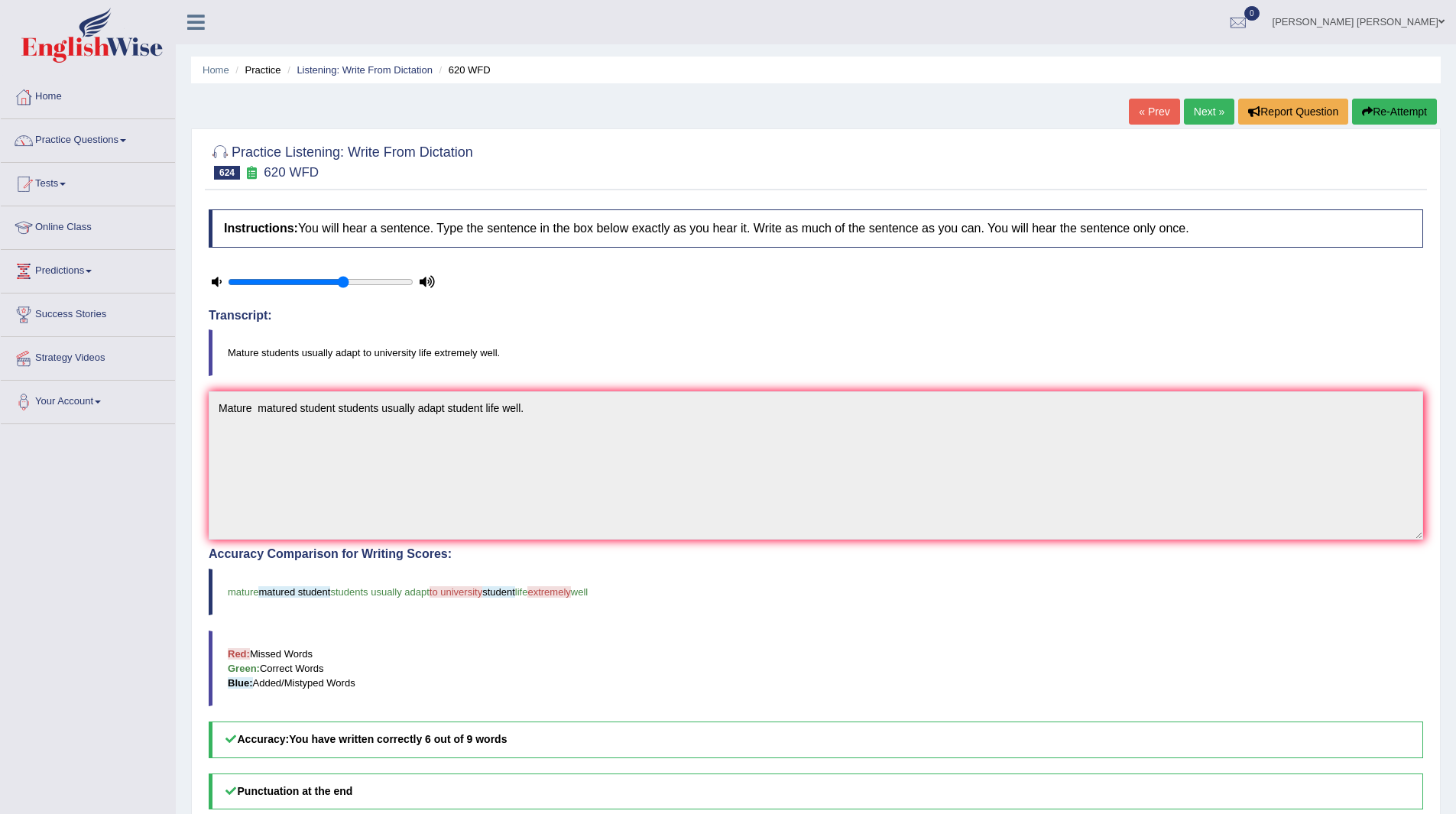
click at [1227, 113] on link "Next »" at bounding box center [1208, 111] width 51 height 26
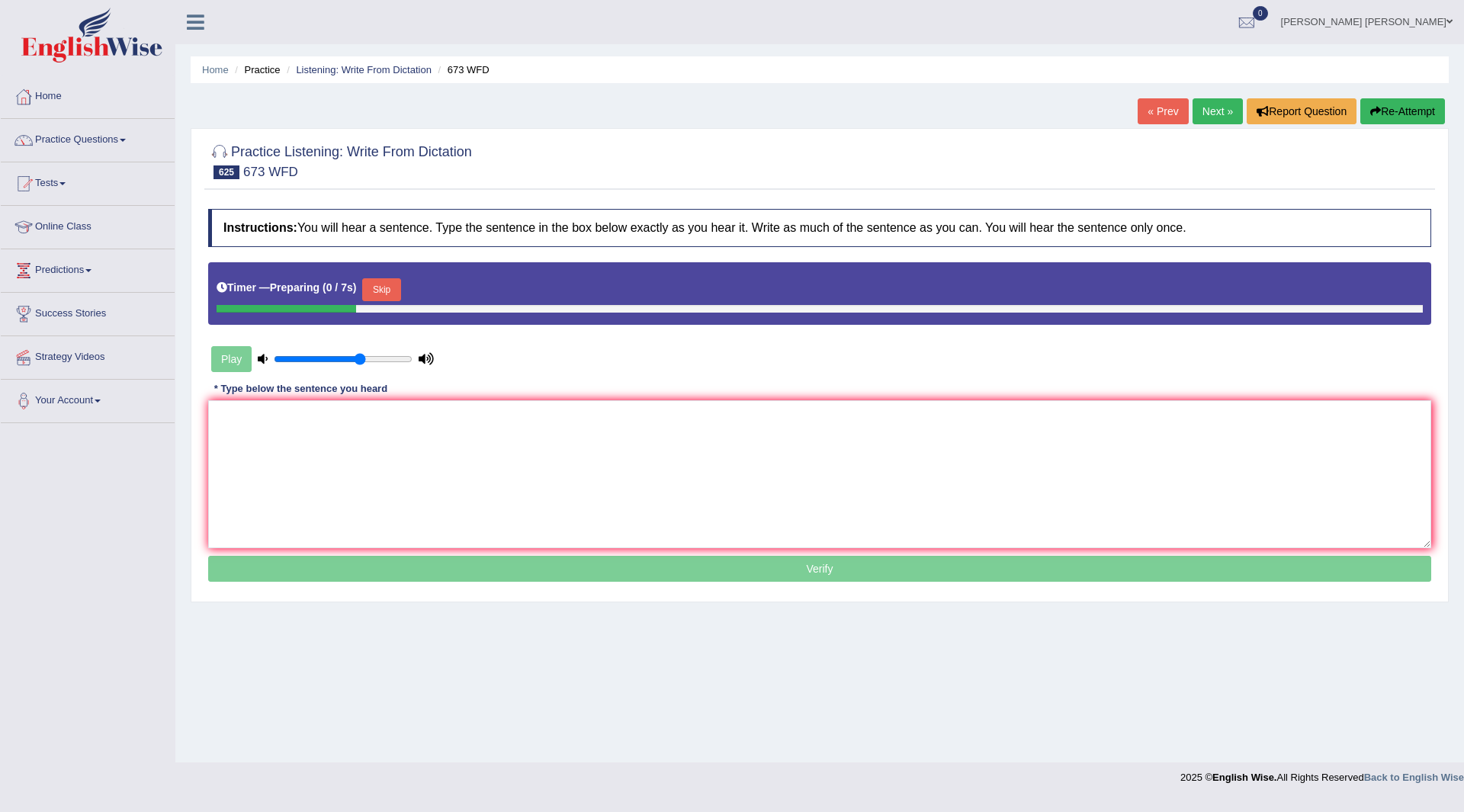
click at [394, 291] on button "Skip" at bounding box center [381, 289] width 39 height 23
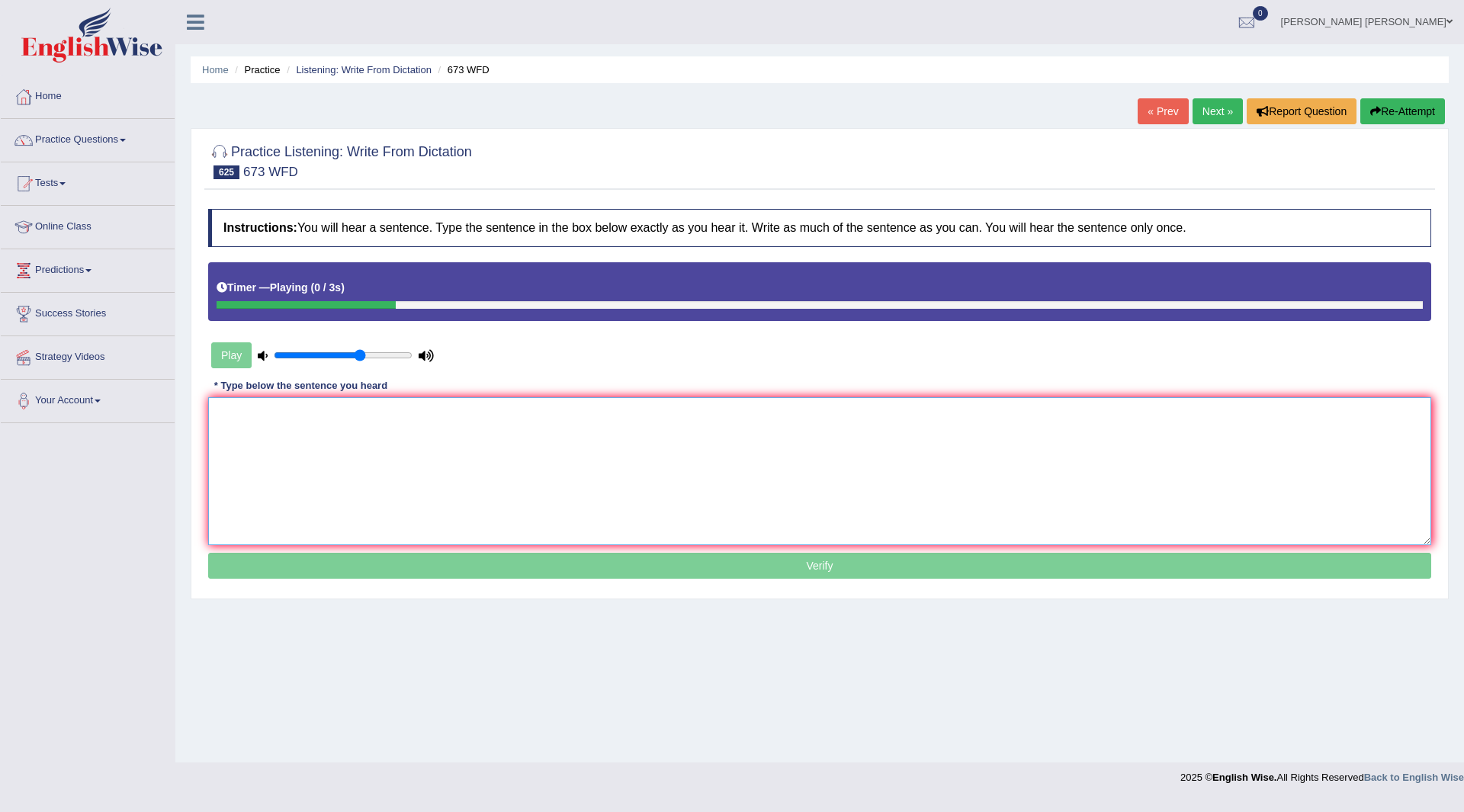
click at [354, 462] on textarea at bounding box center [819, 472] width 1224 height 148
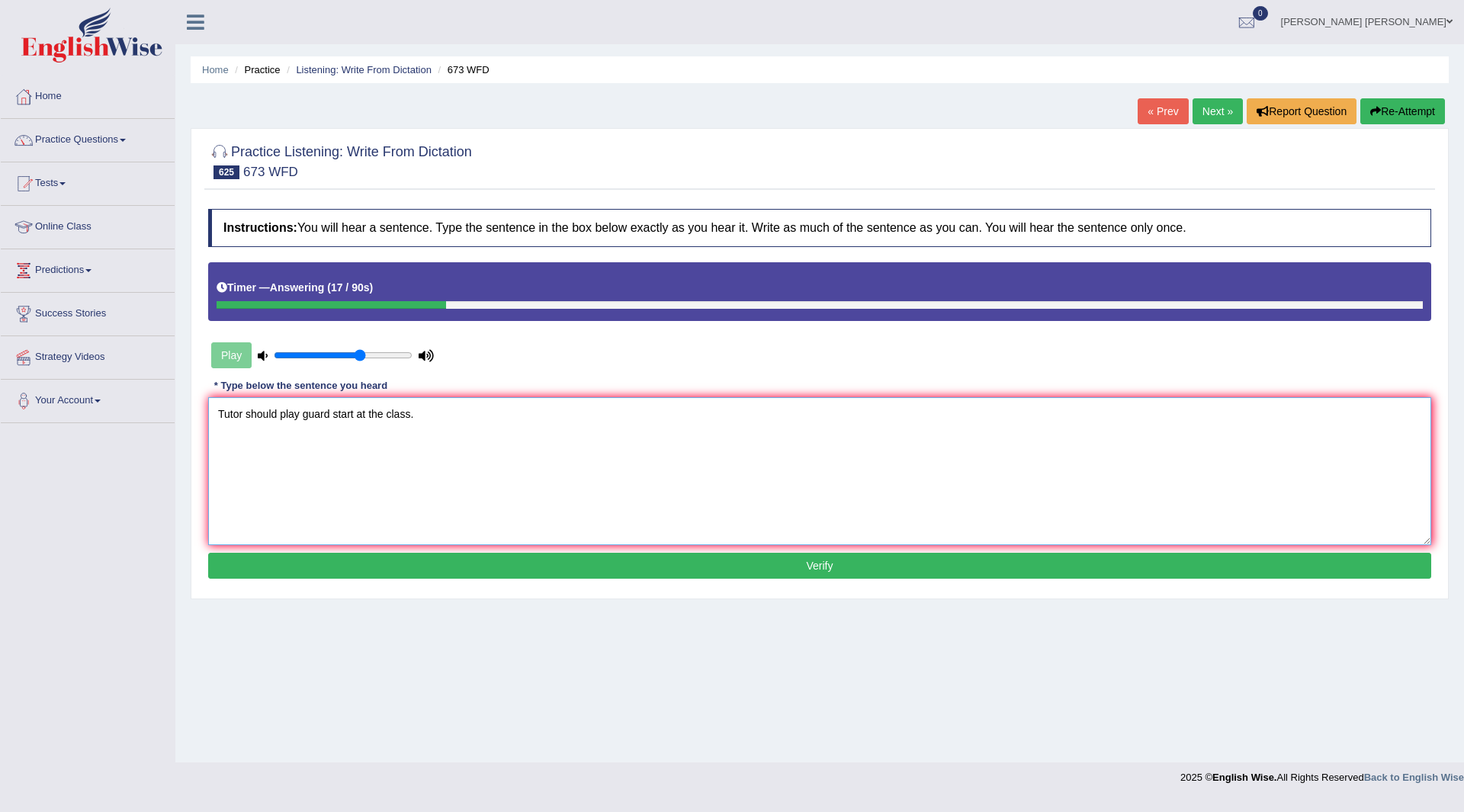
type textarea "Tutor should play guard start at the class."
click at [727, 555] on button "Verify" at bounding box center [819, 566] width 1224 height 26
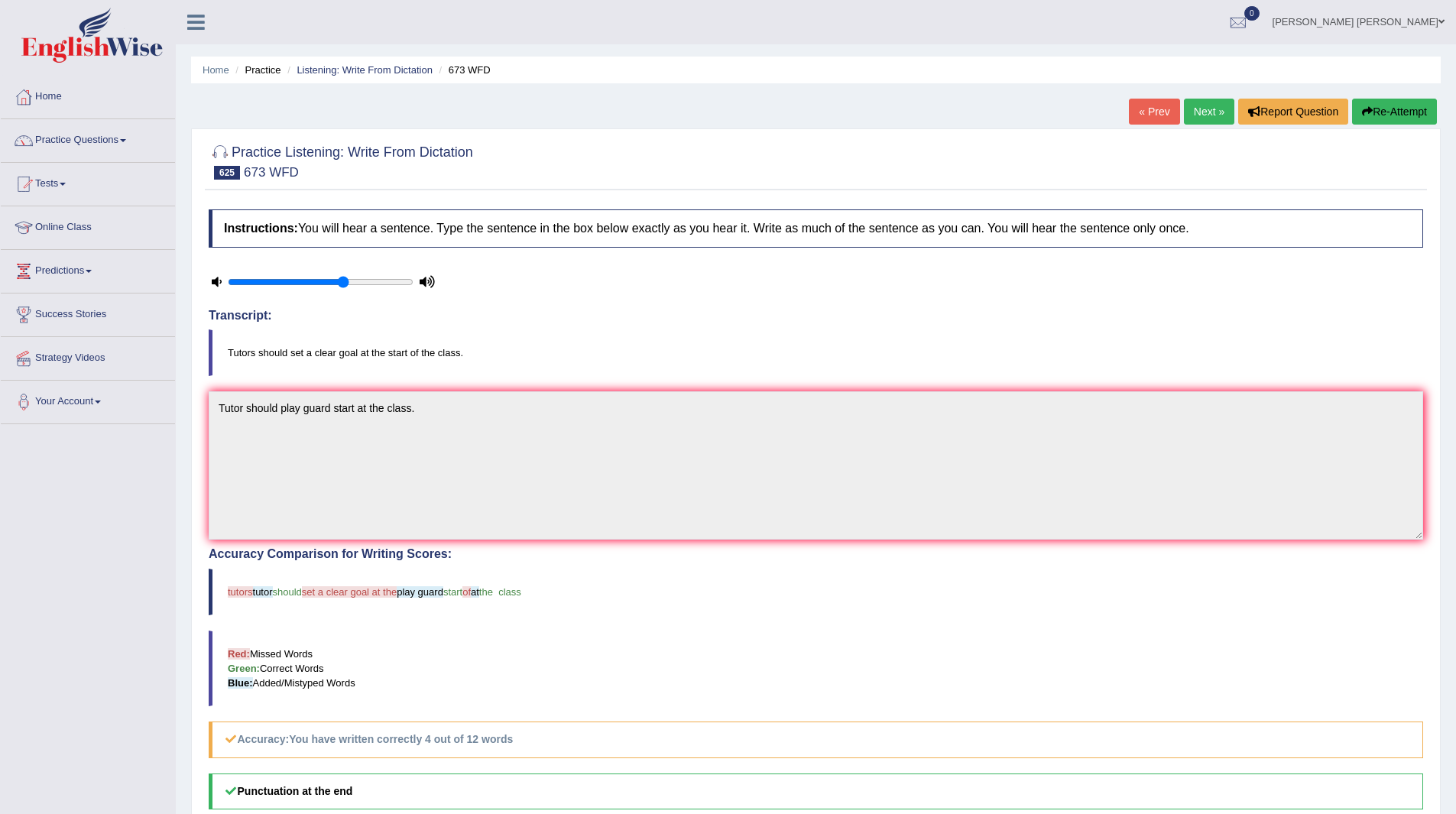
click at [1199, 106] on link "Next »" at bounding box center [1208, 111] width 51 height 26
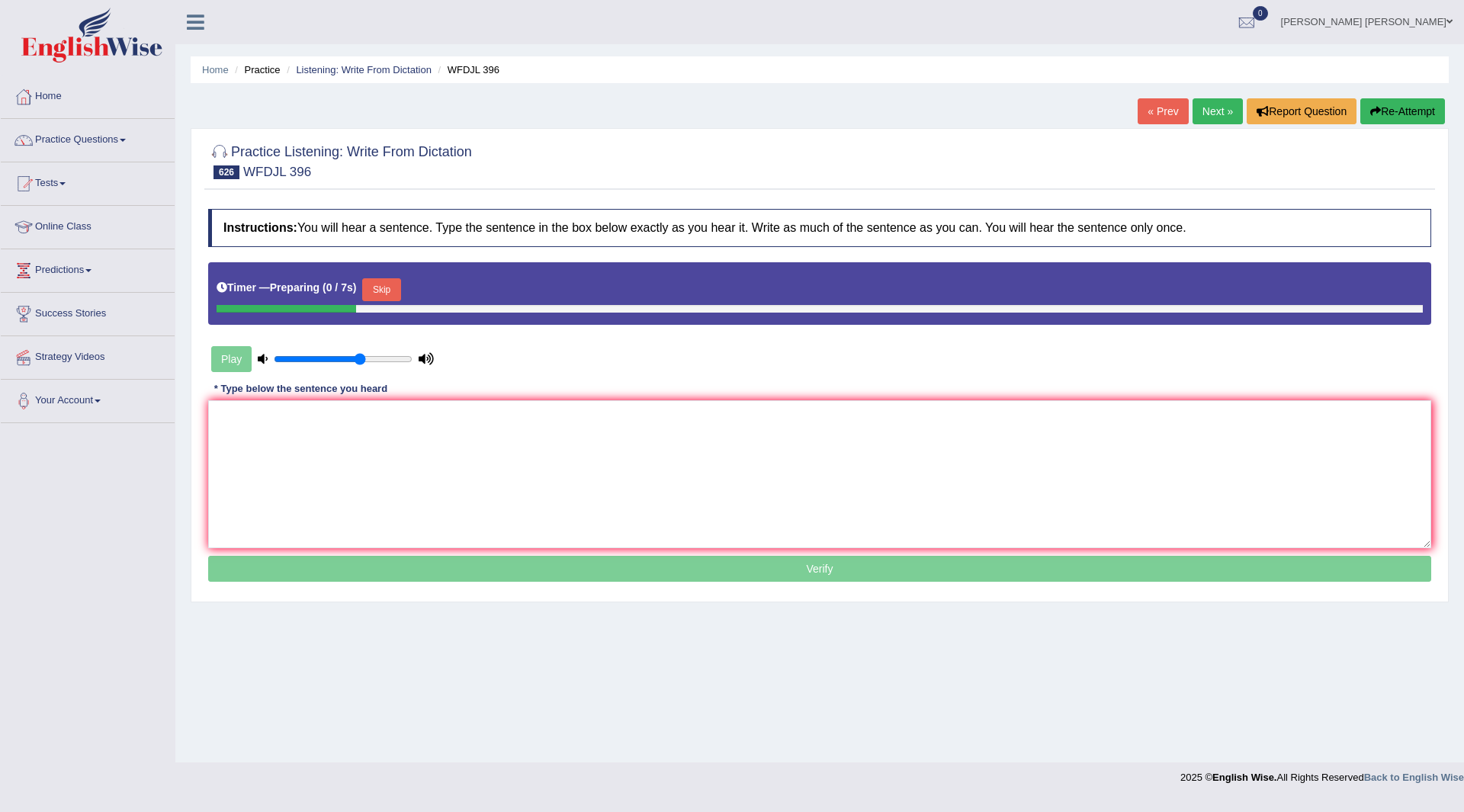
click at [390, 285] on button "Skip" at bounding box center [381, 289] width 39 height 23
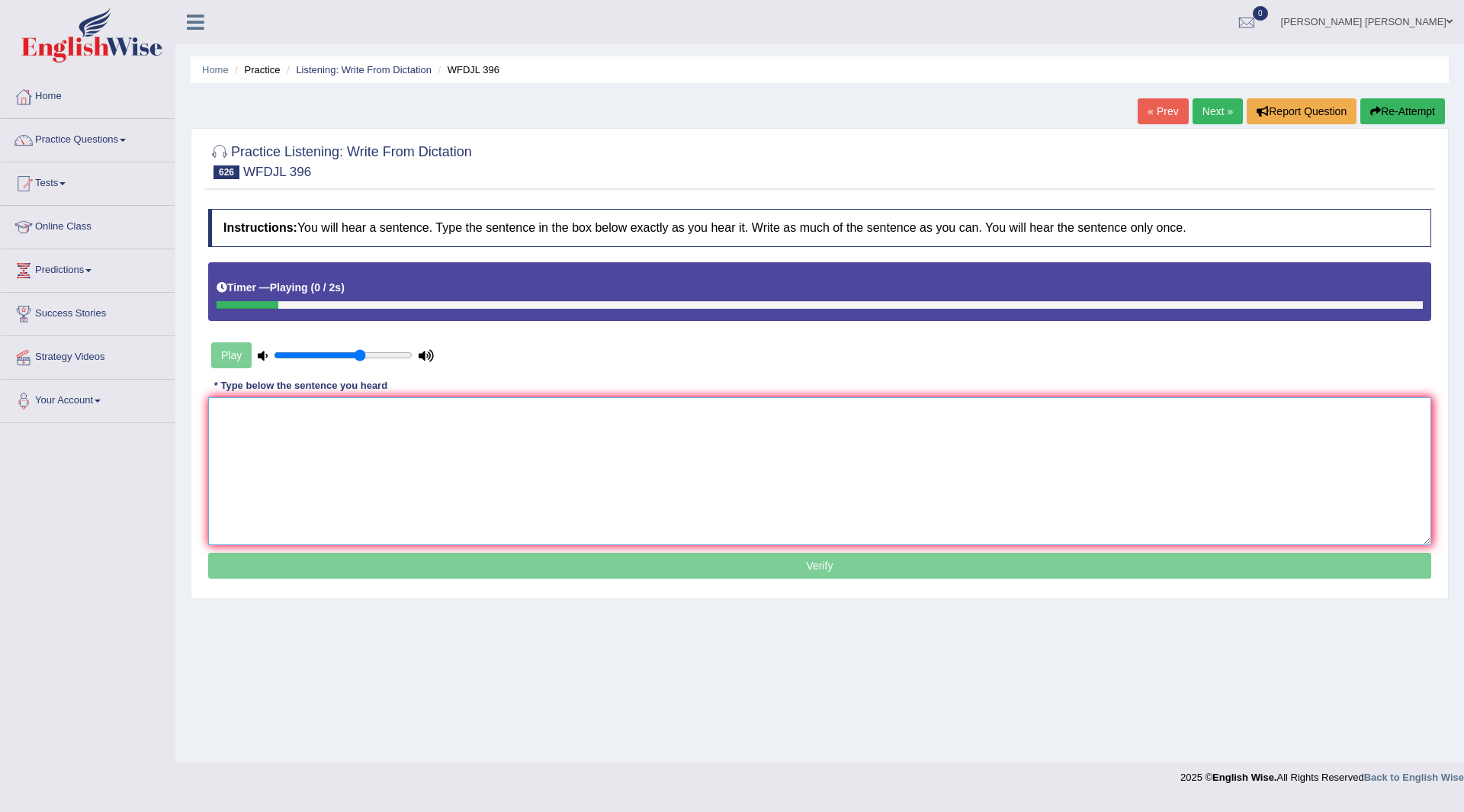
click at [297, 454] on textarea at bounding box center [819, 472] width 1224 height 148
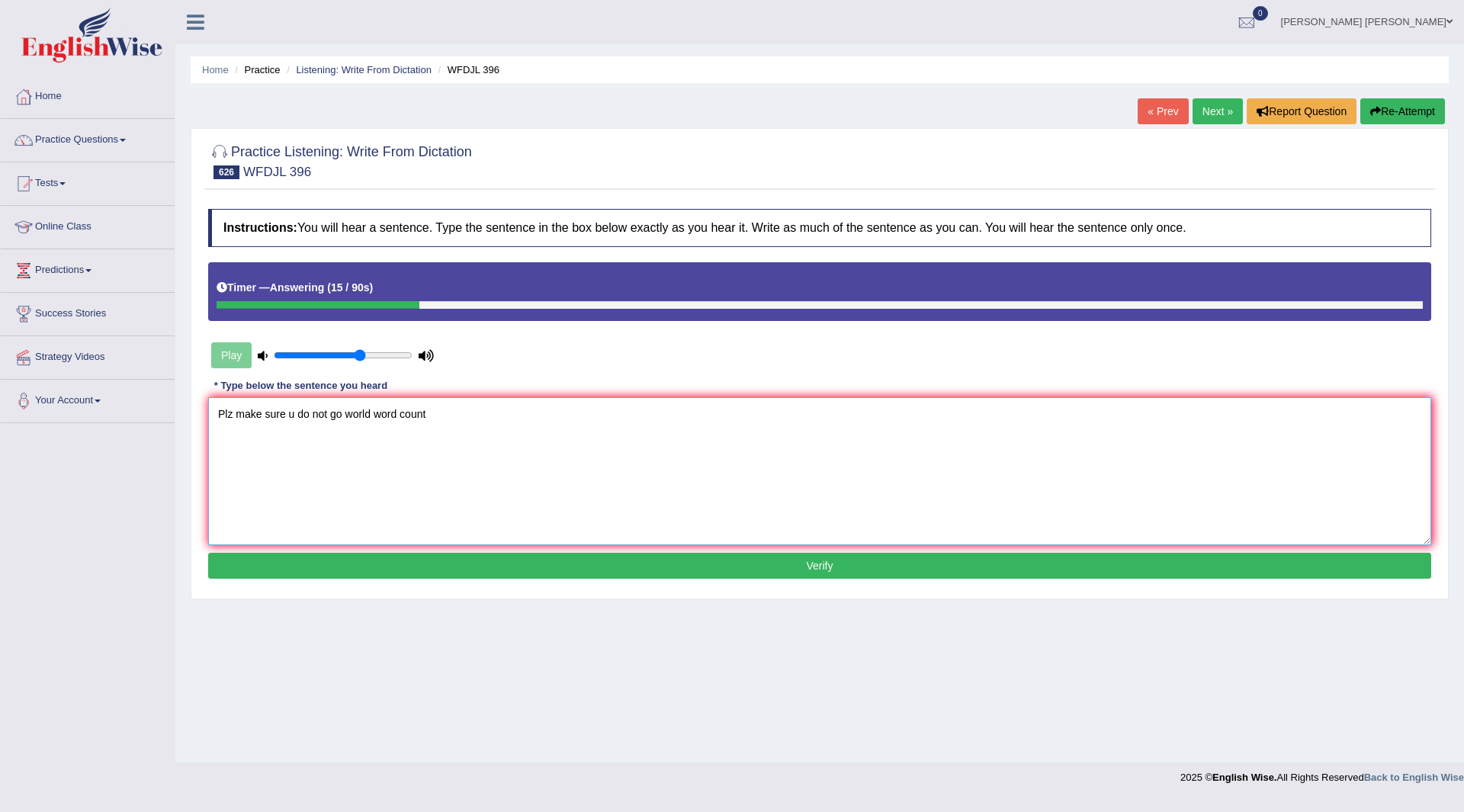
drag, startPoint x: 236, startPoint y: 408, endPoint x: 123, endPoint y: 420, distance: 113.6
click at [108, 444] on div "Toggle navigation Home Practice Questions Speaking Practice Read Aloud Repeat S…" at bounding box center [732, 397] width 1464 height 793
drag, startPoint x: 313, startPoint y: 413, endPoint x: 348, endPoint y: 405, distance: 35.9
click at [323, 413] on textarea "Please make sure u do not go world word count" at bounding box center [819, 472] width 1224 height 148
click at [481, 414] on textarea "Please make sure you do not go world word count" at bounding box center [819, 472] width 1224 height 148
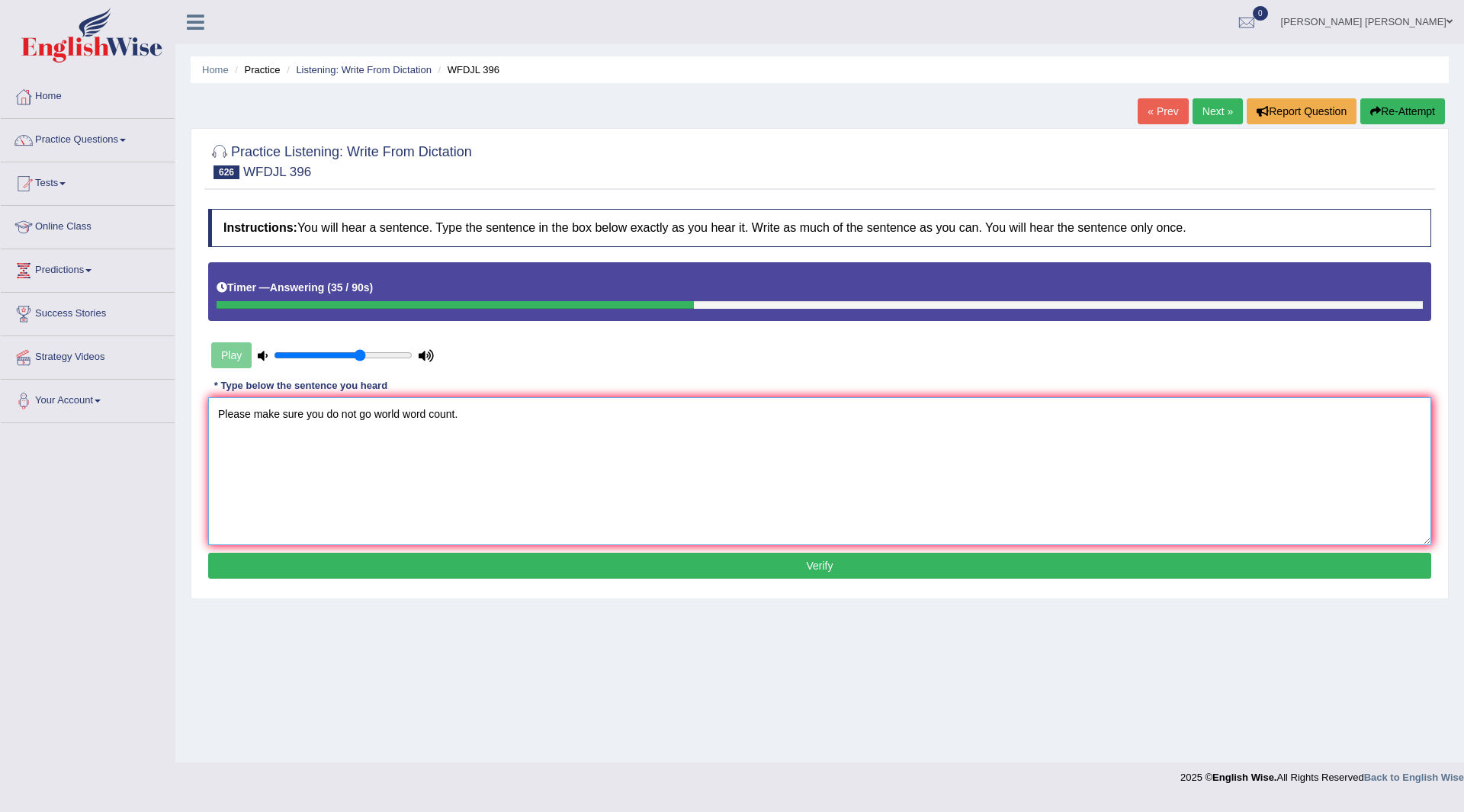
type textarea "Please make sure you do not go world word count."
click at [627, 578] on button "Verify" at bounding box center [819, 566] width 1224 height 26
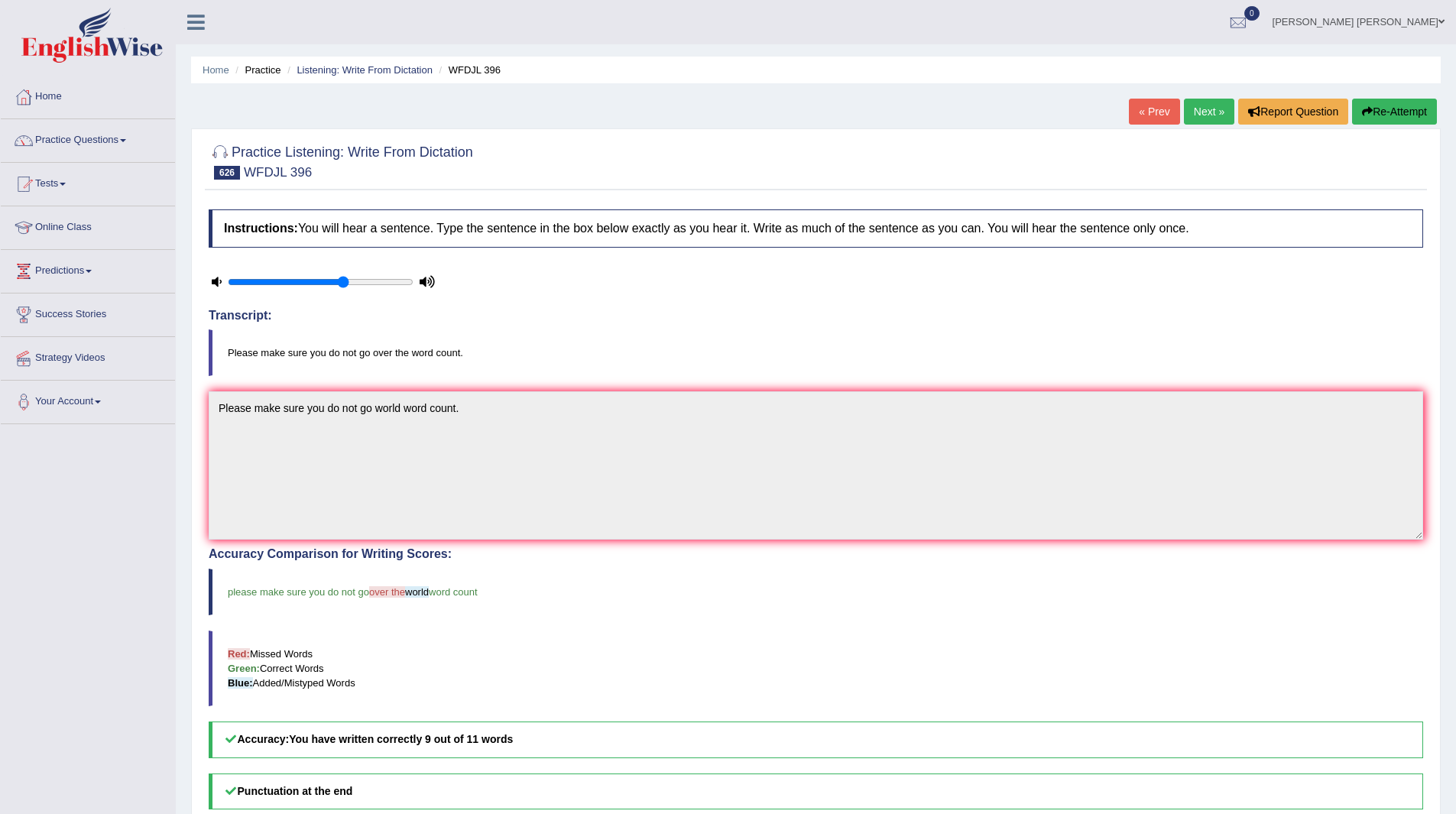
click at [1200, 103] on link "Next »" at bounding box center [1208, 111] width 51 height 26
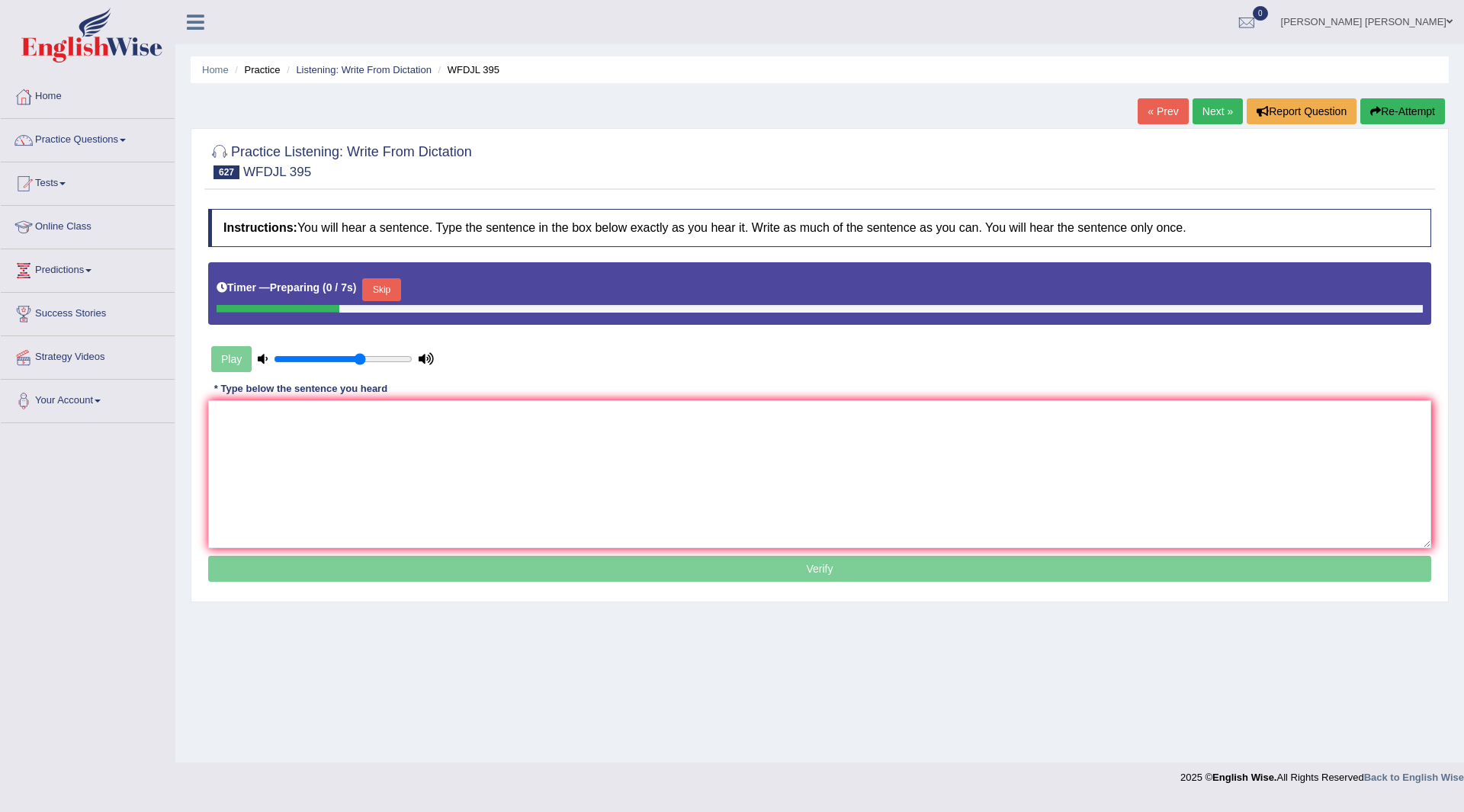
click at [388, 287] on button "Skip" at bounding box center [381, 289] width 39 height 23
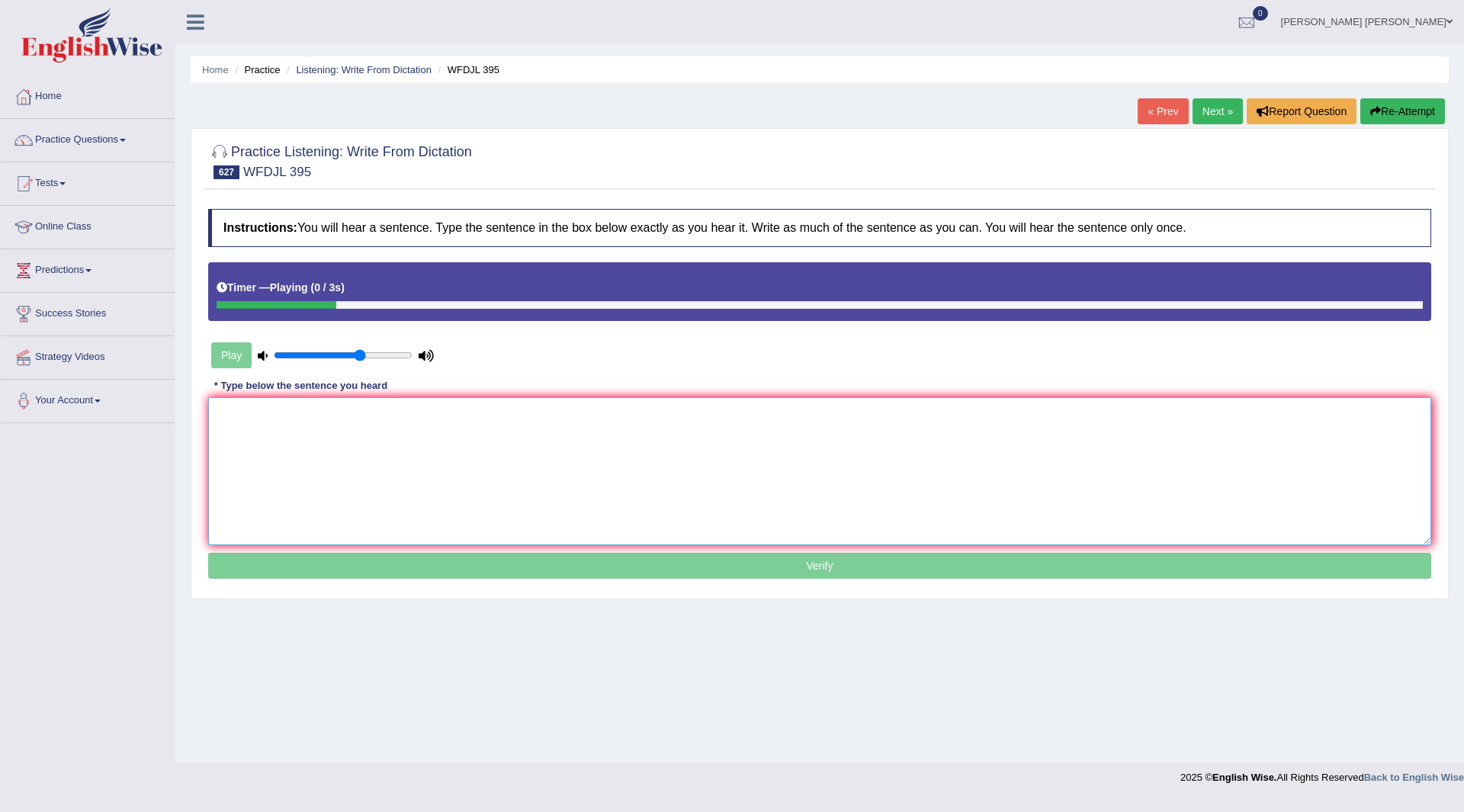
click at [329, 462] on textarea at bounding box center [819, 472] width 1224 height 148
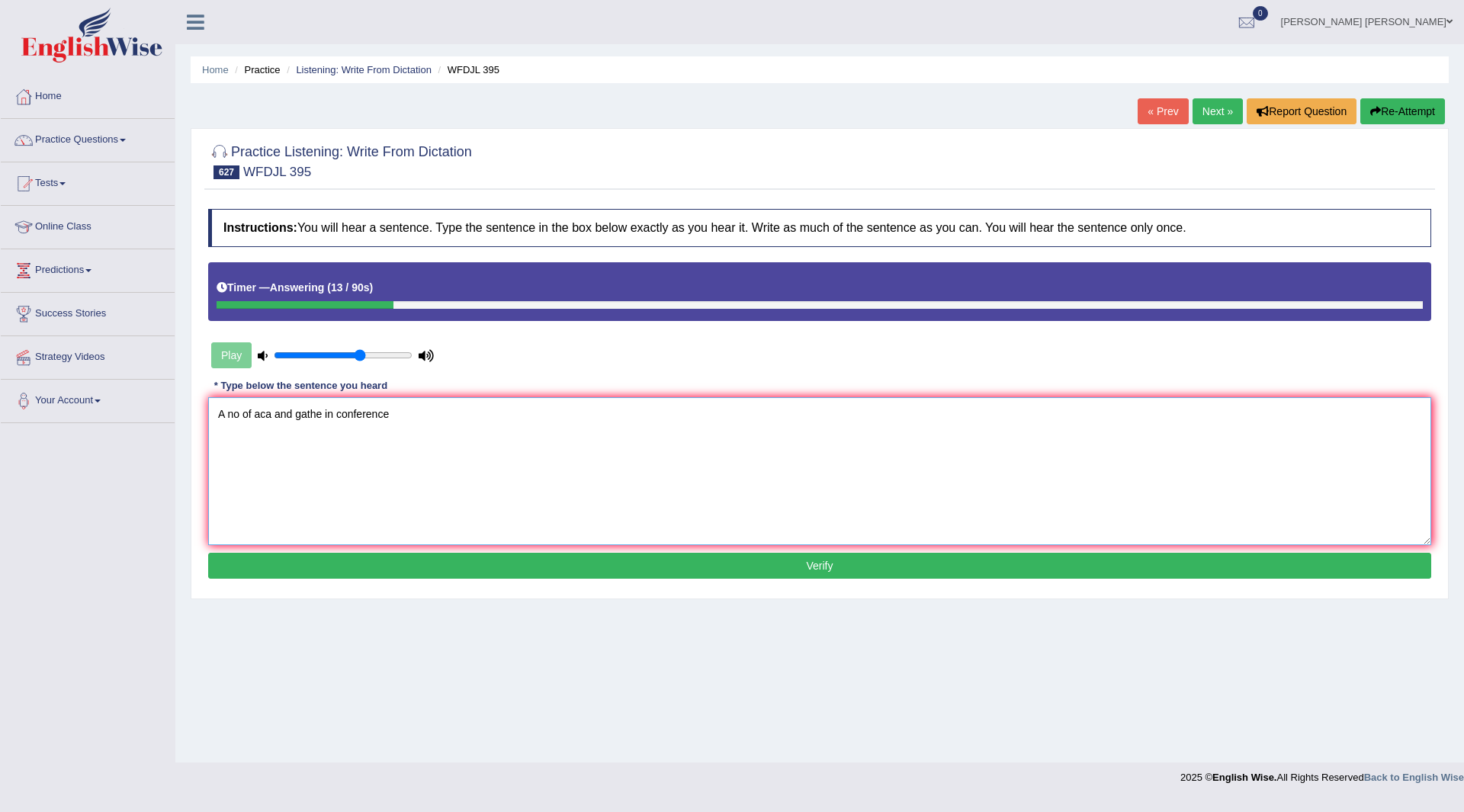
click at [239, 411] on textarea "A no of aca and gathe in conference" at bounding box center [819, 472] width 1224 height 148
drag, startPoint x: 474, startPoint y: 410, endPoint x: 1163, endPoint y: 408, distance: 689.0
click at [1163, 408] on textarea "A number of academics are and gather in conference. of aca and gathe in confere…" at bounding box center [819, 472] width 1224 height 148
type textarea "A number of academics are and gather in conference."
click at [786, 569] on button "Verify" at bounding box center [819, 566] width 1224 height 26
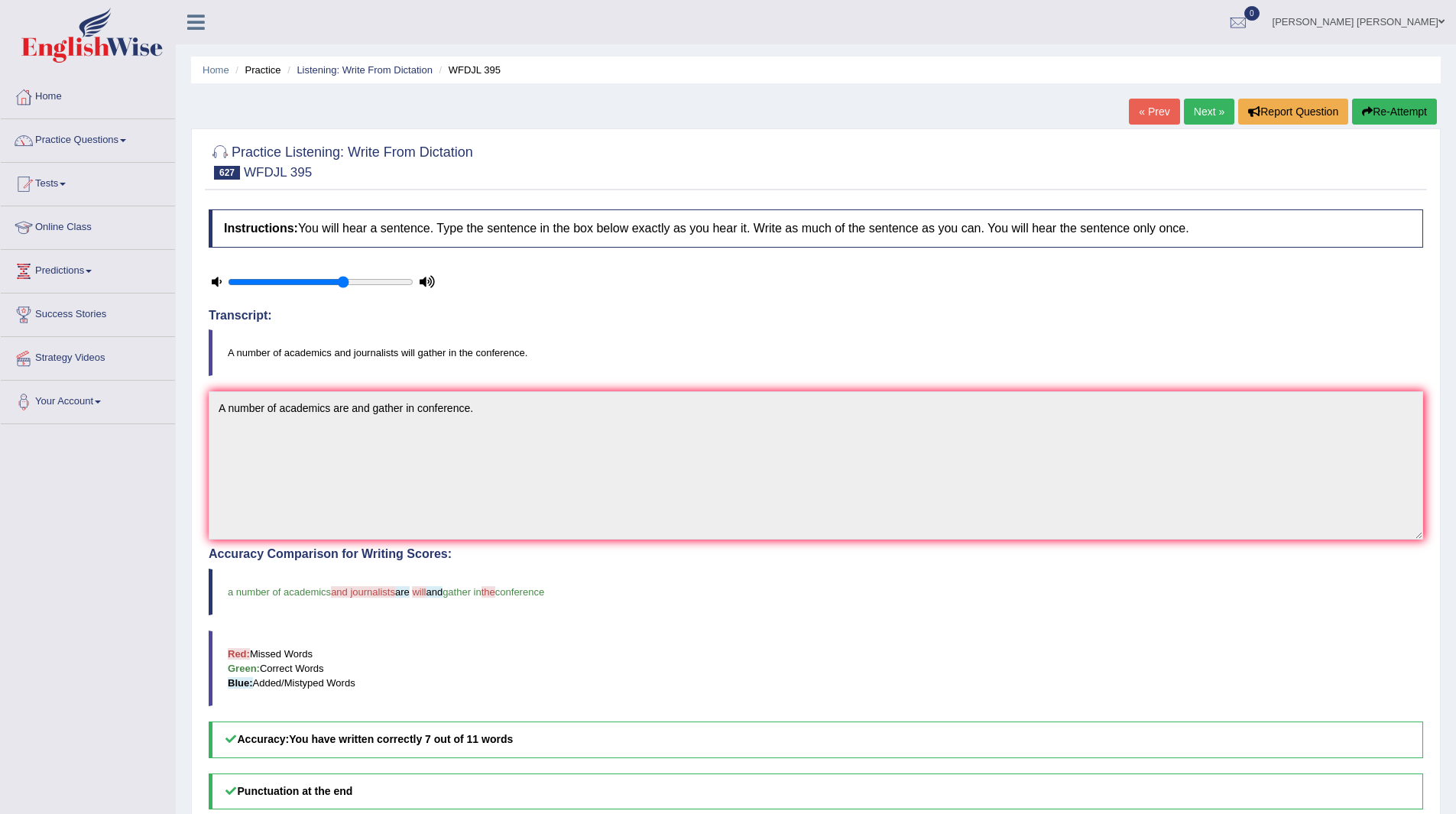
click at [1191, 114] on link "Next »" at bounding box center [1208, 111] width 51 height 26
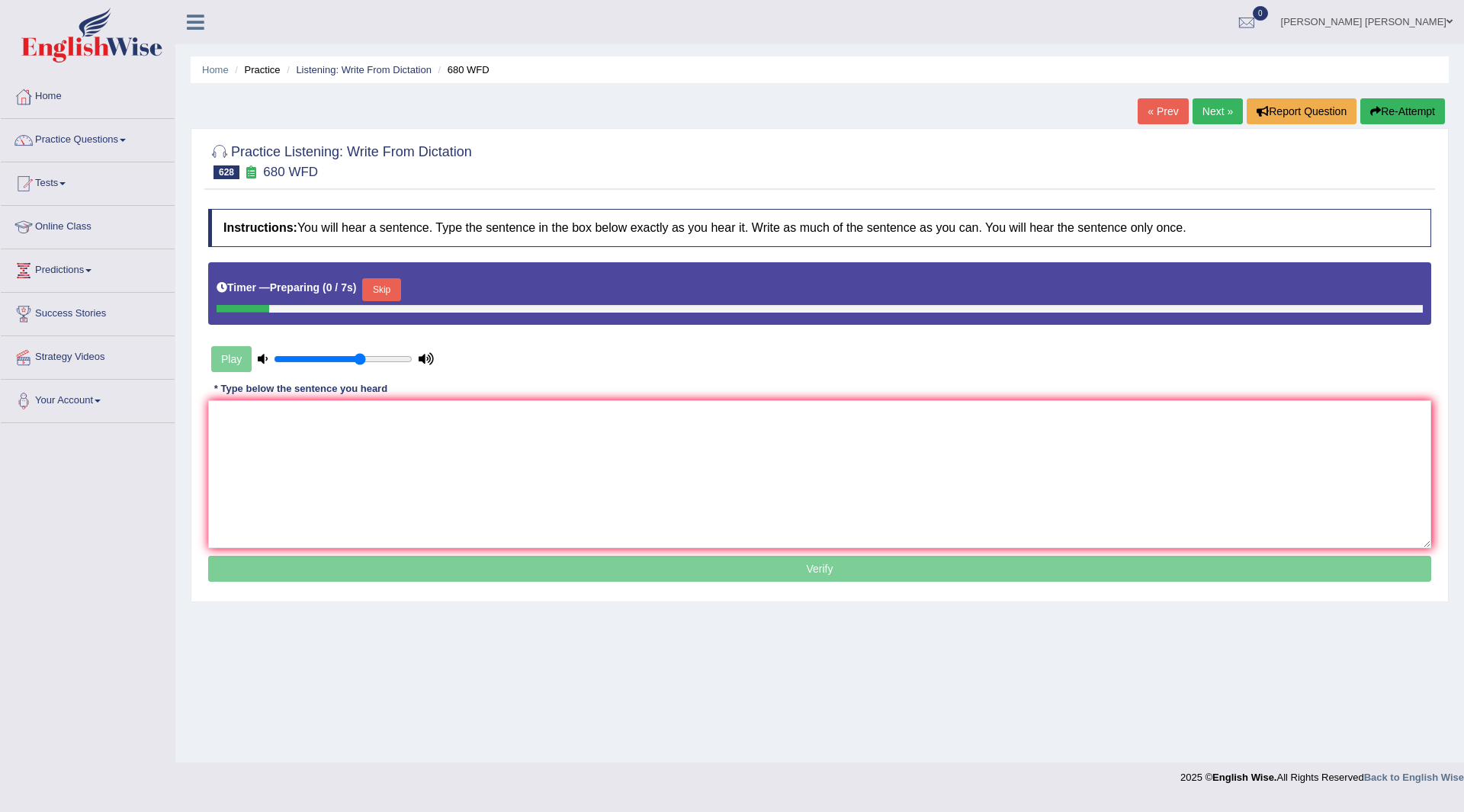
click at [385, 289] on button "Skip" at bounding box center [381, 289] width 39 height 23
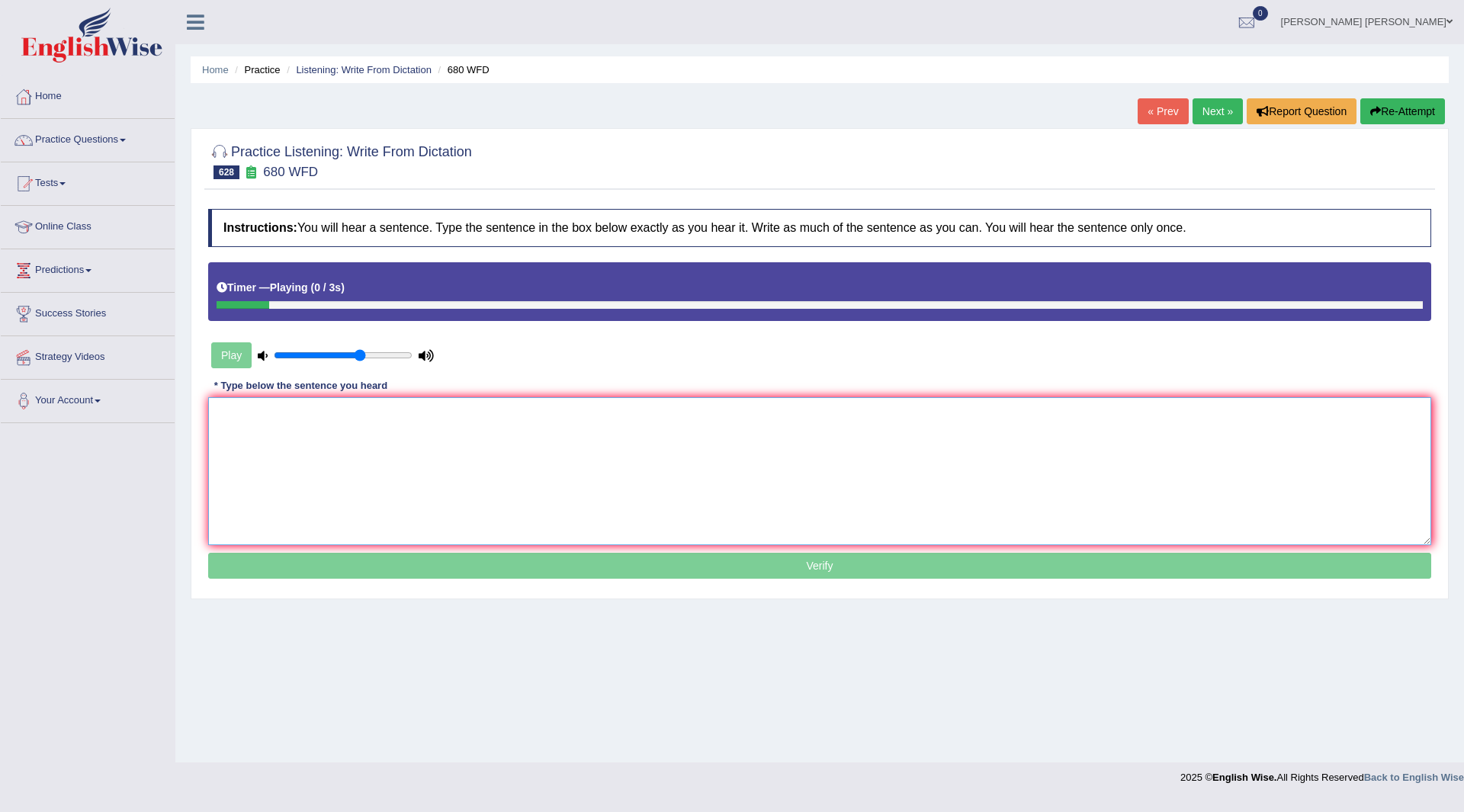
click at [330, 432] on textarea at bounding box center [819, 472] width 1224 height 148
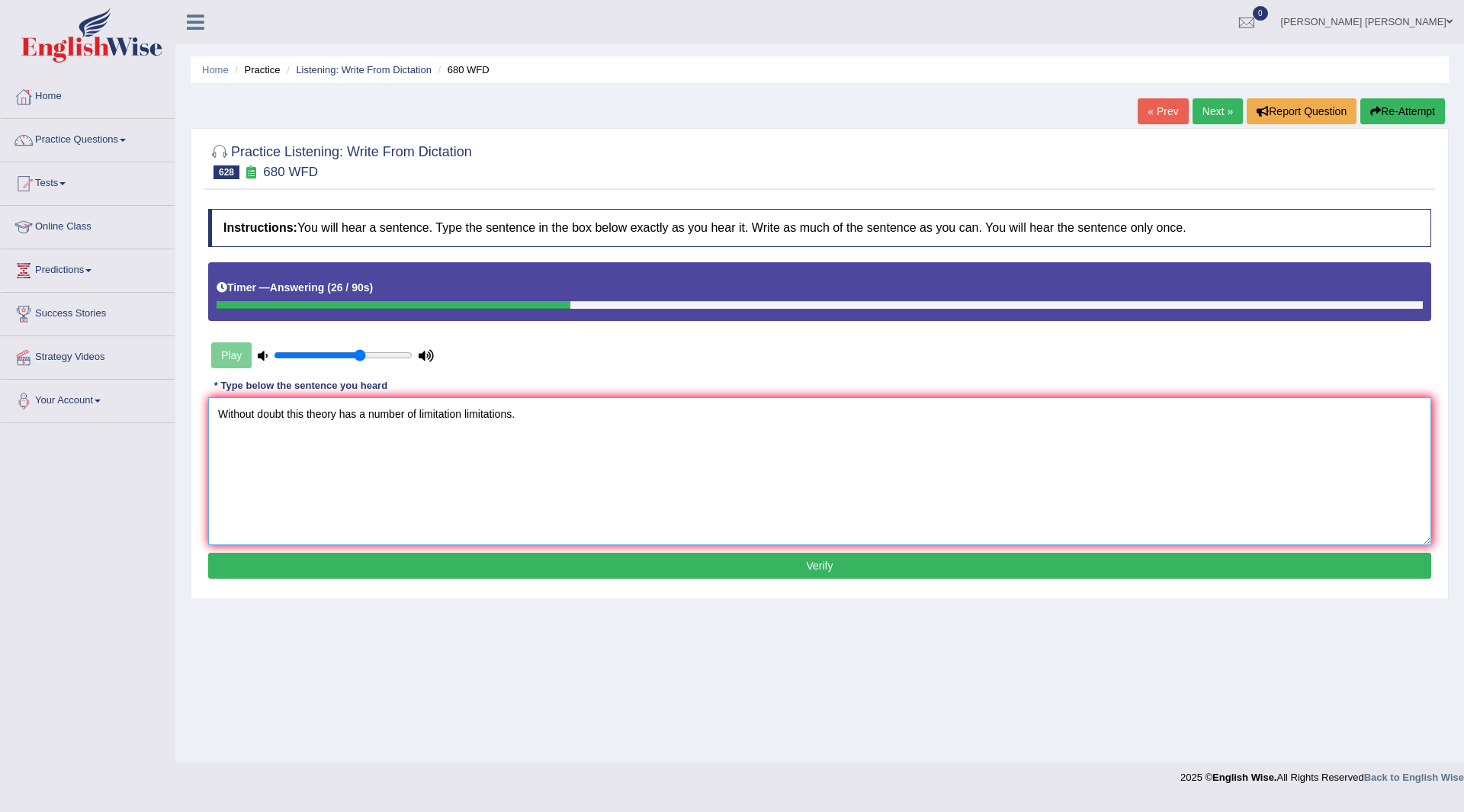
click at [407, 414] on textarea "Without doubt this theory has a number of limitation limitations." at bounding box center [819, 472] width 1224 height 148
type textarea "Without doubt this theory has a number numbers of limitation limitations."
click at [715, 561] on button "Verify" at bounding box center [819, 566] width 1224 height 26
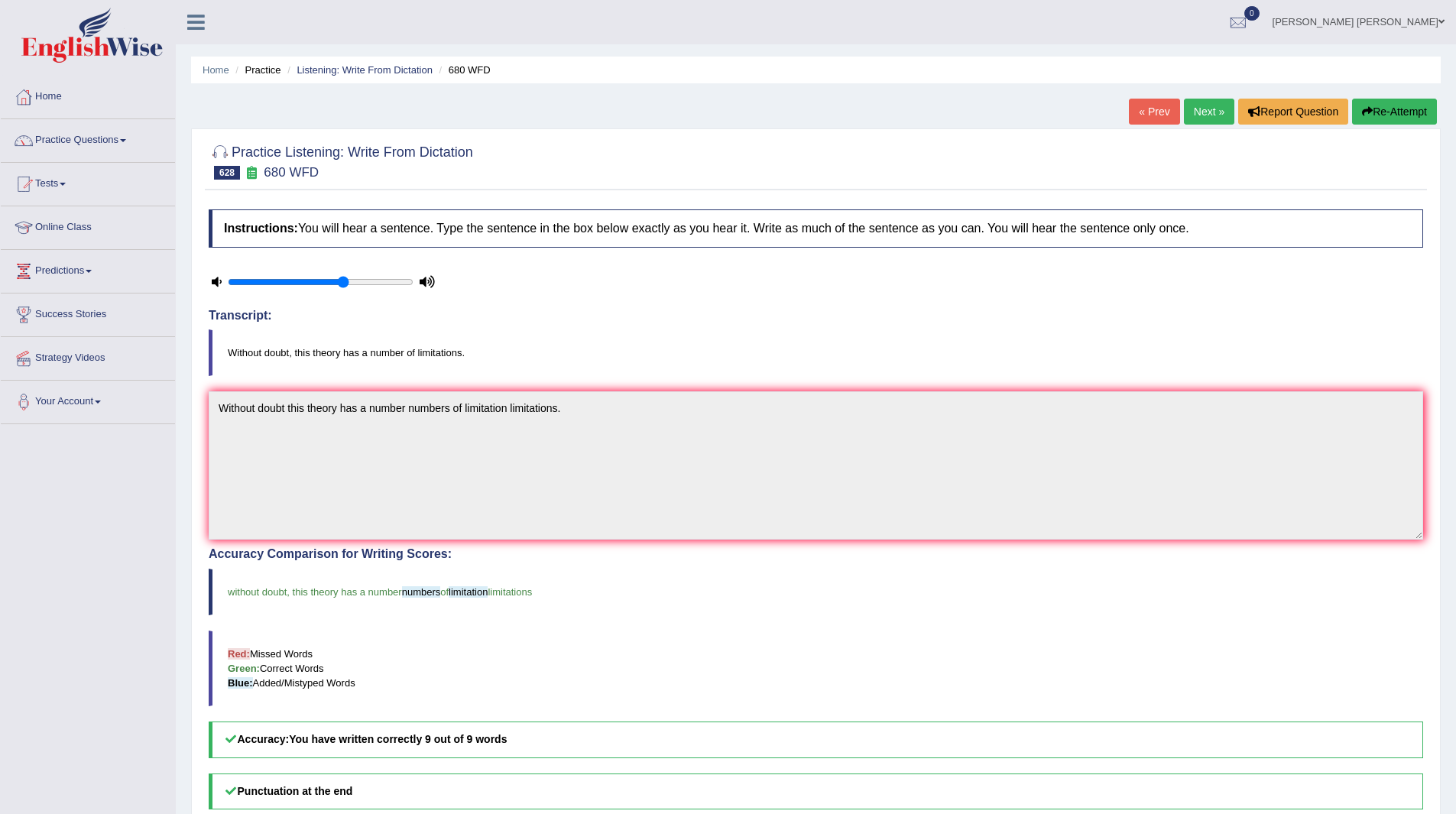
click at [1192, 115] on link "Next »" at bounding box center [1208, 111] width 51 height 26
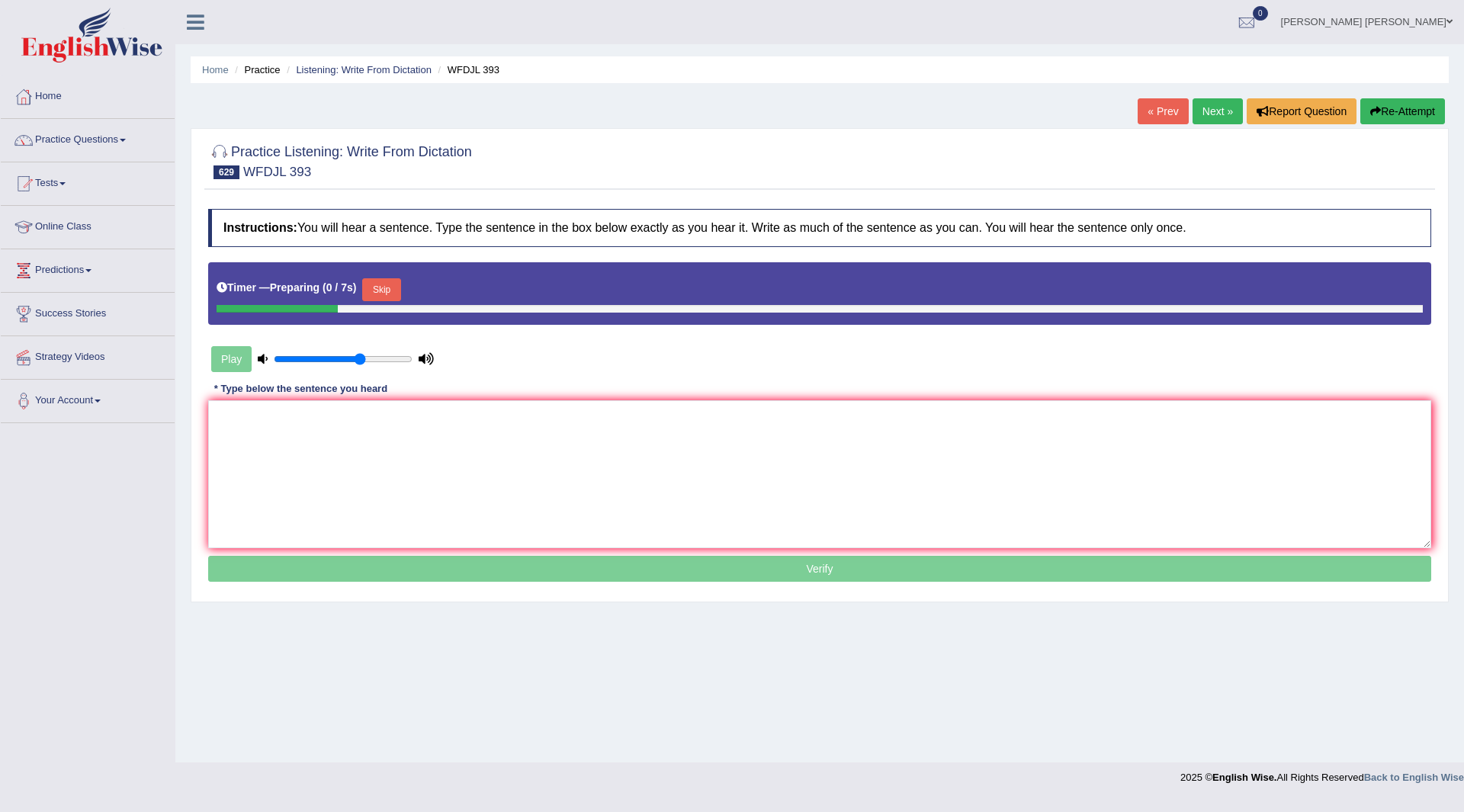
click at [400, 290] on button "Skip" at bounding box center [381, 289] width 39 height 23
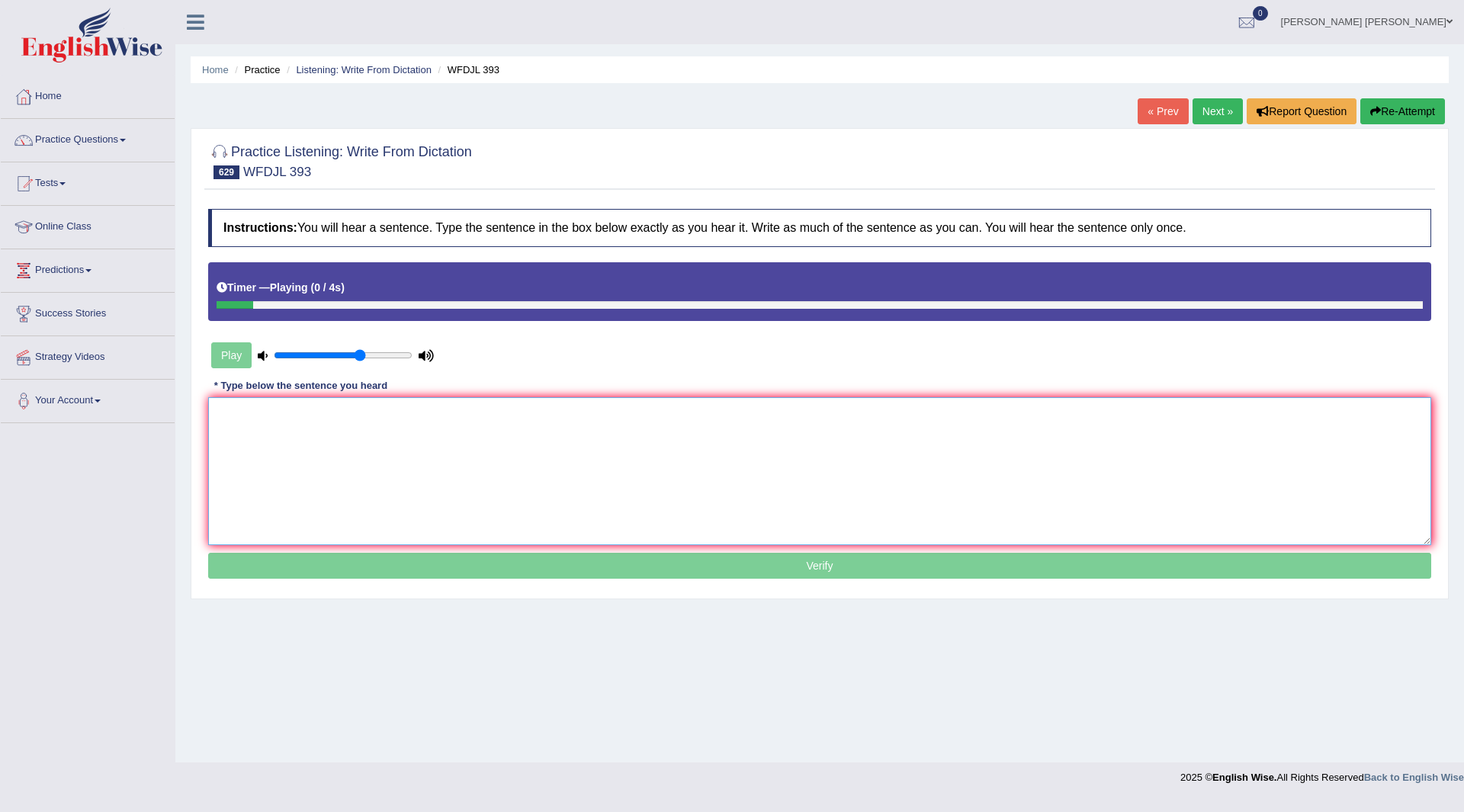
click at [381, 461] on textarea at bounding box center [819, 472] width 1224 height 148
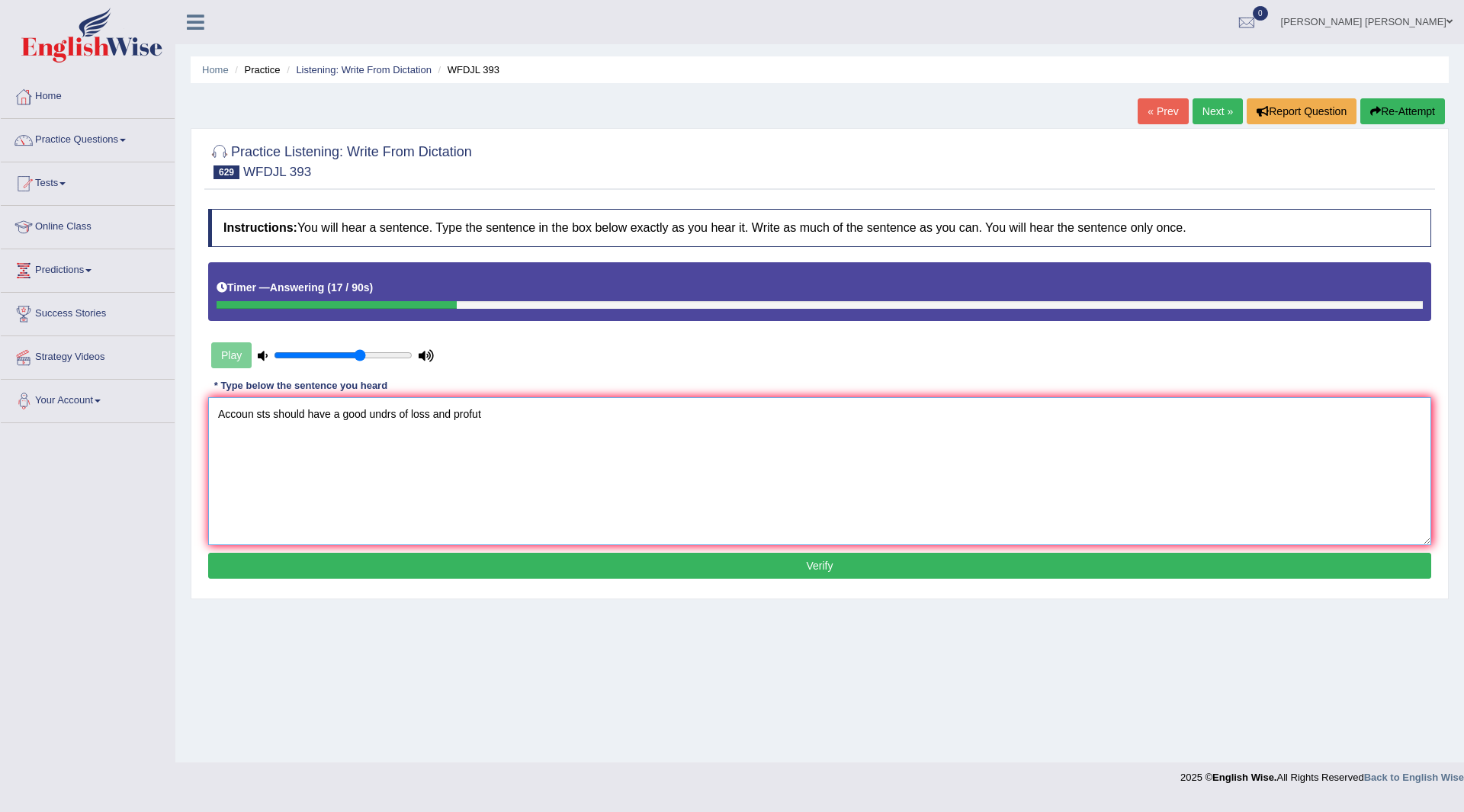
click at [249, 414] on textarea "Accoun sts should have a good undrs of loss and profut" at bounding box center [819, 472] width 1224 height 148
click at [256, 411] on textarea "Accoun sts should have a good undrs of loss and profut" at bounding box center [819, 472] width 1224 height 148
click at [252, 414] on textarea "Accoun sts should have a good undrs of loss and profut" at bounding box center [819, 472] width 1224 height 148
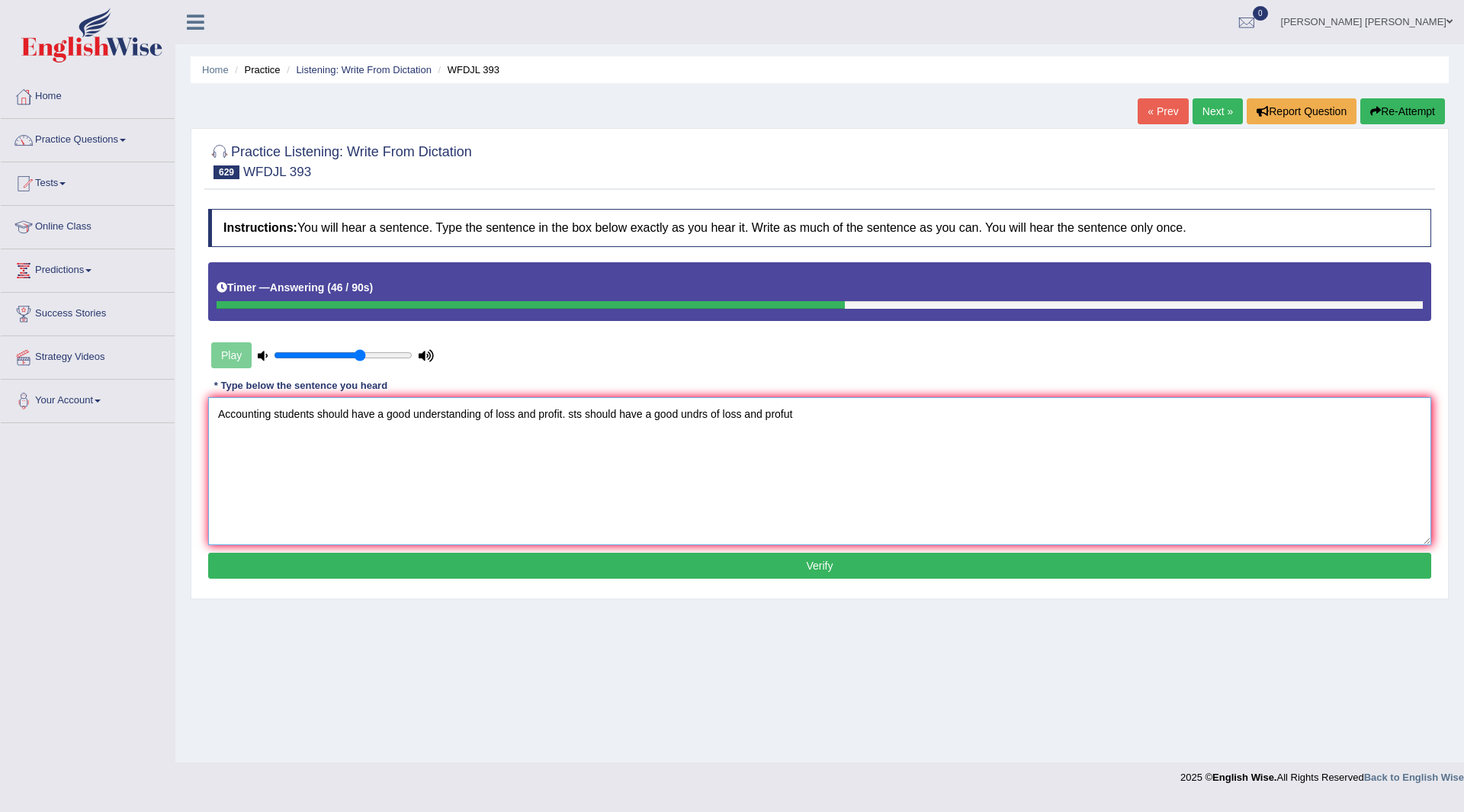
drag, startPoint x: 564, startPoint y: 414, endPoint x: 1356, endPoint y: 508, distance: 797.6
click at [1357, 492] on textarea "Accounting students should have a good understanding of loss and profit. sts sh…" at bounding box center [819, 472] width 1224 height 148
type textarea "Accounting students should have a good understanding of loss and profit. sts sh…"
click at [754, 562] on button "Verify" at bounding box center [819, 566] width 1224 height 26
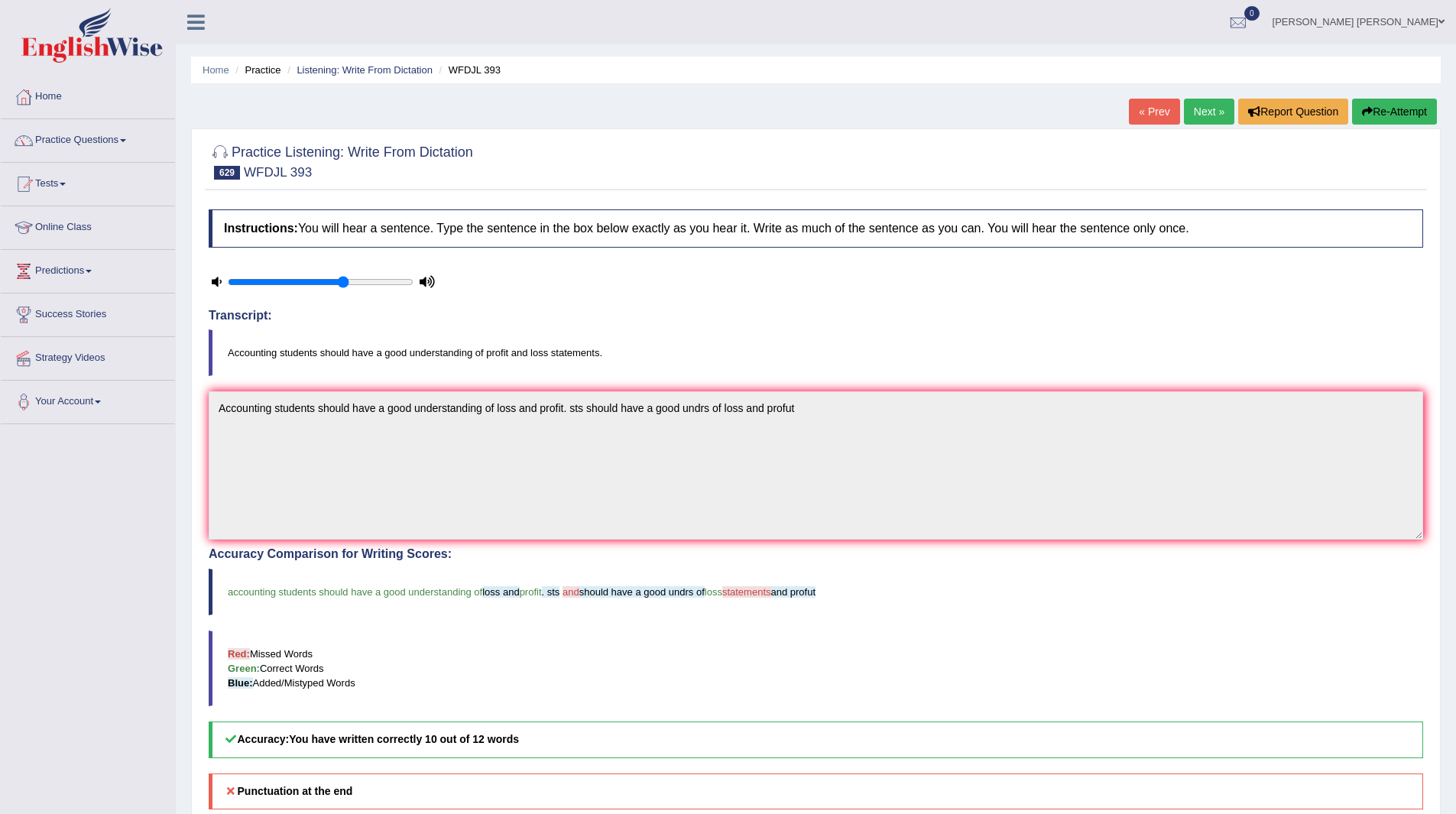
click at [1206, 105] on link "Next »" at bounding box center [1208, 111] width 51 height 26
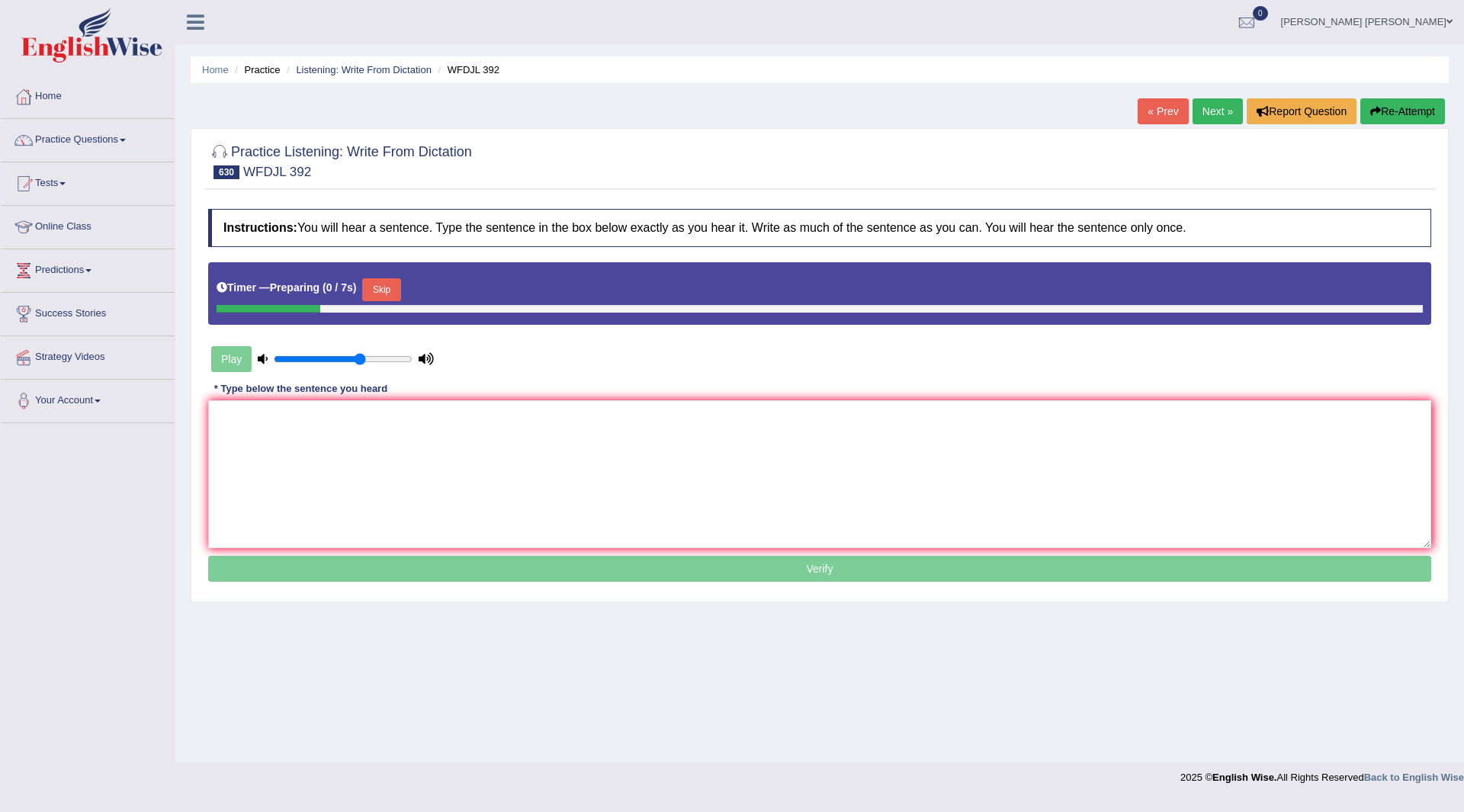
click at [382, 290] on button "Skip" at bounding box center [381, 289] width 39 height 23
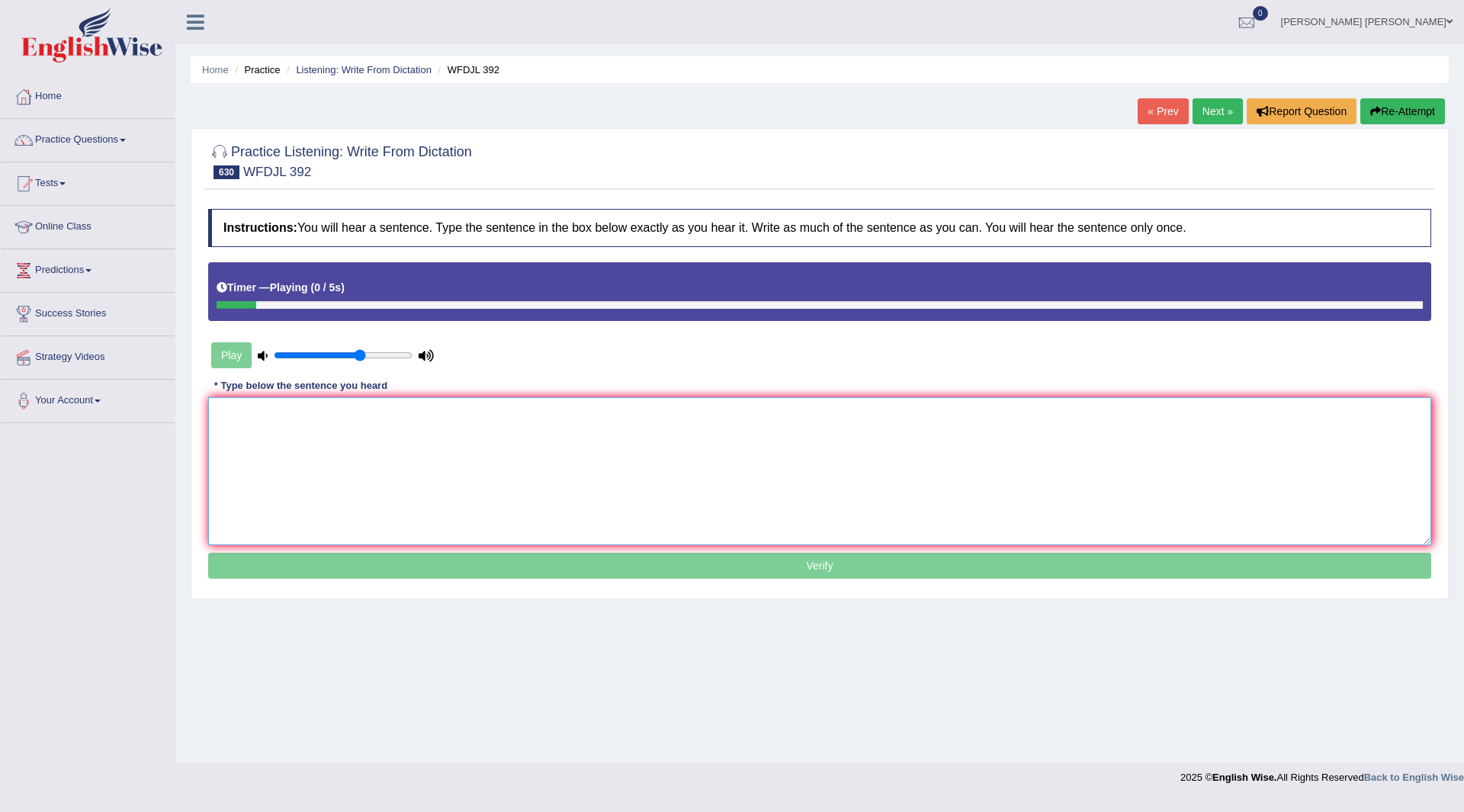
click at [293, 434] on textarea at bounding box center [819, 472] width 1224 height 148
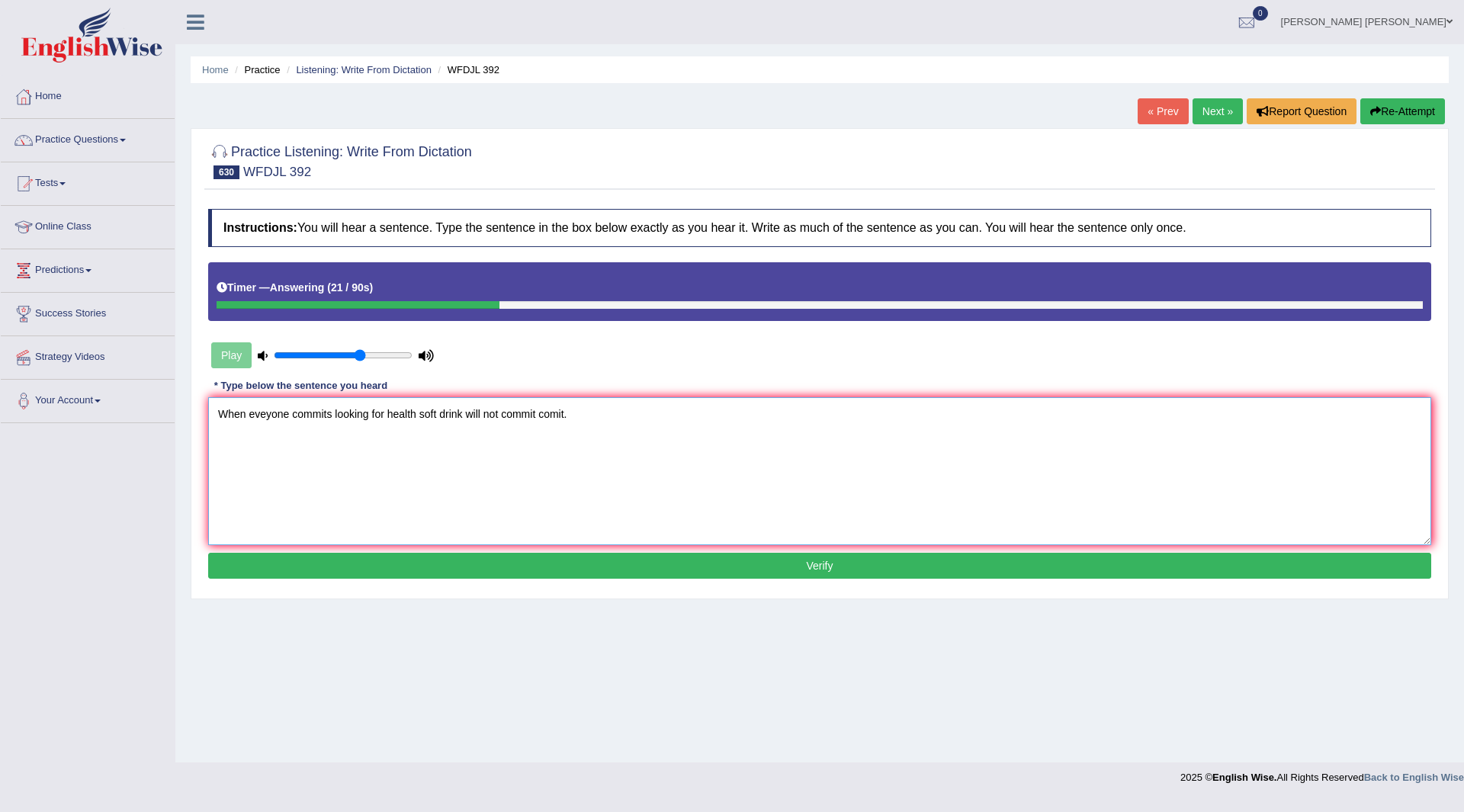
type textarea "When eveyone commits looking for health soft drink will not commit comit."
click at [408, 560] on button "Verify" at bounding box center [819, 566] width 1224 height 26
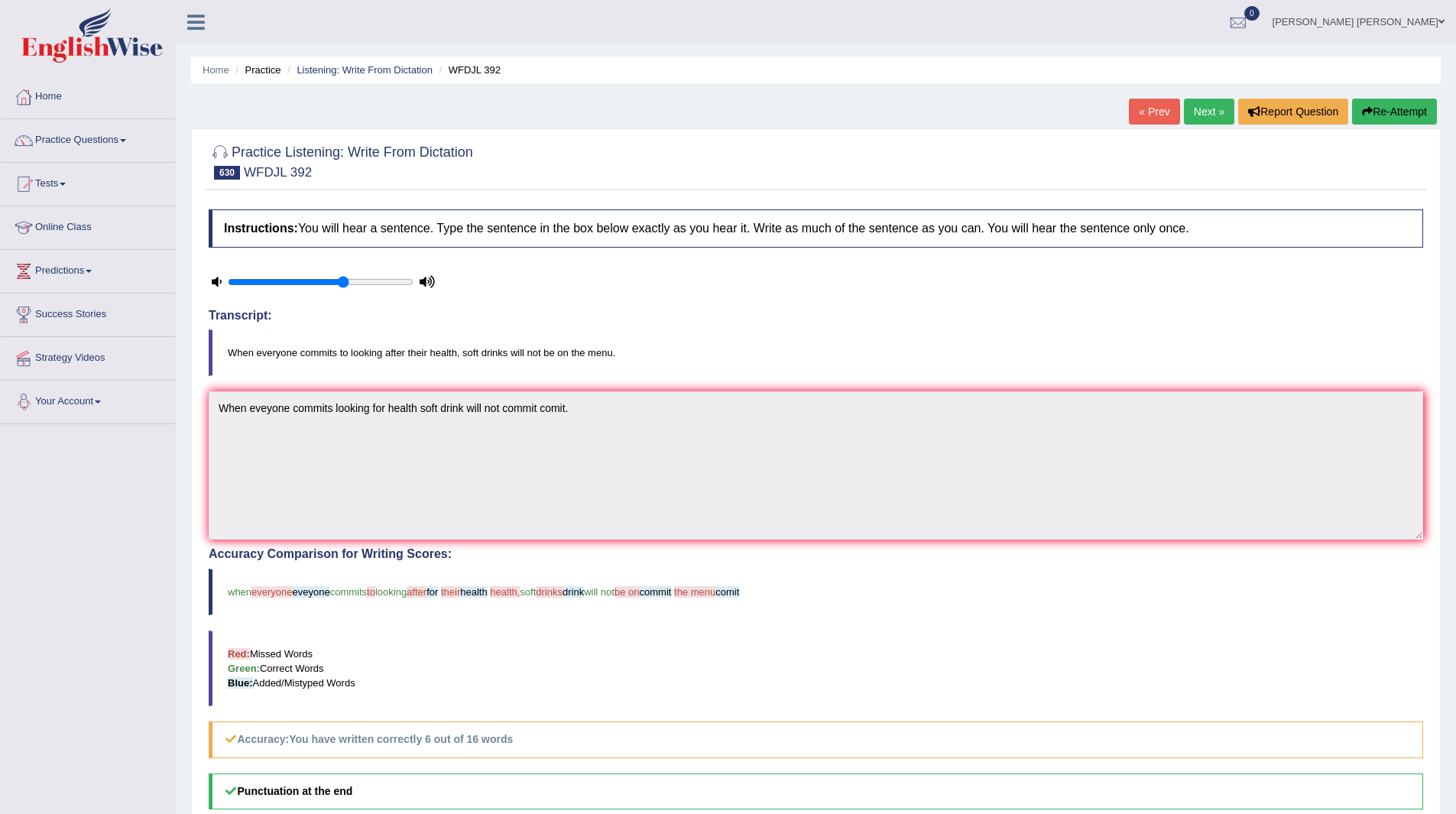
drag, startPoint x: 1197, startPoint y: 104, endPoint x: 1126, endPoint y: 104, distance: 71.0
click at [1197, 104] on link "Next »" at bounding box center [1208, 111] width 51 height 26
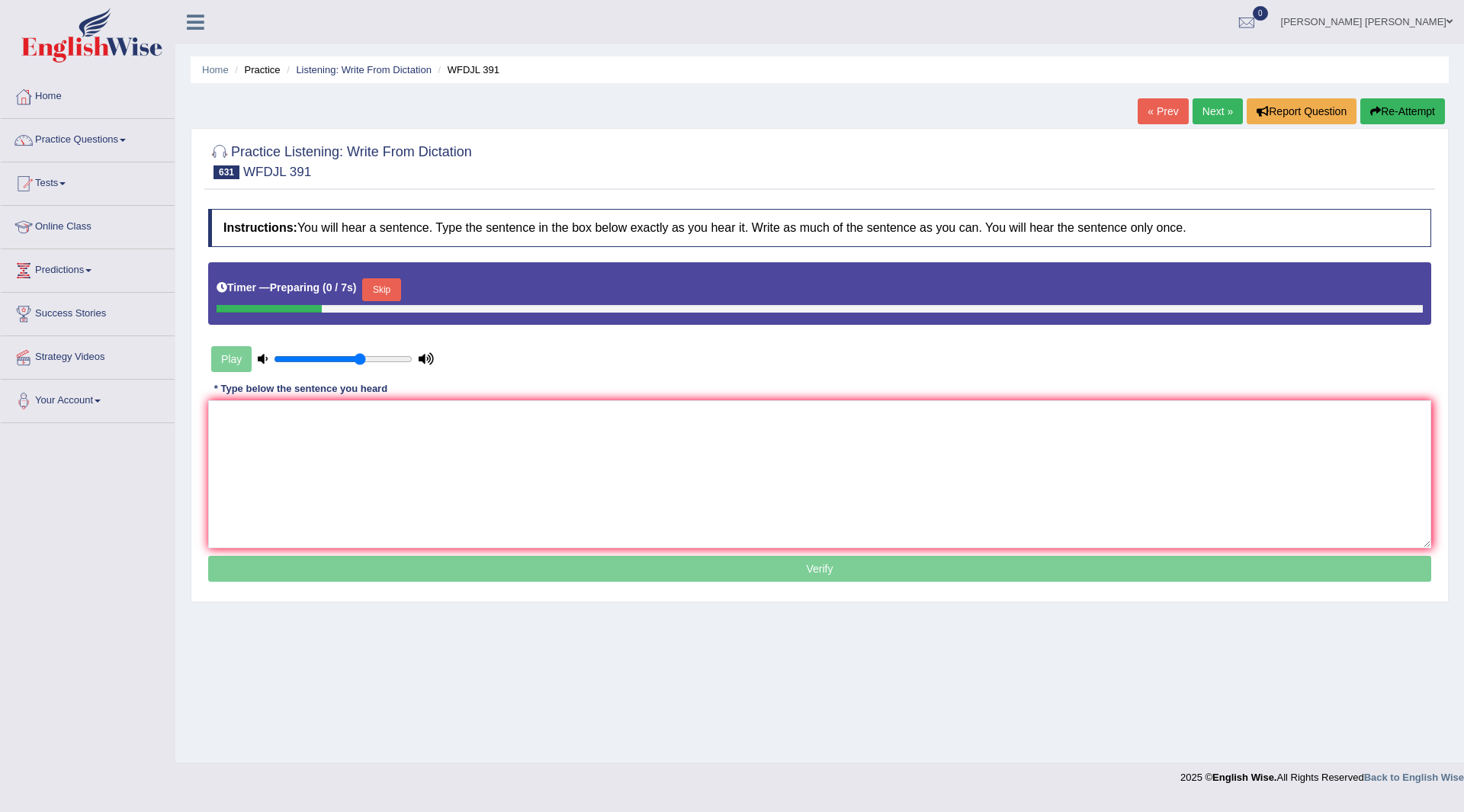
click at [385, 287] on button "Skip" at bounding box center [381, 289] width 39 height 23
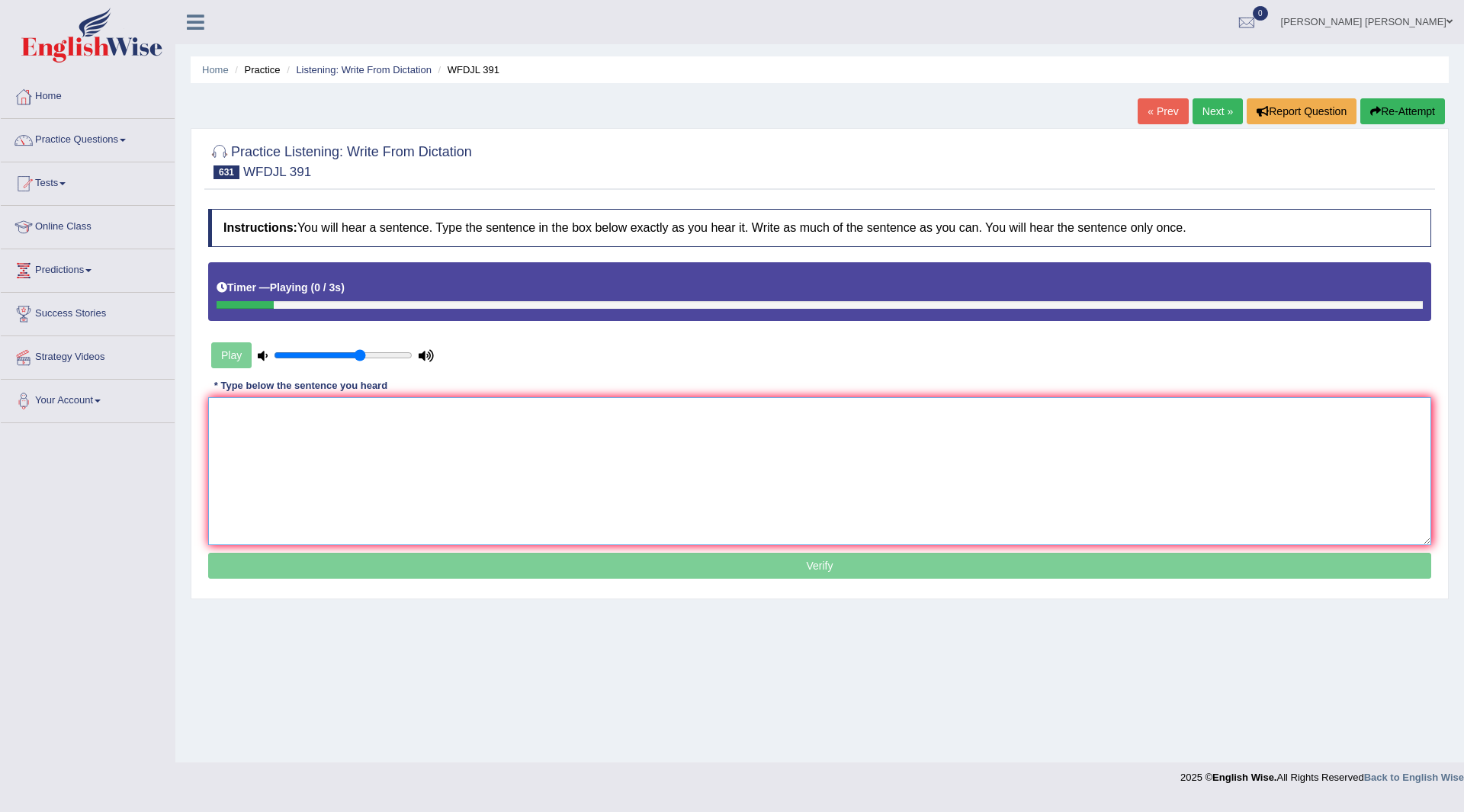
click at [353, 414] on textarea at bounding box center [819, 472] width 1224 height 148
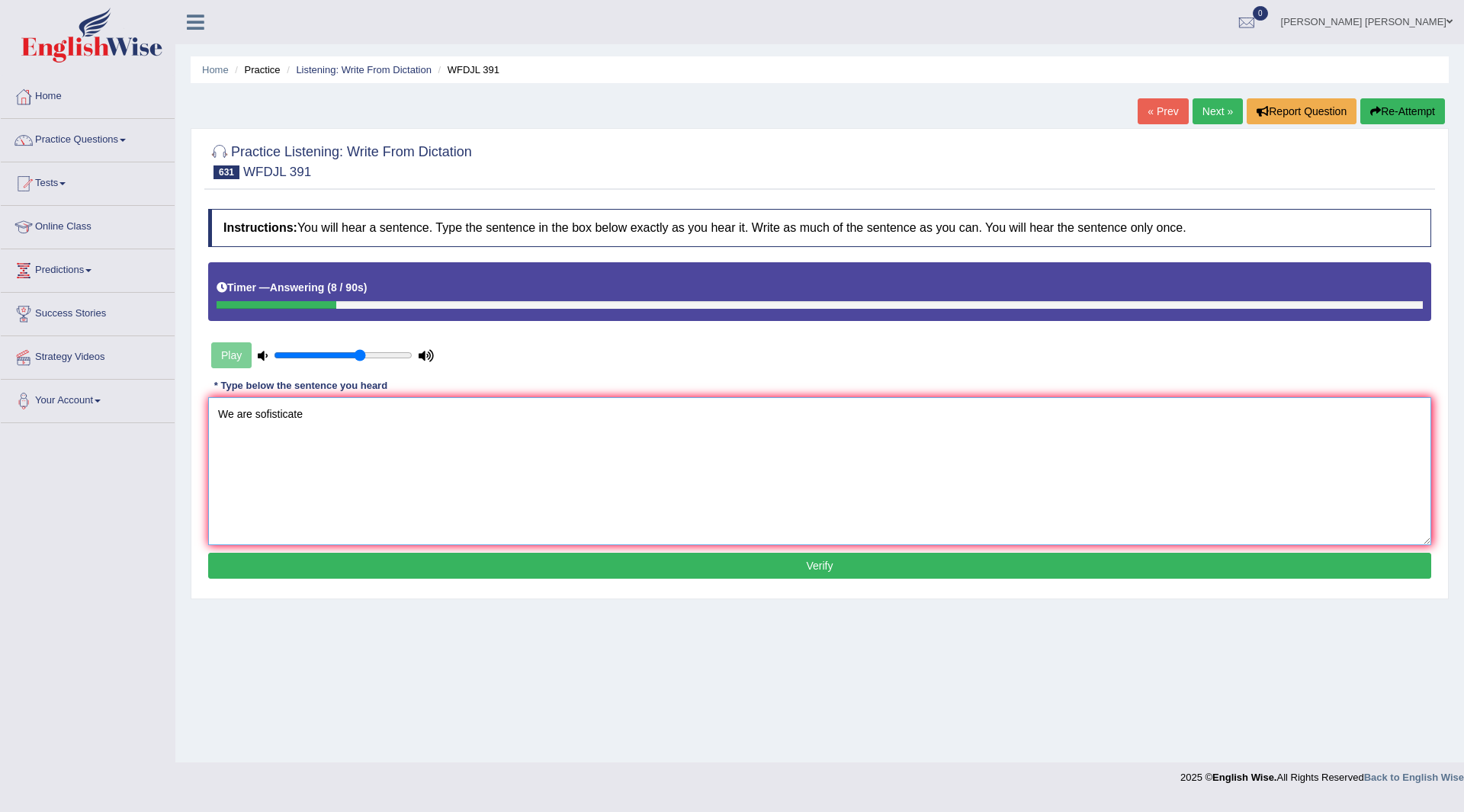
type textarea "We are sofisticate"
click at [385, 566] on button "Verify" at bounding box center [819, 566] width 1224 height 26
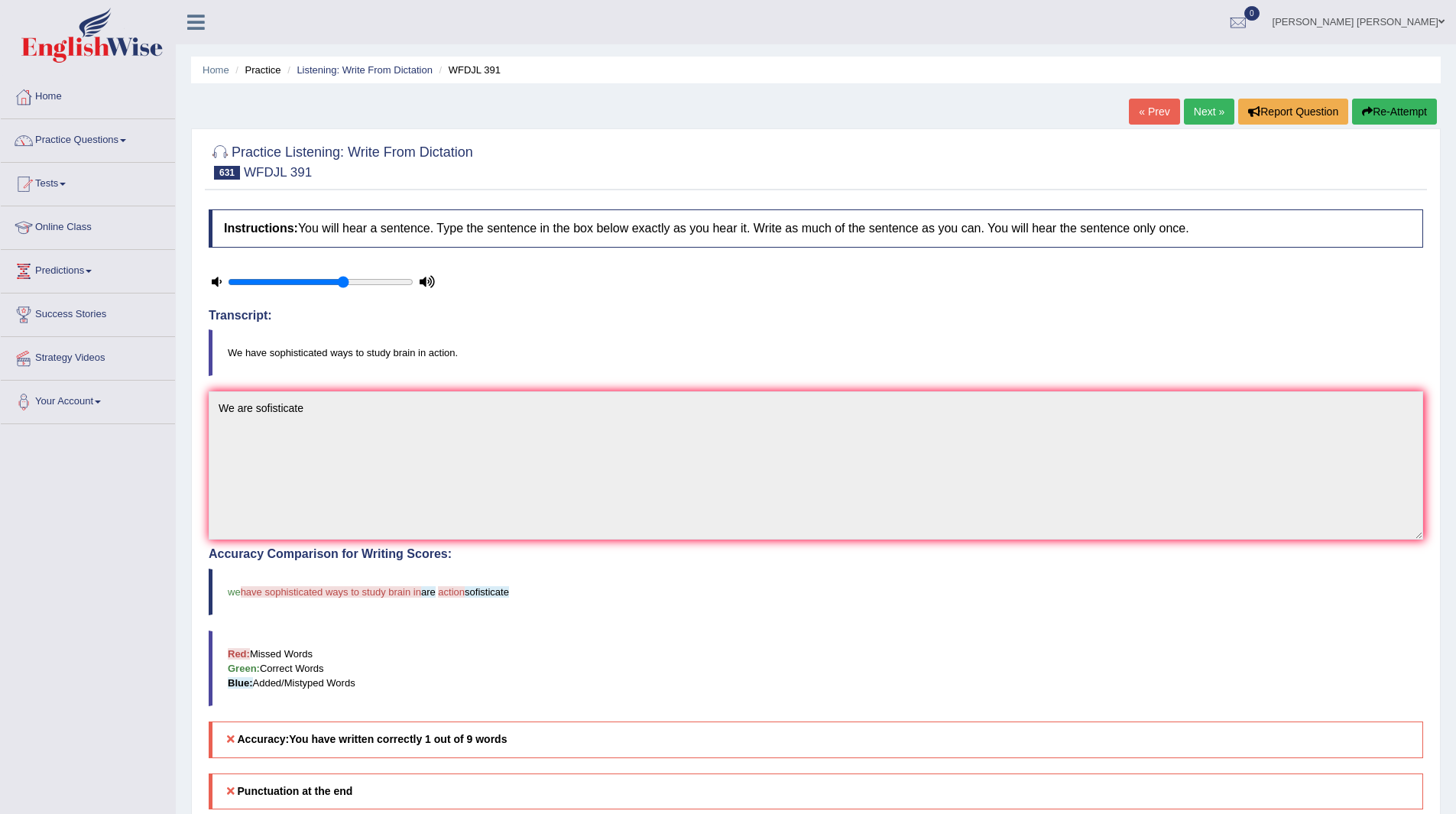
drag, startPoint x: 1200, startPoint y: 112, endPoint x: 1129, endPoint y: 144, distance: 77.9
click at [1200, 112] on link "Next »" at bounding box center [1208, 111] width 51 height 26
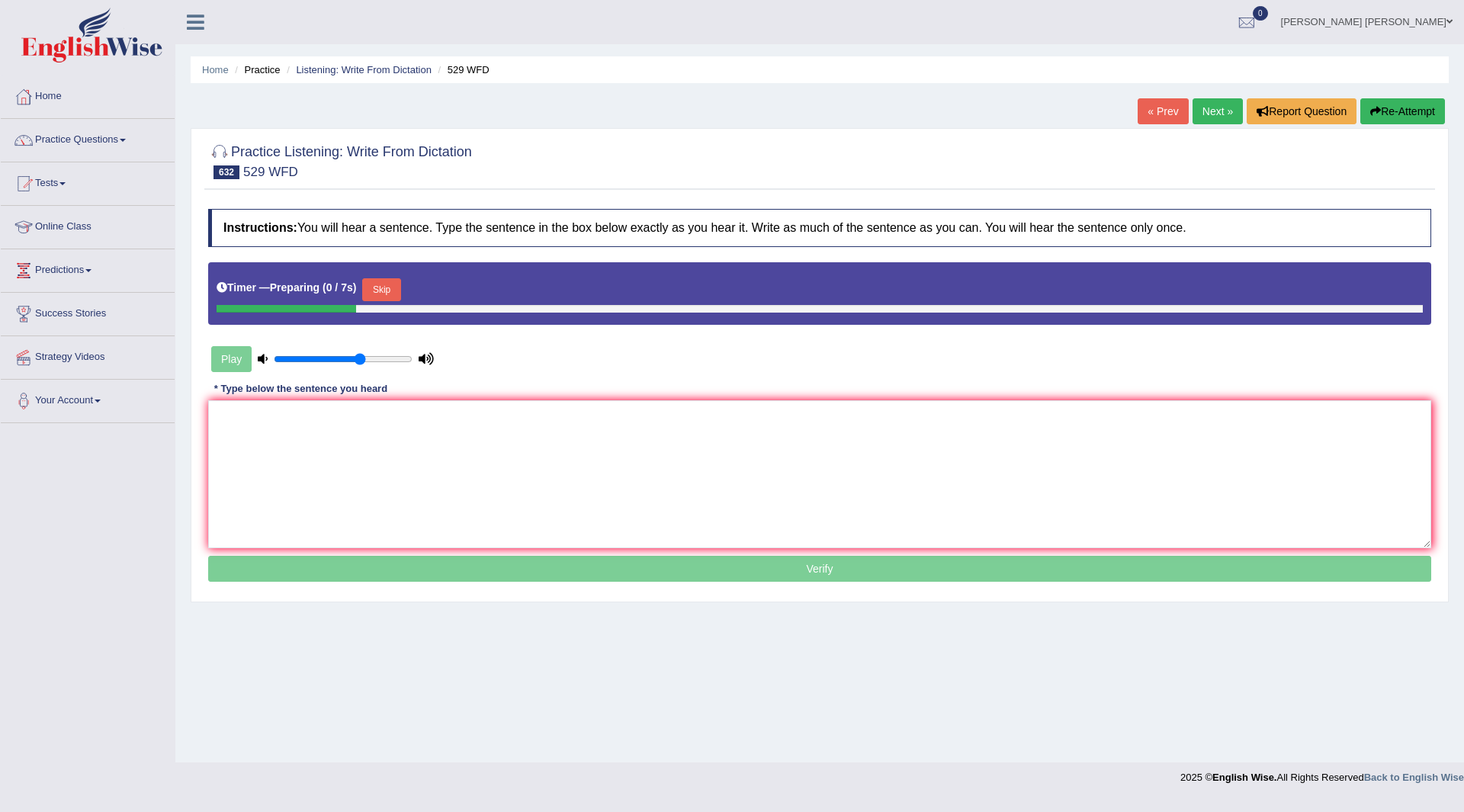
click at [384, 294] on button "Skip" at bounding box center [381, 289] width 39 height 23
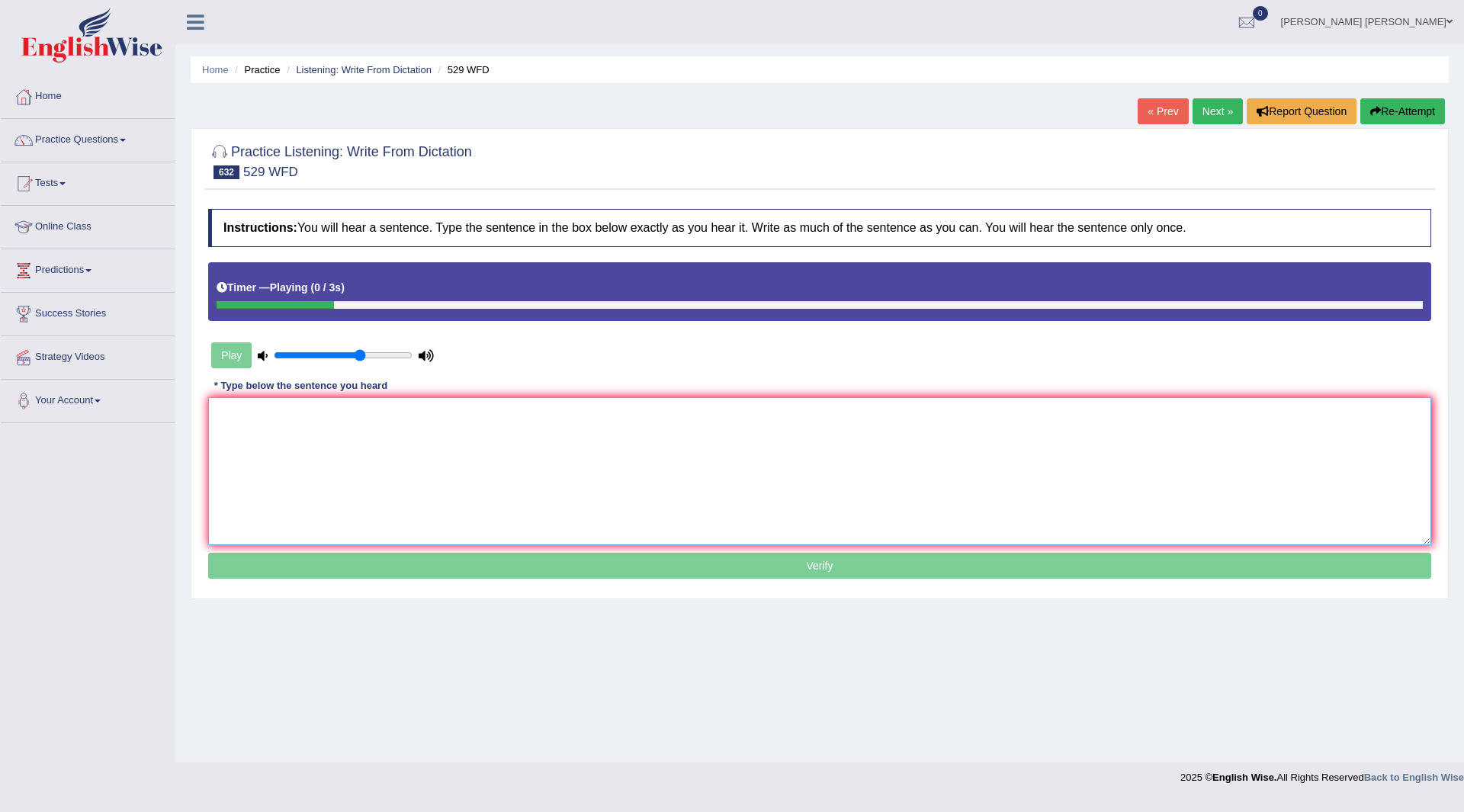
click at [358, 464] on textarea at bounding box center [819, 472] width 1224 height 148
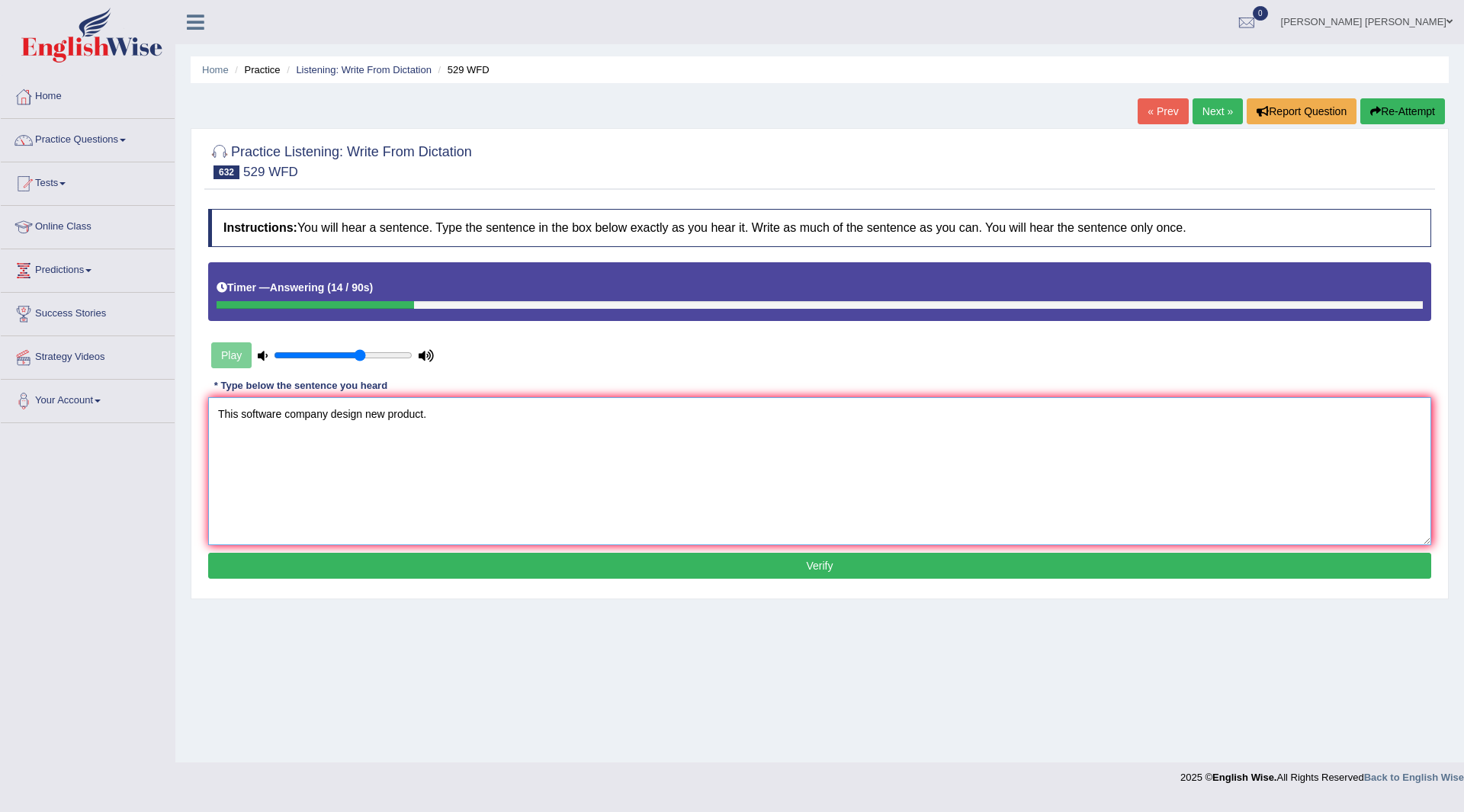
type textarea "This software company design new product."
click at [510, 569] on button "Verify" at bounding box center [819, 566] width 1224 height 26
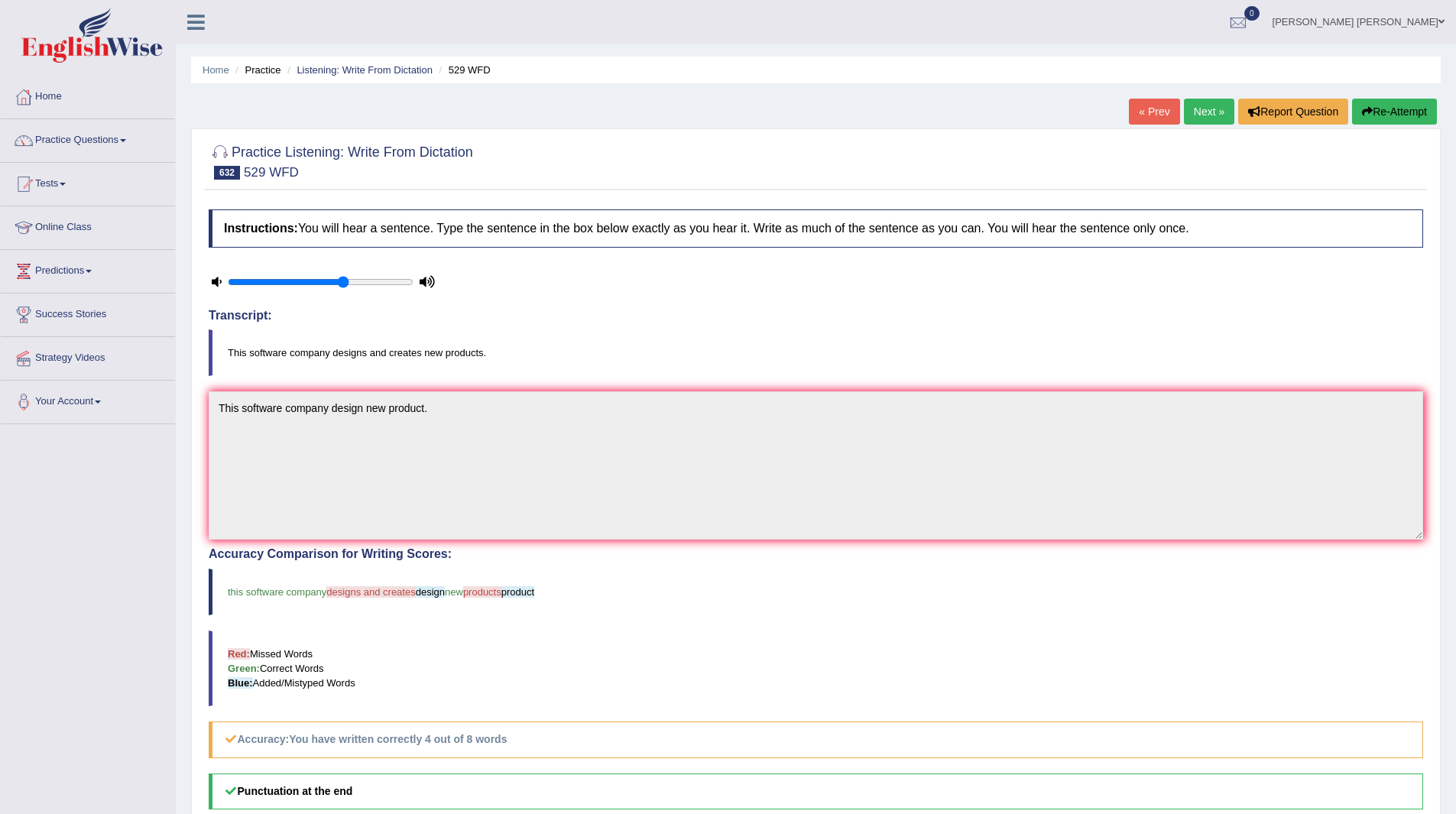
click at [1203, 103] on link "Next »" at bounding box center [1208, 111] width 51 height 26
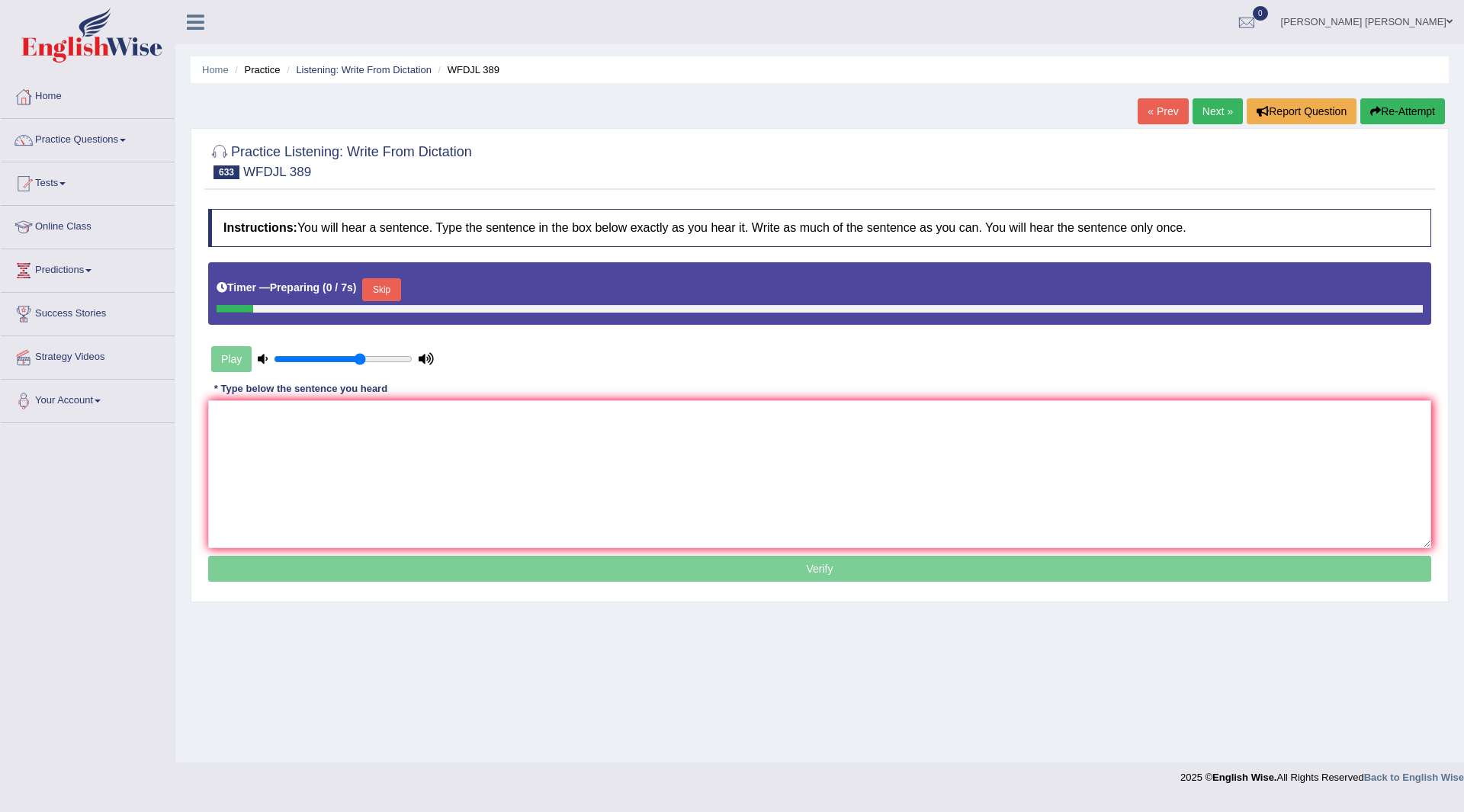
click at [395, 290] on button "Skip" at bounding box center [381, 289] width 39 height 23
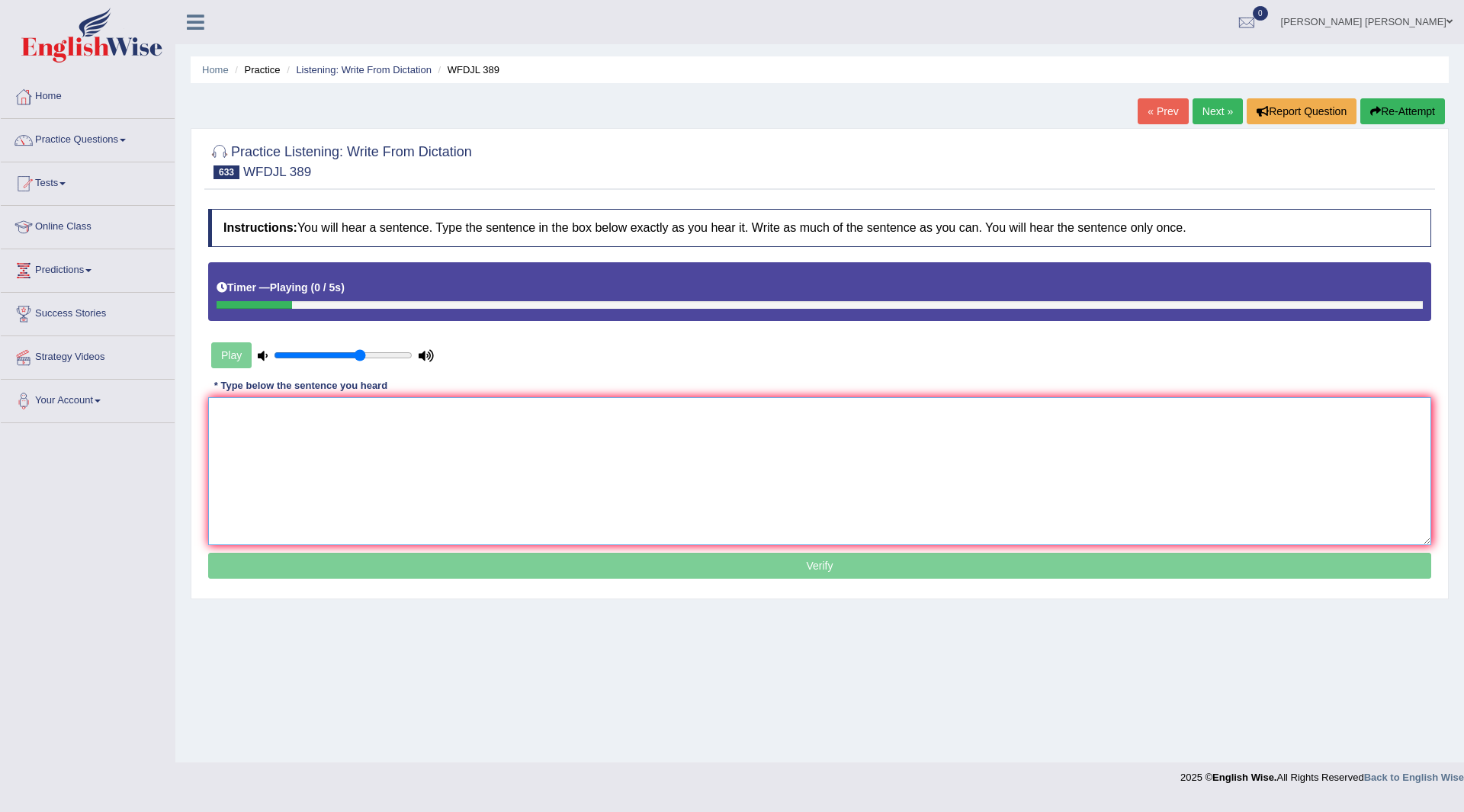
click at [336, 471] on textarea at bounding box center [819, 472] width 1224 height 148
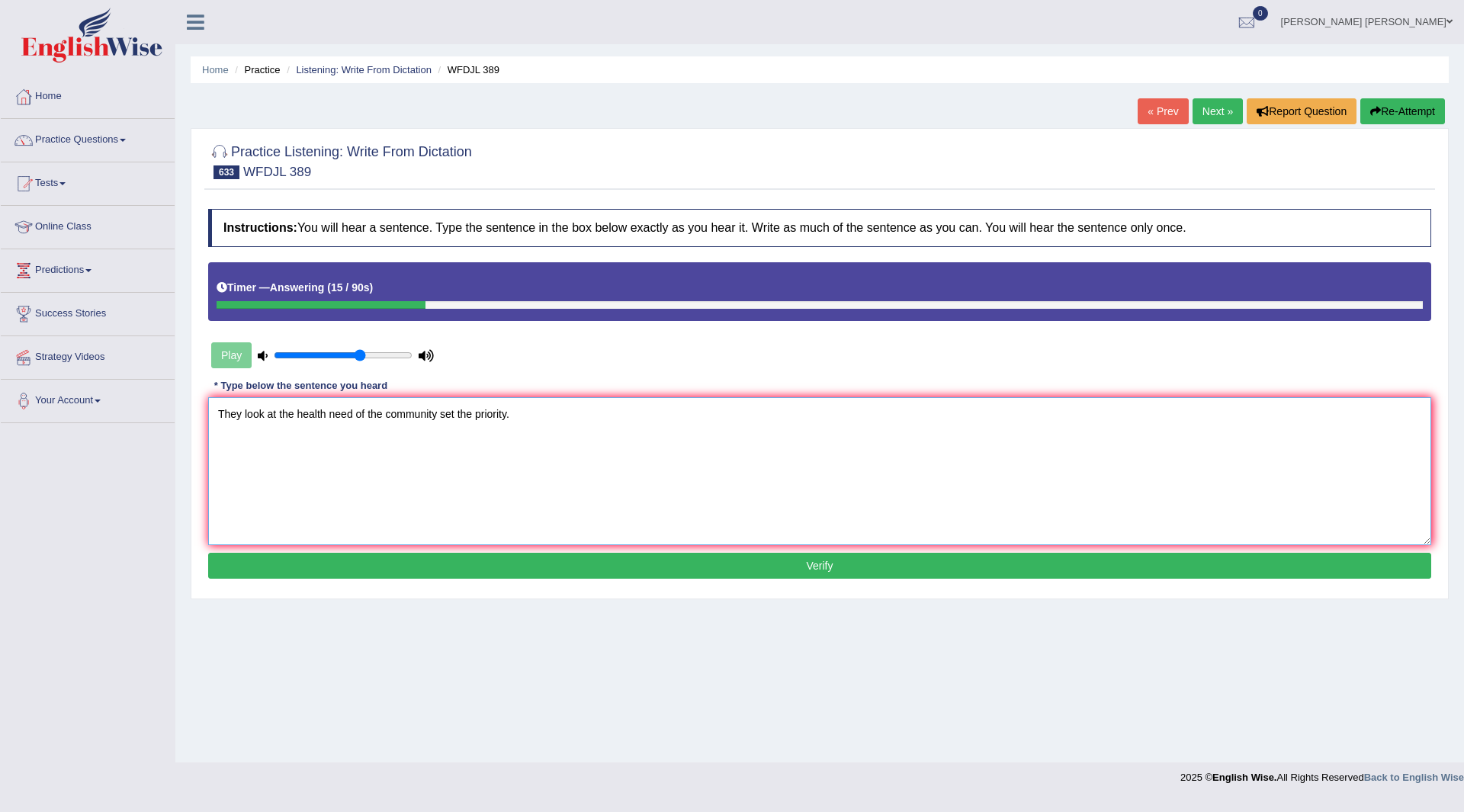
type textarea "They look at the health need of the community set the priority."
click at [604, 559] on button "Verify" at bounding box center [819, 566] width 1224 height 26
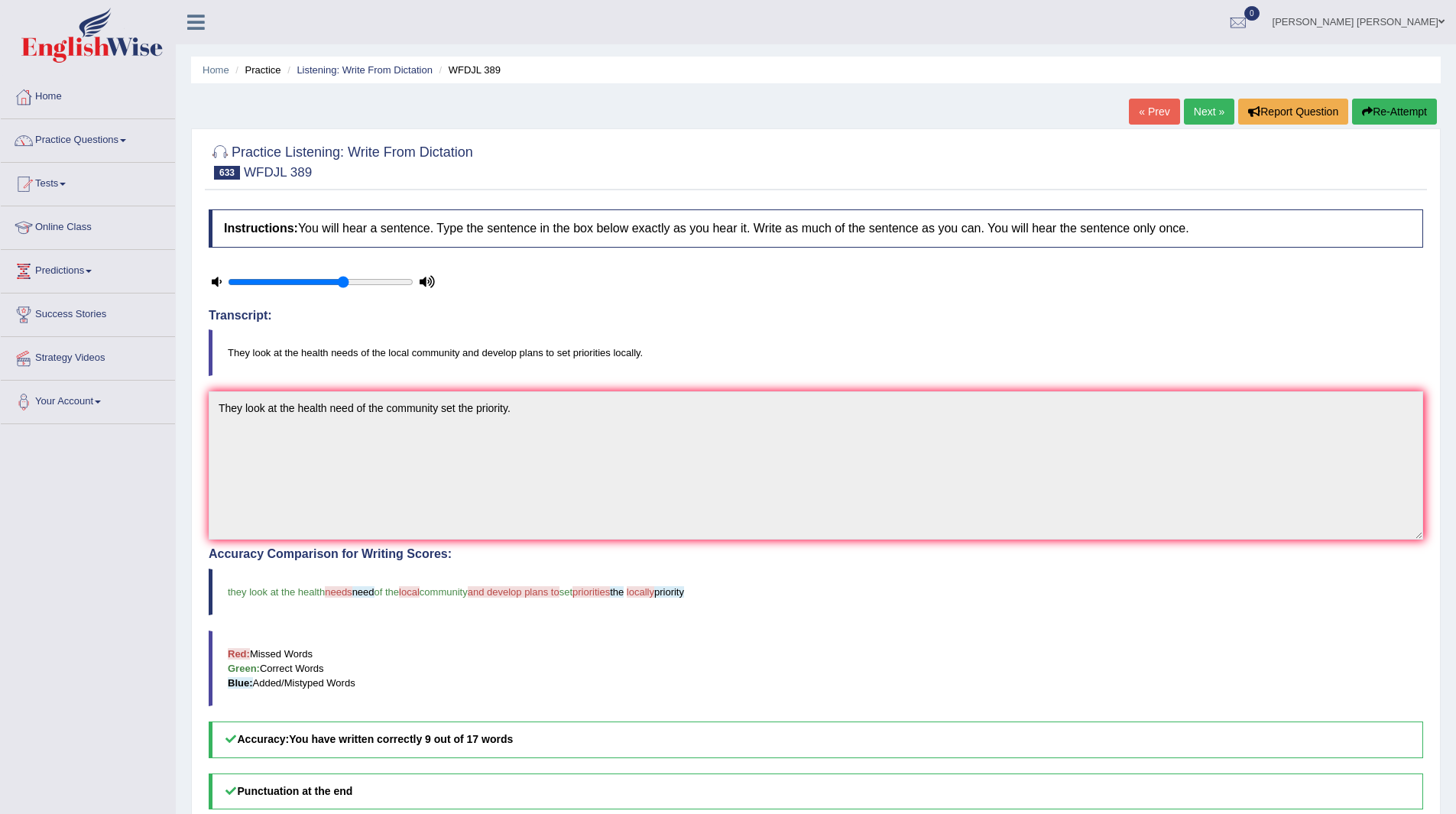
click at [1216, 117] on link "Next »" at bounding box center [1208, 111] width 51 height 26
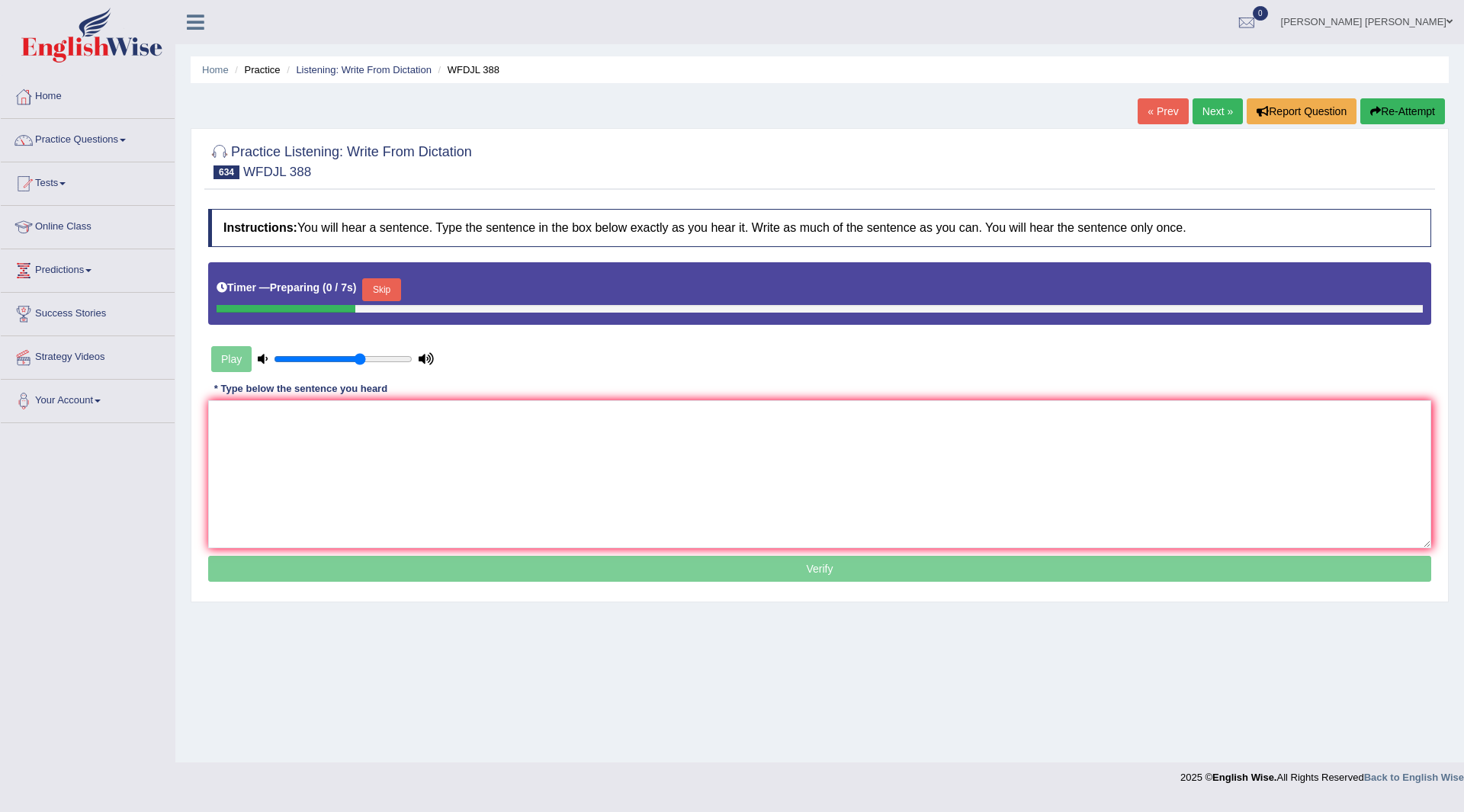
drag, startPoint x: 384, startPoint y: 288, endPoint x: 307, endPoint y: 408, distance: 142.6
click at [384, 290] on button "Skip" at bounding box center [381, 289] width 39 height 23
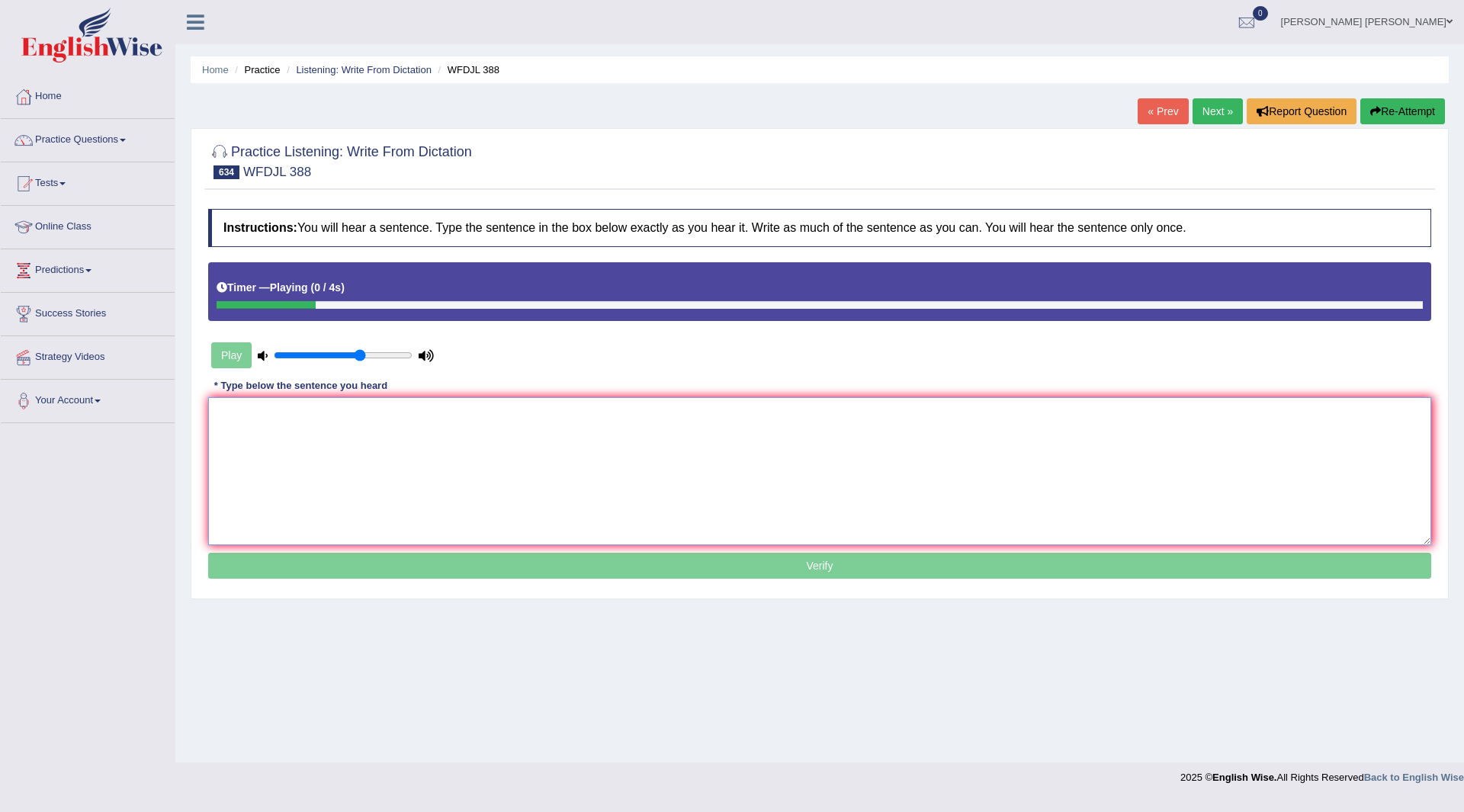
click at [305, 414] on textarea at bounding box center [819, 472] width 1224 height 148
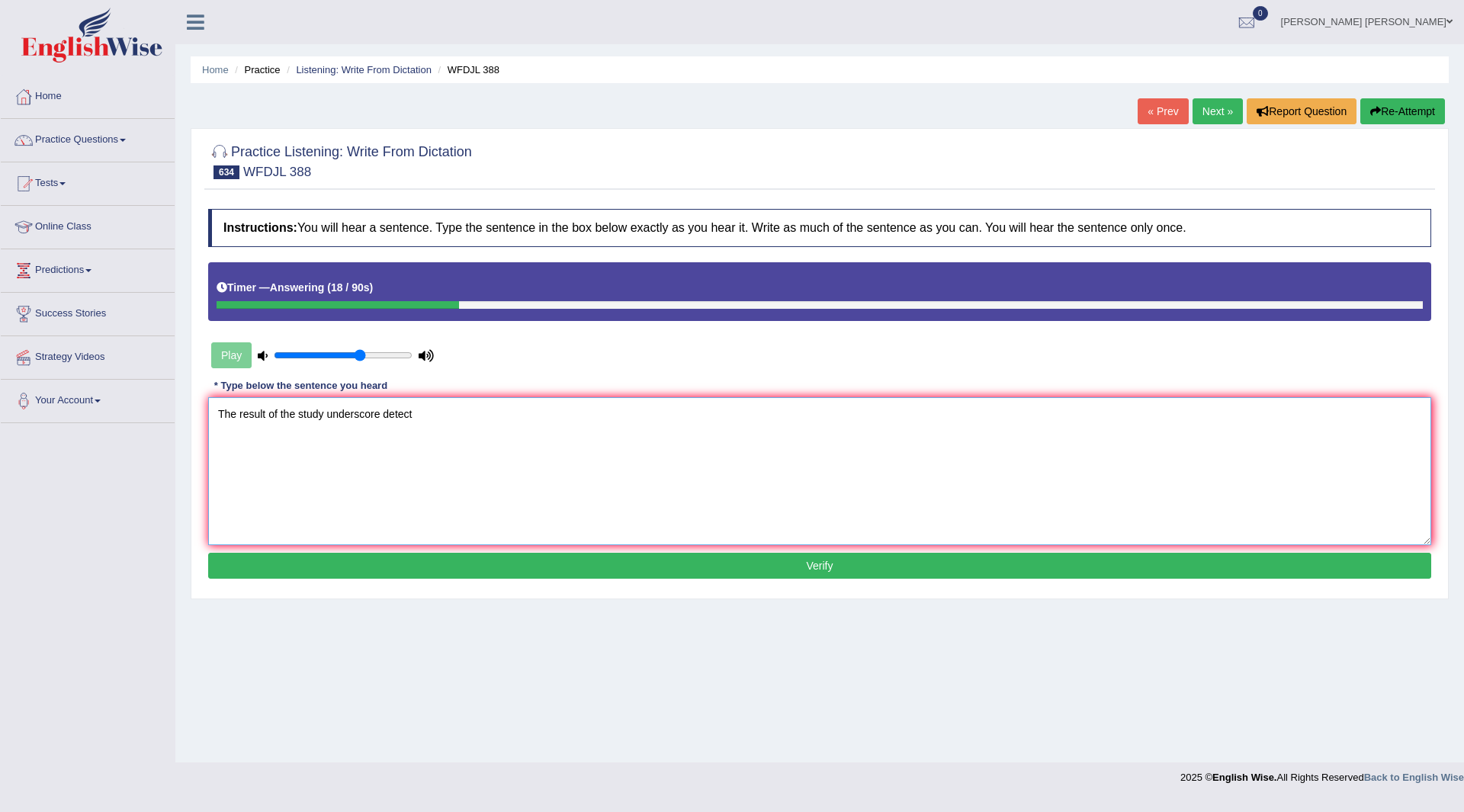
type textarea "The result of the study underscore detect"
click at [496, 573] on button "Verify" at bounding box center [819, 566] width 1224 height 26
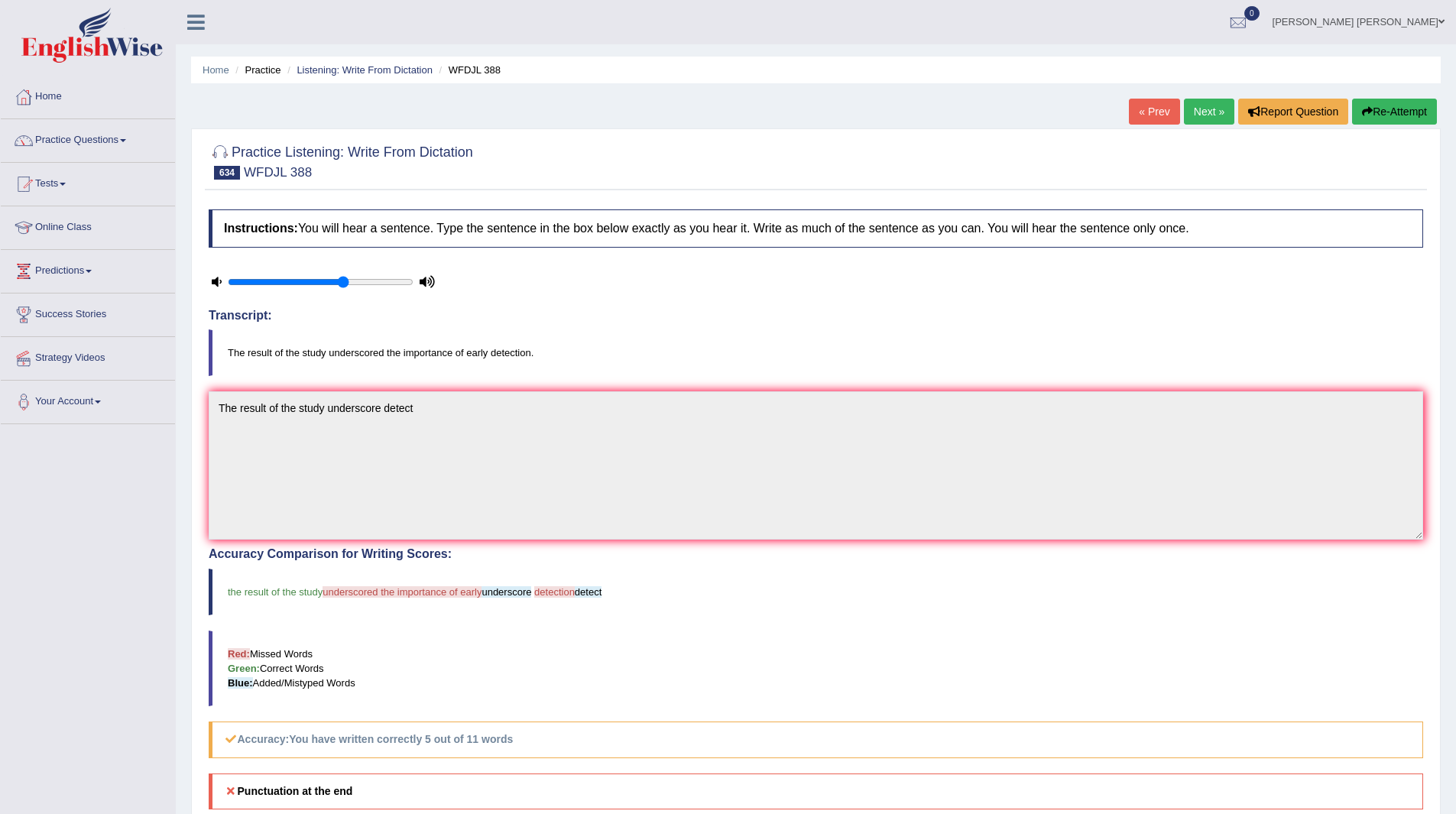
drag, startPoint x: 1210, startPoint y: 111, endPoint x: 1200, endPoint y: 112, distance: 10.0
click at [1209, 112] on link "Next »" at bounding box center [1208, 111] width 51 height 26
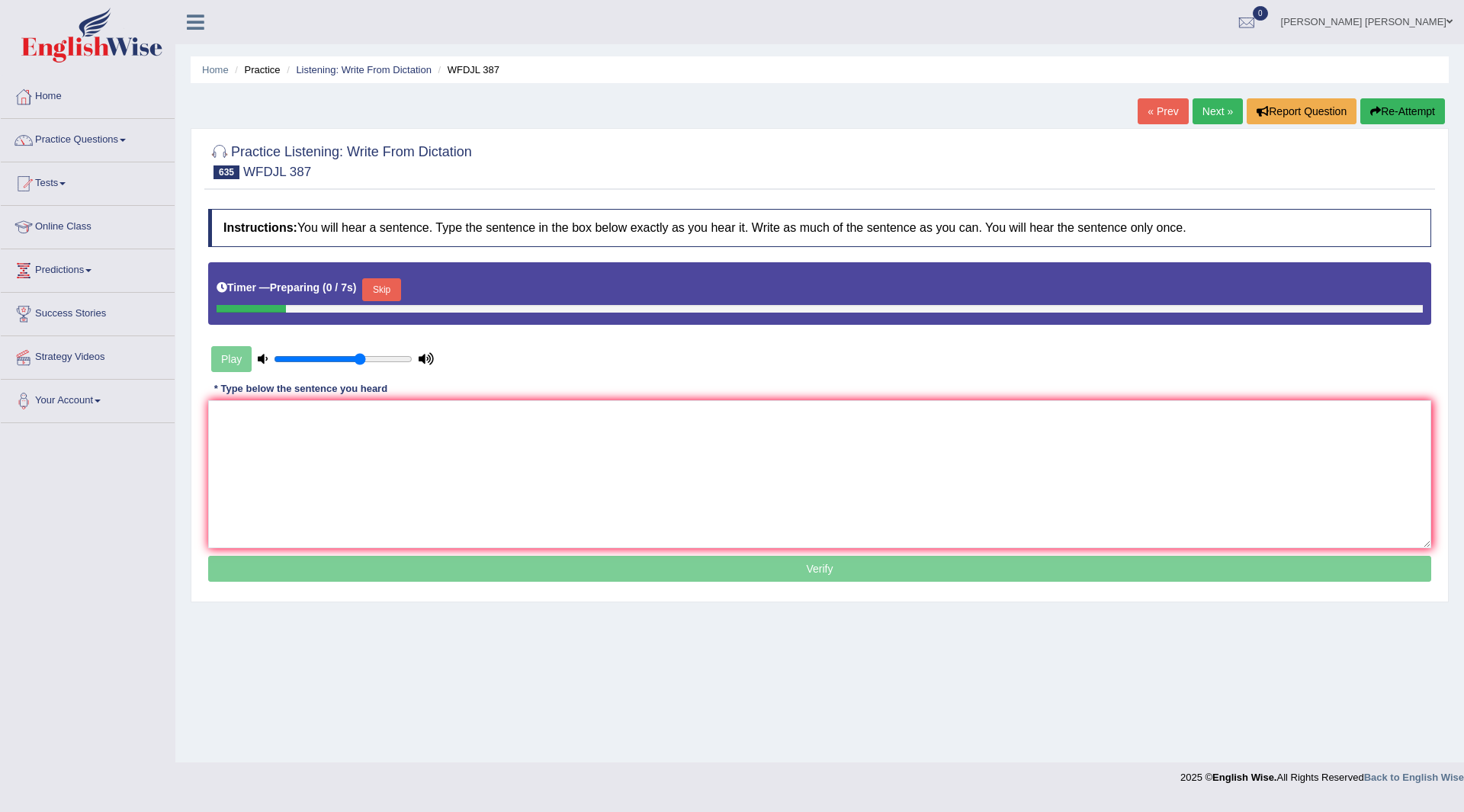
drag, startPoint x: 0, startPoint y: 0, endPoint x: 386, endPoint y: 298, distance: 487.6
click at [390, 291] on button "Skip" at bounding box center [381, 289] width 39 height 23
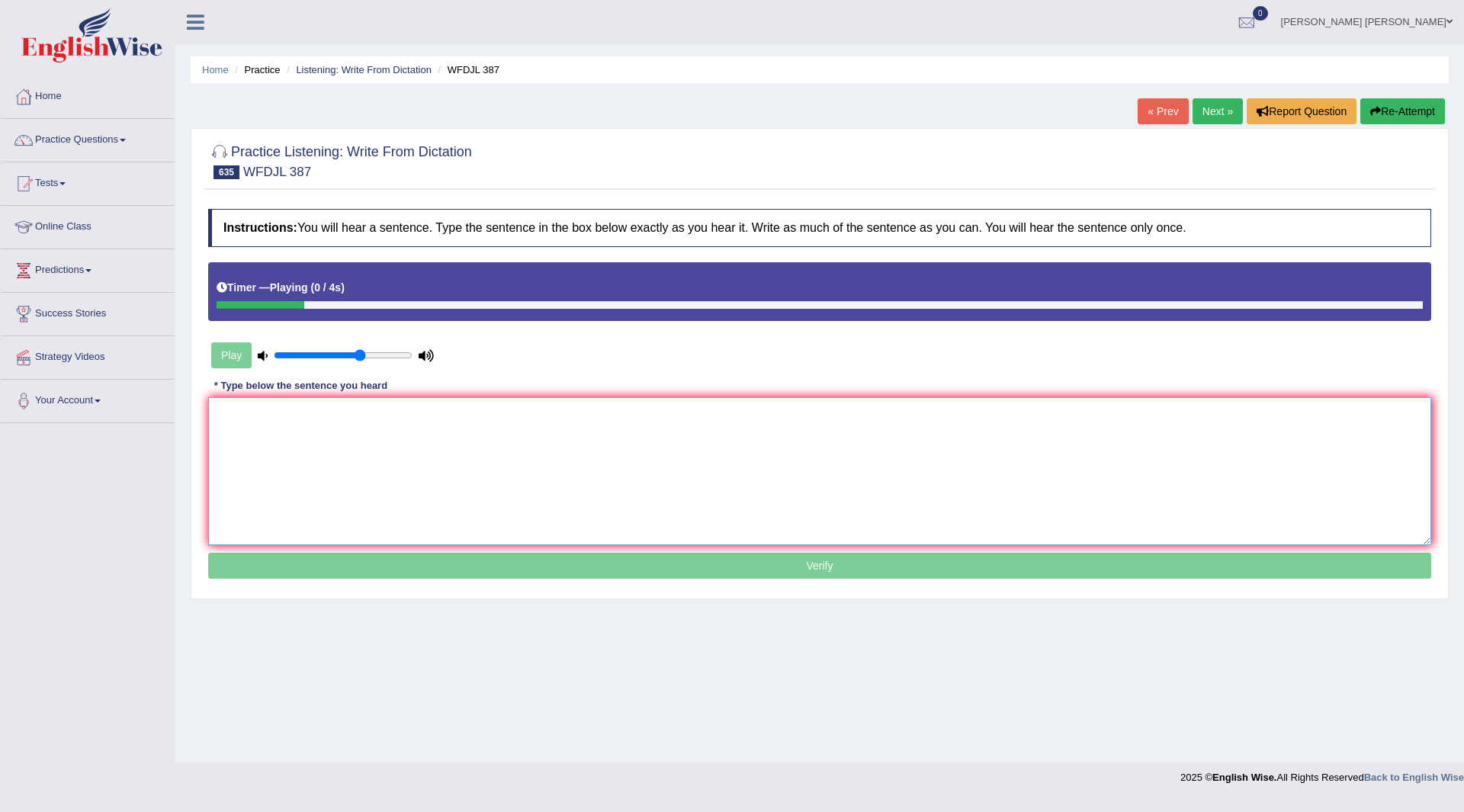
click at [347, 453] on textarea at bounding box center [819, 472] width 1224 height 148
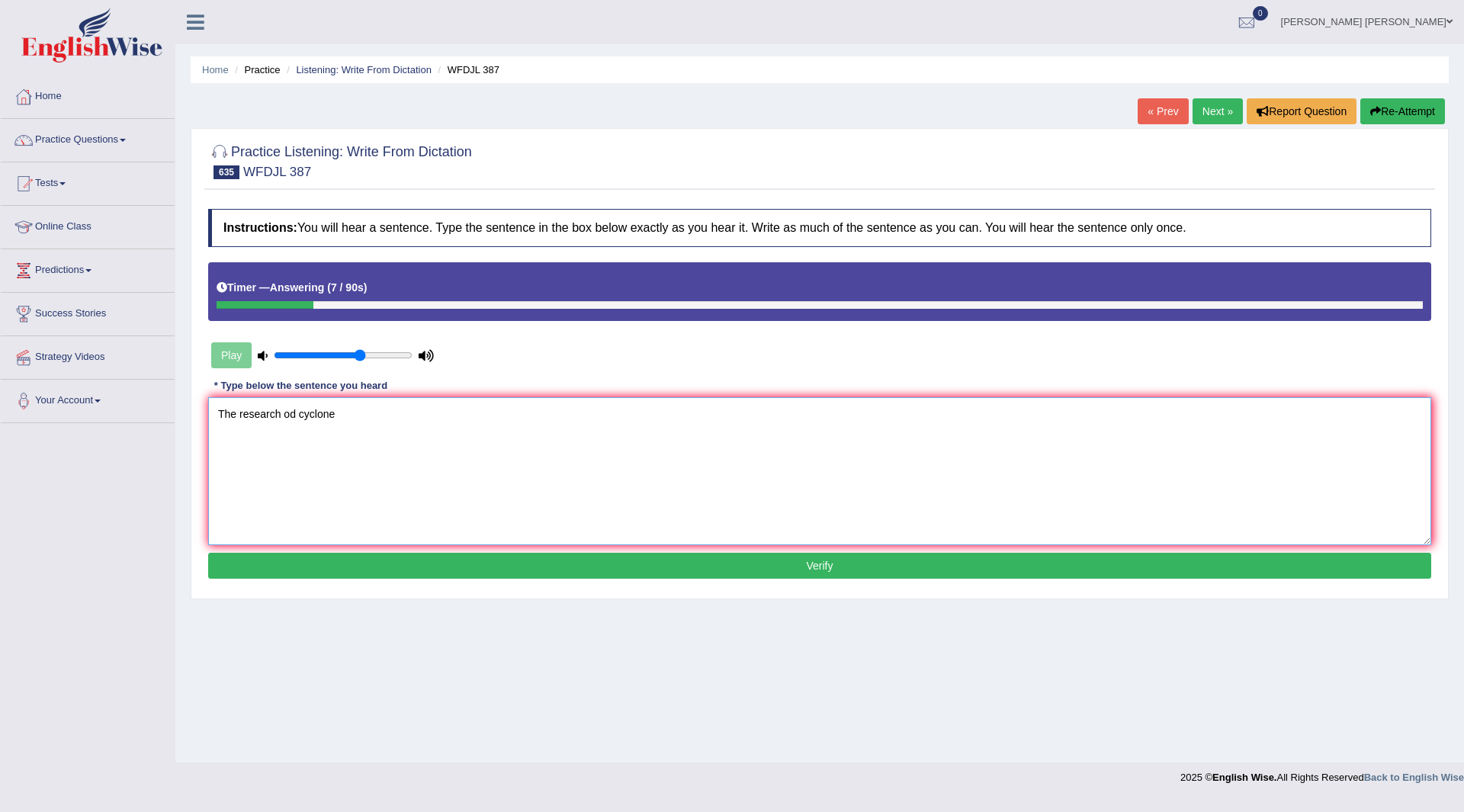
type textarea "The research od cyclone"
click at [728, 568] on button "Verify" at bounding box center [819, 566] width 1224 height 26
